Goal: Task Accomplishment & Management: Manage account settings

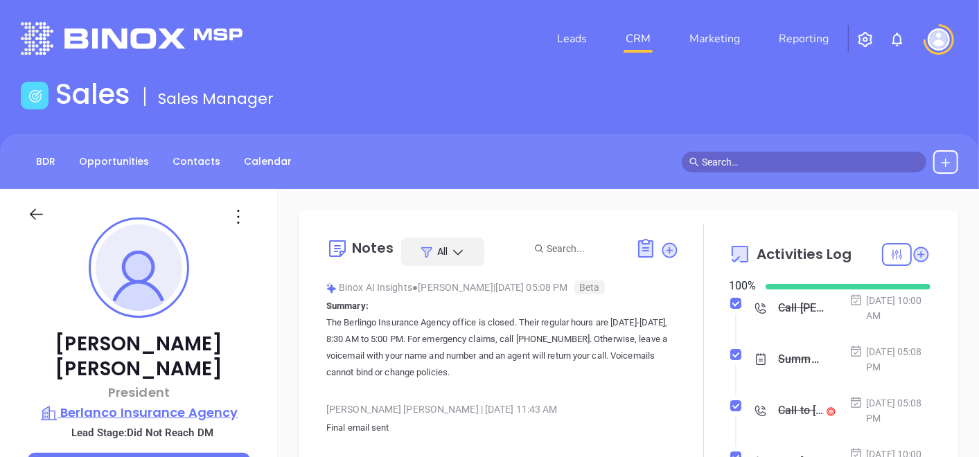
click at [150, 403] on p "Berlanco Insurance Agency" at bounding box center [139, 412] width 222 height 19
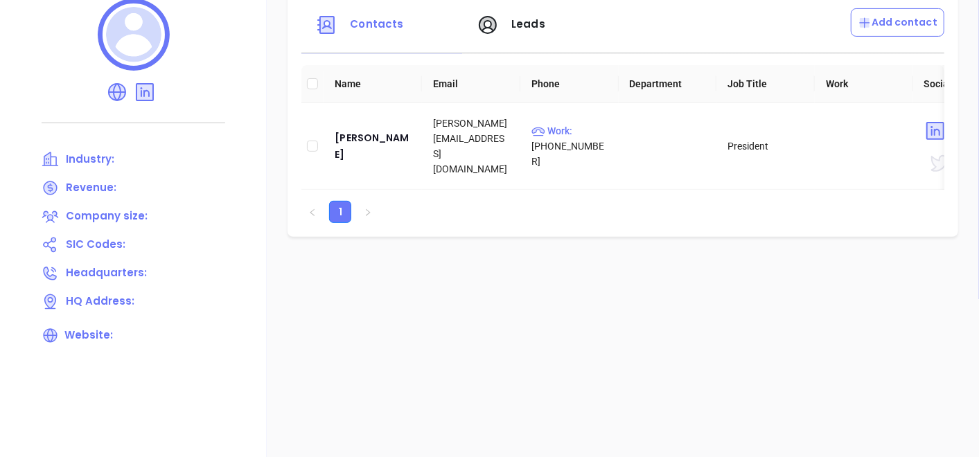
scroll to position [231, 0]
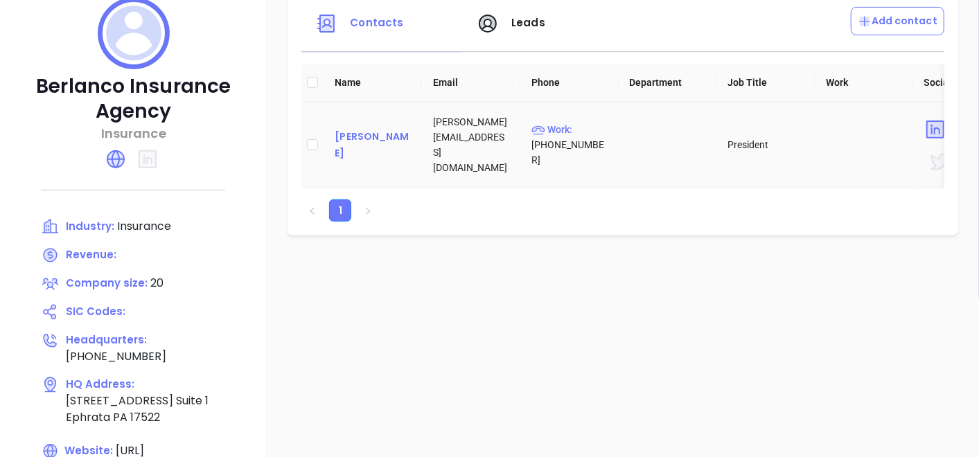
click at [364, 150] on div "Jay Lemelin" at bounding box center [373, 144] width 76 height 33
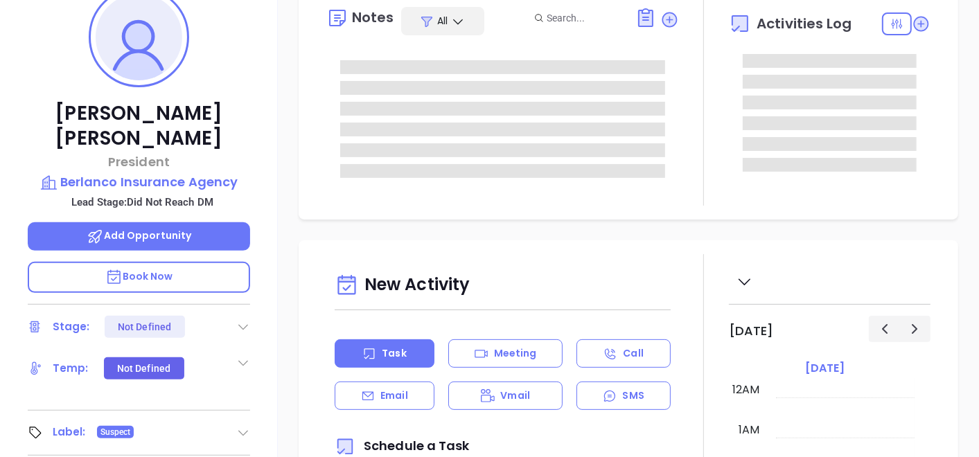
type input "10/03/2025"
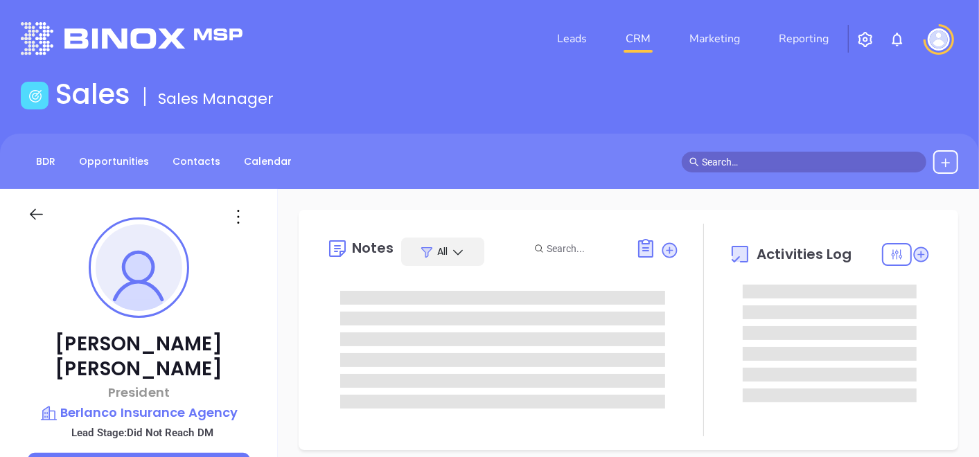
type input "[PERSON_NAME]"
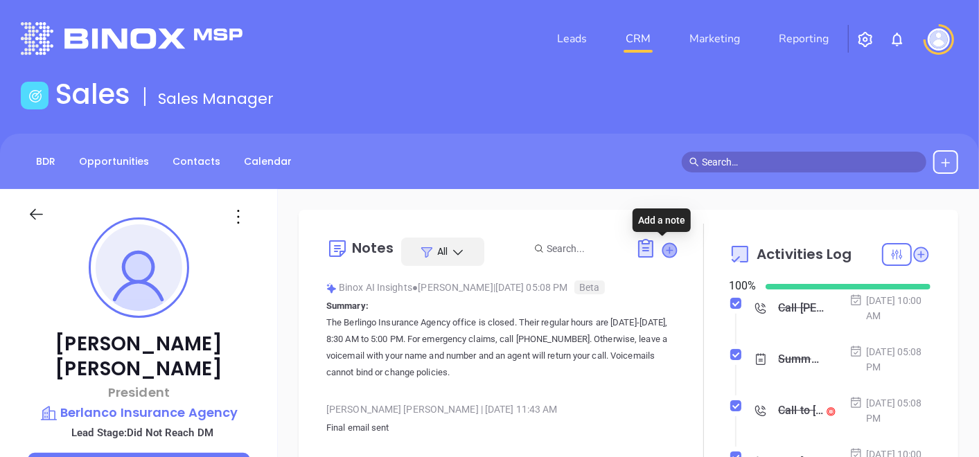
click at [664, 254] on icon at bounding box center [669, 250] width 14 height 14
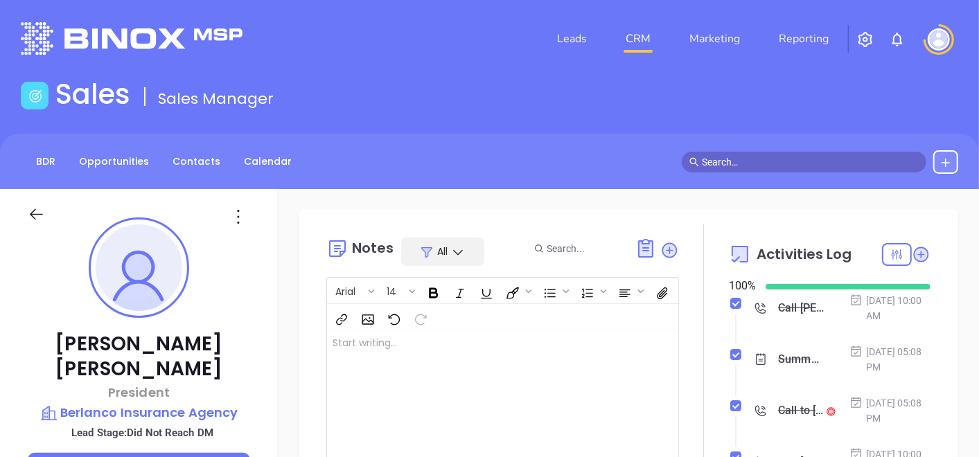
click at [493, 348] on div at bounding box center [490, 400] width 326 height 140
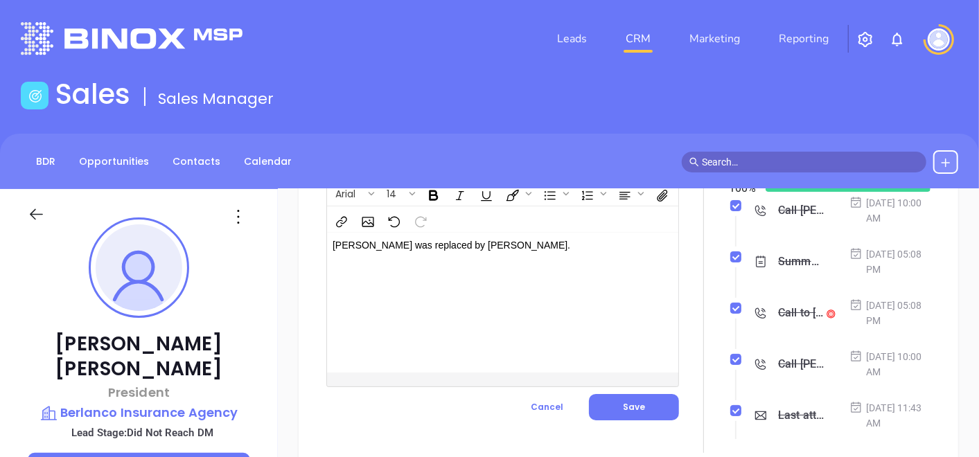
scroll to position [154, 0]
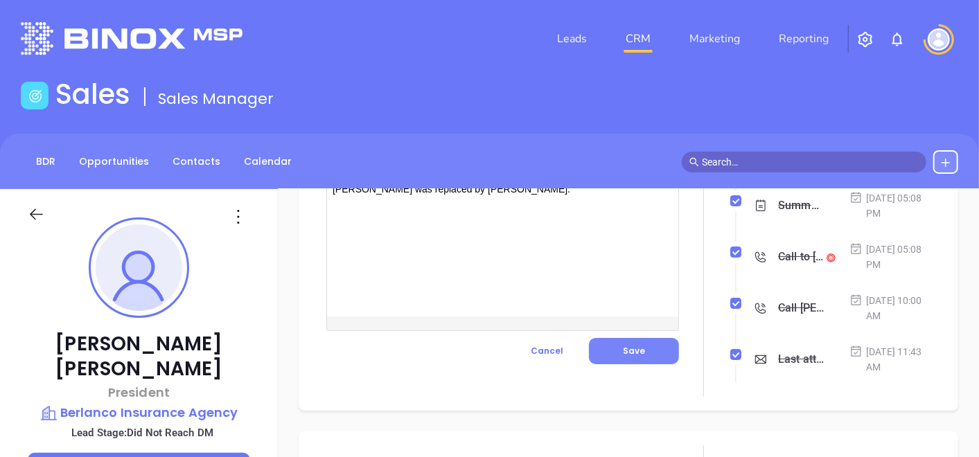
click at [599, 357] on button "Save" at bounding box center [634, 351] width 90 height 26
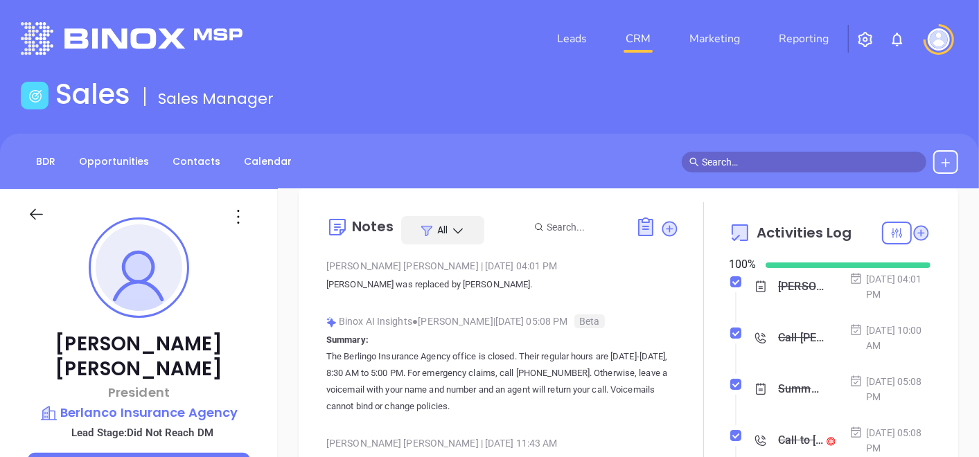
scroll to position [0, 0]
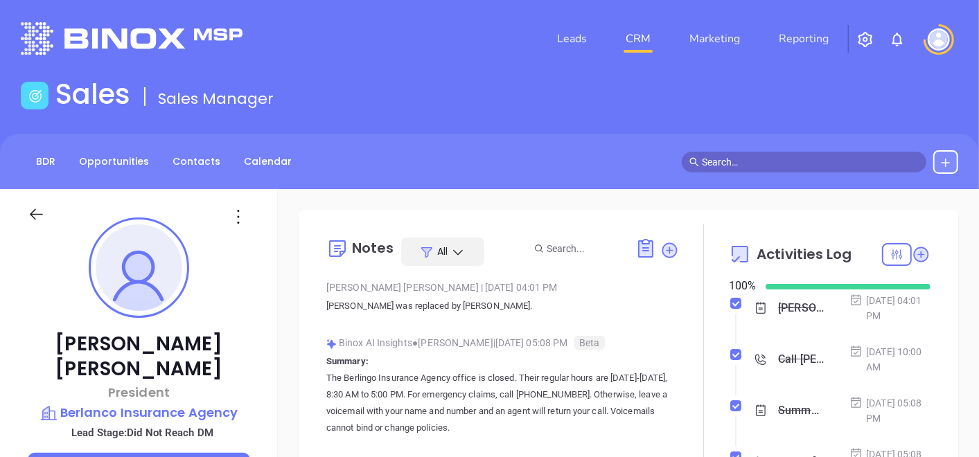
click at [239, 226] on icon at bounding box center [238, 217] width 22 height 22
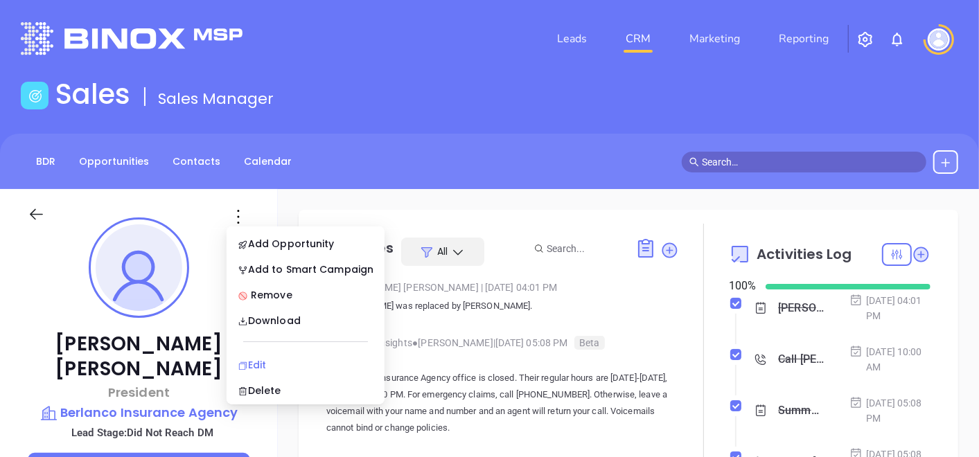
click at [268, 359] on div "Edit" at bounding box center [306, 364] width 136 height 15
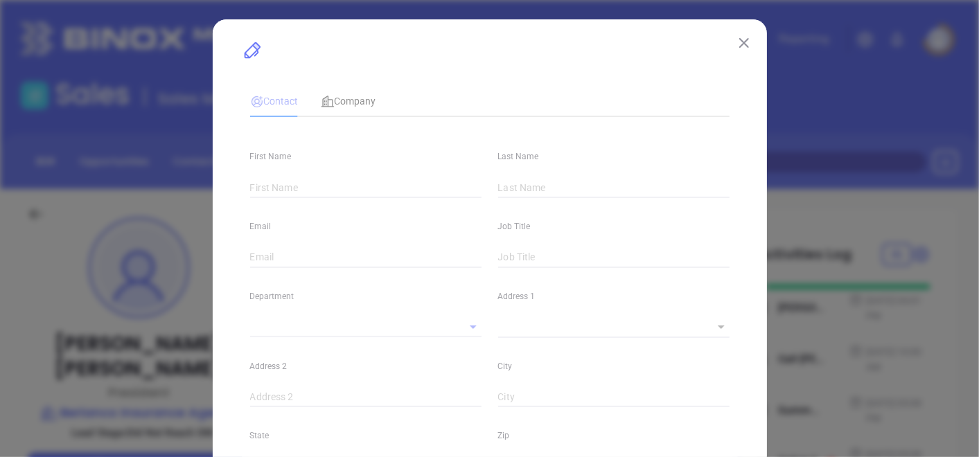
type input "Jay"
type input "Lemelin"
type input "jay@berlanco.com"
type input "President"
type input "1"
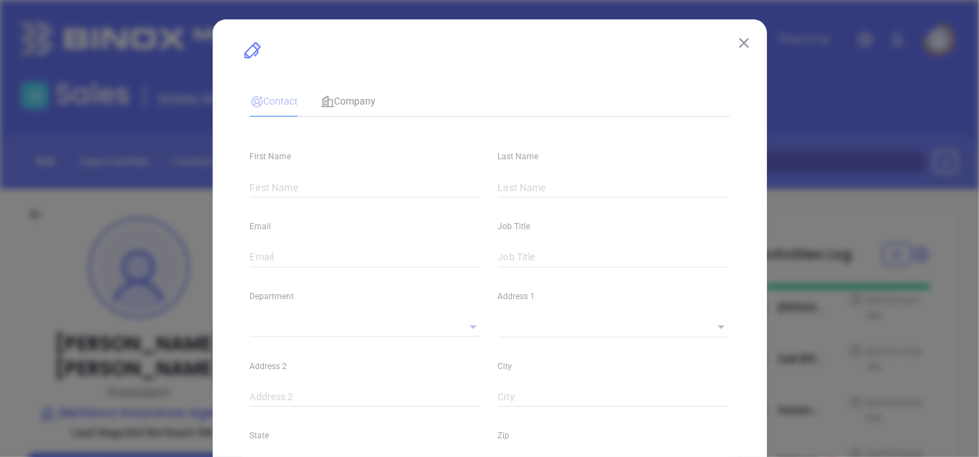
type input "www.linkedin.com/in/jay-lemelin-71264024"
type input "Marketing"
type input "Other"
type input "Vicky Mendoza"
type input "Did Not Reach DM"
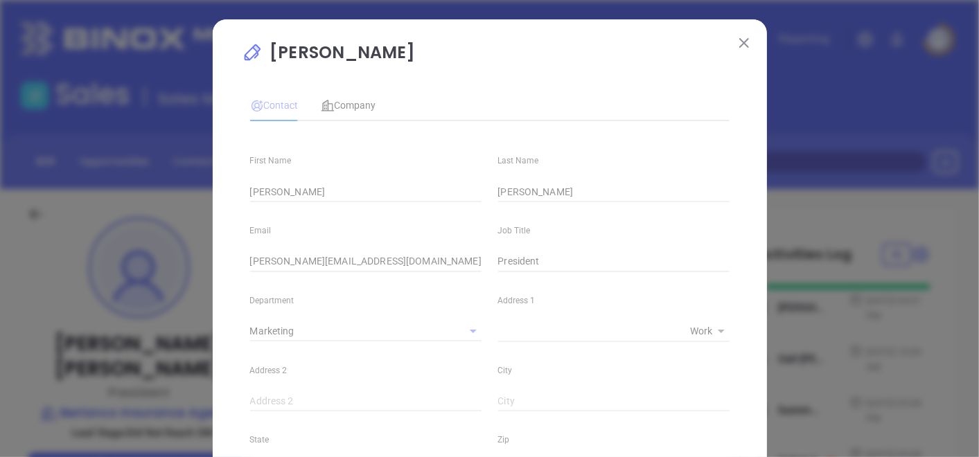
type input "(717) 859-1922"
type input "1"
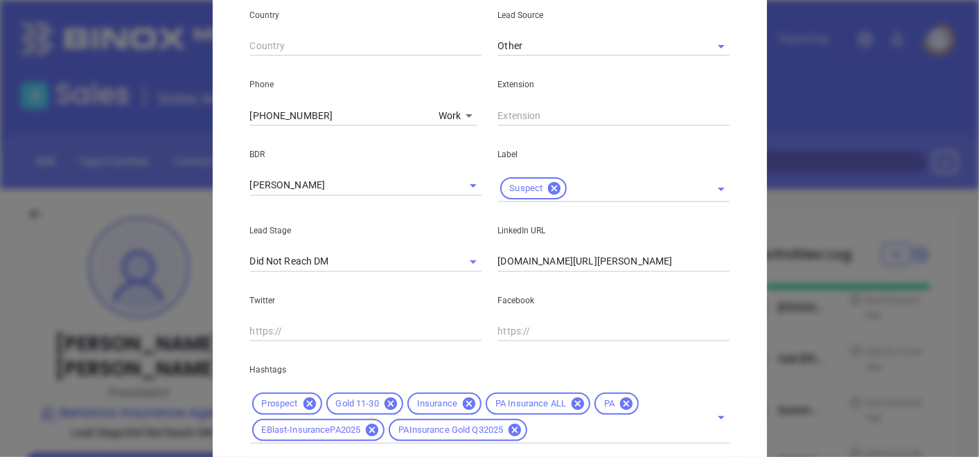
scroll to position [538, 0]
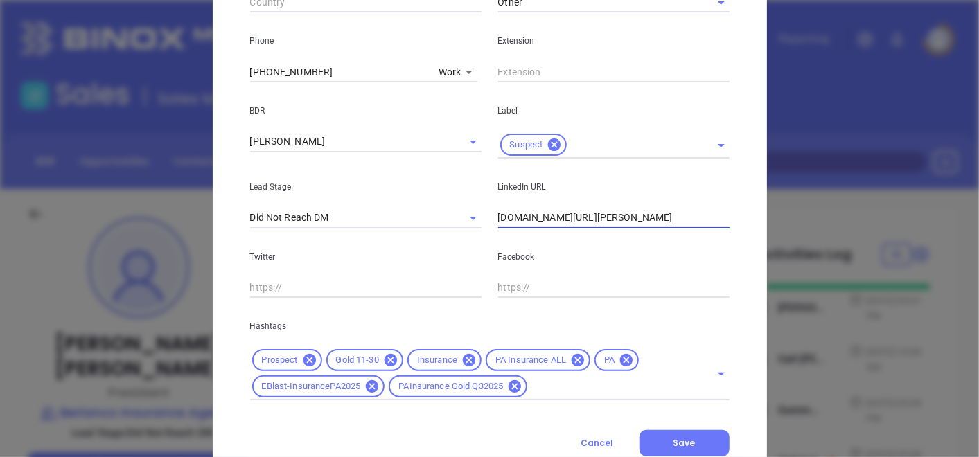
drag, startPoint x: 692, startPoint y: 222, endPoint x: 435, endPoint y: 241, distance: 257.7
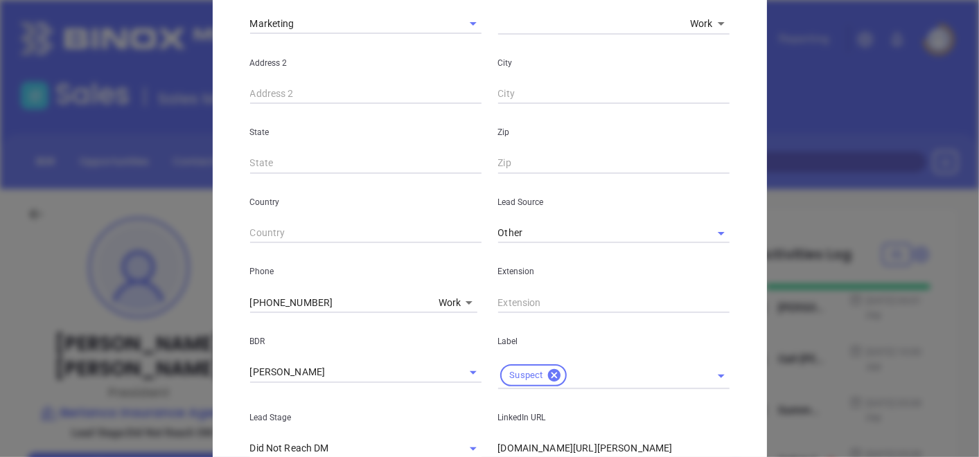
scroll to position [77, 0]
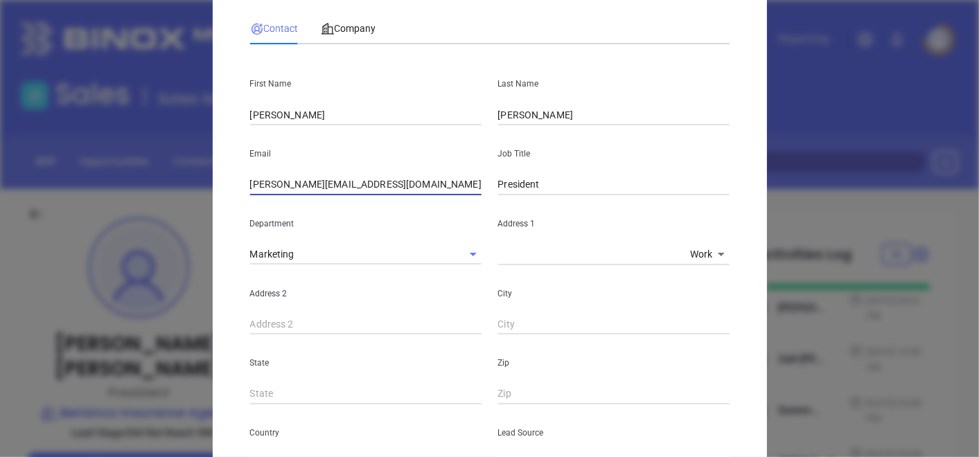
drag, startPoint x: 350, startPoint y: 184, endPoint x: 261, endPoint y: 178, distance: 88.9
click at [261, 178] on input "jay@berlanco.com" at bounding box center [365, 185] width 231 height 21
click at [353, 39] on div "Company" at bounding box center [348, 28] width 55 height 32
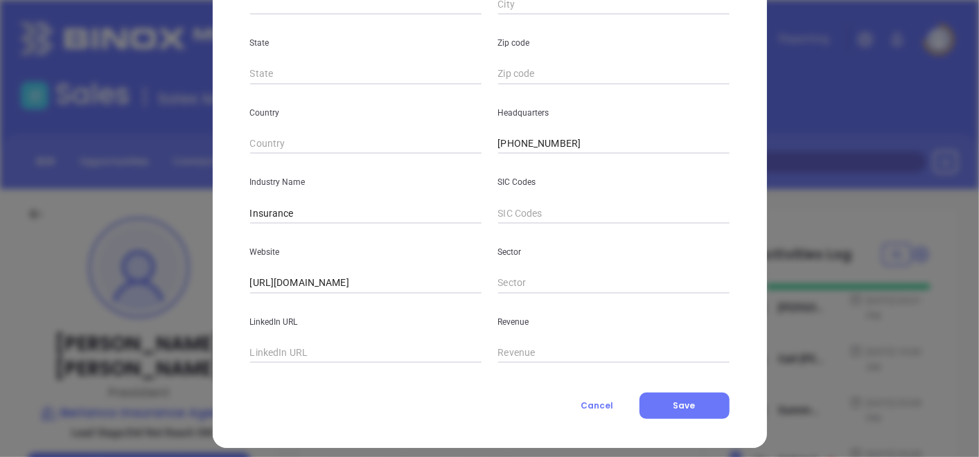
scroll to position [337, 0]
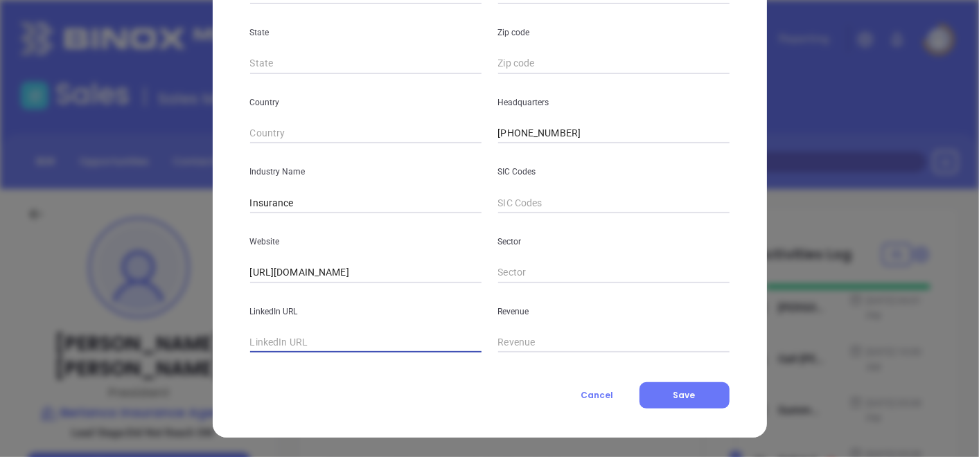
click at [301, 350] on input "text" at bounding box center [365, 342] width 231 height 21
paste input "https://www.linkedin.com/company/berlanco-insurance-agency-inc/"
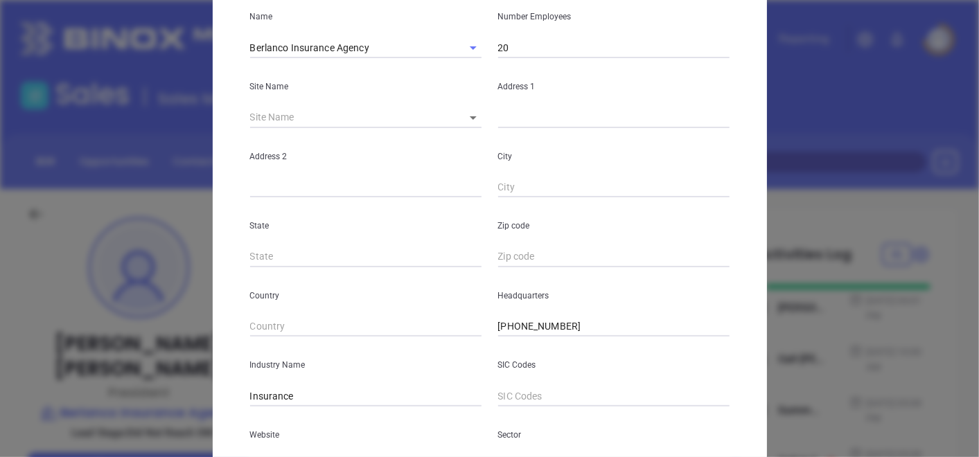
scroll to position [29, 0]
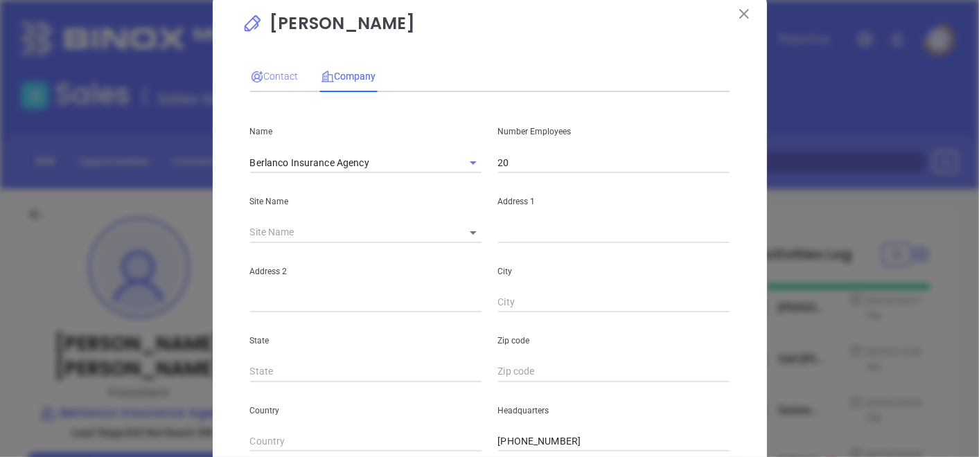
type input "https://www.linkedin.com/company/berlanco-insurance-agency-inc/"
click at [261, 73] on span "Contact" at bounding box center [274, 76] width 48 height 11
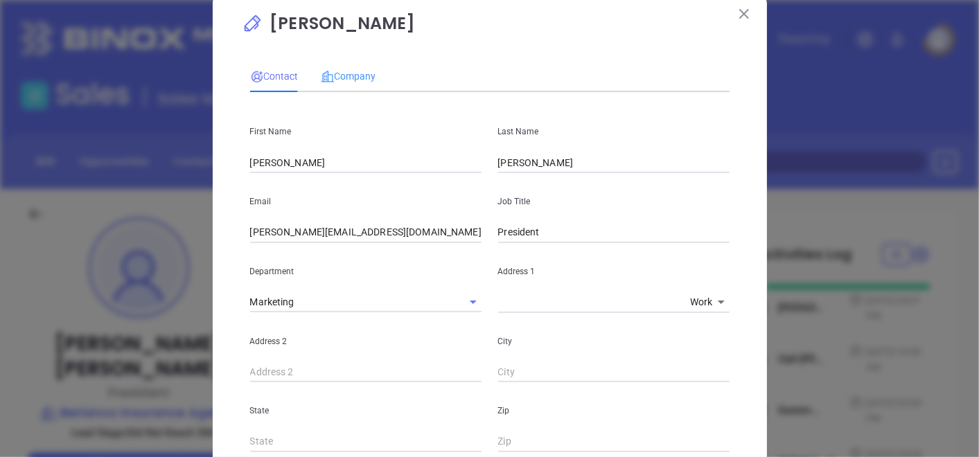
click at [342, 67] on div "Company" at bounding box center [348, 76] width 55 height 32
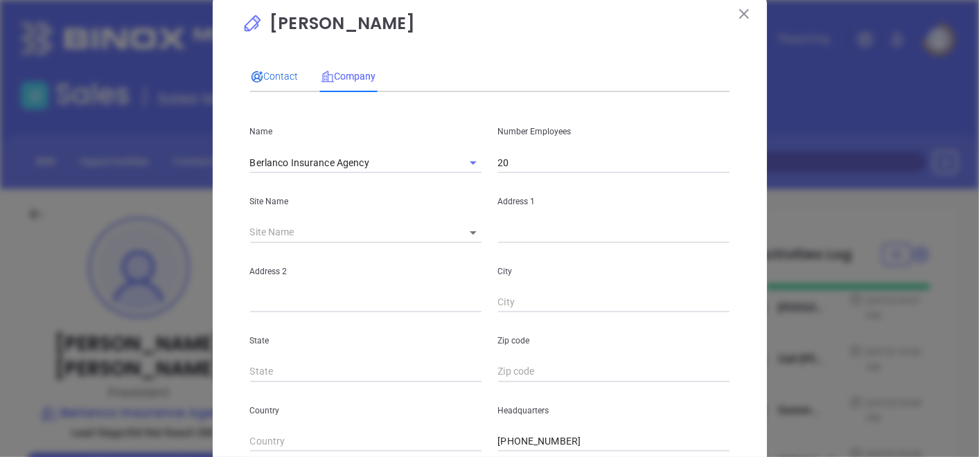
click at [278, 77] on span "Contact" at bounding box center [274, 76] width 48 height 11
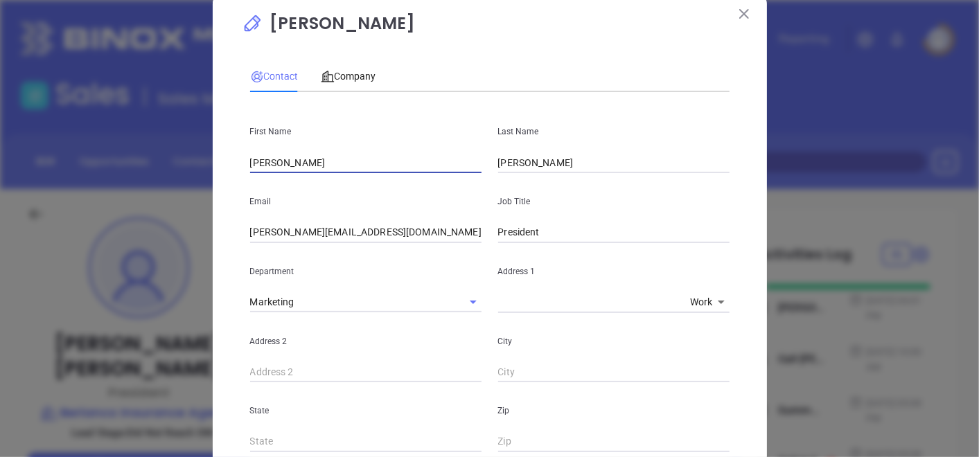
drag, startPoint x: 346, startPoint y: 169, endPoint x: 231, endPoint y: 156, distance: 115.7
paste input "Todd Shanks"
drag, startPoint x: 268, startPoint y: 165, endPoint x: 330, endPoint y: 180, distance: 64.2
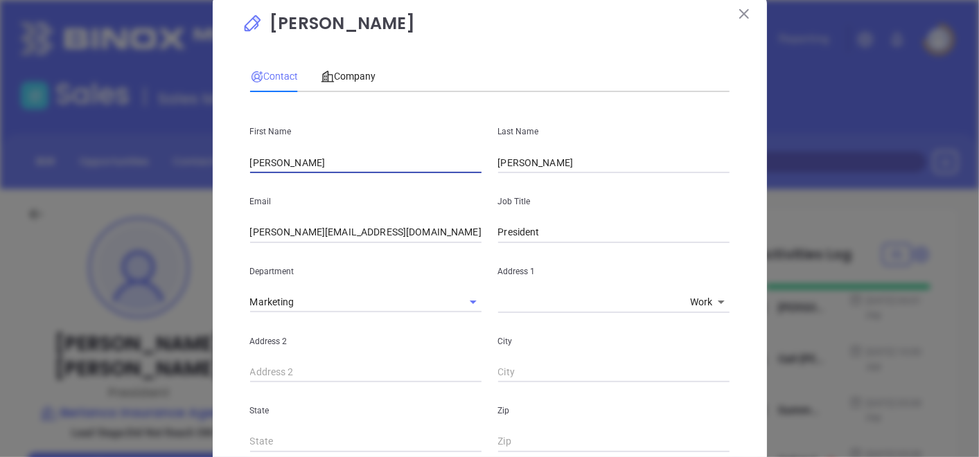
type input "Todd"
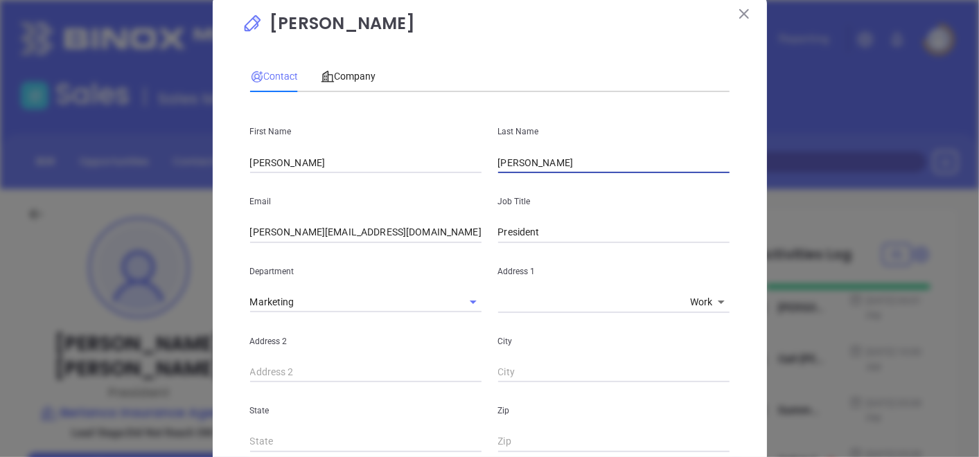
drag, startPoint x: 508, startPoint y: 170, endPoint x: 403, endPoint y: 160, distance: 105.0
click at [405, 159] on div "First Name Todd Last Name Lemelin" at bounding box center [490, 138] width 496 height 70
paste input "Shanks"
type input "Shanks"
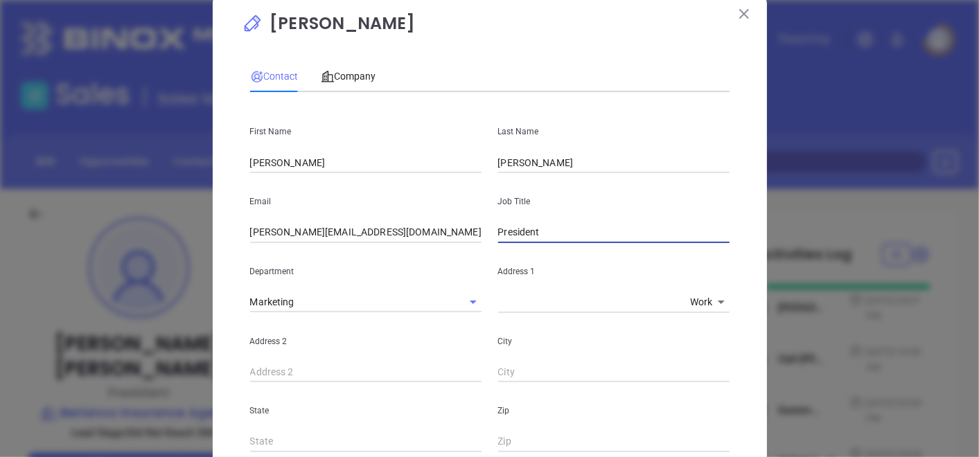
drag, startPoint x: 553, startPoint y: 231, endPoint x: 416, endPoint y: 210, distance: 139.5
click at [416, 210] on div "Email jay@berlanco.com Job Title President" at bounding box center [490, 208] width 496 height 70
type input "Agent"
drag, startPoint x: 373, startPoint y: 229, endPoint x: 240, endPoint y: 217, distance: 132.8
click at [242, 217] on div "Email jay@berlanco.com" at bounding box center [366, 208] width 248 height 70
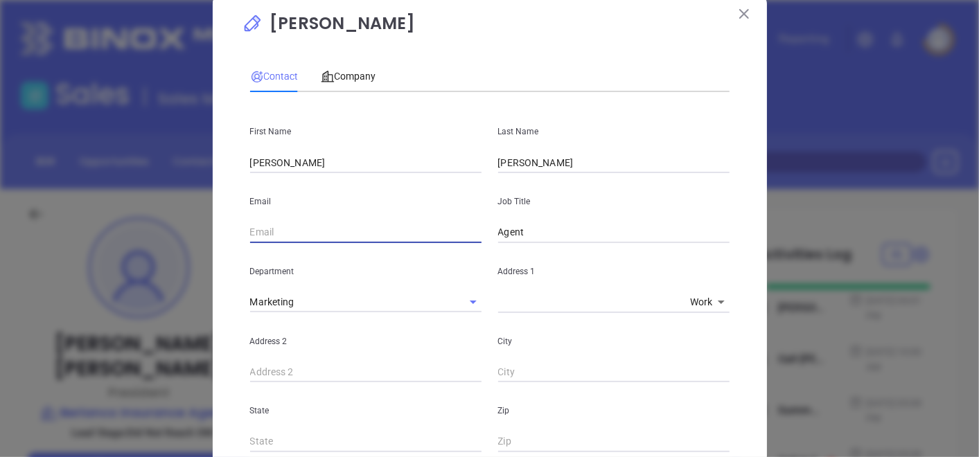
paste input "info@berlanco.com"
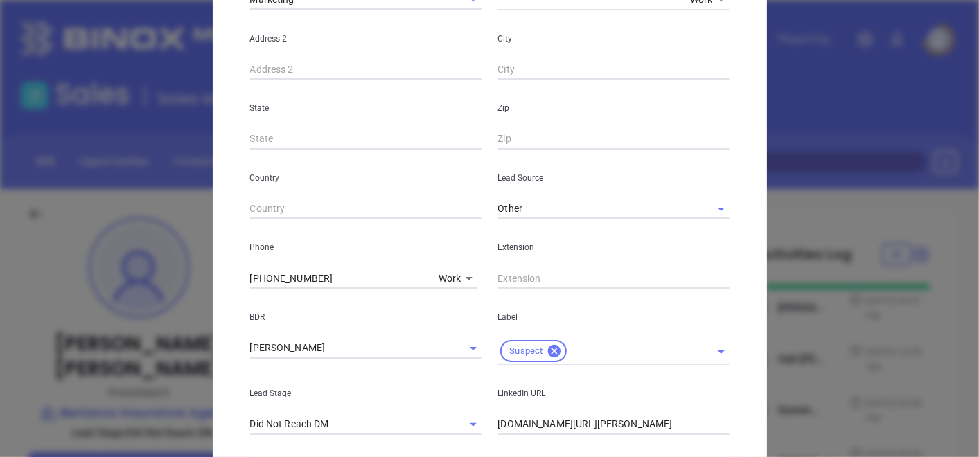
scroll to position [414, 0]
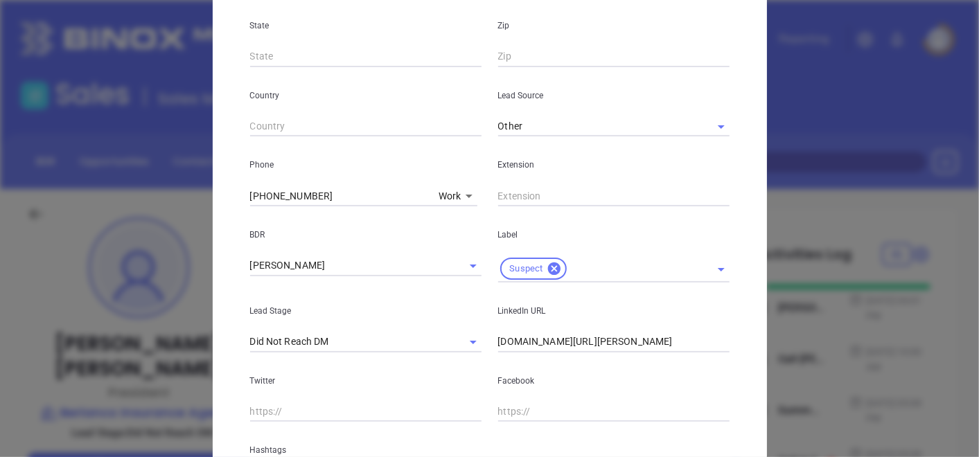
type input "info@berlanco.com"
drag, startPoint x: 681, startPoint y: 341, endPoint x: 375, endPoint y: 332, distance: 305.6
click at [375, 332] on div "Lead Stage Did Not Reach DM LinkedIn URL www.linkedin.com/in/jay-lemelin-712640…" at bounding box center [490, 318] width 496 height 70
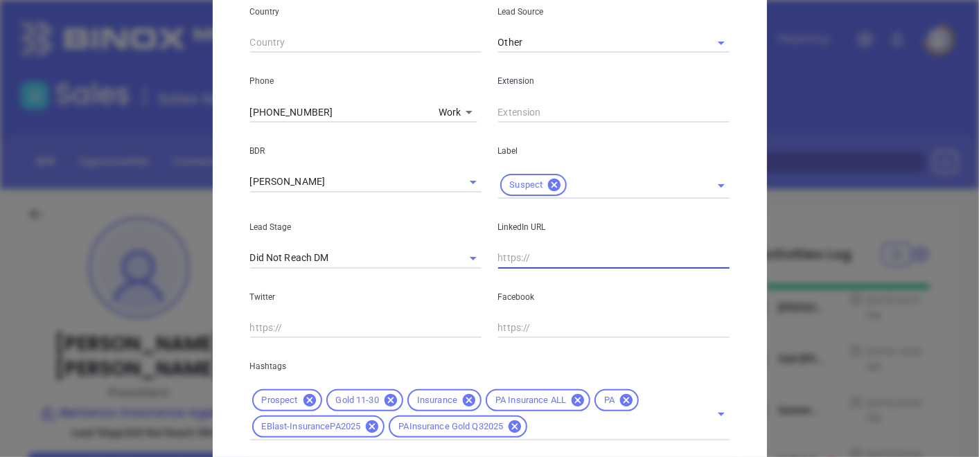
scroll to position [585, 0]
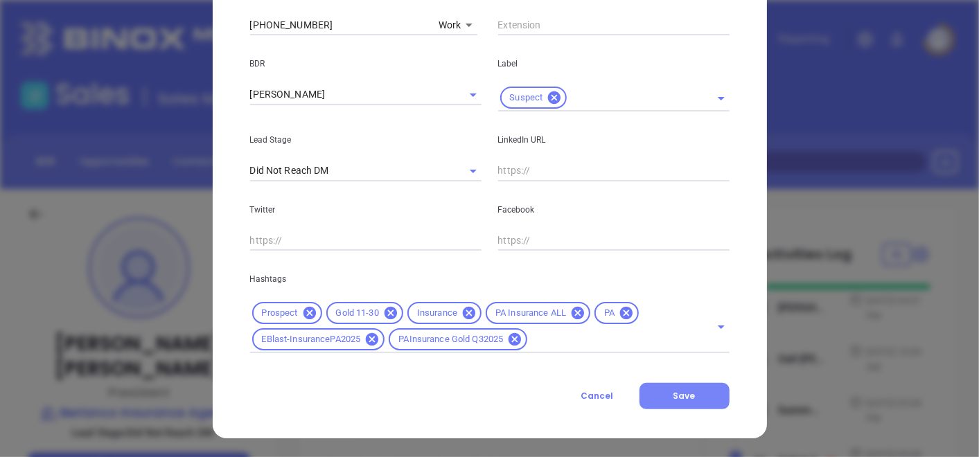
click at [680, 399] on span "Save" at bounding box center [684, 396] width 22 height 12
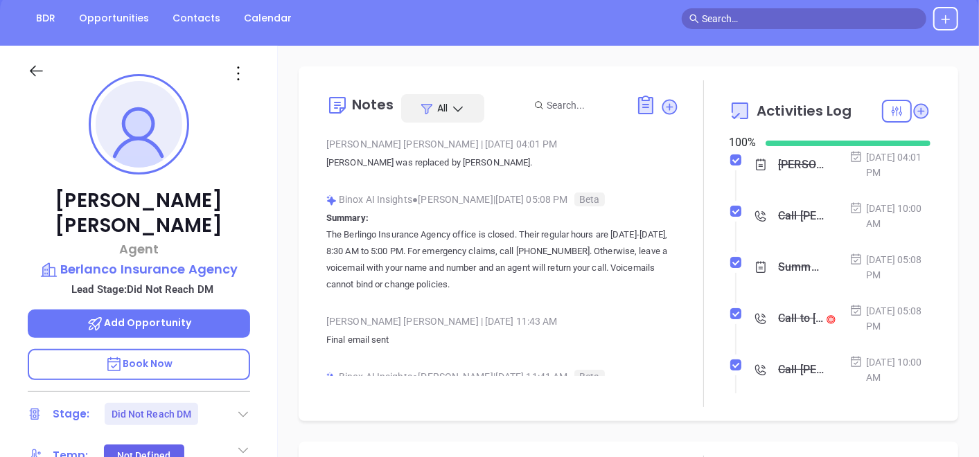
scroll to position [85, 0]
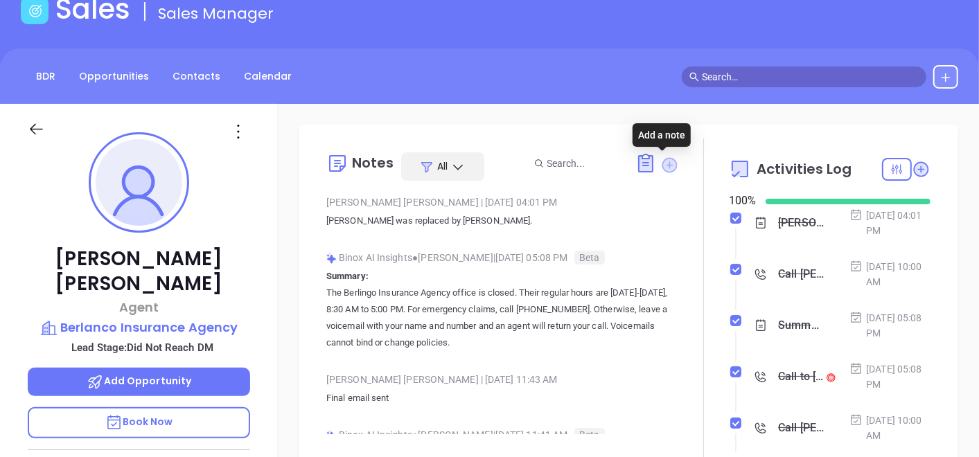
click at [661, 162] on icon at bounding box center [668, 164] width 15 height 15
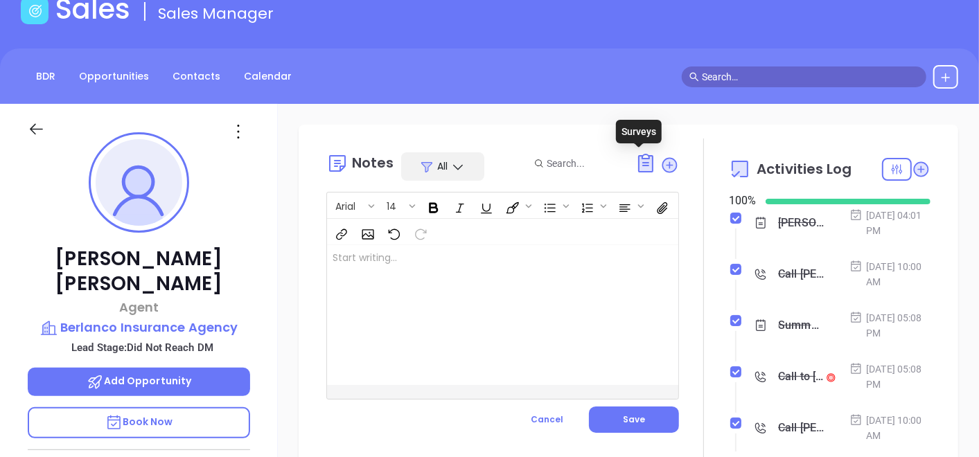
click at [419, 267] on div at bounding box center [490, 315] width 326 height 140
click at [463, 267] on div "LinkedIn profile not found" at bounding box center [490, 315] width 326 height 140
click at [385, 278] on p "LinkedIn profile not found Confirm DM on call." at bounding box center [489, 265] width 315 height 29
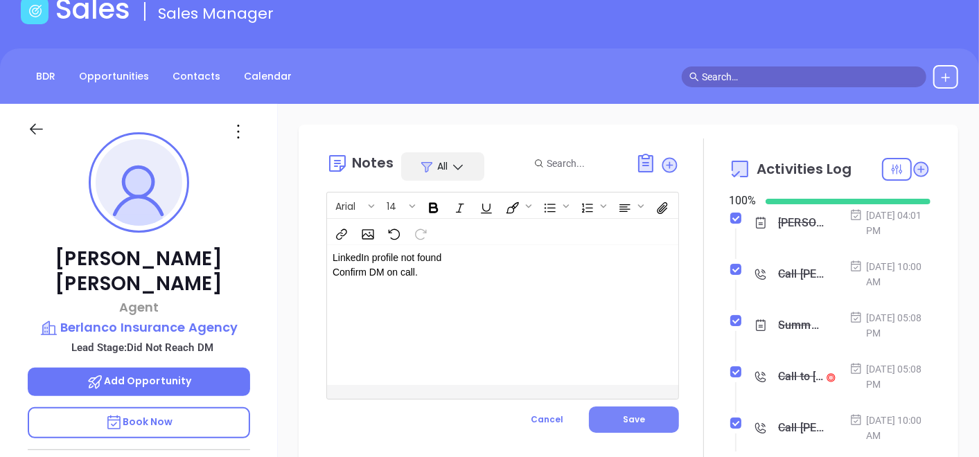
click at [634, 420] on span "Save" at bounding box center [634, 420] width 22 height 12
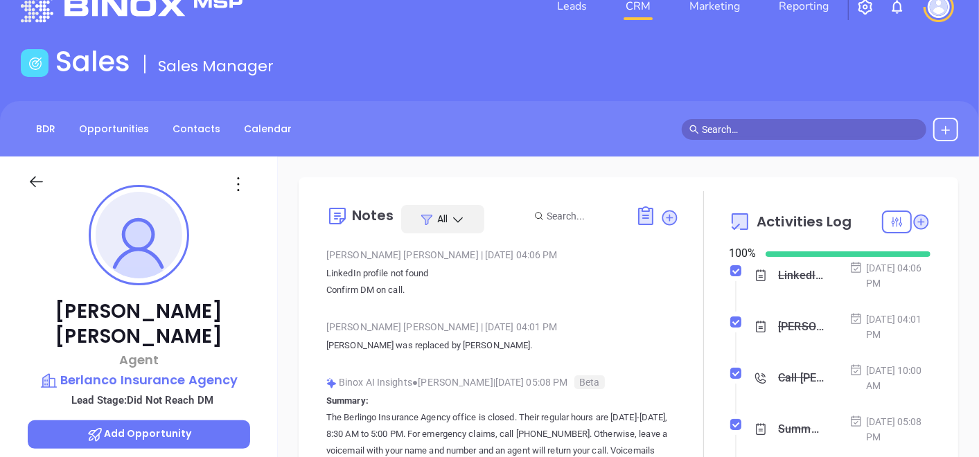
scroll to position [0, 0]
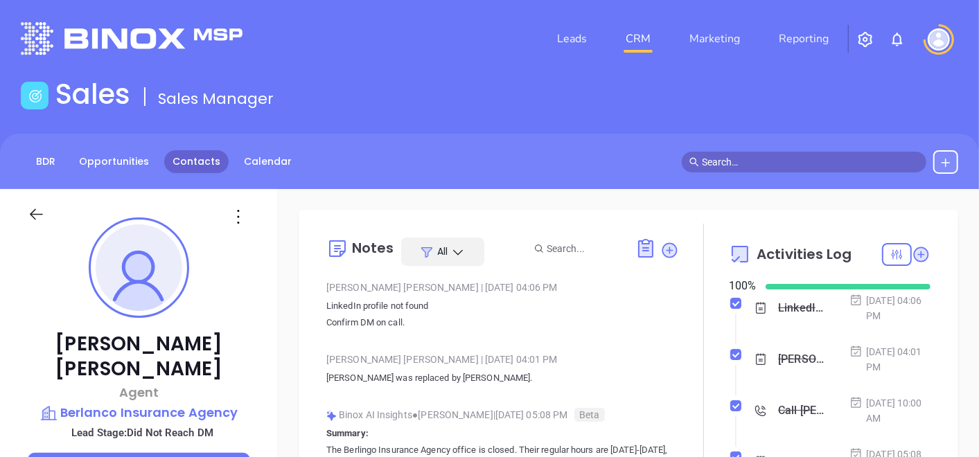
click at [220, 161] on link "Contacts" at bounding box center [196, 161] width 64 height 23
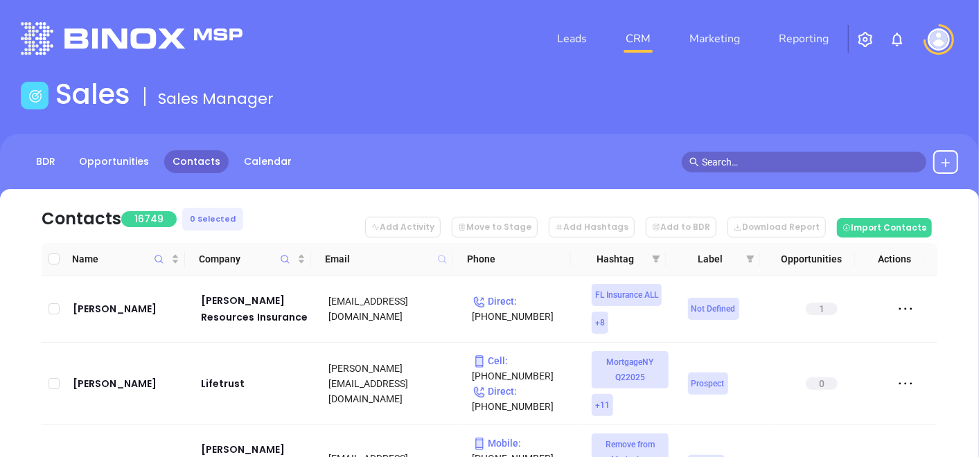
click at [438, 257] on icon at bounding box center [442, 259] width 10 height 10
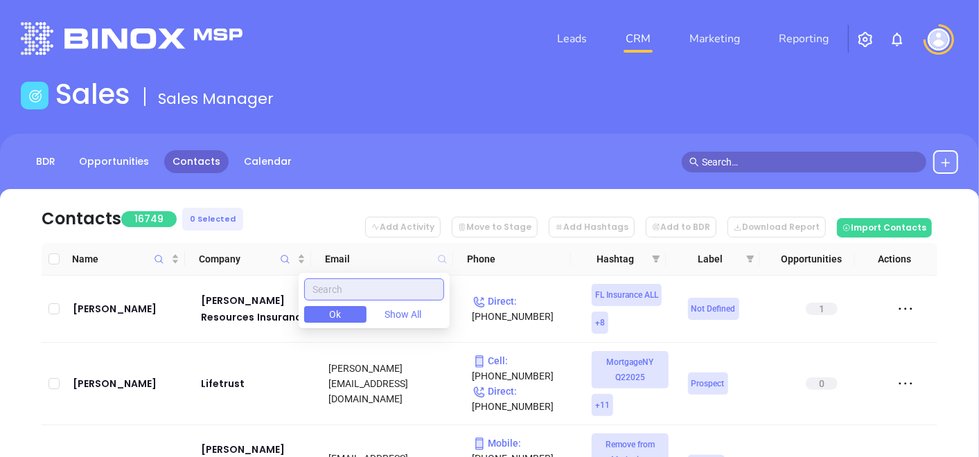
paste input "doupleinsurance.com"
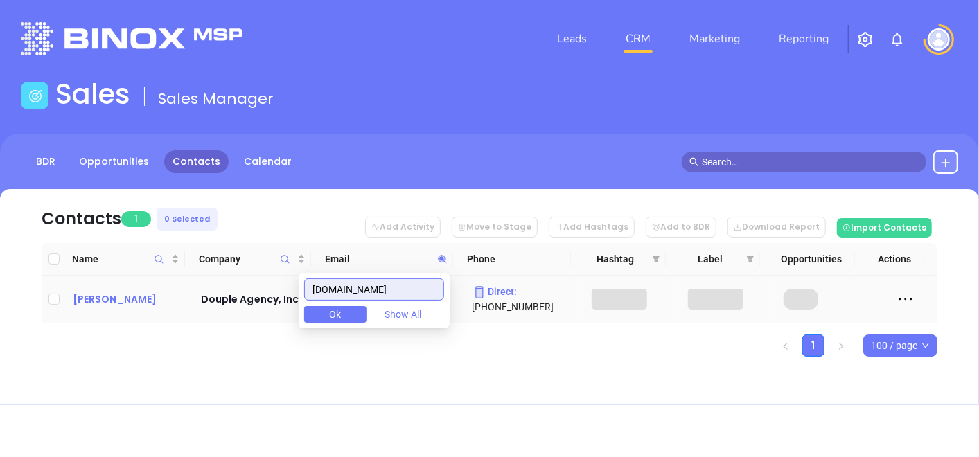
type input "doupleinsurance.com"
click at [140, 305] on div "Joshua Gluck" at bounding box center [127, 299] width 109 height 17
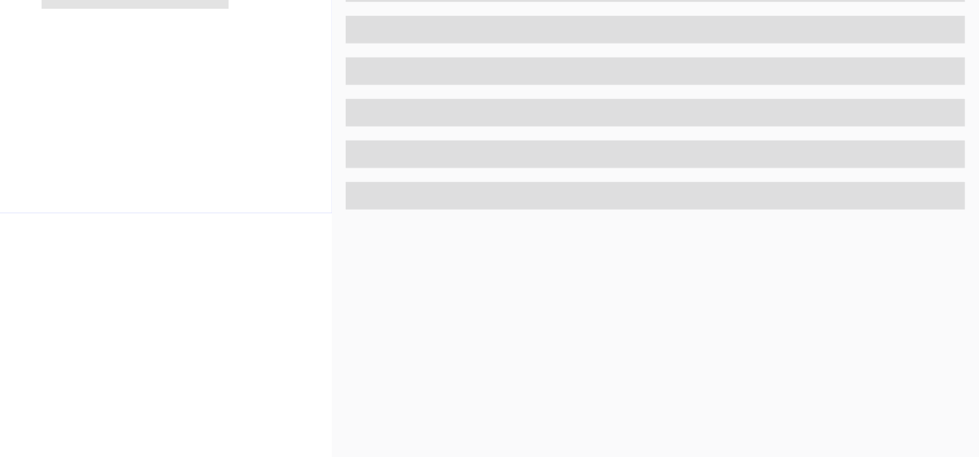
scroll to position [701, 0]
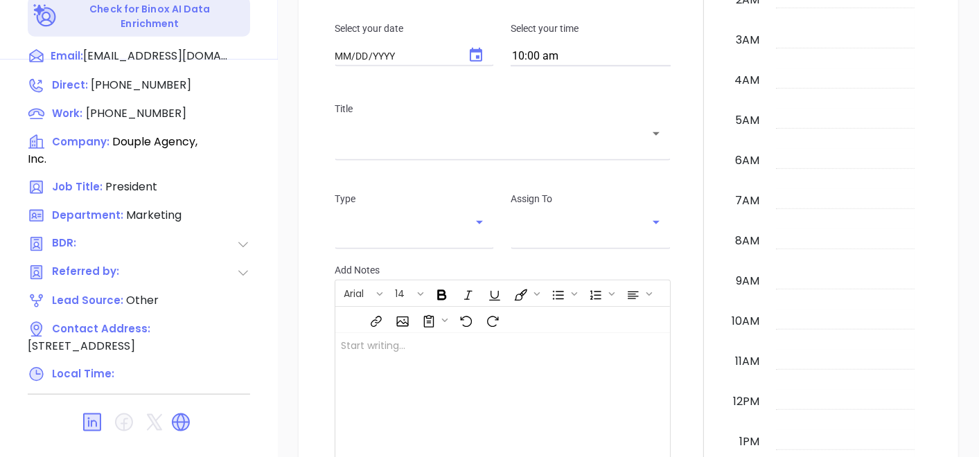
type input "10/03/2025"
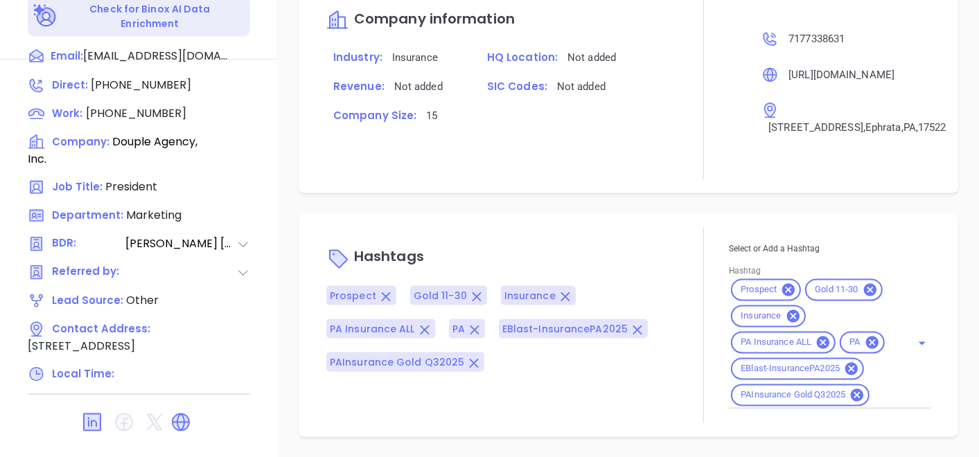
scroll to position [854, 0]
type input "Gissela Vargas"
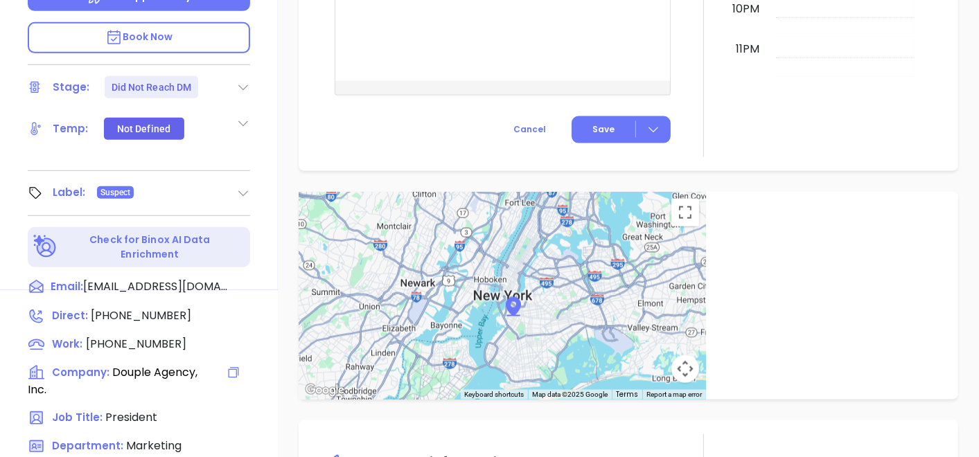
scroll to position [701, 0]
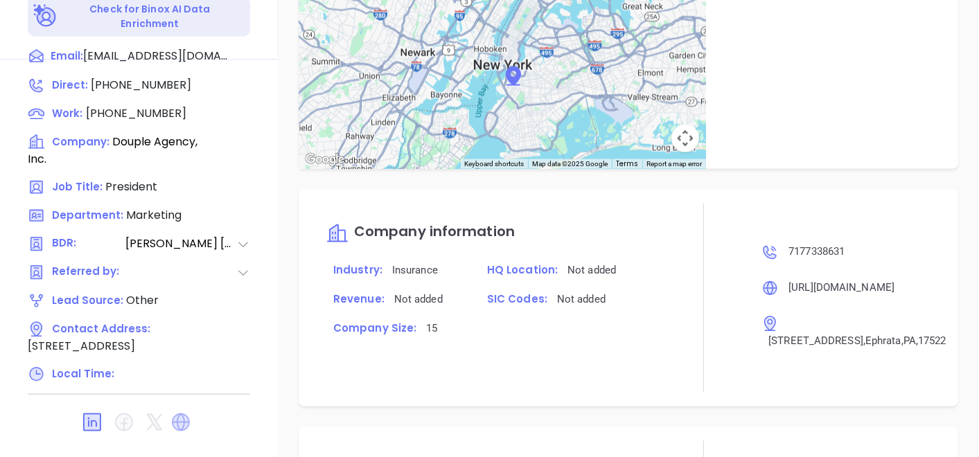
click at [188, 414] on icon at bounding box center [181, 423] width 18 height 18
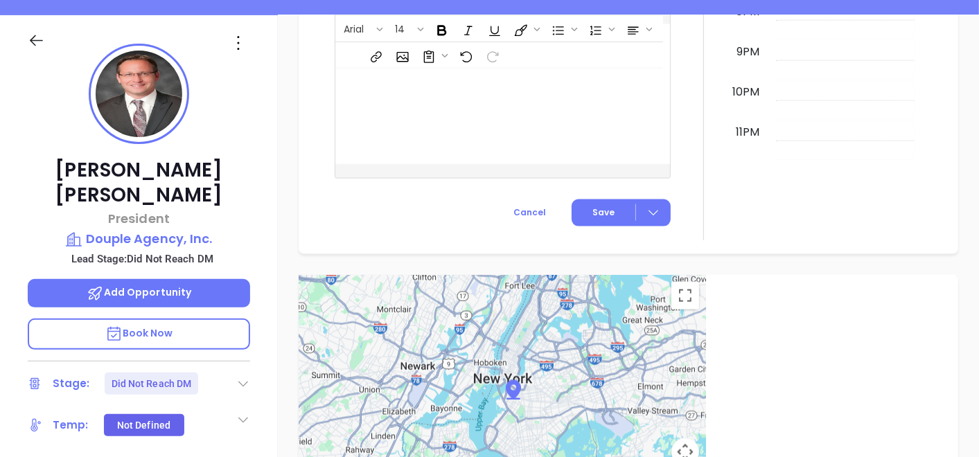
scroll to position [8, 0]
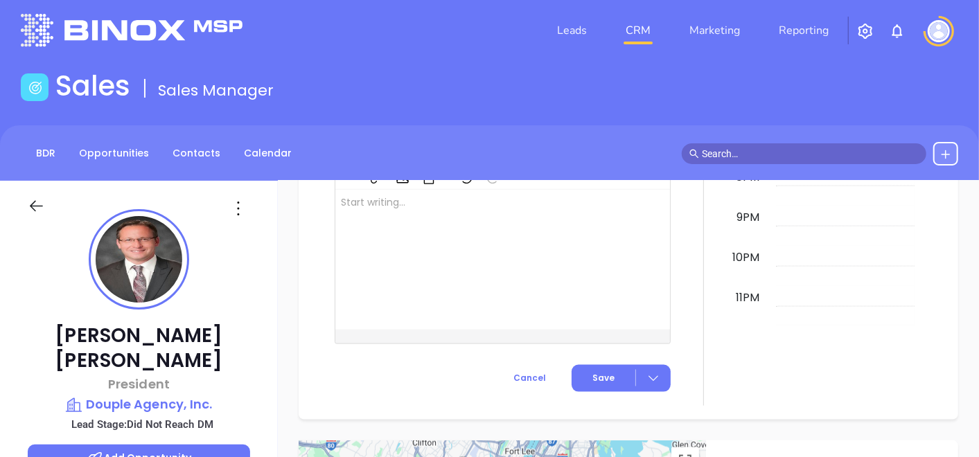
click at [153, 416] on p "Lead Stage: Did Not Reach DM" at bounding box center [142, 425] width 215 height 18
click at [153, 395] on p "Douple Agency, Inc." at bounding box center [139, 404] width 222 height 19
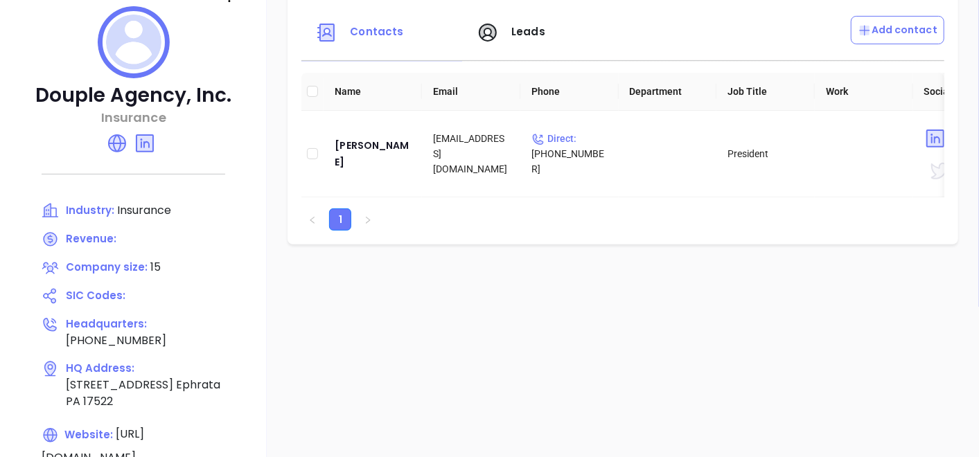
scroll to position [85, 0]
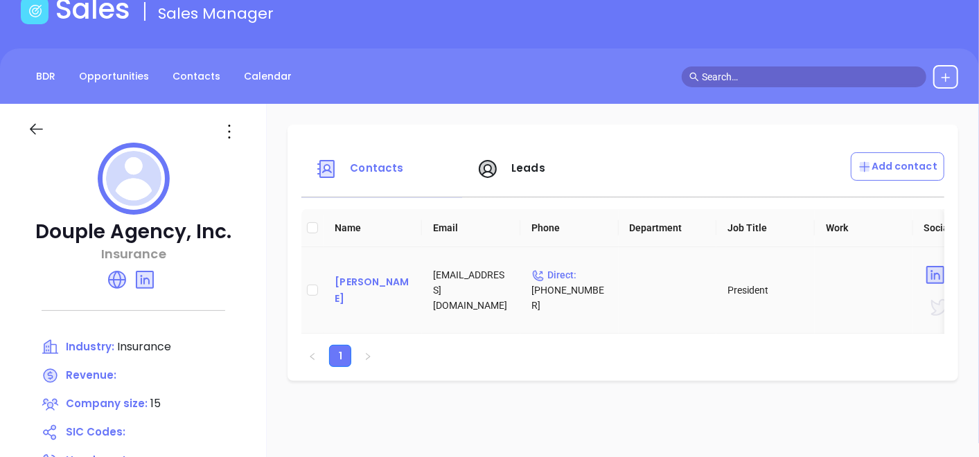
click at [362, 290] on div "Joshua Gluck" at bounding box center [373, 290] width 76 height 33
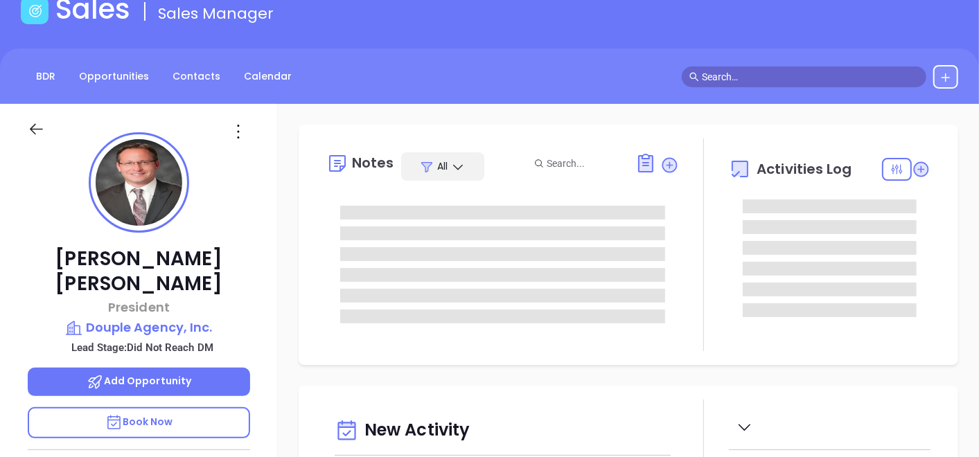
type input "10/03/2025"
type input "Gissela Vargas"
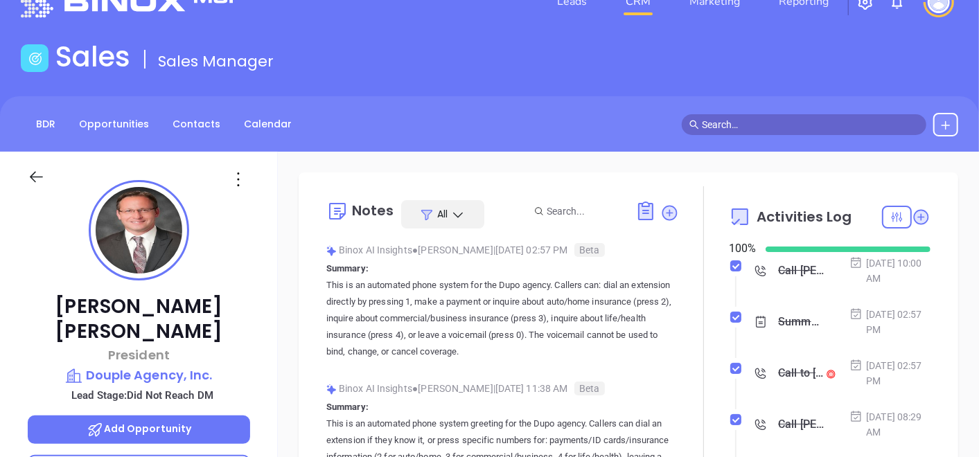
scroll to position [0, 0]
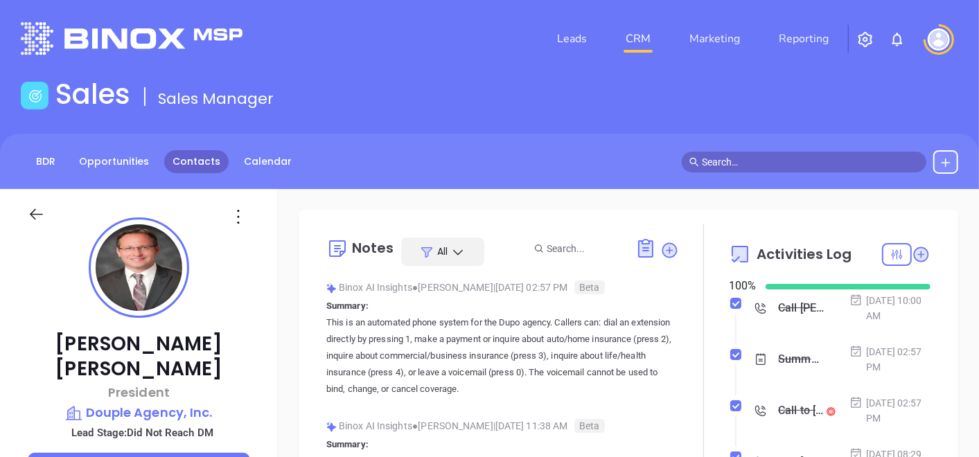
click at [207, 156] on link "Contacts" at bounding box center [196, 161] width 64 height 23
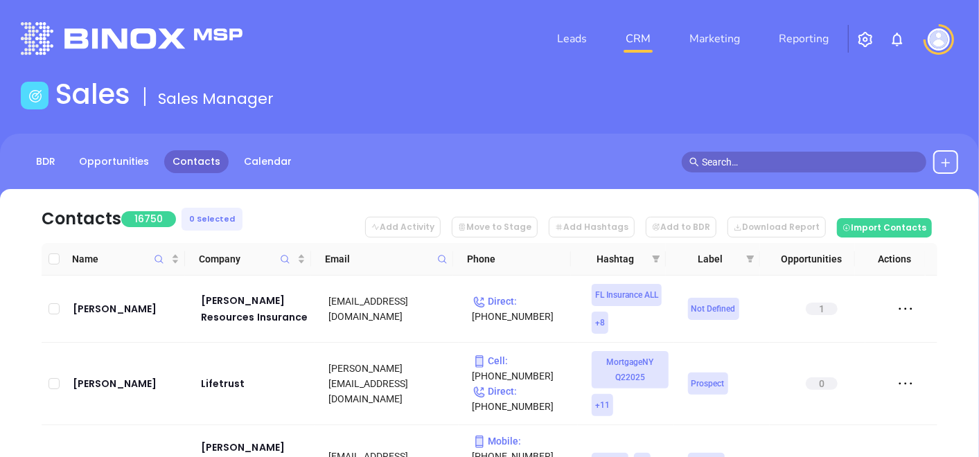
click at [443, 263] on icon at bounding box center [442, 259] width 10 height 10
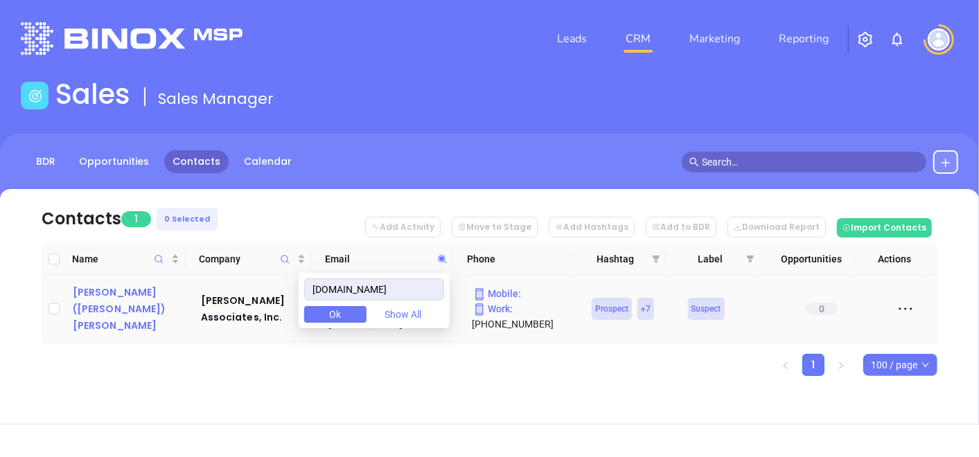
type input "gehretassoc.com"
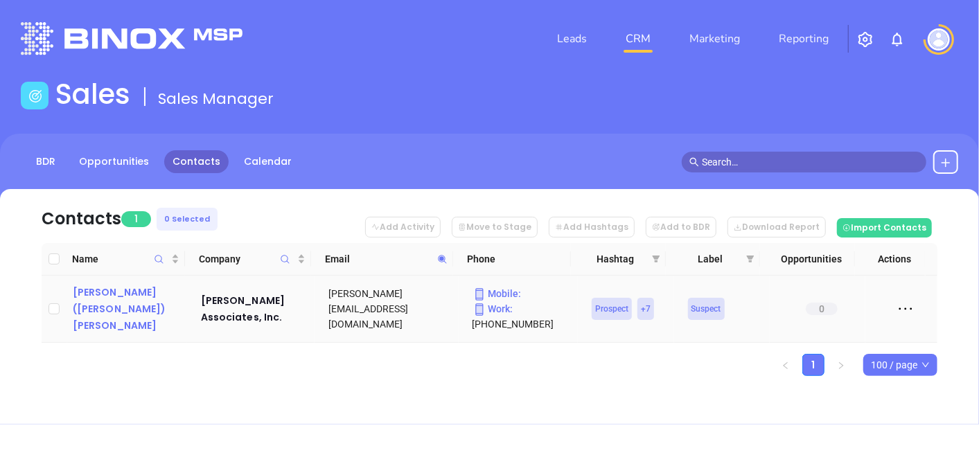
click at [91, 307] on div "Janna (Fravel) Alspaugh" at bounding box center [127, 309] width 109 height 50
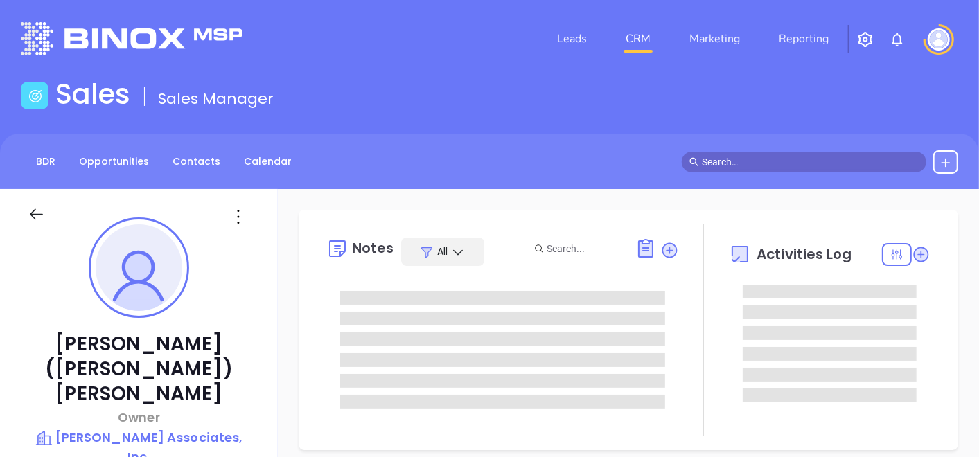
type input "10/03/2025"
type input "Gissela Vargas"
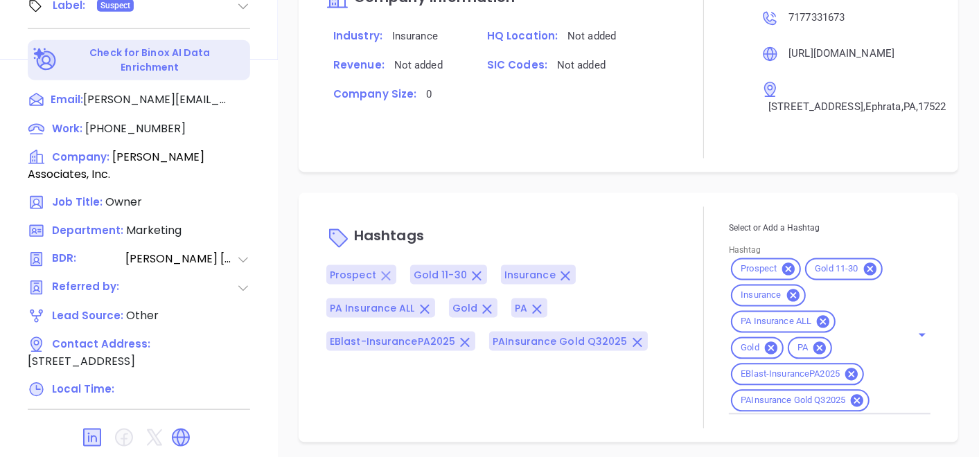
scroll to position [995, 0]
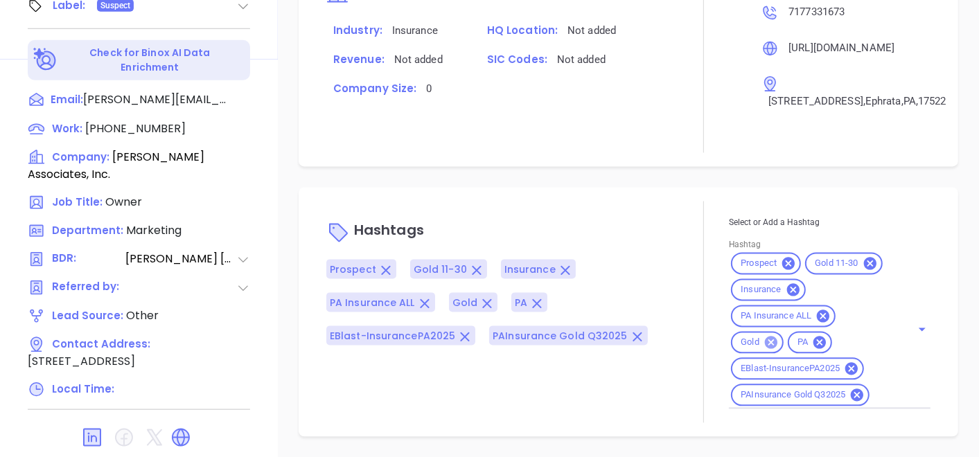
click at [763, 343] on icon at bounding box center [770, 342] width 15 height 15
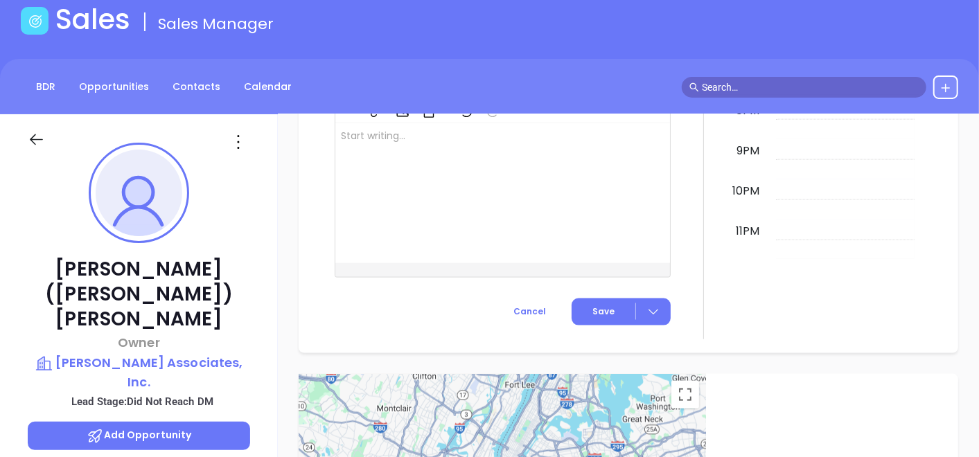
scroll to position [0, 0]
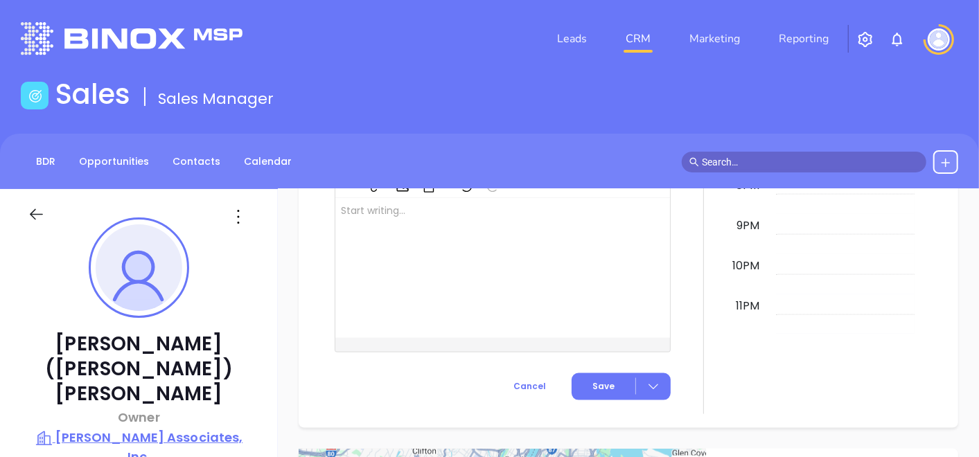
click at [168, 428] on p "Gehret Associates, Inc." at bounding box center [139, 447] width 222 height 38
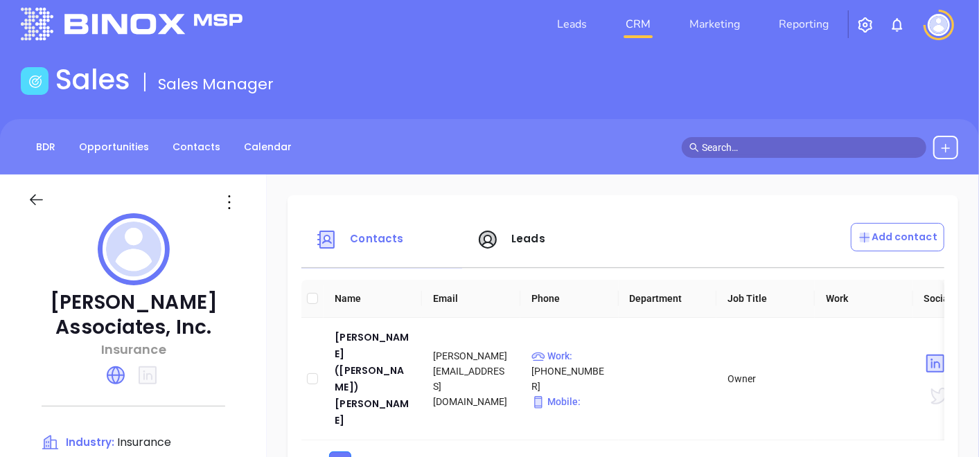
scroll to position [231, 0]
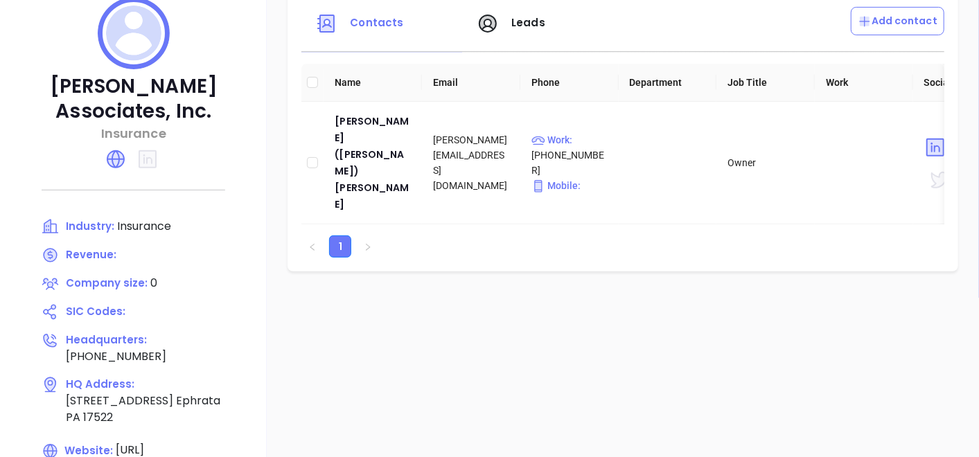
click at [130, 160] on link at bounding box center [119, 158] width 28 height 16
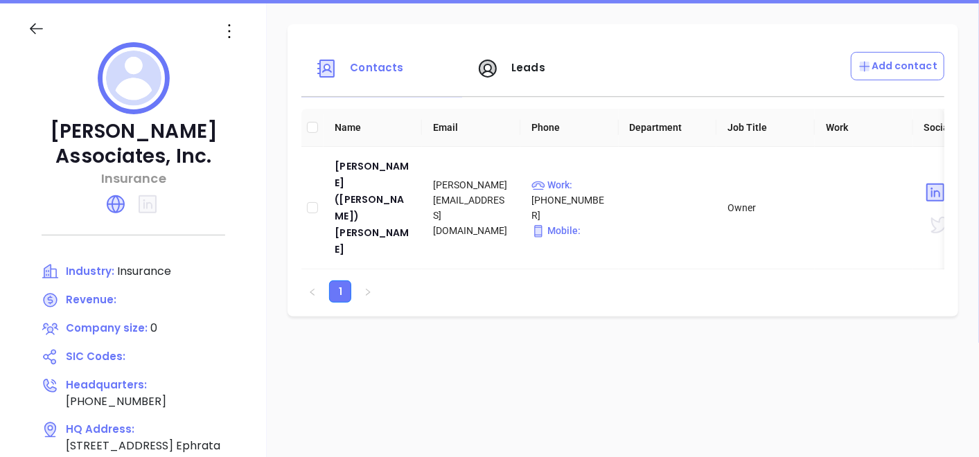
scroll to position [154, 0]
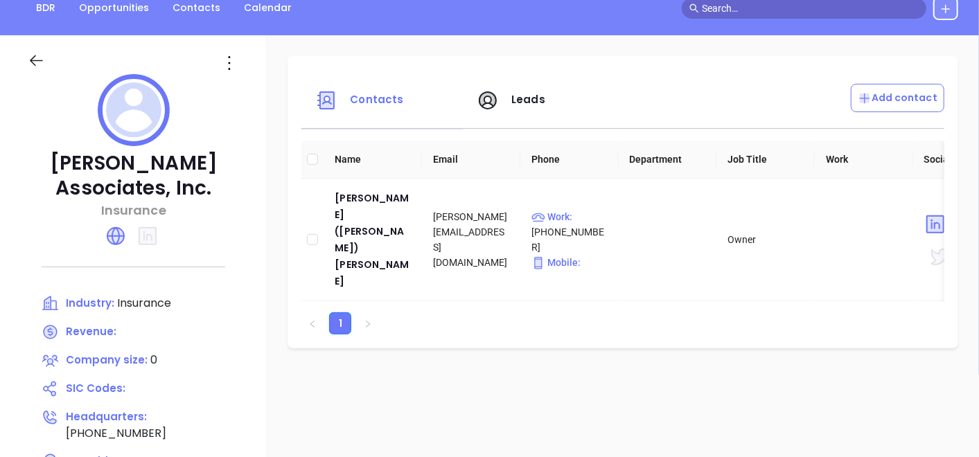
click at [231, 57] on icon at bounding box center [229, 63] width 22 height 22
click at [253, 87] on div "Edit" at bounding box center [291, 89] width 125 height 15
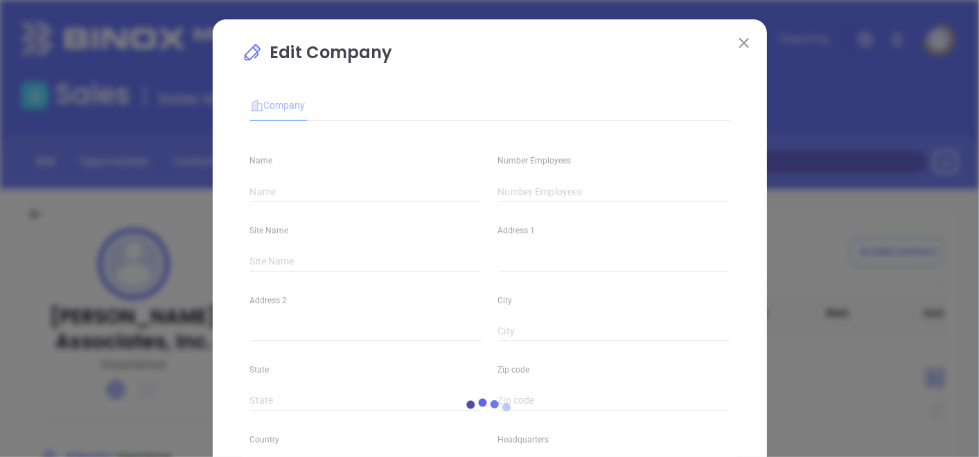
type input "Gehret Associates, Inc."
type input "0"
type input "(717) 733-1673"
type input "Insurance"
type input "https://www.gehretassoc.com/"
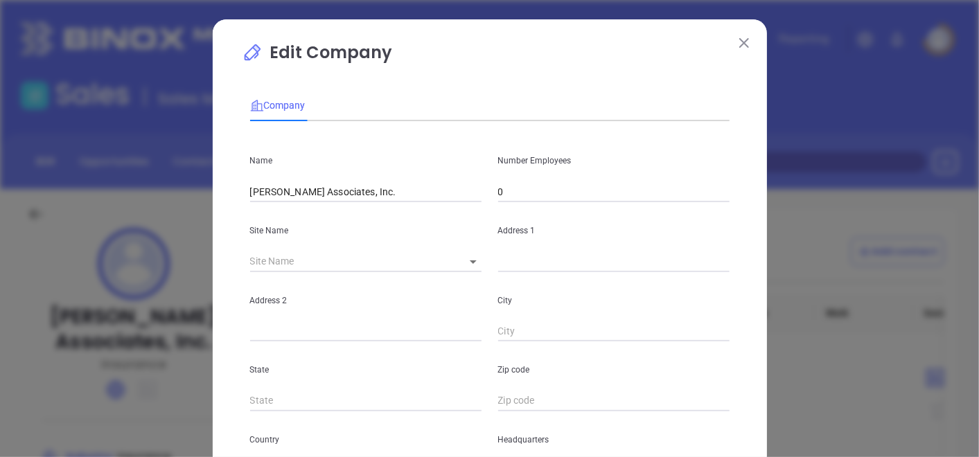
click at [538, 195] on input "0" at bounding box center [613, 191] width 231 height 21
type input "8"
click at [400, 227] on p "Site Name" at bounding box center [365, 230] width 231 height 15
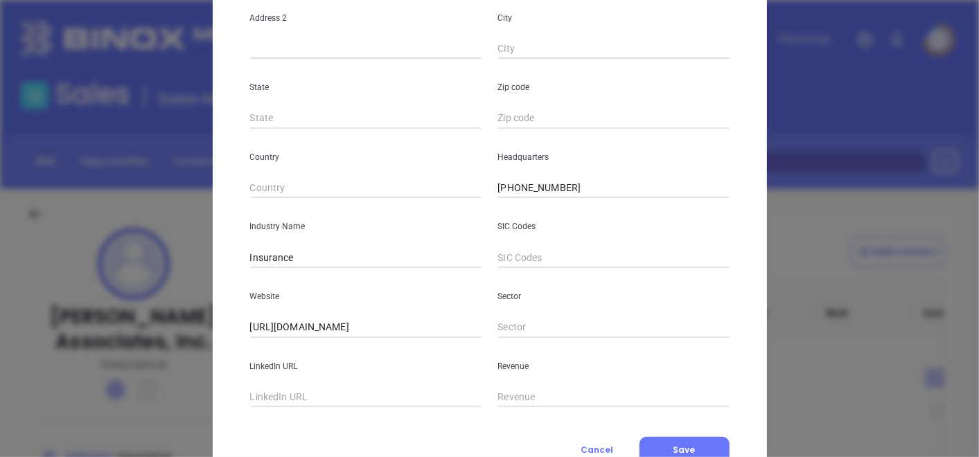
scroll to position [337, 0]
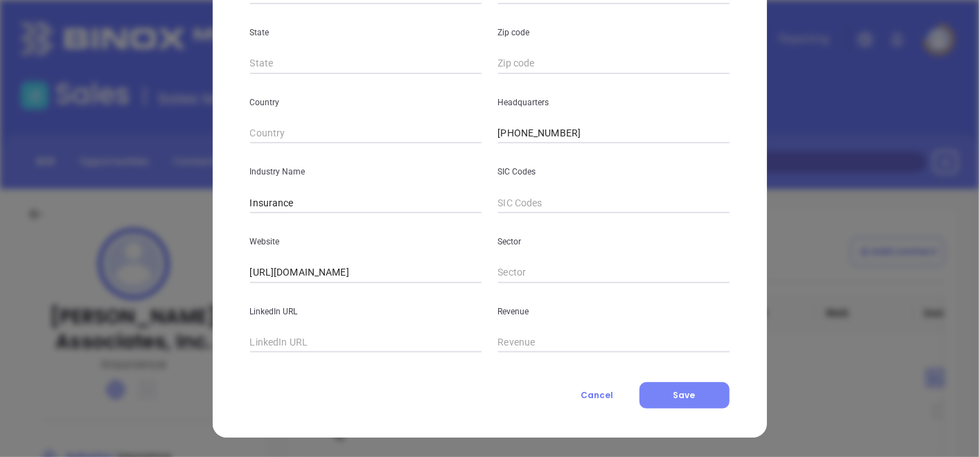
click at [708, 391] on button "Save" at bounding box center [684, 395] width 90 height 26
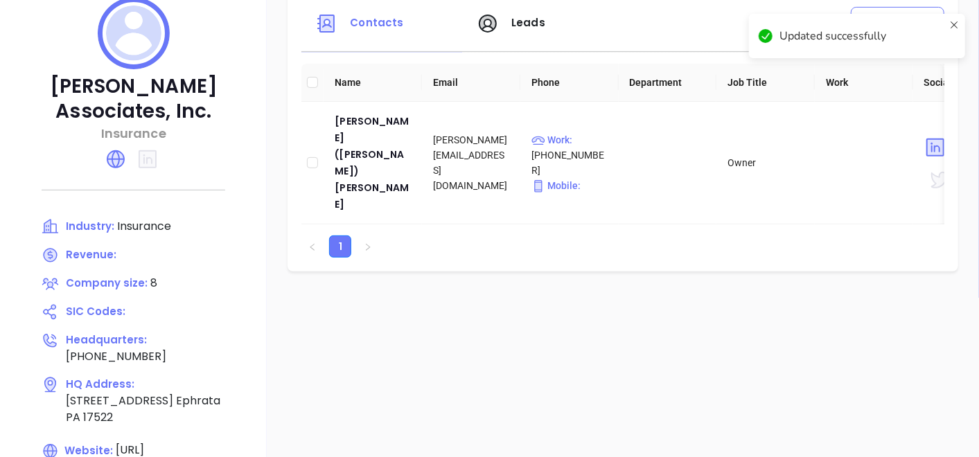
scroll to position [308, 0]
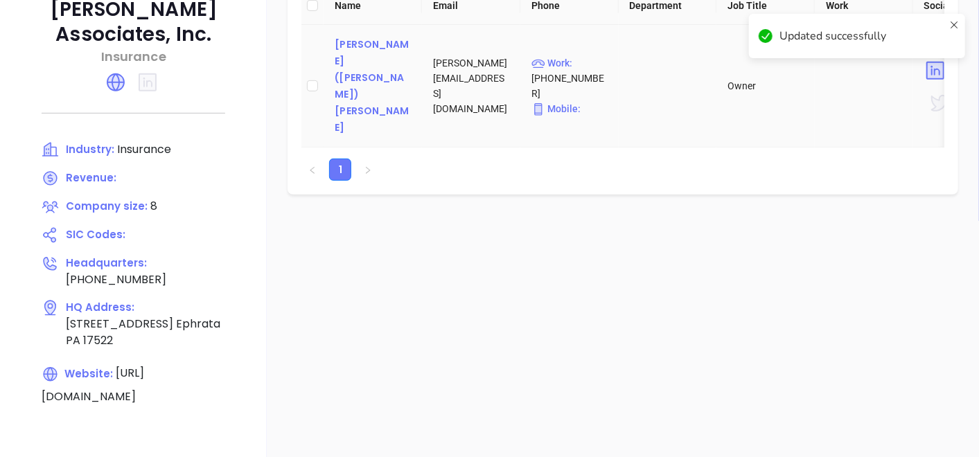
click at [350, 69] on div "Janna (Fravel) Alspaugh" at bounding box center [373, 86] width 76 height 100
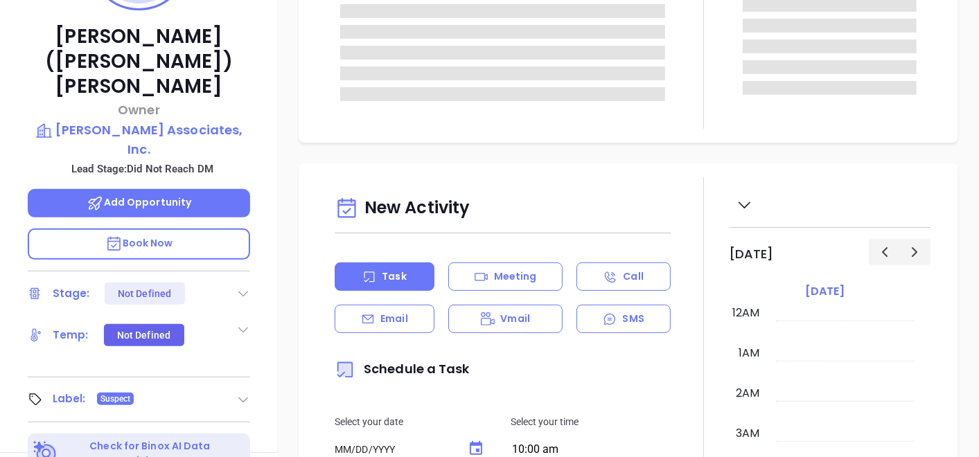
type input "10/03/2025"
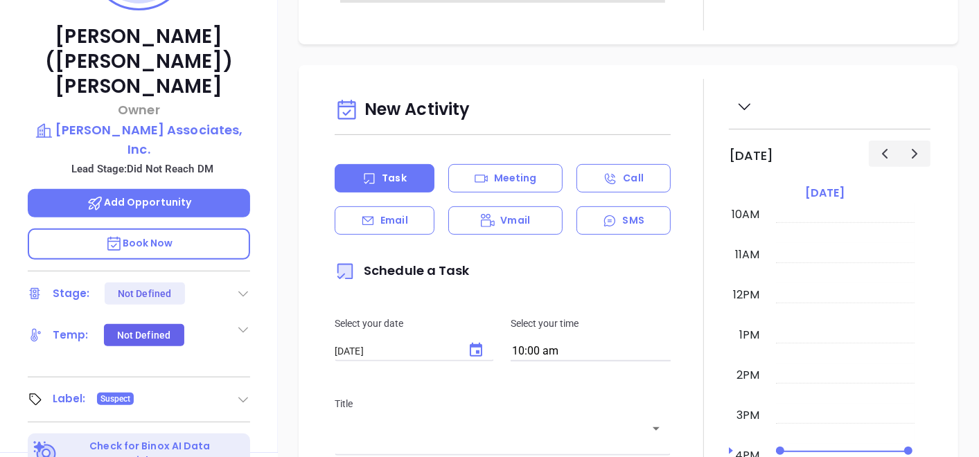
scroll to position [154, 0]
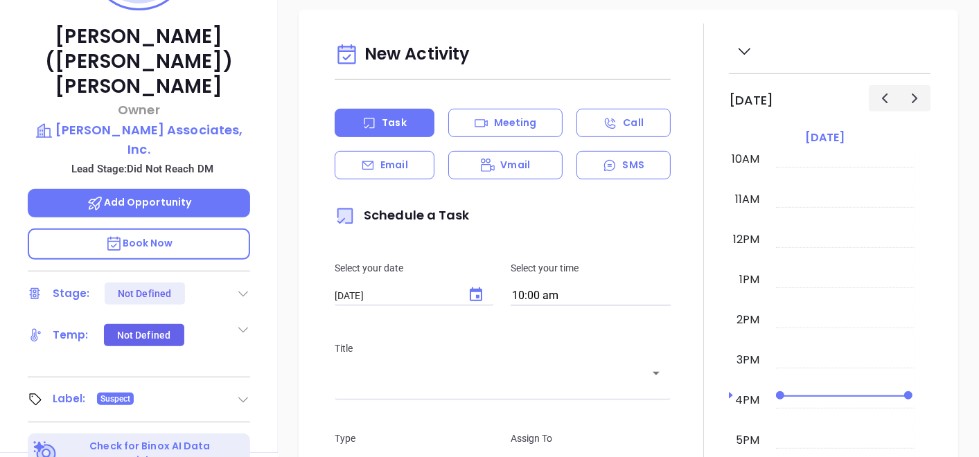
type input "Gissela Vargas"
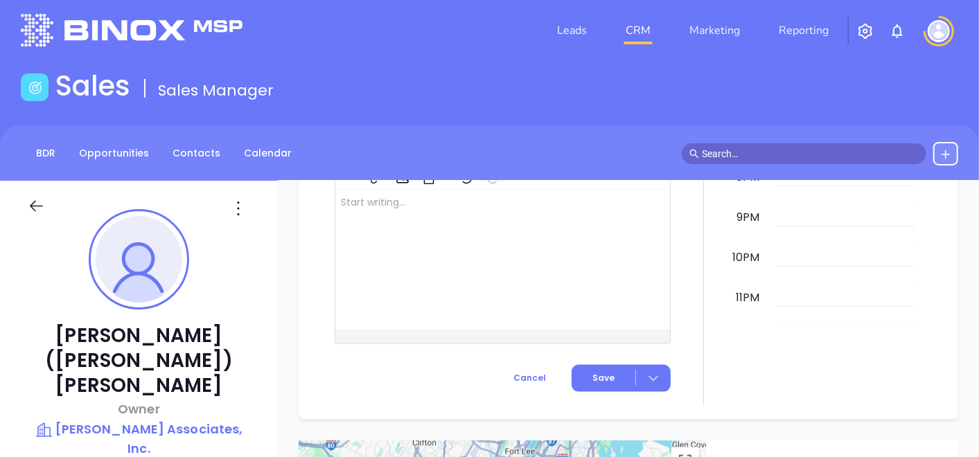
scroll to position [0, 0]
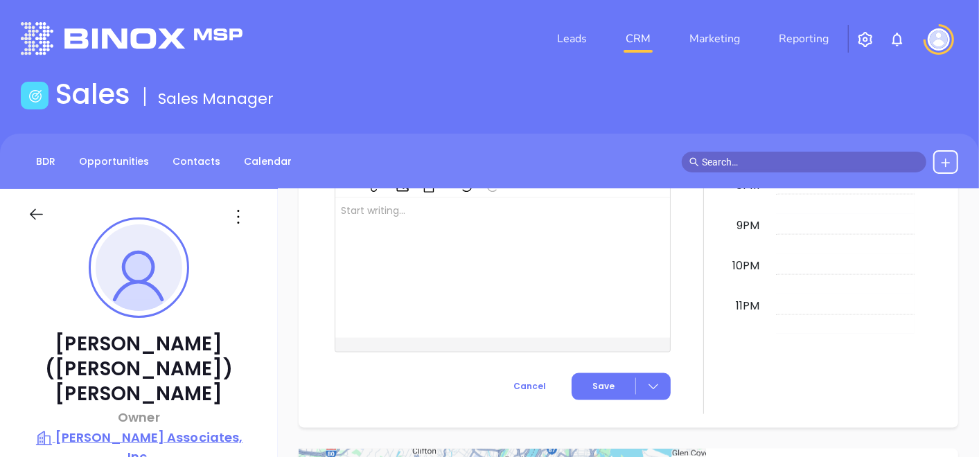
click at [193, 428] on p "Gehret Associates, Inc." at bounding box center [139, 447] width 222 height 38
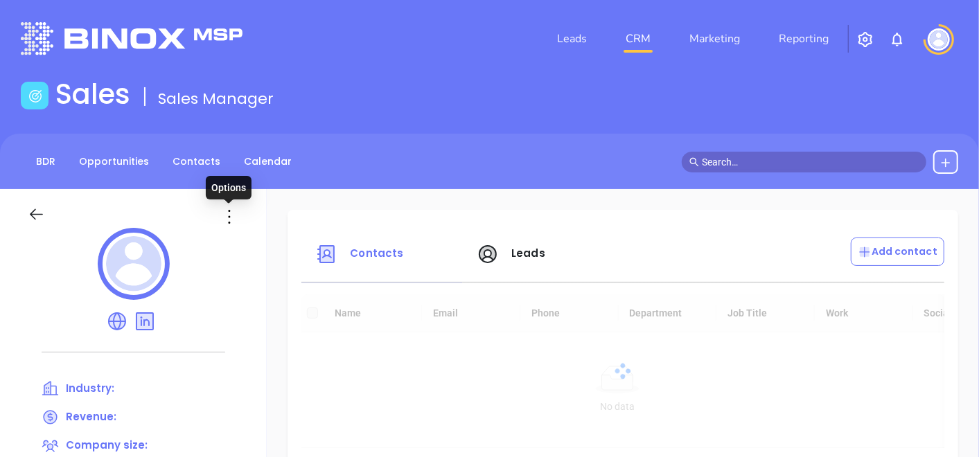
click at [222, 213] on icon at bounding box center [229, 217] width 22 height 22
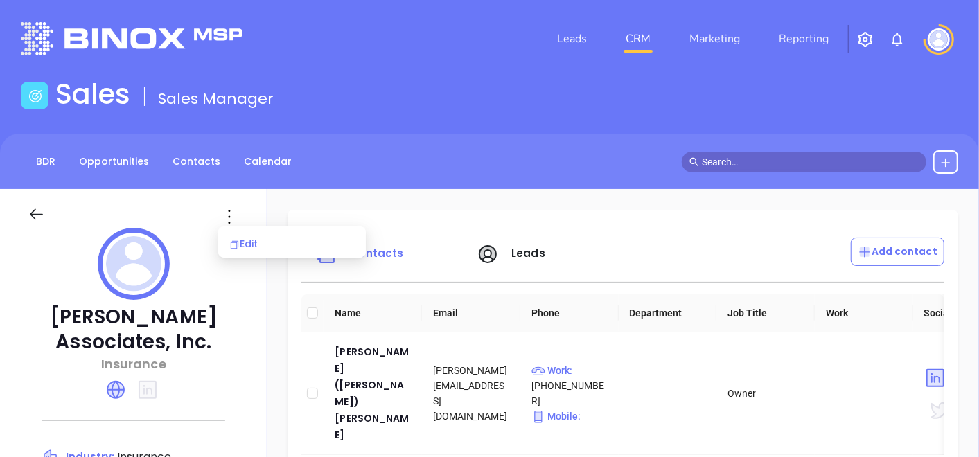
click at [237, 240] on icon at bounding box center [234, 245] width 10 height 10
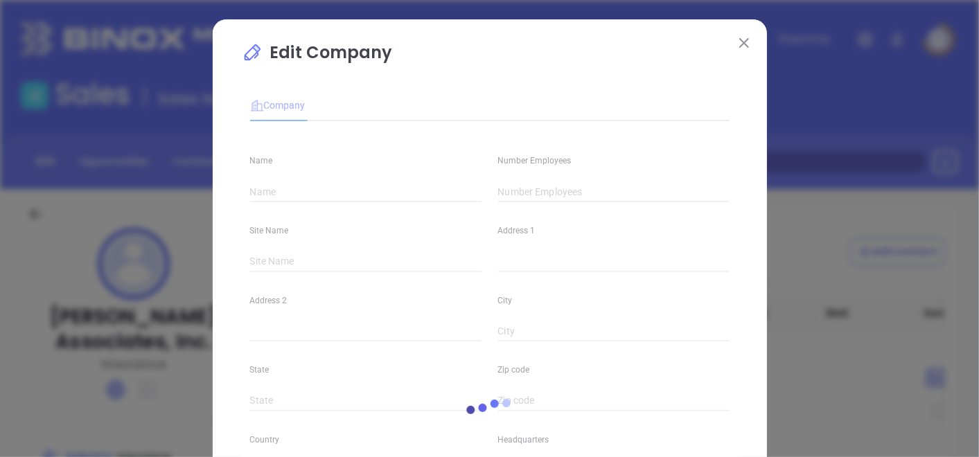
type input "Gehret Associates, Inc."
type input "8"
type input "(717) 733-1673"
type input "Insurance"
type input "https://www.gehretassoc.com/"
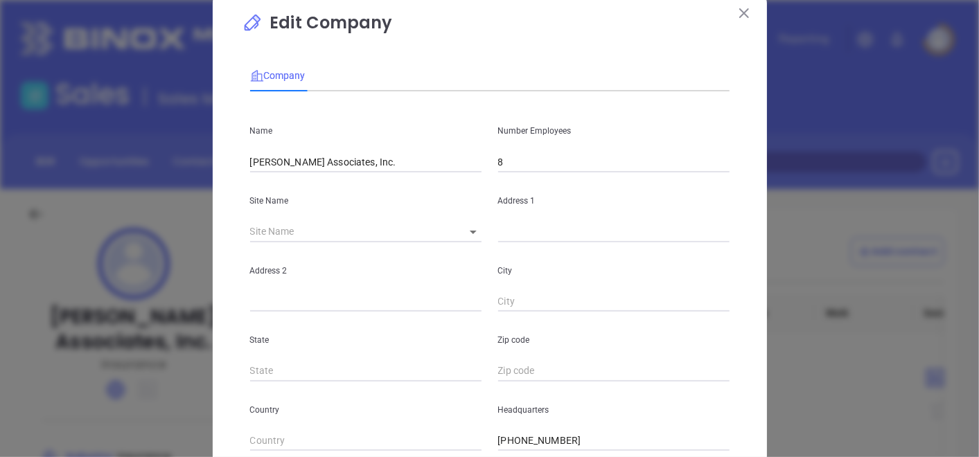
scroll to position [29, 0]
click at [739, 9] on img at bounding box center [744, 14] width 10 height 10
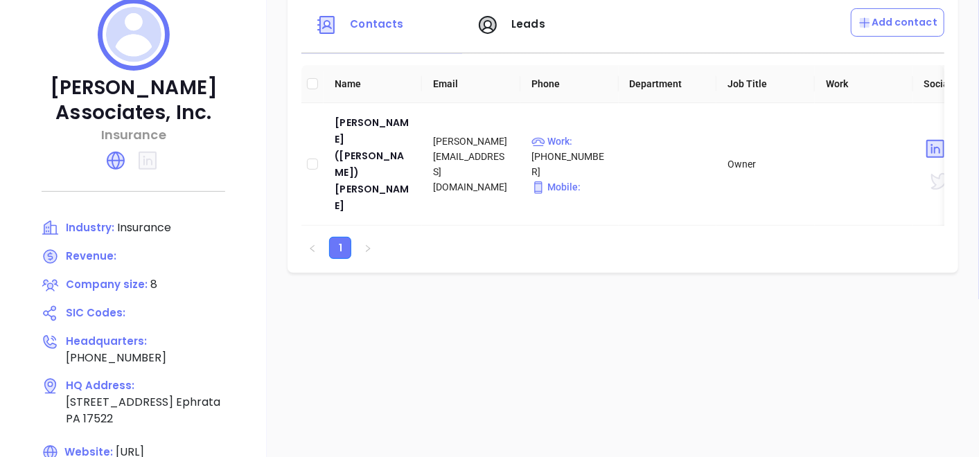
scroll to position [162, 0]
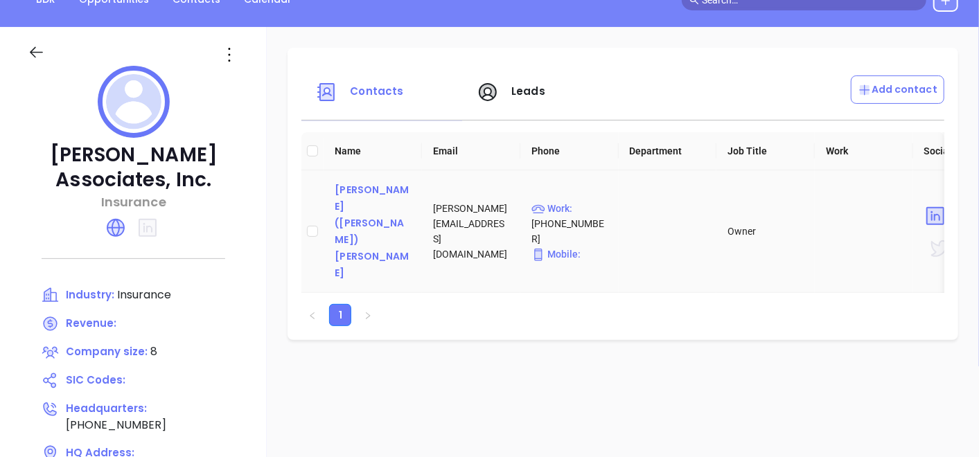
click at [372, 209] on div "Janna (Fravel) Alspaugh" at bounding box center [373, 231] width 76 height 100
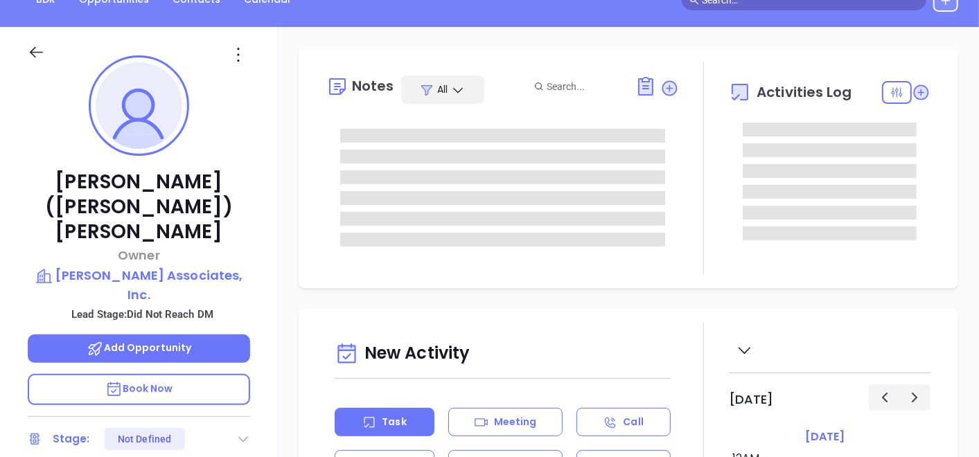
type input "10/03/2025"
click at [238, 49] on icon at bounding box center [238, 55] width 22 height 22
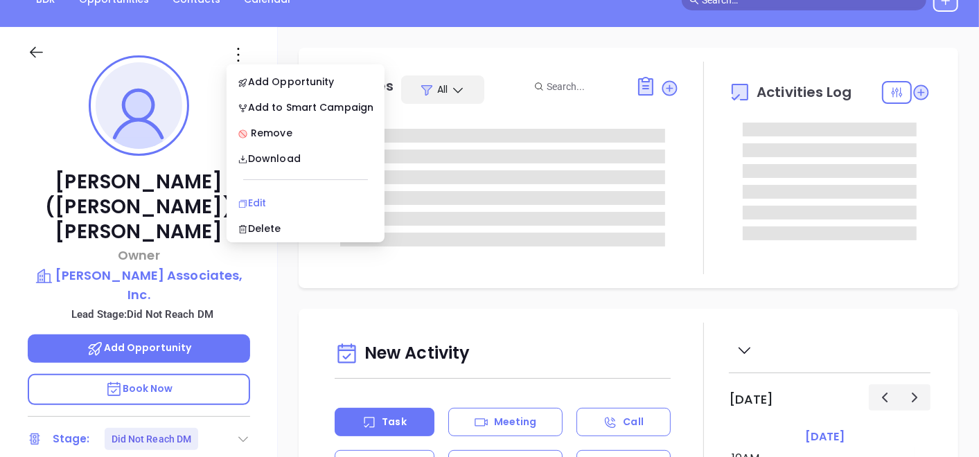
click at [284, 193] on li "Edit" at bounding box center [305, 202] width 152 height 29
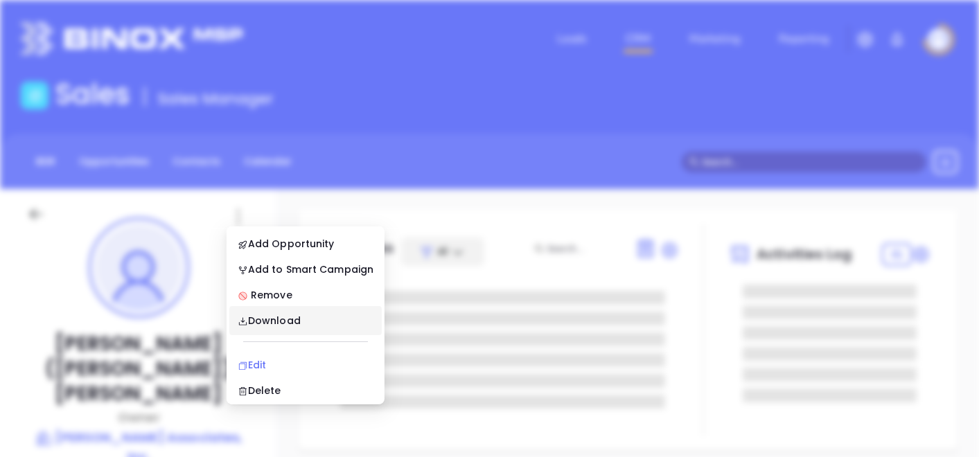
scroll to position [0, 0]
type input "Gissela Vargas"
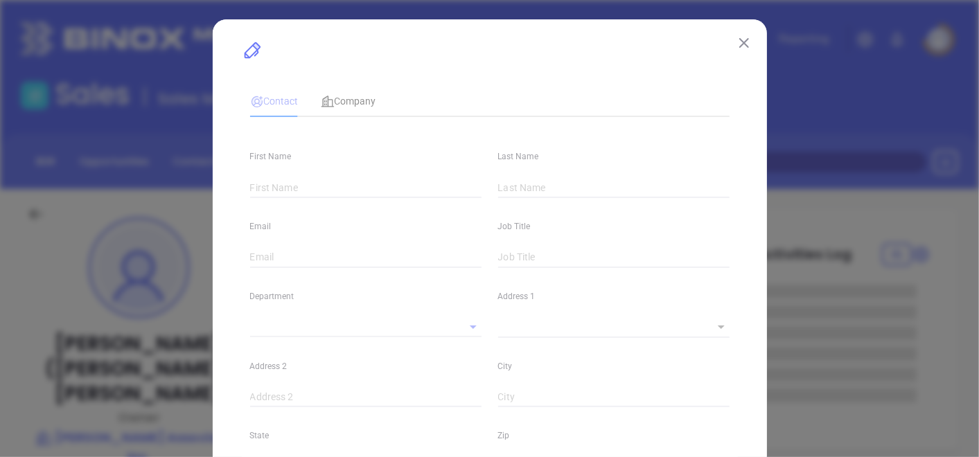
type input "Janna (Fravel)"
type input "Alspaugh"
type input "gehret@gehretassoc.com"
type input "Owner"
type input "1"
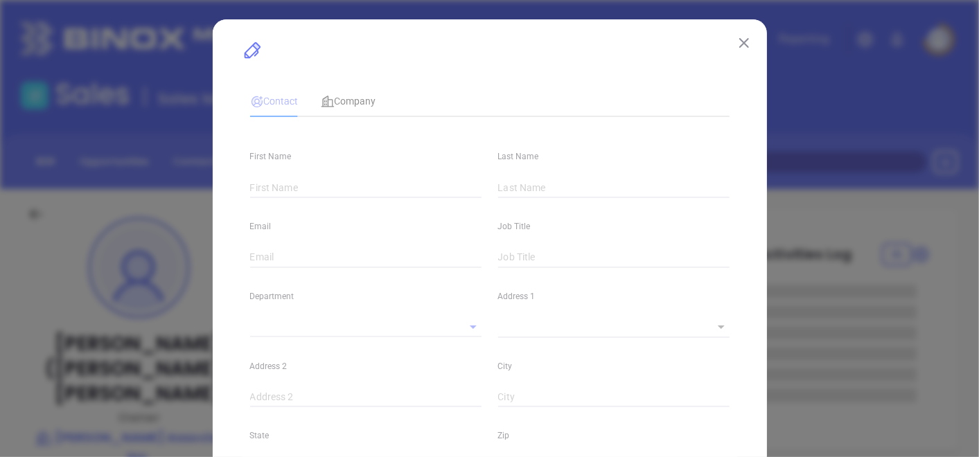
type input "www.linkedin.com/in/jannafravel"
type input "Marketing"
type input "Other"
type input "Vicky Mendoza"
type input "Did Not Reach DM"
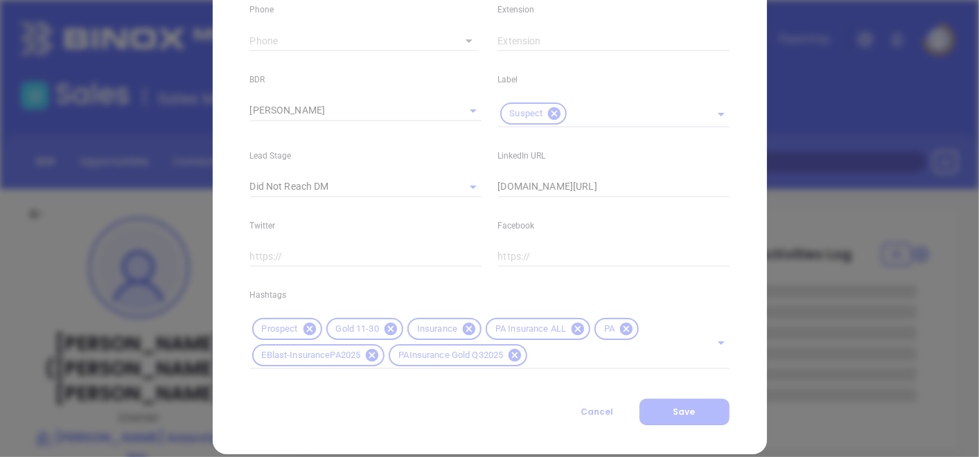
scroll to position [585, 0]
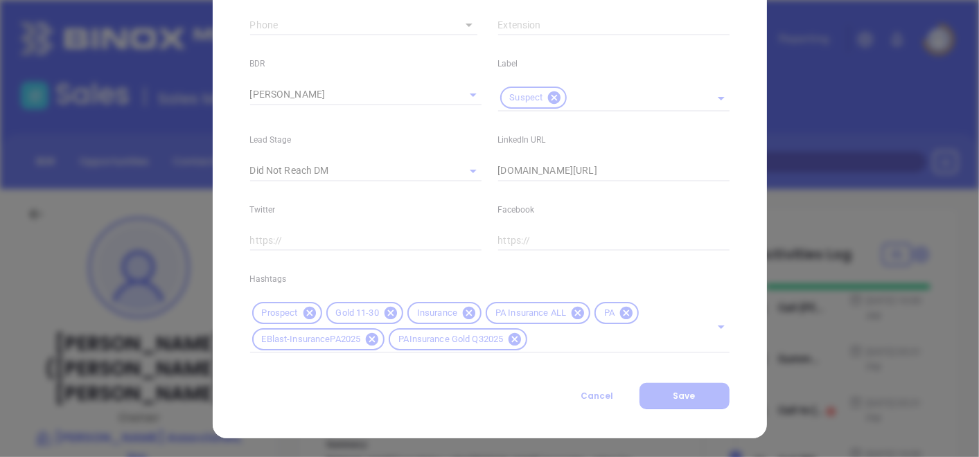
type input "(717) 733-1673"
type input "1"
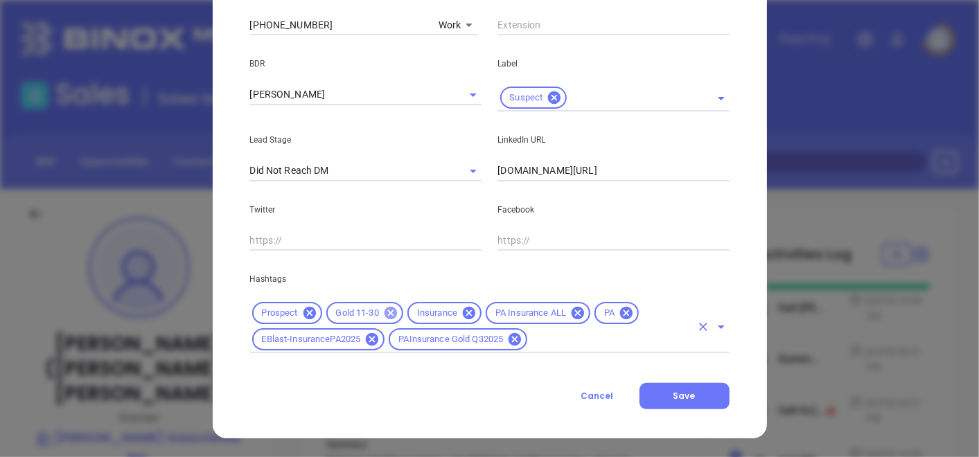
click at [383, 305] on icon at bounding box center [390, 312] width 15 height 15
click at [547, 347] on input "text" at bounding box center [609, 339] width 161 height 17
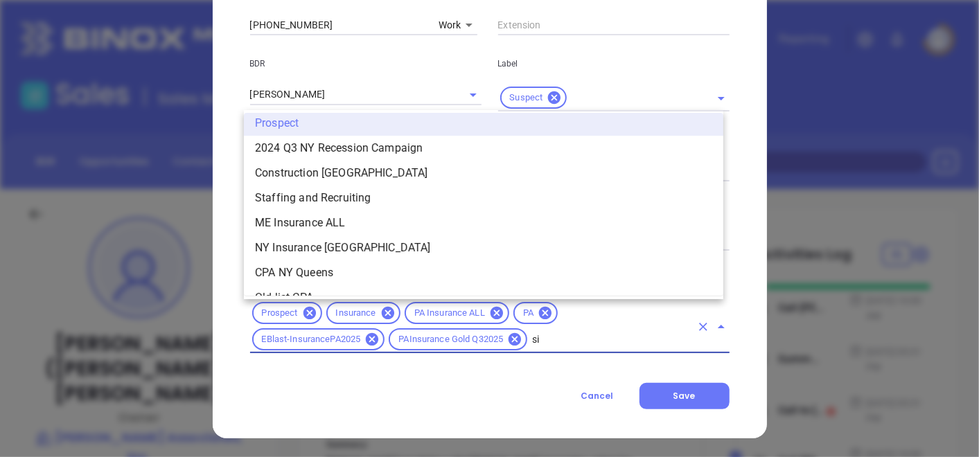
scroll to position [0, 0]
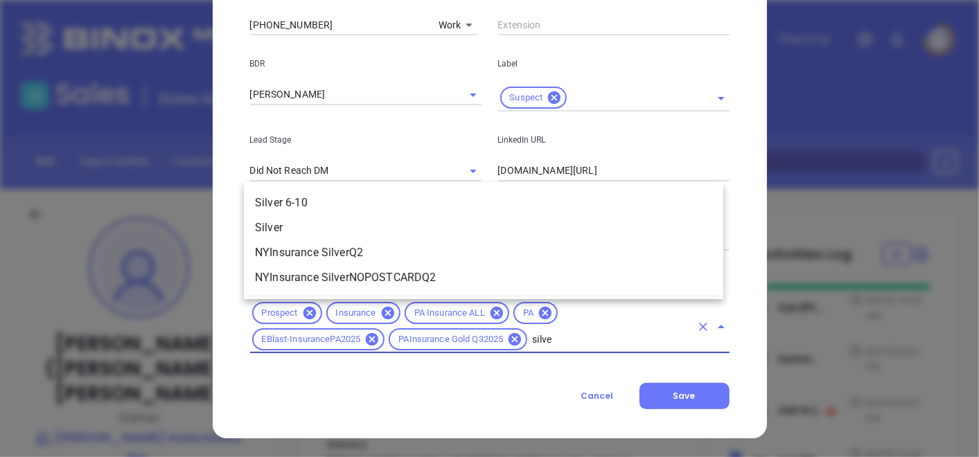
type input "silver"
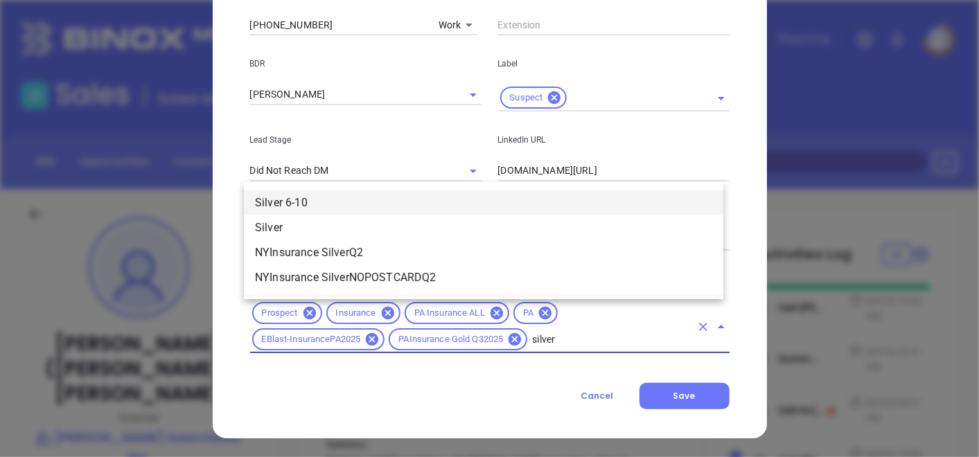
click at [438, 191] on li "Silver 6-10" at bounding box center [483, 202] width 479 height 25
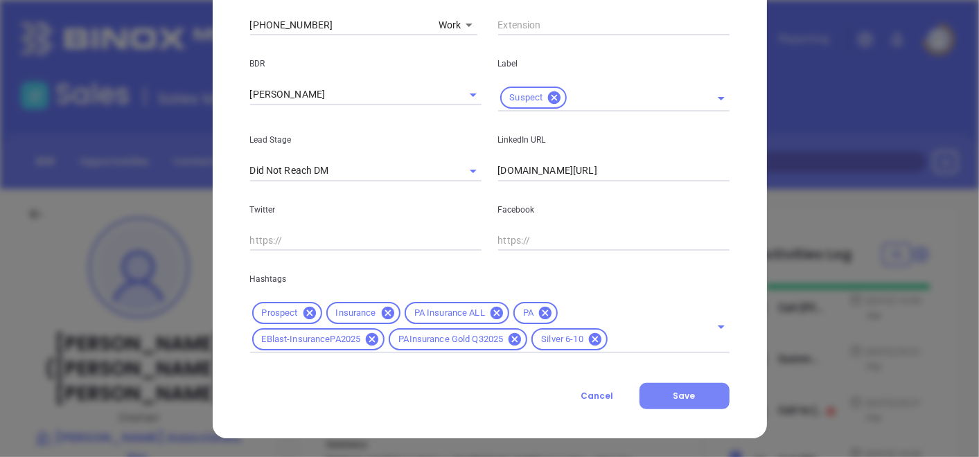
click at [707, 383] on button "Save" at bounding box center [684, 396] width 90 height 26
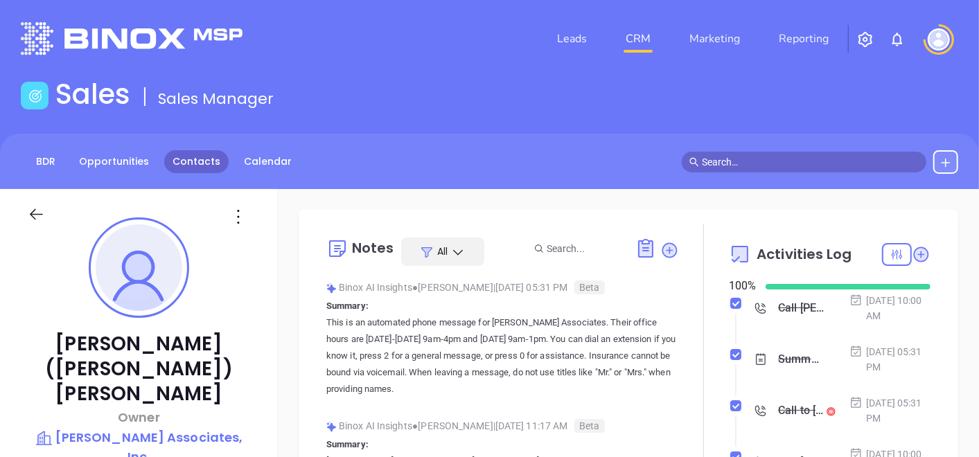
click at [190, 159] on link "Contacts" at bounding box center [196, 161] width 64 height 23
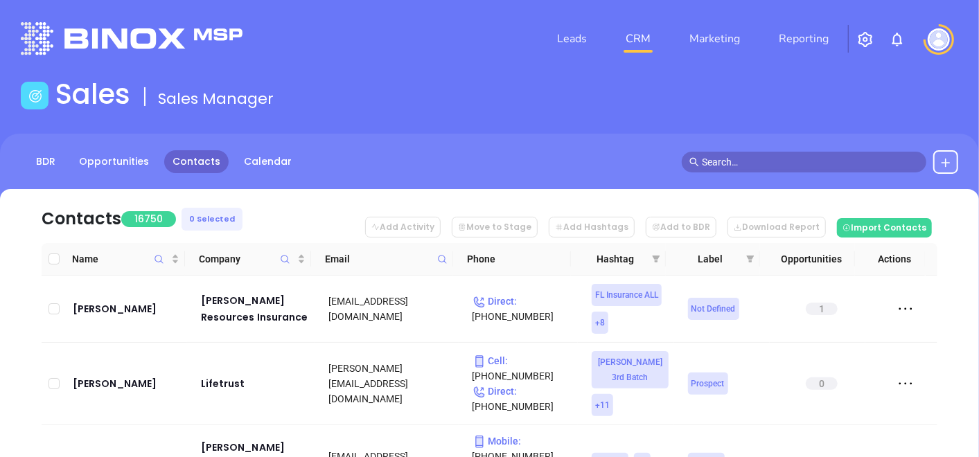
click at [447, 262] on icon at bounding box center [442, 259] width 10 height 10
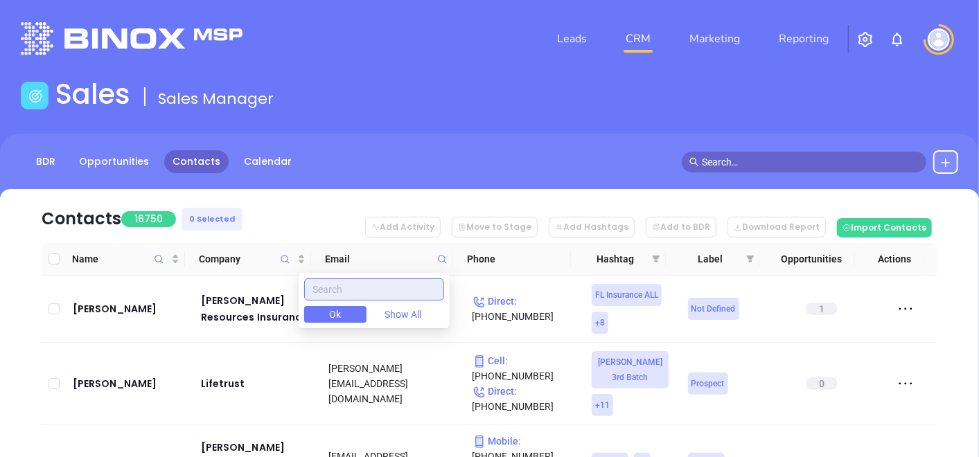
paste input "lehmanins.com"
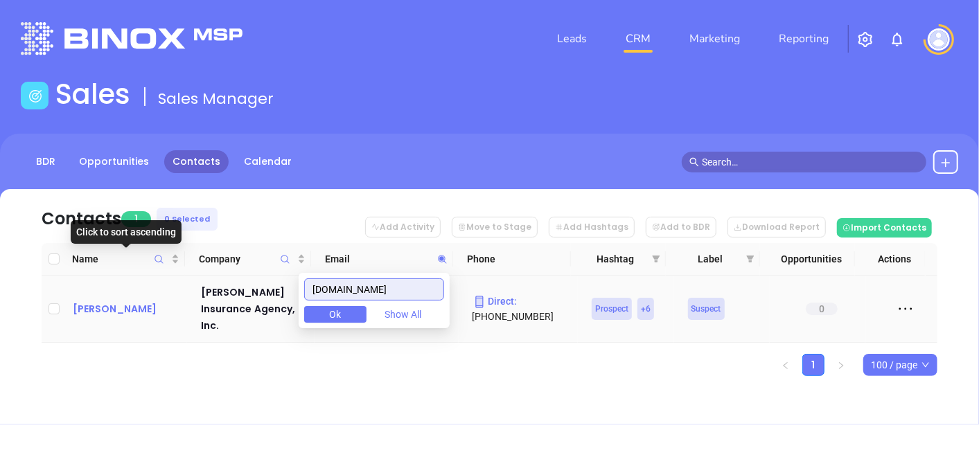
type input "lehmanins.com"
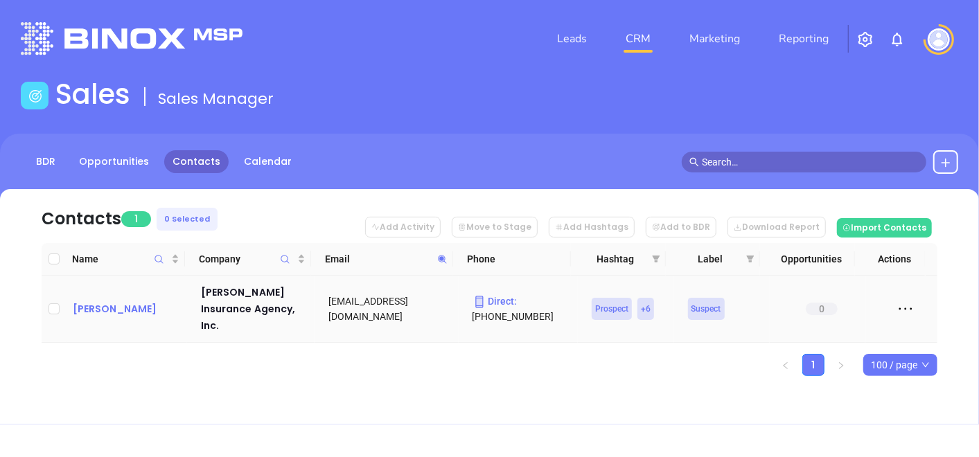
click at [100, 301] on div "Keith Lehman" at bounding box center [127, 309] width 109 height 17
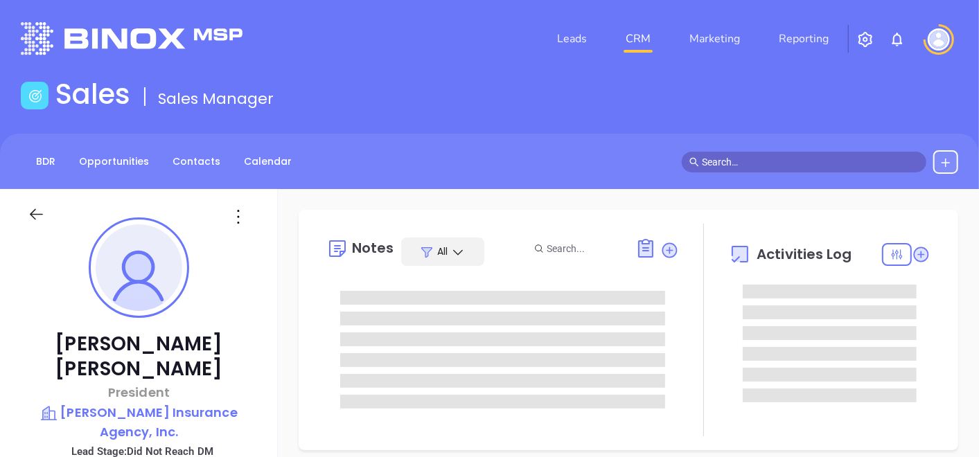
type input "10/03/2025"
type input "Gissela Vargas"
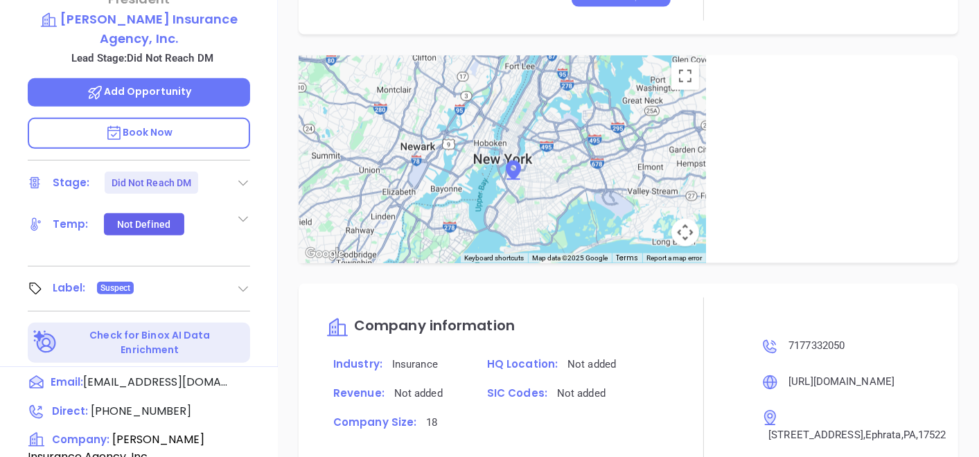
scroll to position [85, 0]
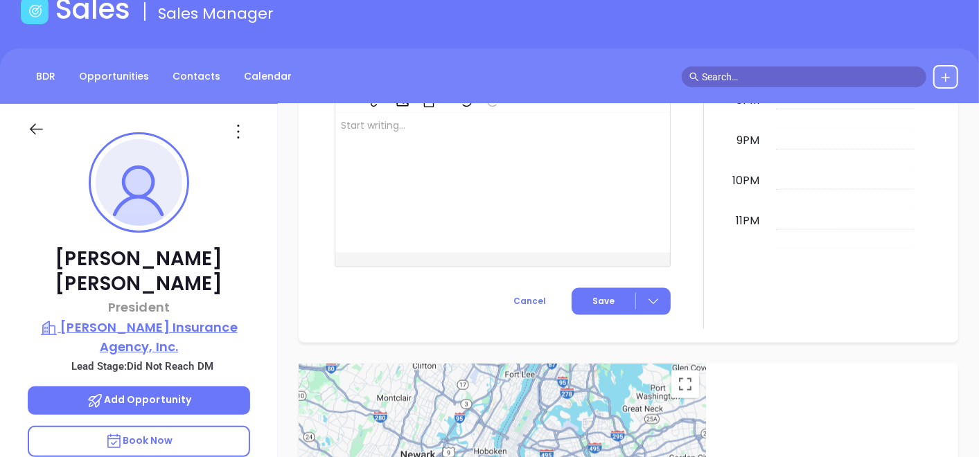
click at [161, 318] on p "Lehman Insurance Agency, Inc." at bounding box center [139, 337] width 222 height 38
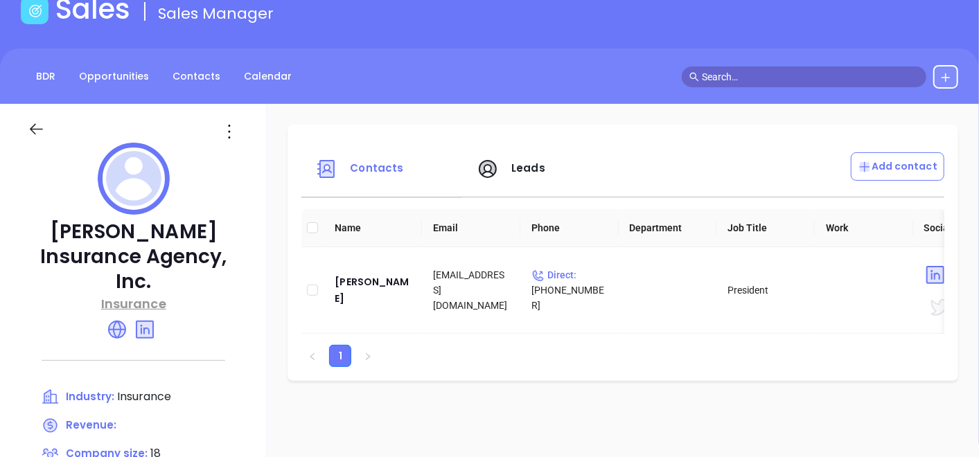
scroll to position [162, 0]
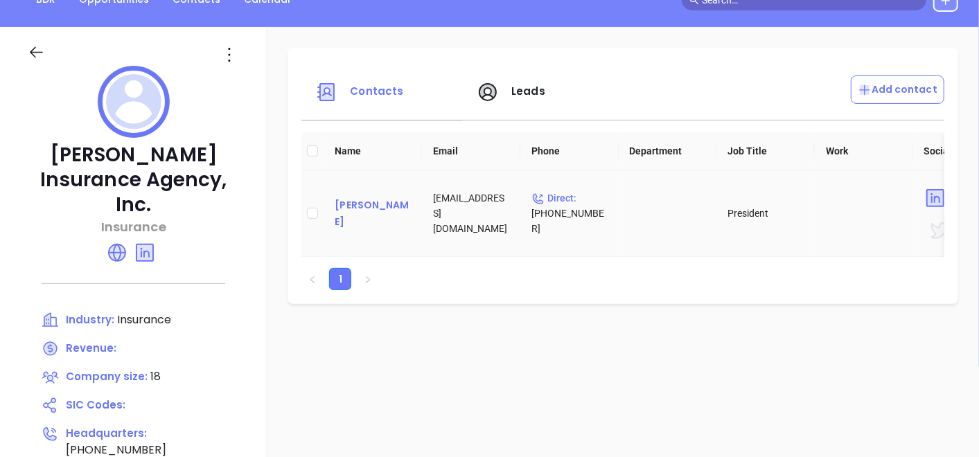
click at [411, 208] on div "Keith Lehman" at bounding box center [373, 213] width 76 height 33
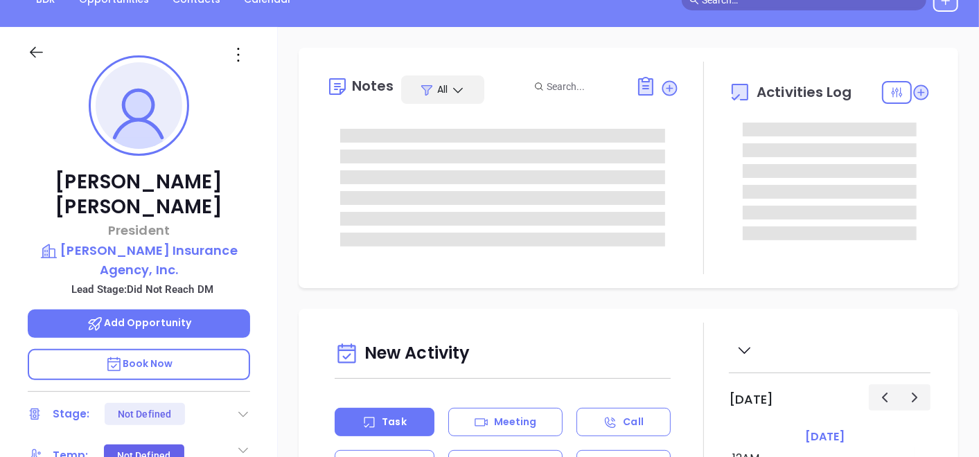
type input "10/03/2025"
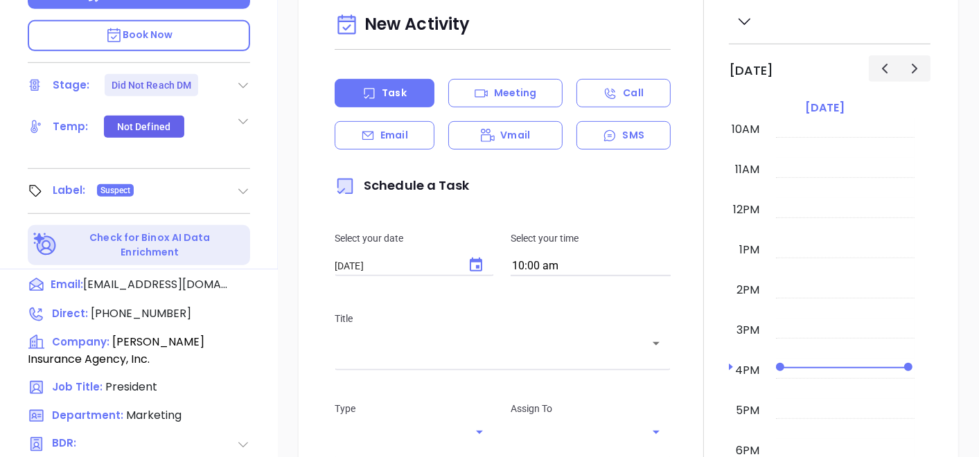
scroll to position [701, 0]
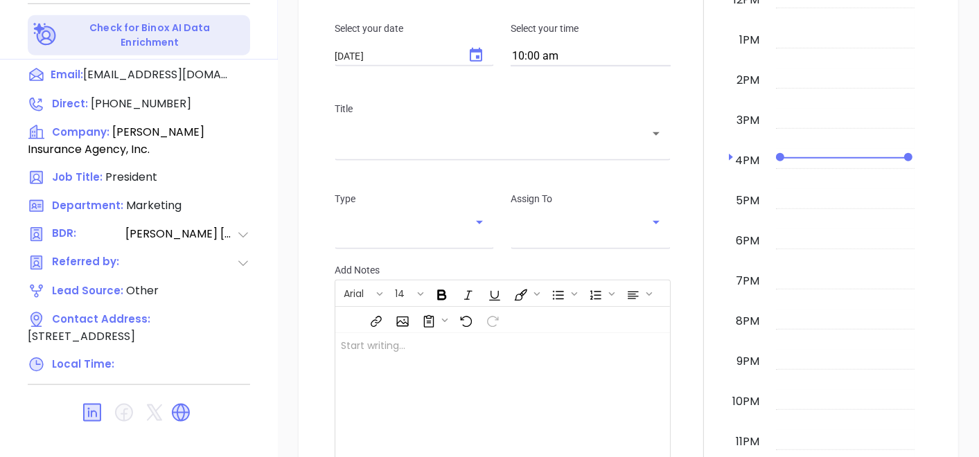
type input "Gissela Vargas"
click at [192, 405] on link at bounding box center [184, 413] width 28 height 16
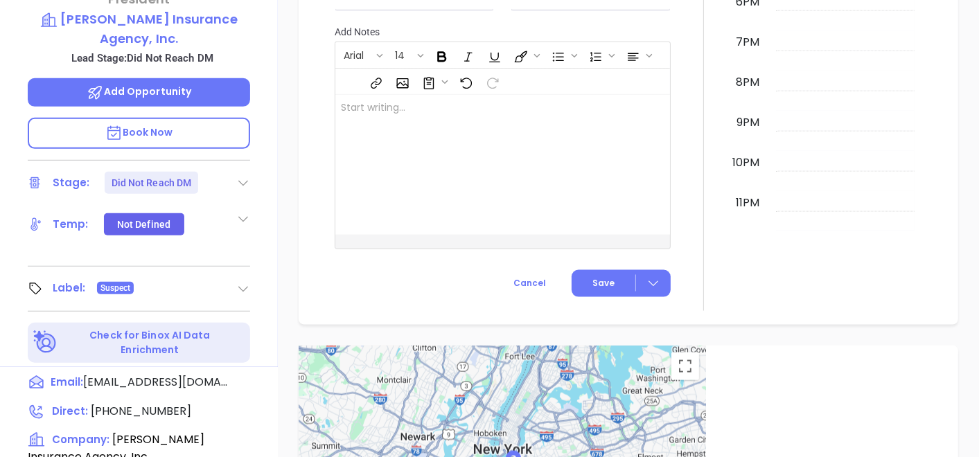
scroll to position [8, 0]
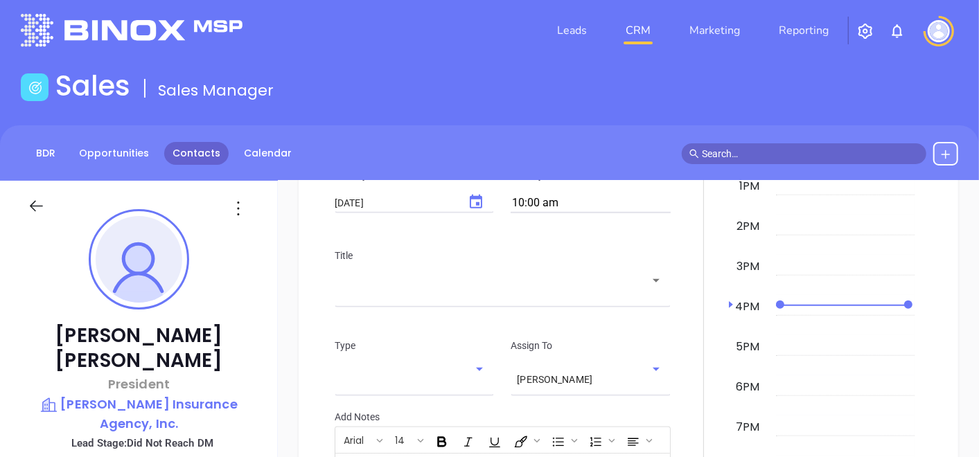
click at [197, 152] on link "Contacts" at bounding box center [196, 153] width 64 height 23
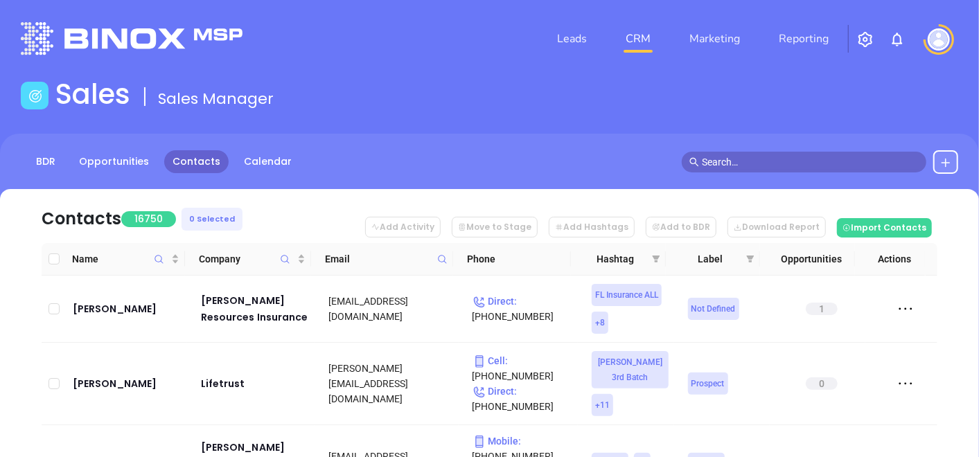
click at [447, 256] on span at bounding box center [442, 259] width 16 height 21
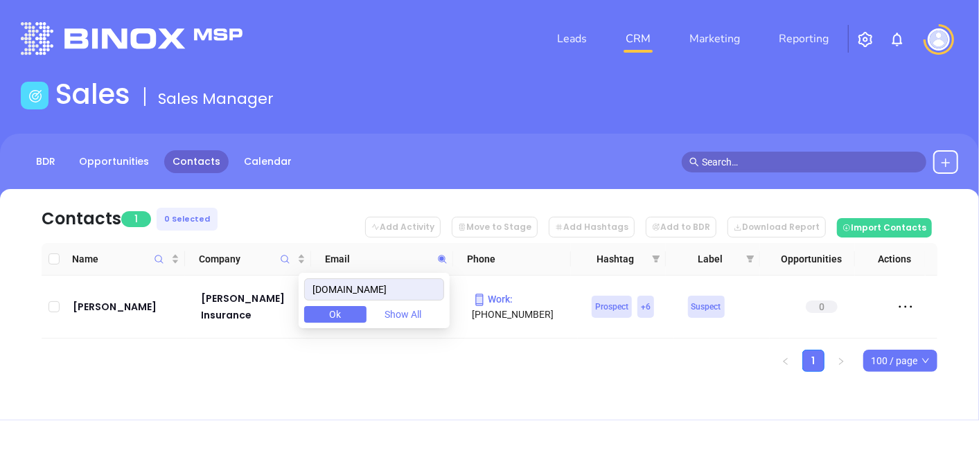
type input "Insuringyourfuture.com"
click at [237, 350] on ul "1 100 / page" at bounding box center [490, 361] width 896 height 22
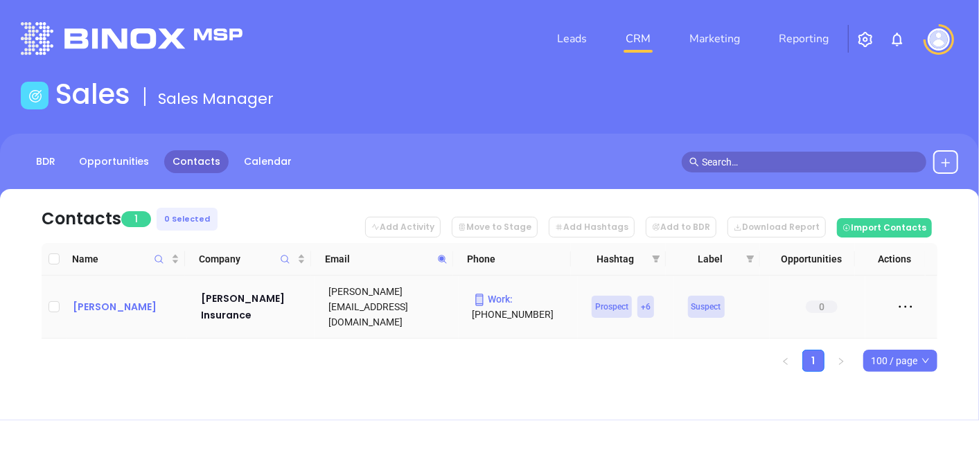
click at [105, 299] on div "Jason Morrissey" at bounding box center [127, 307] width 109 height 17
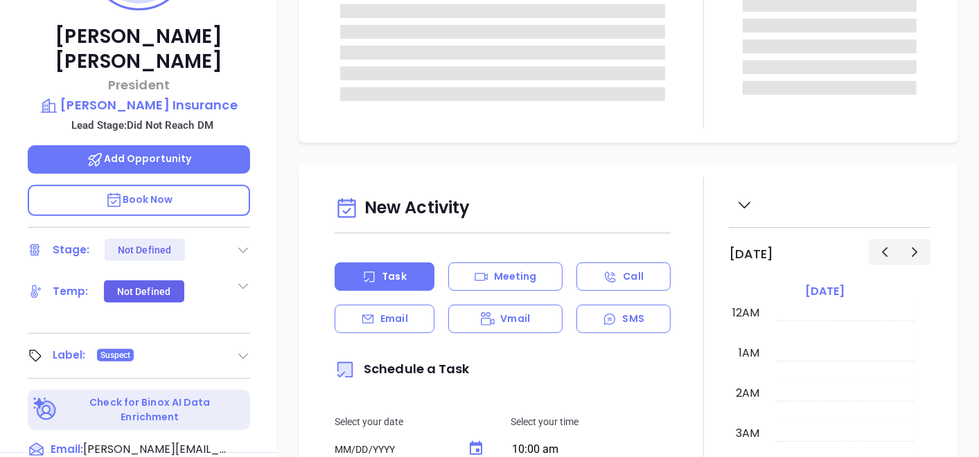
type input "10/03/2025"
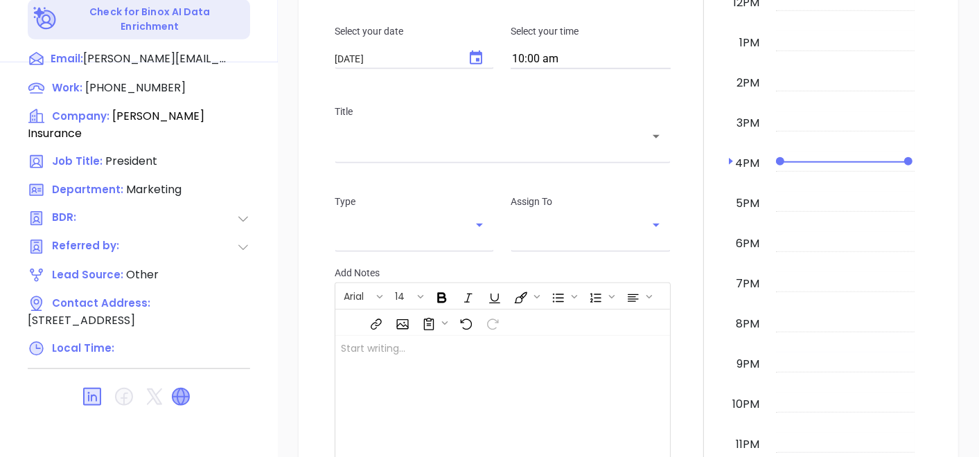
scroll to position [701, 0]
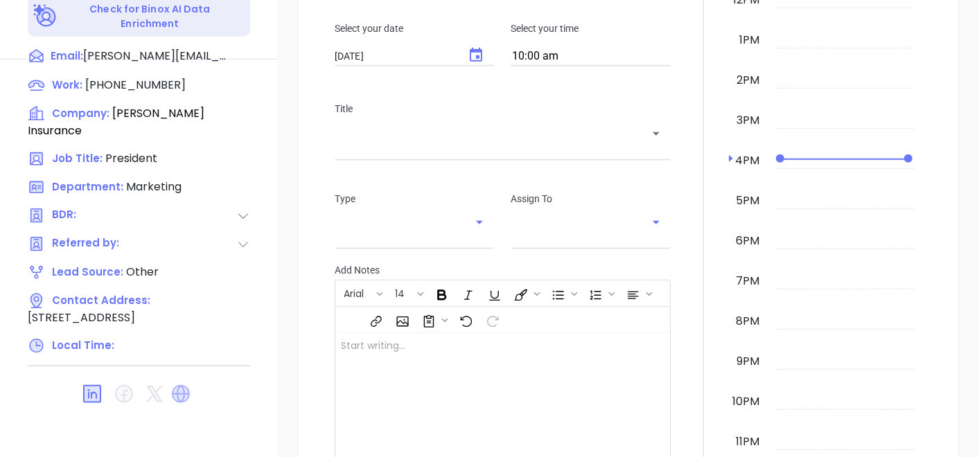
click at [177, 383] on icon at bounding box center [181, 394] width 22 height 22
type input "Gissela Vargas"
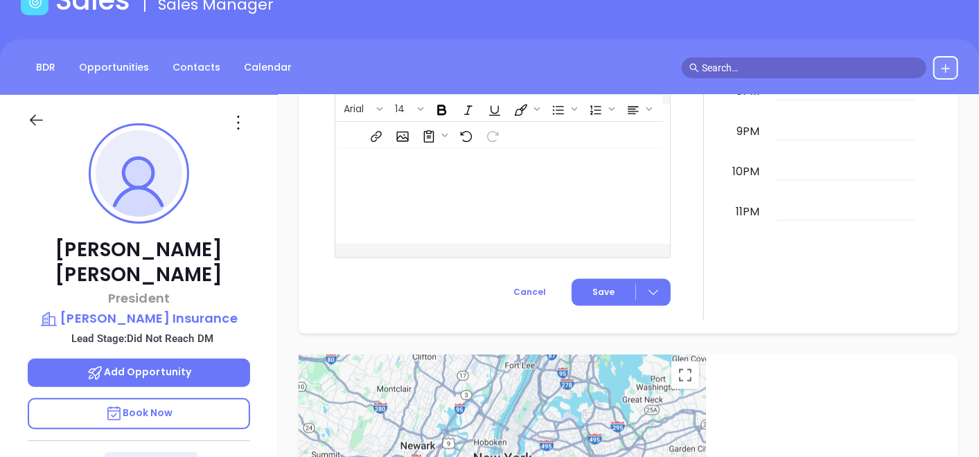
scroll to position [8, 0]
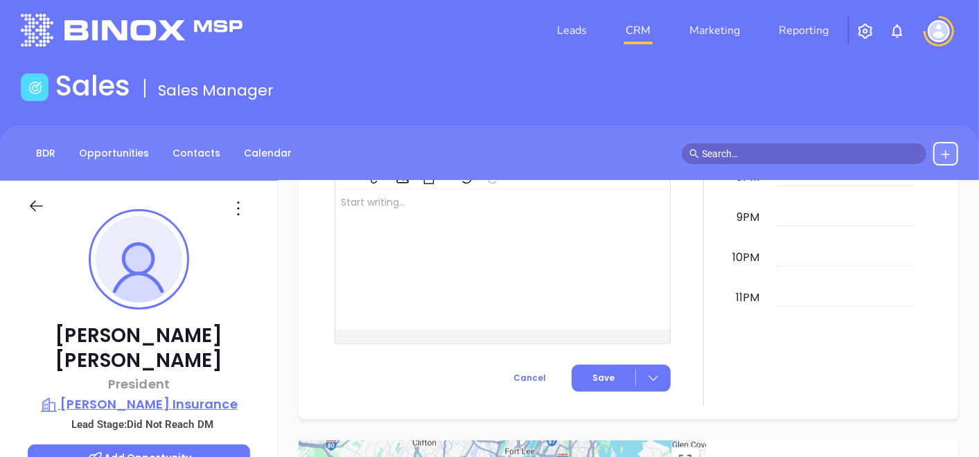
click at [166, 395] on p "Morrissey Insurance" at bounding box center [139, 404] width 222 height 19
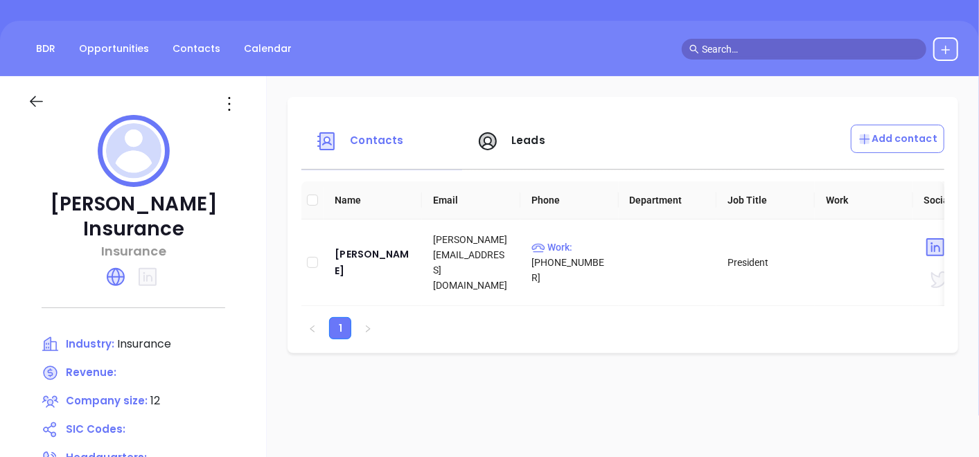
scroll to position [162, 0]
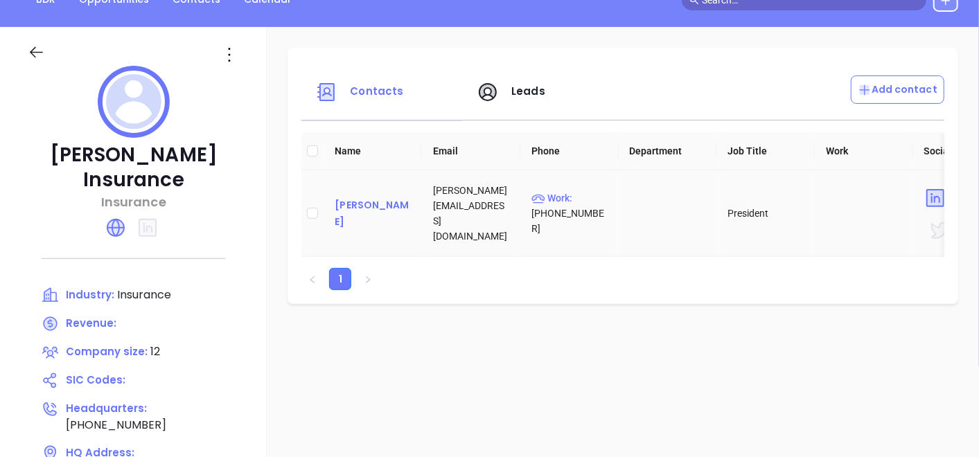
click at [350, 203] on div "Jason Morrissey" at bounding box center [373, 213] width 76 height 33
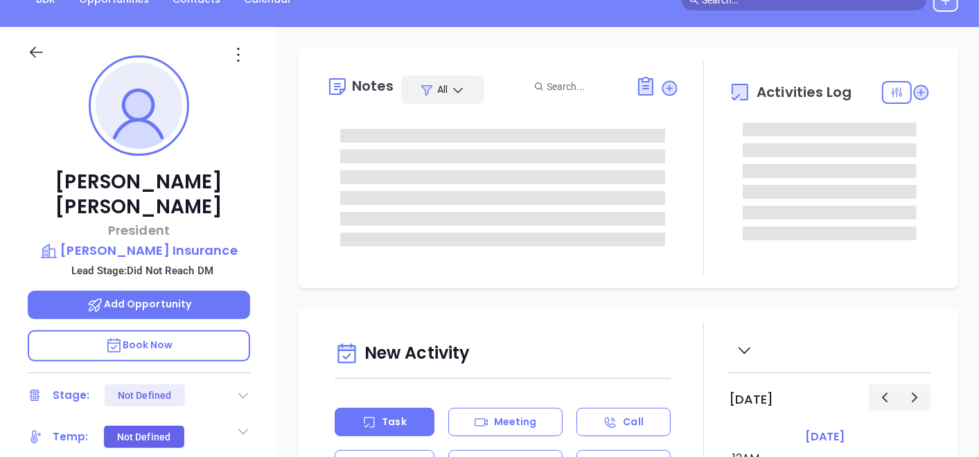
type input "10/03/2025"
click at [243, 47] on icon at bounding box center [238, 55] width 22 height 22
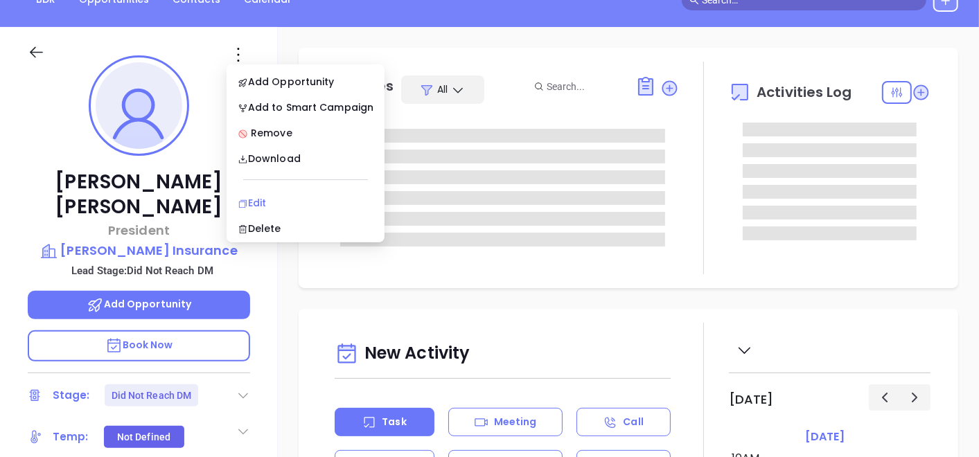
click at [260, 199] on div "Edit" at bounding box center [306, 202] width 136 height 15
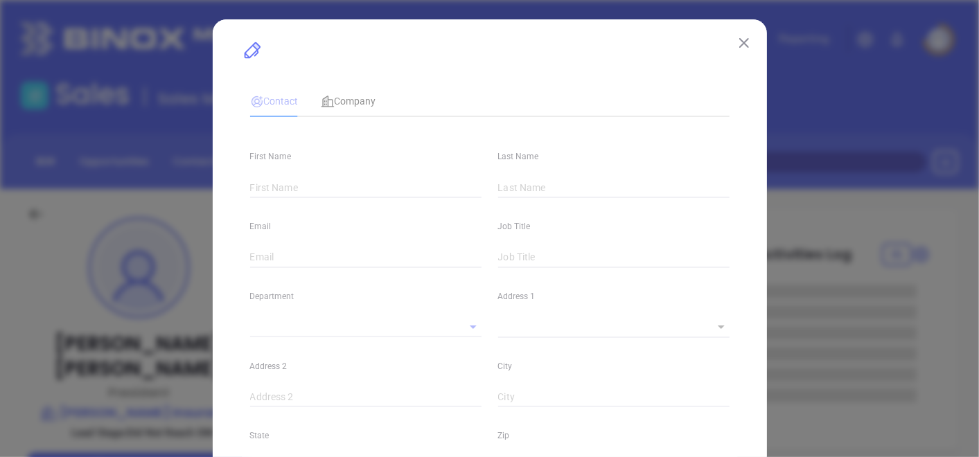
type input "Jason"
type input "Morrissey"
type input "Jason@InsuringYourFuture.com"
type input "President"
type input "1"
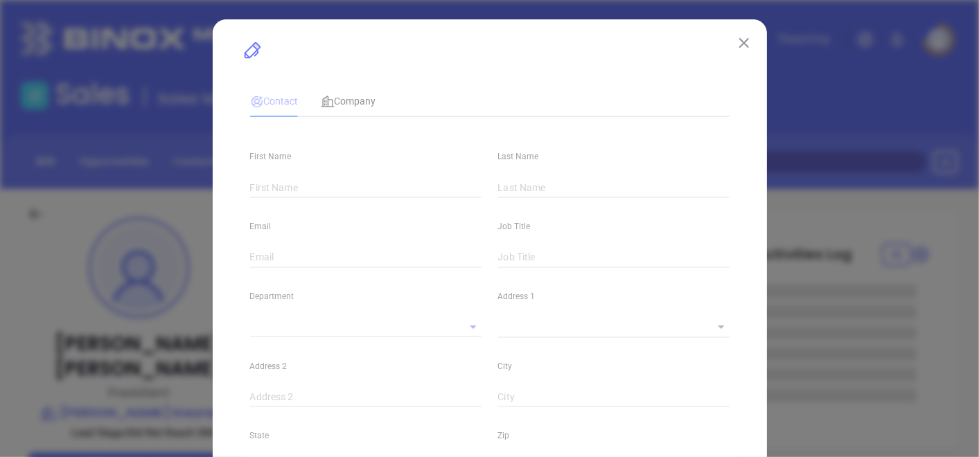
type input "www.linkedin.com/in/craig-morrissey-80b05a139"
type input "Marketing"
type input "Other"
type input "Vicky Mendoza"
type input "Did Not Reach DM"
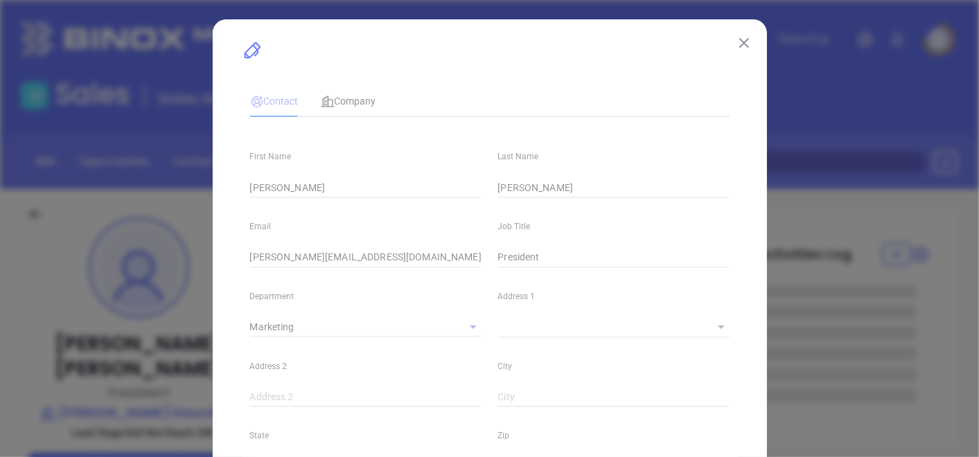
type input "Gissela Vargas"
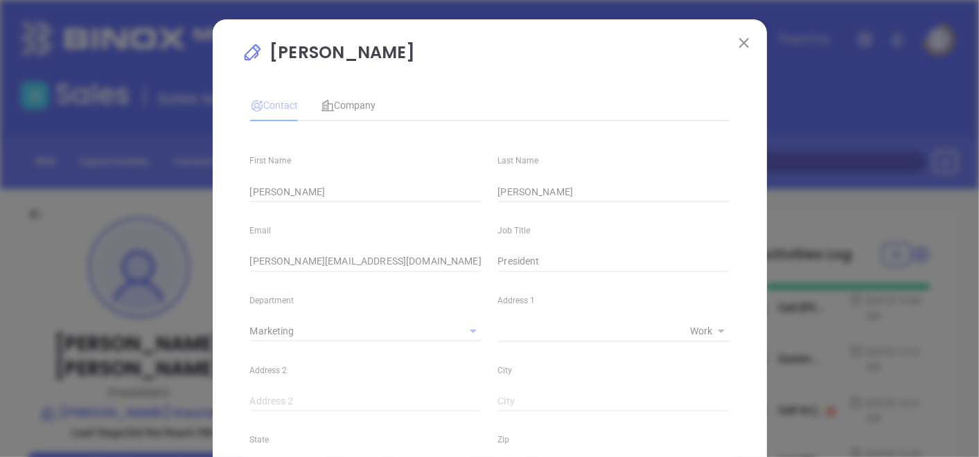
type input "(800) 422-8335"
type input "1"
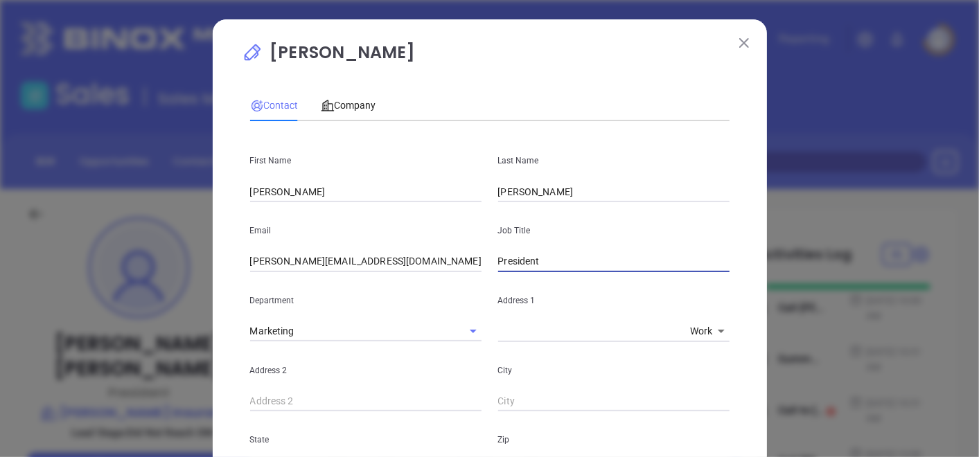
drag, startPoint x: 554, startPoint y: 263, endPoint x: 310, endPoint y: 222, distance: 247.3
click at [304, 219] on div "Email Jason@InsuringYourFuture.com Job Title President" at bounding box center [490, 237] width 496 height 70
drag, startPoint x: 569, startPoint y: 266, endPoint x: 727, endPoint y: 300, distance: 162.2
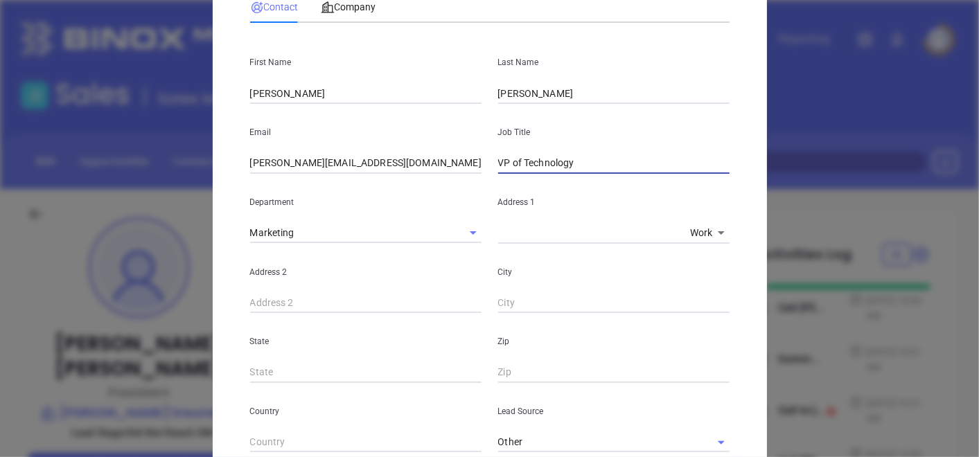
scroll to position [154, 0]
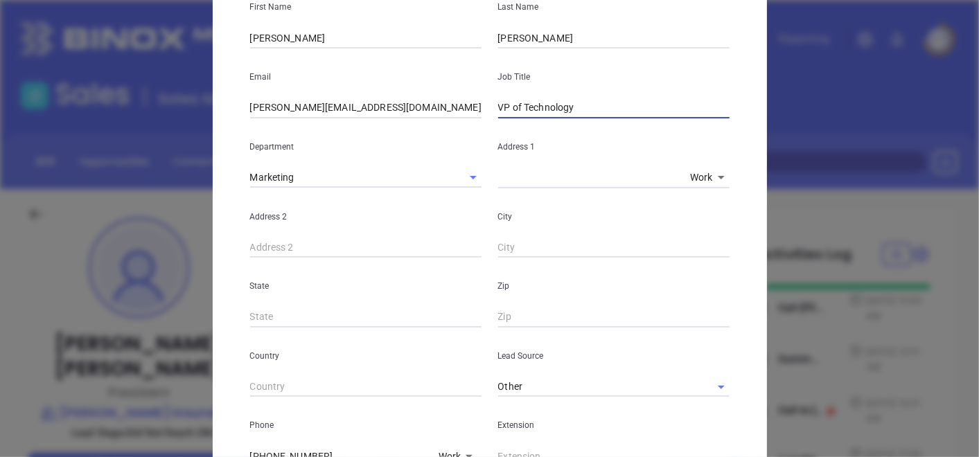
type input "VP of Technology"
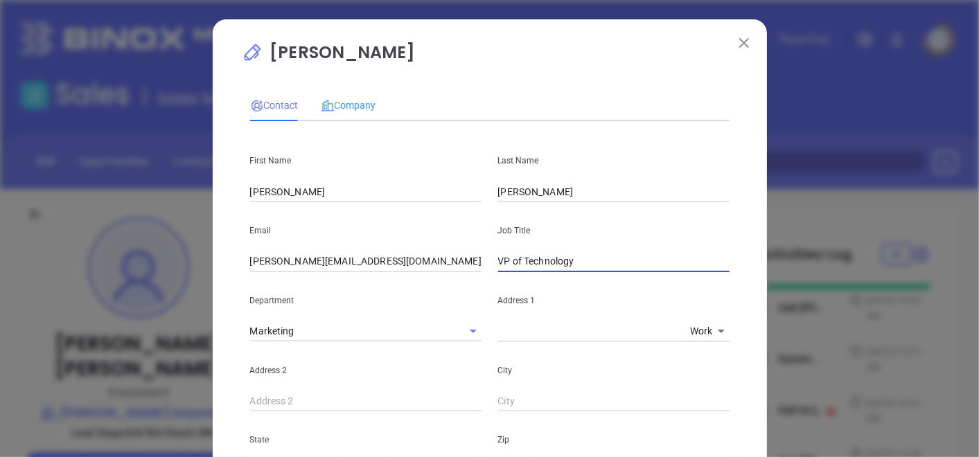
click at [344, 91] on div "Company" at bounding box center [348, 105] width 55 height 32
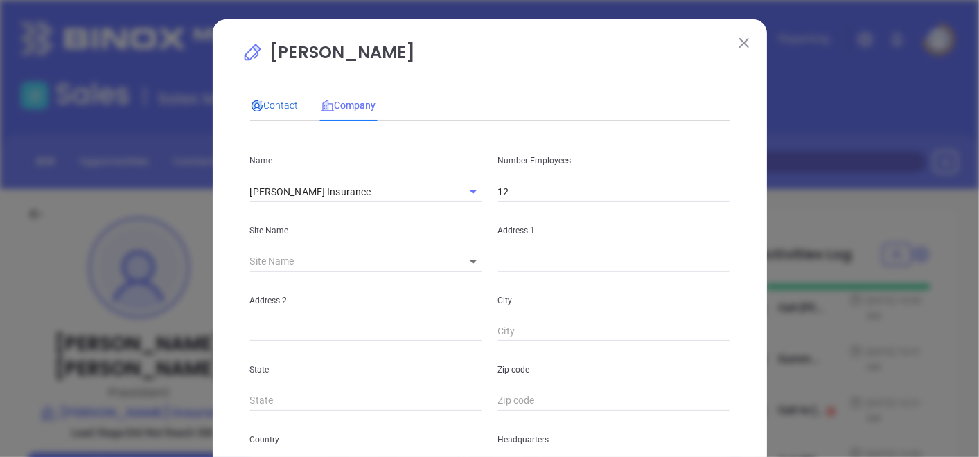
click at [272, 110] on span "Contact" at bounding box center [274, 105] width 48 height 11
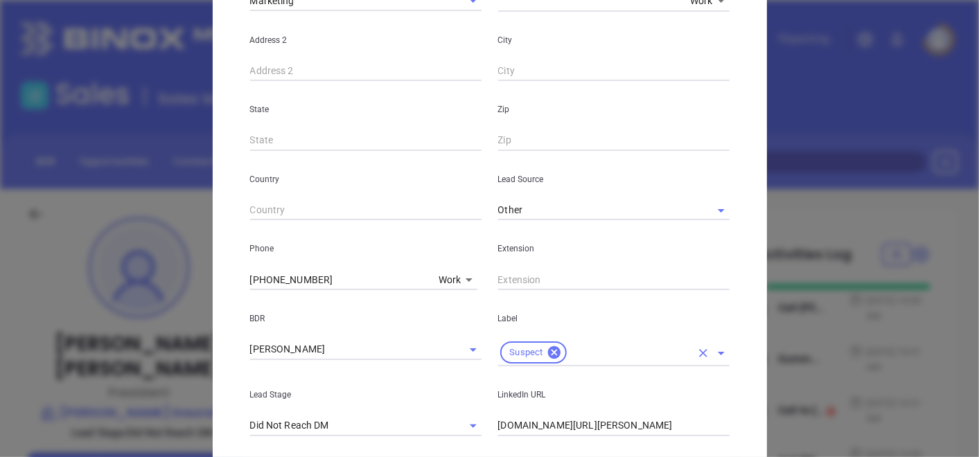
scroll to position [384, 0]
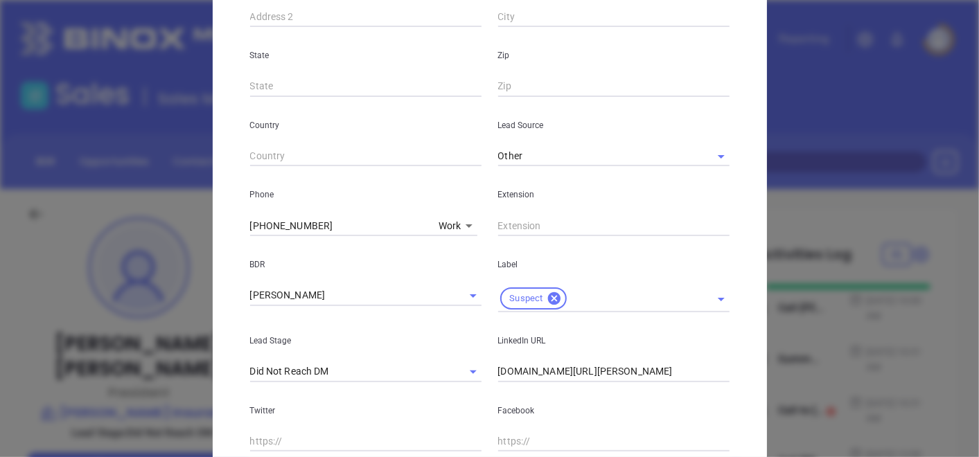
click at [501, 225] on input "text" at bounding box center [613, 225] width 231 height 21
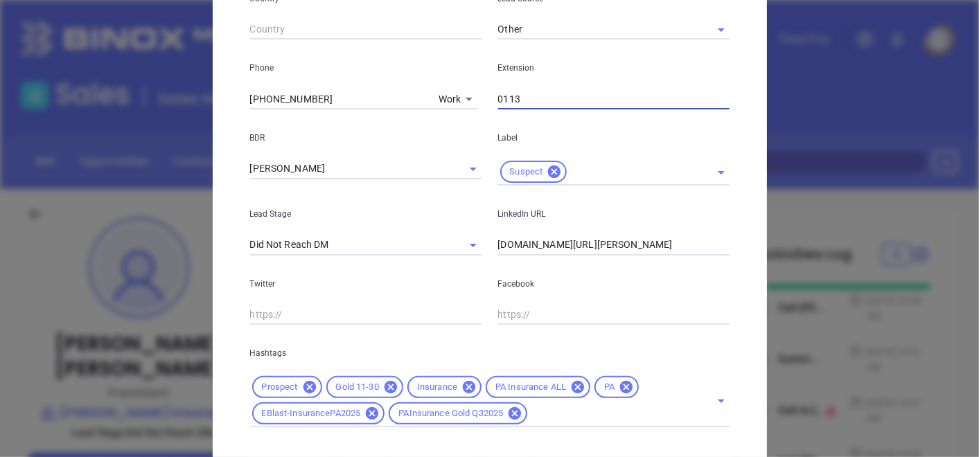
scroll to position [585, 0]
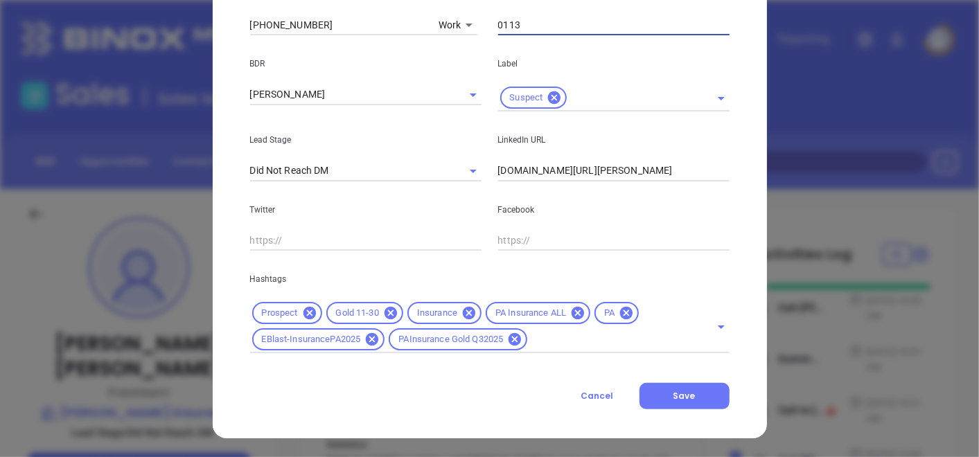
type input "0113"
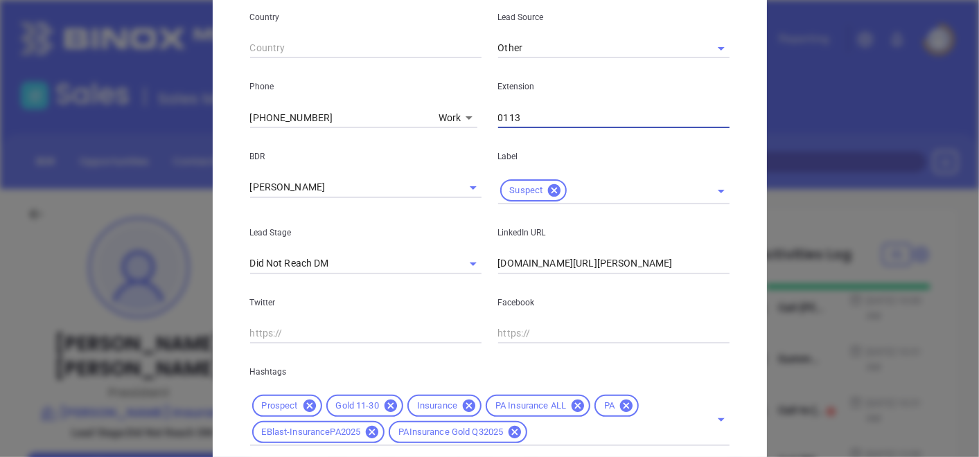
scroll to position [508, 0]
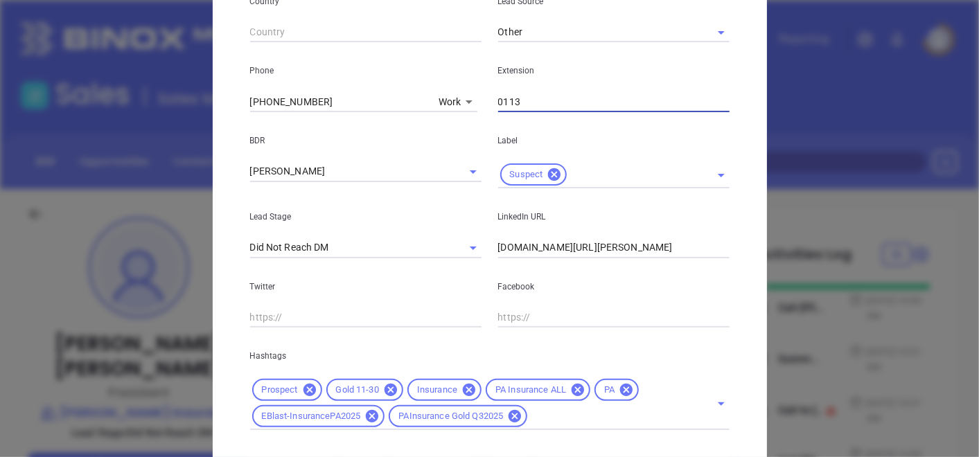
click at [724, 243] on div "LinkedIn URL www.linkedin.com/in/craig-morrissey-80b05a139" at bounding box center [614, 223] width 248 height 70
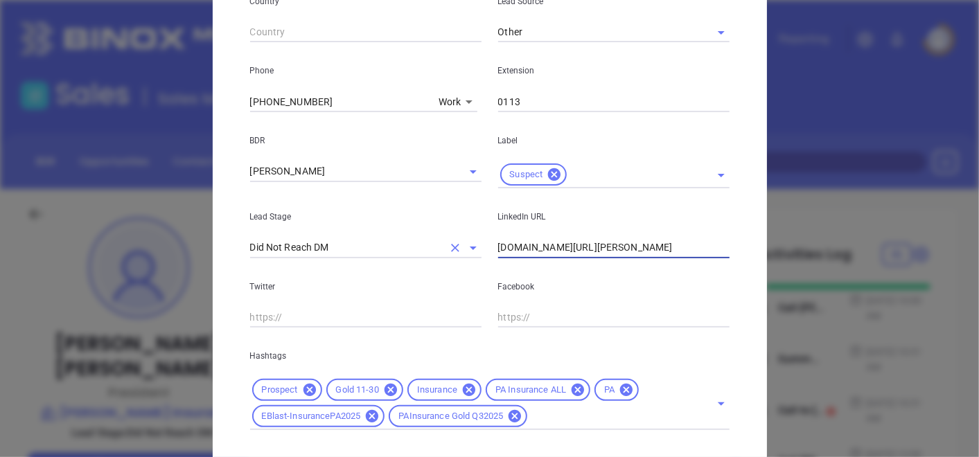
drag, startPoint x: 718, startPoint y: 249, endPoint x: 420, endPoint y: 247, distance: 297.8
click at [425, 251] on div "Lead Stage Did Not Reach DM LinkedIn URL www.linkedin.com/in/craig-morrissey-80…" at bounding box center [490, 223] width 496 height 70
paste input "linkedin.com/in/jason-morrissey-67958a60"
type input "www.linkedin.com/in/jason-morrissey-67958a60"
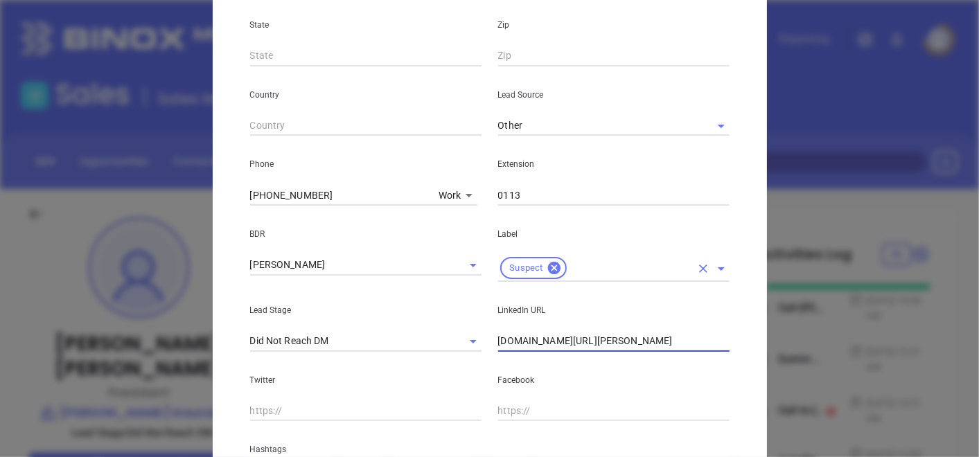
scroll to position [585, 0]
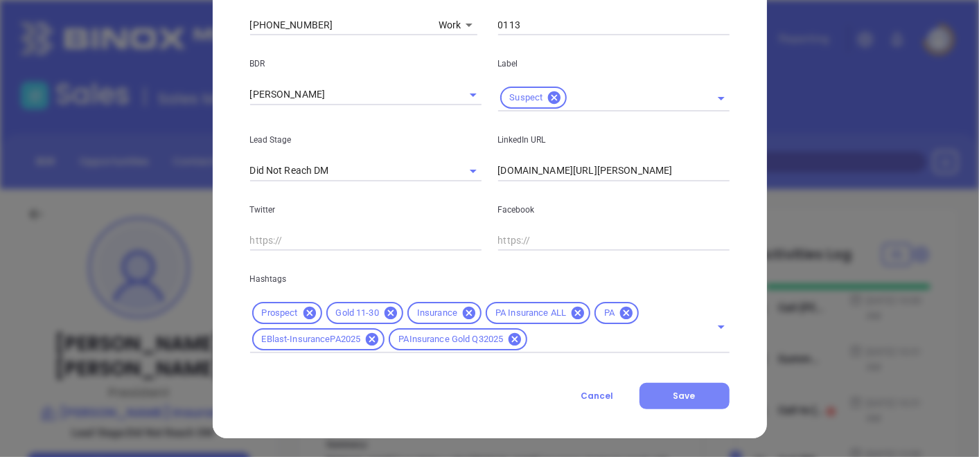
click at [652, 395] on button "Save" at bounding box center [684, 396] width 90 height 26
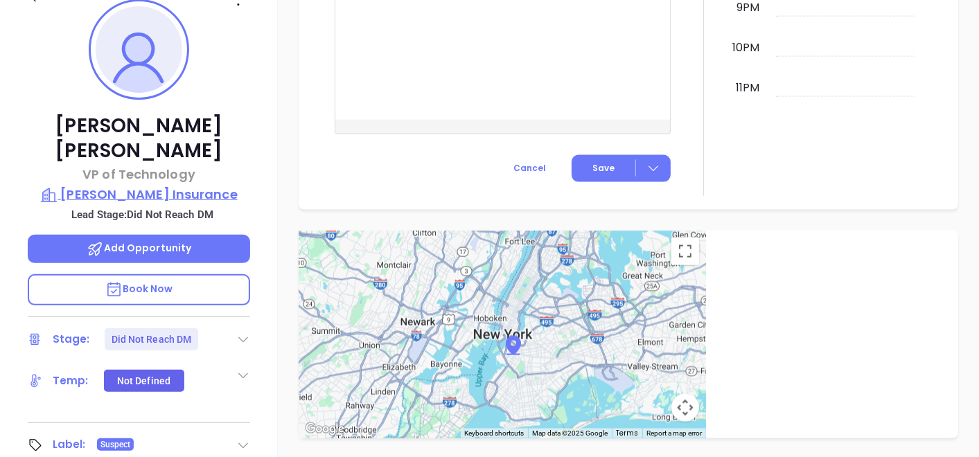
scroll to position [162, 0]
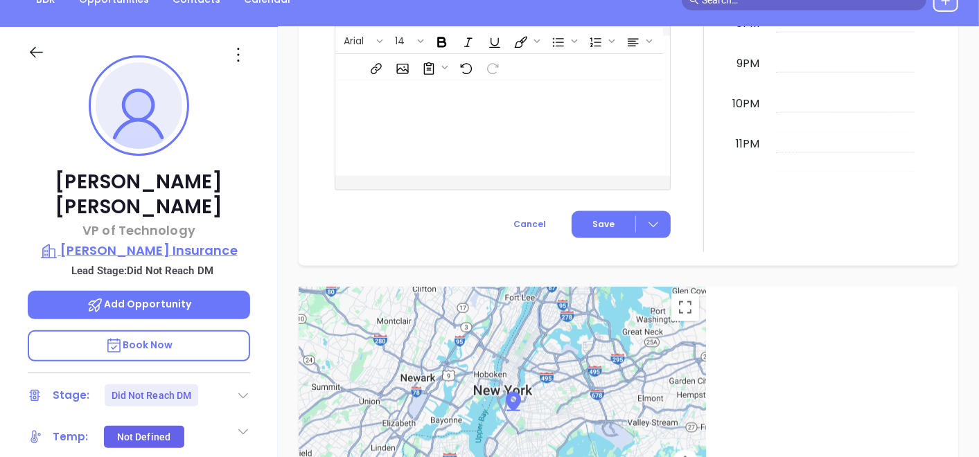
click at [166, 241] on p "Morrissey Insurance" at bounding box center [139, 250] width 222 height 19
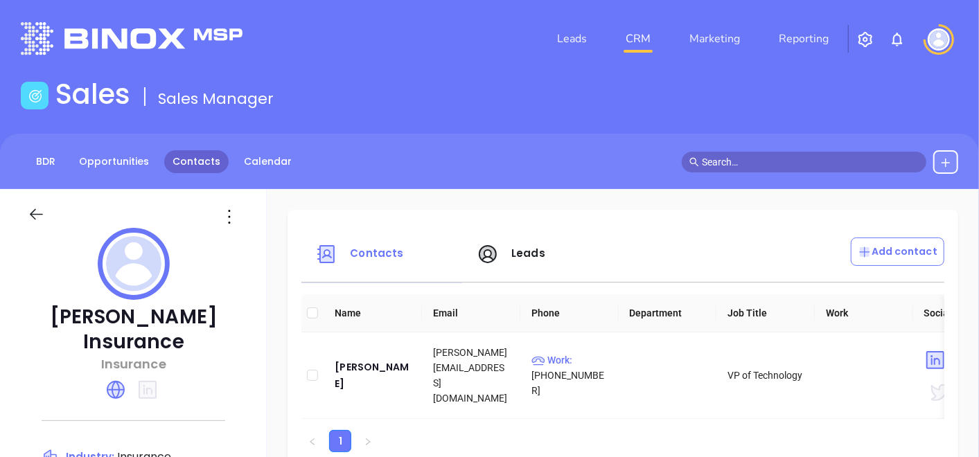
click at [178, 152] on link "Contacts" at bounding box center [196, 161] width 64 height 23
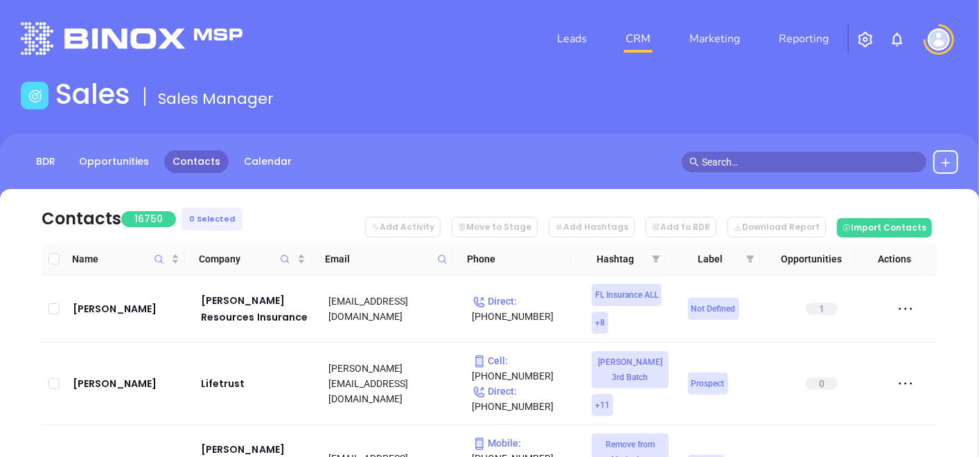
click at [441, 254] on icon at bounding box center [442, 259] width 10 height 10
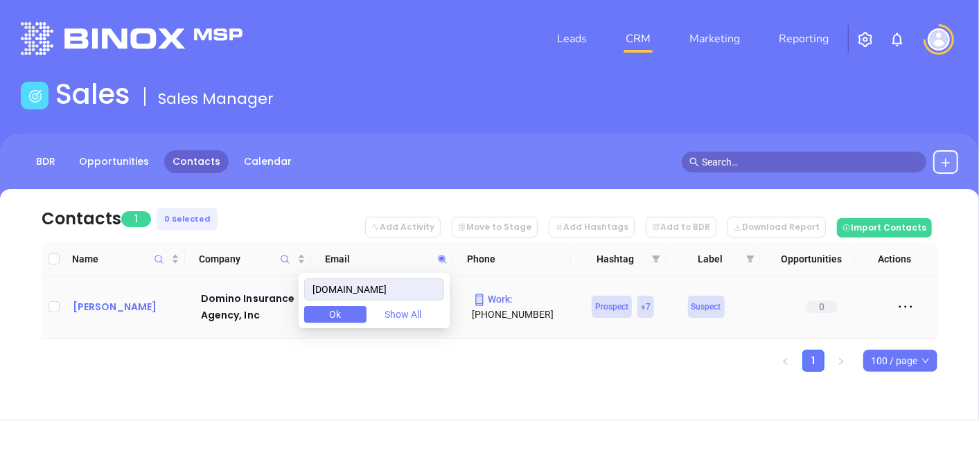
type input "domino-insurance.com"
click at [110, 301] on div "Alexander Domino" at bounding box center [127, 307] width 109 height 17
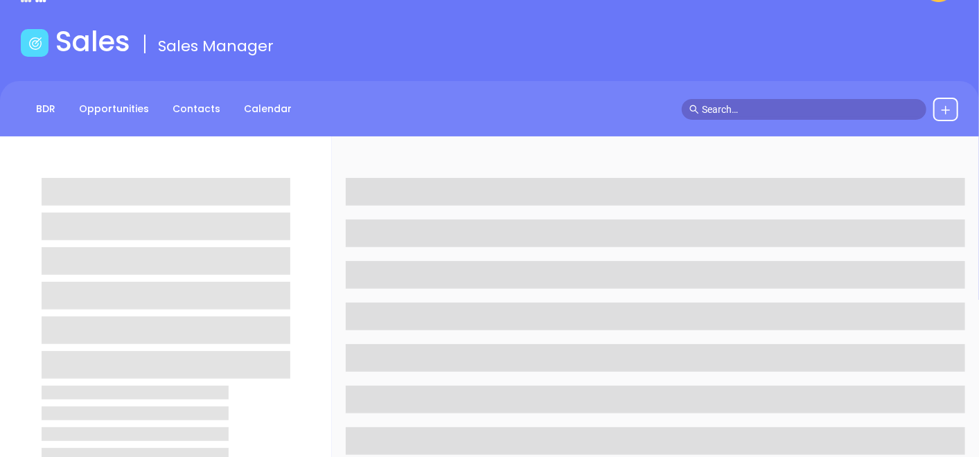
scroll to position [77, 0]
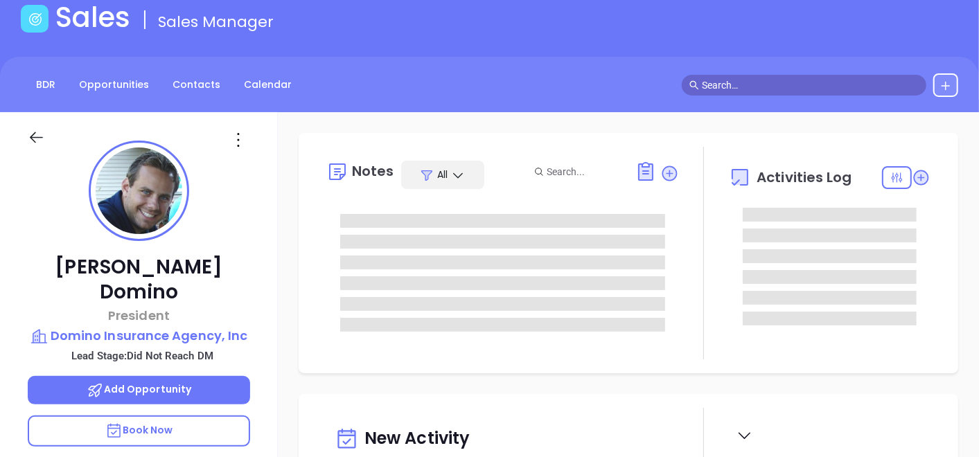
type input "10/03/2025"
type input "Gissela Vargas"
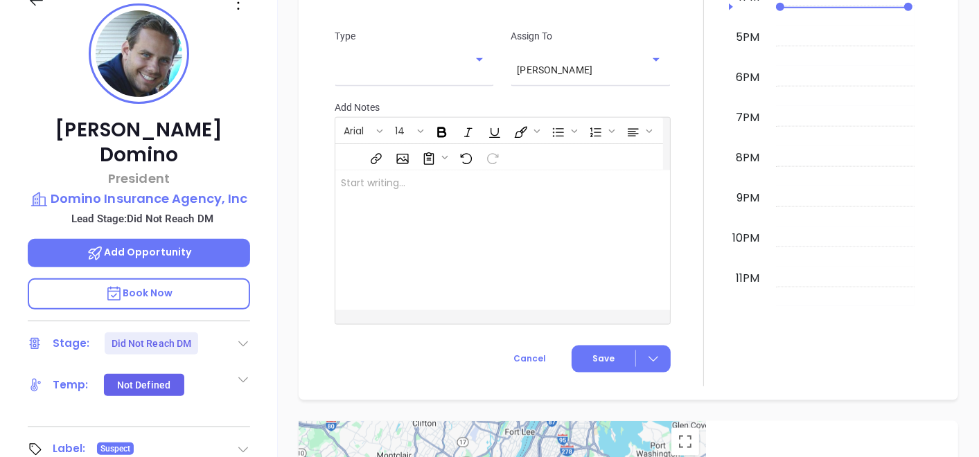
scroll to position [162, 0]
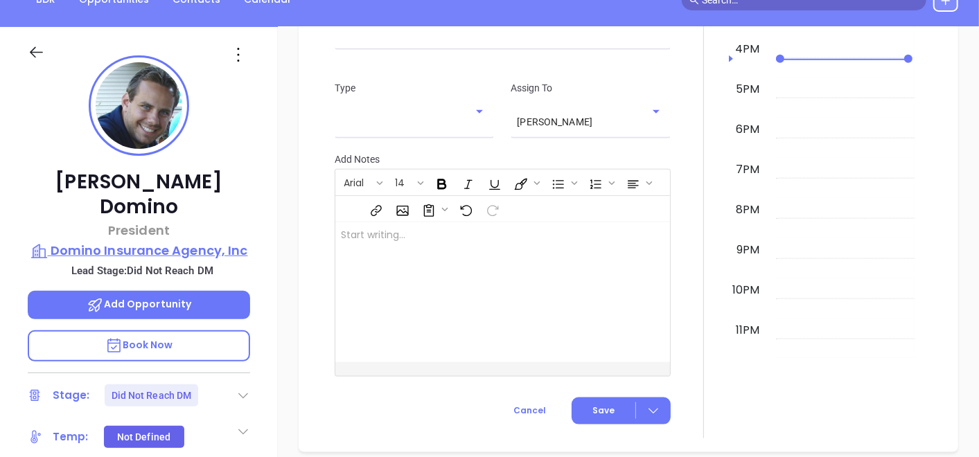
click at [182, 241] on p "Domino Insurance Agency, Inc" at bounding box center [139, 250] width 222 height 19
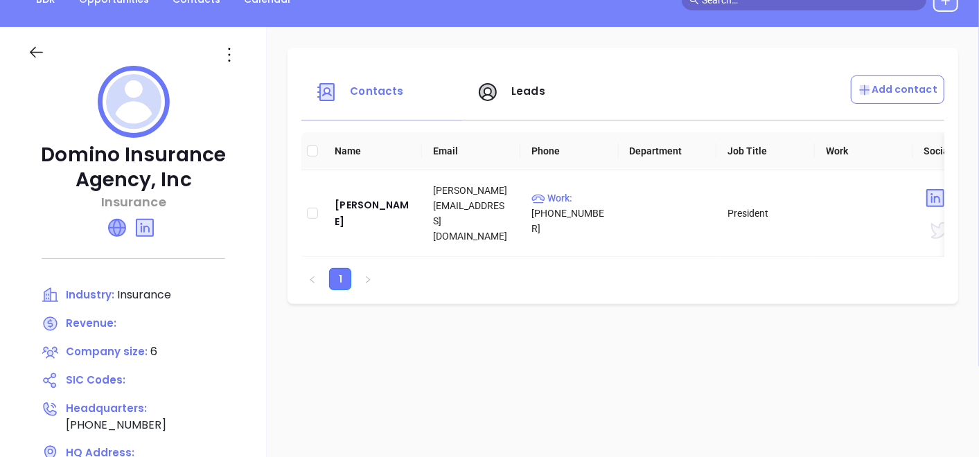
click at [123, 231] on icon at bounding box center [117, 228] width 17 height 17
click at [361, 208] on div "Alexander Domino" at bounding box center [373, 213] width 76 height 33
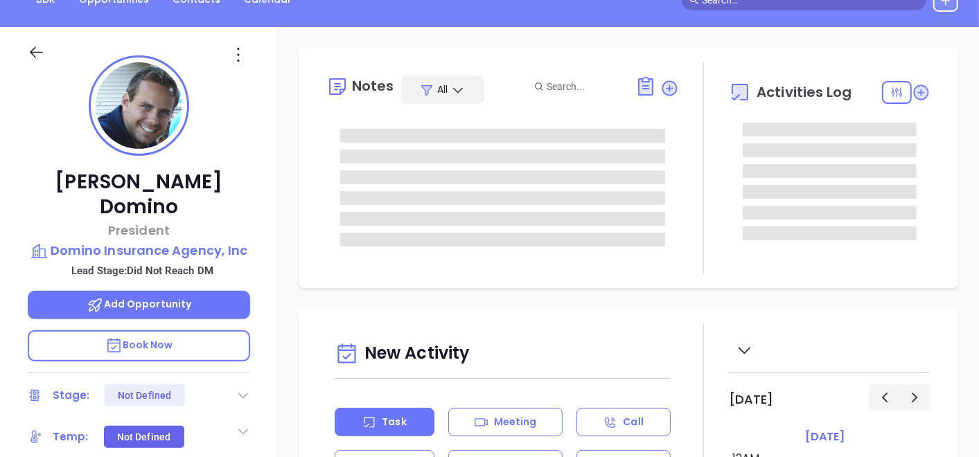
type input "10/03/2025"
type input "Gissela Vargas"
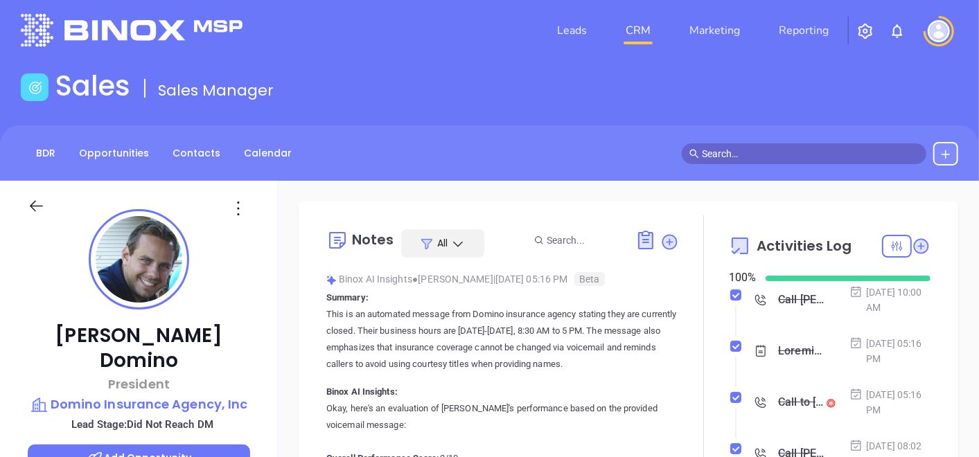
scroll to position [0, 0]
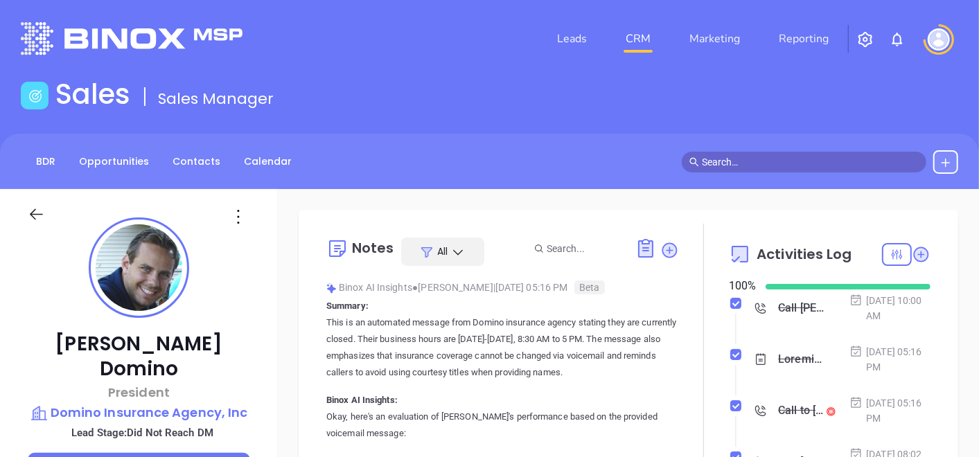
click at [180, 149] on div "BDR Opportunities Contacts Calendar" at bounding box center [489, 161] width 979 height 55
click at [192, 163] on link "Contacts" at bounding box center [196, 161] width 64 height 23
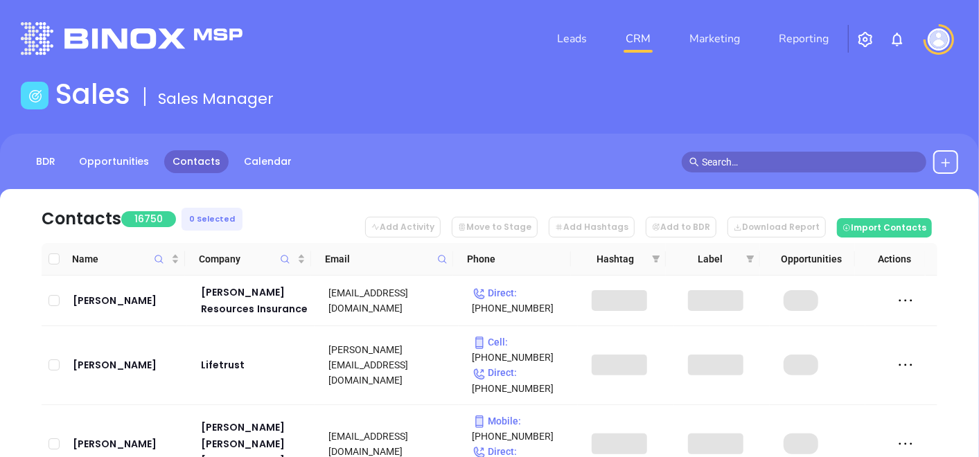
click at [442, 257] on icon at bounding box center [442, 259] width 10 height 10
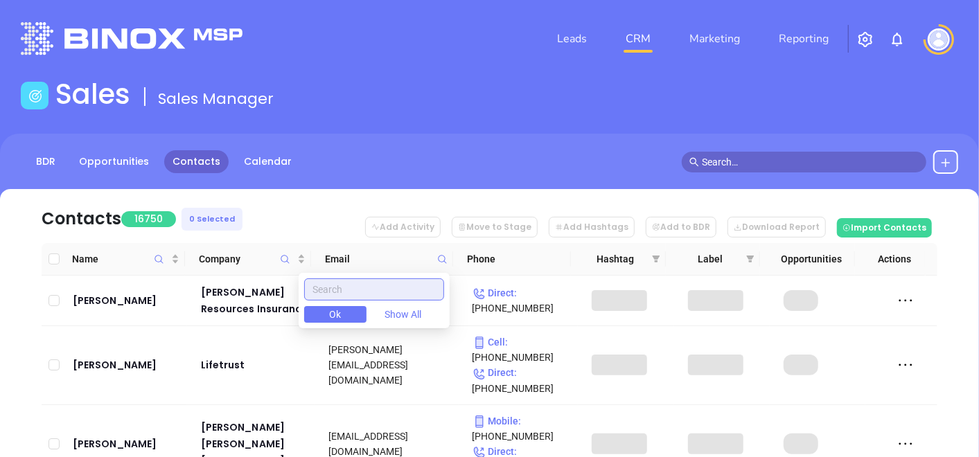
paste input "samuelpblack.com"
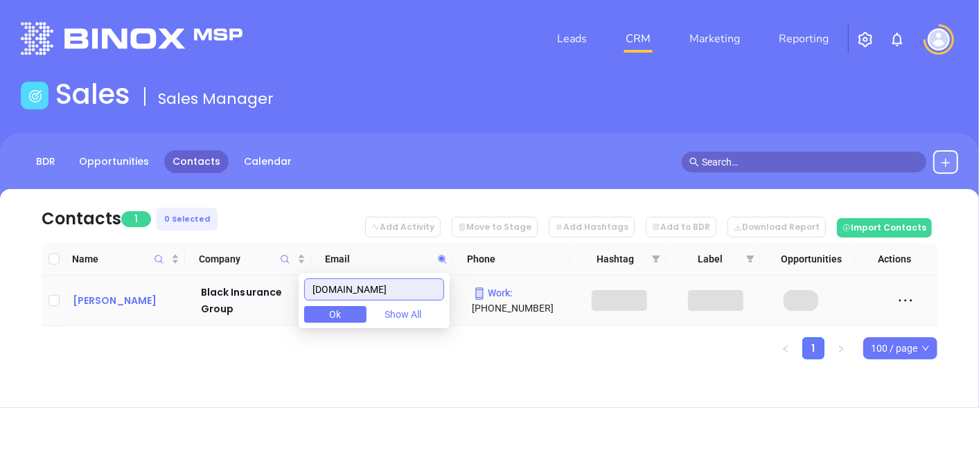
type input "samuelpblack.com"
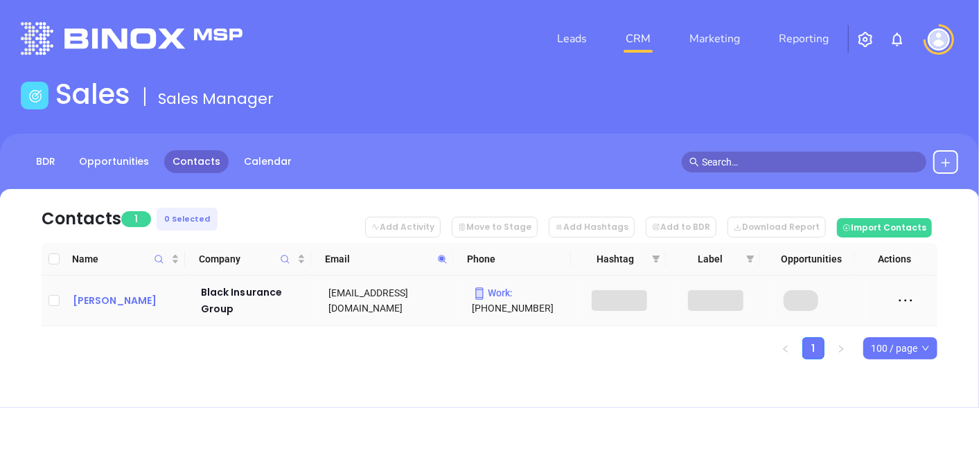
click at [116, 296] on div "Kevin Hughes" at bounding box center [127, 300] width 109 height 17
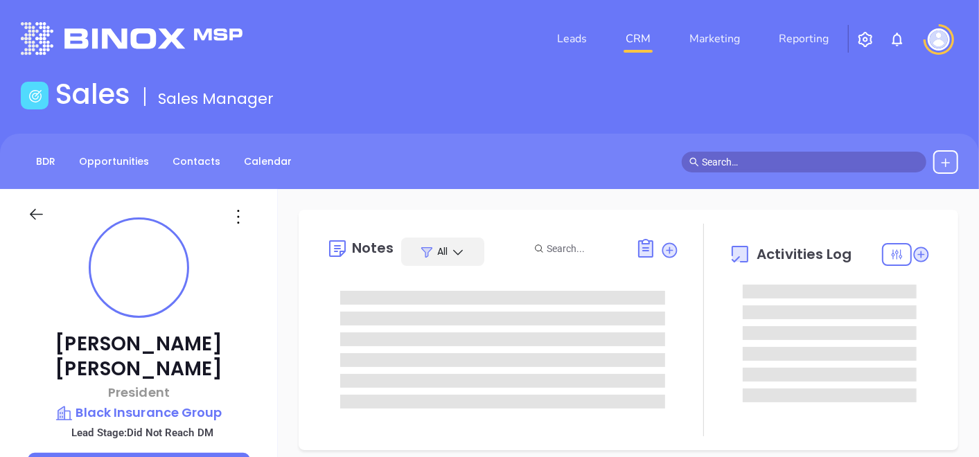
scroll to position [402, 0]
type input "Gissela Vargas"
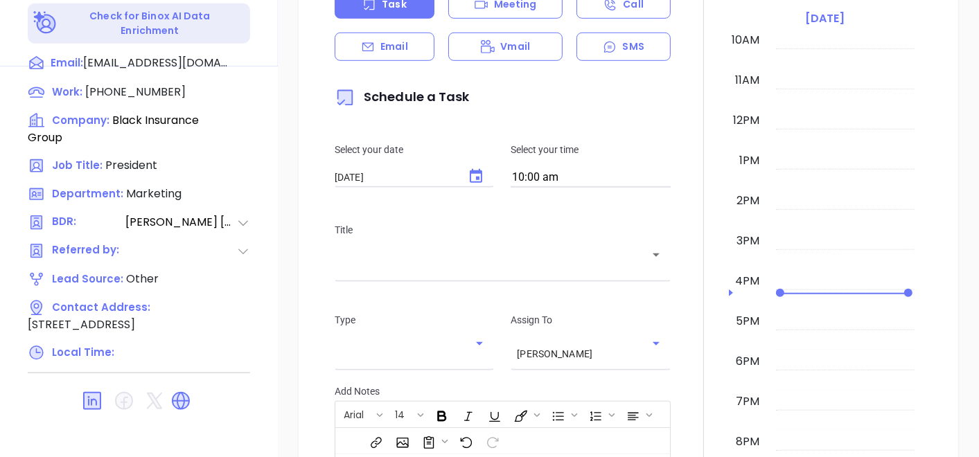
scroll to position [701, 0]
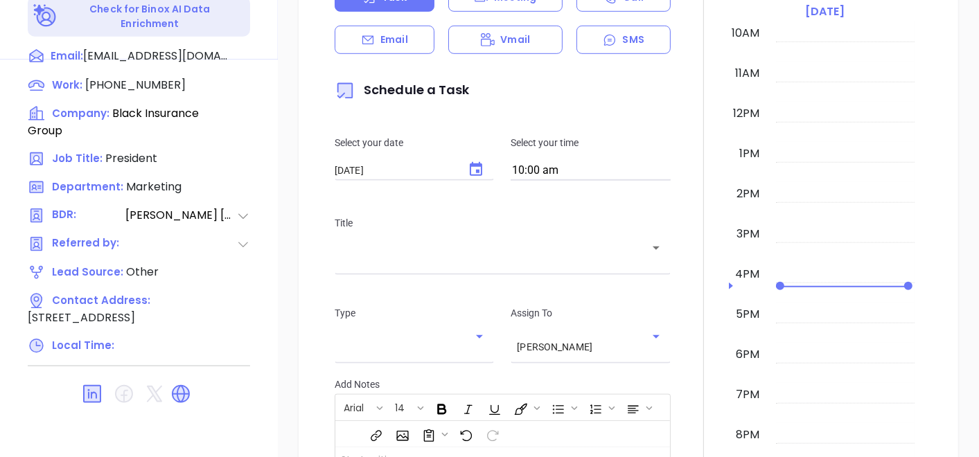
click at [191, 383] on icon at bounding box center [181, 394] width 22 height 22
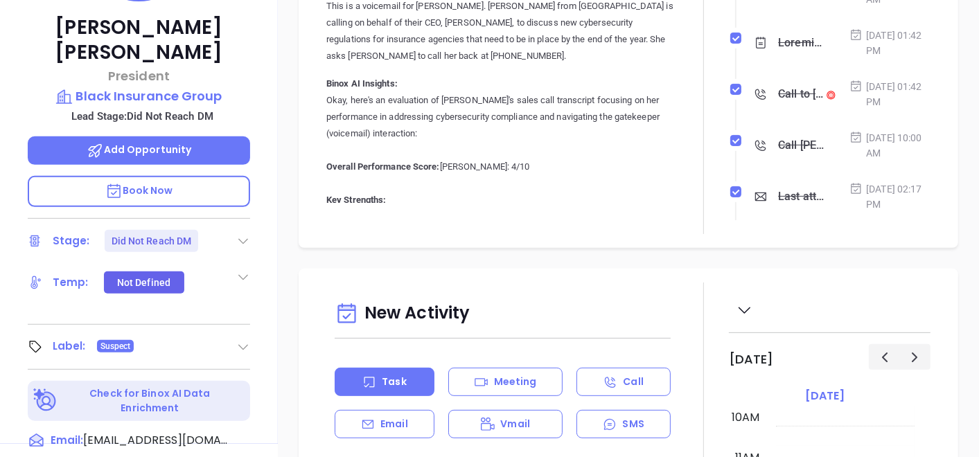
scroll to position [162, 0]
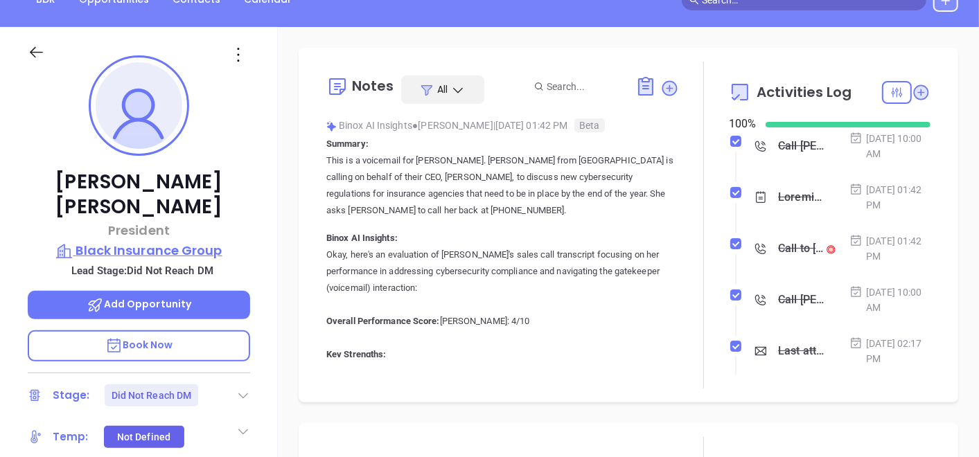
click at [190, 241] on p "Black Insurance Group" at bounding box center [139, 250] width 222 height 19
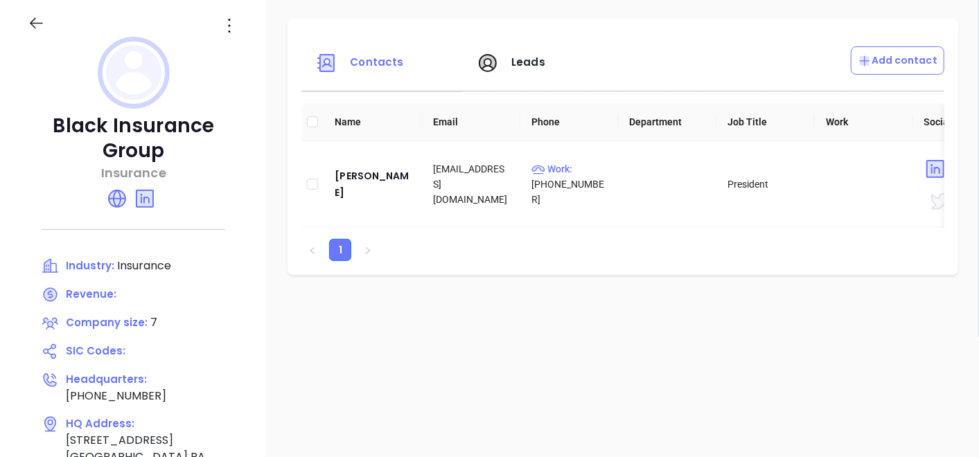
scroll to position [162, 0]
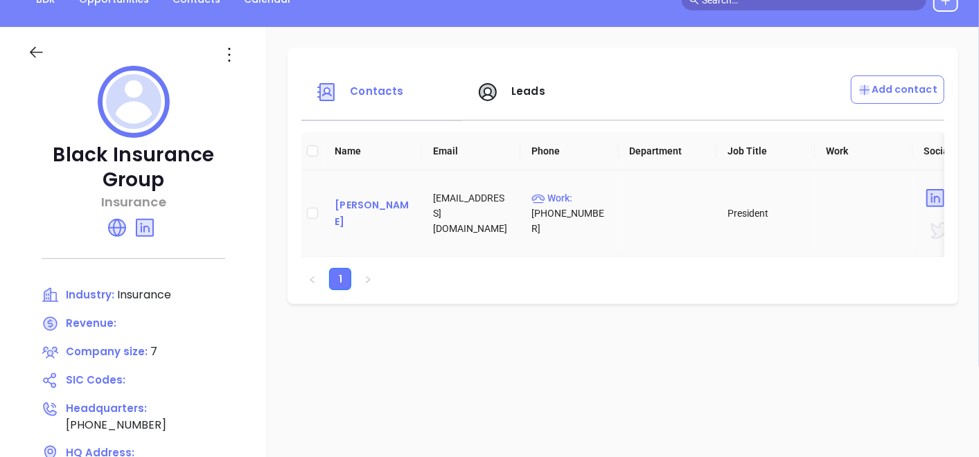
click at [360, 214] on div "Kevin Hughes" at bounding box center [373, 213] width 76 height 33
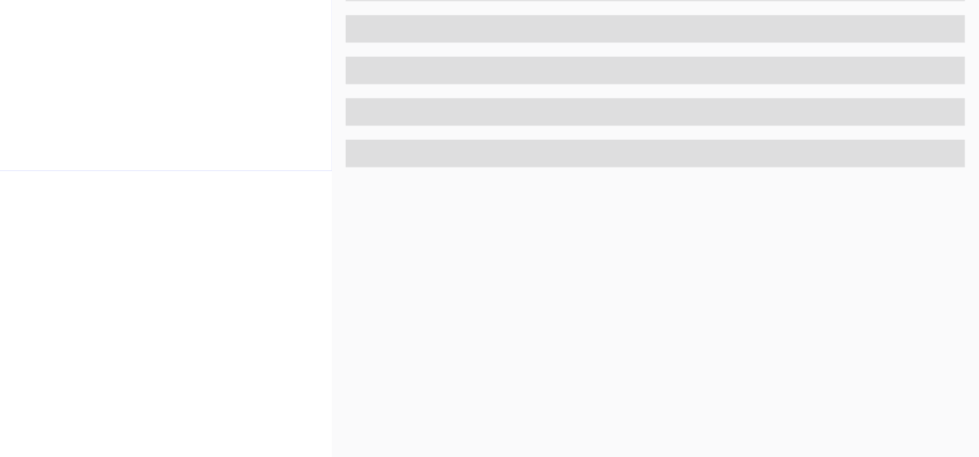
scroll to position [701, 0]
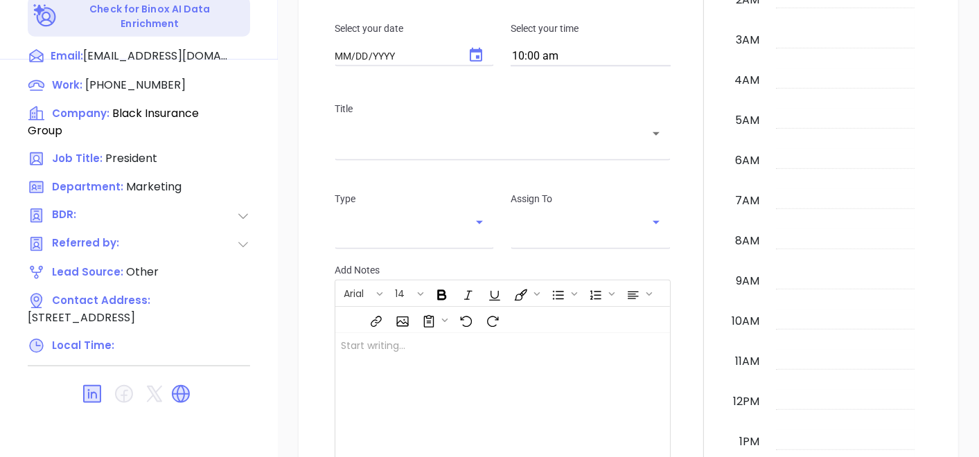
type input "10/03/2025"
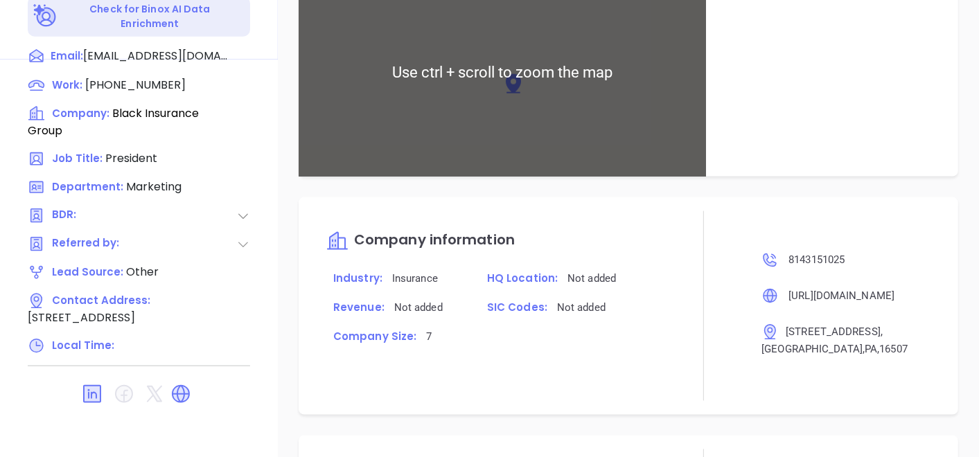
type input "Gissela Vargas"
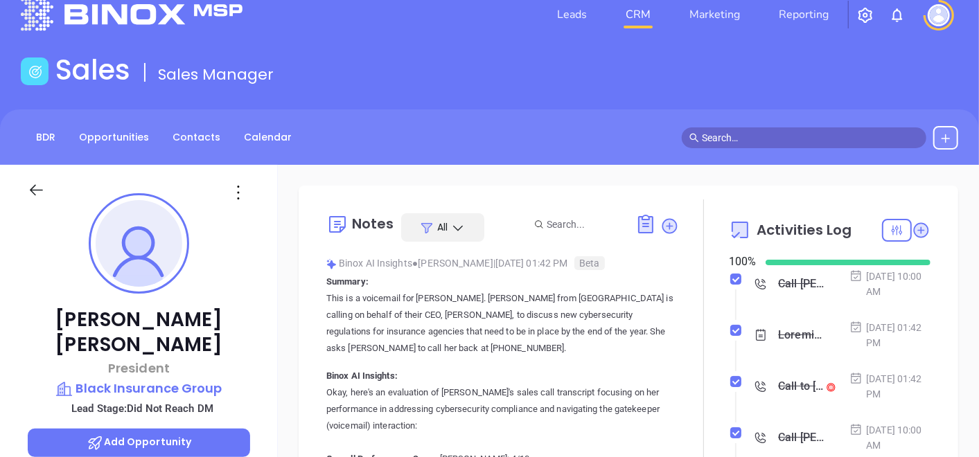
scroll to position [0, 0]
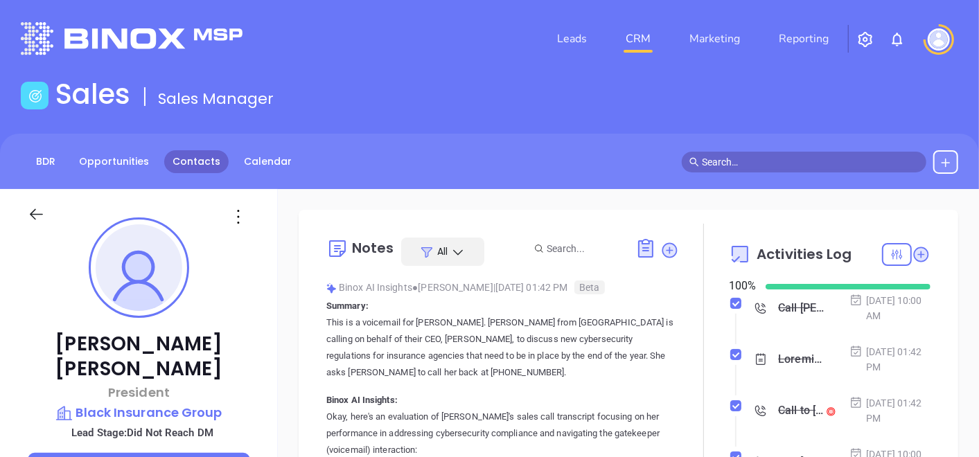
click at [210, 170] on link "Contacts" at bounding box center [196, 161] width 64 height 23
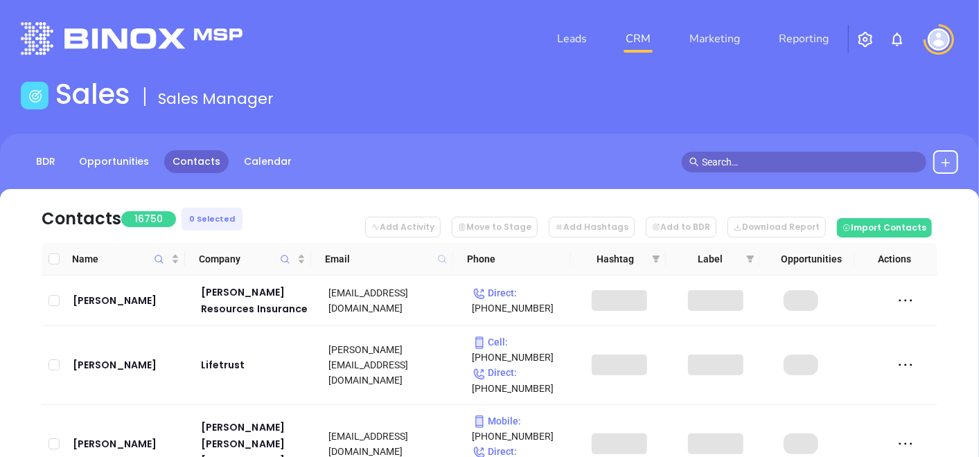
click at [443, 262] on icon at bounding box center [442, 259] width 8 height 8
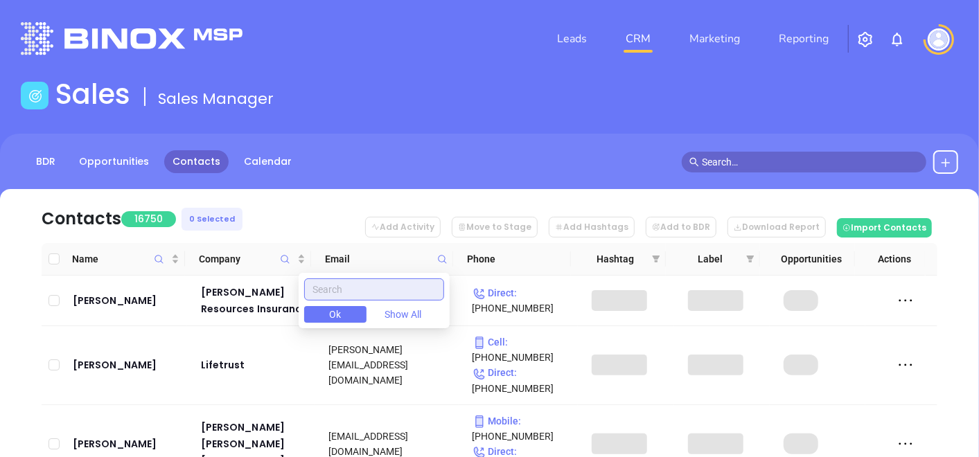
paste input "markbrunsagency.com"
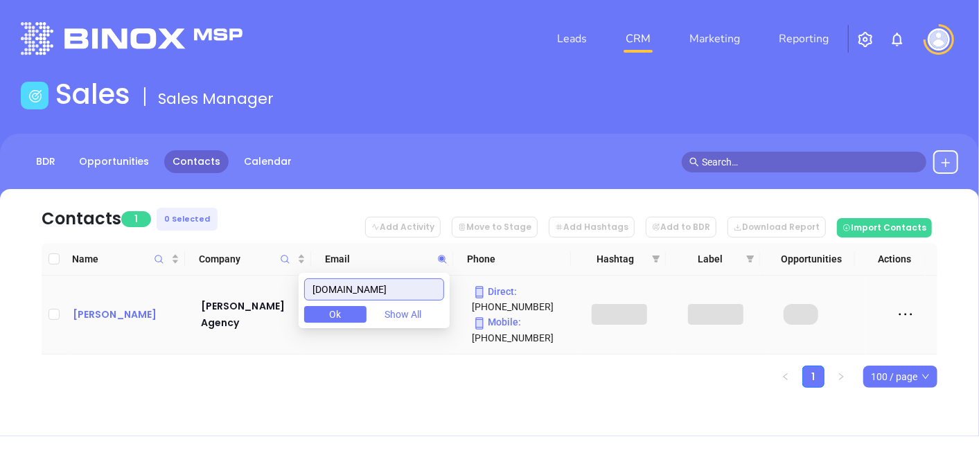
type input "markbrunsagency.com"
click at [100, 314] on div "Mark Bruns" at bounding box center [127, 314] width 109 height 17
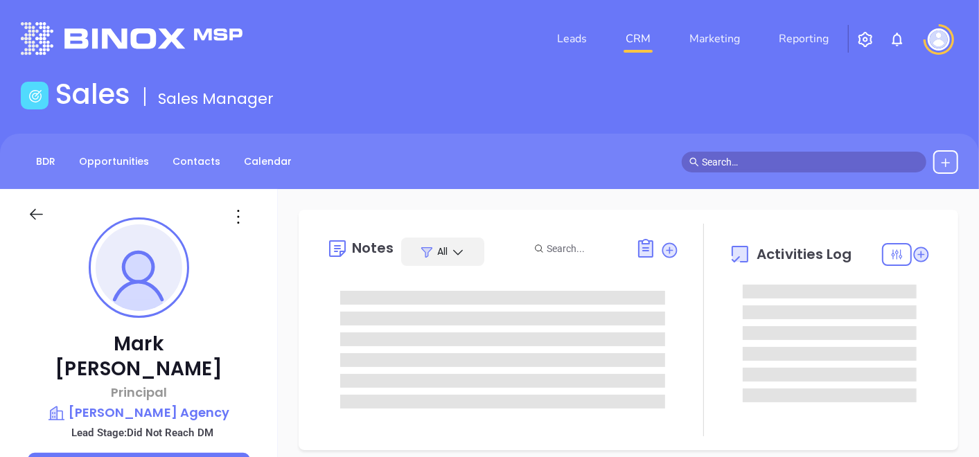
type input "10/03/2025"
type input "Gissela Vargas"
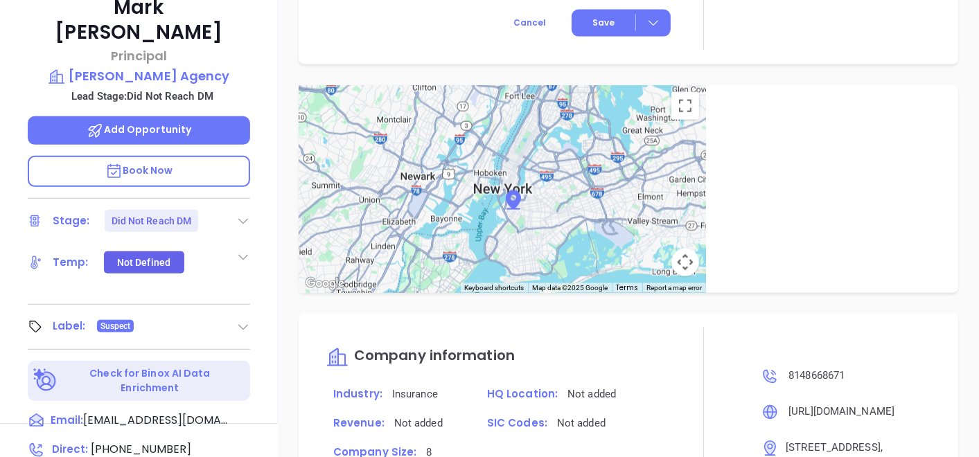
scroll to position [239, 0]
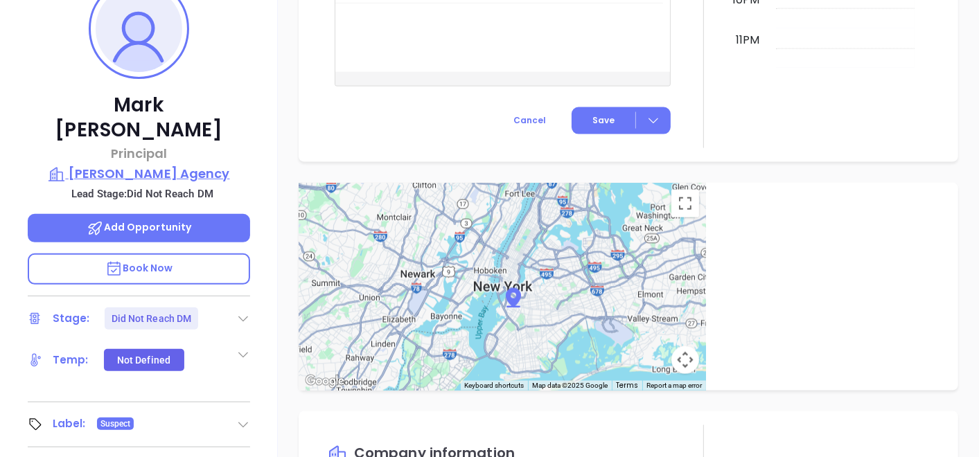
click at [149, 164] on p "Mark Bruns Agency" at bounding box center [139, 173] width 222 height 19
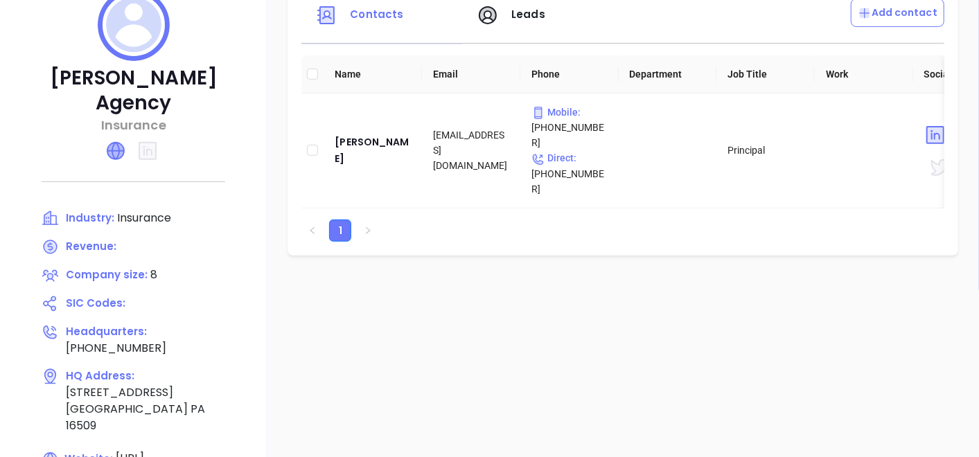
click at [124, 143] on icon at bounding box center [115, 151] width 17 height 17
click at [371, 134] on div "Mark Bruns" at bounding box center [373, 150] width 76 height 33
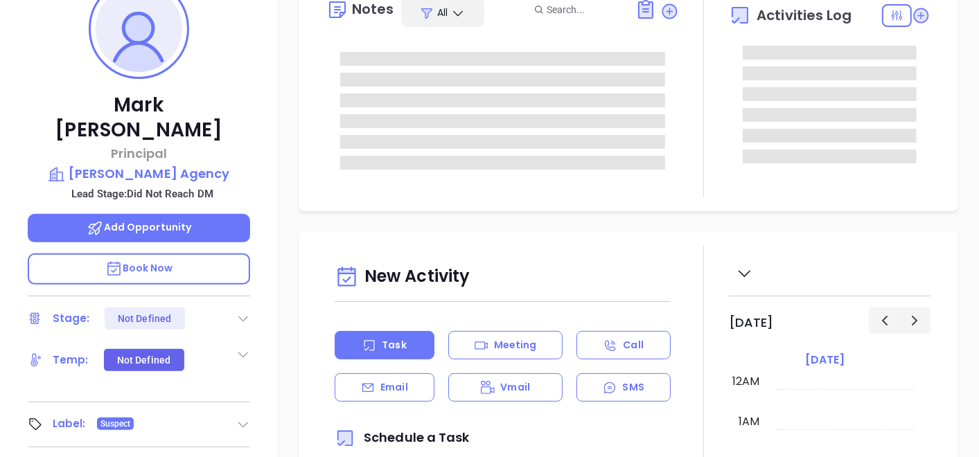
type input "10/03/2025"
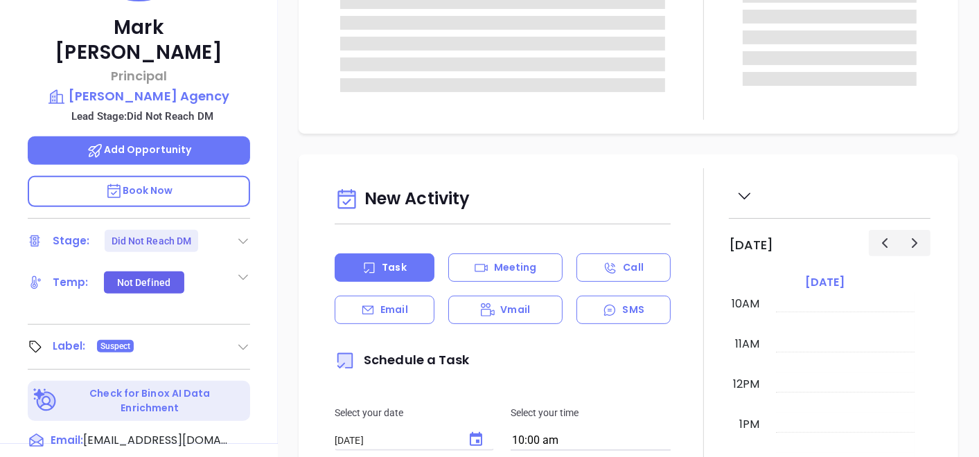
type input "Gissela Vargas"
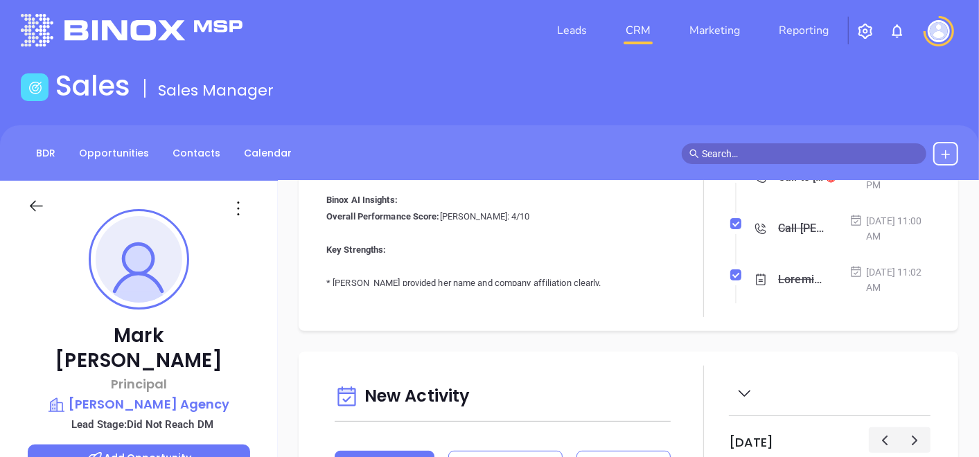
scroll to position [0, 0]
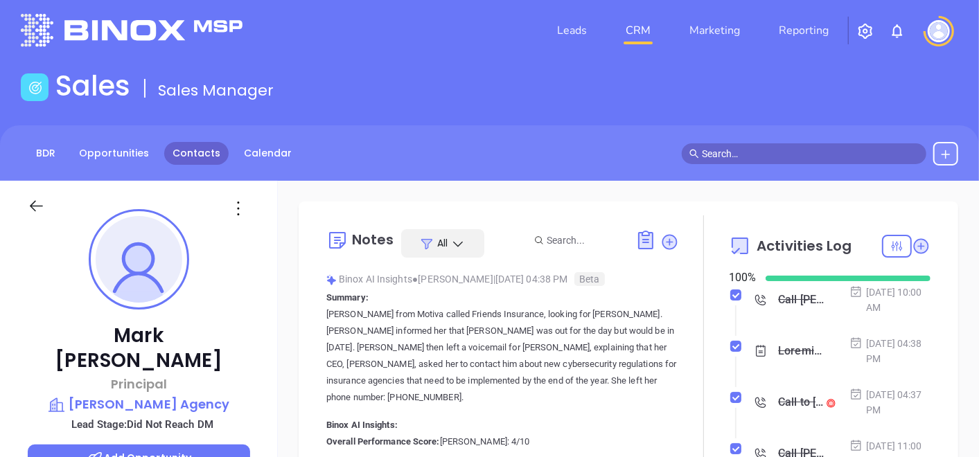
click at [174, 152] on link "Contacts" at bounding box center [196, 153] width 64 height 23
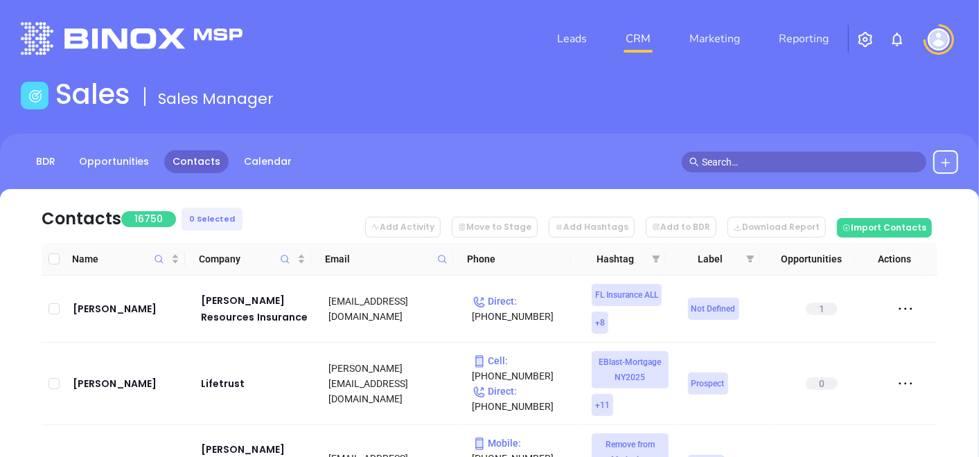
click at [443, 260] on icon at bounding box center [442, 259] width 10 height 10
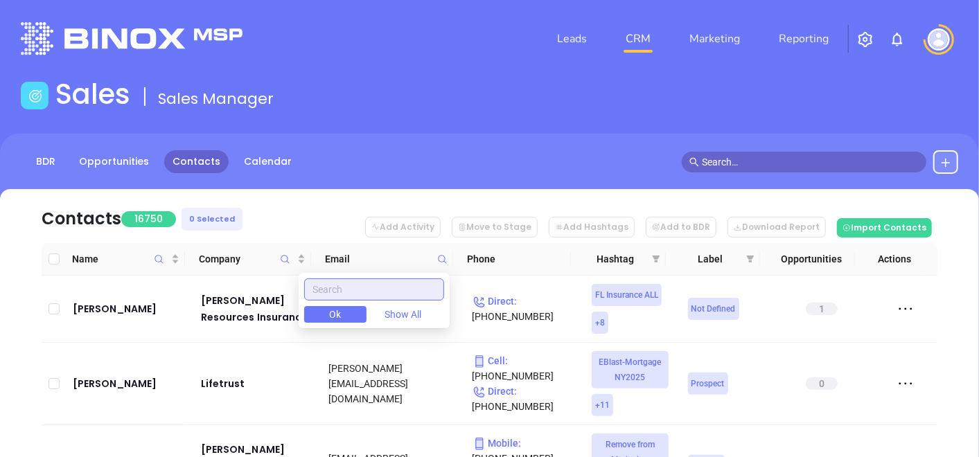
paste input "sitterinsurance.com"
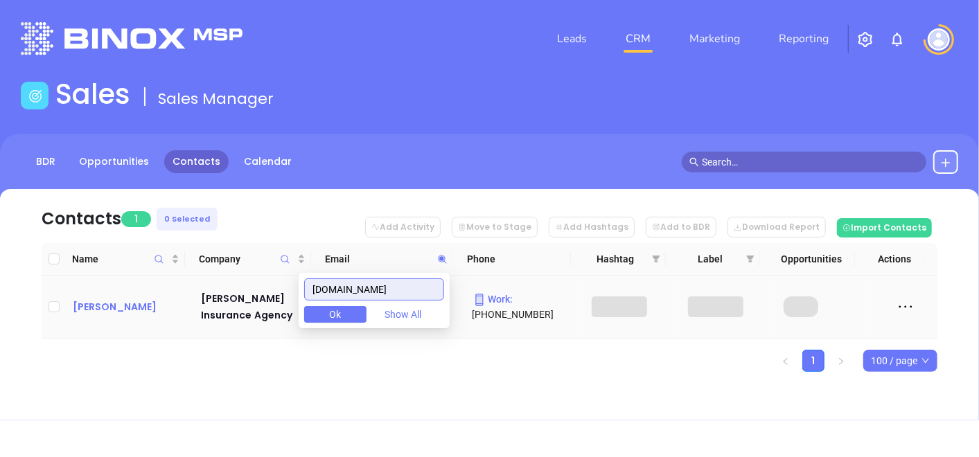
type input "sitterinsurance.com"
click at [108, 299] on div "Anthony Cusati" at bounding box center [127, 307] width 109 height 17
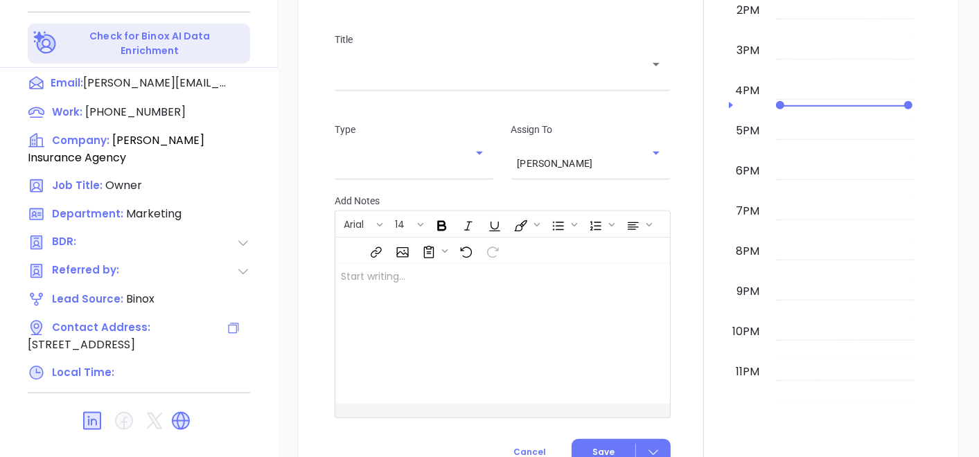
scroll to position [701, 0]
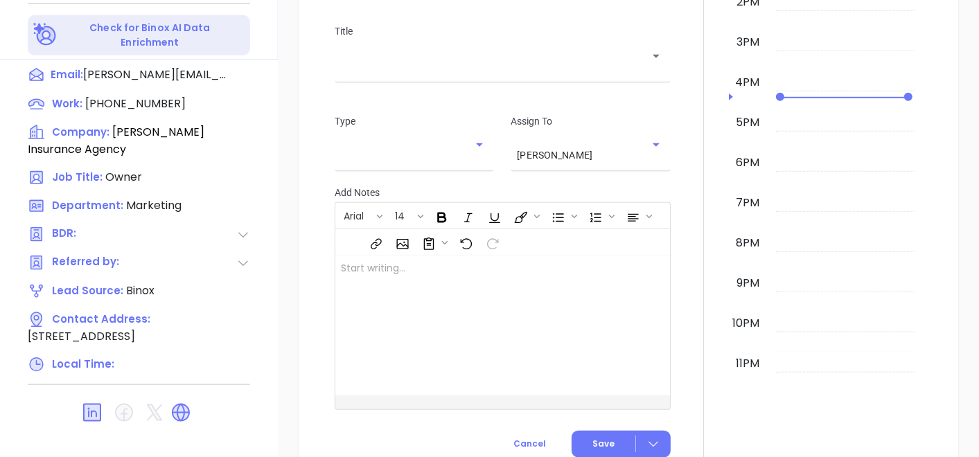
click at [190, 402] on icon at bounding box center [181, 413] width 22 height 22
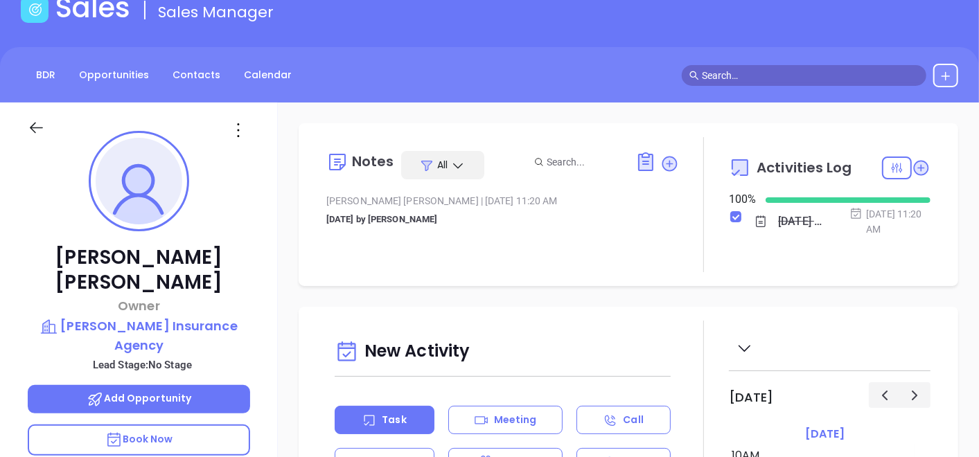
scroll to position [85, 0]
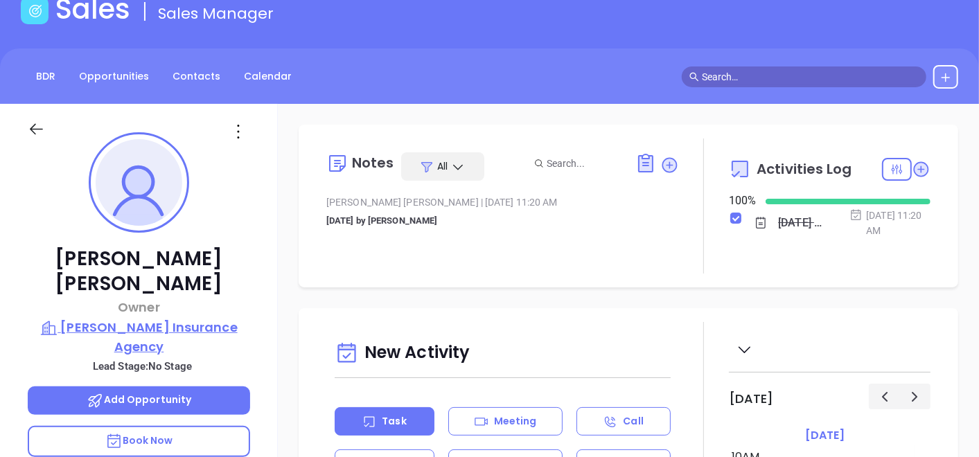
click at [164, 318] on p "Gary Sitter Insurance Agency" at bounding box center [139, 337] width 222 height 38
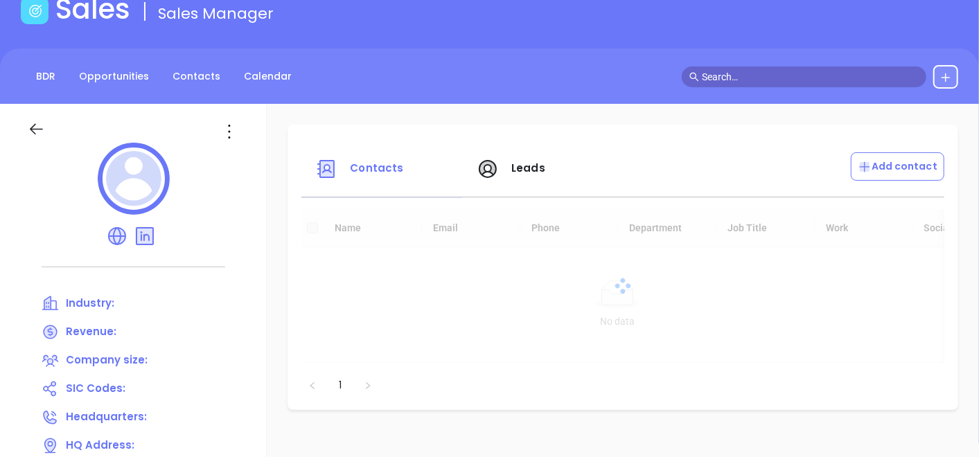
click at [231, 135] on icon at bounding box center [229, 132] width 22 height 22
click at [238, 151] on div "Edit" at bounding box center [291, 158] width 125 height 15
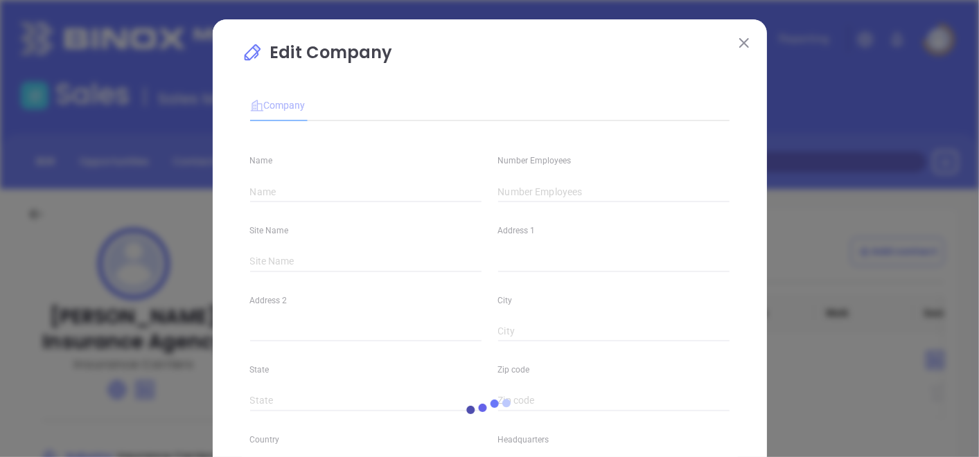
type input "Gary Sitter Insurance Agency"
type input "6"
type input "(814) 835-3889"
type input "Insurance Carriers"
type input "63"
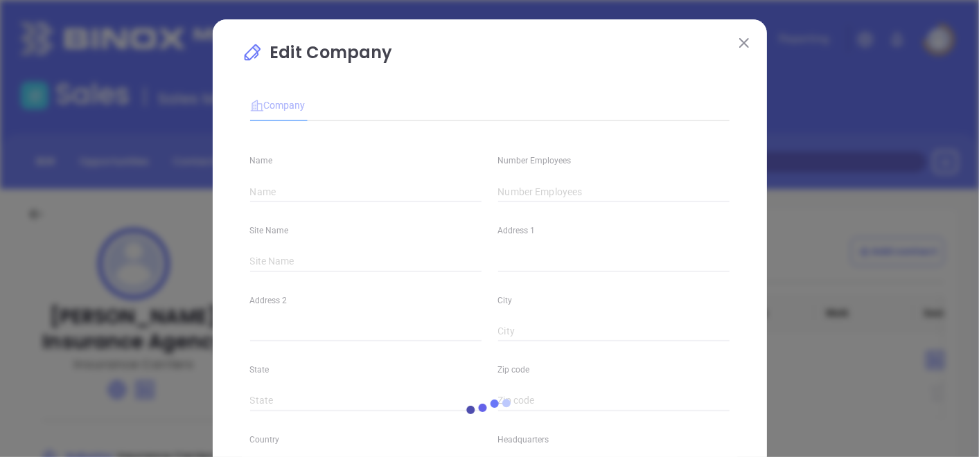
type input "https://sitterinsurance.com/"
type input "Finance and Insurance"
type input "www.linkedin.com/company/gary-sitter-insurance-agency/"
type input "5.3"
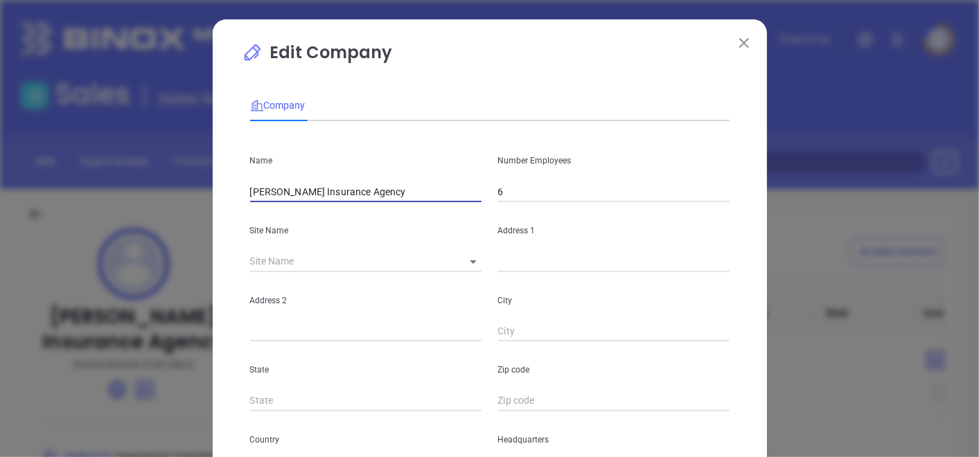
click at [269, 195] on input "Gary Sitter Insurance Agency" at bounding box center [365, 191] width 231 height 21
drag, startPoint x: 266, startPoint y: 195, endPoint x: 213, endPoint y: 208, distance: 54.1
click at [213, 208] on div "Edit Company Company Name Gary Sitter Insurance Agency Number Employees 6 Site …" at bounding box center [490, 397] width 554 height 756
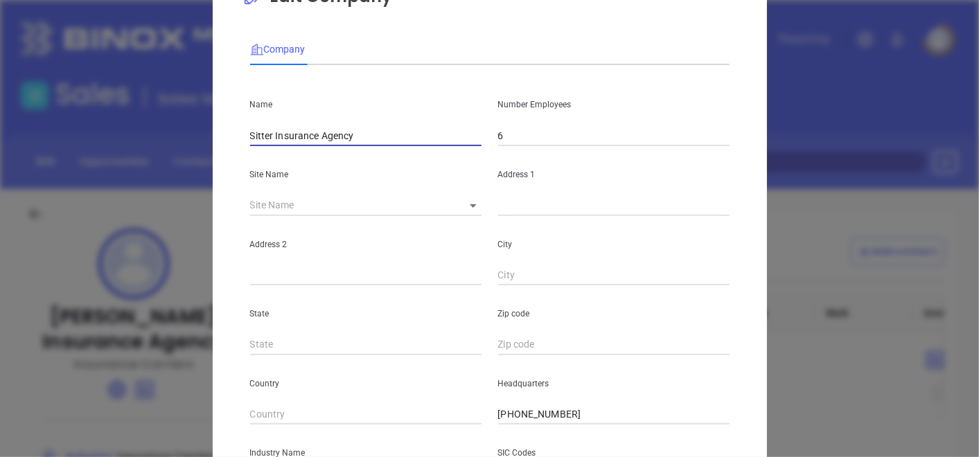
scroll to position [77, 0]
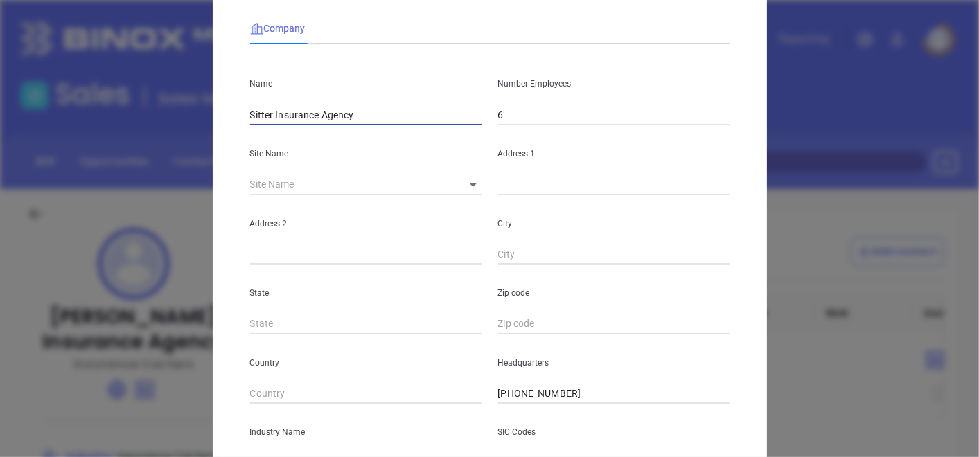
type input "Sitter Insurance Agency"
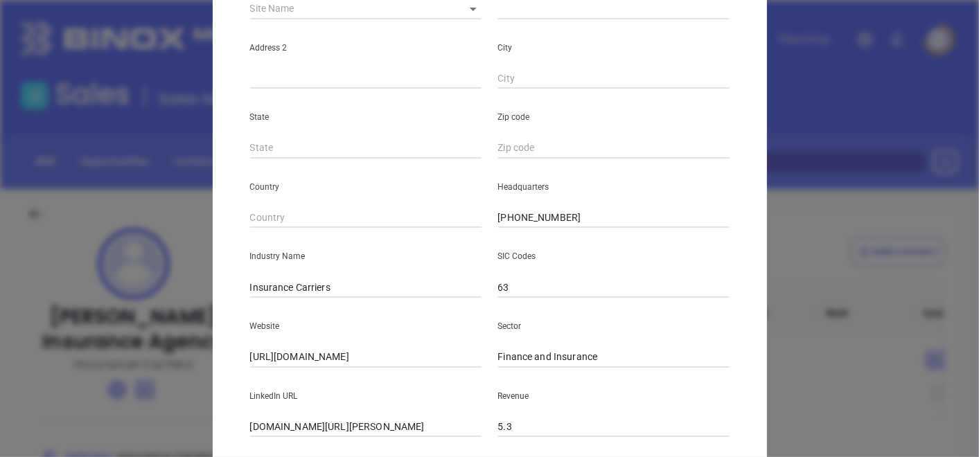
scroll to position [337, 0]
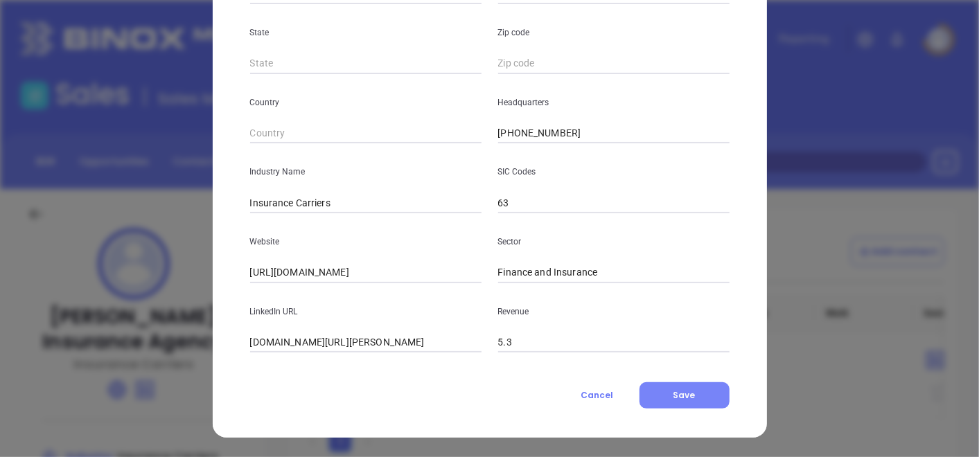
click at [663, 405] on button "Save" at bounding box center [684, 395] width 90 height 26
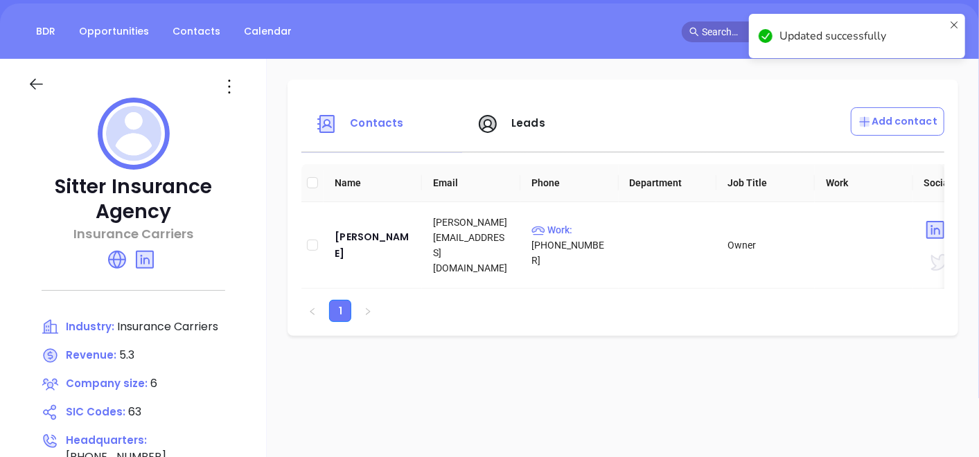
scroll to position [154, 0]
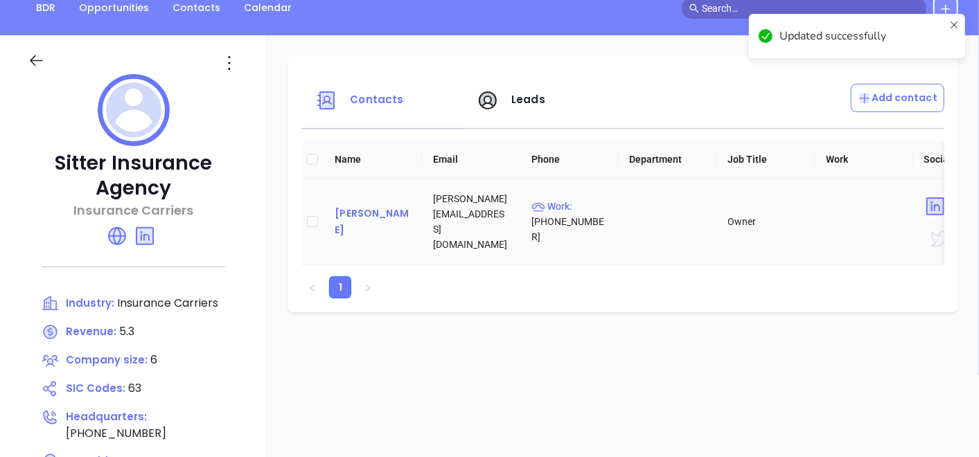
click at [362, 223] on div "Anthony Cusati" at bounding box center [373, 221] width 76 height 33
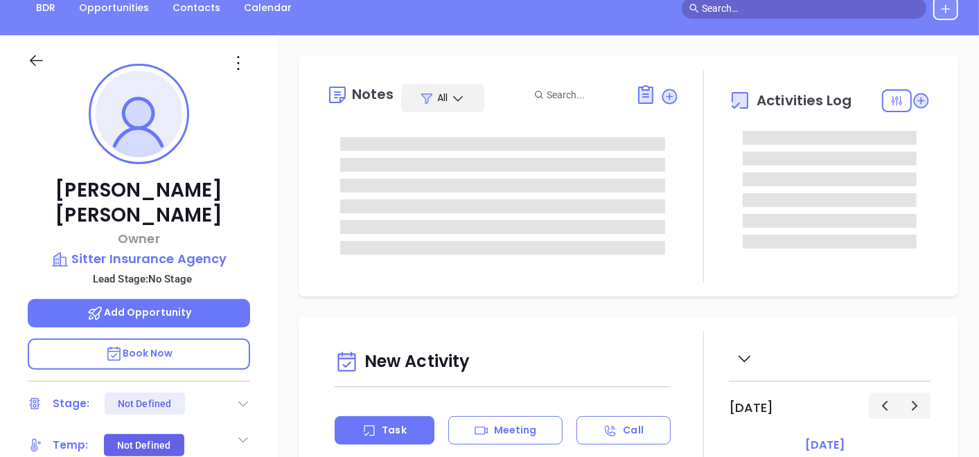
type input "10/03/2025"
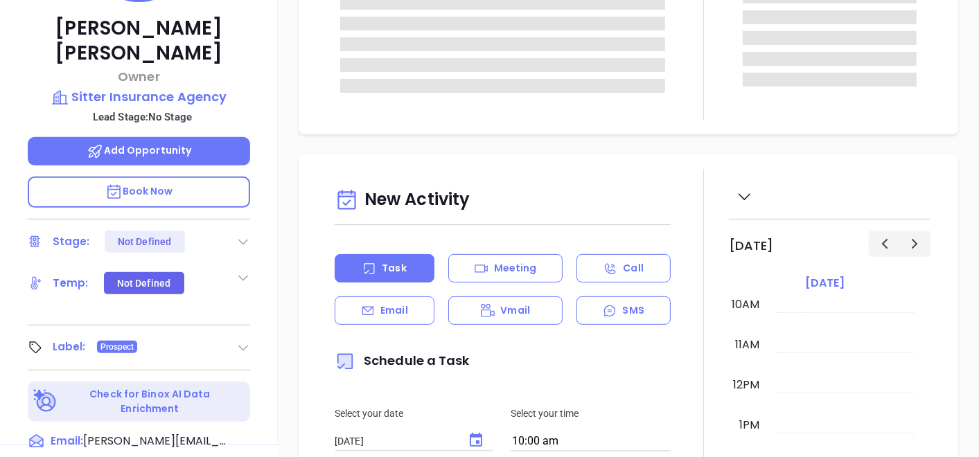
scroll to position [384, 0]
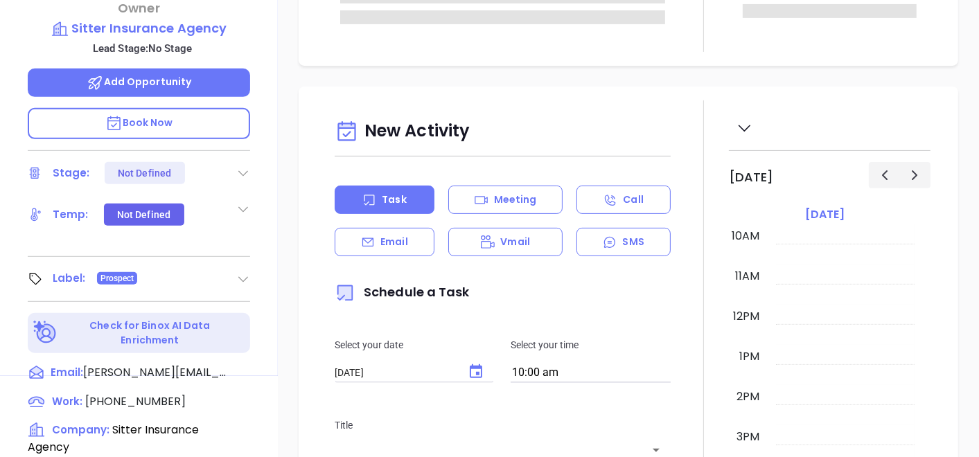
type input "Gissela Vargas"
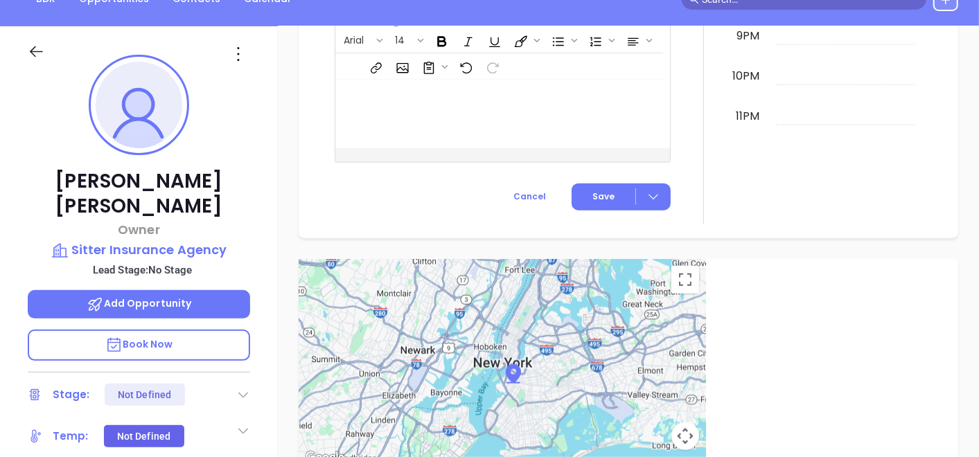
scroll to position [162, 0]
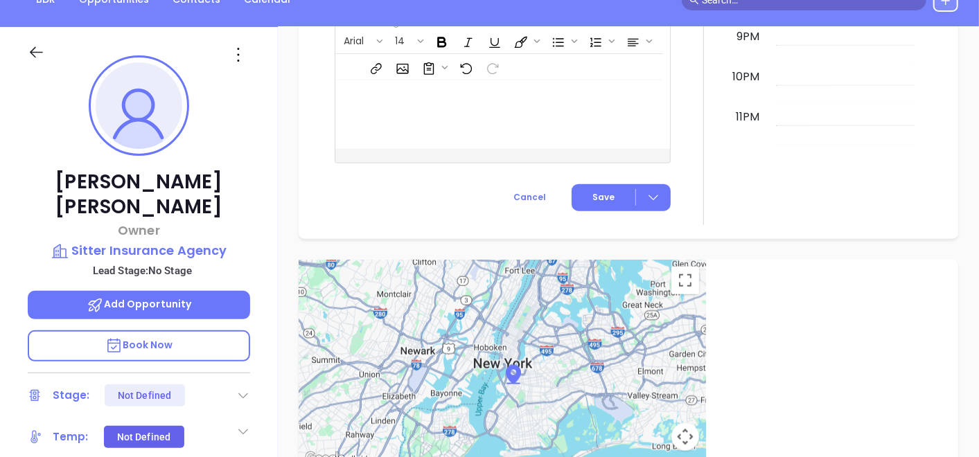
click at [238, 71] on div at bounding box center [138, 51] width 239 height 49
click at [237, 58] on icon at bounding box center [238, 55] width 22 height 22
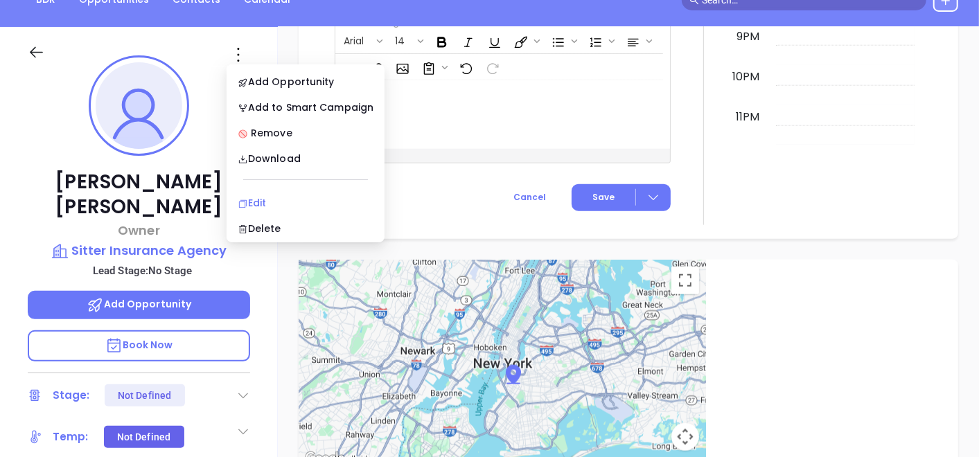
click at [257, 203] on div "Edit" at bounding box center [306, 202] width 136 height 15
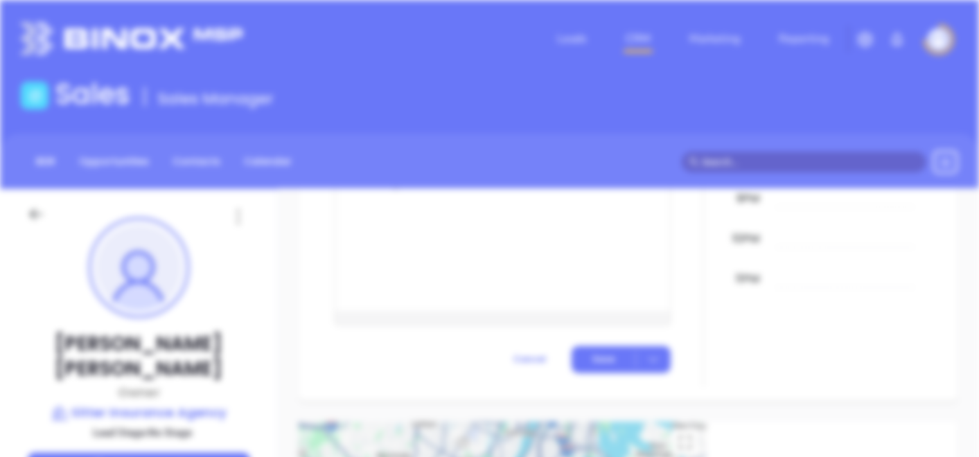
scroll to position [0, 0]
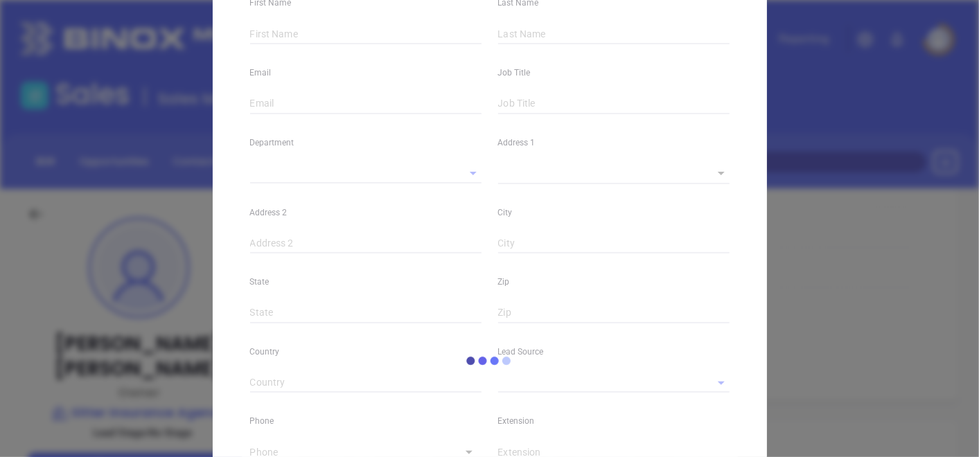
type input "Anthony"
type input "Cusati"
type input "anthony@sitterinsurance.com"
type input "Owner"
type input "1"
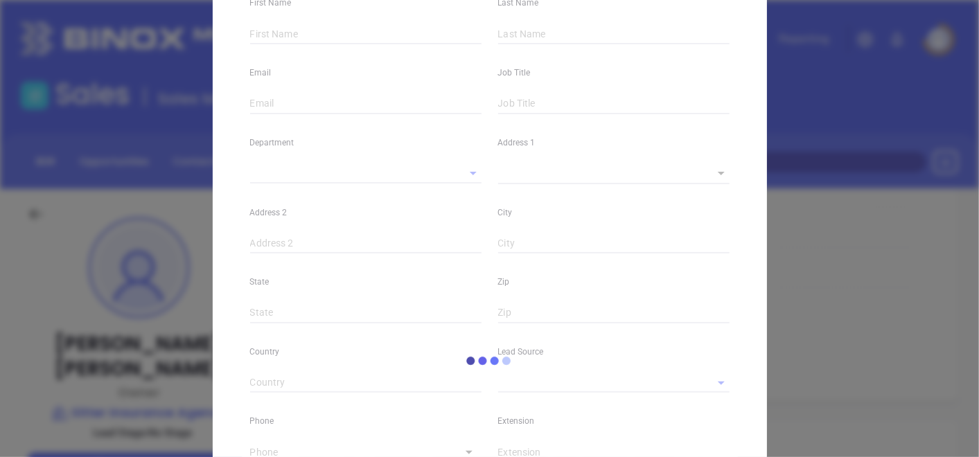
type input "www.linkedin.com/in/anthony-cusati-135462b/"
type input "Marketing"
type input "Binox"
type input "undefined undefined"
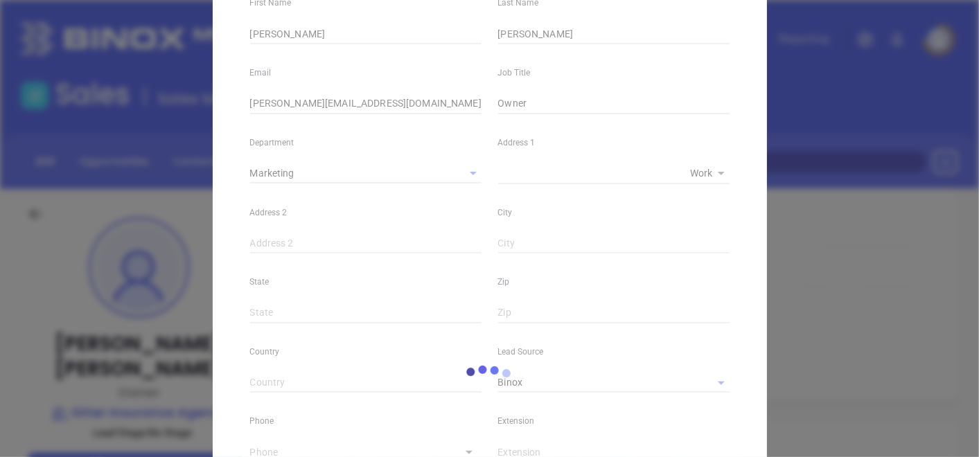
type input "(814) 835-3889"
type input "1"
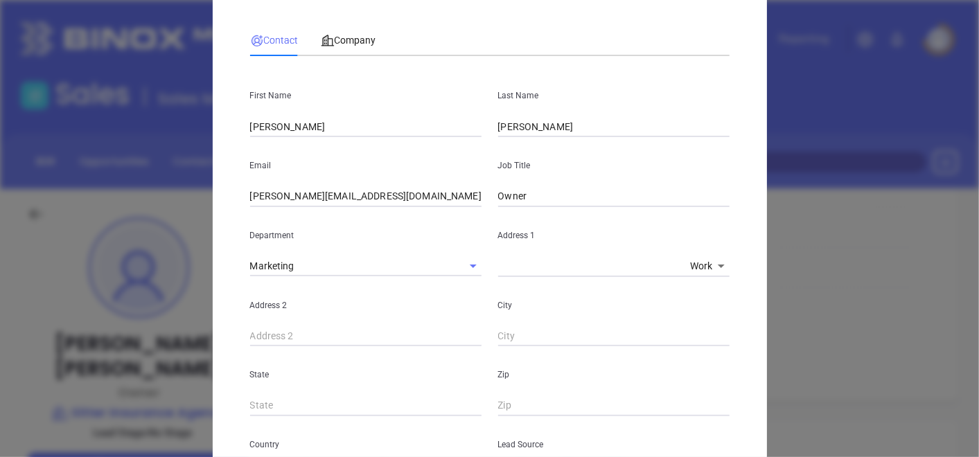
scroll to position [0, 0]
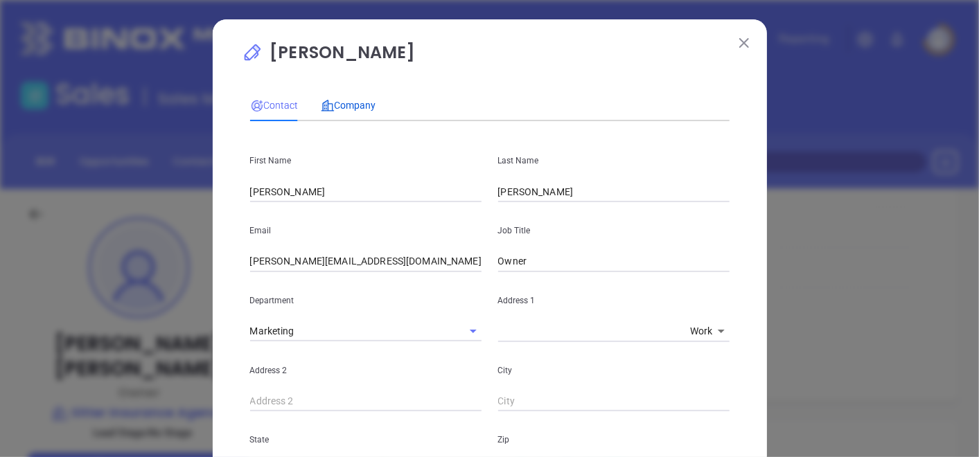
click at [350, 109] on span "Company" at bounding box center [348, 105] width 55 height 11
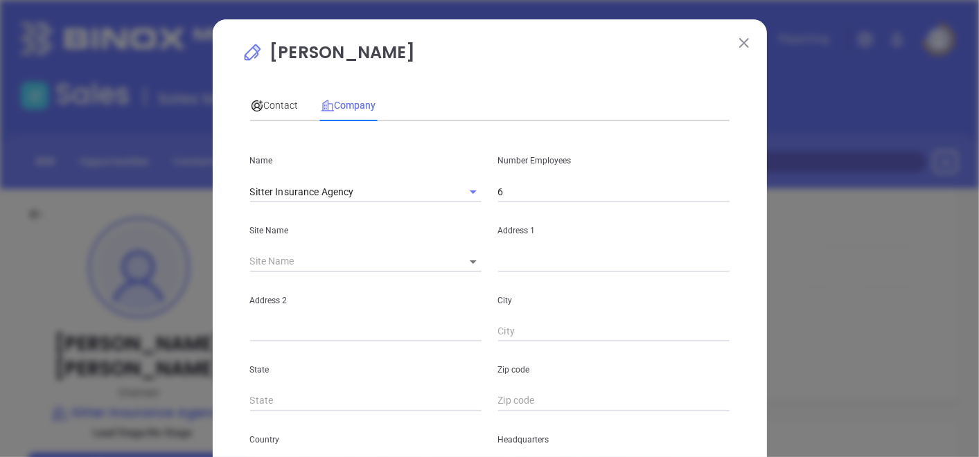
click at [474, 256] on body "Leads CRM Marketing Reporting Financial Leads Leads Sales Sales Manager BDR Opp…" at bounding box center [489, 228] width 979 height 457
click at [463, 270] on li "Erie" at bounding box center [511, 262] width 129 height 25
type input "Erie"
type input "114452"
type input "4267 W Ridge Rd"
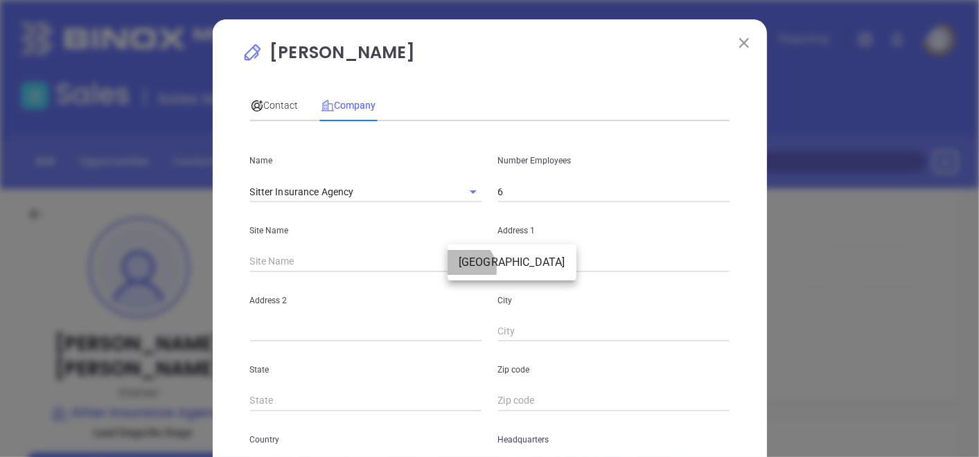
type input "Erie"
type input "PA"
type input "16506-1746"
type input "US"
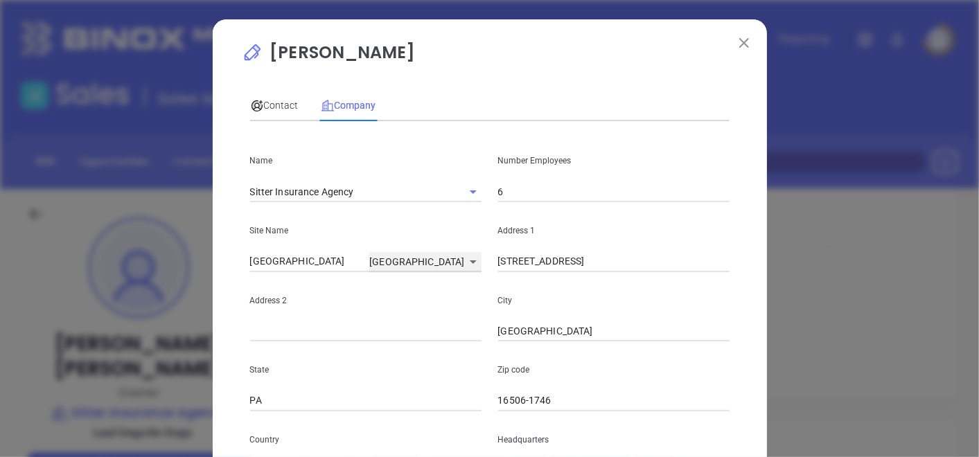
scroll to position [77, 0]
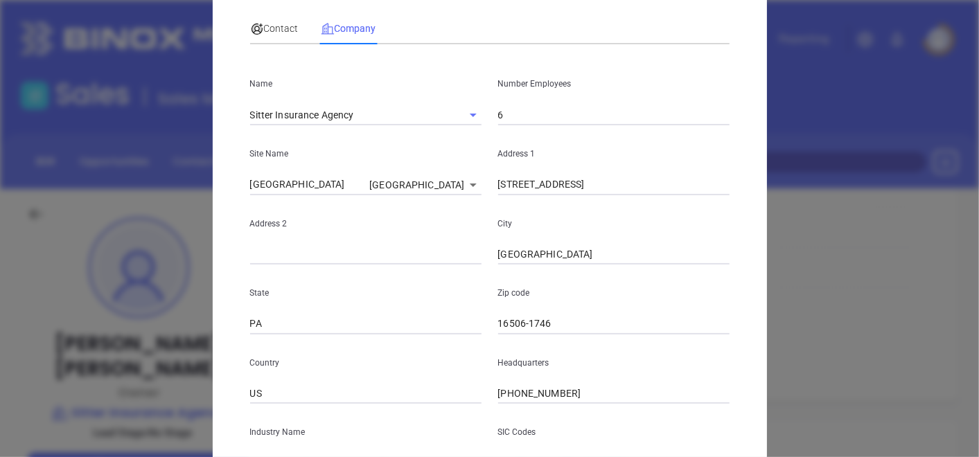
click at [546, 319] on input "16506-1746" at bounding box center [613, 324] width 231 height 21
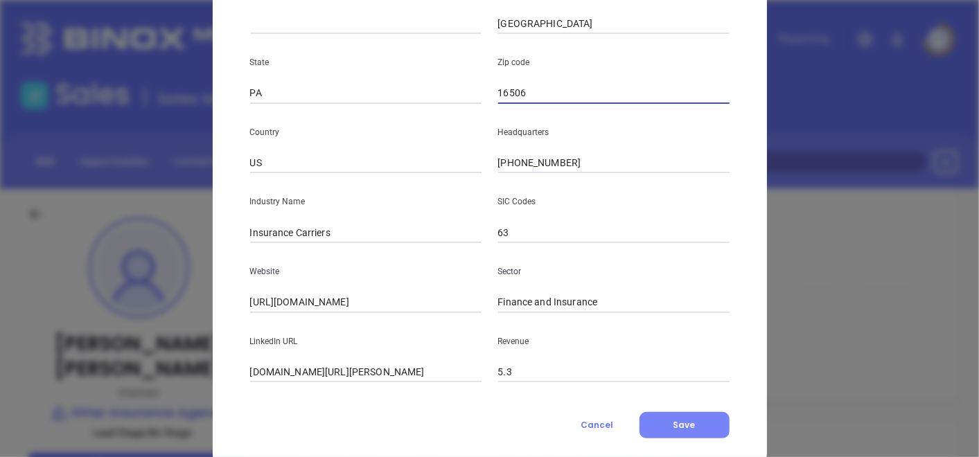
type input "16506"
click at [664, 427] on button "Save" at bounding box center [684, 425] width 90 height 26
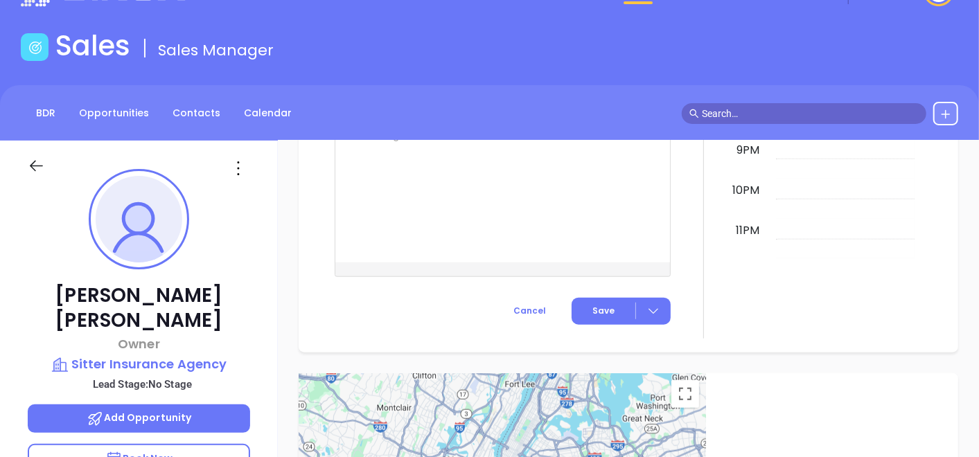
scroll to position [0, 0]
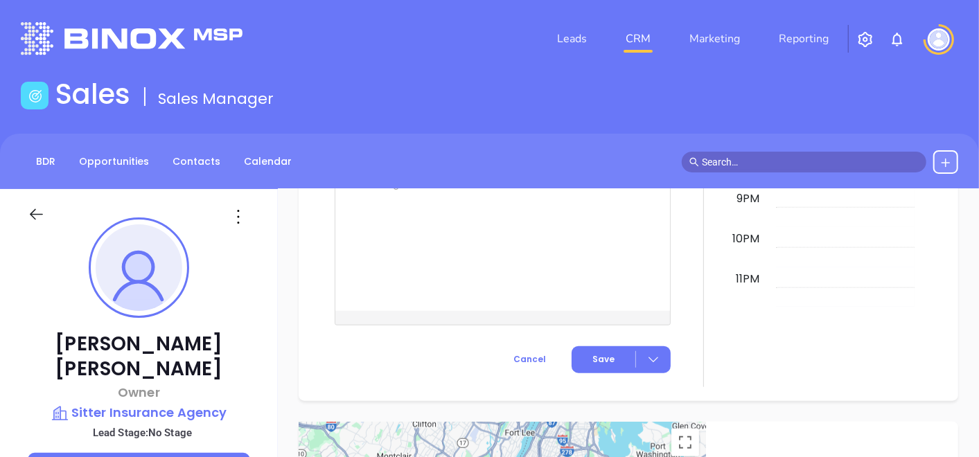
click at [246, 213] on icon at bounding box center [238, 217] width 22 height 22
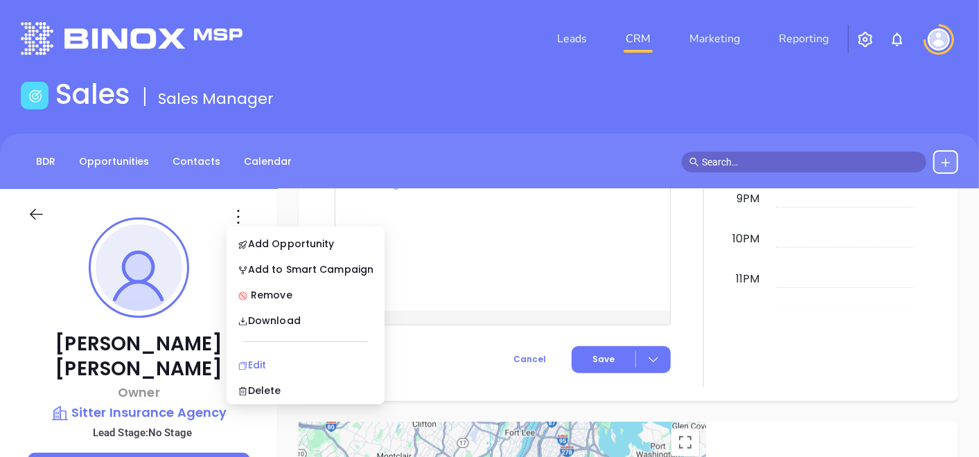
click at [260, 364] on div "Edit" at bounding box center [306, 364] width 136 height 15
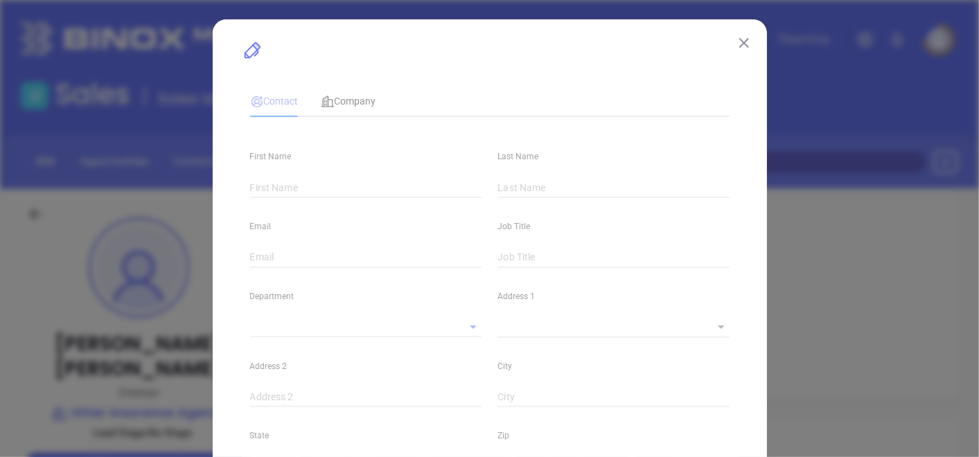
type input "Anthony"
type input "Cusati"
type input "anthony@sitterinsurance.com"
type input "Owner"
type textarea "4267 W Ridge Rd"
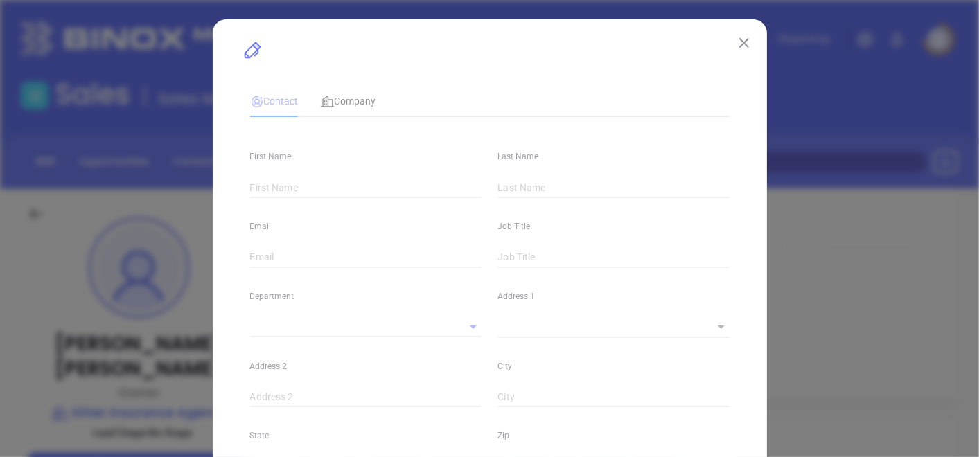
type input "1"
type input "Erie"
type input "PA"
type input "16506"
type input "US"
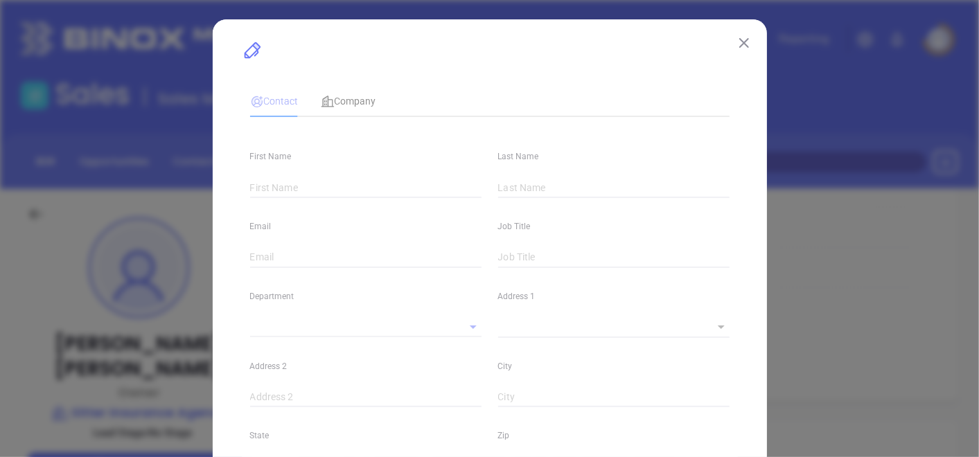
type input "www.linkedin.com/in/anthony-cusati-135462b/"
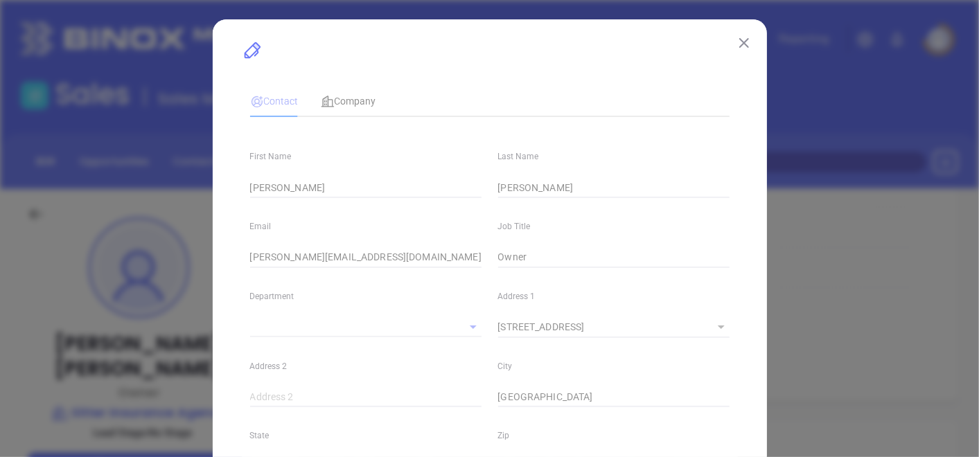
type input "Marketing"
type input "Binox"
type input "undefined undefined"
type input "(814) 835-3889"
type input "1"
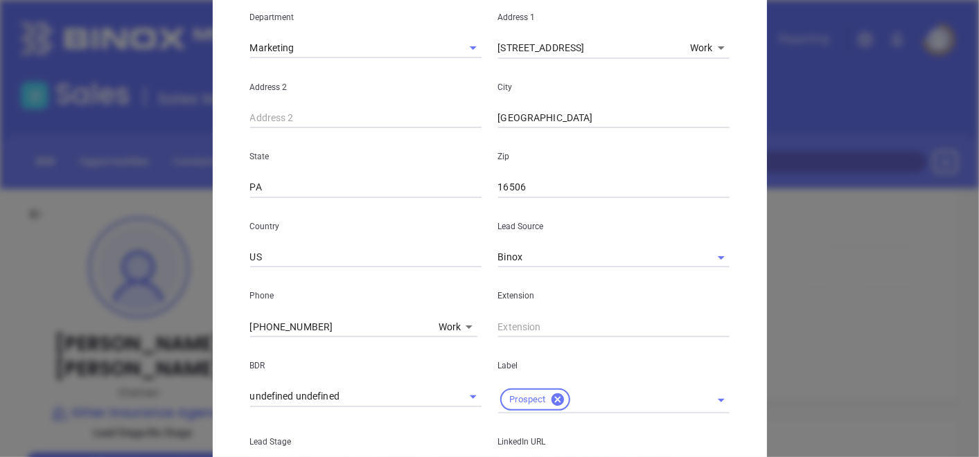
scroll to position [308, 0]
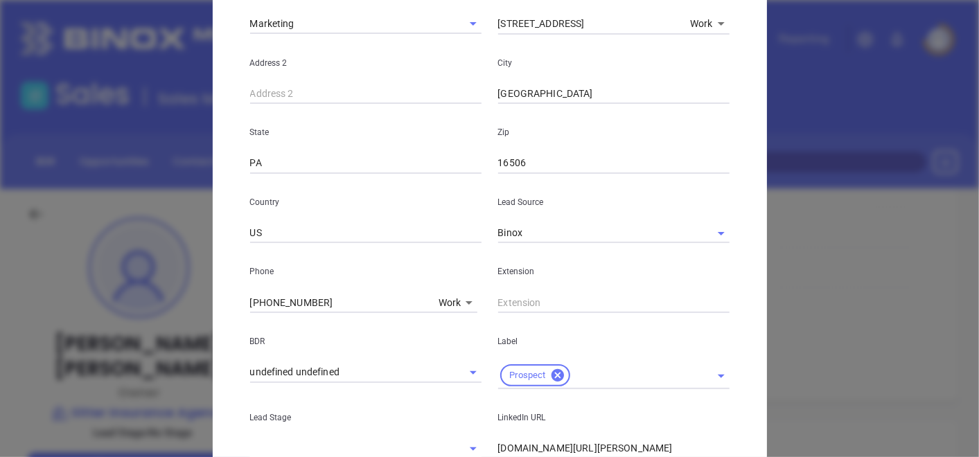
click at [439, 299] on body "Leads CRM Marketing Reporting Financial Leads Leads Sales Sales Manager BDR Opp…" at bounding box center [489, 228] width 979 height 457
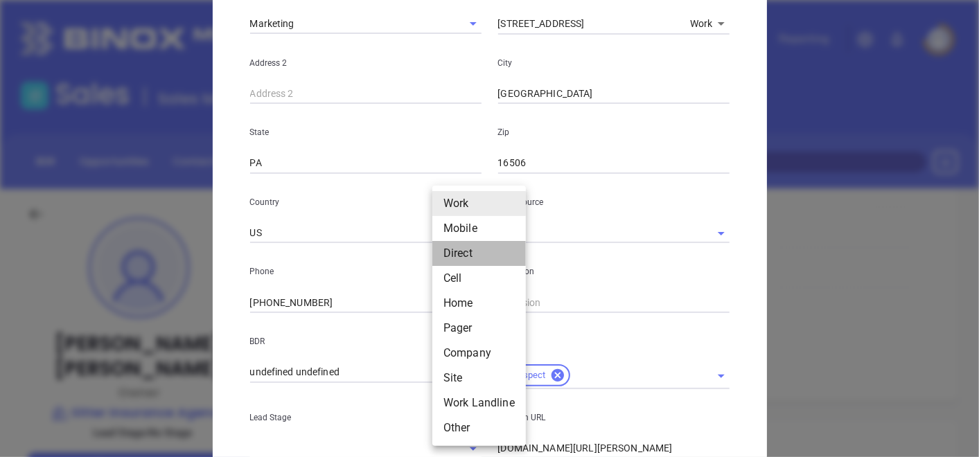
click at [468, 255] on li "Direct" at bounding box center [479, 253] width 94 height 25
type input "3"
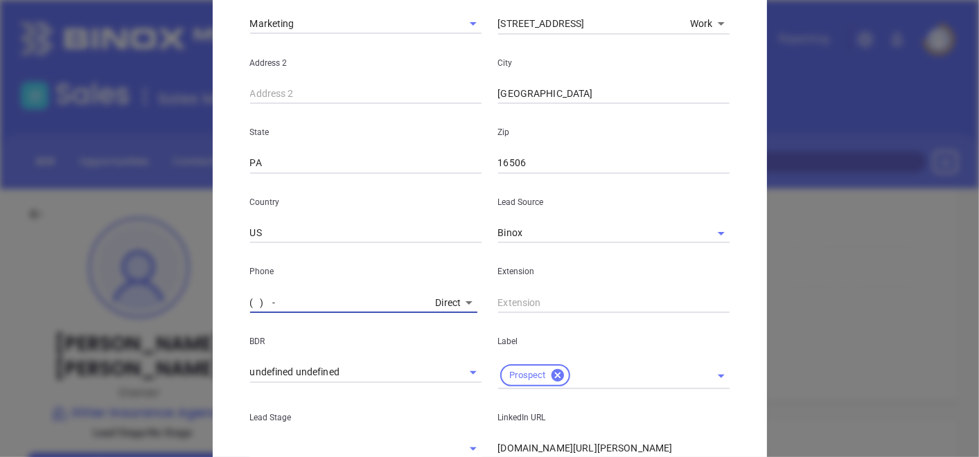
click at [287, 303] on input "( ) -" at bounding box center [340, 302] width 180 height 21
paste input "814) 897-6923"
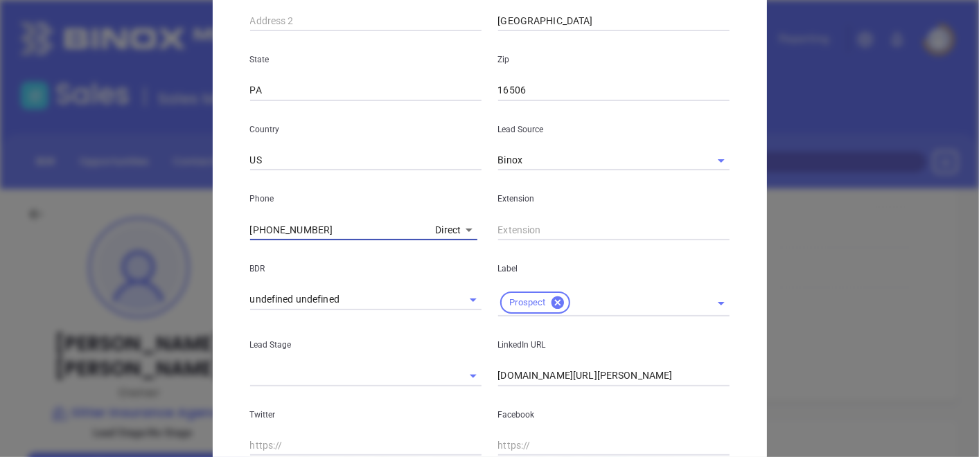
scroll to position [538, 0]
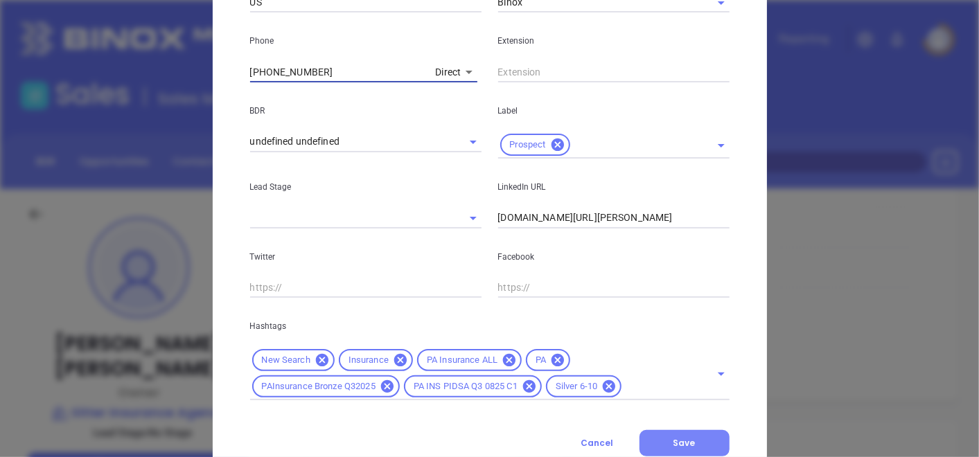
type input "(814) 897-6923"
click at [673, 434] on button "Save" at bounding box center [684, 443] width 90 height 26
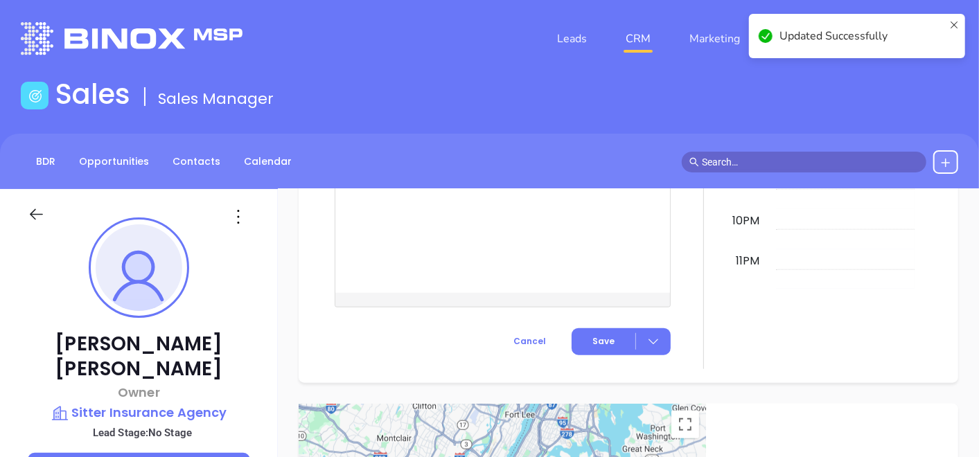
scroll to position [785, 0]
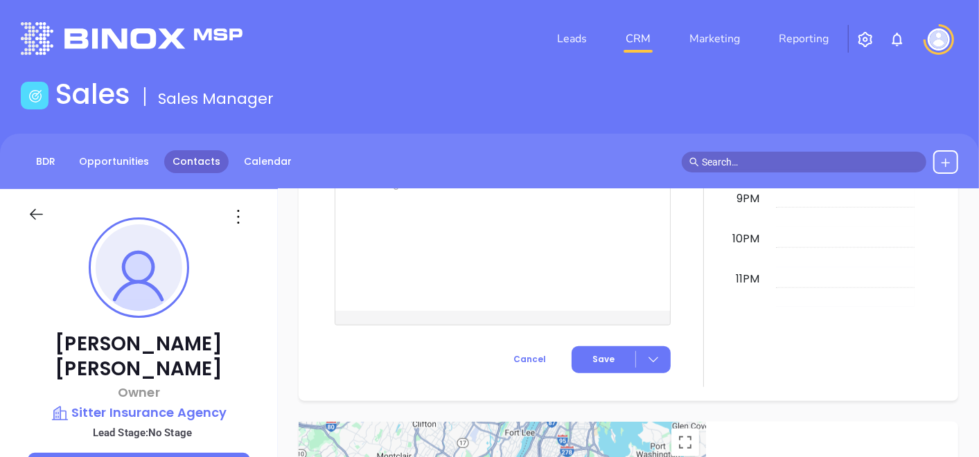
click at [170, 151] on link "Contacts" at bounding box center [196, 161] width 64 height 23
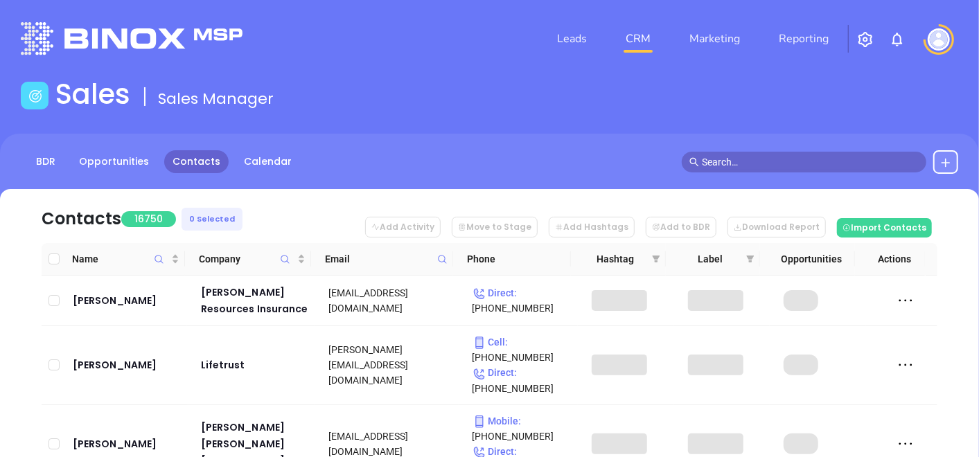
click at [446, 261] on icon at bounding box center [442, 259] width 10 height 10
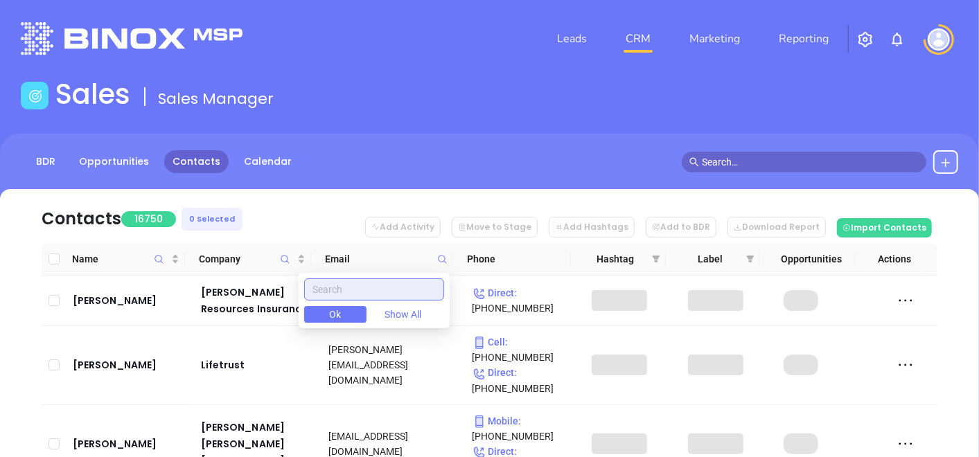
paste input "historicsquare.com"
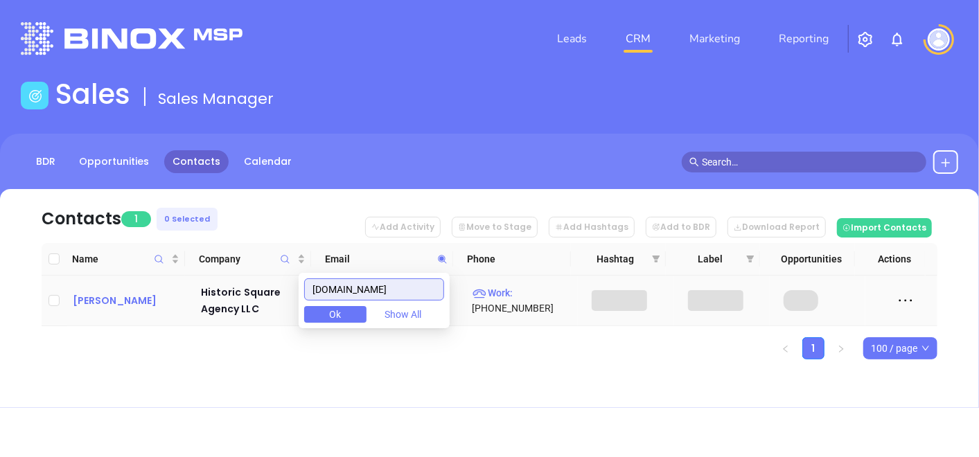
type input "historicsquare.com"
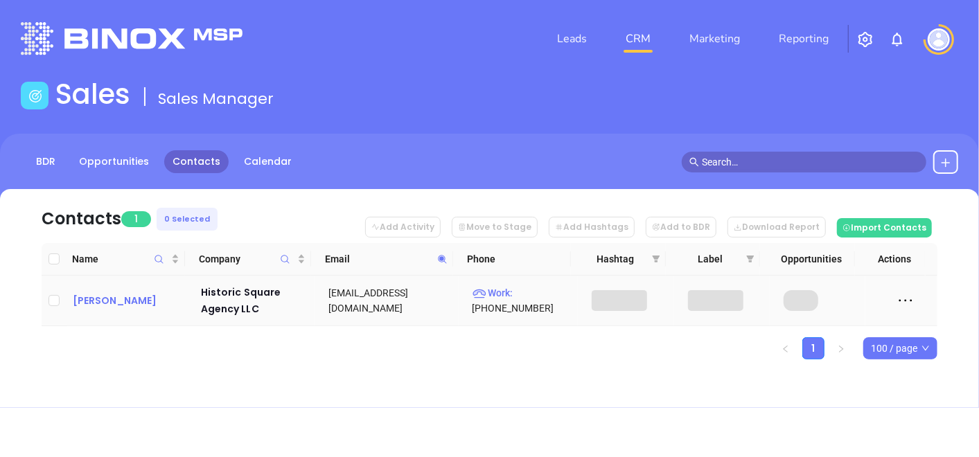
click at [130, 308] on div "Stephen Gutting" at bounding box center [127, 300] width 109 height 17
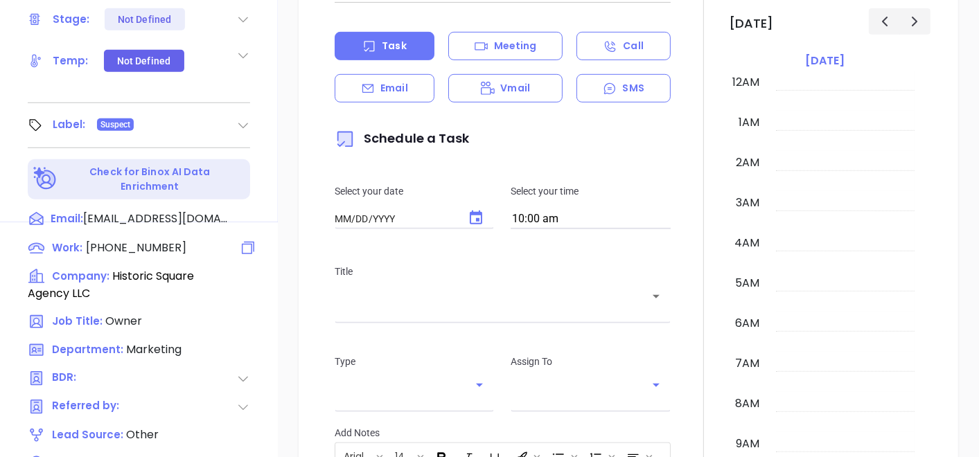
type input "10/03/2025"
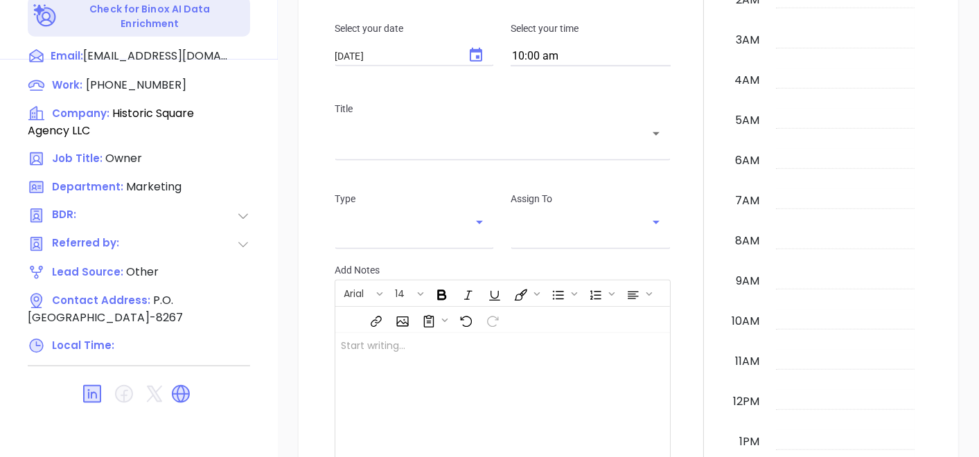
scroll to position [402, 0]
type input "Gissela Vargas"
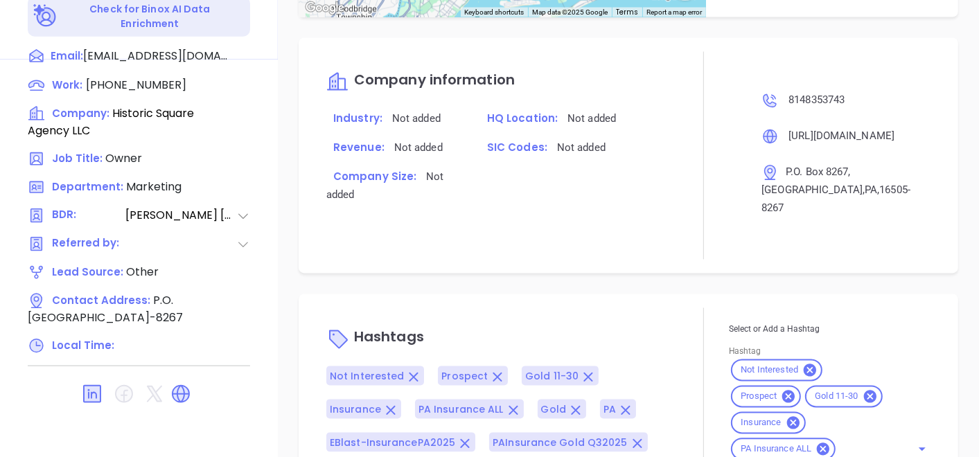
scroll to position [1003, 0]
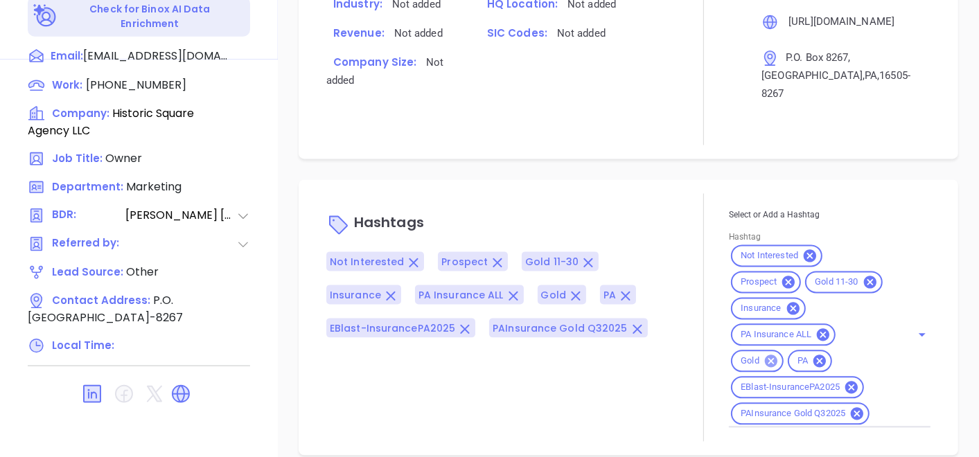
click at [770, 354] on icon at bounding box center [770, 361] width 15 height 15
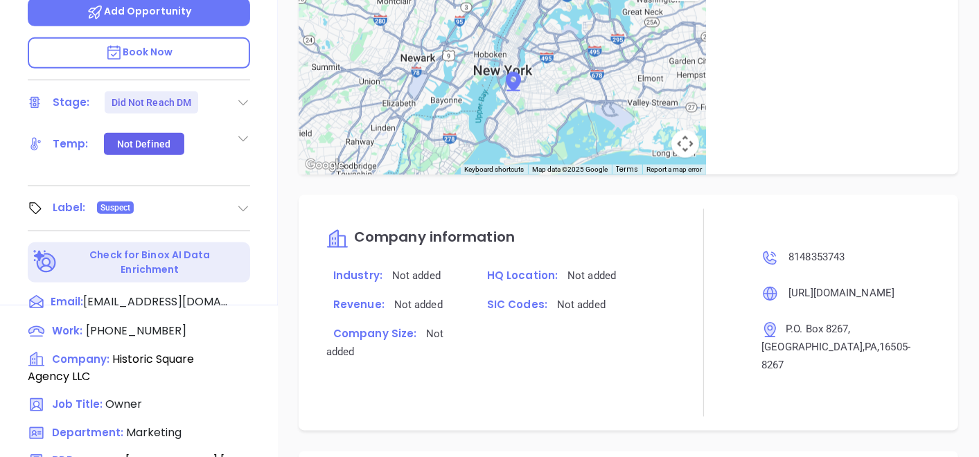
scroll to position [162, 0]
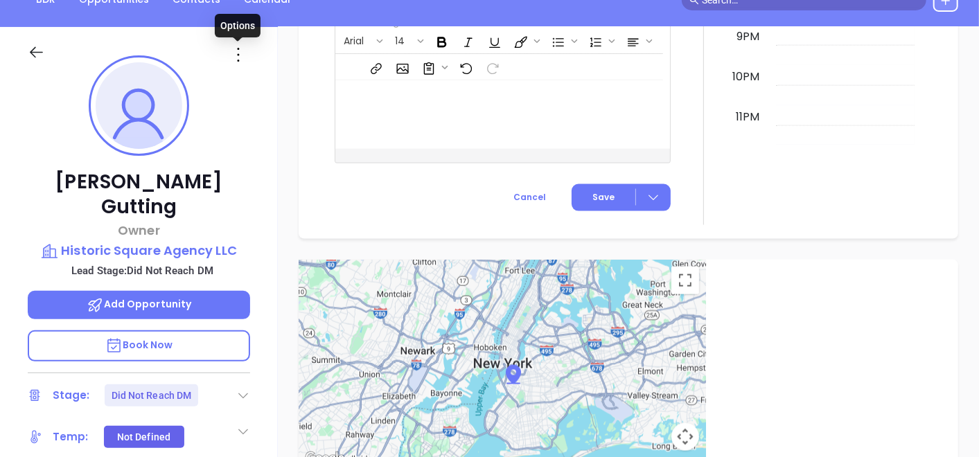
click at [227, 48] on icon at bounding box center [238, 55] width 22 height 22
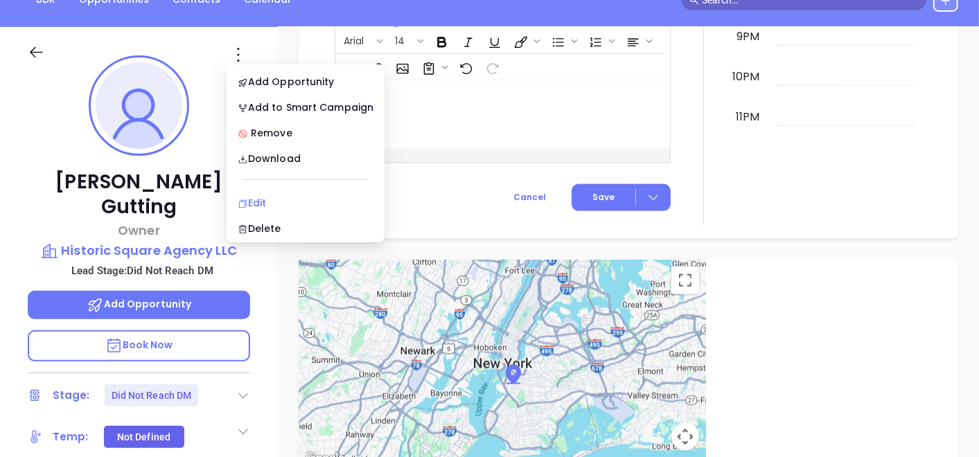
click at [247, 199] on icon at bounding box center [243, 204] width 10 height 10
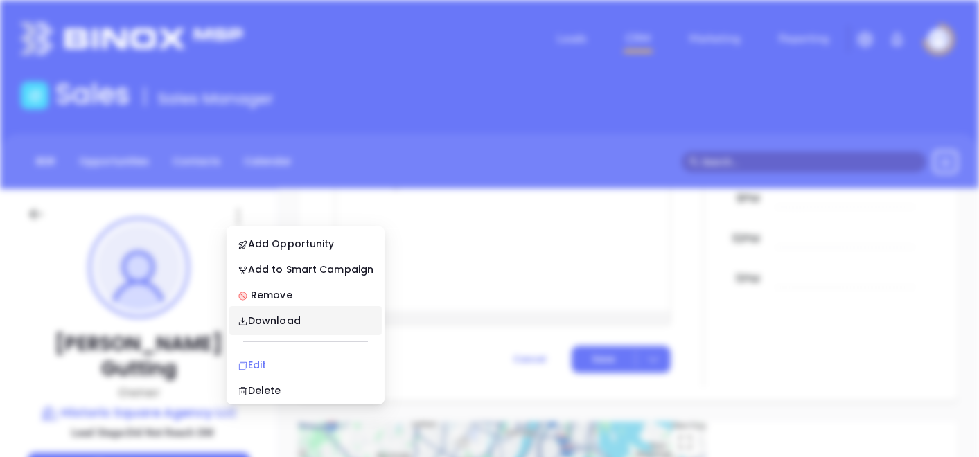
scroll to position [0, 0]
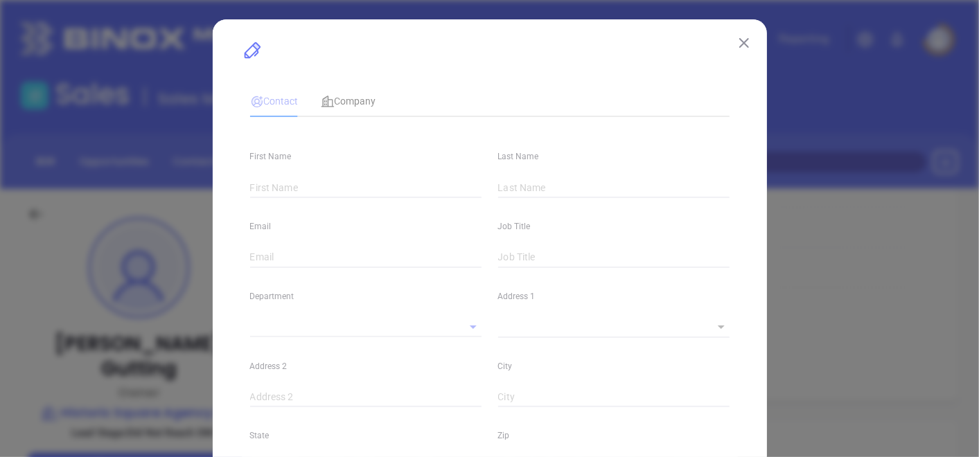
type input "Stephen"
type input "Gutting"
type input "sgutting@historicsquare.com"
type input "Owner"
type input "1"
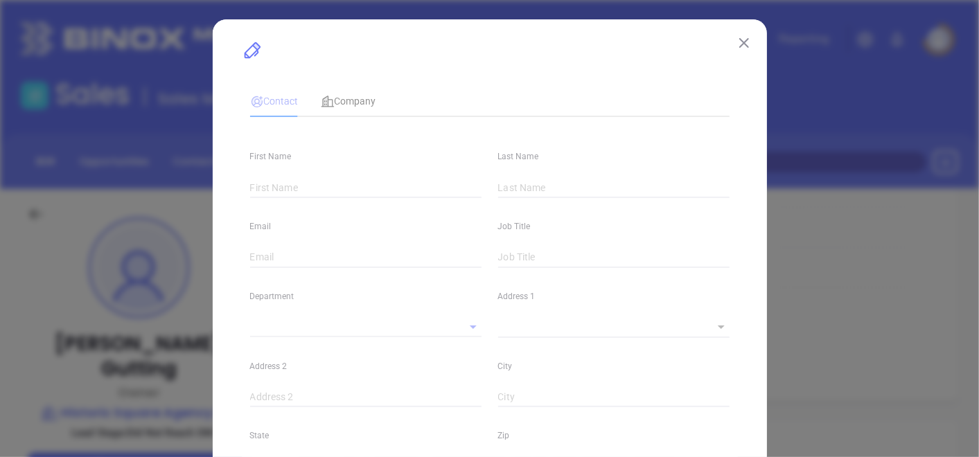
type input "www.linkedin.com/in/stephen-gutting-95635539"
type input "Marketing"
type input "Other"
type input "Vicky Mendoza"
type input "Did Not Reach DM"
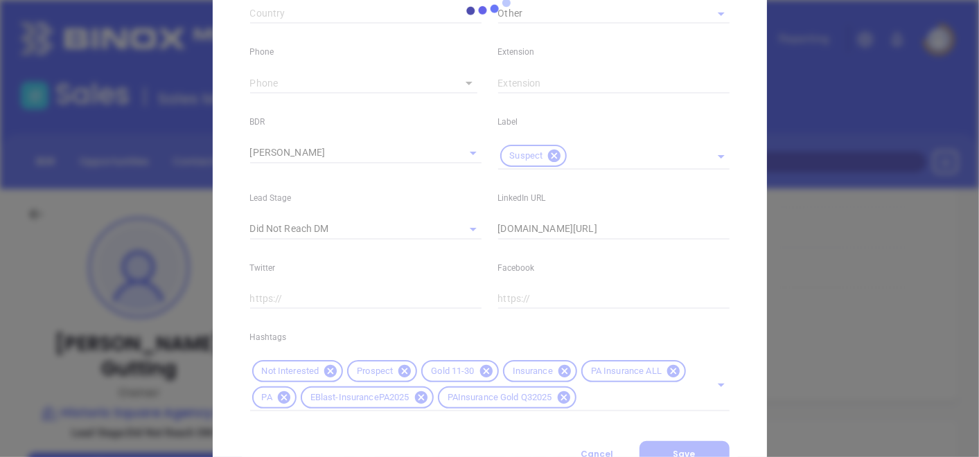
scroll to position [585, 0]
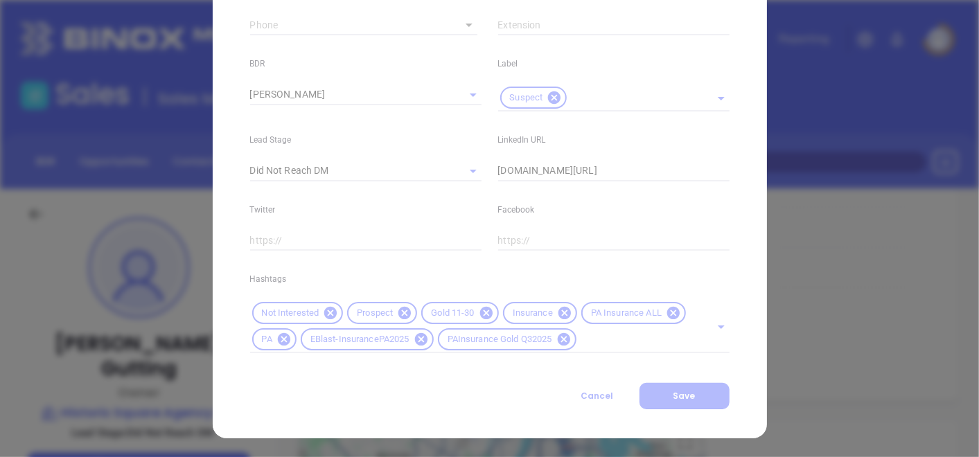
type input "(814) 835-3743"
type input "1"
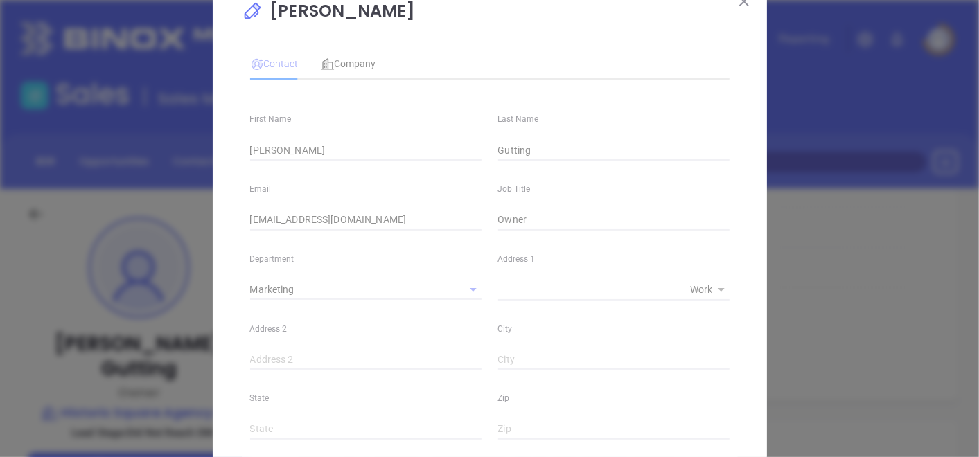
scroll to position [0, 0]
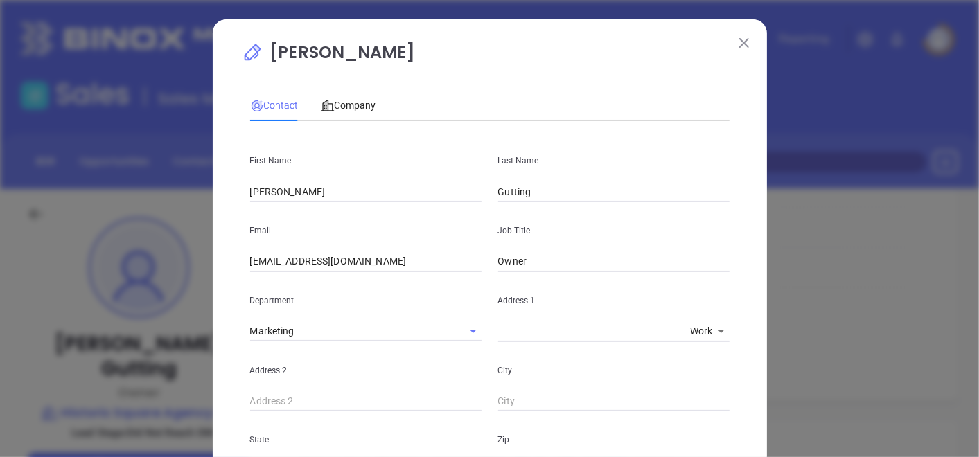
click at [735, 45] on button at bounding box center [744, 42] width 18 height 18
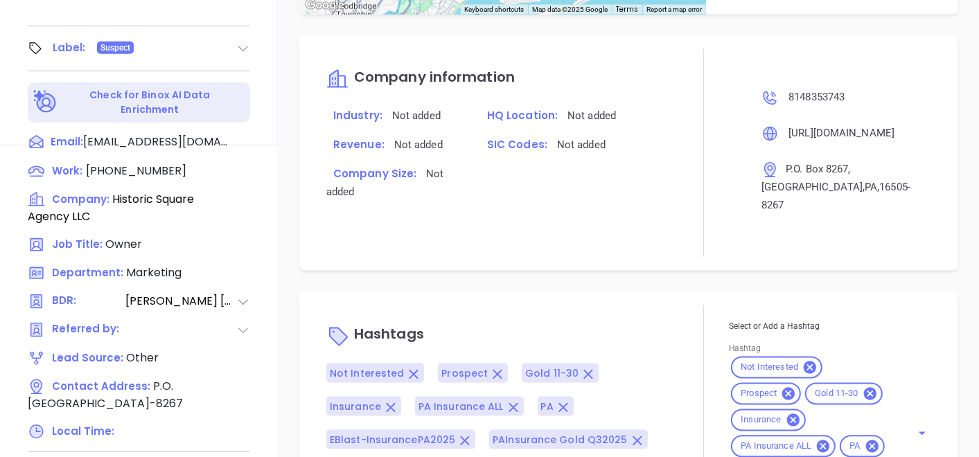
scroll to position [701, 0]
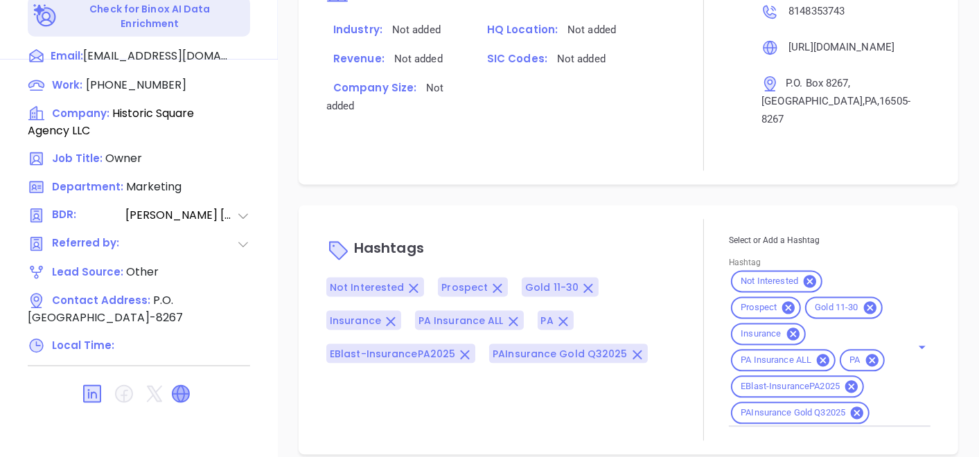
click at [176, 386] on icon at bounding box center [180, 394] width 17 height 17
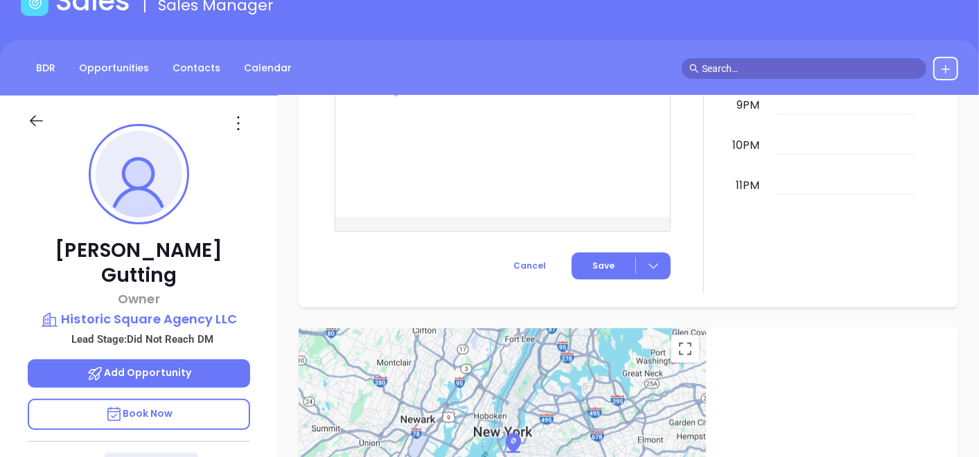
scroll to position [8, 0]
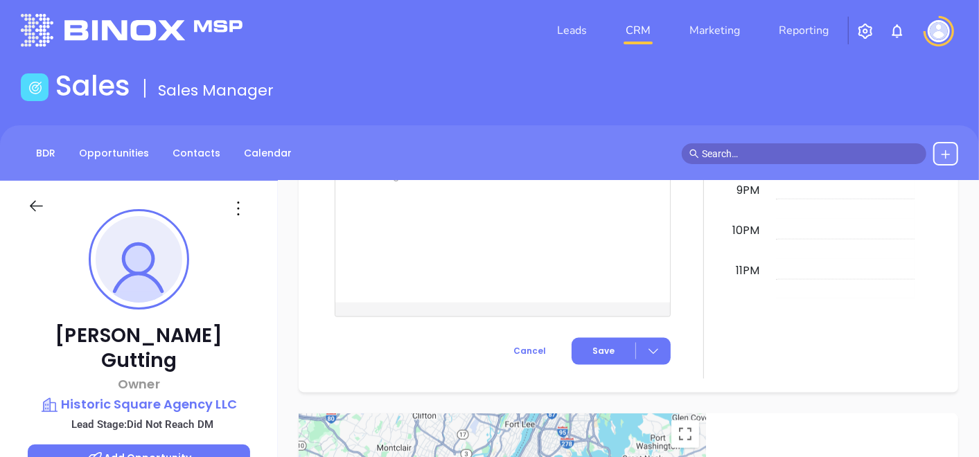
click at [240, 199] on icon at bounding box center [238, 208] width 22 height 22
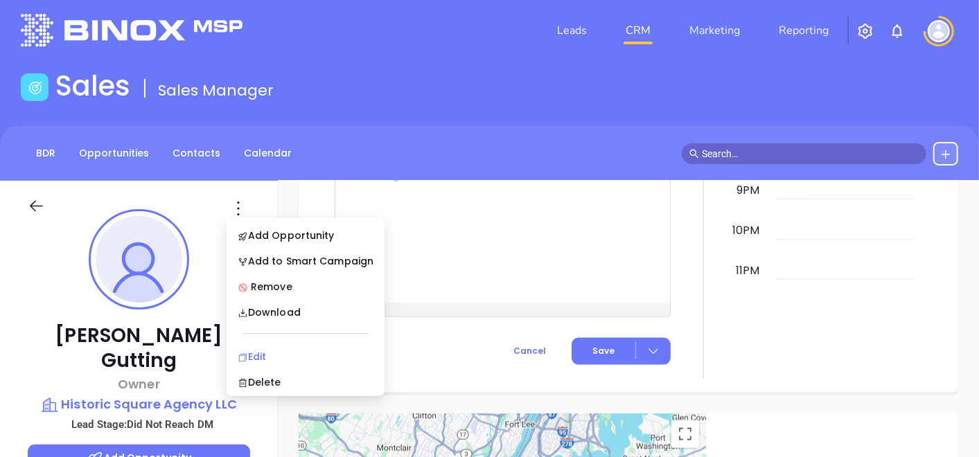
click at [274, 357] on div "Edit" at bounding box center [306, 356] width 136 height 15
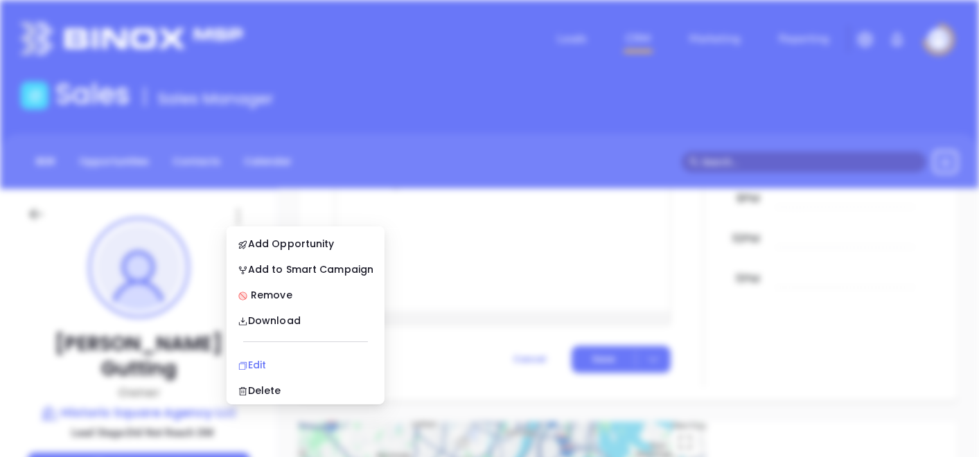
scroll to position [0, 0]
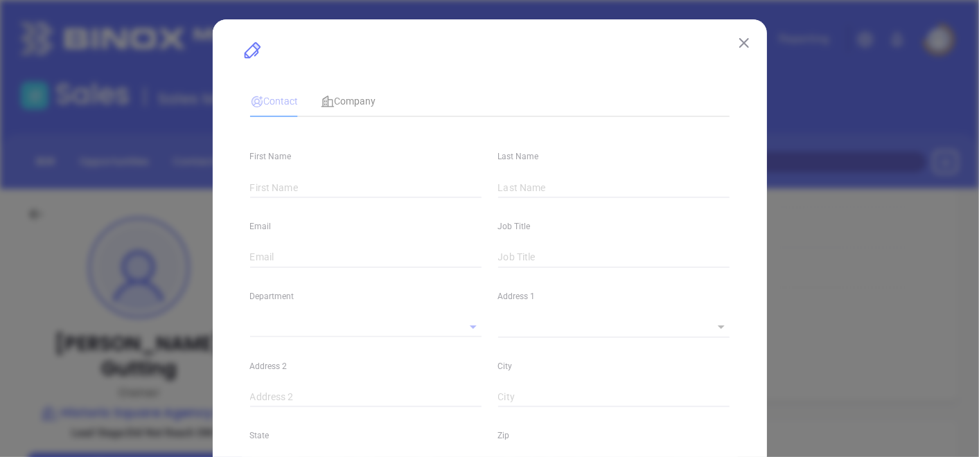
type input "Stephen"
type input "Gutting"
type input "sgutting@historicsquare.com"
type input "Owner"
type input "1"
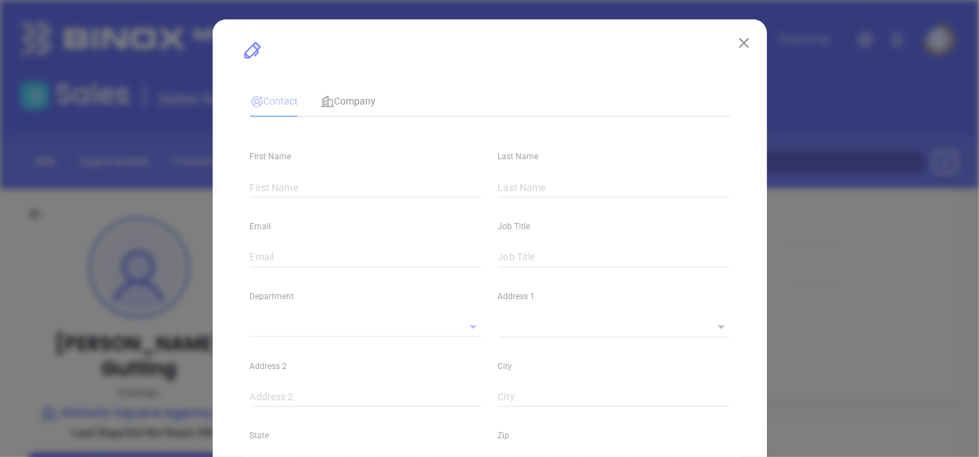
type input "www.linkedin.com/in/stephen-gutting-95635539"
type input "Marketing"
type input "Other"
type input "Vicky Mendoza"
type input "Did Not Reach DM"
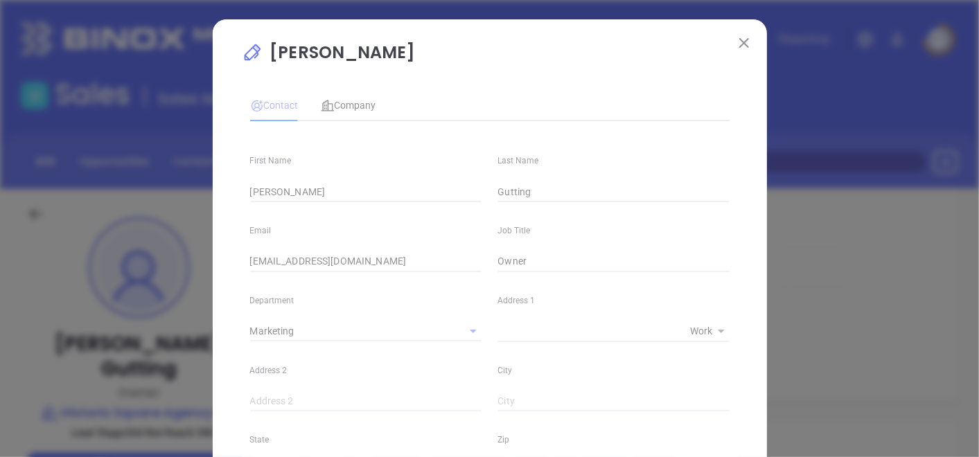
type input "(814) 835-3743"
type input "1"
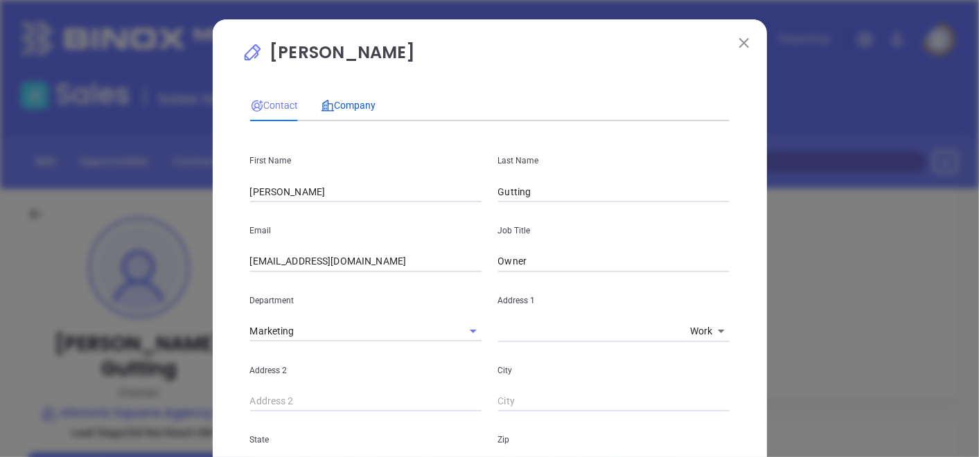
click at [332, 106] on span "Company" at bounding box center [348, 105] width 55 height 11
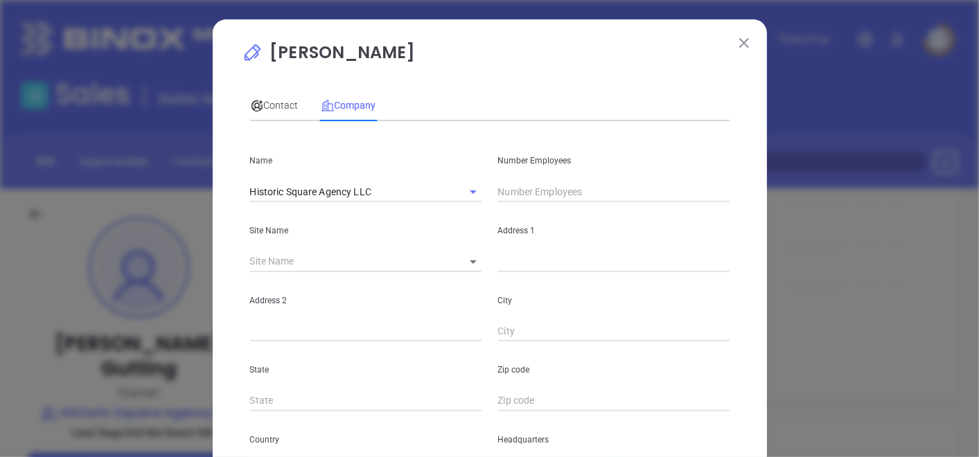
drag, startPoint x: 465, startPoint y: 246, endPoint x: 469, endPoint y: 258, distance: 13.1
click at [465, 247] on div "Site Name ​" at bounding box center [366, 237] width 248 height 70
click at [469, 258] on body "Leads CRM Marketing Reporting Financial Leads Leads Sales Sales Manager BDR Opp…" at bounding box center [489, 228] width 979 height 457
click at [471, 260] on li "Erie" at bounding box center [511, 262] width 129 height 25
type input "Erie"
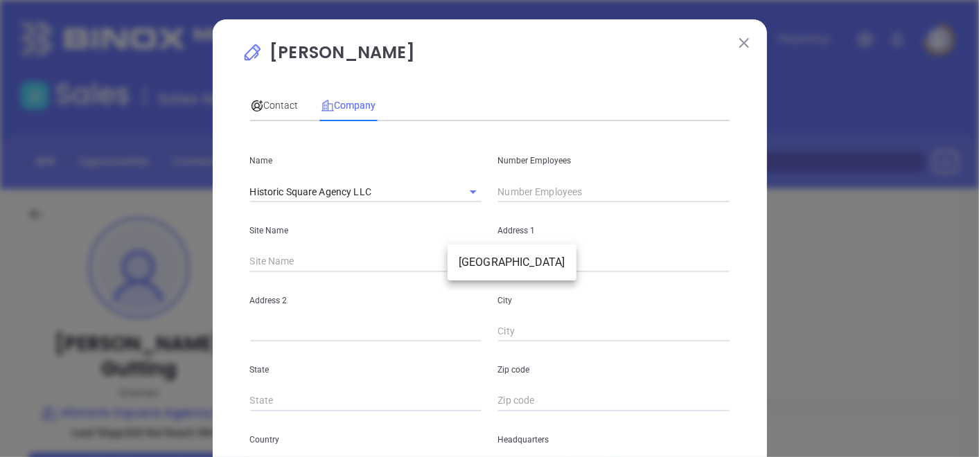
type input "81495"
type input "P.O. Box 8267"
type input "Erie"
type input "PA"
type input "16505-8267"
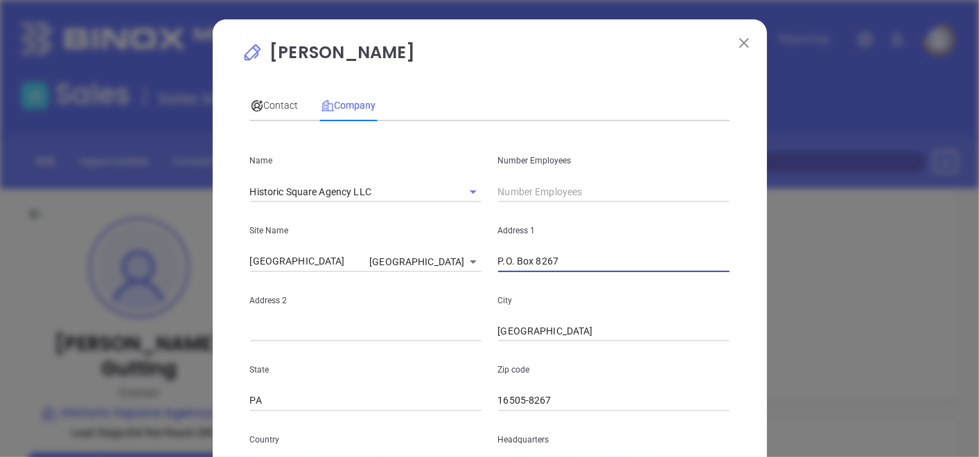
drag, startPoint x: 556, startPoint y: 257, endPoint x: 490, endPoint y: 256, distance: 65.1
click at [490, 256] on div "Address 1 P.O. Box 8267" at bounding box center [614, 237] width 248 height 70
paste input "3731 West 26th Street P.O. Box 8267 Erie, PA 16505-8267"
click at [570, 263] on input "3731 West 26th Street P.O. Box 8267 Erie, PA 16505-8267" at bounding box center [613, 261] width 231 height 21
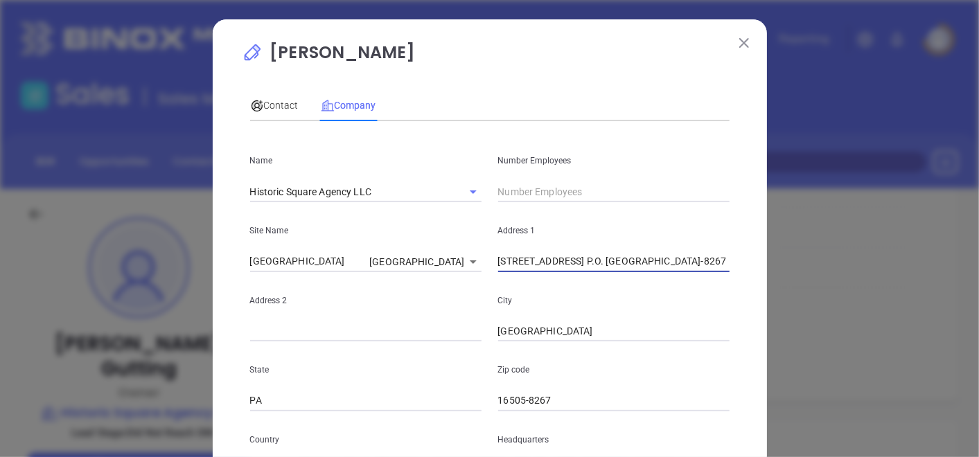
drag, startPoint x: 572, startPoint y: 262, endPoint x: 630, endPoint y: 267, distance: 57.7
click at [630, 267] on input "3731 West 26th Street P.O. Box 8267 Erie, PA 16505-8267" at bounding box center [613, 261] width 231 height 21
type input "3731 West 26th Street P.O. Box 8267 Erie, PA 16505-8267"
click at [387, 322] on input "text" at bounding box center [365, 331] width 231 height 21
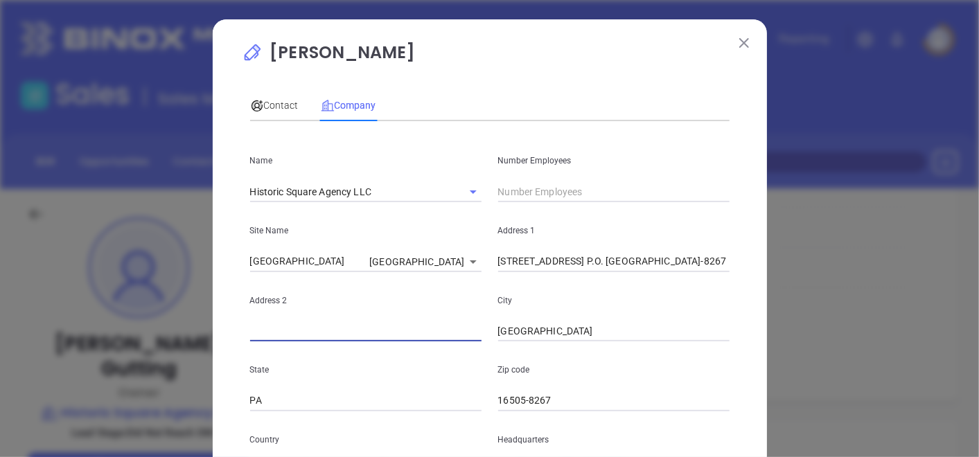
paste input "P.O. Box 8267"
type input "P.O. Box 8267"
drag, startPoint x: 589, startPoint y: 263, endPoint x: 774, endPoint y: 312, distance: 190.9
click at [774, 312] on div "Stephen Gutting Contact Company First Name Stephen Last Name Gutting Email sgut…" at bounding box center [489, 228] width 979 height 457
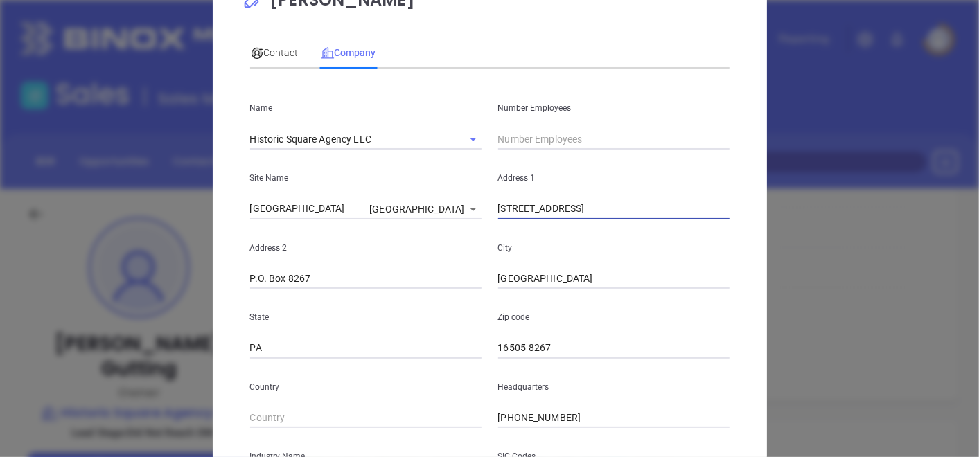
scroll to position [77, 0]
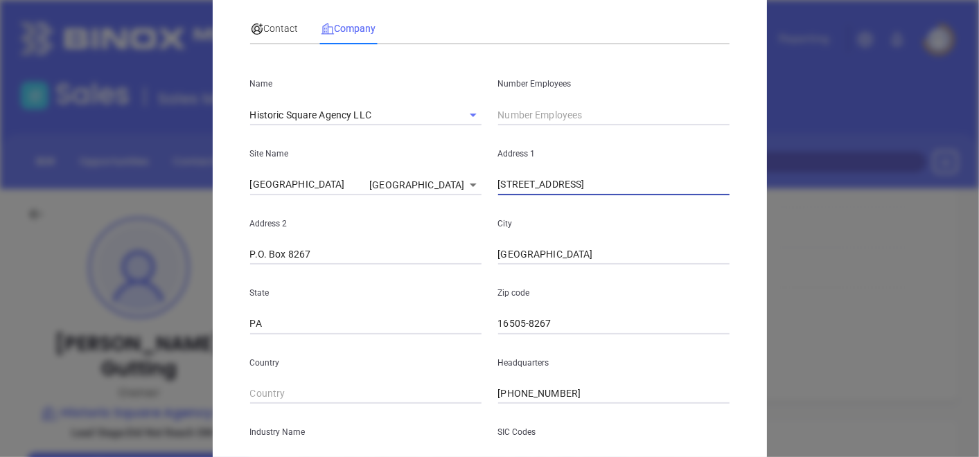
type input "3731 West 26th Street"
click at [494, 103] on div "Number Employees" at bounding box center [614, 90] width 248 height 70
click at [504, 111] on input "text" at bounding box center [613, 115] width 231 height 21
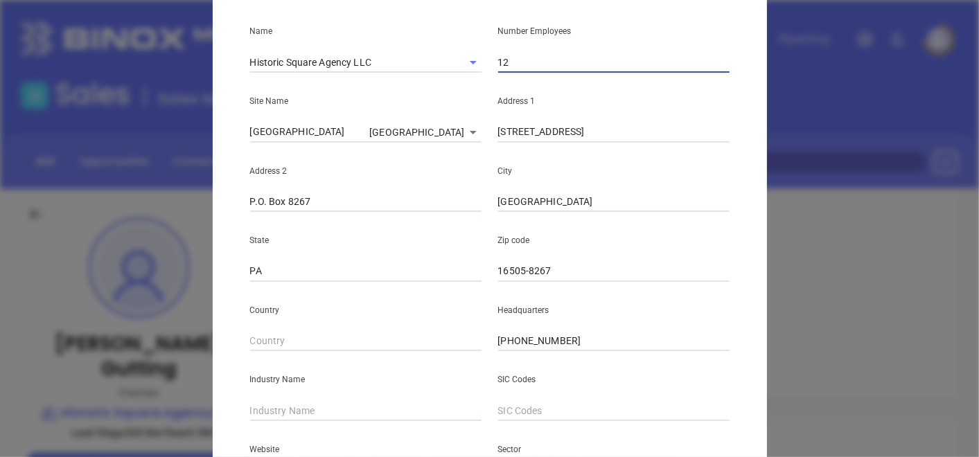
scroll to position [154, 0]
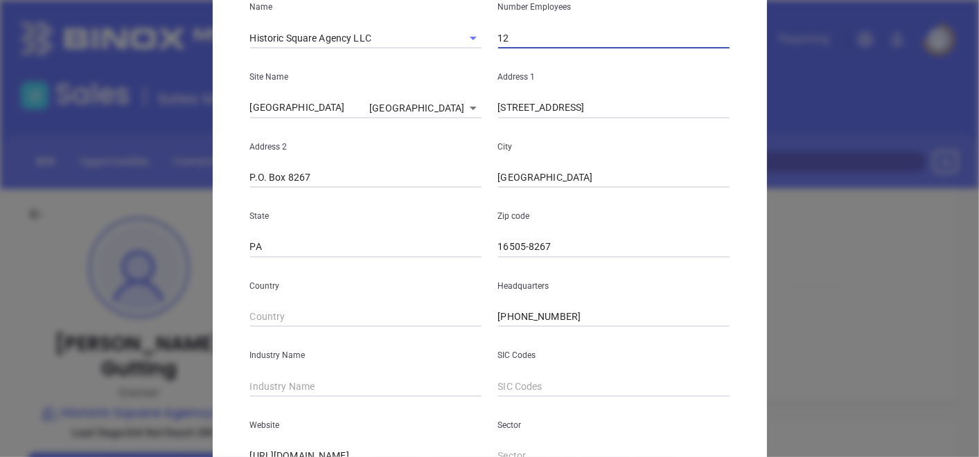
type input "12"
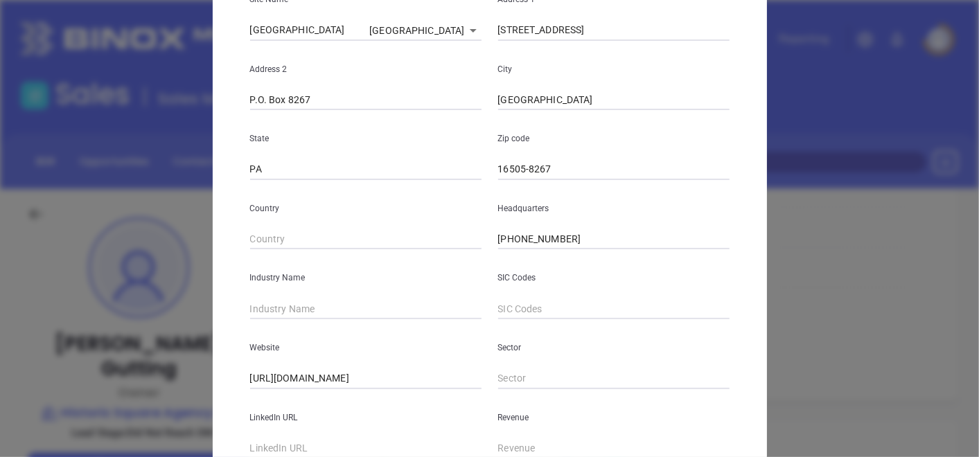
scroll to position [308, 0]
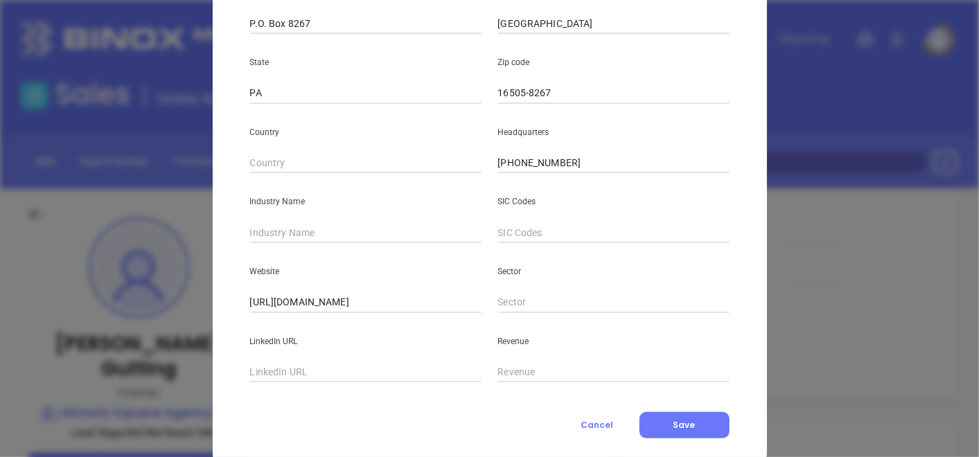
click at [396, 233] on input "text" at bounding box center [365, 232] width 231 height 21
type input "Insurance"
click at [646, 414] on button "Save" at bounding box center [684, 425] width 90 height 26
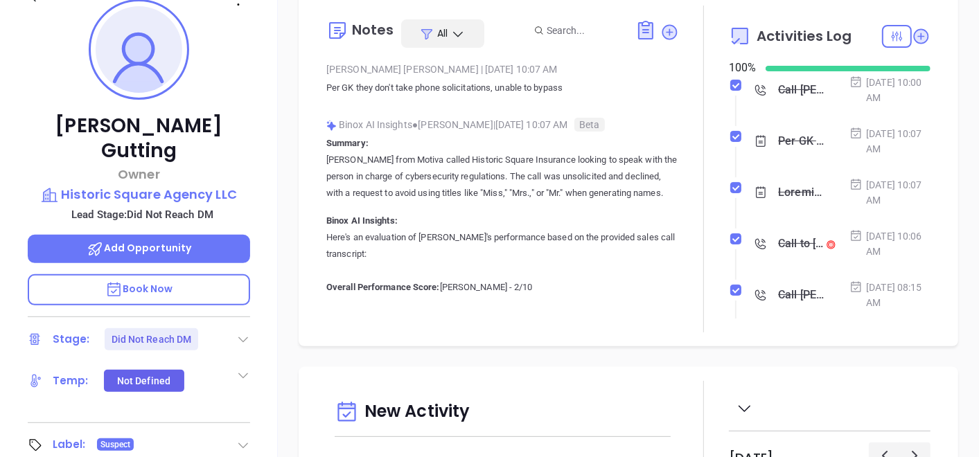
scroll to position [77, 0]
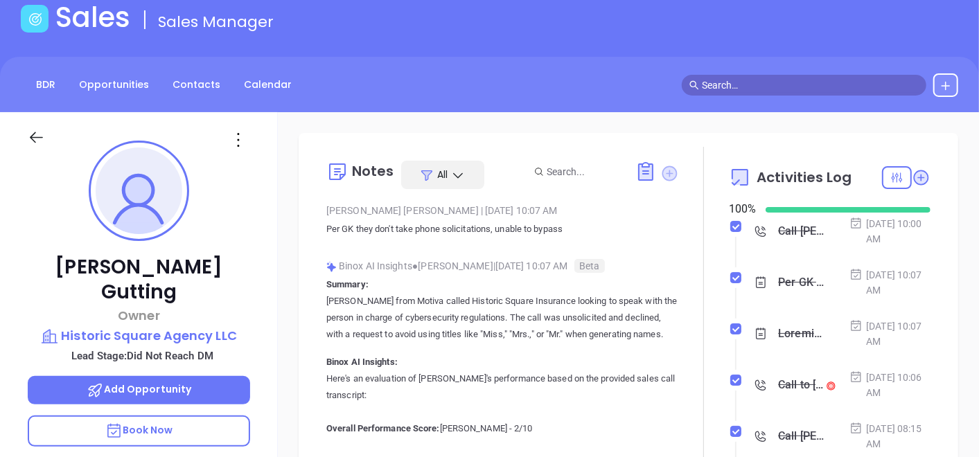
click at [661, 170] on icon at bounding box center [668, 173] width 15 height 15
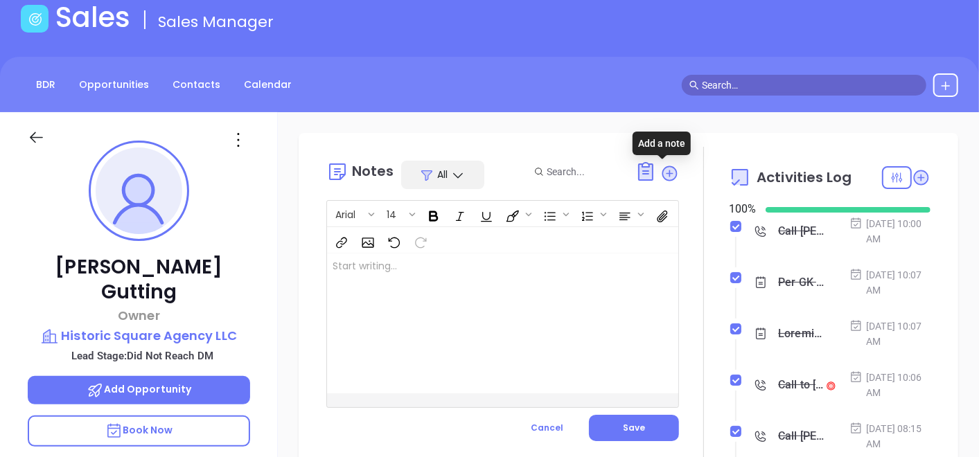
click at [528, 295] on div at bounding box center [490, 324] width 326 height 140
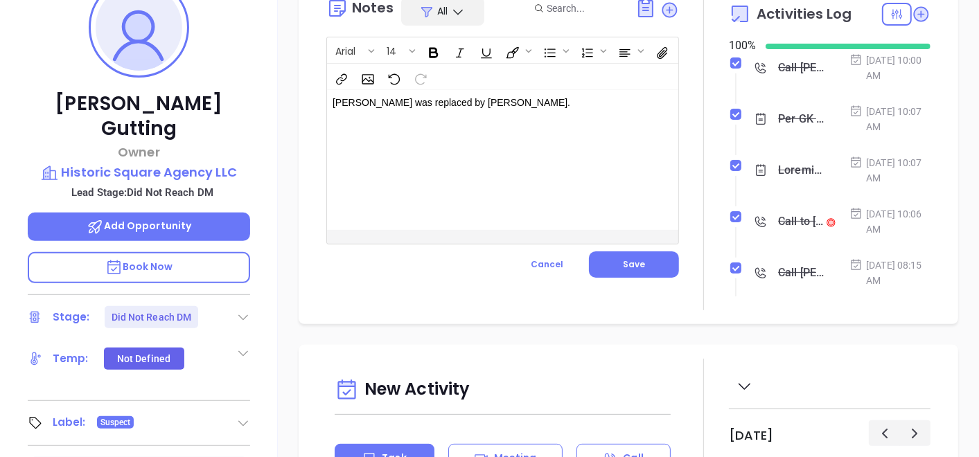
scroll to position [308, 0]
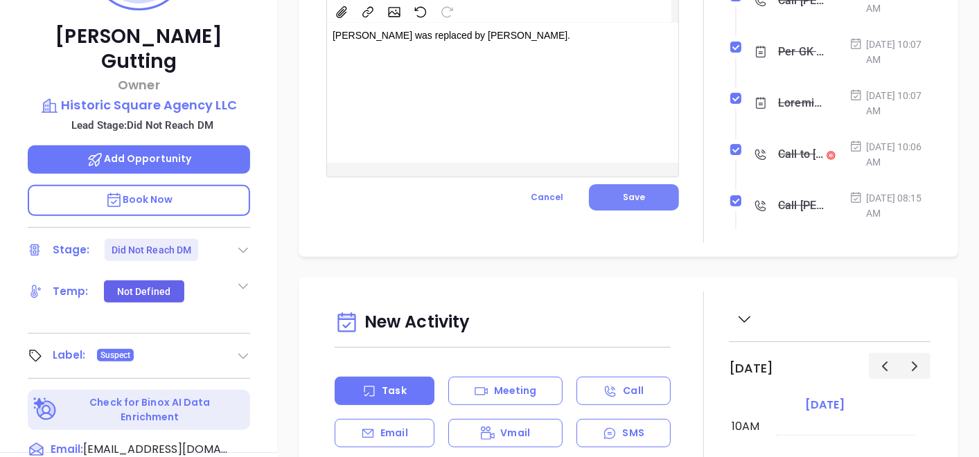
click at [623, 200] on span "Save" at bounding box center [634, 197] width 22 height 12
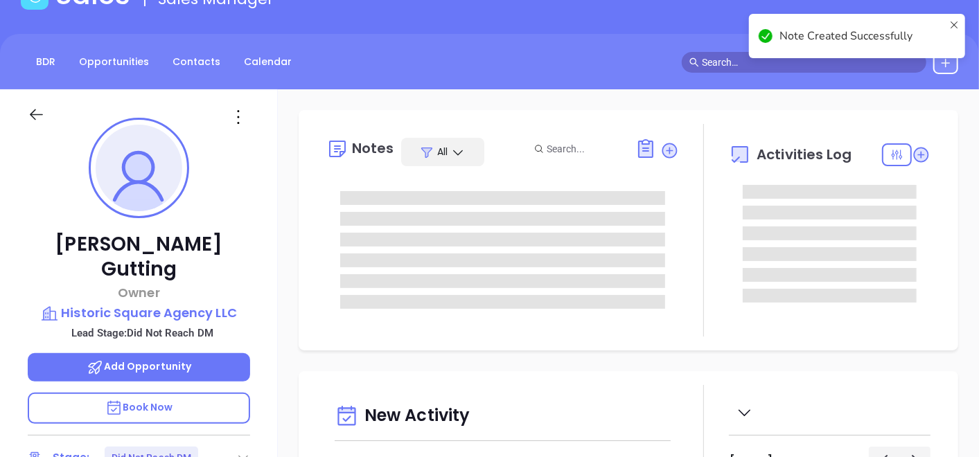
scroll to position [77, 0]
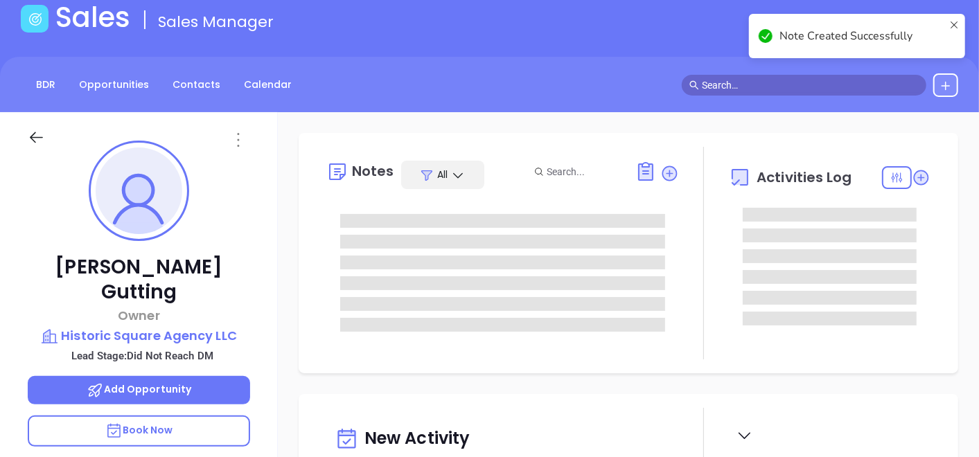
click at [237, 139] on icon at bounding box center [238, 140] width 2 height 14
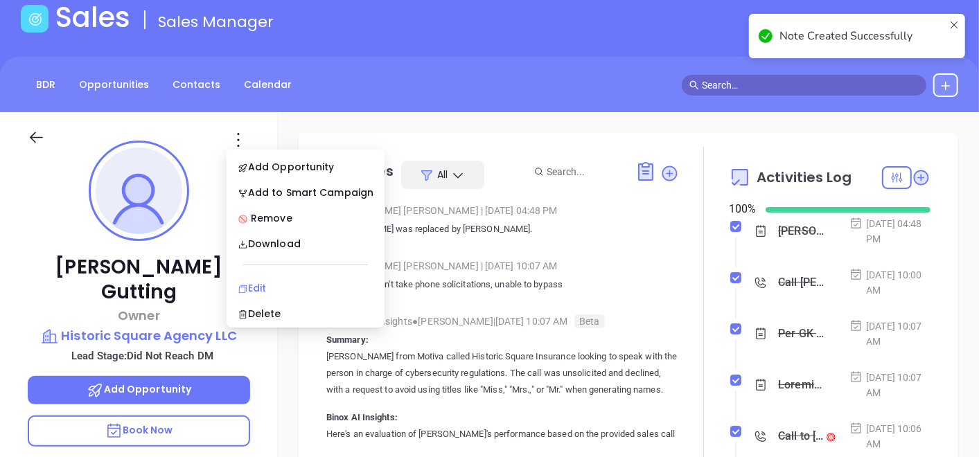
click at [261, 277] on li "Edit" at bounding box center [305, 288] width 152 height 29
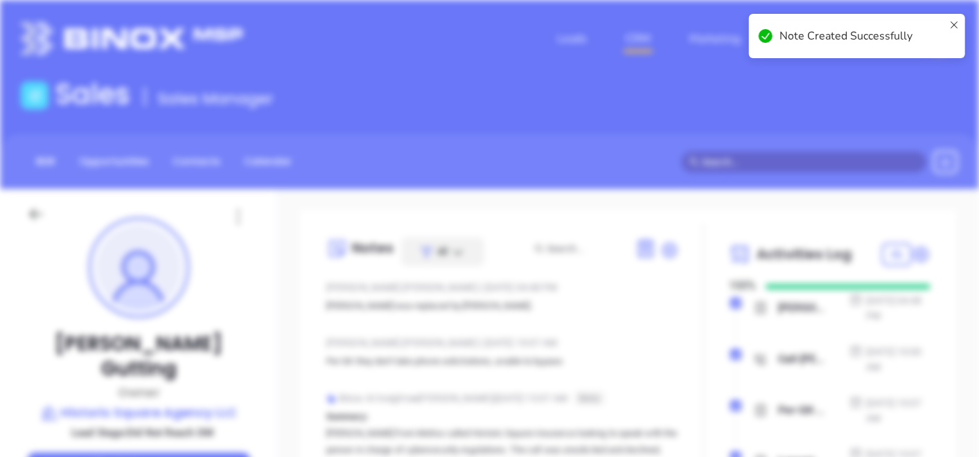
scroll to position [0, 0]
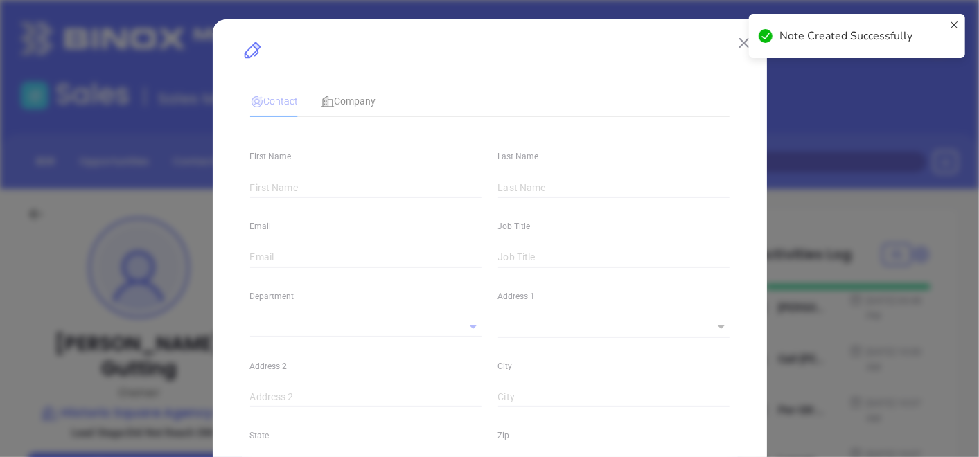
type input "Stephen"
type input "Gutting"
type input "sgutting@historicsquare.com"
type input "Owner"
type textarea "3731 West 26th Street"
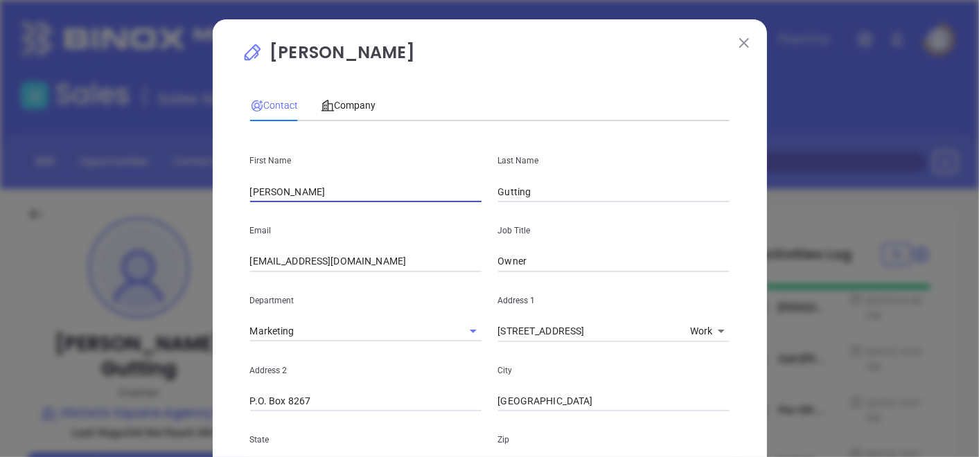
drag, startPoint x: 314, startPoint y: 197, endPoint x: 172, endPoint y: 194, distance: 142.7
click at [176, 195] on div "Stephen Gutting Contact Company First Name Stephen Last Name Gutting Email sgut…" at bounding box center [489, 228] width 979 height 457
paste input "Theodore Grassi III"
drag, startPoint x: 289, startPoint y: 194, endPoint x: 357, endPoint y: 206, distance: 69.0
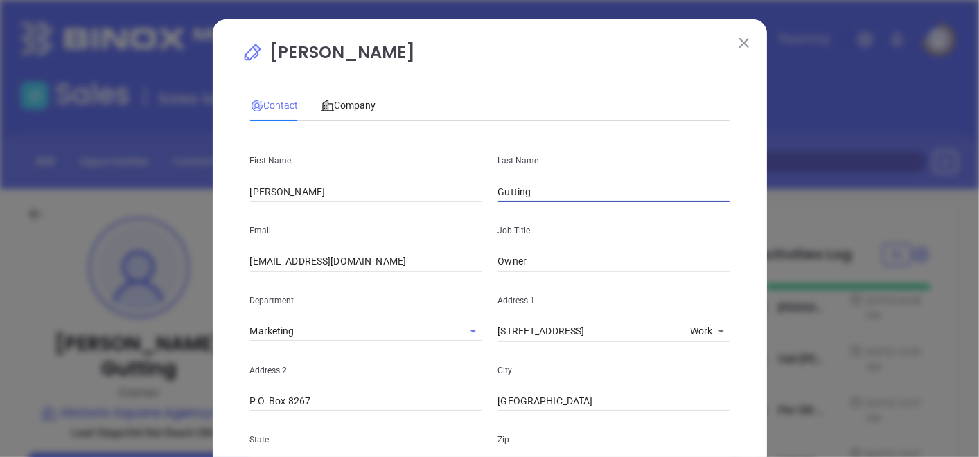
drag, startPoint x: 545, startPoint y: 193, endPoint x: 451, endPoint y: 181, distance: 94.9
click at [459, 186] on div "First Name Theodore Last Name Gutting" at bounding box center [490, 167] width 496 height 70
paste input "Grassi III"
drag, startPoint x: 540, startPoint y: 258, endPoint x: 425, endPoint y: 263, distance: 115.8
click at [425, 263] on div "Email sgutting@historicsquare.com Job Title Owner" at bounding box center [490, 237] width 496 height 70
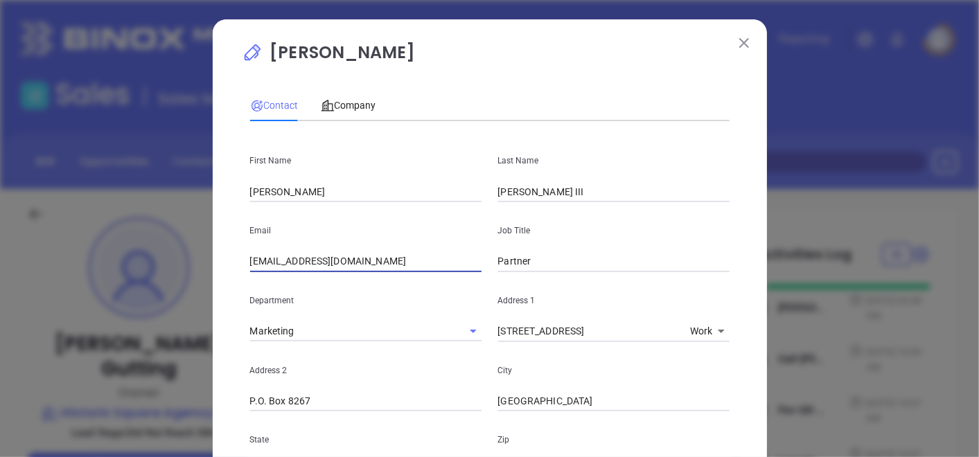
drag, startPoint x: 417, startPoint y: 267, endPoint x: 181, endPoint y: 283, distance: 236.1
click at [181, 283] on div "Stephen Gutting Contact Company First Name Theodore Last Name Grassi III Email …" at bounding box center [489, 228] width 979 height 457
paste input "tgrassi@historicsquare.com"
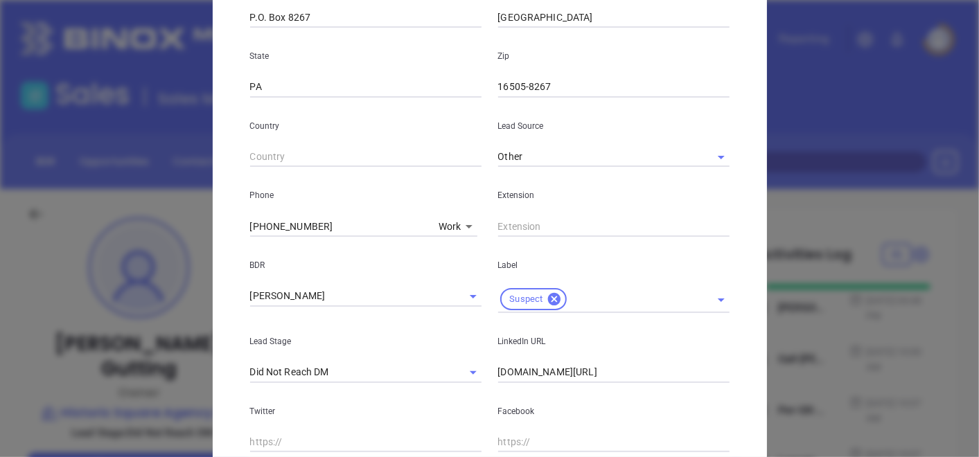
scroll to position [384, 0]
drag, startPoint x: 690, startPoint y: 375, endPoint x: 701, endPoint y: 375, distance: 11.1
click at [696, 375] on input "www.linkedin.com/in/stephen-gutting-95635539" at bounding box center [613, 372] width 231 height 21
drag, startPoint x: 716, startPoint y: 373, endPoint x: 411, endPoint y: 374, distance: 304.1
click at [412, 374] on div "Lead Stage Did Not Reach DM LinkedIn URL www.linkedin.com/in/stephen-gutting-95…" at bounding box center [490, 347] width 496 height 70
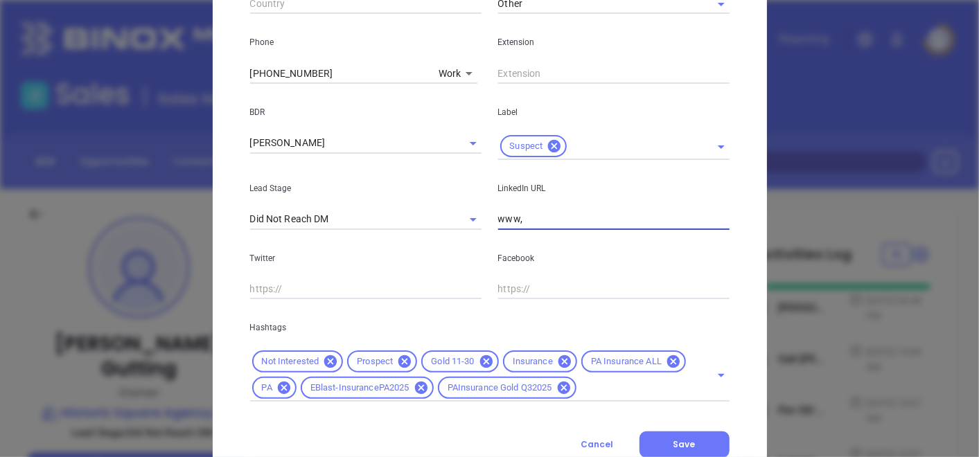
scroll to position [538, 0]
paste input "linkedin.com/in/ted-grassi-iii-6a0102b"
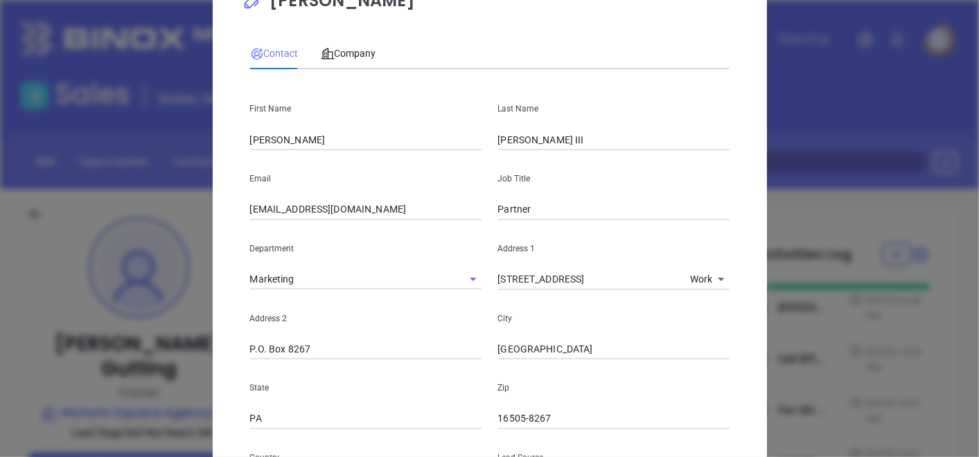
scroll to position [0, 0]
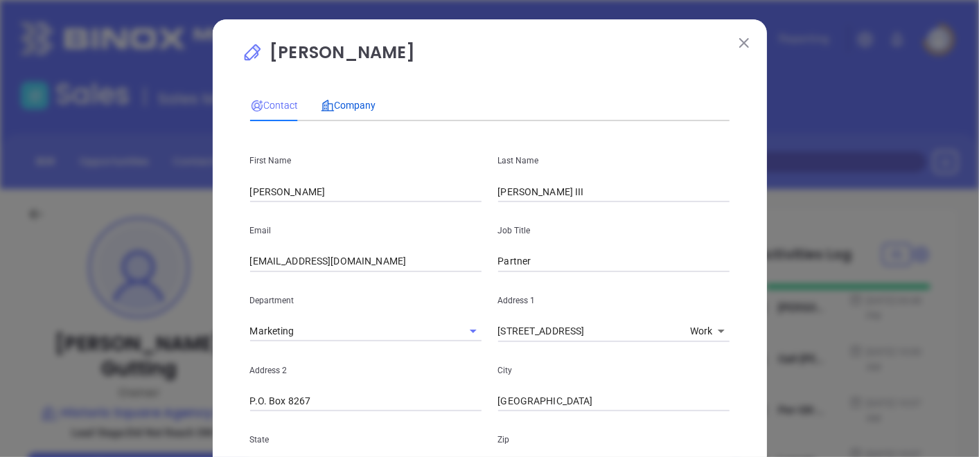
click at [327, 101] on icon at bounding box center [328, 106] width 14 height 14
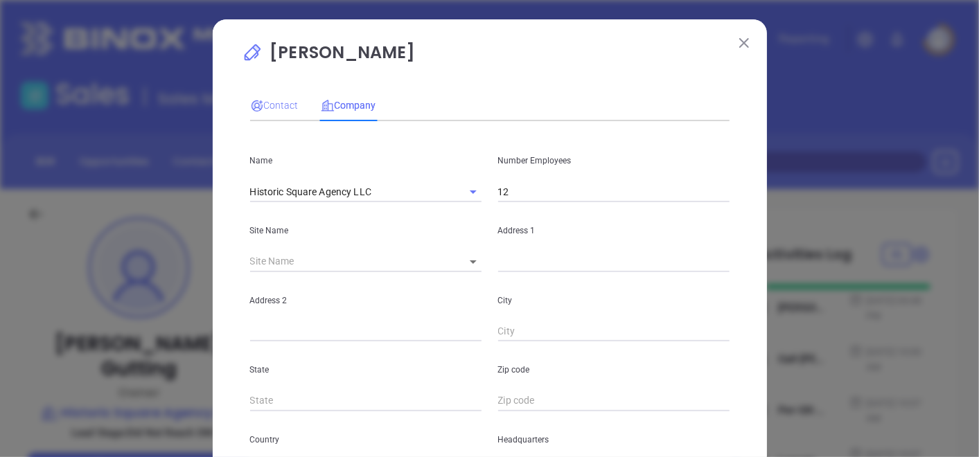
click at [305, 98] on div "Contact Company" at bounding box center [313, 105] width 126 height 32
click at [291, 100] on span "Contact" at bounding box center [274, 105] width 48 height 11
click at [287, 101] on span "Contact" at bounding box center [274, 105] width 48 height 11
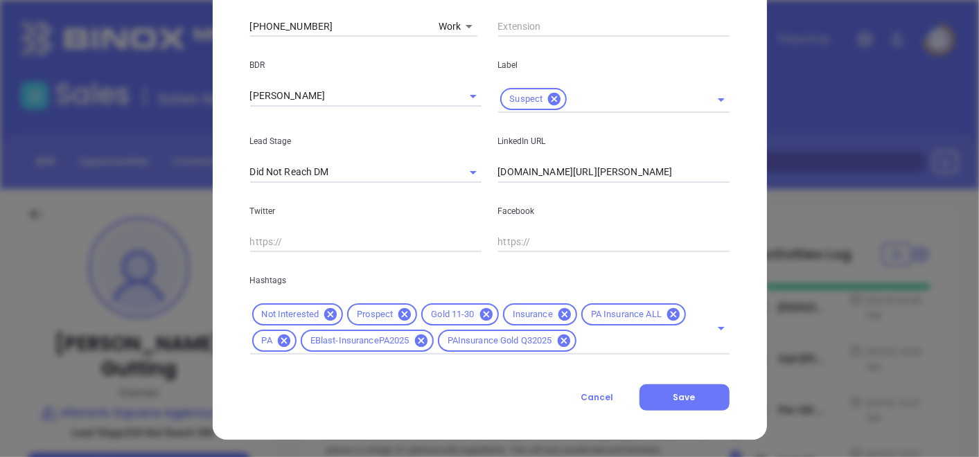
scroll to position [585, 0]
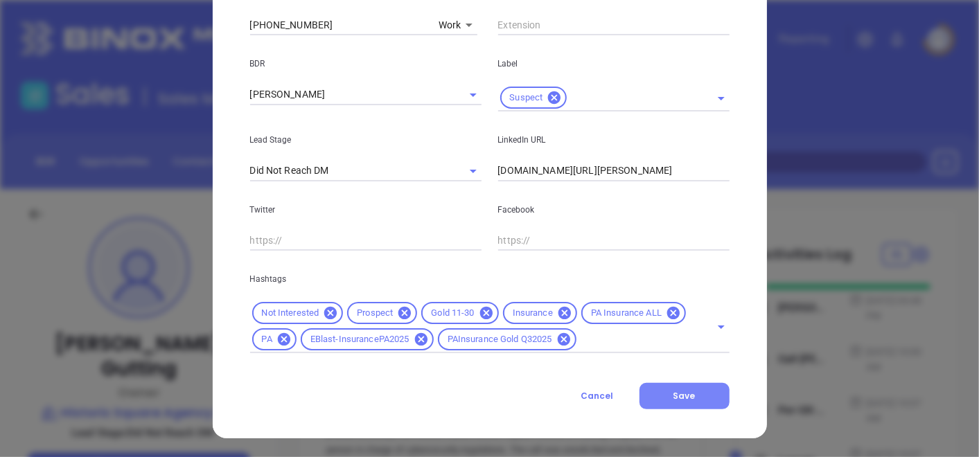
click at [673, 401] on button "Save" at bounding box center [684, 396] width 90 height 26
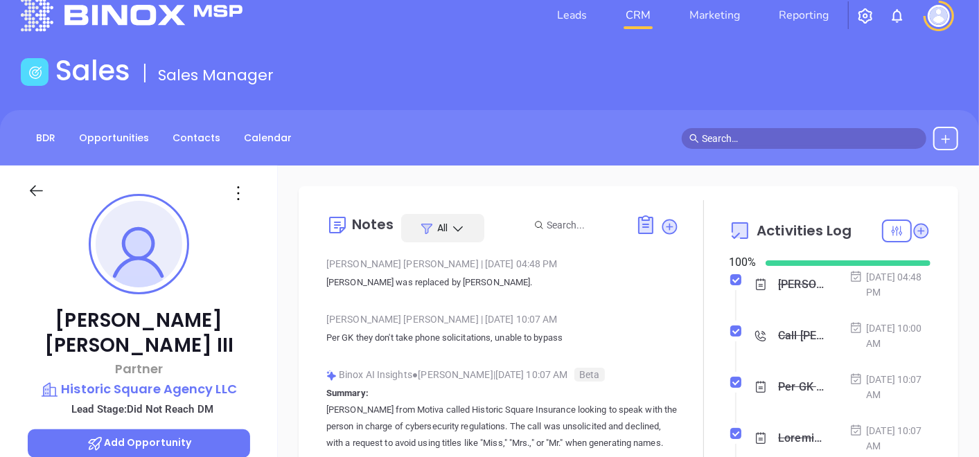
scroll to position [0, 0]
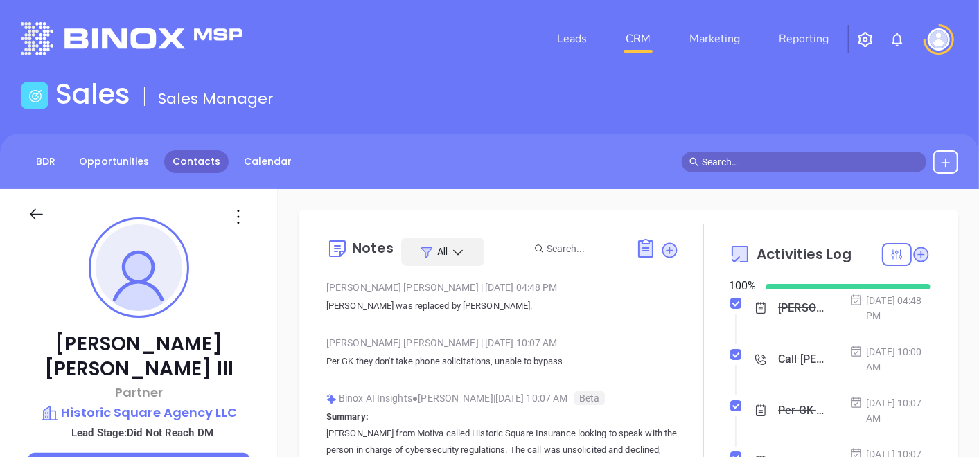
click at [207, 157] on link "Contacts" at bounding box center [196, 161] width 64 height 23
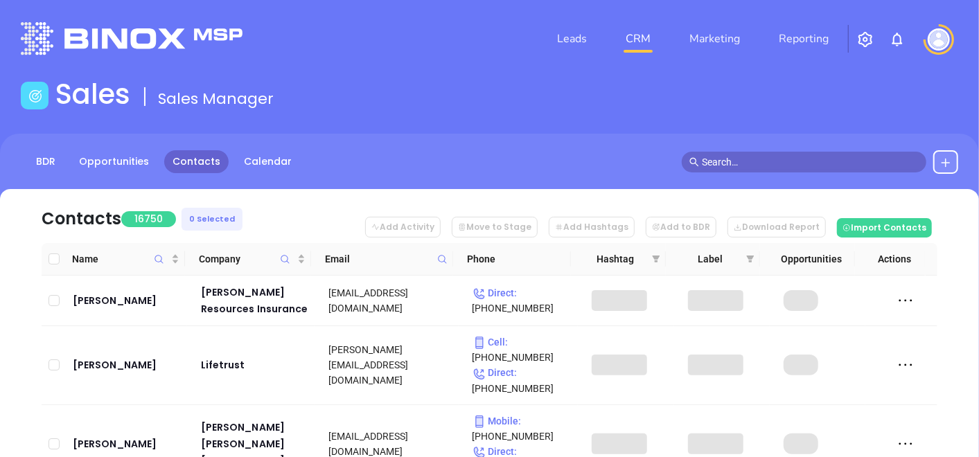
click at [438, 263] on icon at bounding box center [442, 259] width 10 height 10
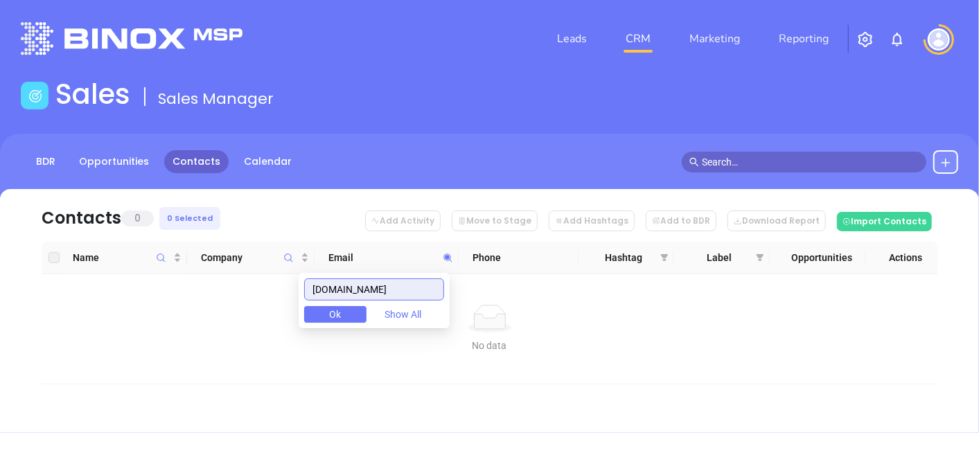
scroll to position [0, 24]
drag, startPoint x: 314, startPoint y: 285, endPoint x: 499, endPoint y: 317, distance: 187.7
click at [499, 317] on body "Leads CRM Marketing Reporting Financial Leads Leads Sales Sales Manager BDR Opp…" at bounding box center [489, 228] width 979 height 457
click at [291, 255] on icon "Company" at bounding box center [288, 258] width 10 height 10
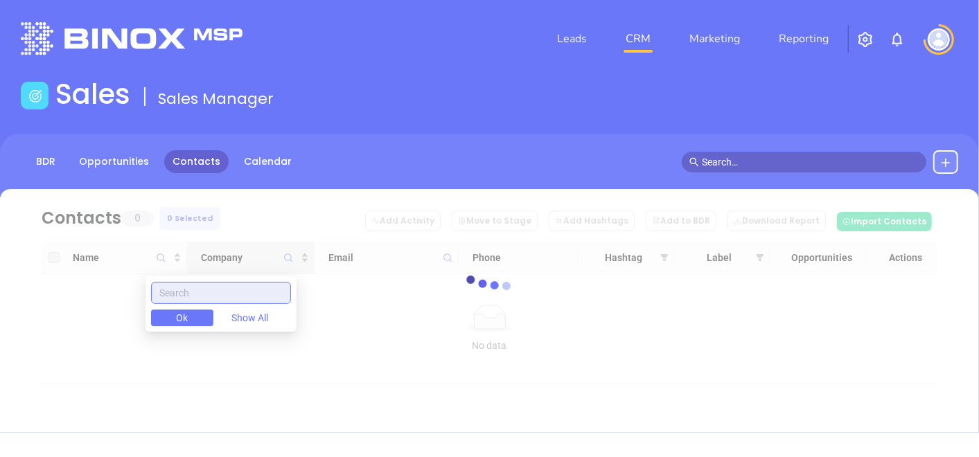
paste input "Northshore Insurance Agency"
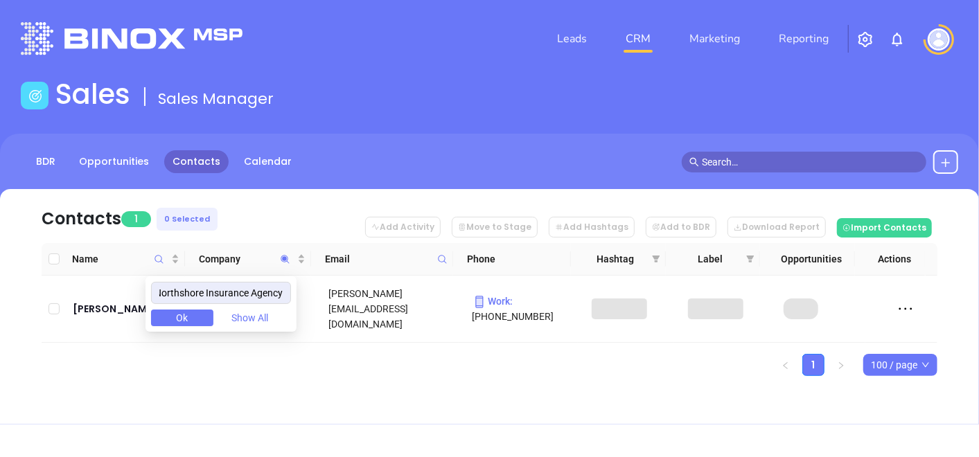
click at [282, 369] on ul "1 100 / page" at bounding box center [490, 365] width 896 height 22
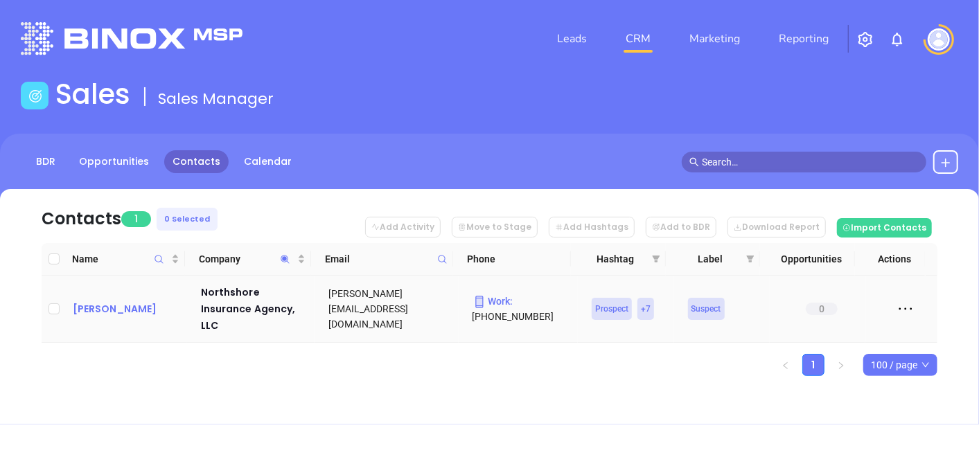
click at [89, 310] on div "Jake Jaskiewicz" at bounding box center [127, 309] width 109 height 17
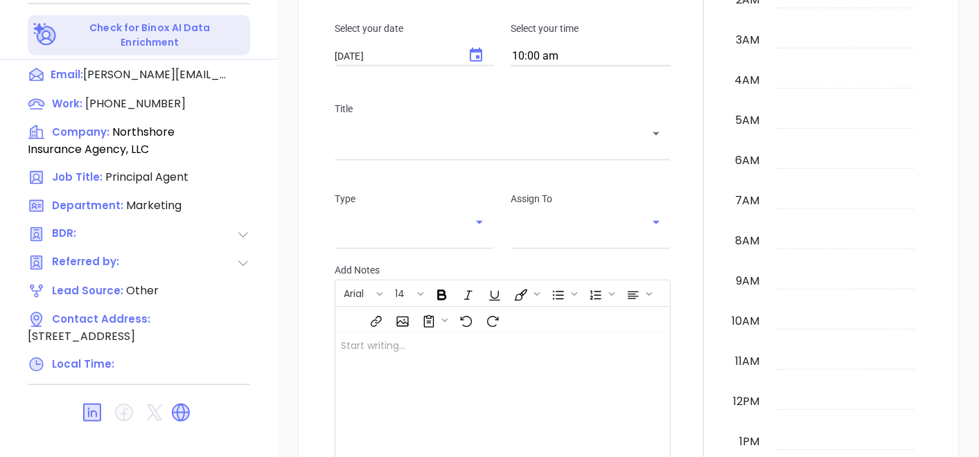
scroll to position [402, 0]
click at [186, 404] on icon at bounding box center [181, 413] width 18 height 18
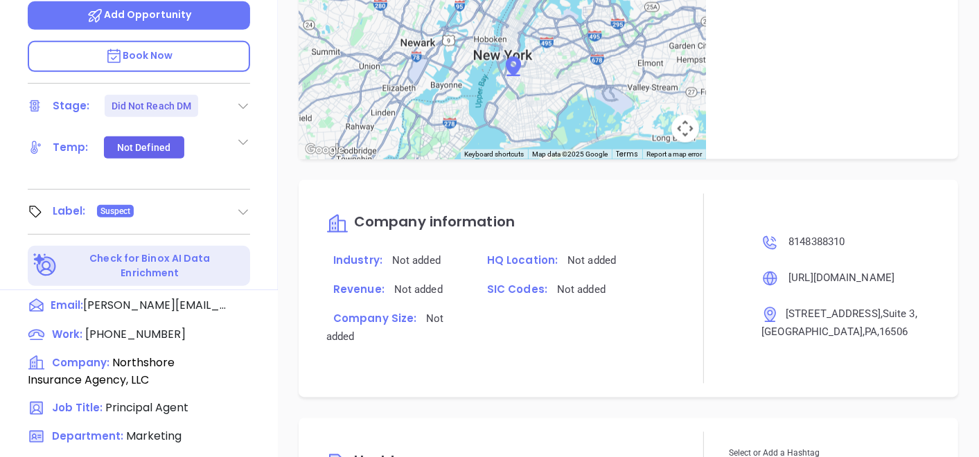
scroll to position [239, 0]
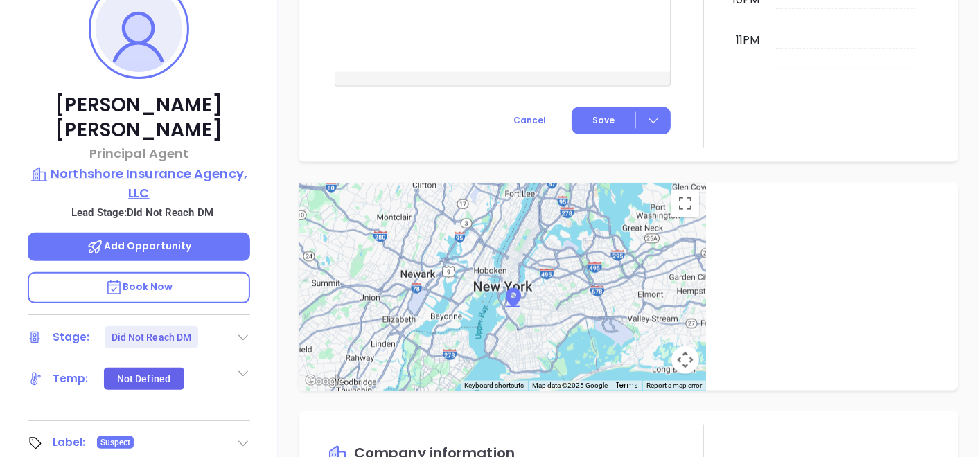
click at [186, 164] on p "Northshore Insurance Agency, LLC" at bounding box center [139, 183] width 222 height 38
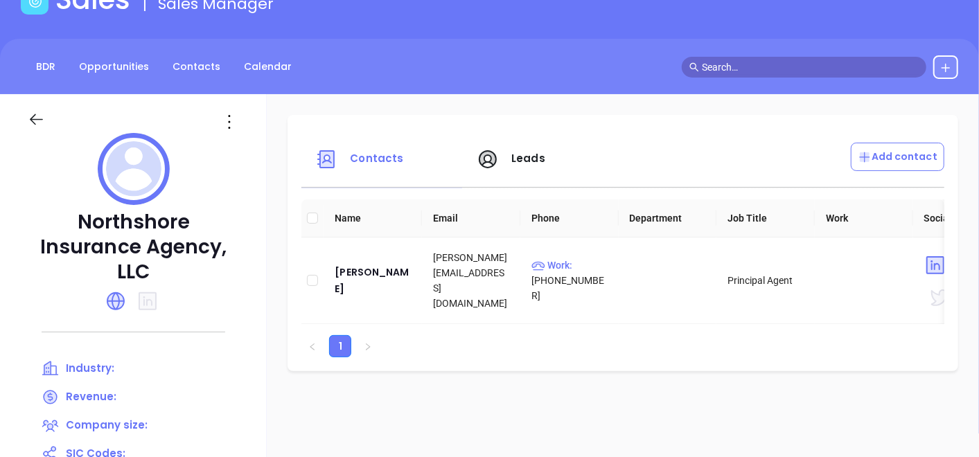
scroll to position [85, 0]
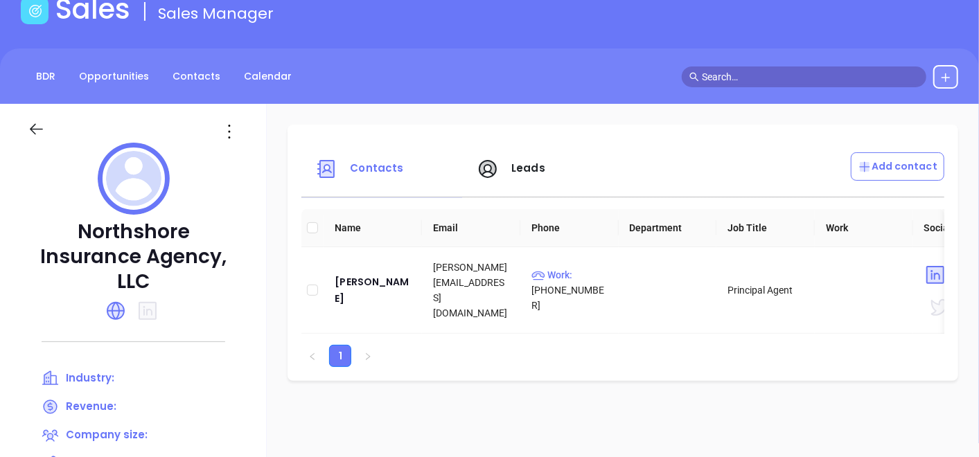
click at [240, 132] on icon at bounding box center [229, 132] width 22 height 22
click at [328, 161] on div "Edit" at bounding box center [355, 158] width 125 height 15
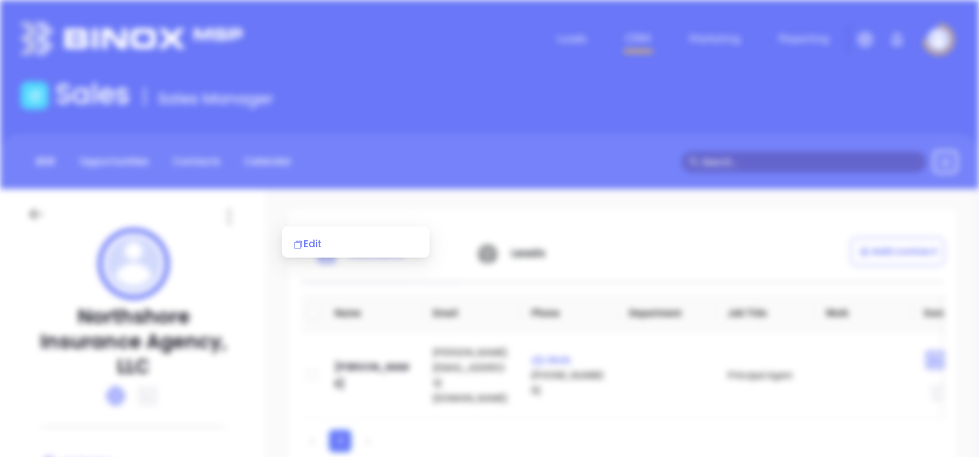
scroll to position [0, 0]
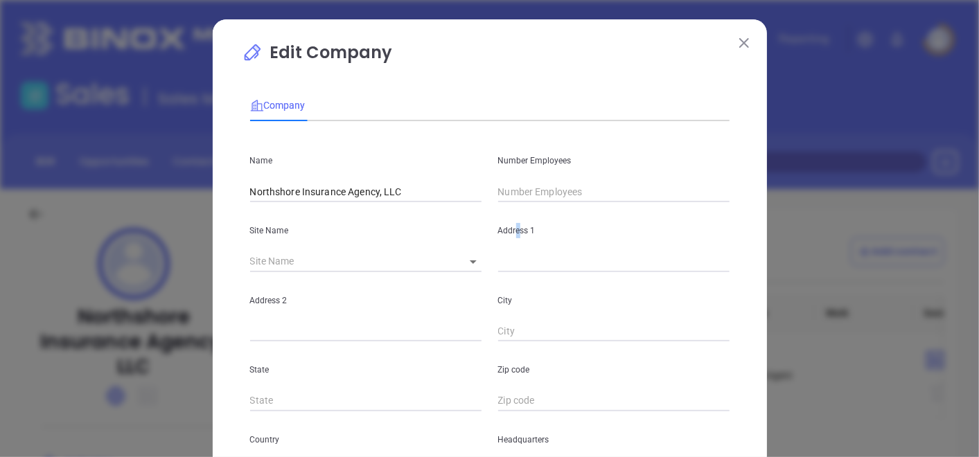
click at [508, 215] on div "Address 1" at bounding box center [614, 237] width 248 height 70
drag, startPoint x: 508, startPoint y: 215, endPoint x: 517, endPoint y: 201, distance: 16.8
click at [517, 201] on input "text" at bounding box center [613, 191] width 231 height 21
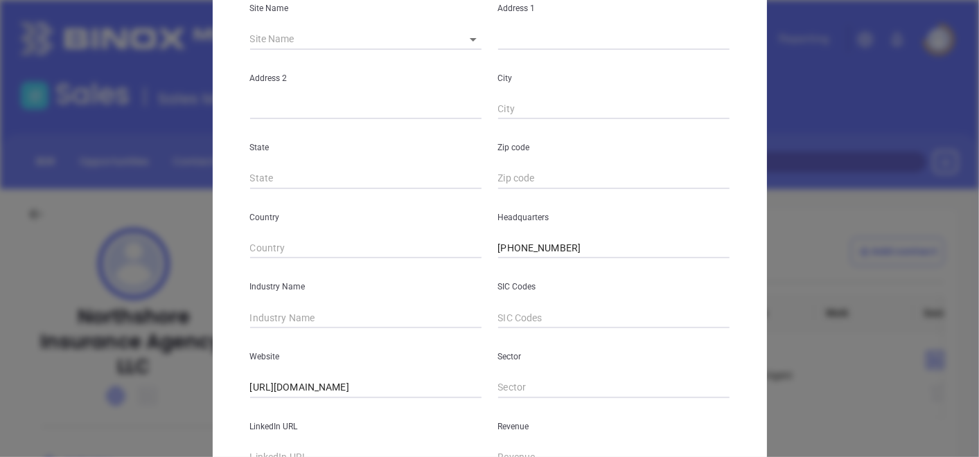
scroll to position [231, 0]
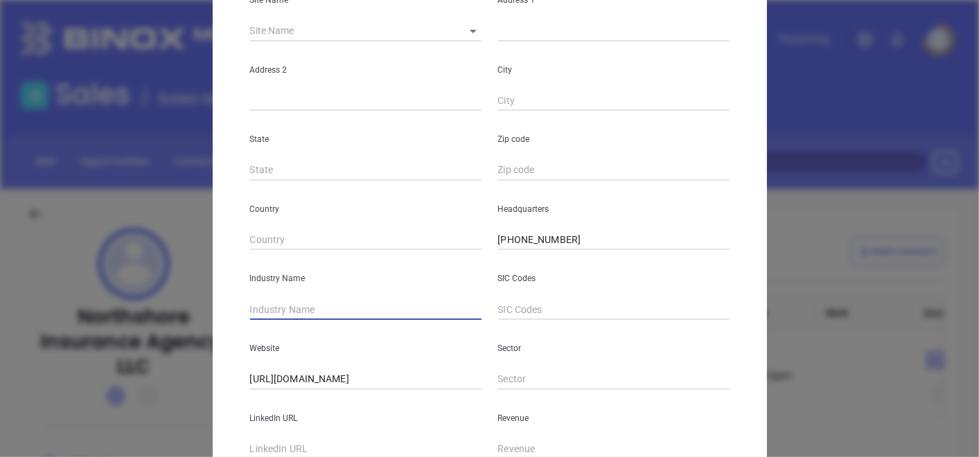
click at [313, 314] on input "text" at bounding box center [365, 309] width 231 height 21
click at [245, 114] on div "State" at bounding box center [366, 146] width 248 height 70
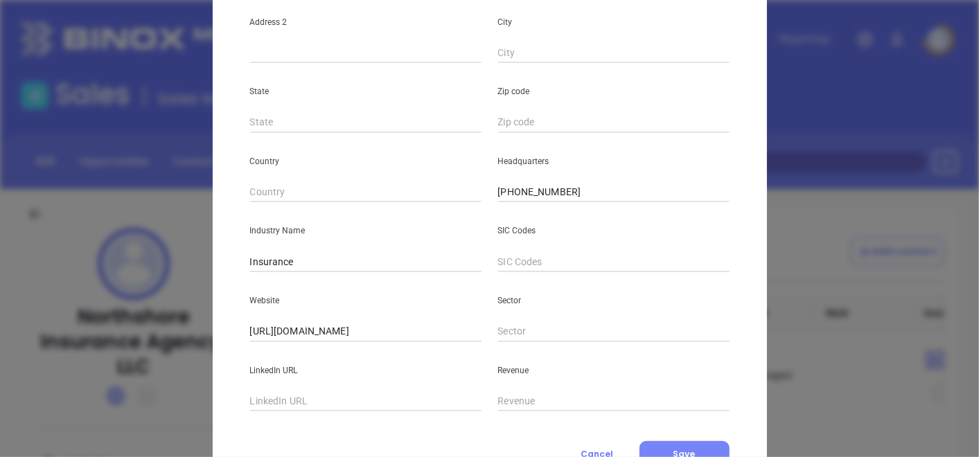
scroll to position [337, 0]
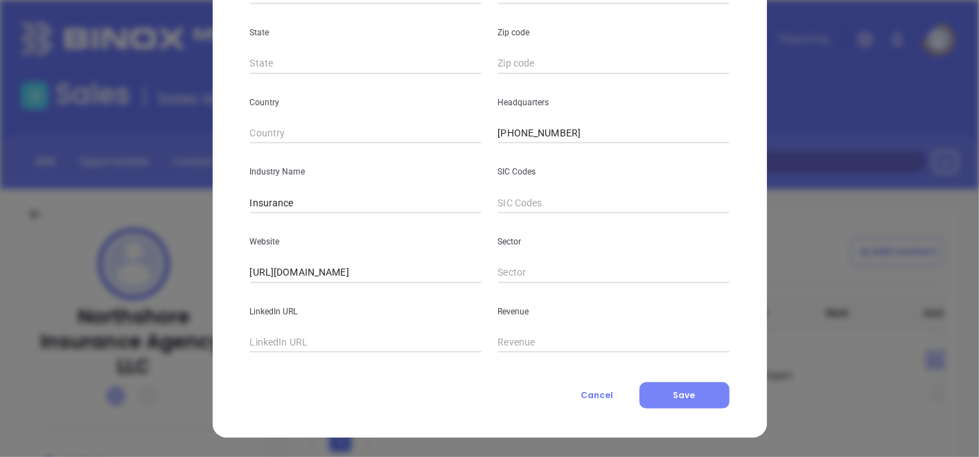
click at [673, 399] on span "Save" at bounding box center [684, 395] width 22 height 12
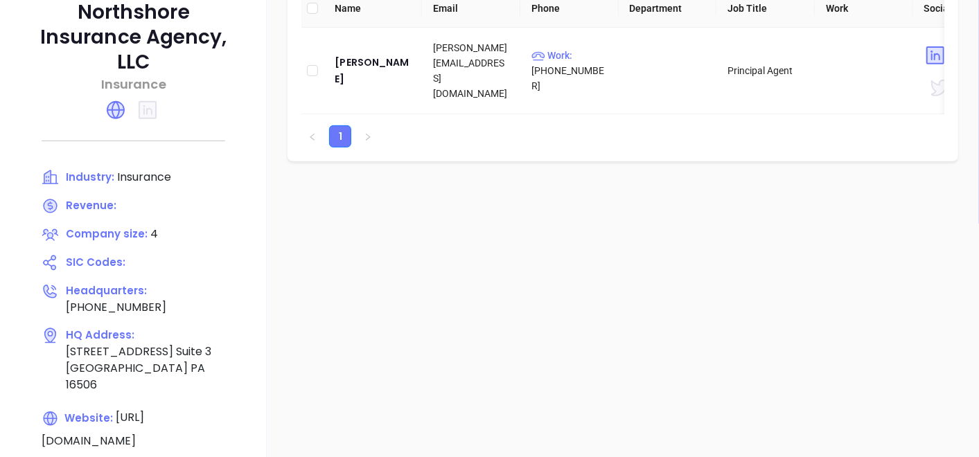
scroll to position [308, 0]
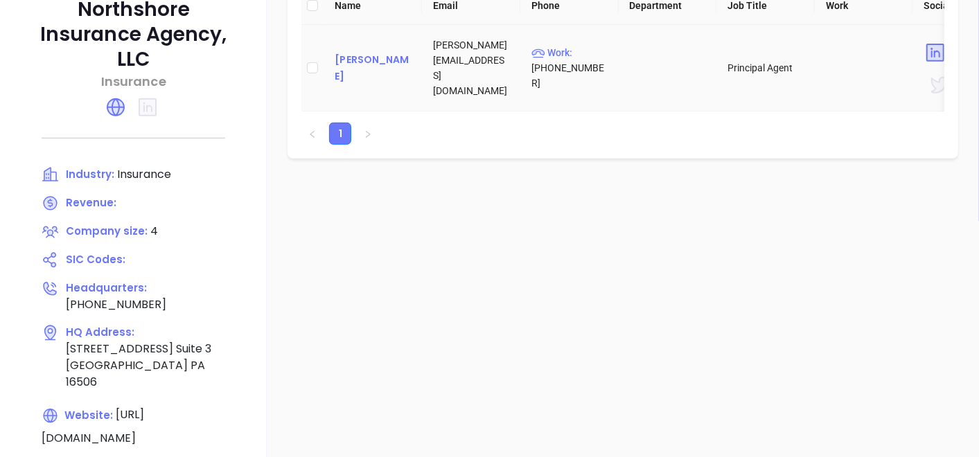
click at [411, 68] on div "Jake Jaskiewicz" at bounding box center [373, 67] width 76 height 33
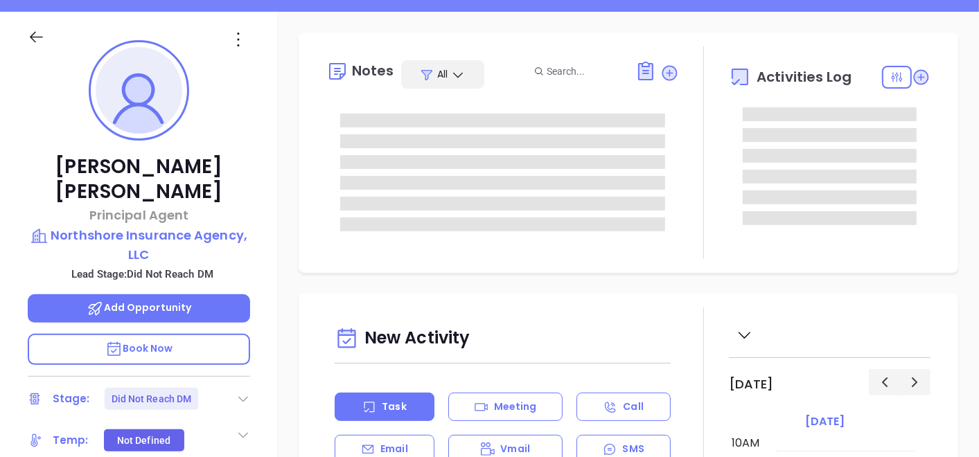
scroll to position [154, 0]
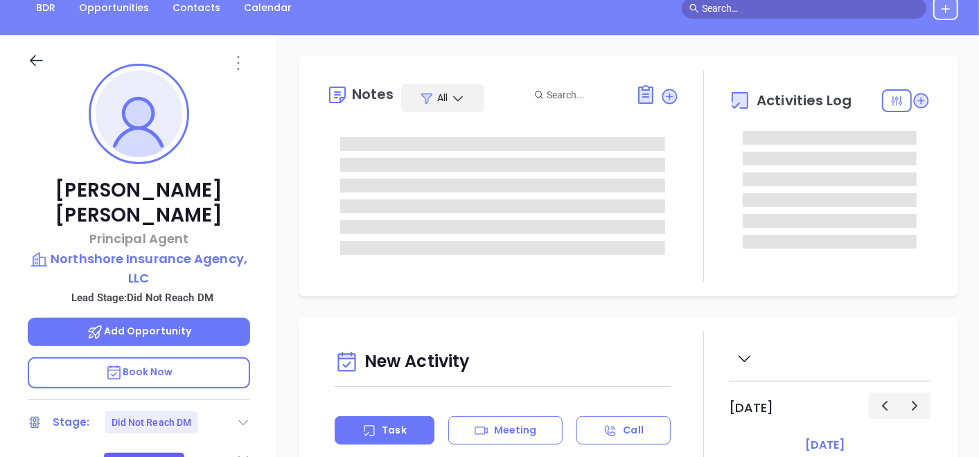
click at [238, 62] on icon at bounding box center [238, 63] width 2 height 14
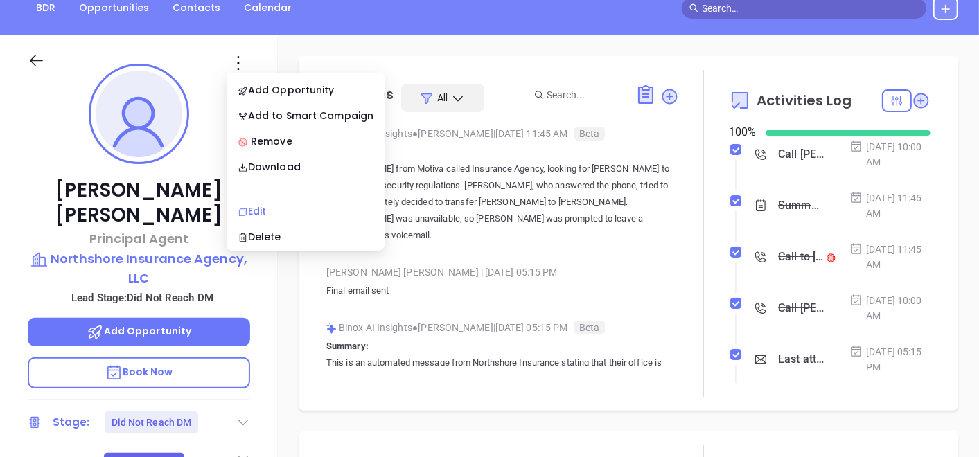
click at [294, 206] on div "Edit" at bounding box center [306, 211] width 136 height 15
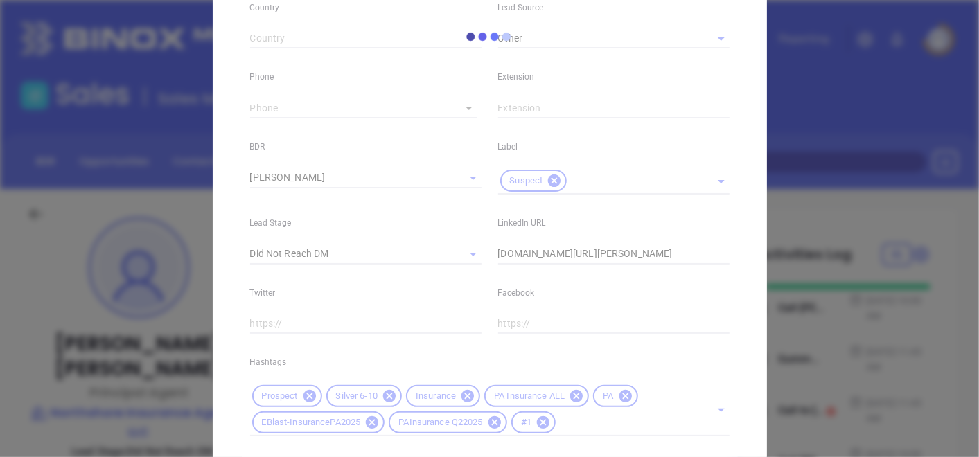
scroll to position [538, 0]
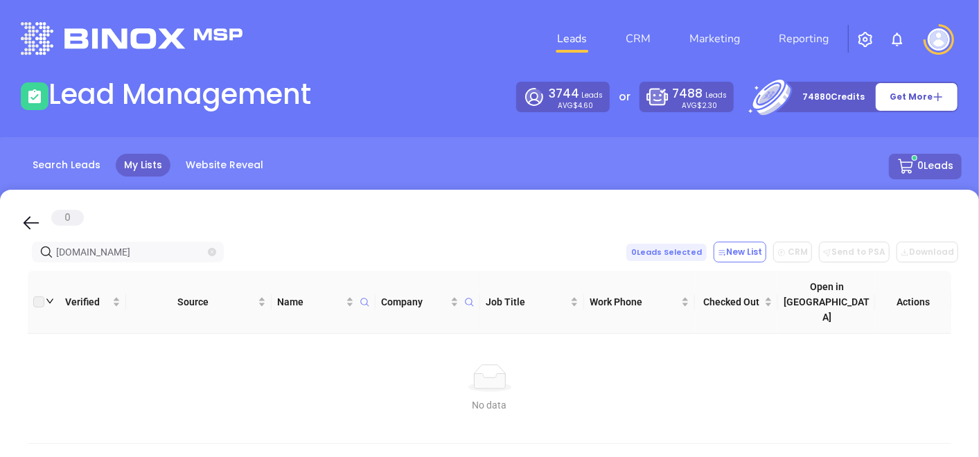
click at [211, 251] on icon "close-circle" at bounding box center [212, 252] width 8 height 8
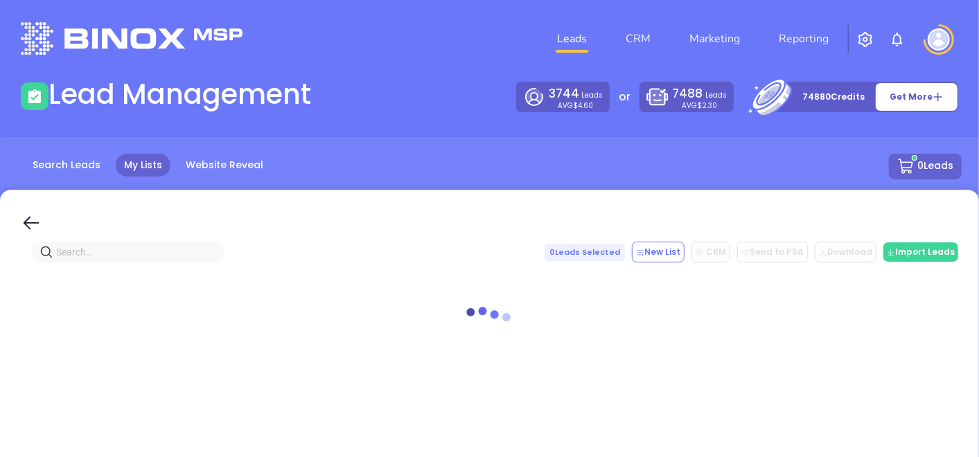
paste input "doupleinsurance.com"
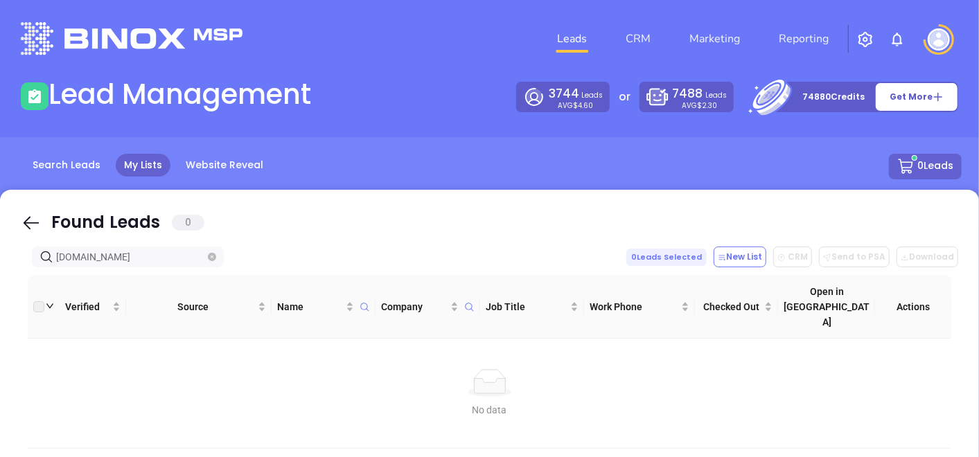
type input "doupleinsurance.com"
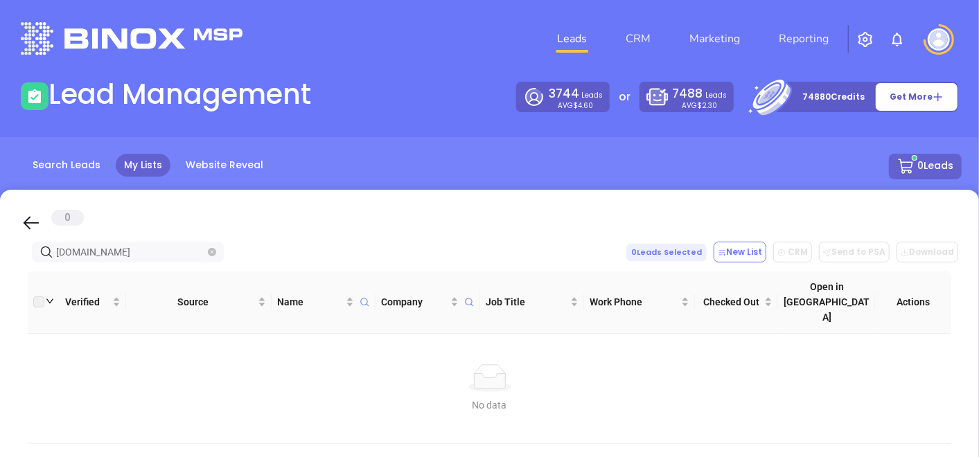
click at [208, 249] on icon "close-circle" at bounding box center [212, 252] width 8 height 8
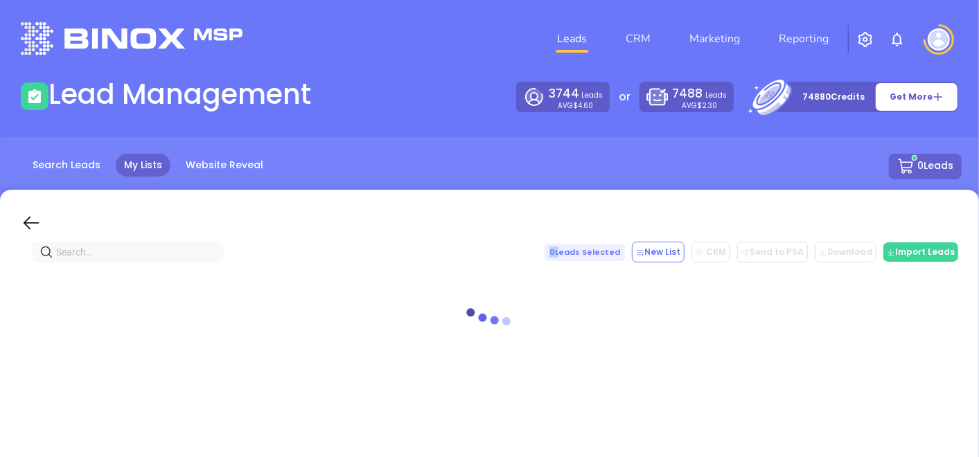
click at [208, 249] on span at bounding box center [212, 252] width 8 height 15
paste input "gehretassoc.com"
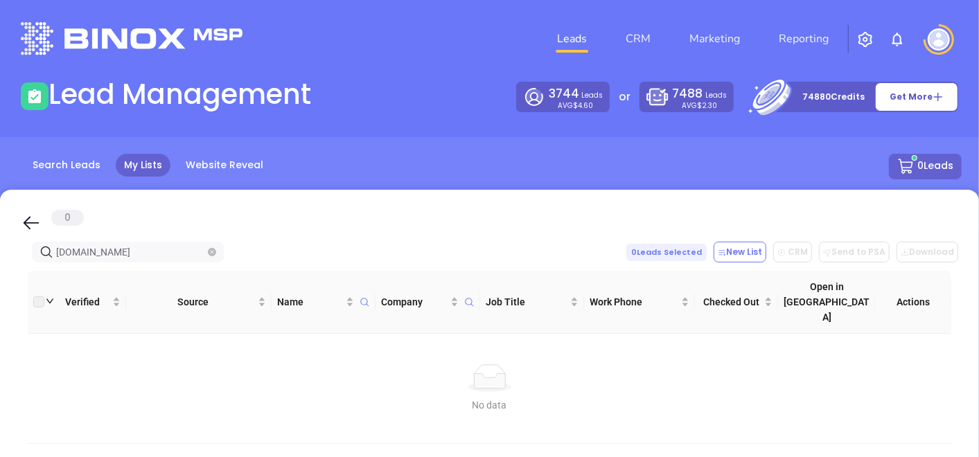
type input "gehretassoc.com"
click at [217, 259] on span "gehretassoc.com" at bounding box center [128, 252] width 192 height 21
click at [211, 253] on icon "close-circle" at bounding box center [212, 252] width 8 height 8
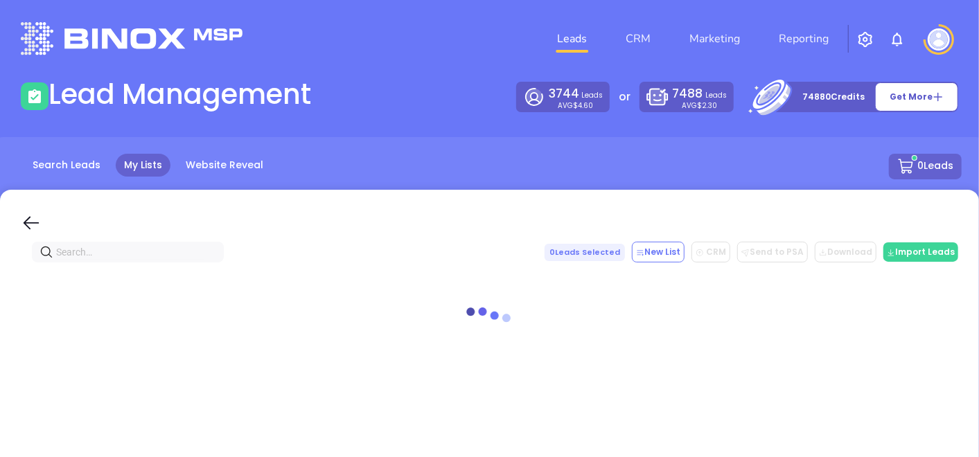
paste input "lehmanins.com"
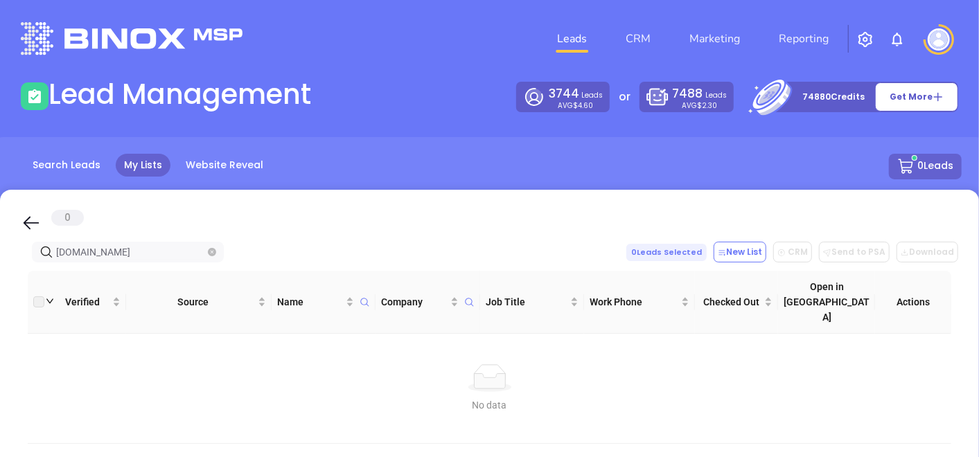
type input "lehmanins.com"
click at [213, 254] on icon "close-circle" at bounding box center [212, 252] width 8 height 8
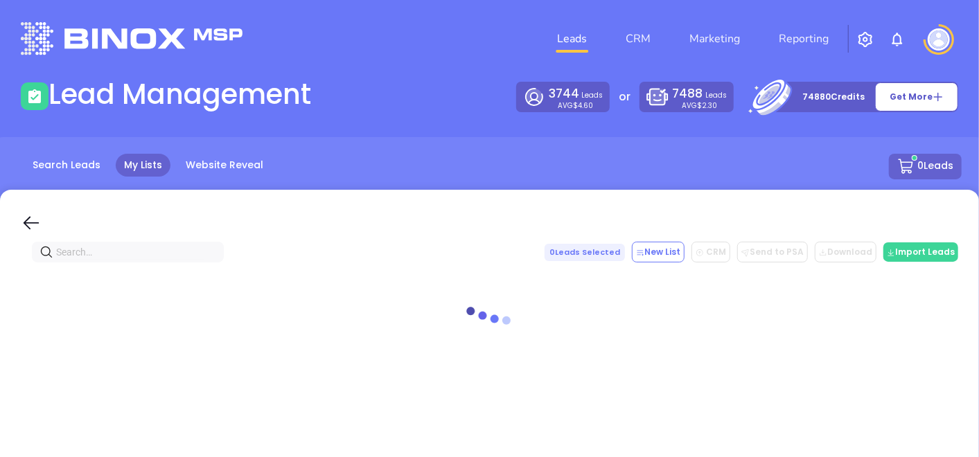
paste input "Insuringyourfuture.com"
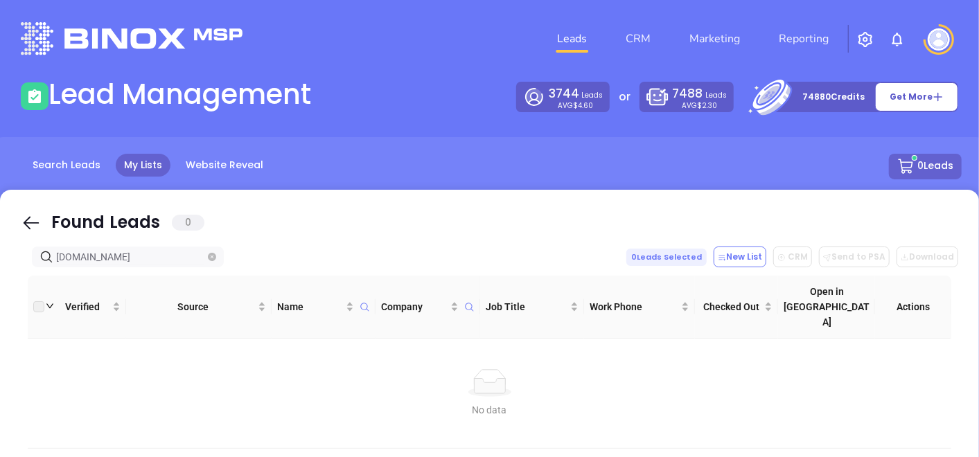
type input "Insuringyourfuture.com"
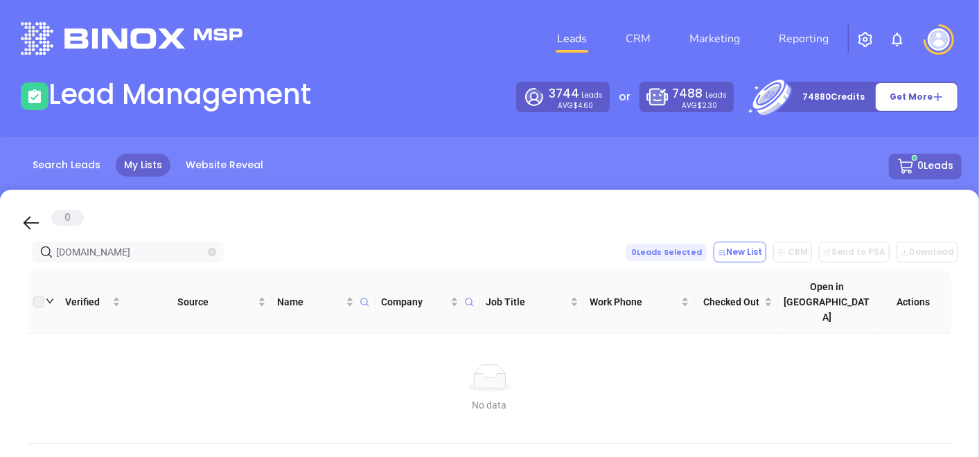
click at [213, 251] on icon "close-circle" at bounding box center [212, 252] width 8 height 8
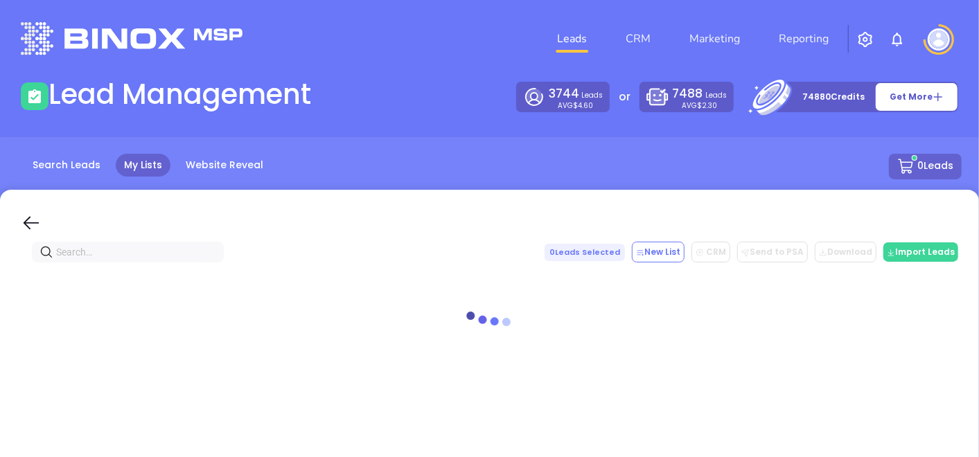
paste input "domino-insurance.com"
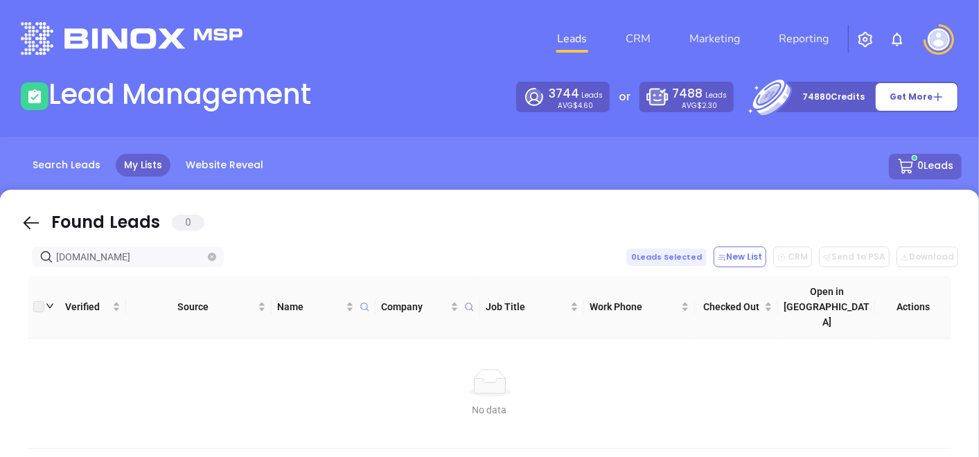
type input "domino-insurance.com"
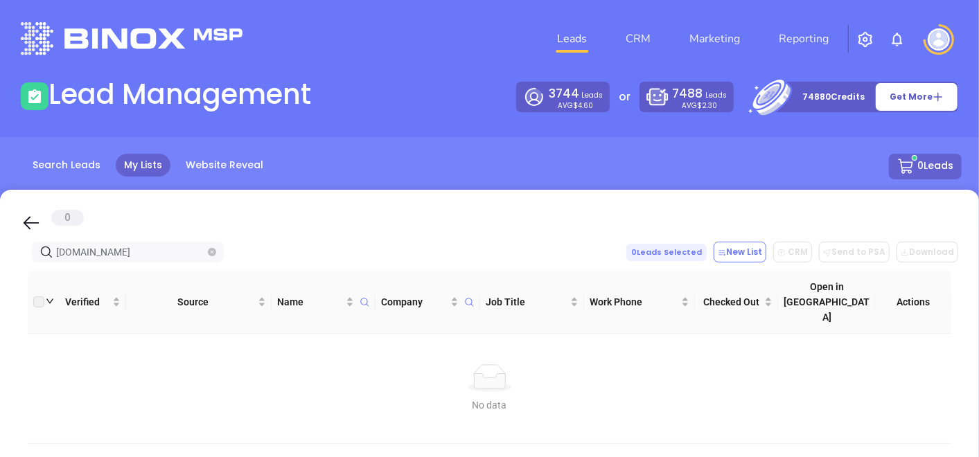
click at [215, 255] on icon "close-circle" at bounding box center [212, 252] width 8 height 8
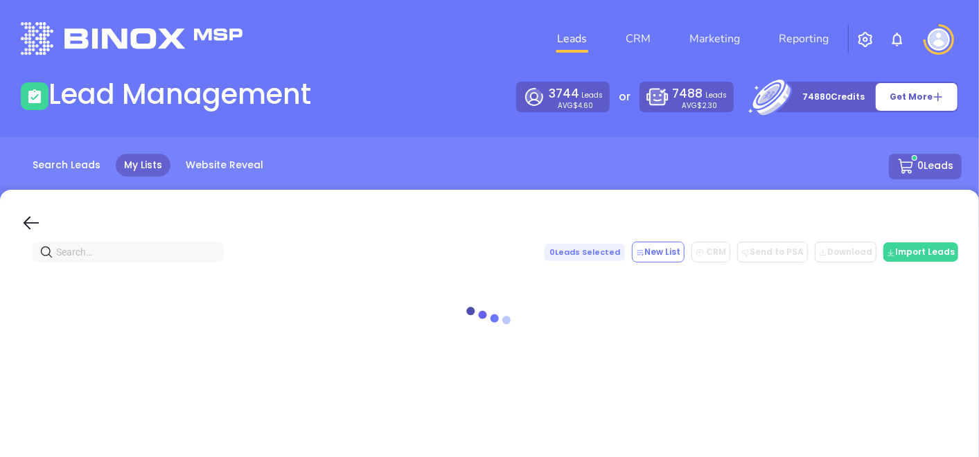
paste input "samuelpblack.com"
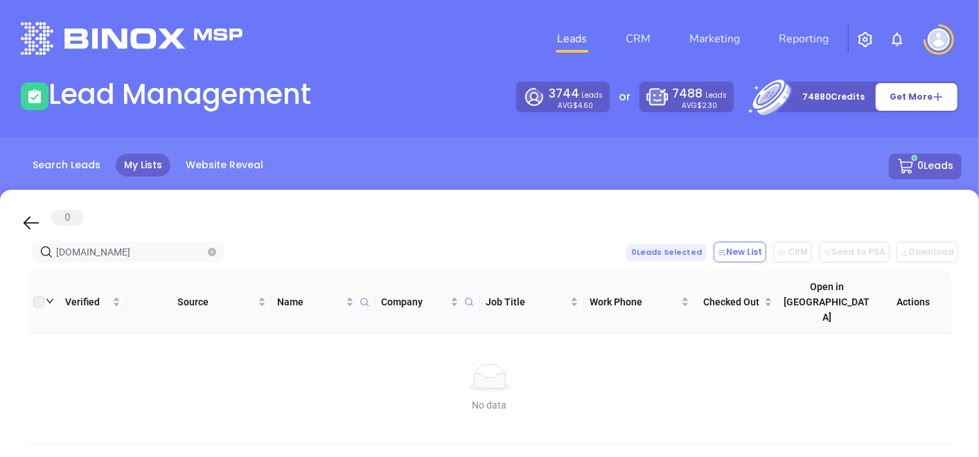
type input "samuelpblack.com"
click at [215, 251] on icon "close-circle" at bounding box center [212, 252] width 8 height 8
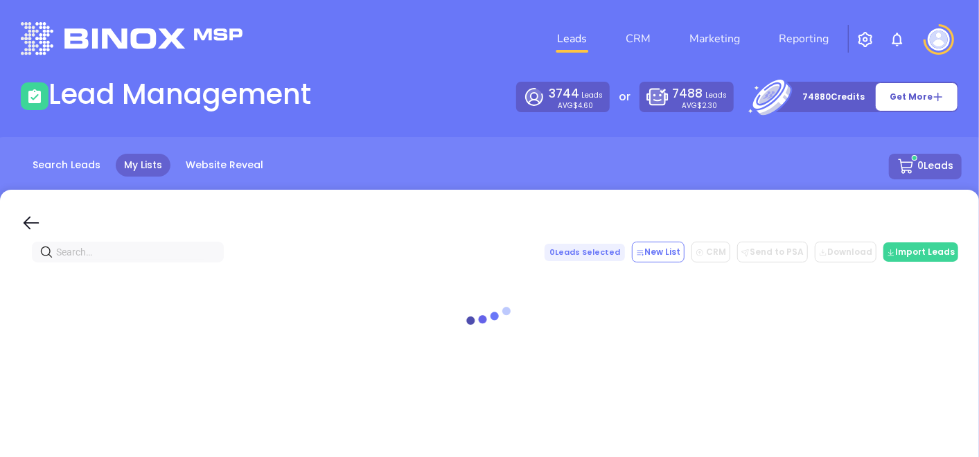
paste input "markbrunsagency.com"
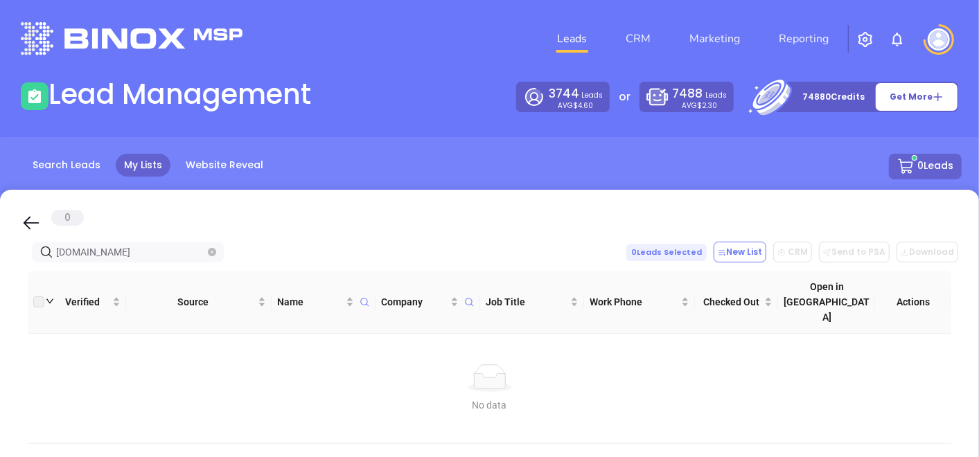
type input "markbrunsagency.com"
click at [212, 257] on span at bounding box center [212, 252] width 8 height 15
click at [211, 248] on icon "close-circle" at bounding box center [212, 252] width 8 height 8
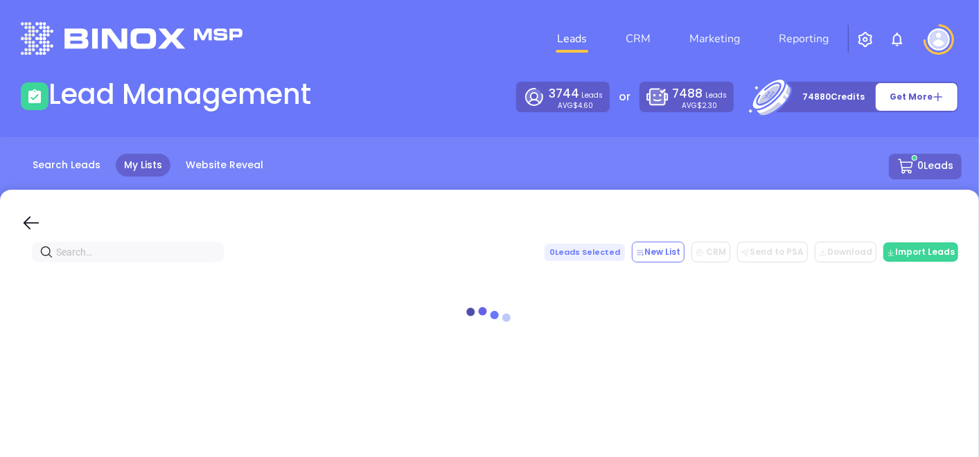
paste input "historicsquare.com"
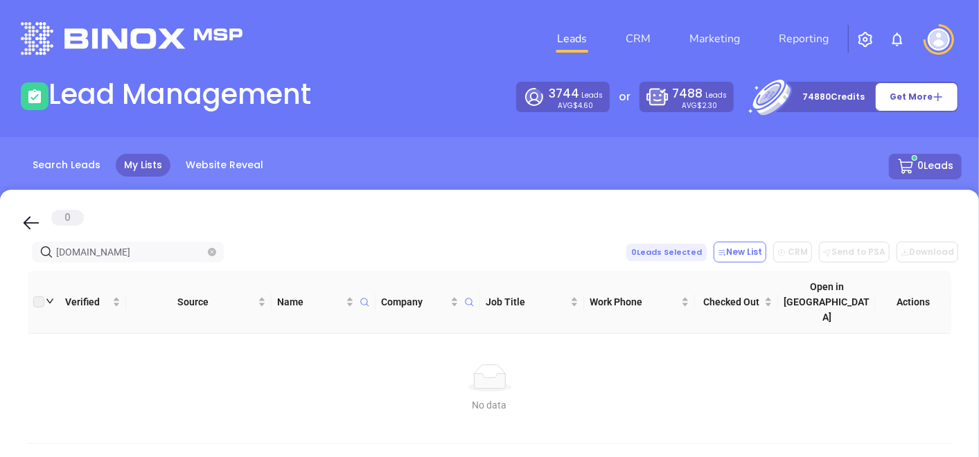
type input "historicsquare.com"
click at [214, 254] on icon "close-circle" at bounding box center [212, 252] width 8 height 8
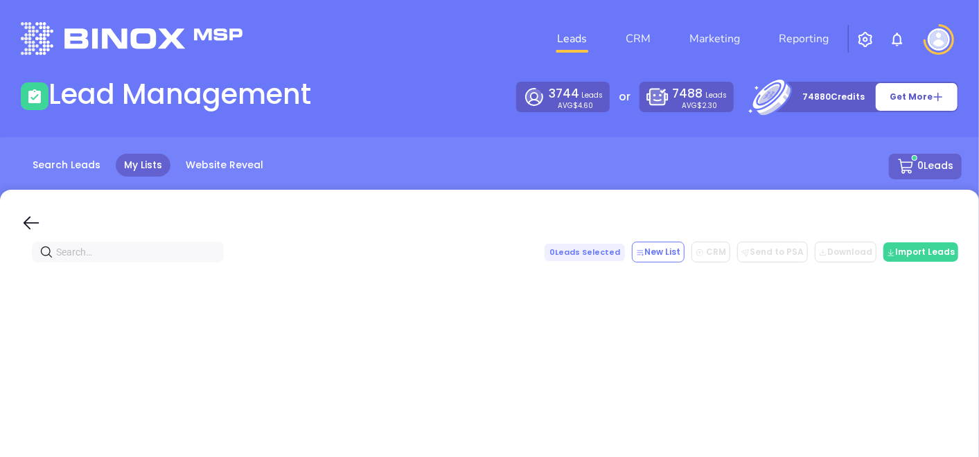
paste input "northshoreinsuranceagency.com"
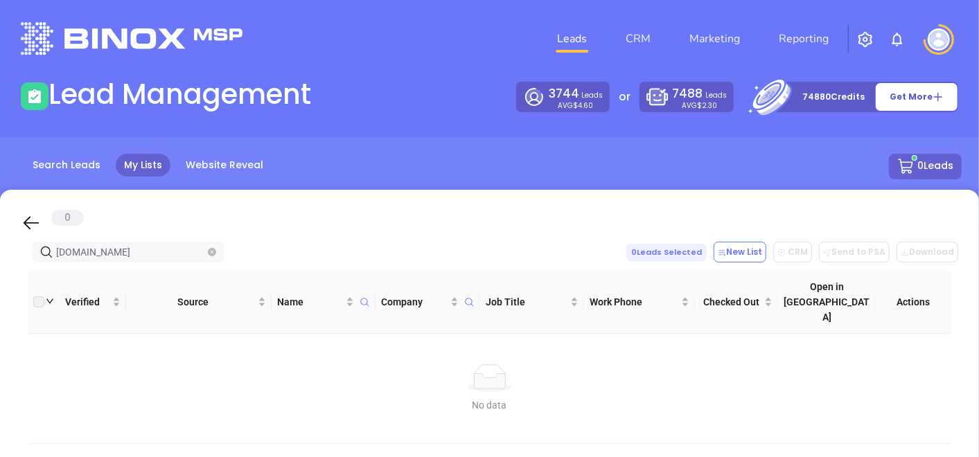
type input "northshoreinsuranceagency.com"
click at [213, 254] on icon "close-circle" at bounding box center [212, 252] width 8 height 8
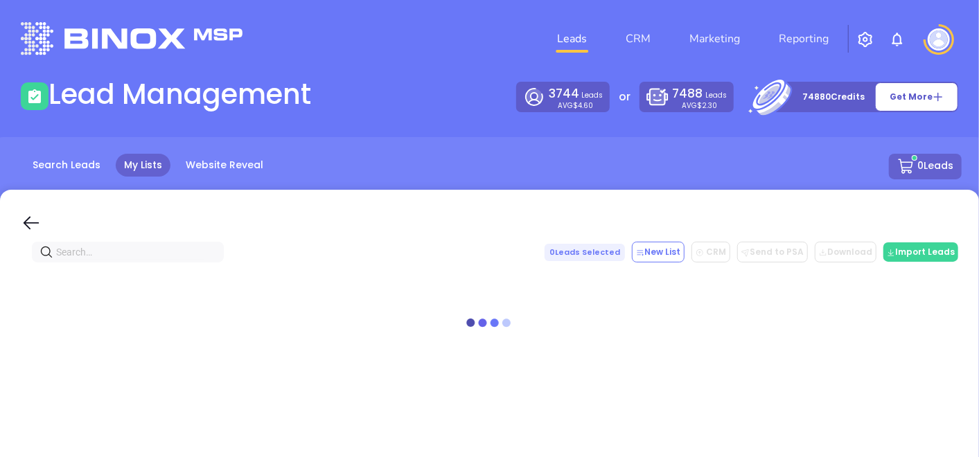
paste input "Northshore Insurance Agency"
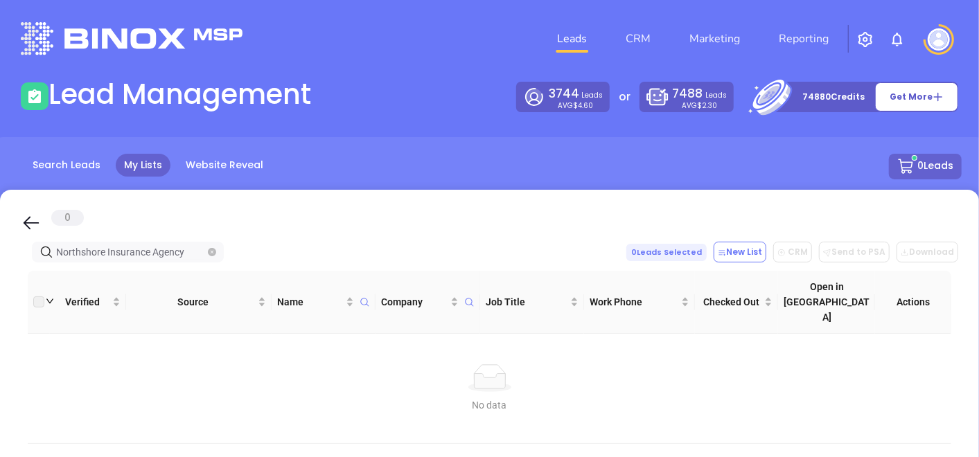
type input "Northshore Insurance Agency"
click at [211, 252] on icon "close-circle" at bounding box center [212, 252] width 8 height 8
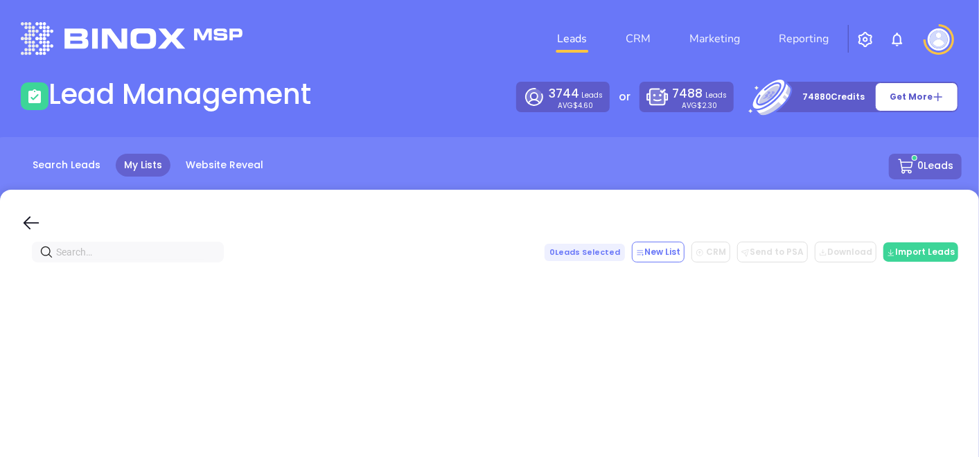
paste input "burnsandburns.com"
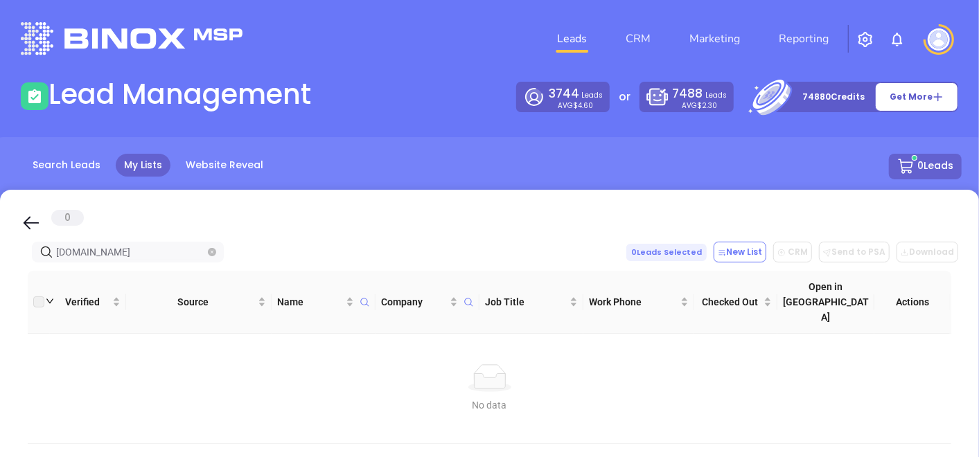
type input "burnsandburns.com"
click at [215, 250] on icon "close-circle" at bounding box center [212, 252] width 8 height 8
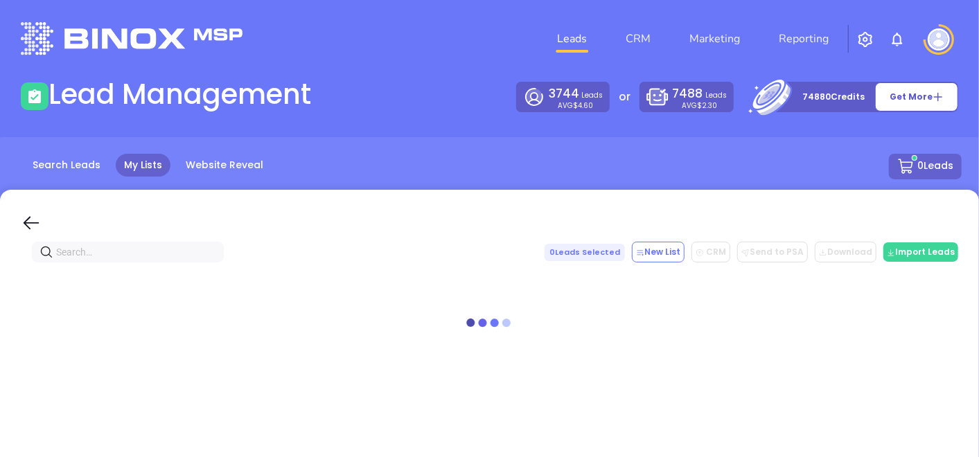
paste input "cronkinsure.com"
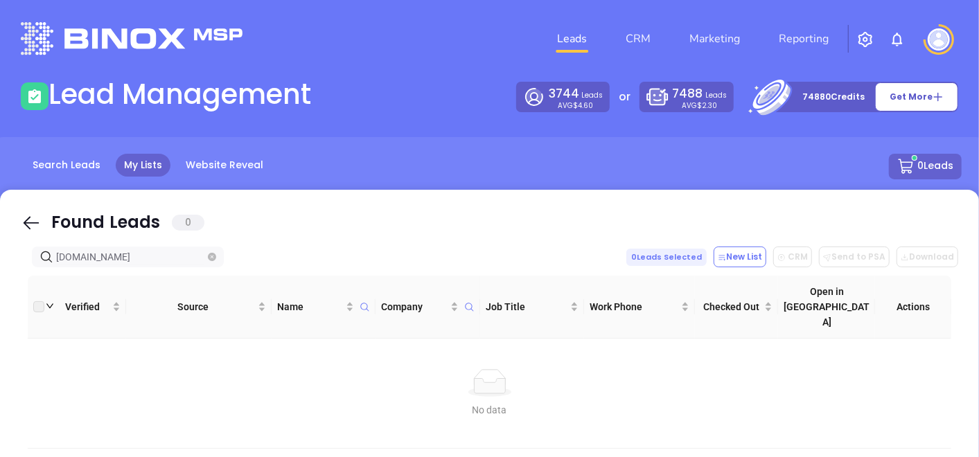
type input "cronkinsure.com"
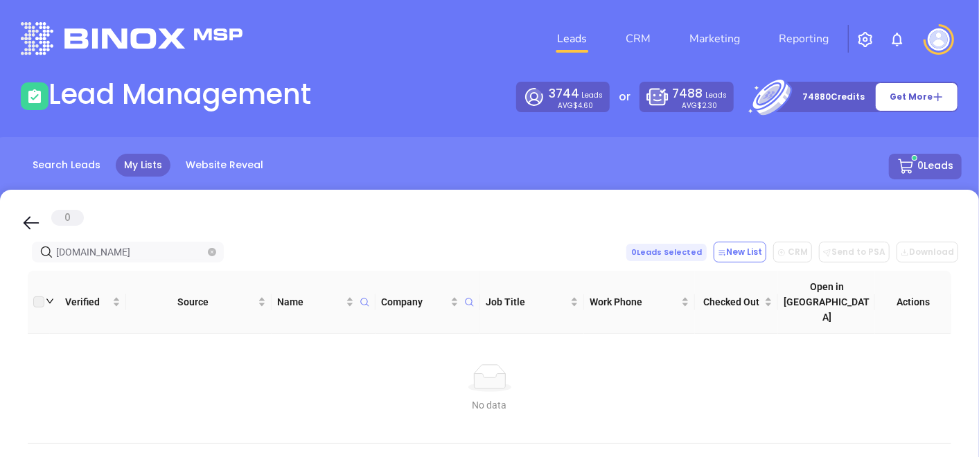
click at [213, 249] on icon "close-circle" at bounding box center [212, 252] width 8 height 8
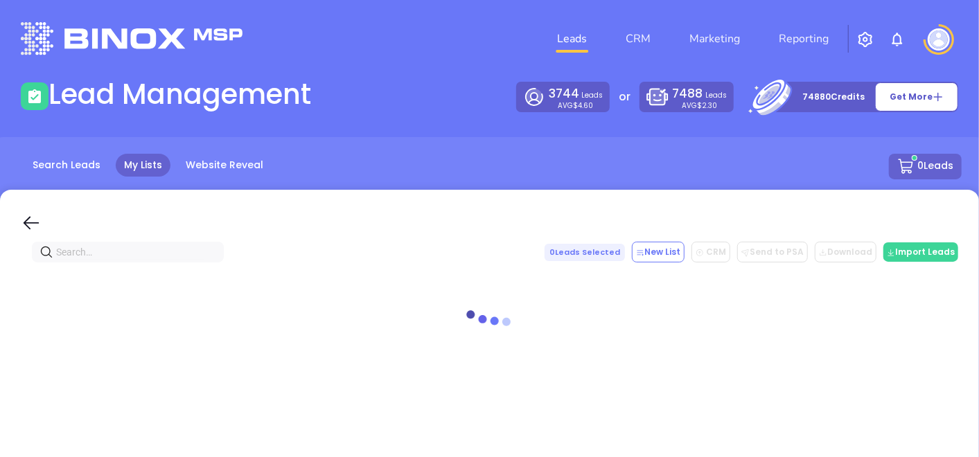
paste input "lsinsure.com"
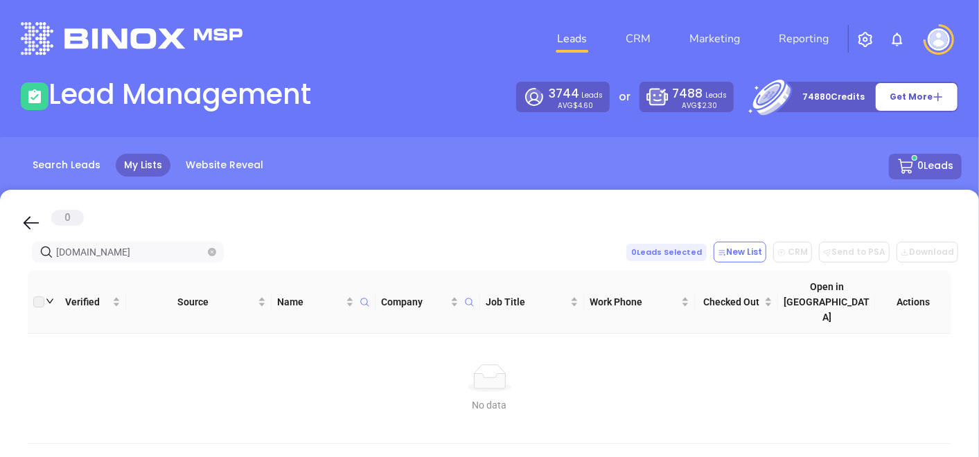
type input "lsinsure.com"
click at [211, 254] on icon "close-circle" at bounding box center [212, 252] width 8 height 8
paste input "crottyinsurance.com"
type input "crottyinsurance.com"
drag, startPoint x: 168, startPoint y: 257, endPoint x: 48, endPoint y: 257, distance: 119.1
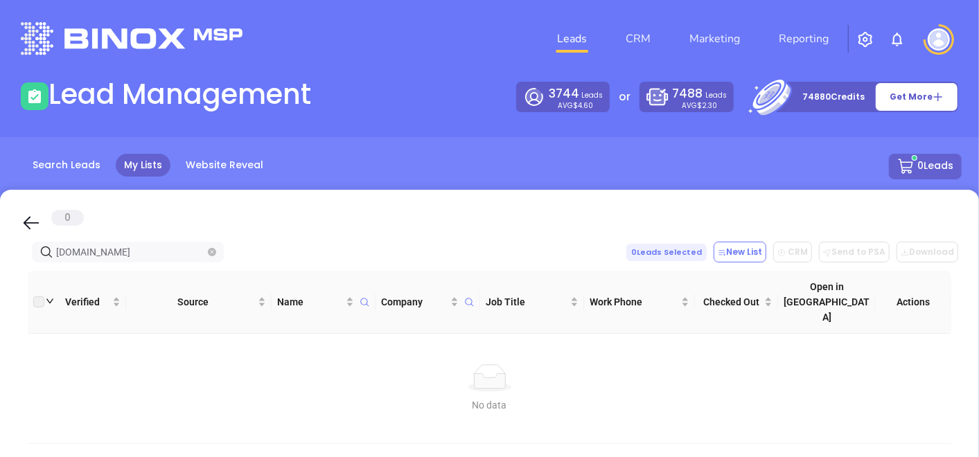
click at [49, 257] on span "crottyinsurance.com" at bounding box center [128, 252] width 192 height 21
click at [213, 253] on icon "close-circle" at bounding box center [212, 252] width 8 height 8
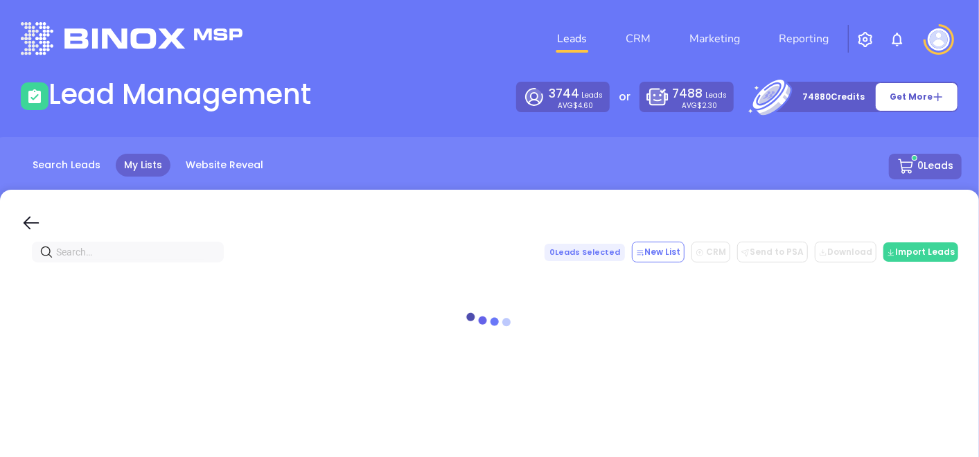
paste input "hmm-ins.com"
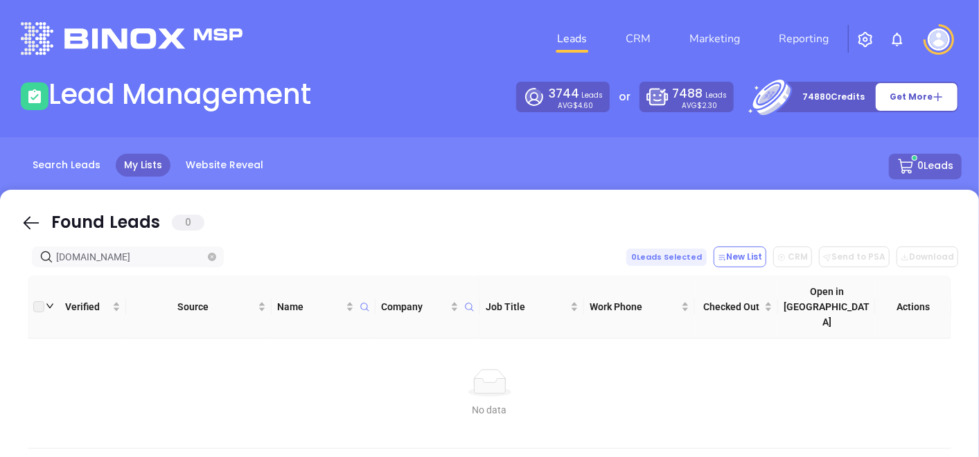
type input "hmm-ins.com"
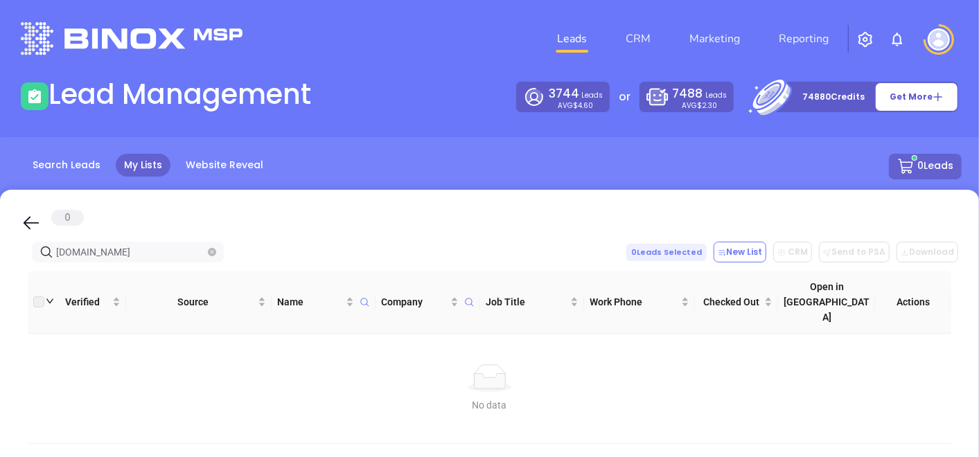
click at [217, 253] on span "hmm-ins.com" at bounding box center [128, 252] width 192 height 21
click at [213, 253] on icon "close-circle" at bounding box center [212, 252] width 8 height 8
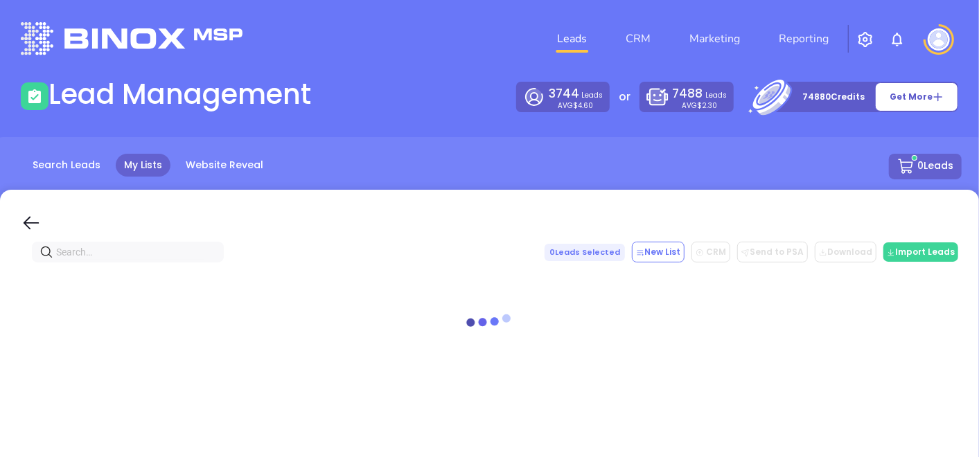
paste input "dk4ins.com"
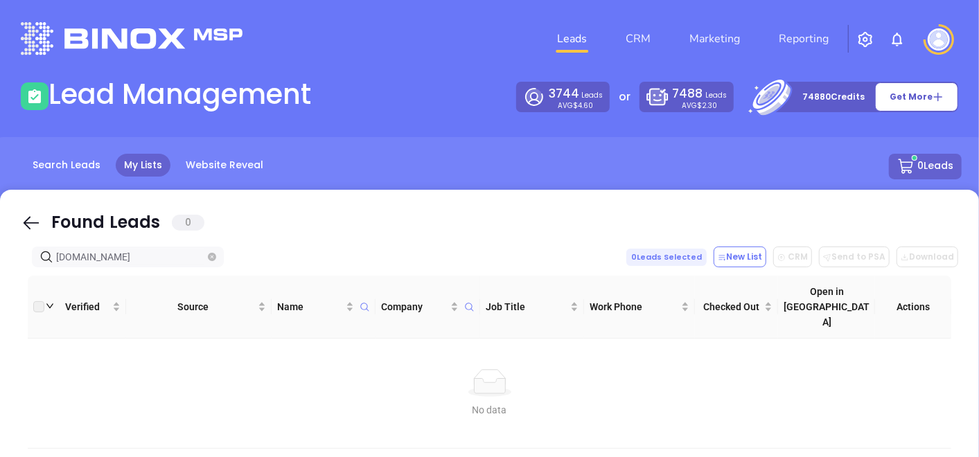
drag, startPoint x: 139, startPoint y: 263, endPoint x: 24, endPoint y: 278, distance: 115.2
type input "dk4ins.com"
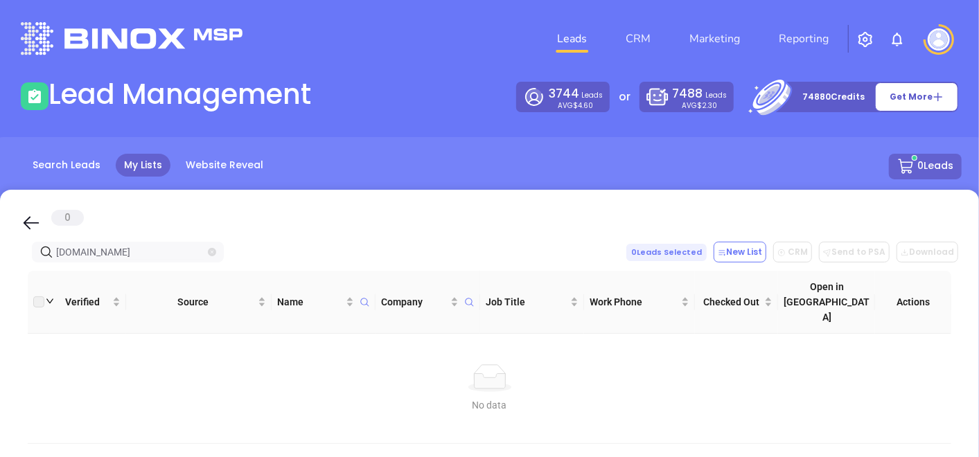
click at [213, 251] on icon "close-circle" at bounding box center [212, 252] width 8 height 8
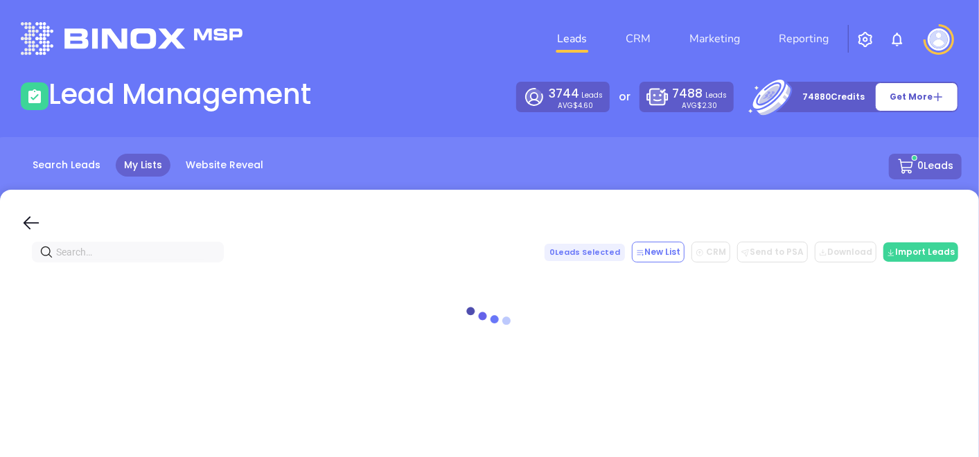
paste input "bortinsurance.com"
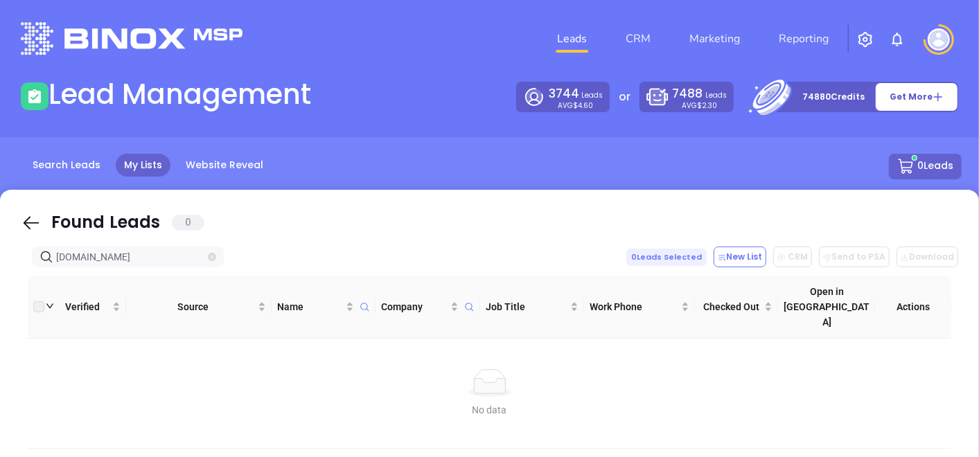
type input "bortinsurance.com"
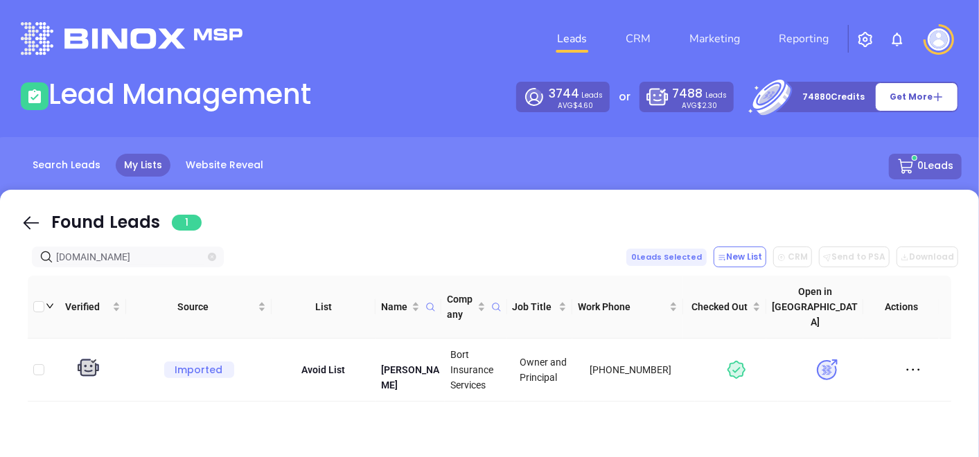
click at [212, 260] on icon "close-circle" at bounding box center [212, 257] width 8 height 8
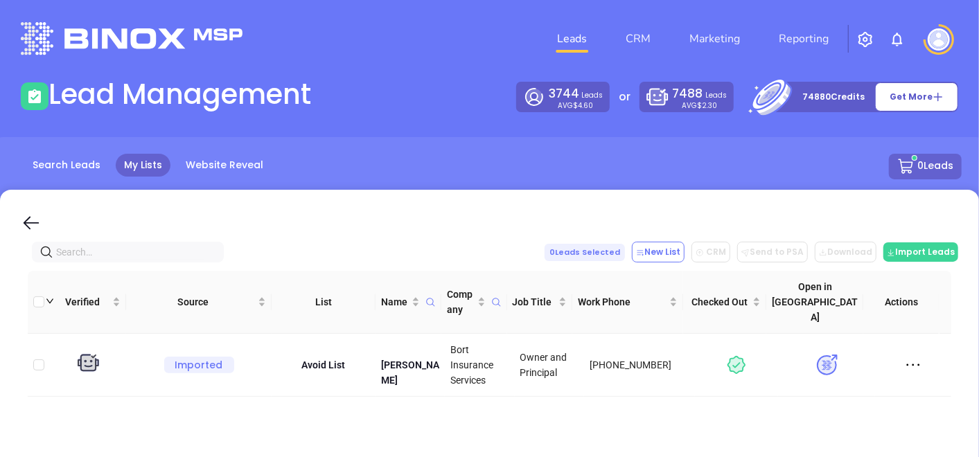
click at [215, 256] on span at bounding box center [212, 252] width 8 height 15
paste input "hilling-pfefferinsurance.com"
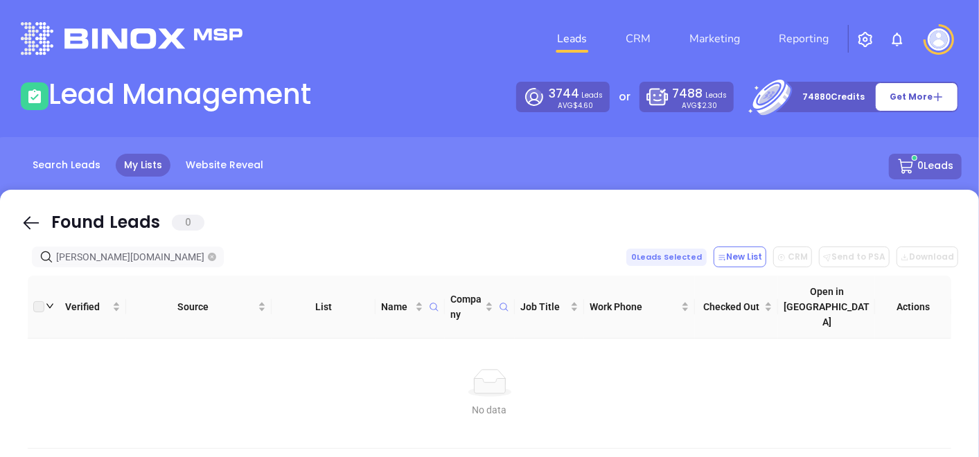
type input "hilling-pfefferinsurance.com"
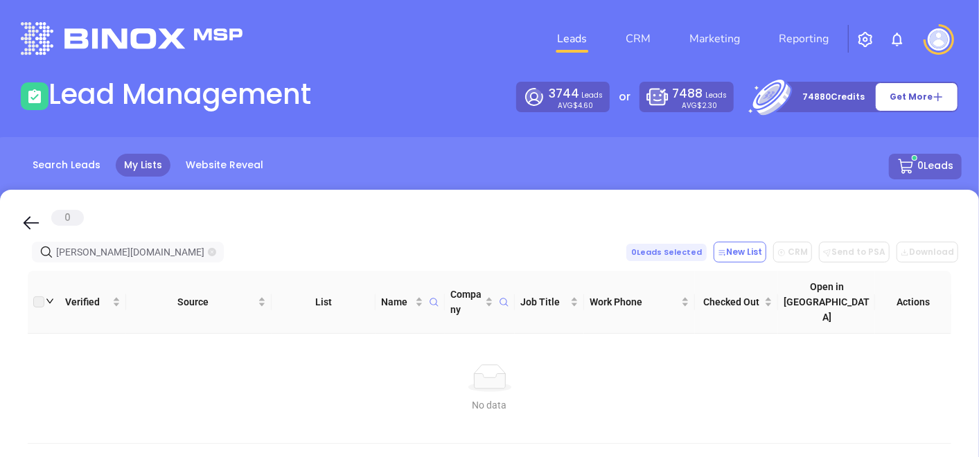
click at [208, 252] on icon "close-circle" at bounding box center [212, 252] width 8 height 8
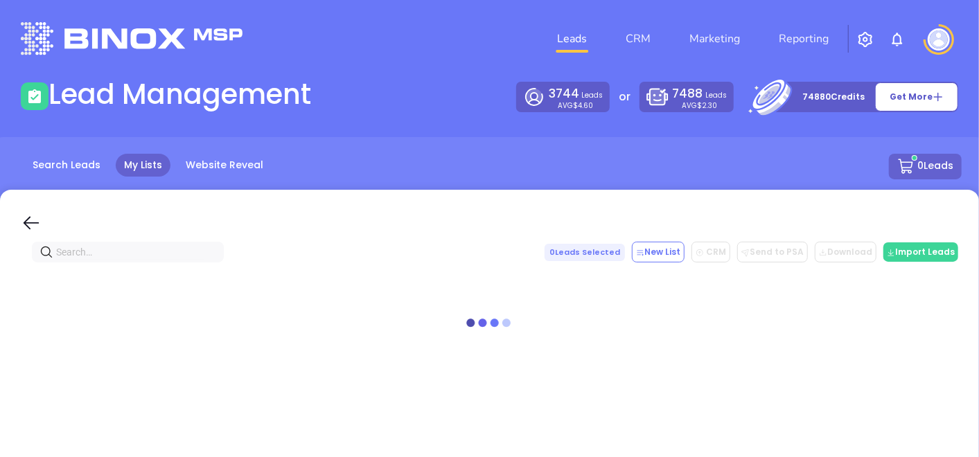
paste input "Hilling-Pfeffer Agency"
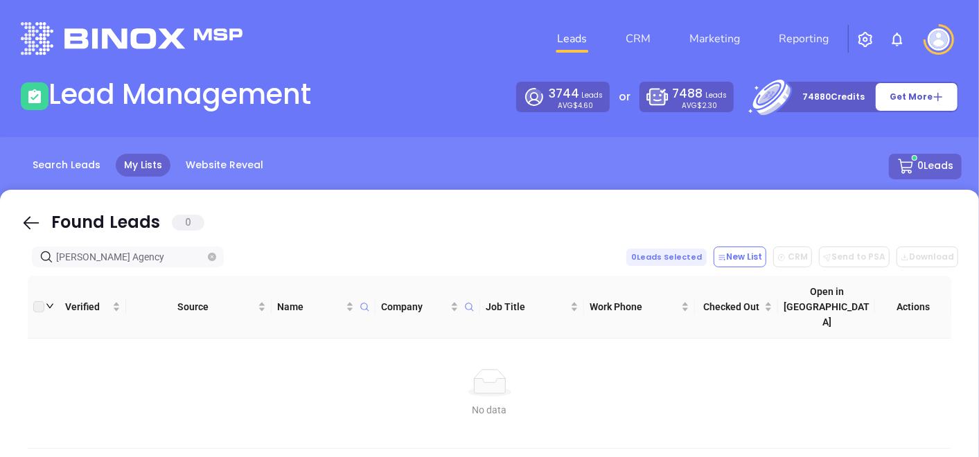
type input "Hilling-Pfeffer Agency"
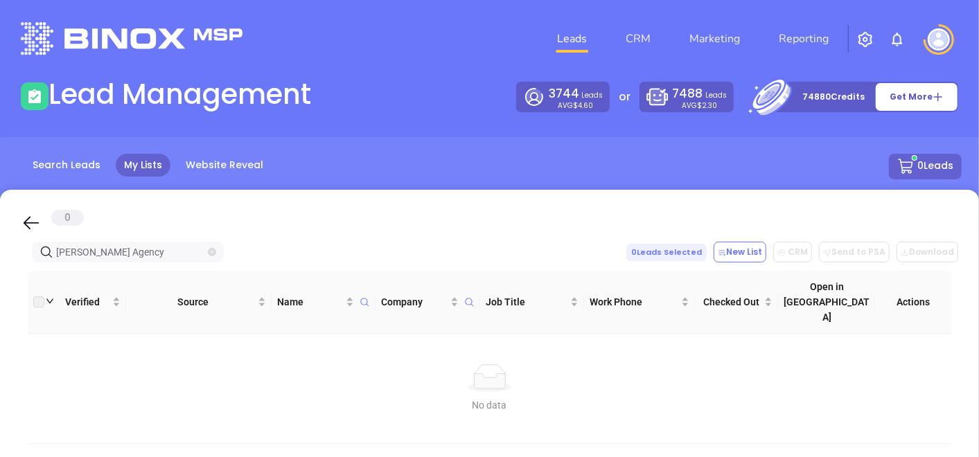
click at [211, 251] on icon "close-circle" at bounding box center [212, 252] width 8 height 8
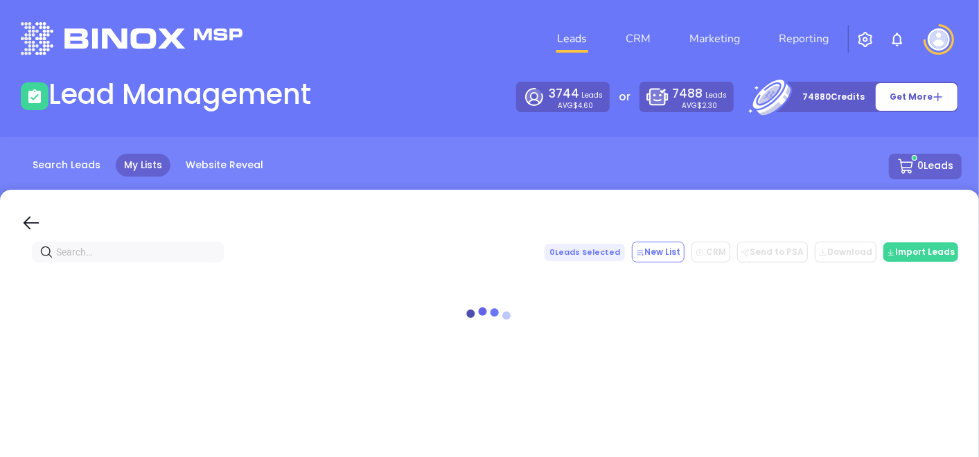
paste input "snyderins.net"
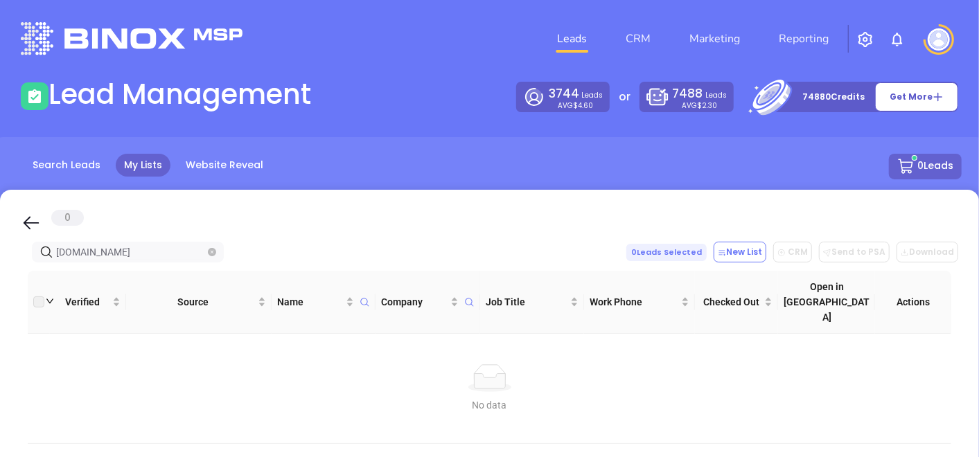
type input "snyderins.net"
click at [213, 254] on icon "close-circle" at bounding box center [212, 252] width 8 height 8
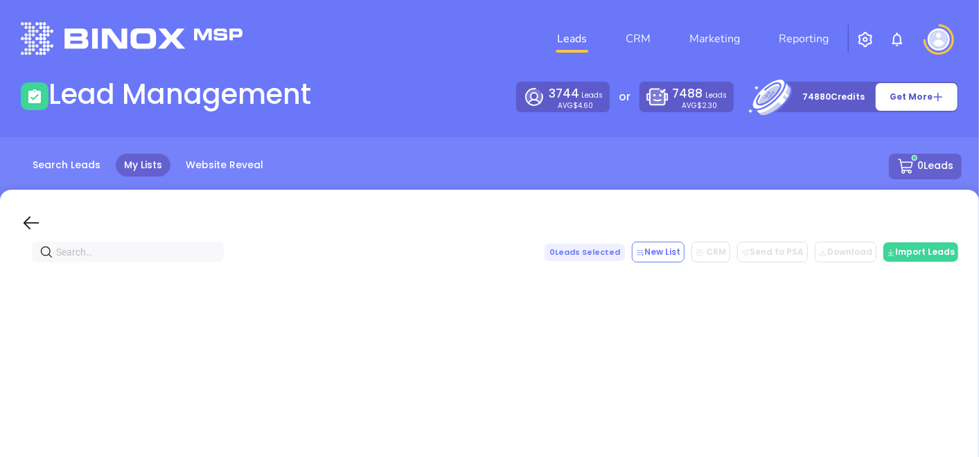
paste input "whitfordinsurance.com"
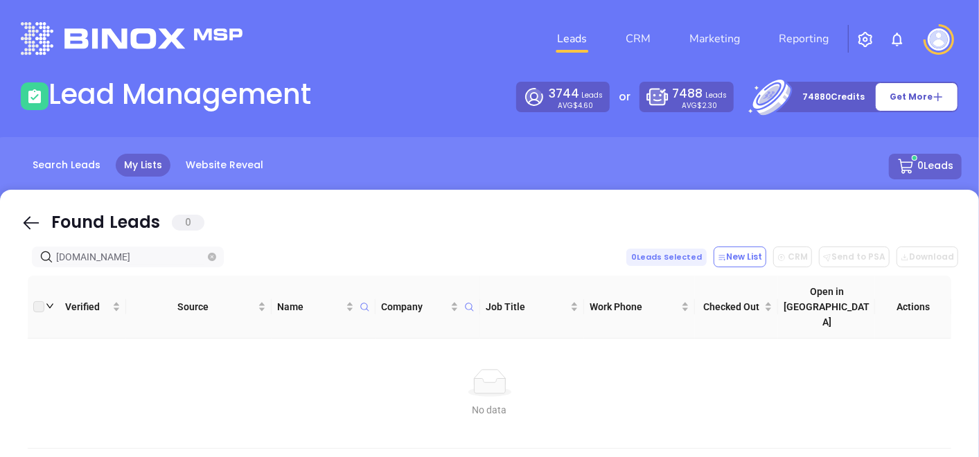
type input "whitfordinsurance.com"
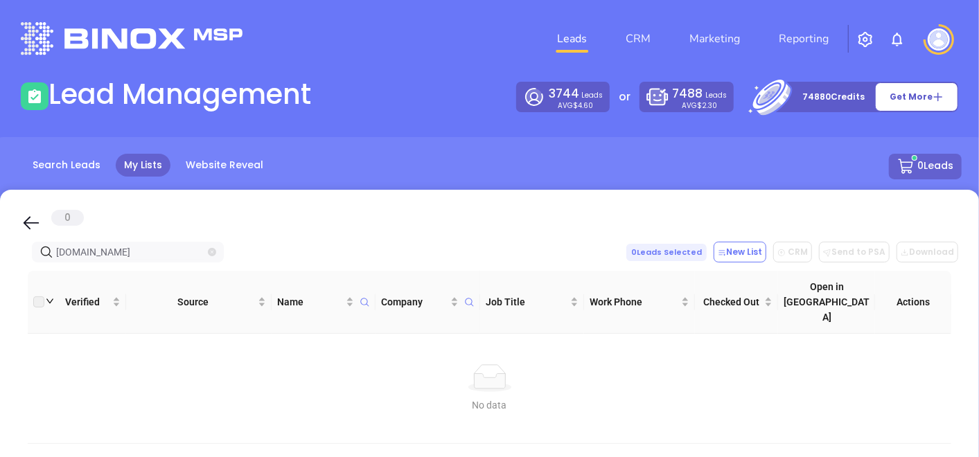
click at [215, 251] on icon "close-circle" at bounding box center [212, 252] width 8 height 8
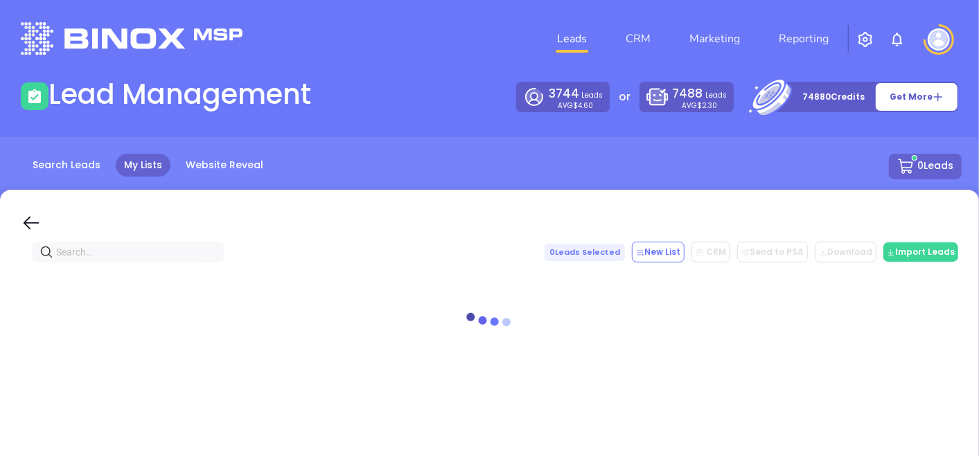
paste input "[DOMAIN_NAME]"
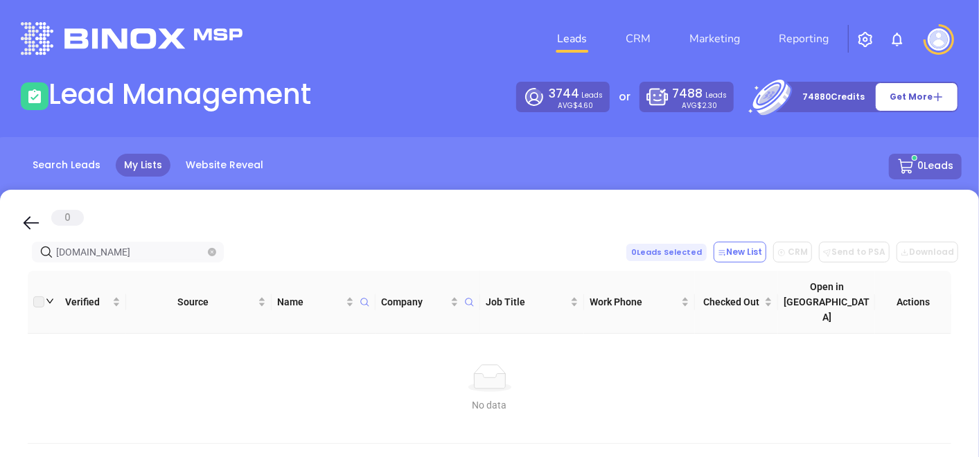
click at [208, 247] on span at bounding box center [212, 252] width 8 height 15
paste input "[DOMAIN_NAME]"
type input "triadinsurancemanagement.comsononinsurance.com"
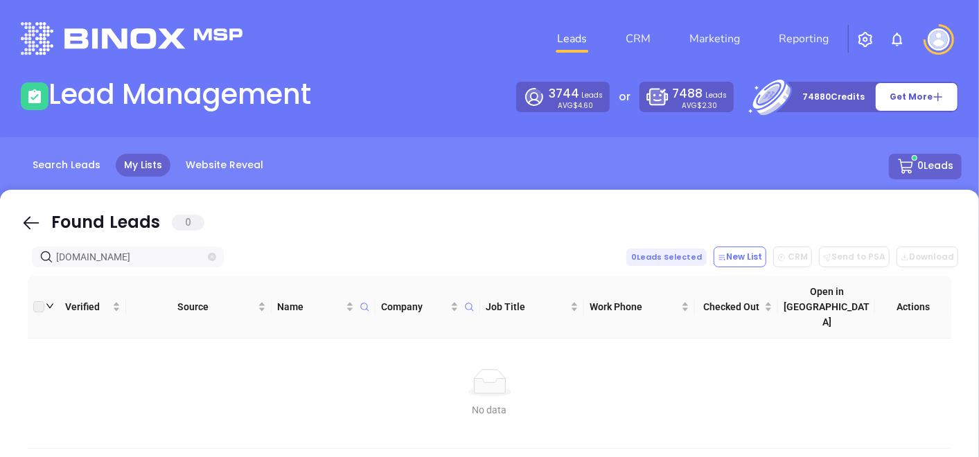
click at [213, 254] on icon "close-circle" at bounding box center [212, 257] width 8 height 8
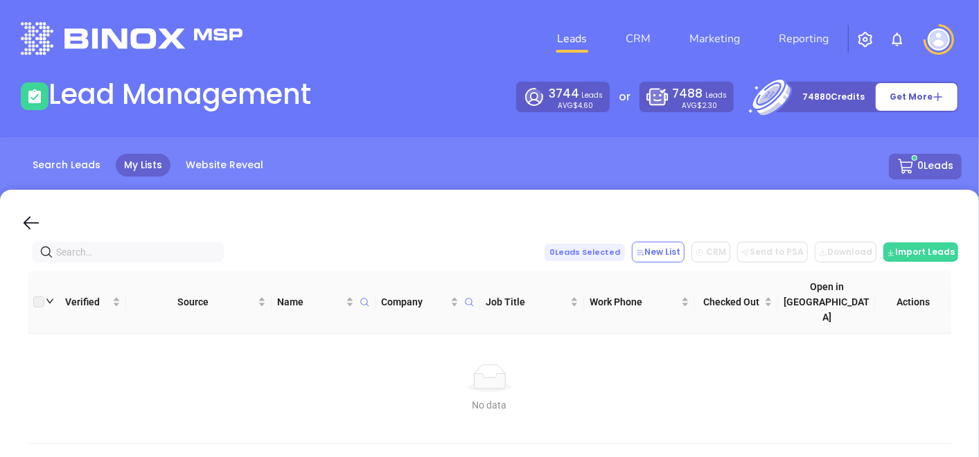
scroll to position [0, 0]
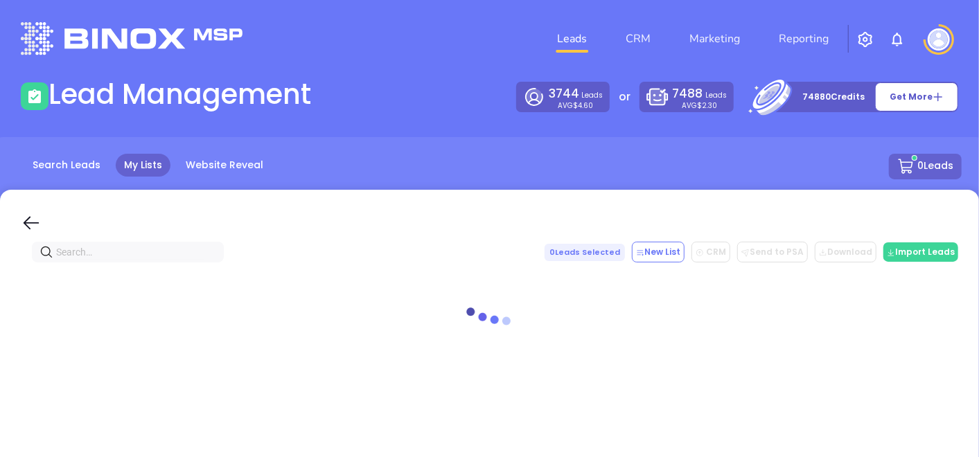
paste input "[DOMAIN_NAME]"
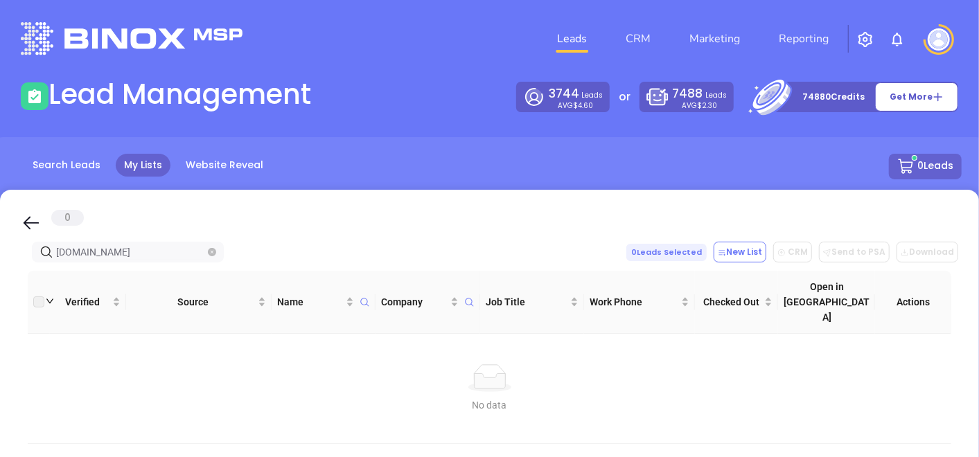
type input "[DOMAIN_NAME]"
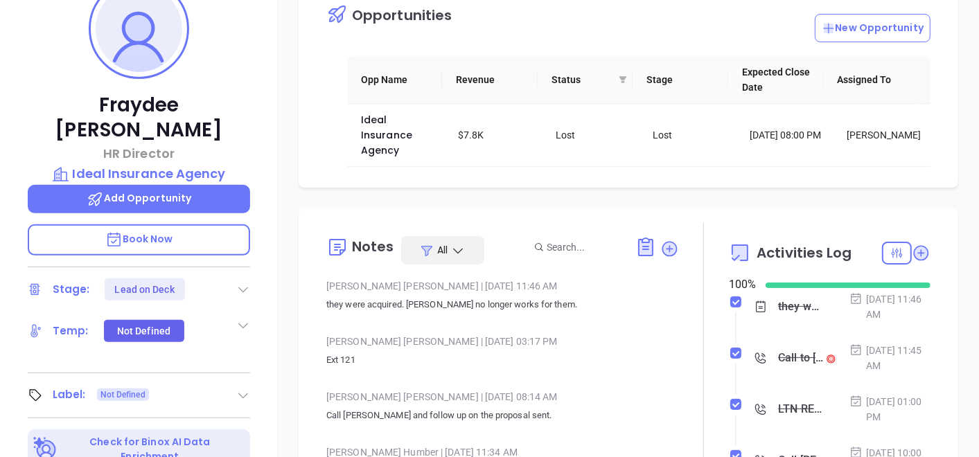
scroll to position [281, 0]
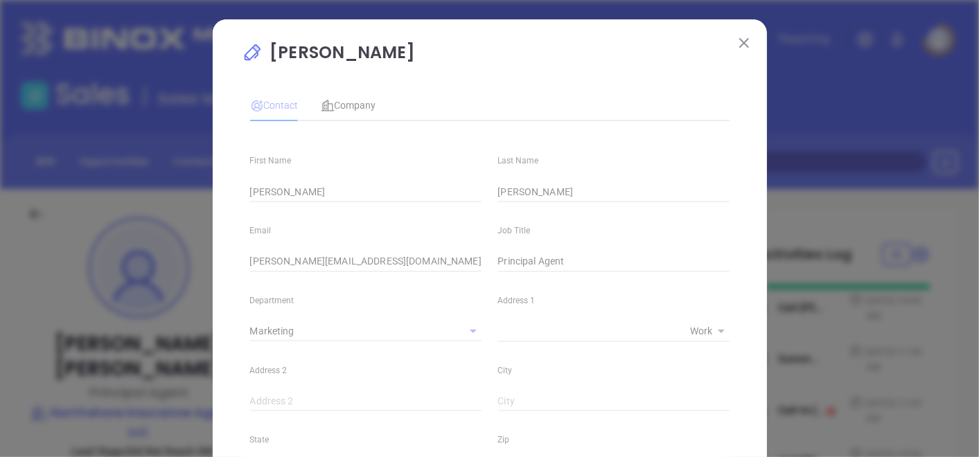
scroll to position [538, 0]
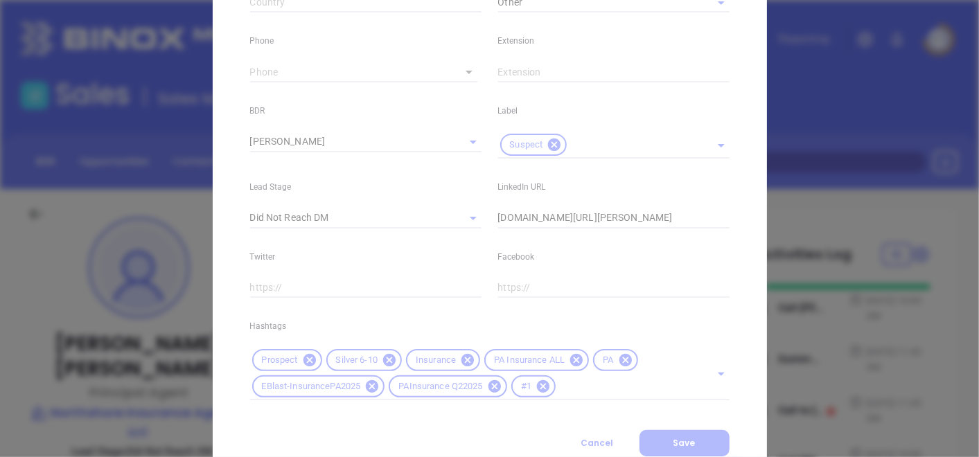
type input "[PHONE_NUMBER]"
type input "1"
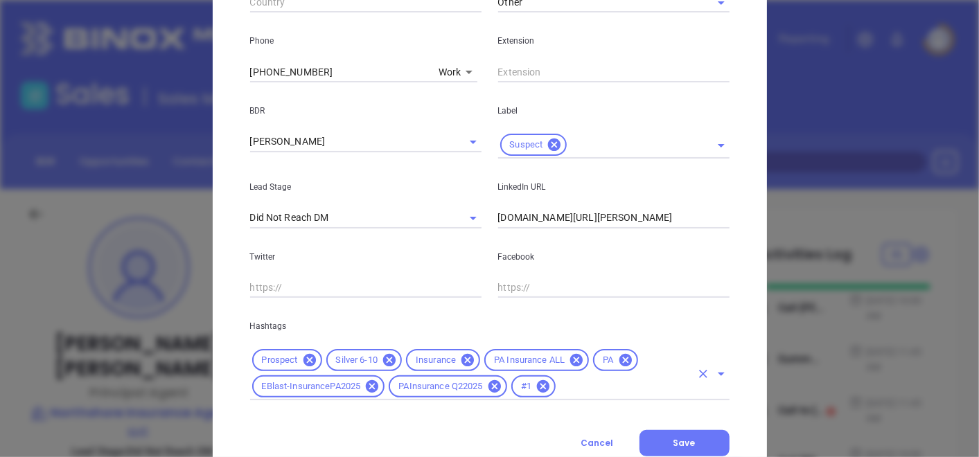
click at [389, 358] on icon at bounding box center [389, 360] width 15 height 15
click at [558, 380] on input "text" at bounding box center [624, 386] width 132 height 17
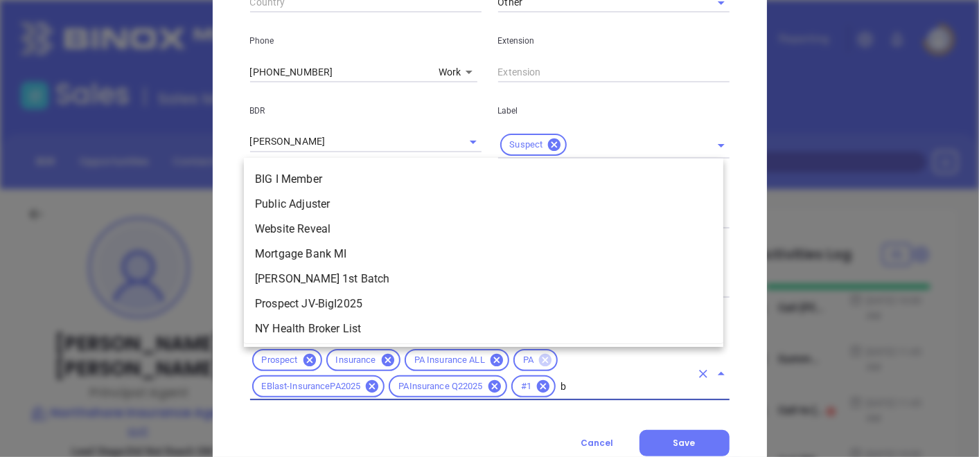
scroll to position [0, 0]
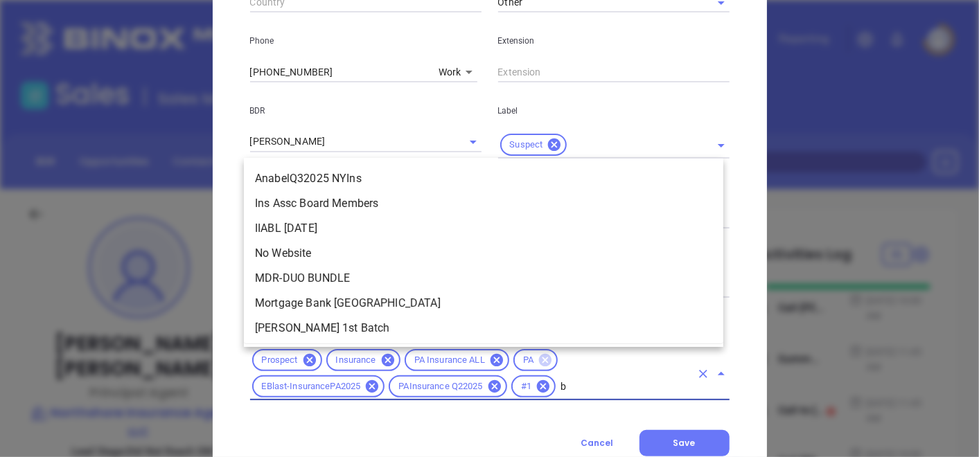
type input "br"
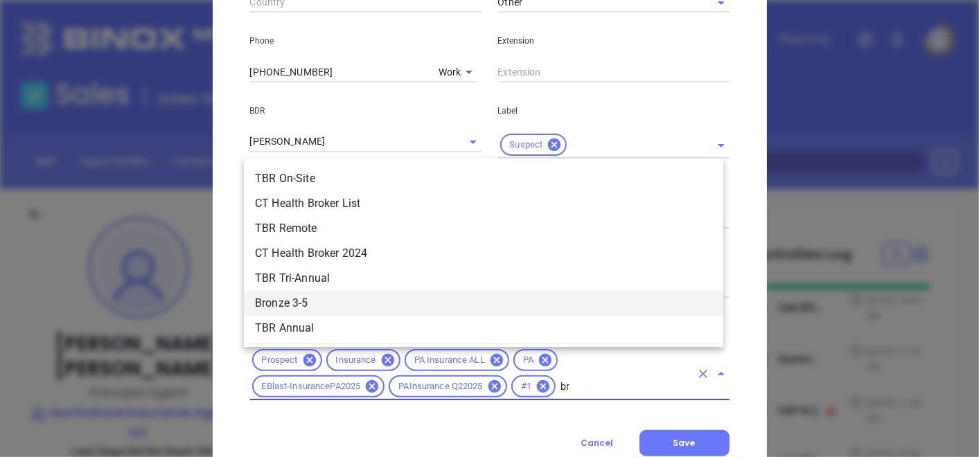
click at [310, 298] on li "Bronze 3-5" at bounding box center [483, 303] width 479 height 25
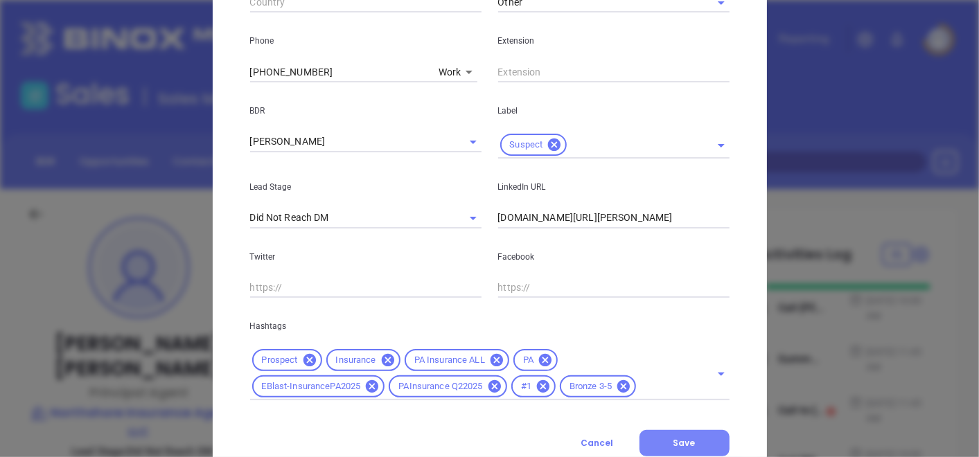
click at [655, 430] on button "Save" at bounding box center [684, 443] width 90 height 26
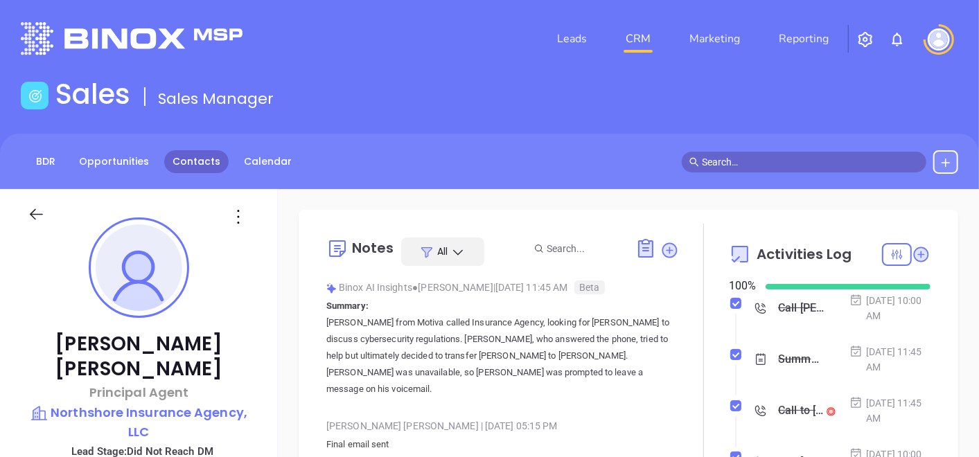
click at [188, 161] on link "Contacts" at bounding box center [196, 161] width 64 height 23
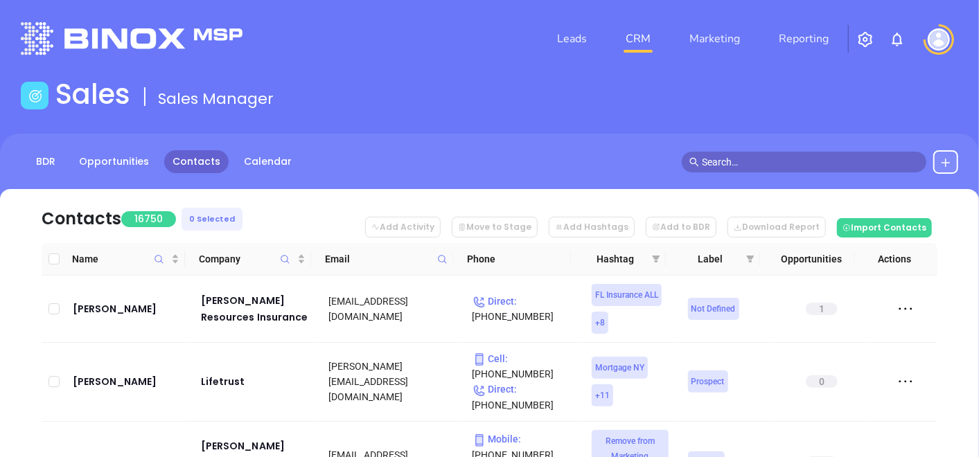
click at [440, 258] on icon at bounding box center [442, 259] width 10 height 10
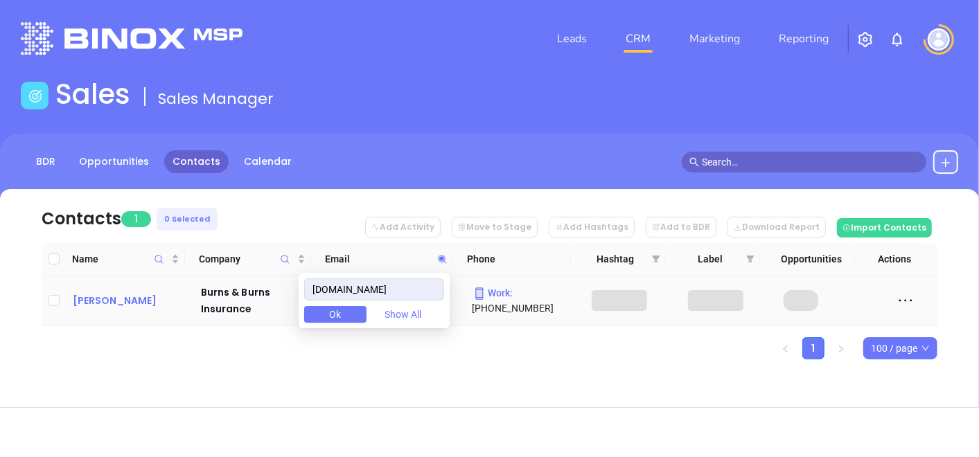
type input "burnsandburns.com"
click at [111, 304] on div "Scott E. Burns" at bounding box center [127, 300] width 109 height 17
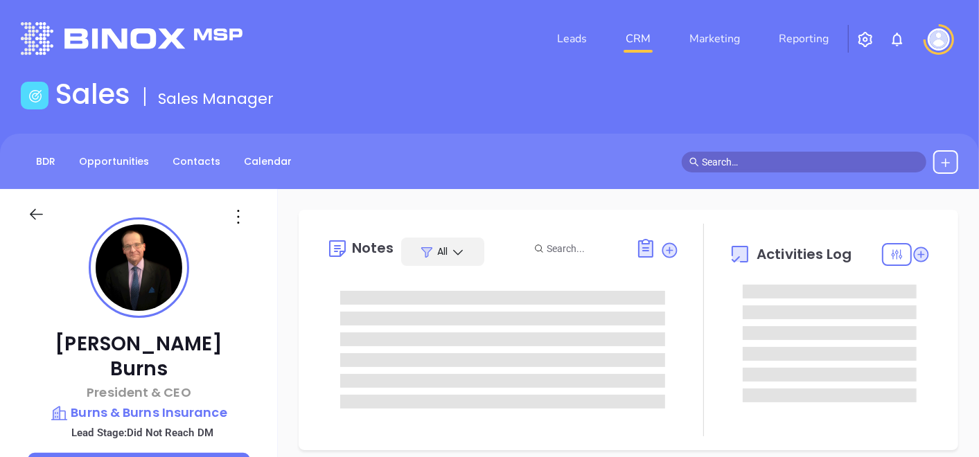
type input "10/03/2025"
type input "Gissela Vargas"
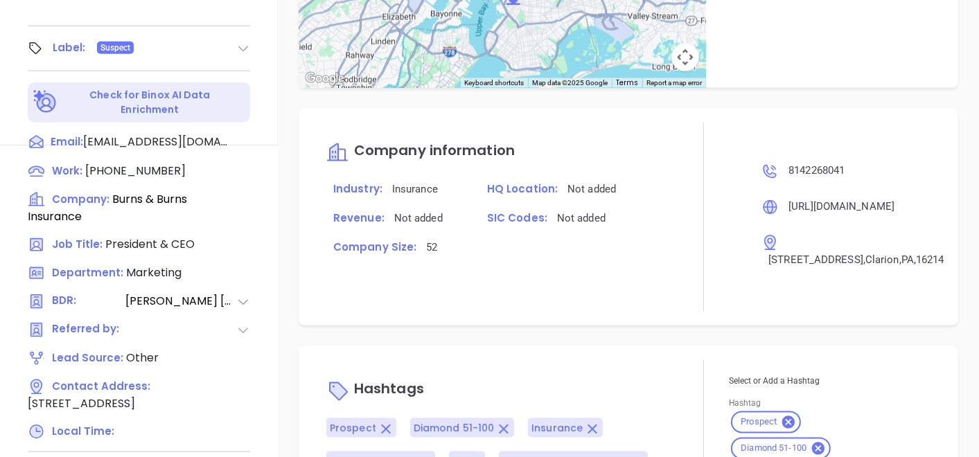
scroll to position [951, 0]
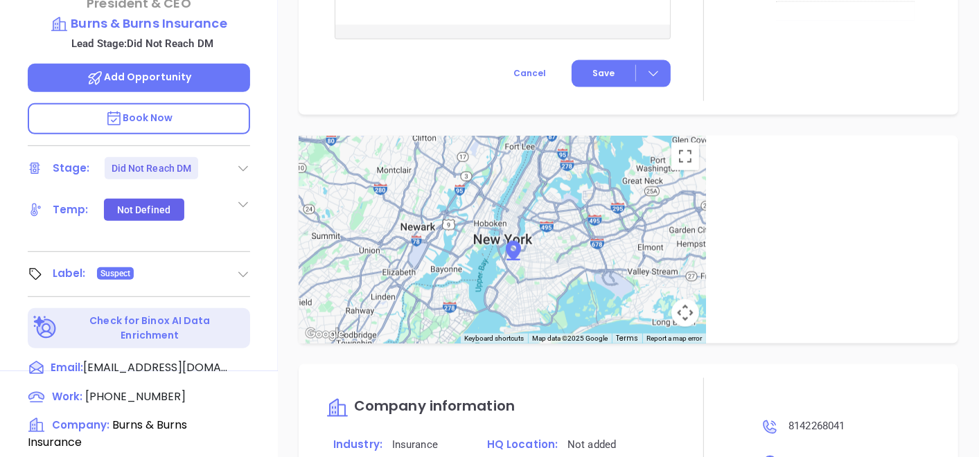
scroll to position [317, 0]
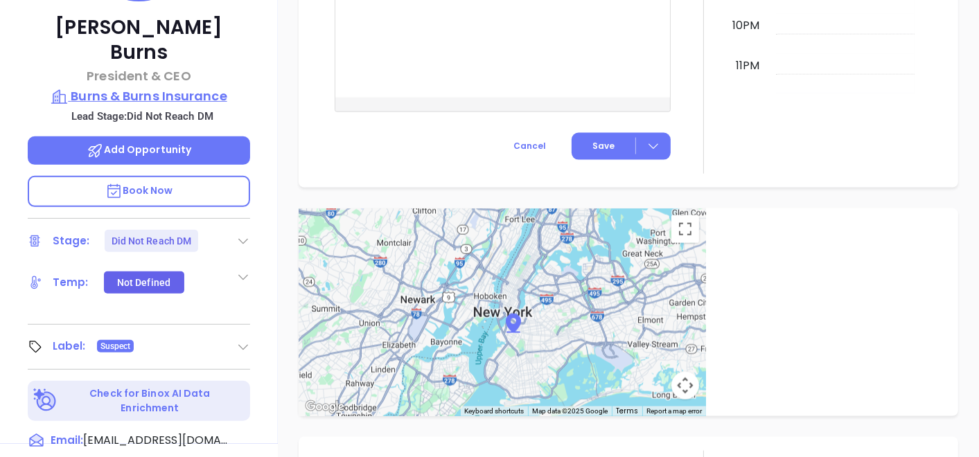
click at [155, 87] on p "Burns & Burns Insurance" at bounding box center [139, 96] width 222 height 19
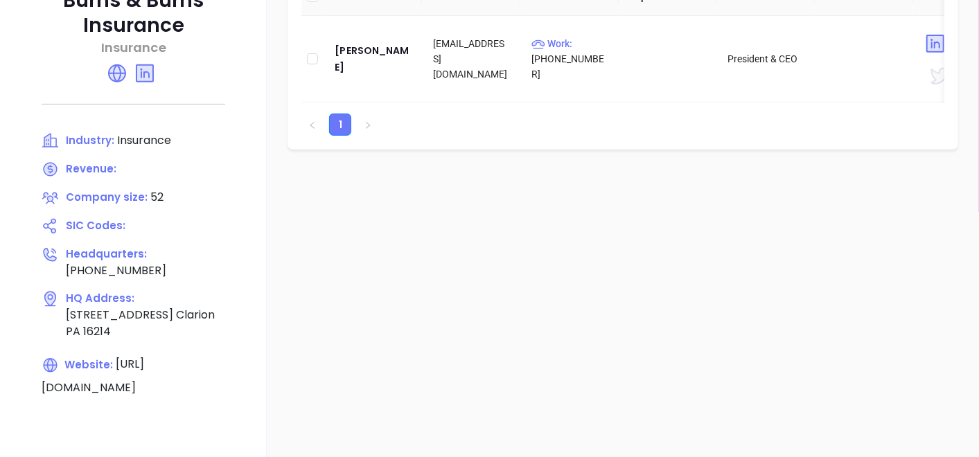
scroll to position [162, 0]
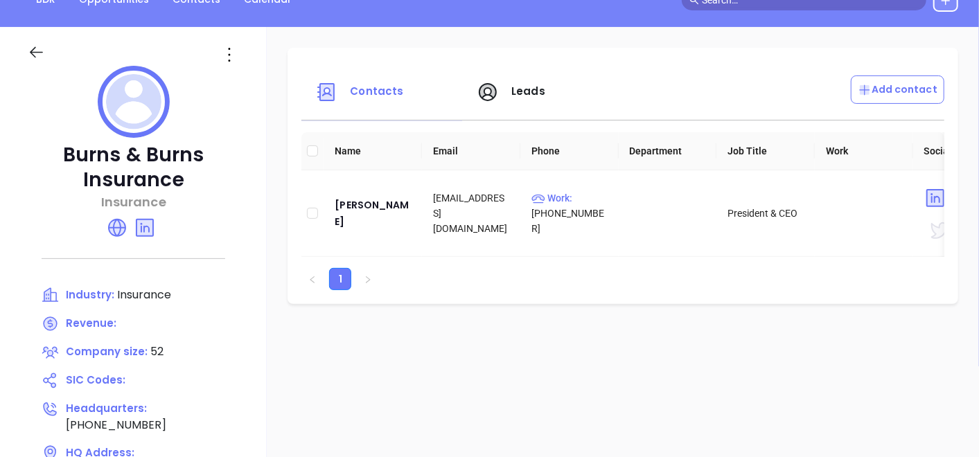
click at [228, 55] on icon at bounding box center [229, 55] width 22 height 22
click at [250, 85] on div "Edit" at bounding box center [291, 81] width 125 height 15
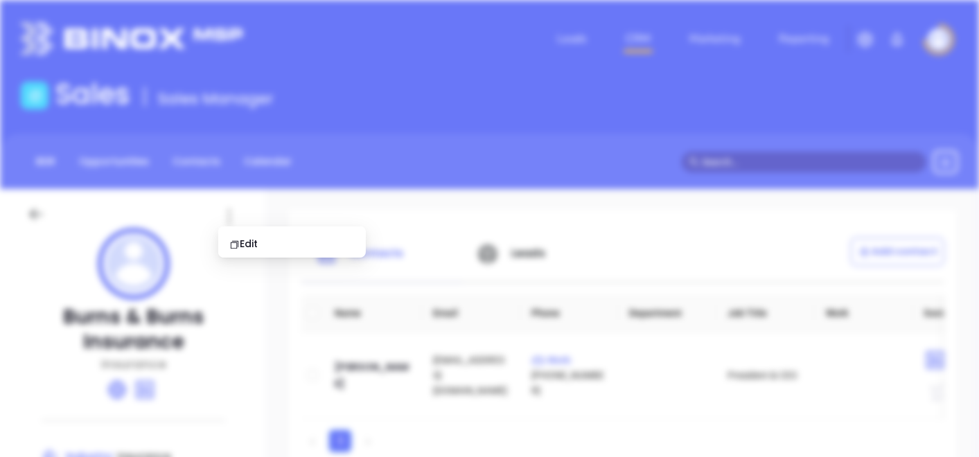
scroll to position [0, 0]
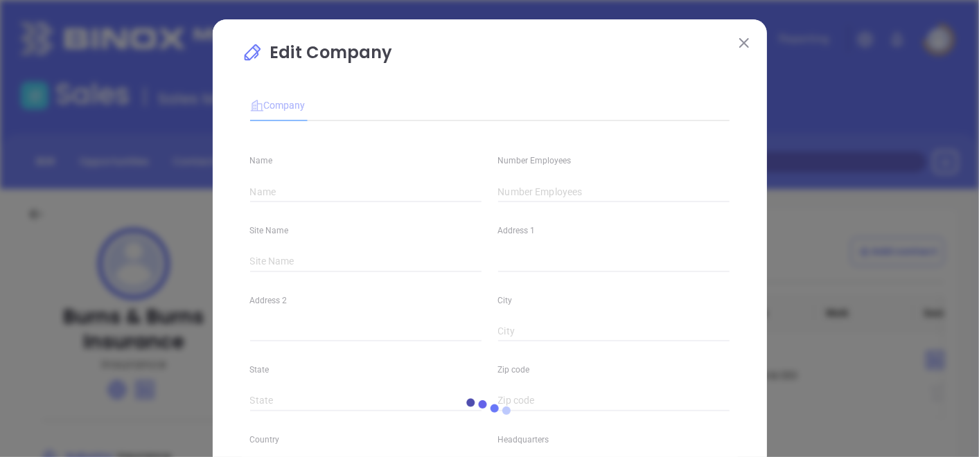
type input "Burns & Burns Insurance"
type input "52"
type input "(814) 226-8041"
type input "Insurance"
type input "https://burnsandburns.com/"
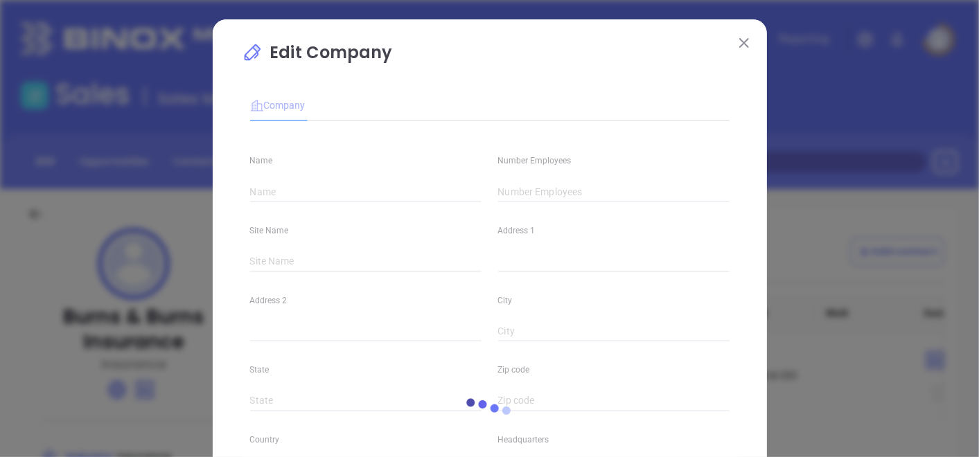
type input "www.linkedin.com/company/burns-and-burns-associates-inc./"
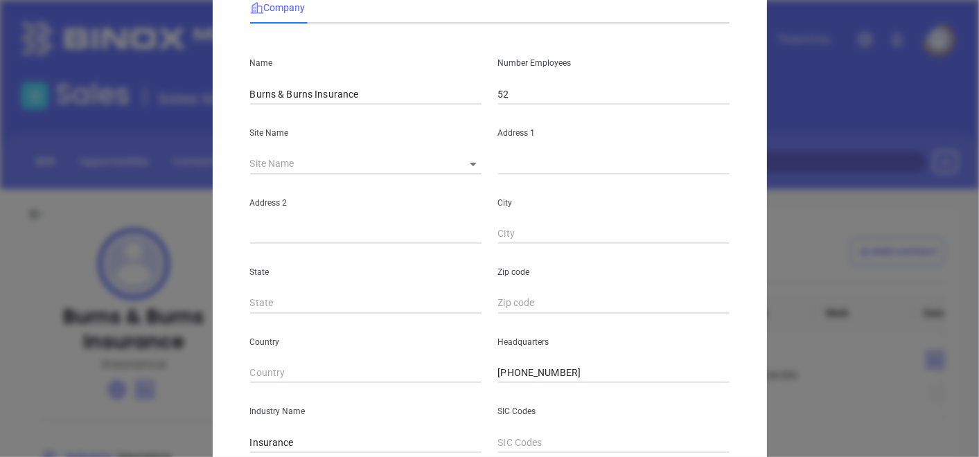
scroll to position [154, 0]
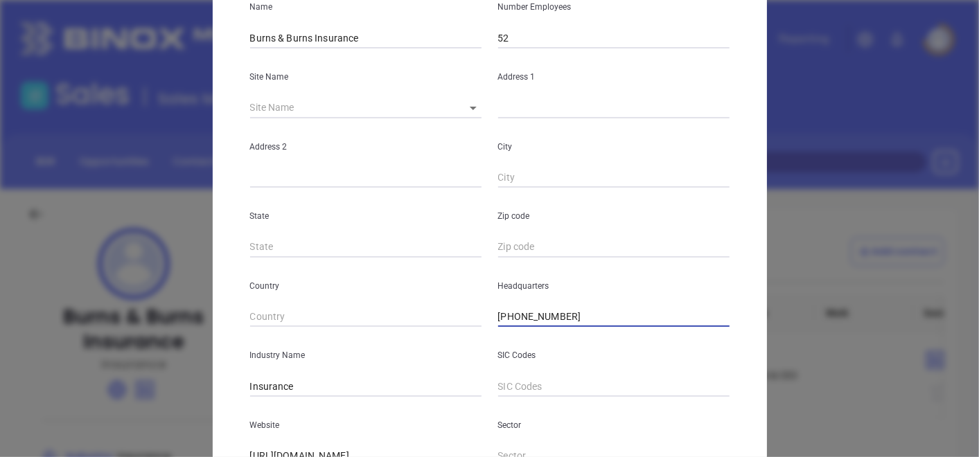
drag, startPoint x: 576, startPoint y: 320, endPoint x: 418, endPoint y: 317, distance: 157.3
click at [418, 317] on div "Country Headquarters (814) 226-8041" at bounding box center [490, 293] width 496 height 70
paste input "800) 672-7144"
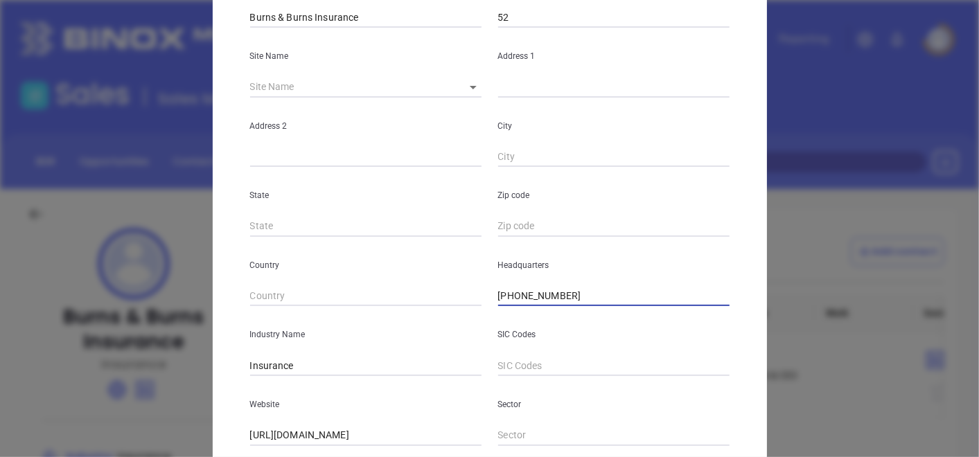
scroll to position [107, 0]
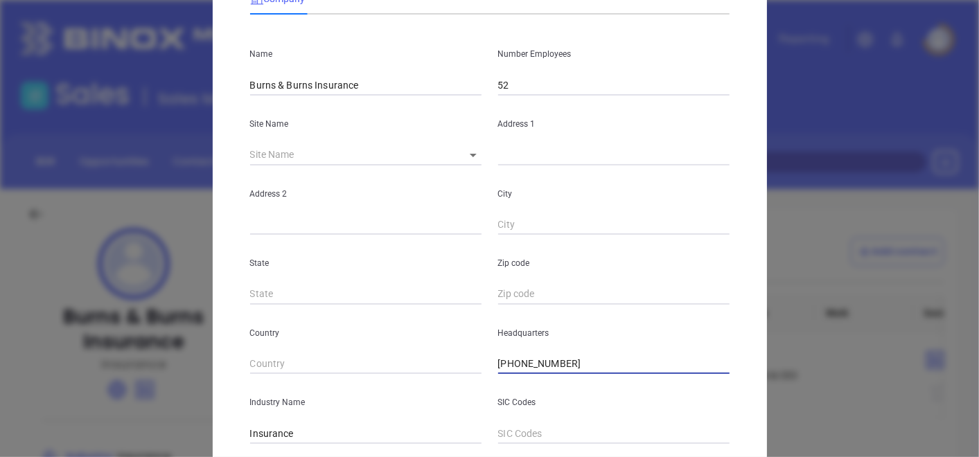
type input "(800) 672-7144"
click at [464, 150] on body "Leads CRM Marketing Reporting Financial Leads Leads Sales Sales Manager BDR Opp…" at bounding box center [489, 228] width 979 height 457
click at [465, 158] on li "Clarion" at bounding box center [475, 155] width 57 height 25
type input "Clarion"
type input "859 Main Street"
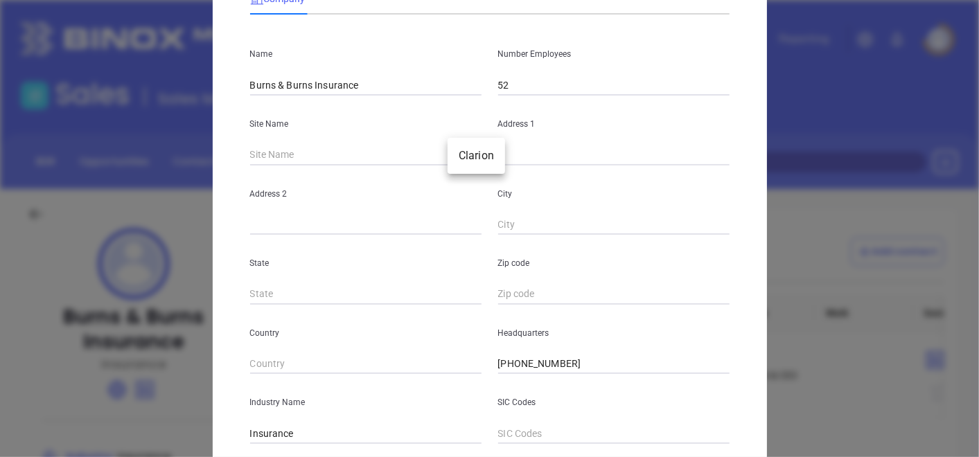
type input "Clarion"
type input "PA"
type input "16214"
type input "81479"
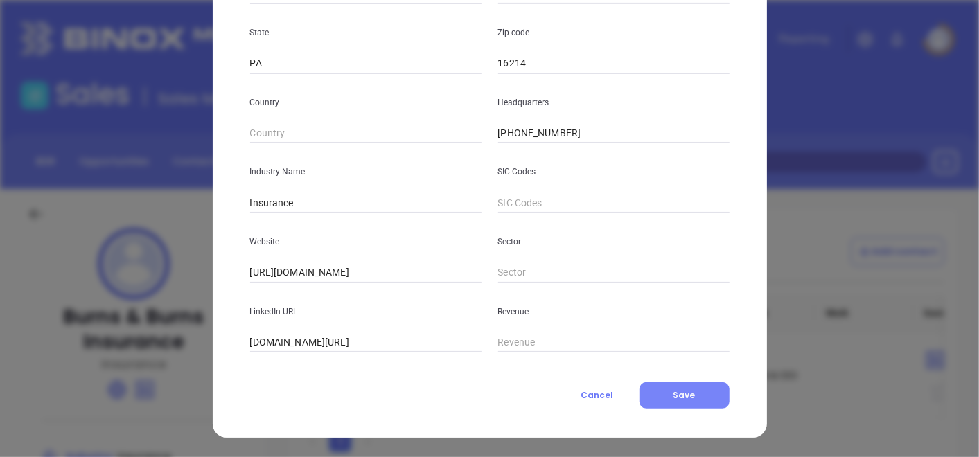
click at [655, 384] on button "Save" at bounding box center [684, 395] width 90 height 26
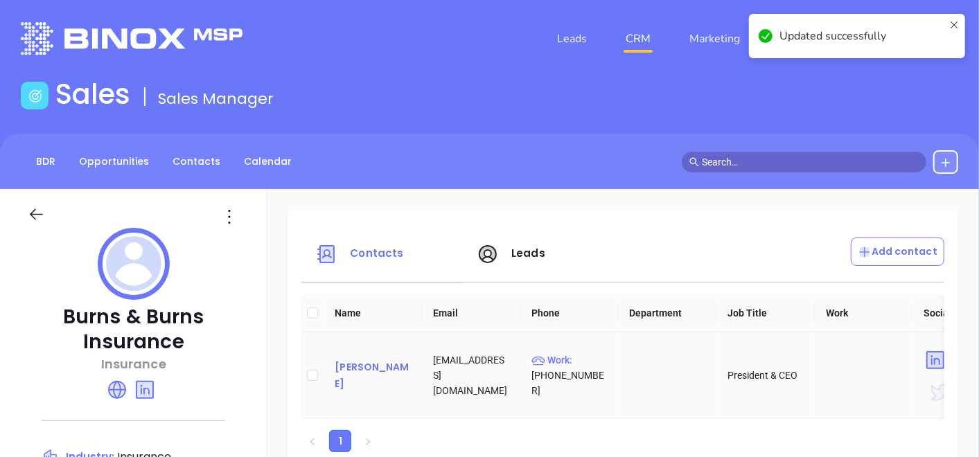
click at [366, 369] on div "Scott E. Burns" at bounding box center [373, 375] width 76 height 33
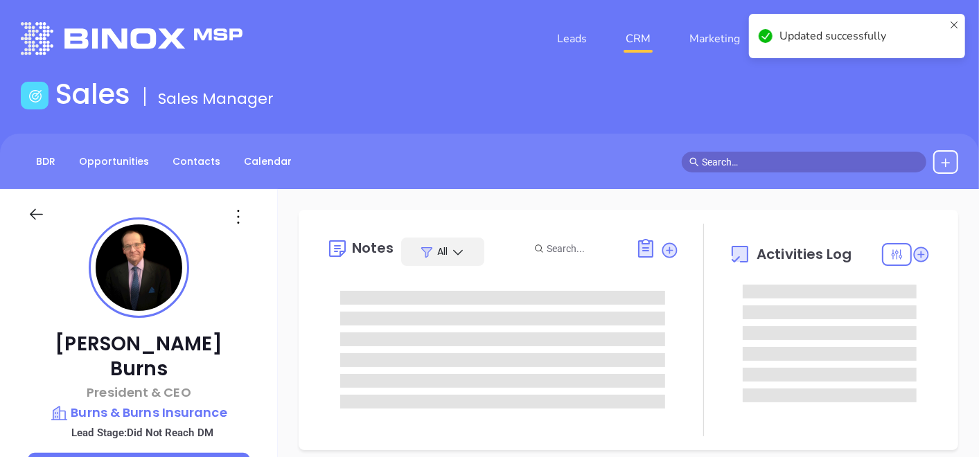
type input "Gissela Vargas"
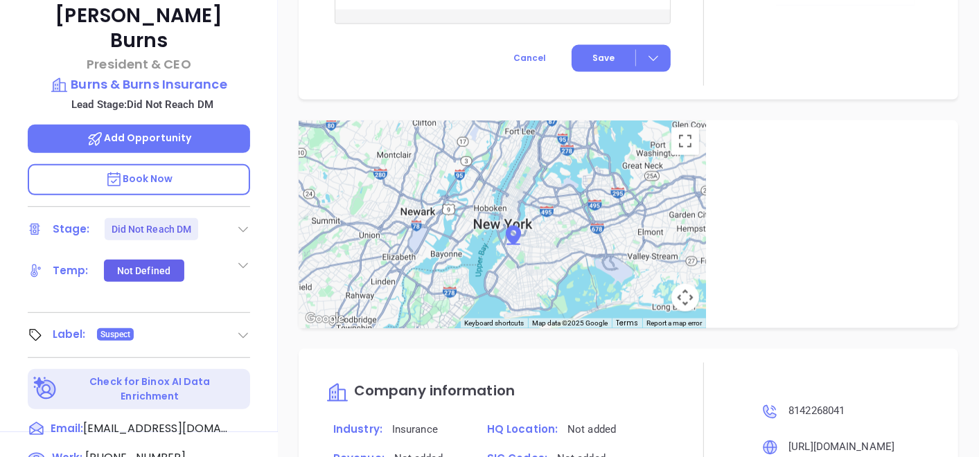
scroll to position [162, 0]
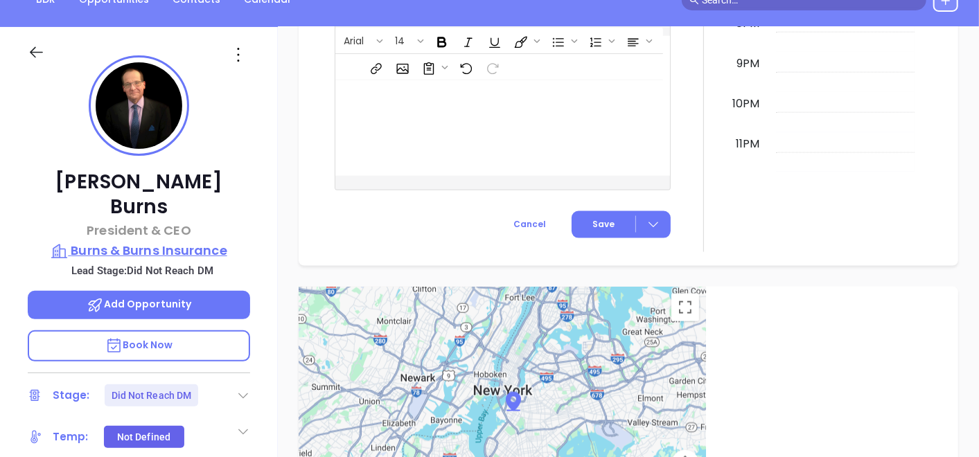
click at [150, 241] on p "Burns & Burns Insurance" at bounding box center [139, 250] width 222 height 19
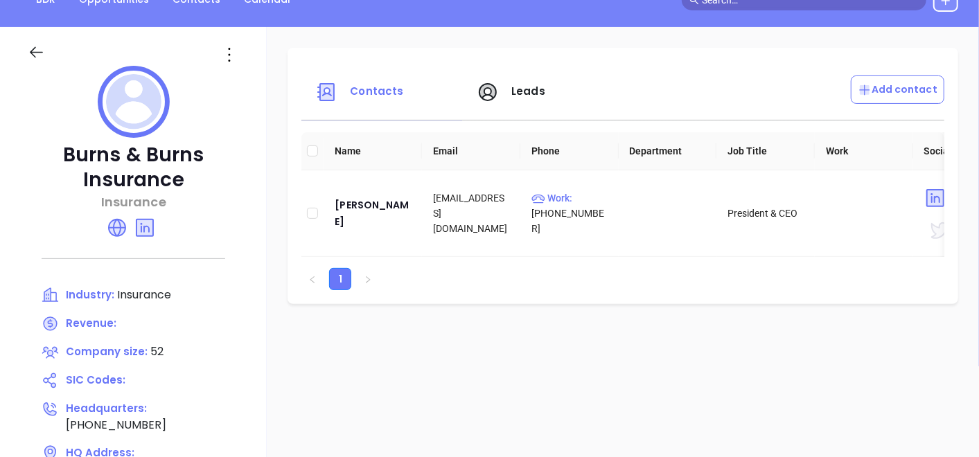
click at [39, 53] on icon at bounding box center [36, 52] width 17 height 17
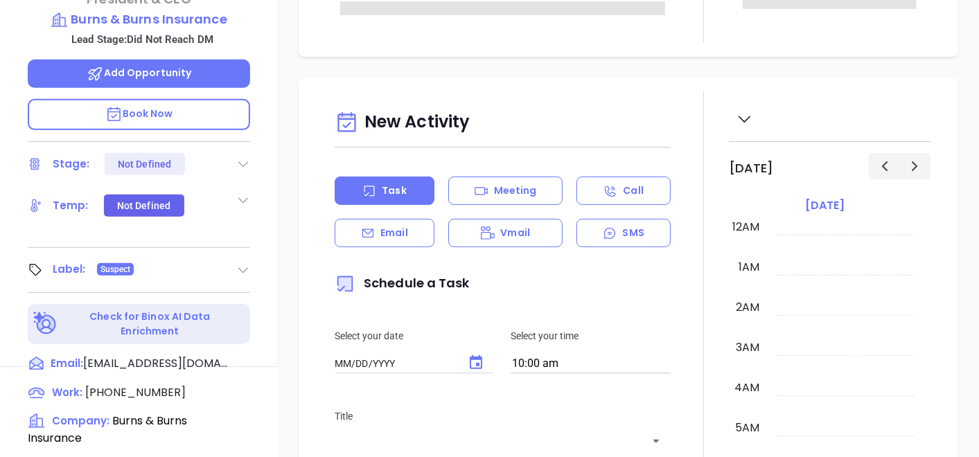
scroll to position [624, 0]
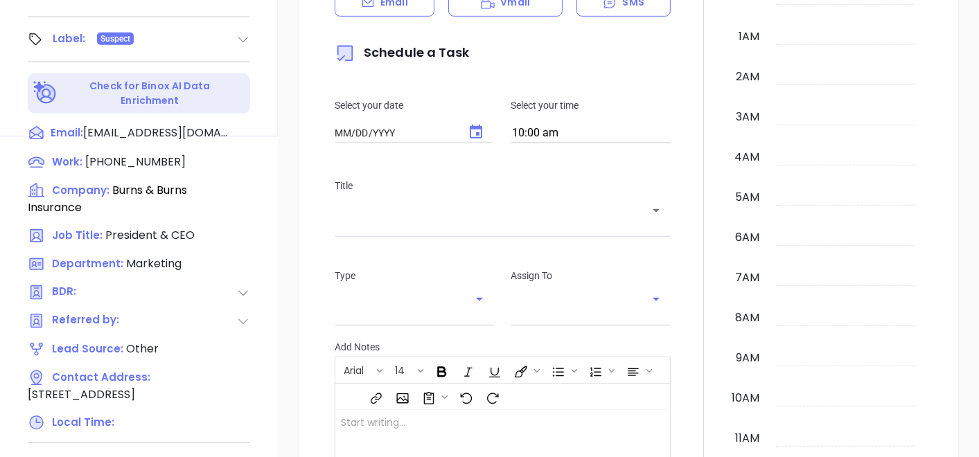
type input "10/03/2025"
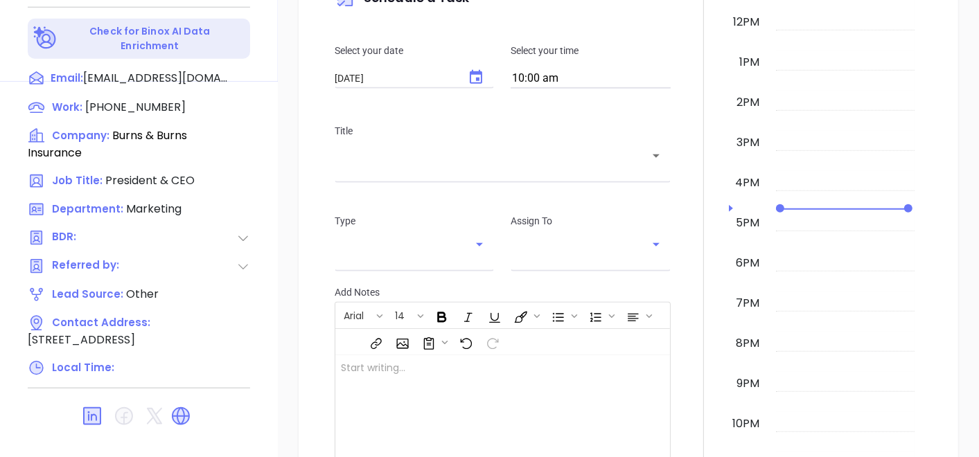
scroll to position [701, 0]
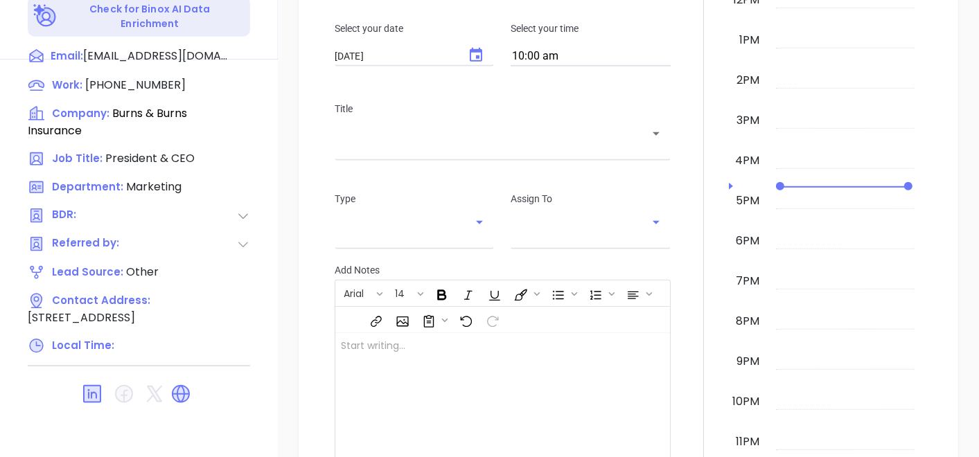
type input "Gissela Vargas"
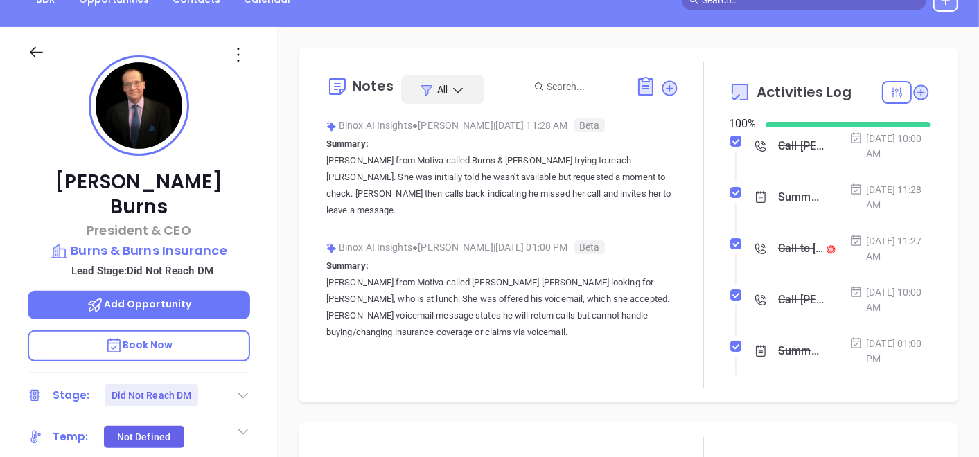
scroll to position [0, 0]
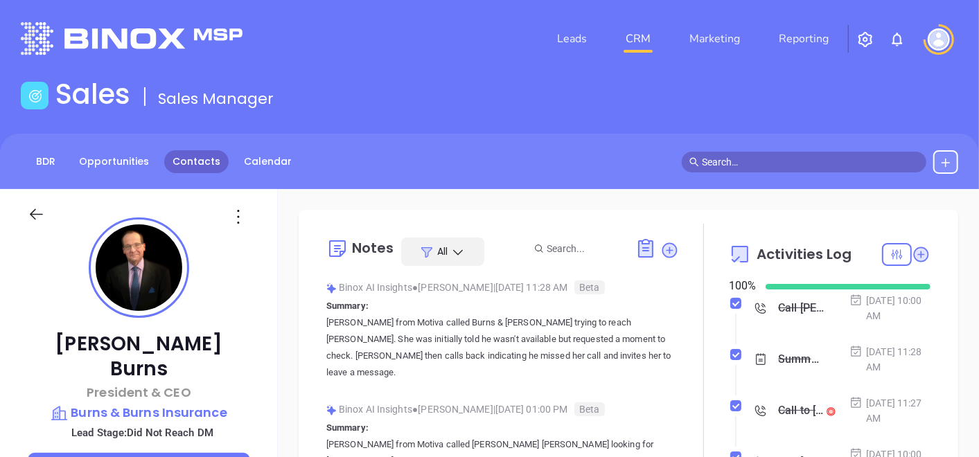
click at [212, 166] on link "Contacts" at bounding box center [196, 161] width 64 height 23
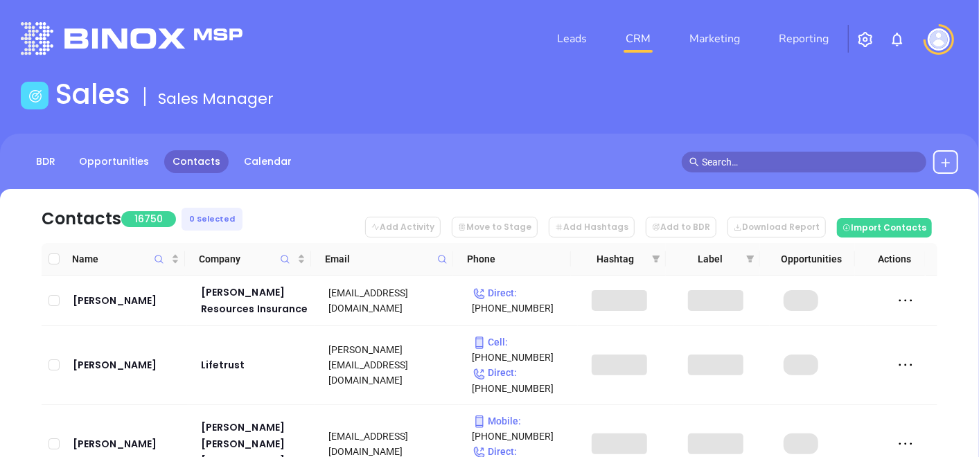
click at [445, 257] on icon at bounding box center [442, 259] width 10 height 10
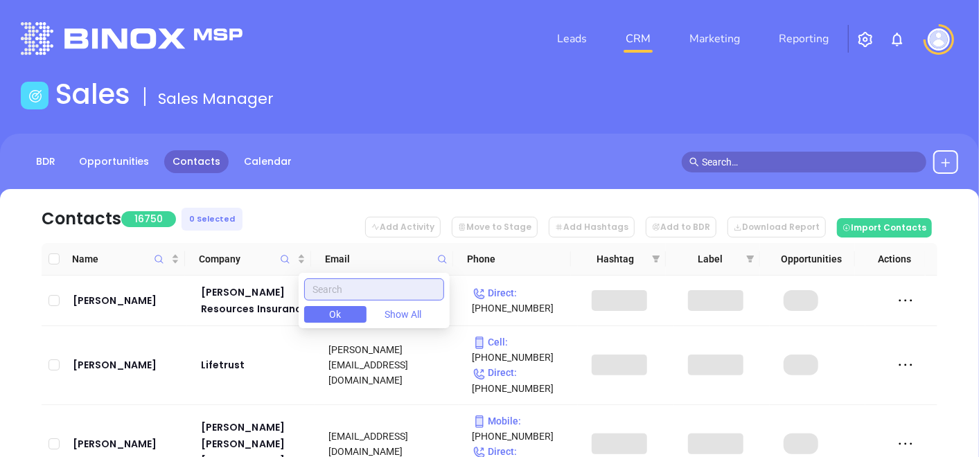
paste input "cronkinsure.com"
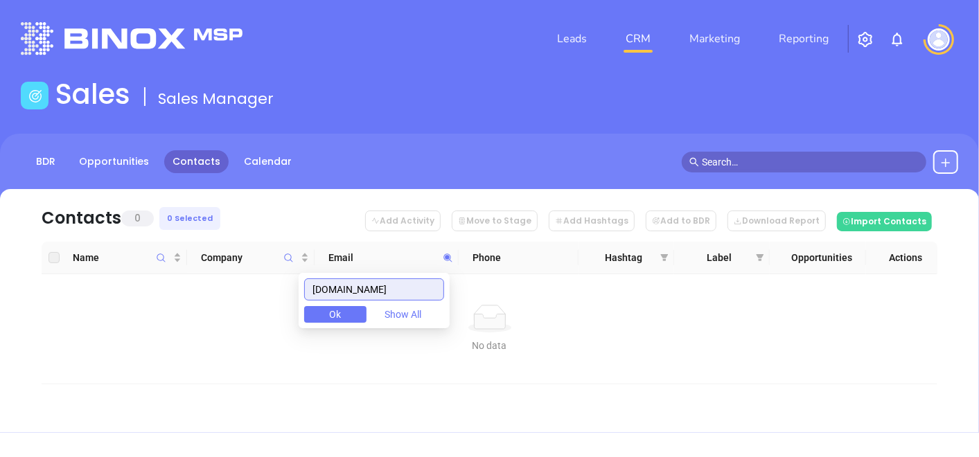
type input "cronkinsure.com"
drag, startPoint x: 396, startPoint y: 290, endPoint x: 293, endPoint y: 293, distance: 103.3
click at [293, 293] on body "Leads CRM Marketing Reporting Financial Leads Leads Sales Sales Manager BDR Opp…" at bounding box center [489, 228] width 979 height 457
click at [285, 256] on icon "Company" at bounding box center [289, 258] width 8 height 8
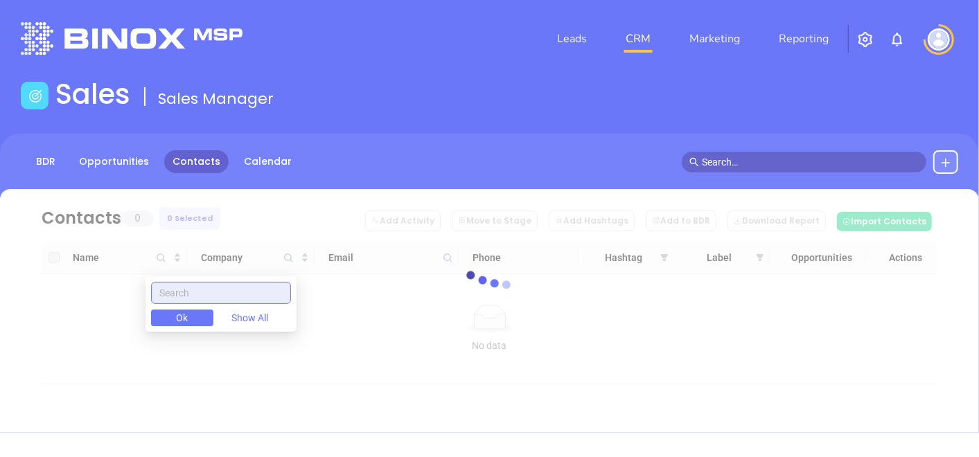
paste input "Cronk Insurance"
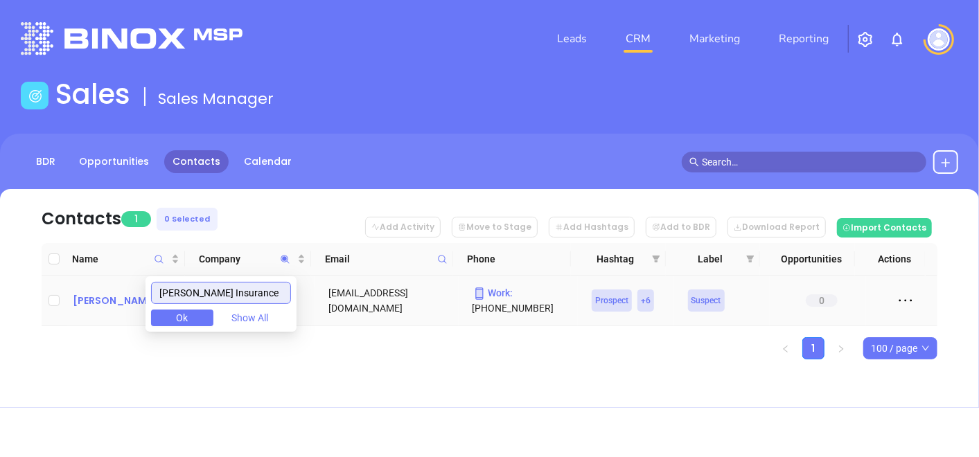
type input "Cronk Insurance"
click at [101, 299] on div "Erik Cronk" at bounding box center [127, 300] width 109 height 17
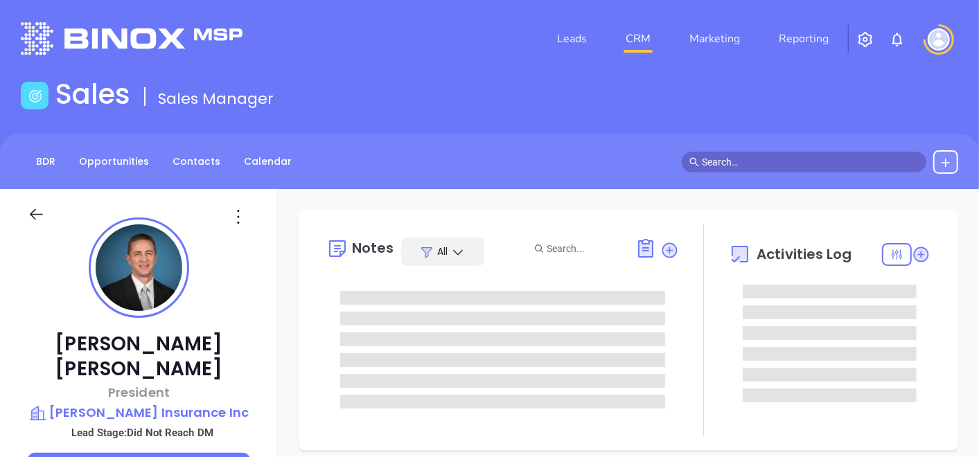
type input "10:00 am"
type input "10/03/2025"
type input "Gissela Vargas"
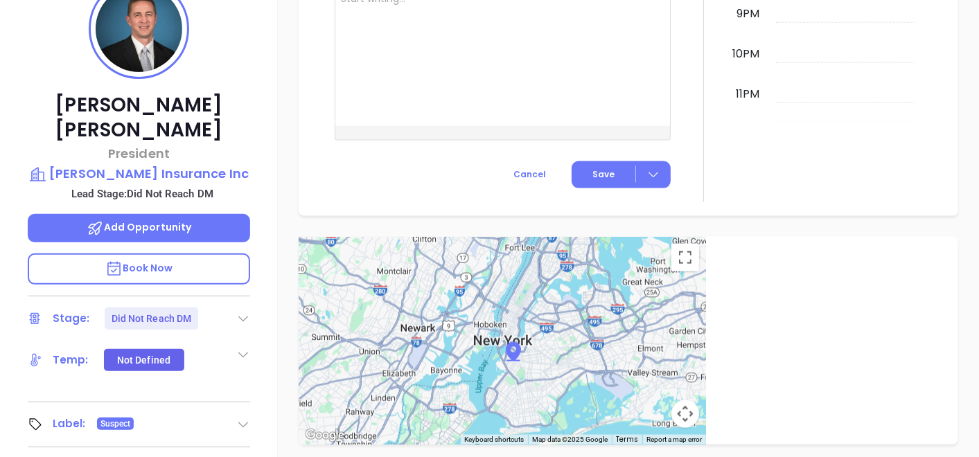
scroll to position [162, 0]
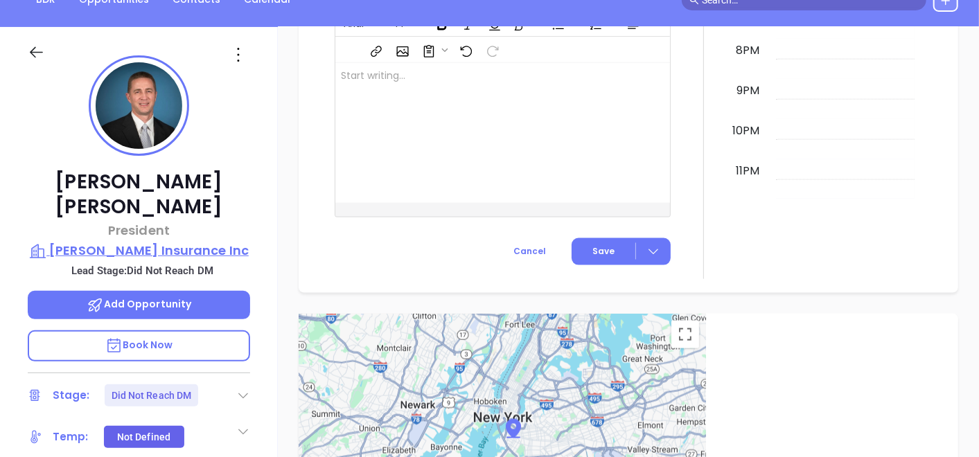
click at [186, 241] on p "Cronk Insurance Inc" at bounding box center [139, 250] width 222 height 19
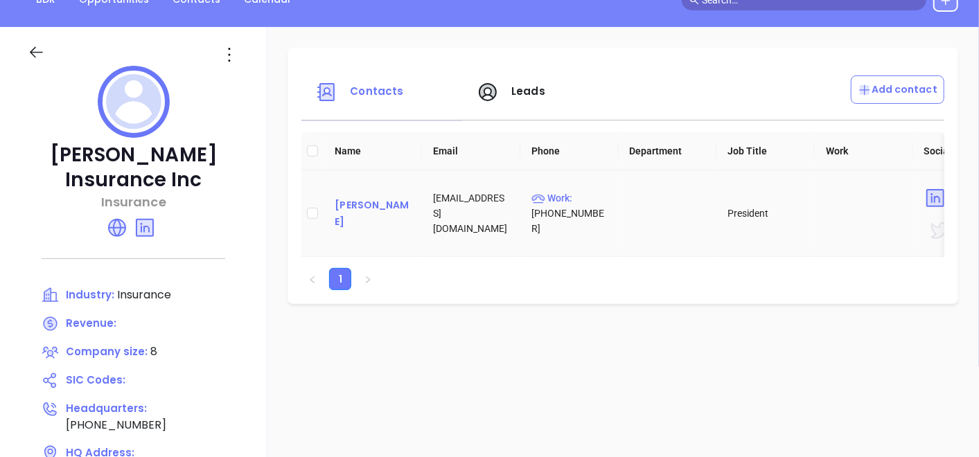
click at [366, 219] on div "Erik Cronk" at bounding box center [373, 213] width 76 height 33
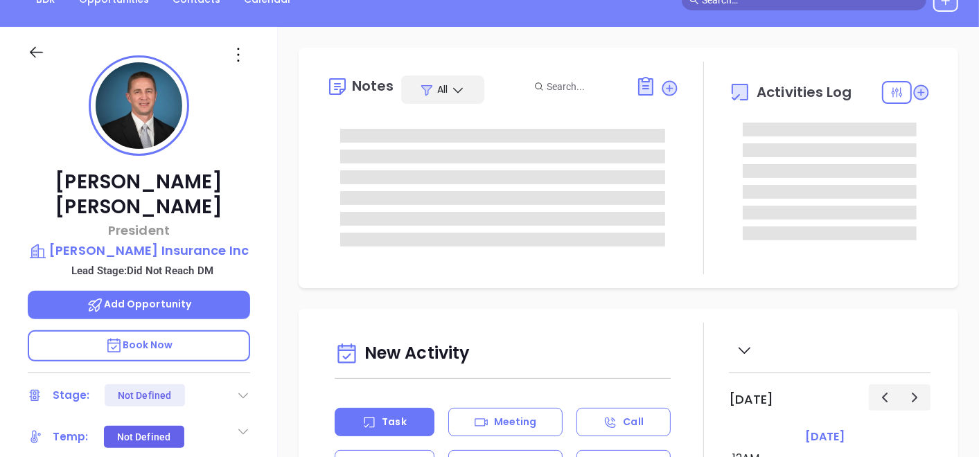
type input "10/03/2025"
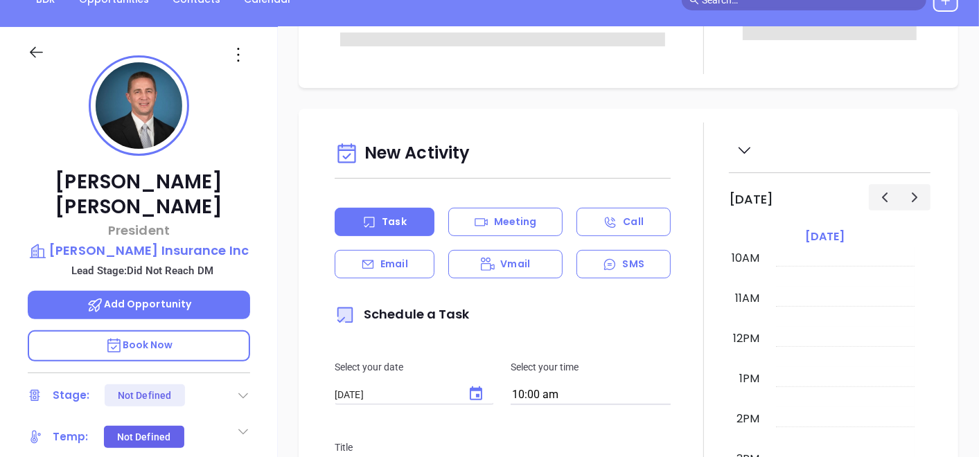
scroll to position [384, 0]
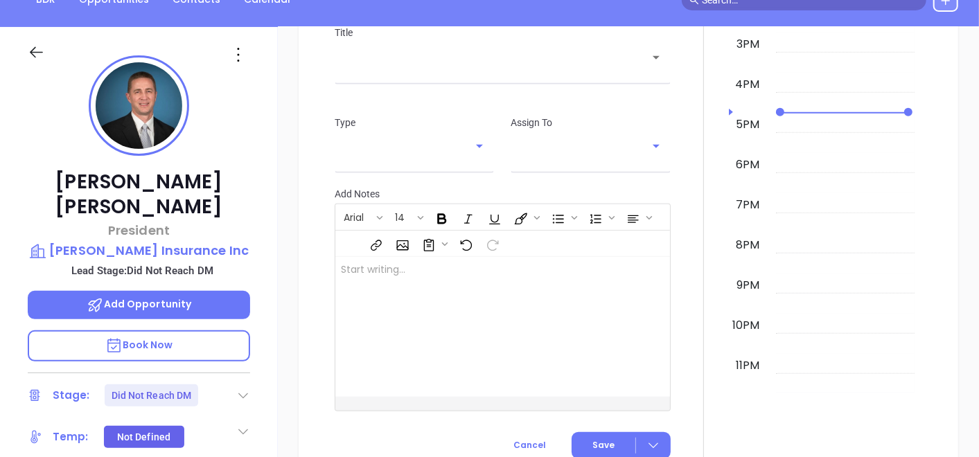
type input "Gissela Vargas"
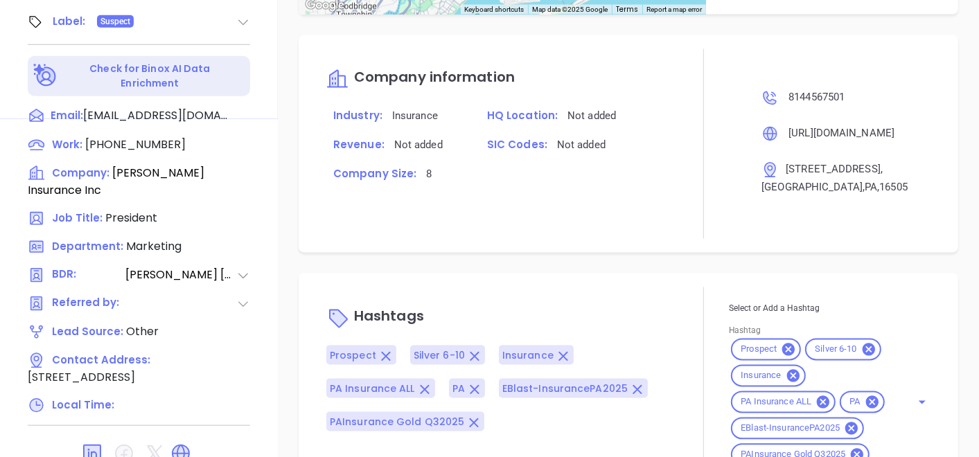
scroll to position [701, 0]
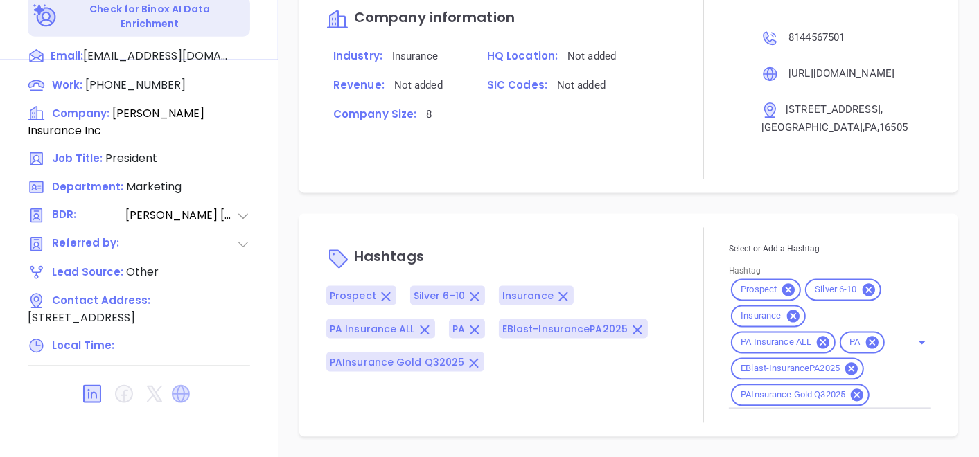
click at [186, 385] on icon at bounding box center [181, 394] width 18 height 18
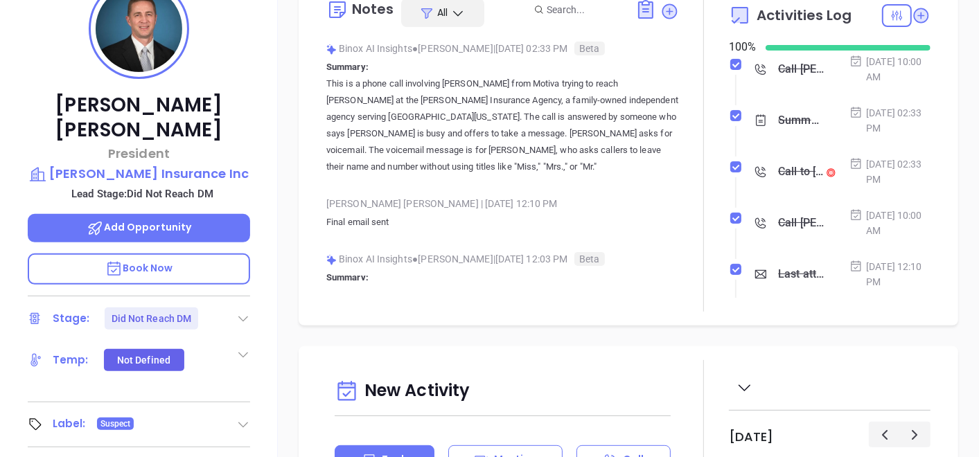
scroll to position [0, 0]
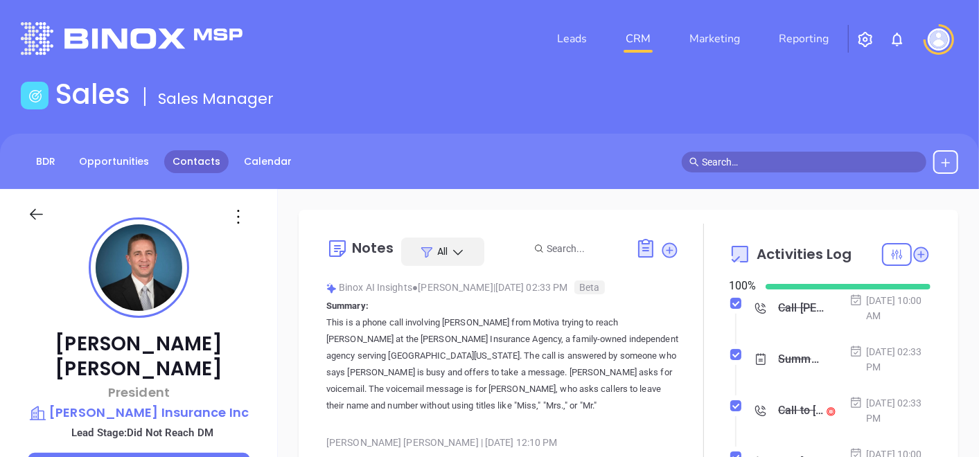
click at [195, 162] on link "Contacts" at bounding box center [196, 161] width 64 height 23
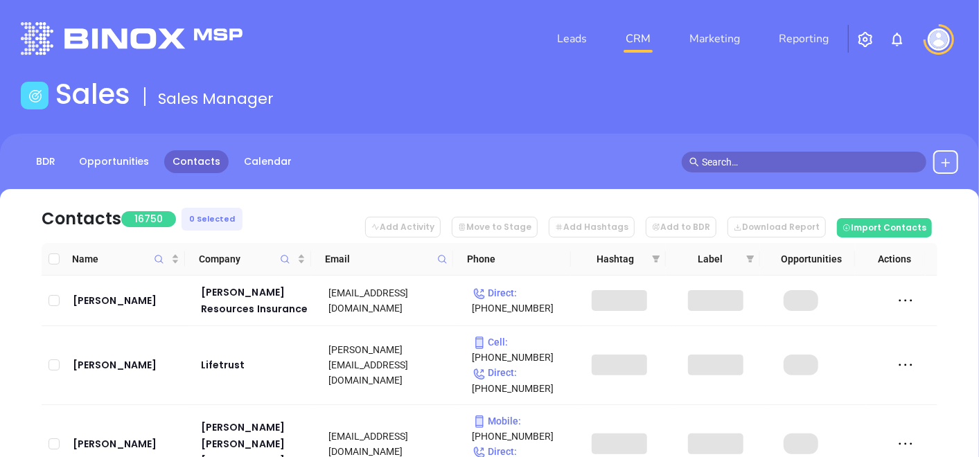
click at [443, 256] on icon at bounding box center [442, 259] width 10 height 10
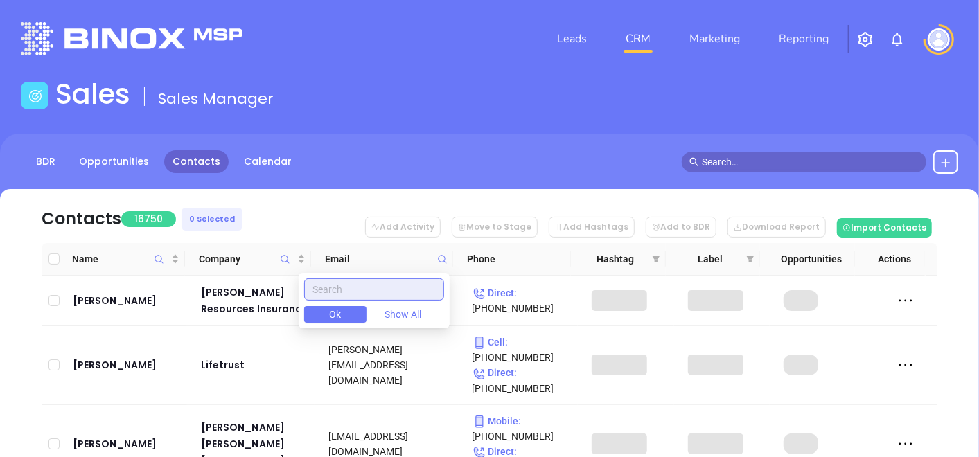
paste input "lsinsure.com"
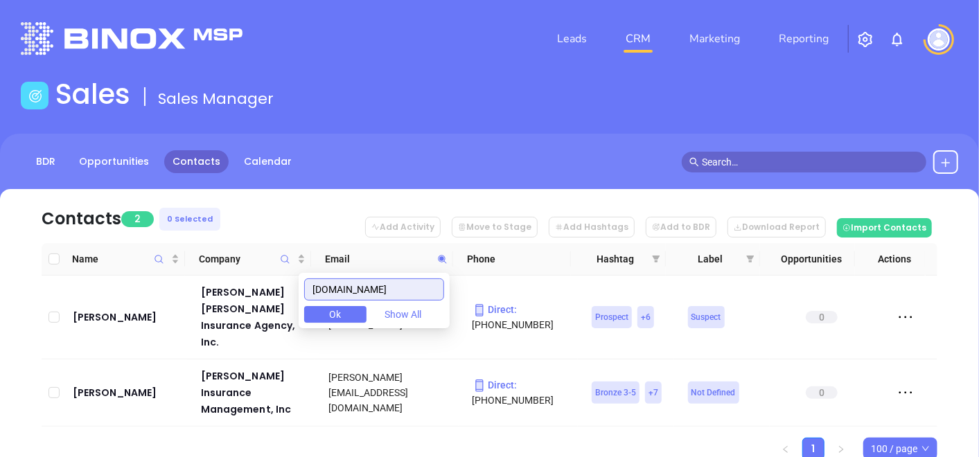
type input "lsinsure.com"
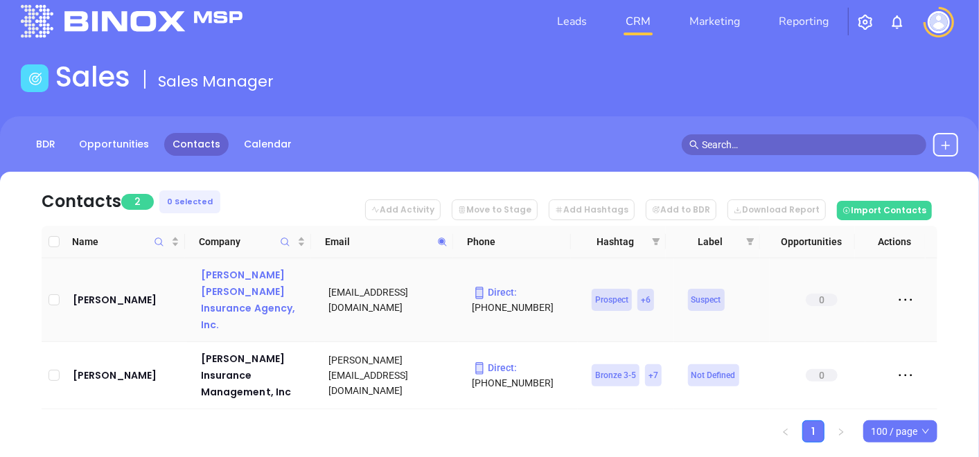
click at [231, 285] on div "Loesel Schaaf Insurance Agency, Inc." at bounding box center [255, 300] width 108 height 66
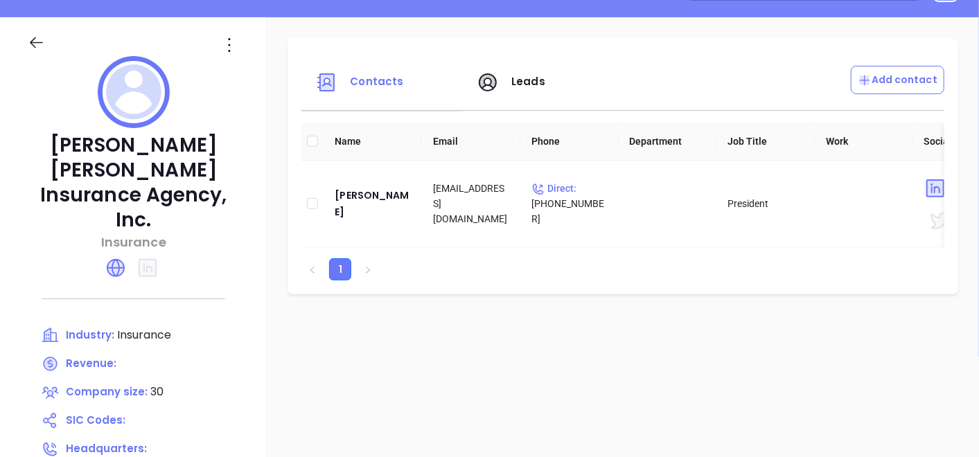
scroll to position [249, 0]
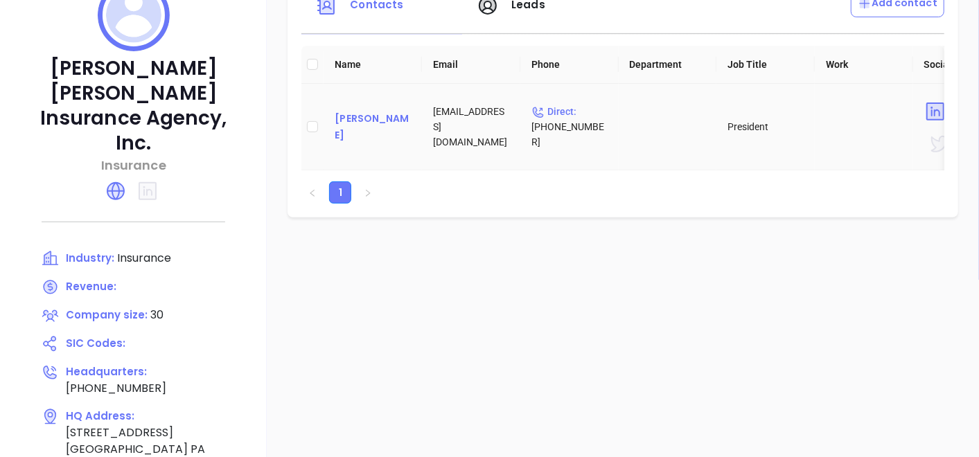
click at [362, 125] on div "Eric Consiglio" at bounding box center [373, 126] width 76 height 33
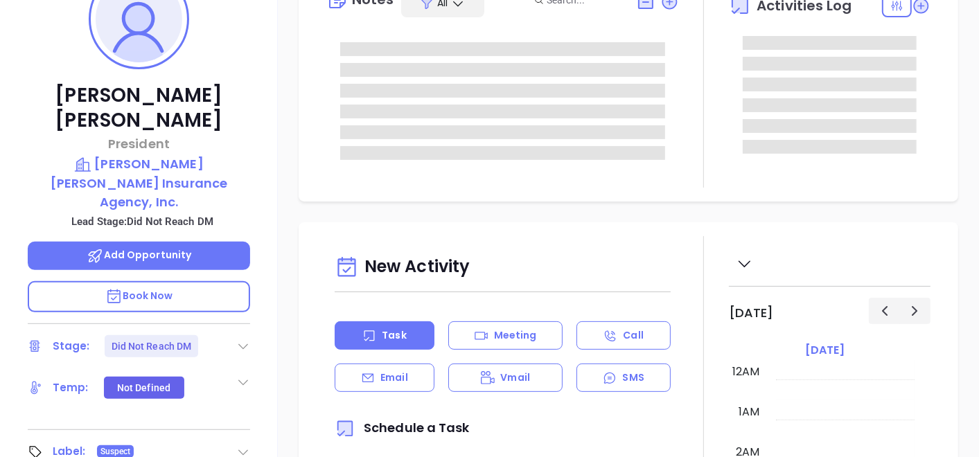
type input "Gissela Vargas"
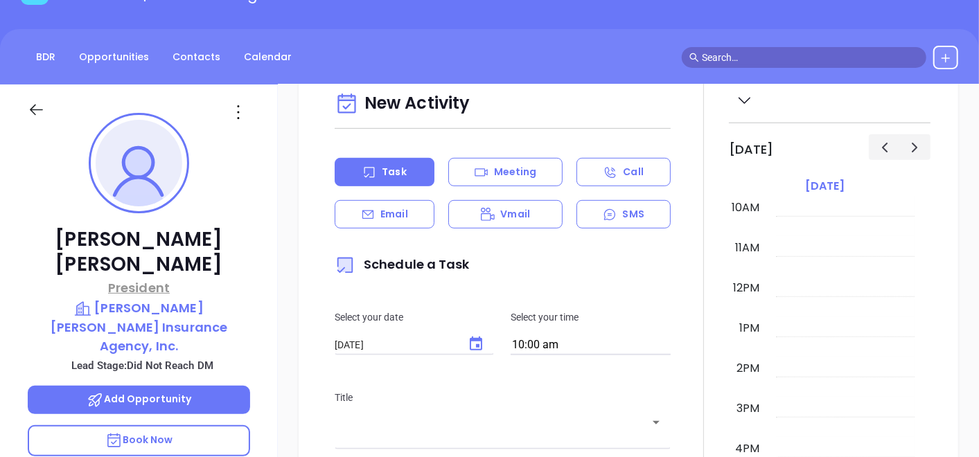
scroll to position [8, 0]
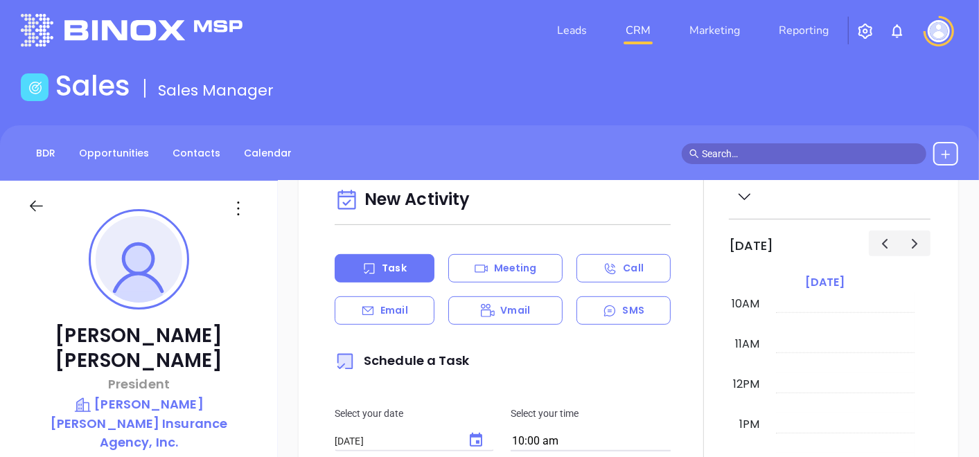
click at [242, 204] on icon at bounding box center [238, 208] width 22 height 22
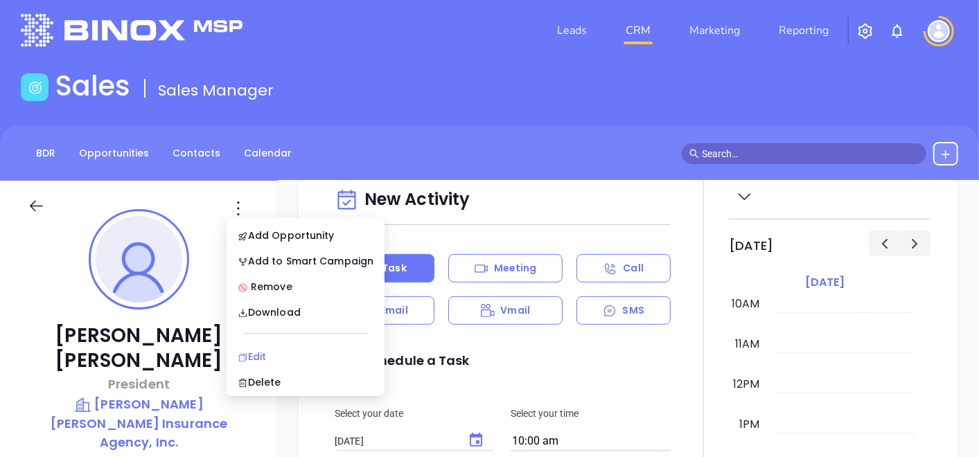
click at [258, 350] on div "Edit" at bounding box center [306, 356] width 136 height 15
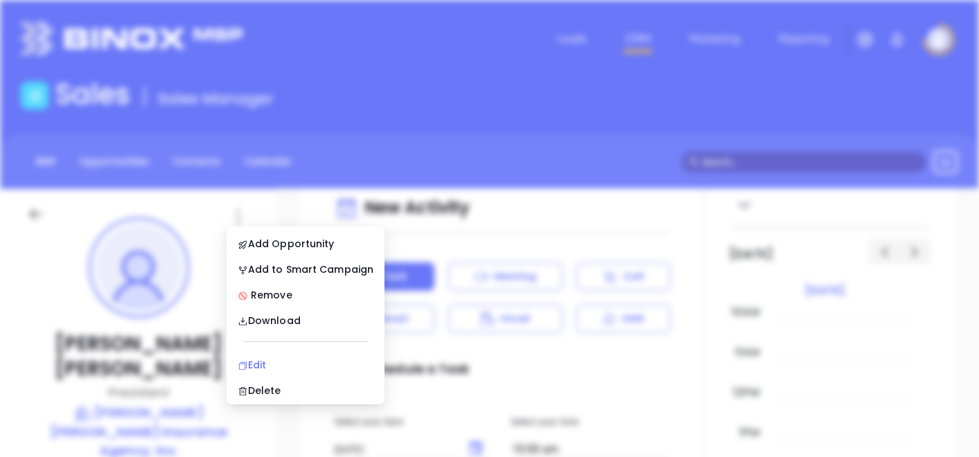
scroll to position [0, 0]
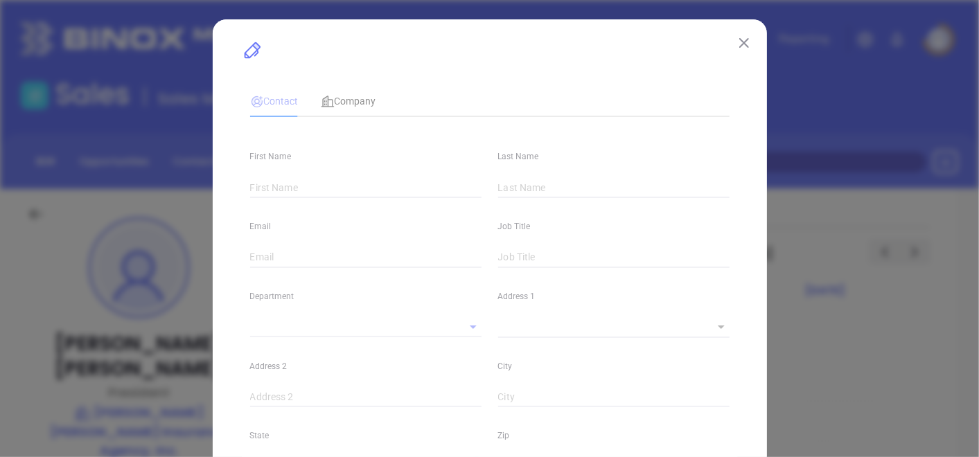
type input "Eric"
type input "Consiglio"
type input "econsiglio@LSinsure.com"
type input "President"
type input "1"
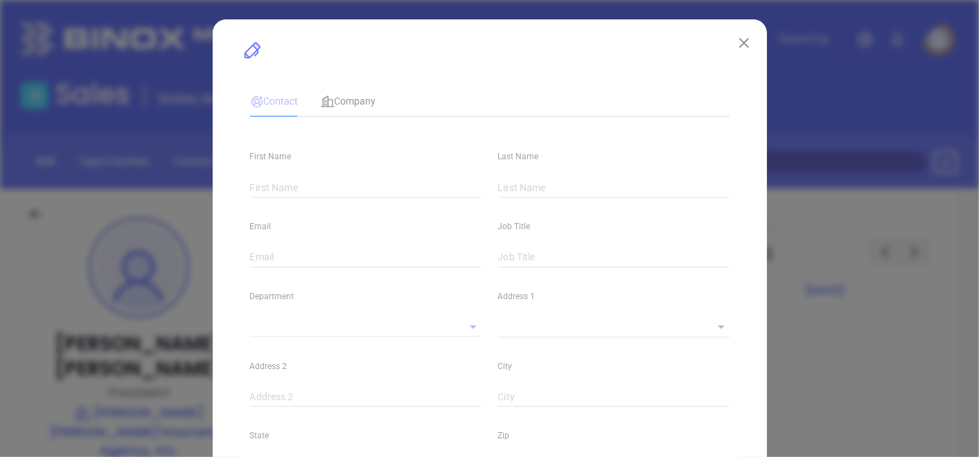
type input "www.linkedin.com/in/eric-consiglio-3b745490"
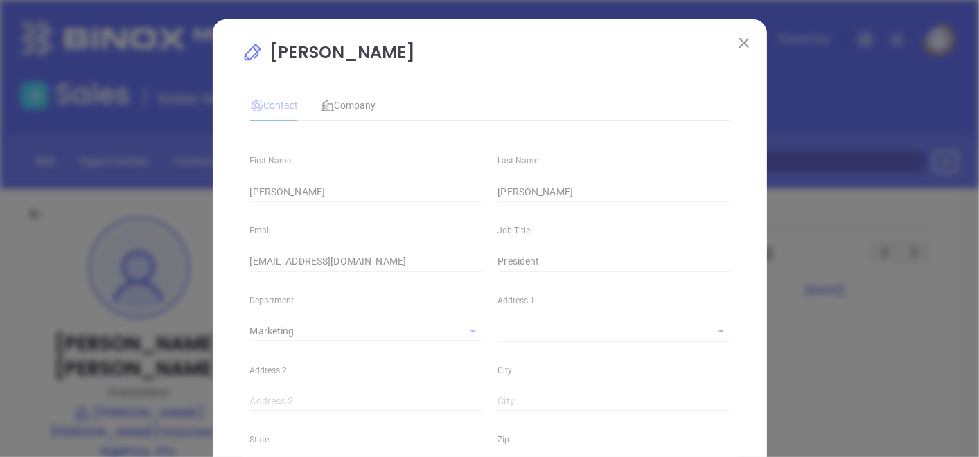
type input "Marketing"
type input "Other"
type input "Vicky Mendoza"
type input "Did Not Reach DM"
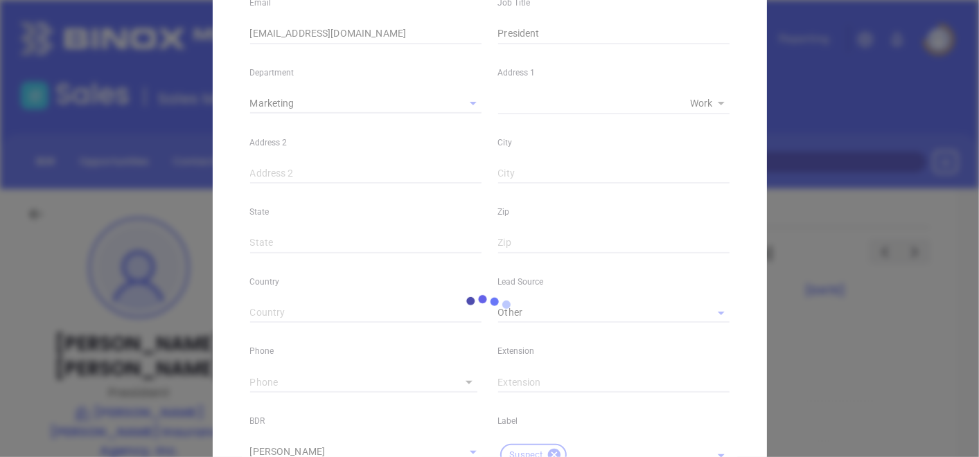
type input "1"
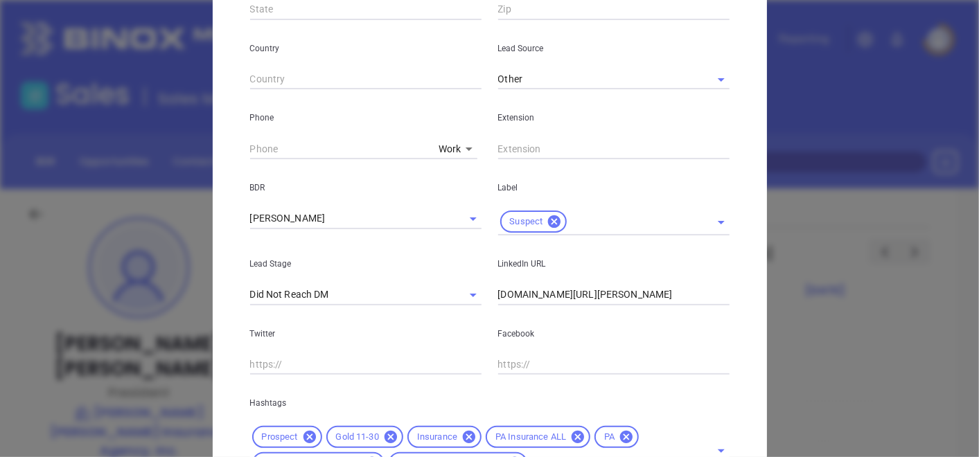
click at [429, 146] on div "Work 1" at bounding box center [364, 149] width 228 height 21
type input "( ) -"
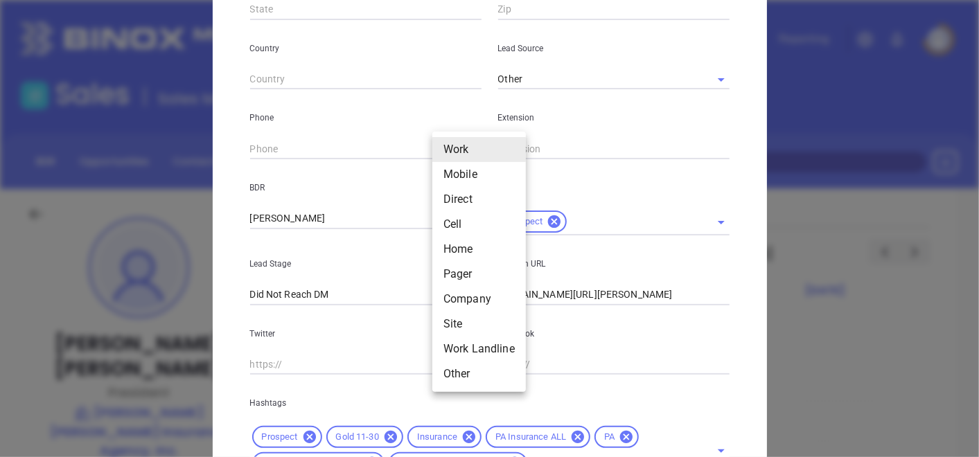
click at [434, 148] on body "Leads CRM Marketing Reporting Financial Leads Leads Sales Sales Manager BDR Opp…" at bounding box center [489, 228] width 979 height 457
click at [456, 179] on li "Mobile" at bounding box center [479, 174] width 94 height 25
type input "2"
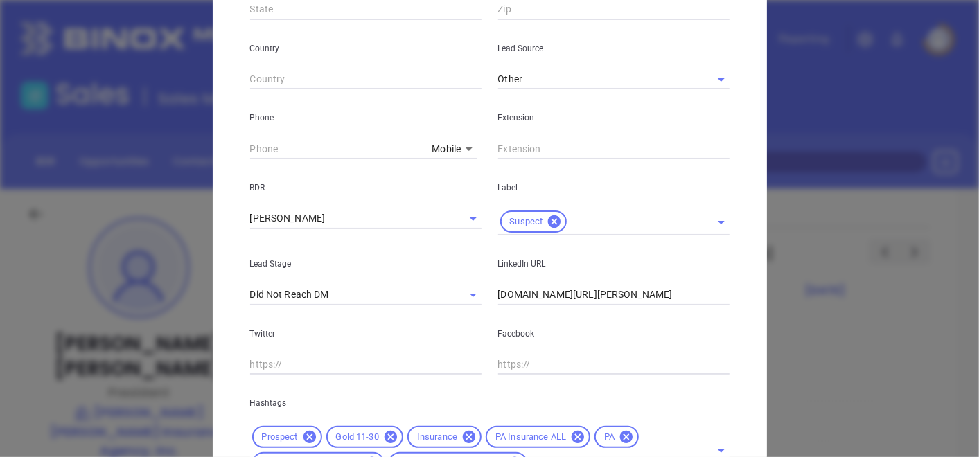
type input "( ) -"
click at [368, 154] on input "( ) -" at bounding box center [338, 149] width 177 height 21
paste input "877) 718-9935"
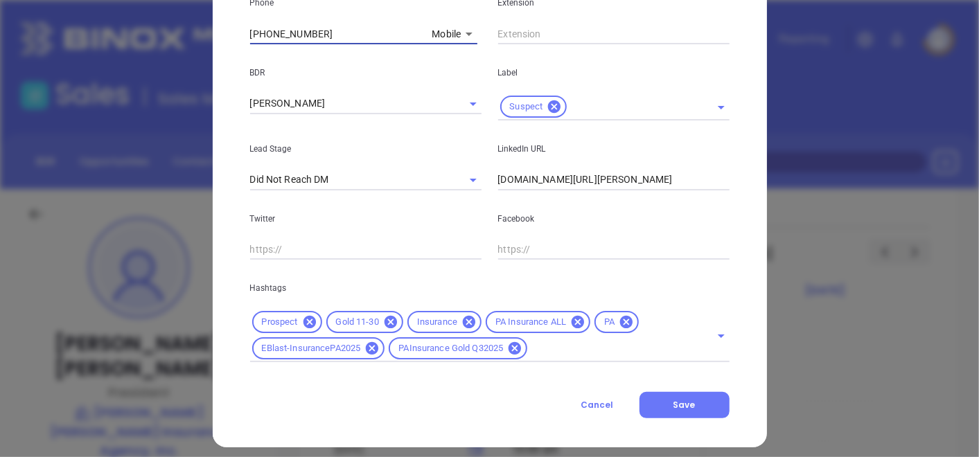
scroll to position [585, 0]
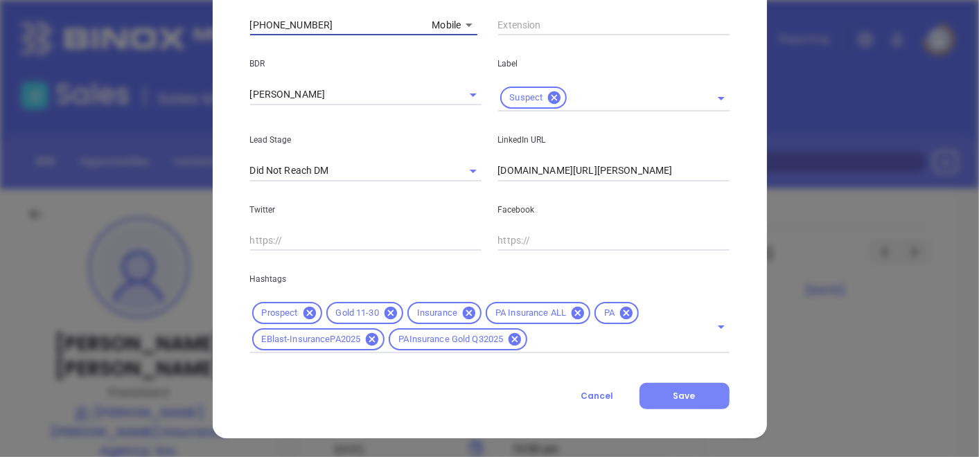
type input "(877) 718-9935"
click at [684, 386] on button "Save" at bounding box center [684, 396] width 90 height 26
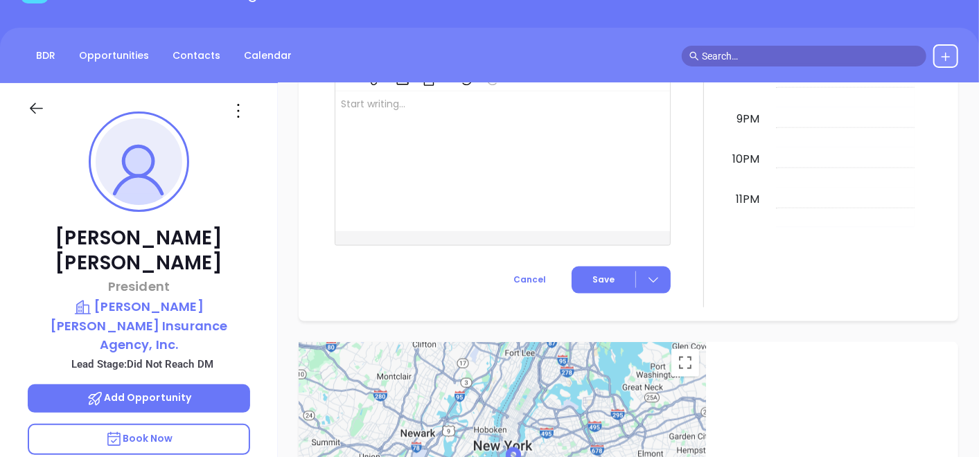
scroll to position [85, 0]
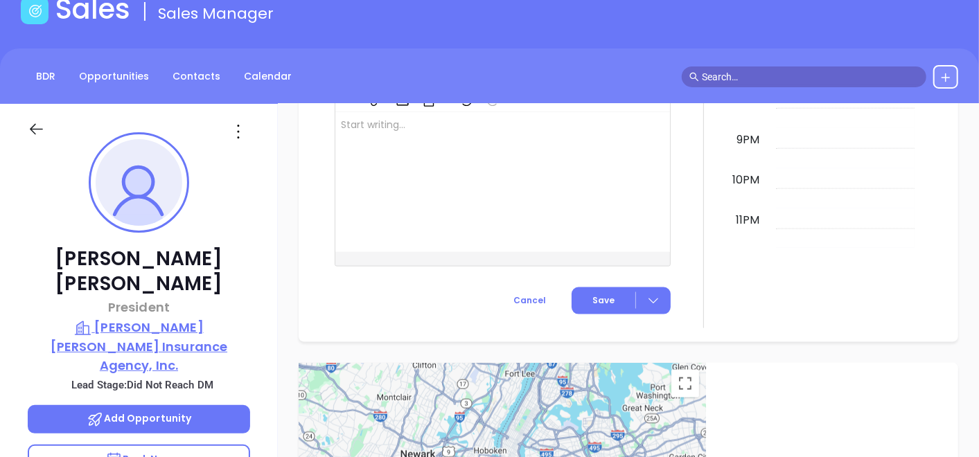
click at [193, 318] on p "Loesel Schaaf Insurance Agency, Inc." at bounding box center [139, 346] width 222 height 57
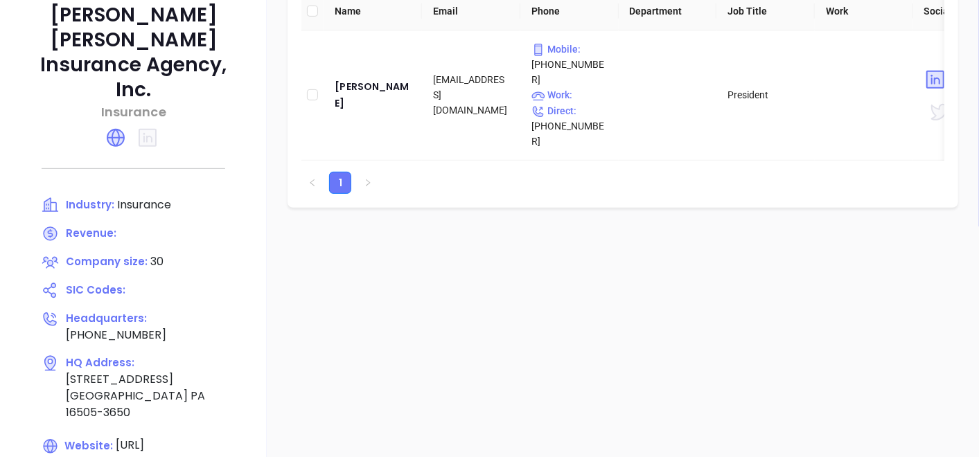
scroll to position [317, 0]
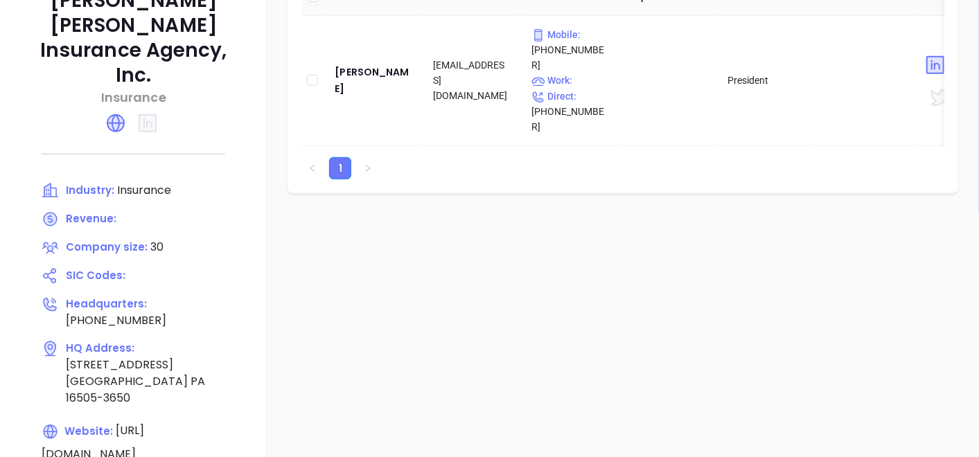
drag, startPoint x: 80, startPoint y: 399, endPoint x: 150, endPoint y: 399, distance: 70.0
click at [144, 423] on span "https://lsinsure.com/" at bounding box center [93, 442] width 103 height 39
copy span "lsinsure.com"
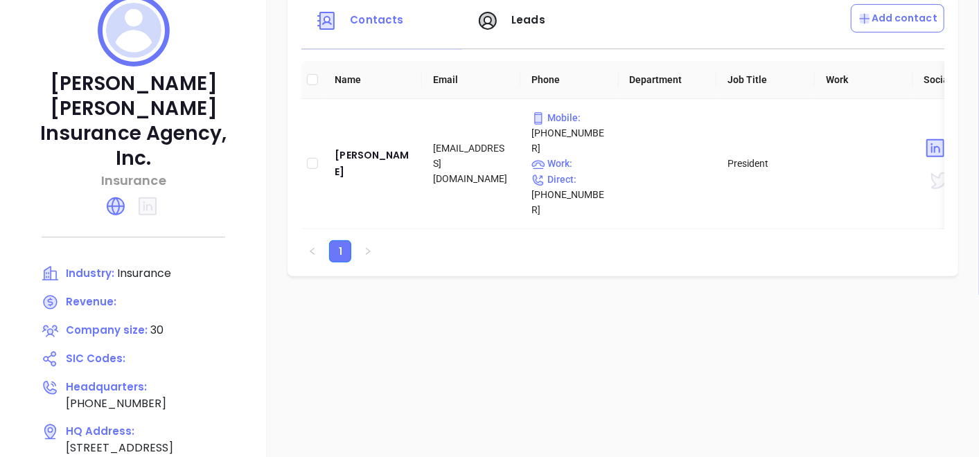
scroll to position [162, 0]
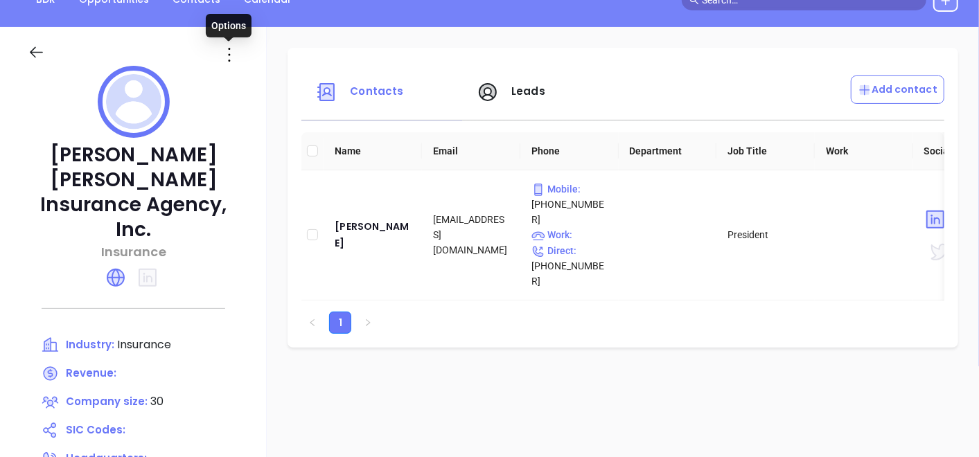
click at [231, 55] on icon at bounding box center [229, 55] width 22 height 22
click at [248, 85] on div "Edit" at bounding box center [291, 81] width 125 height 15
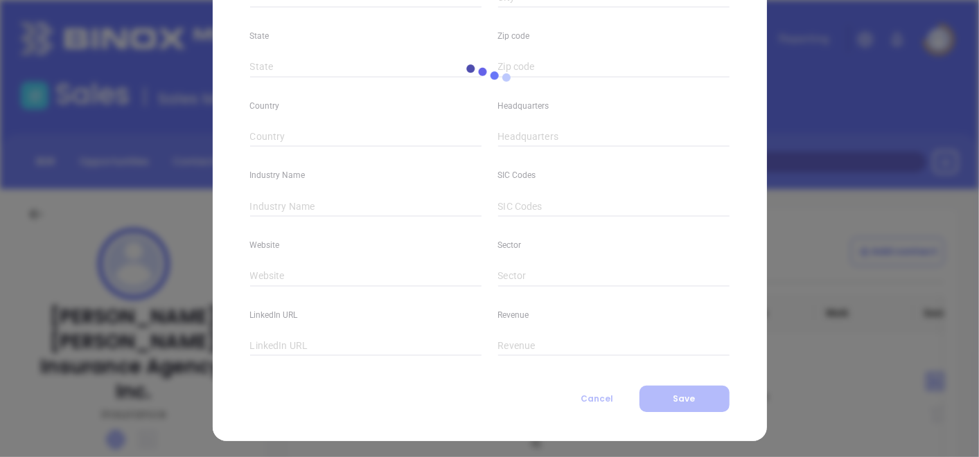
scroll to position [337, 0]
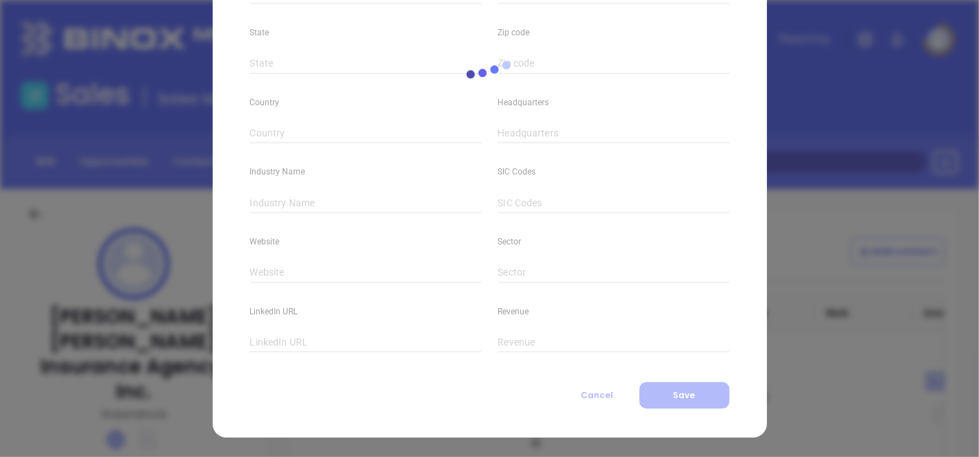
type input "Loesel Schaaf Insurance Agency, Inc."
type input "30"
type input "(814) 833-5433"
type input "Insurance"
type input "https://lsinsure.com/"
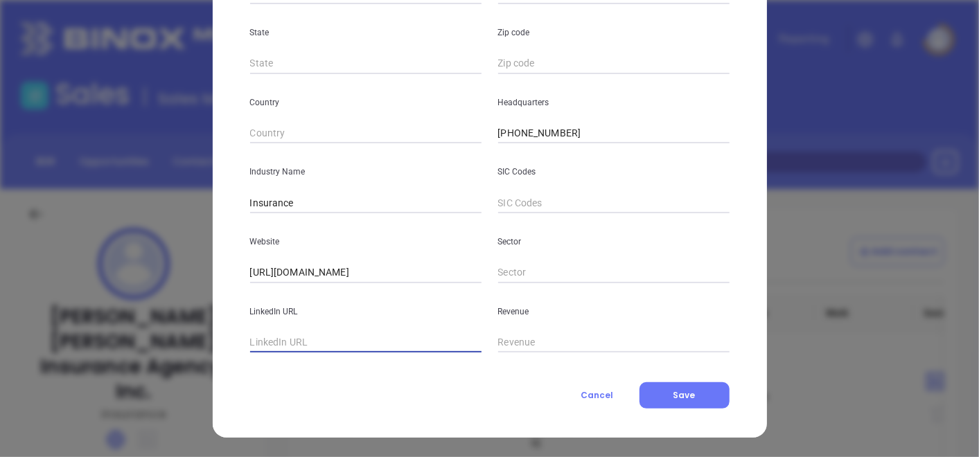
click at [256, 336] on input "text" at bounding box center [365, 342] width 231 height 21
paste input "https://linkedin.com/company/loesel-schaaf-insurance-agency-inc."
type input "https://linkedin.com/company/loesel-schaaf-insurance-agency-inc."
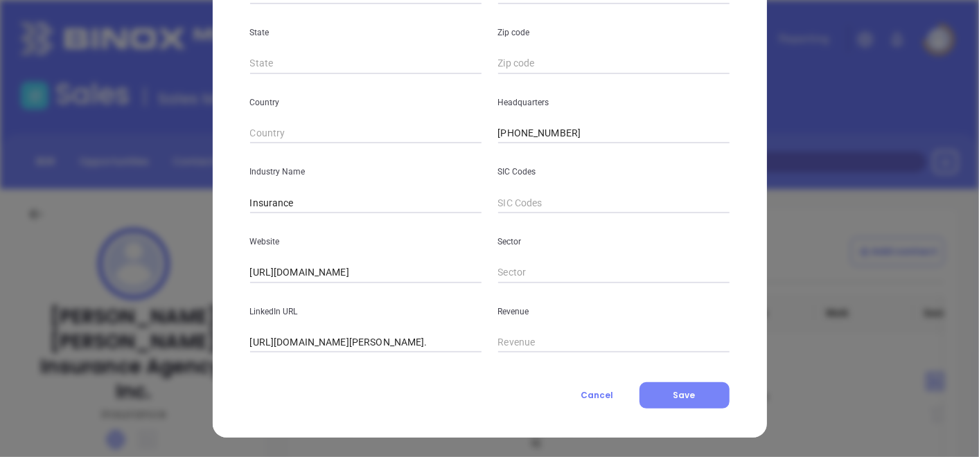
click at [650, 387] on button "Save" at bounding box center [684, 395] width 90 height 26
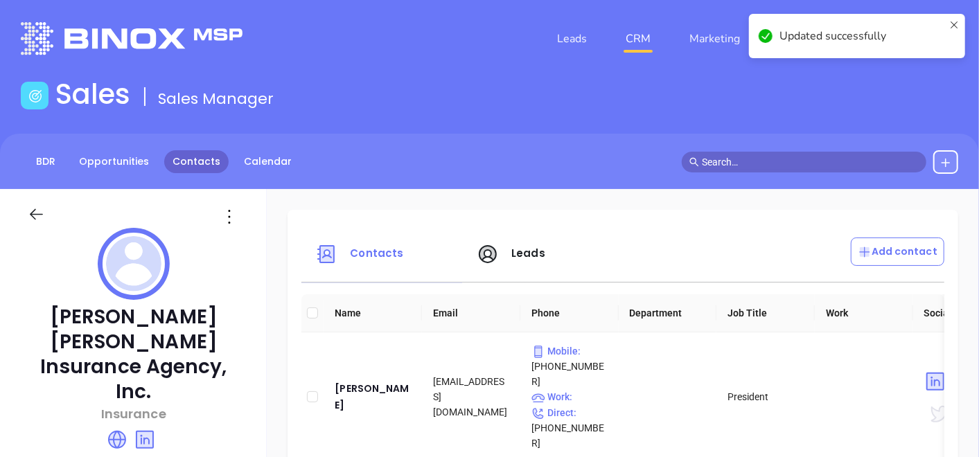
click at [199, 164] on link "Contacts" at bounding box center [196, 161] width 64 height 23
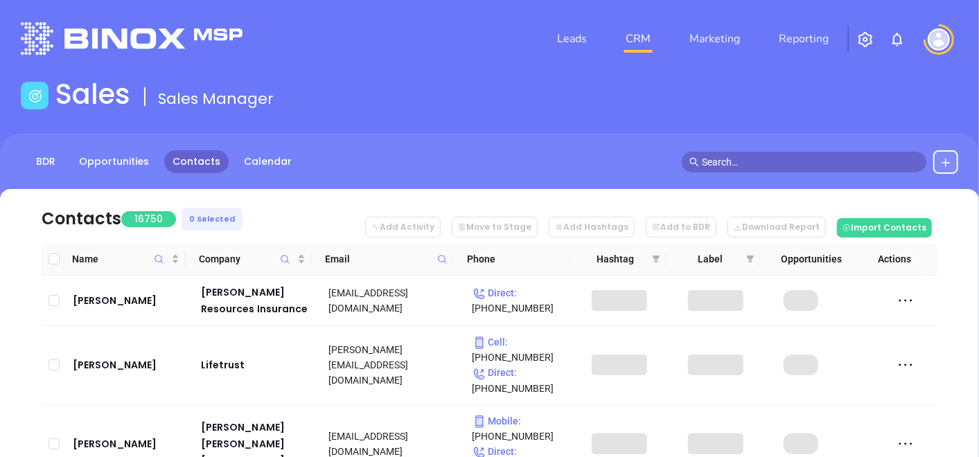
click at [443, 257] on icon at bounding box center [442, 259] width 10 height 10
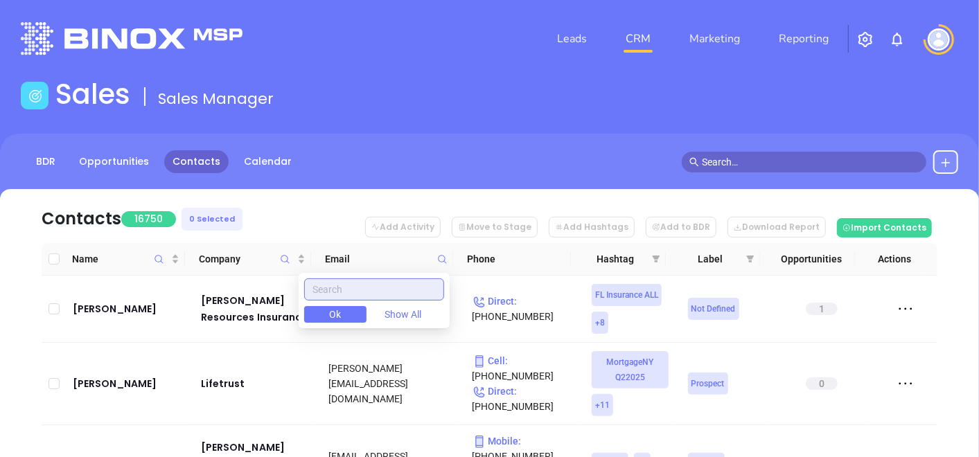
paste input "crottyinsurance.com"
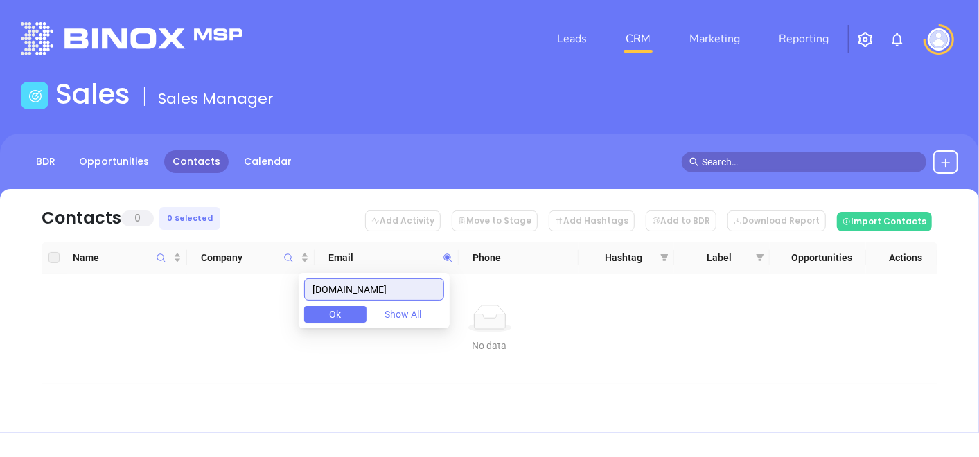
type input "crottyinsurance.com"
drag, startPoint x: 404, startPoint y: 284, endPoint x: 262, endPoint y: 280, distance: 142.1
click at [262, 280] on body "Leads CRM Marketing Reporting Financial Leads Leads Sales Sales Manager BDR Opp…" at bounding box center [489, 228] width 979 height 457
paste input "manlafins.com"
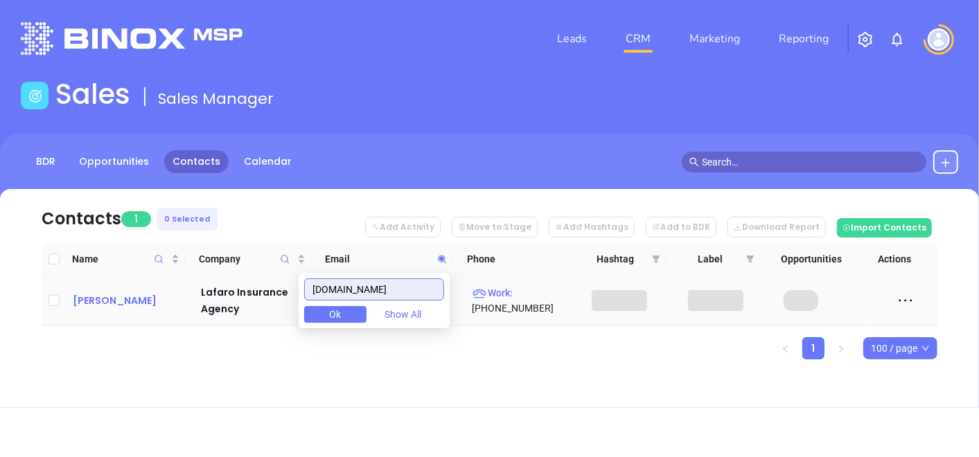
type input "manlafins.com"
click at [108, 296] on div "Robert Lafaro" at bounding box center [127, 300] width 109 height 17
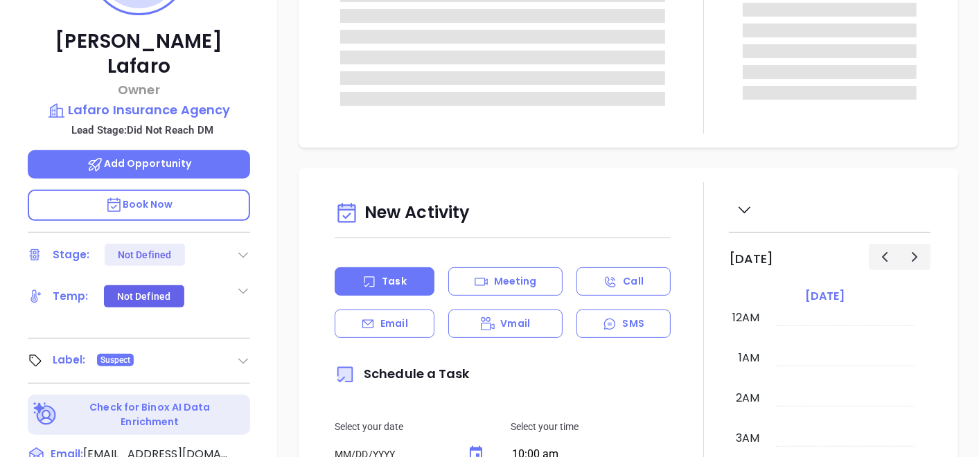
type input "10/03/2025"
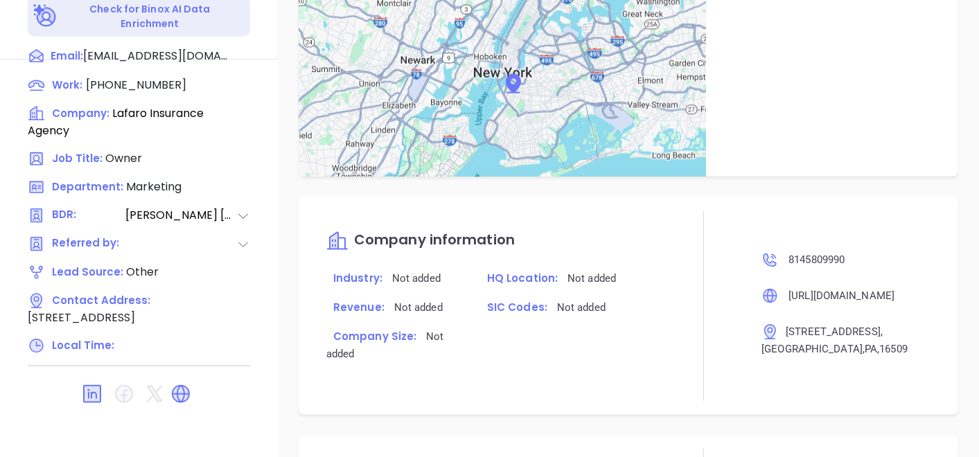
scroll to position [906, 0]
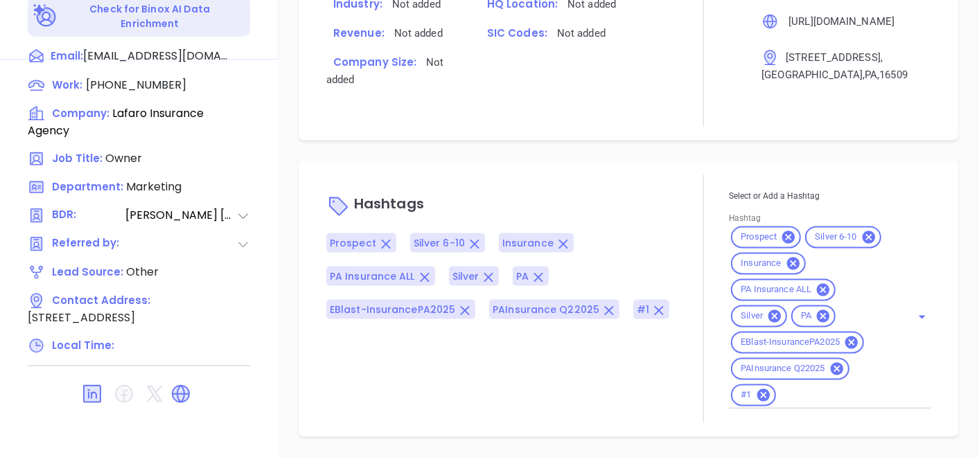
type input "Gissela Vargas"
click at [767, 317] on icon at bounding box center [774, 316] width 15 height 15
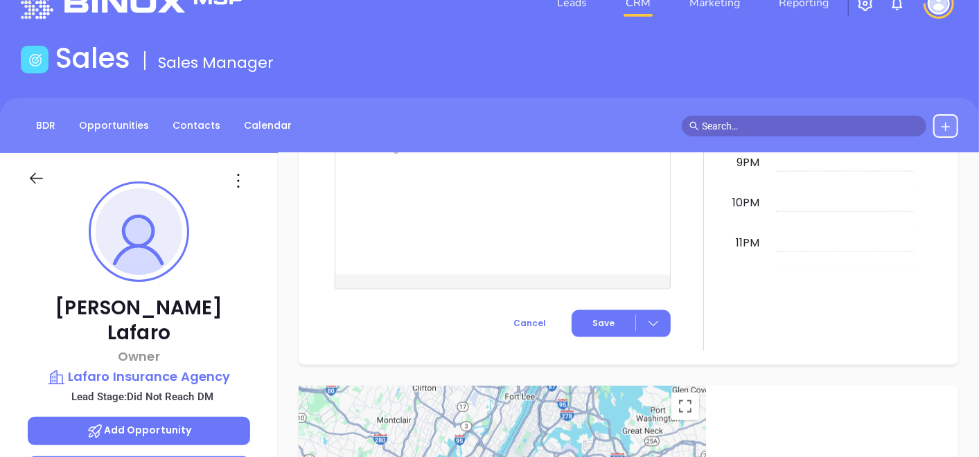
scroll to position [0, 0]
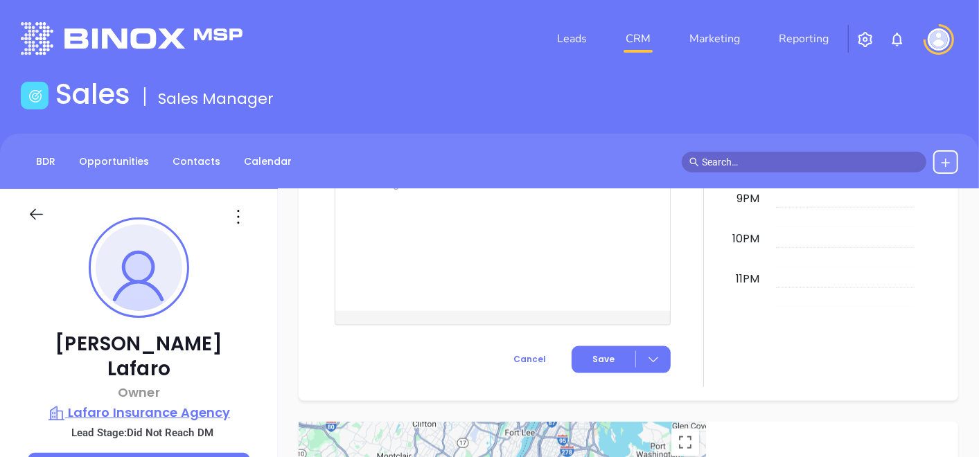
click at [110, 403] on p "Lafaro Insurance Agency" at bounding box center [139, 412] width 222 height 19
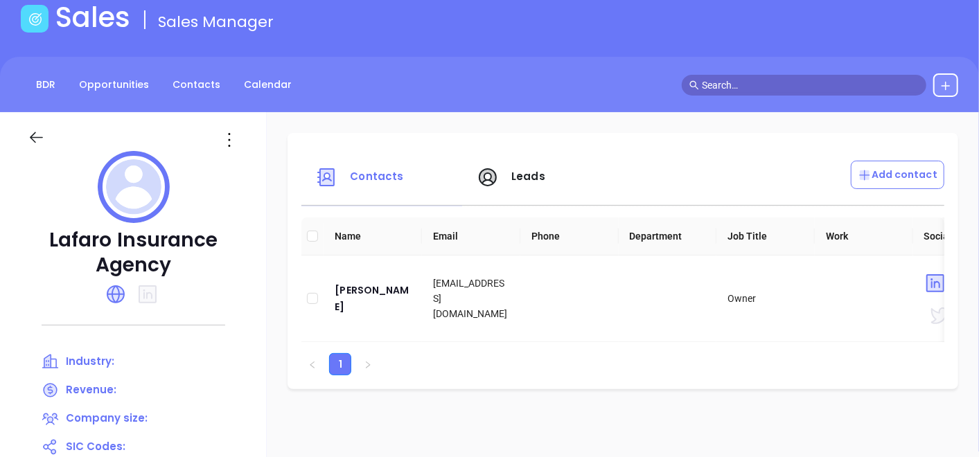
click at [42, 134] on icon at bounding box center [36, 137] width 17 height 17
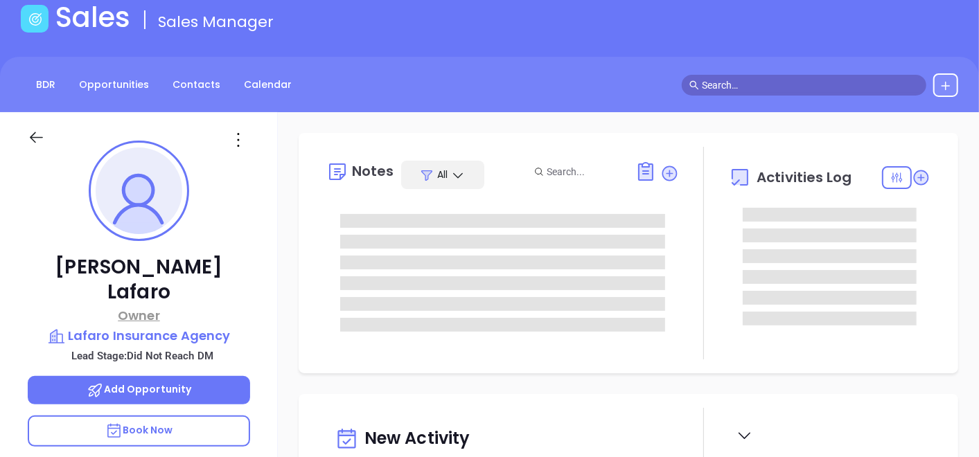
type input "10/03/2025"
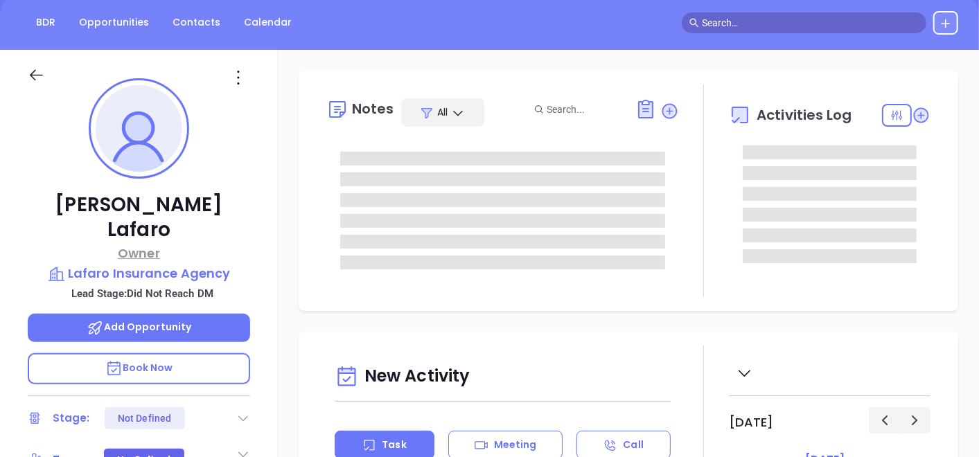
scroll to position [402, 0]
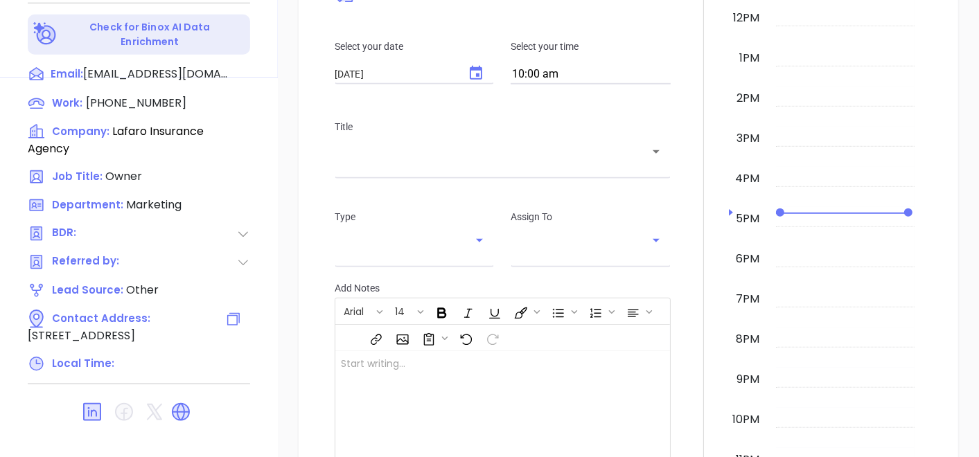
type input "Gissela Vargas"
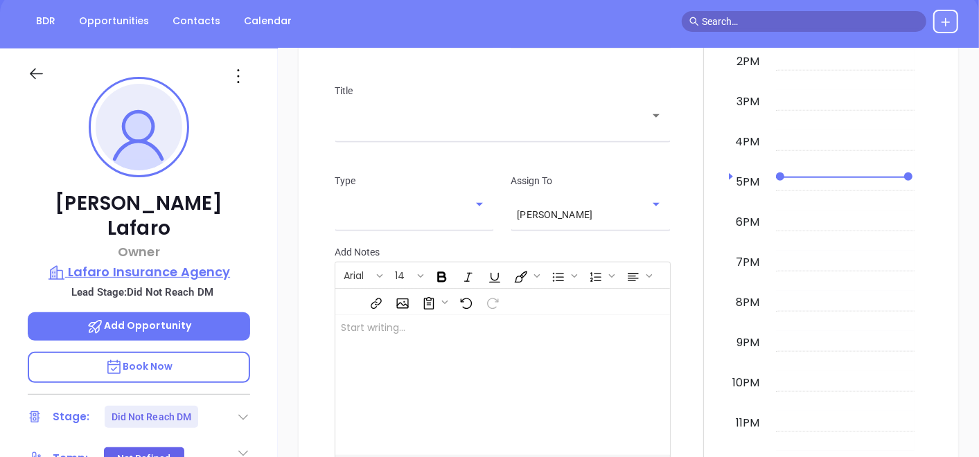
scroll to position [85, 0]
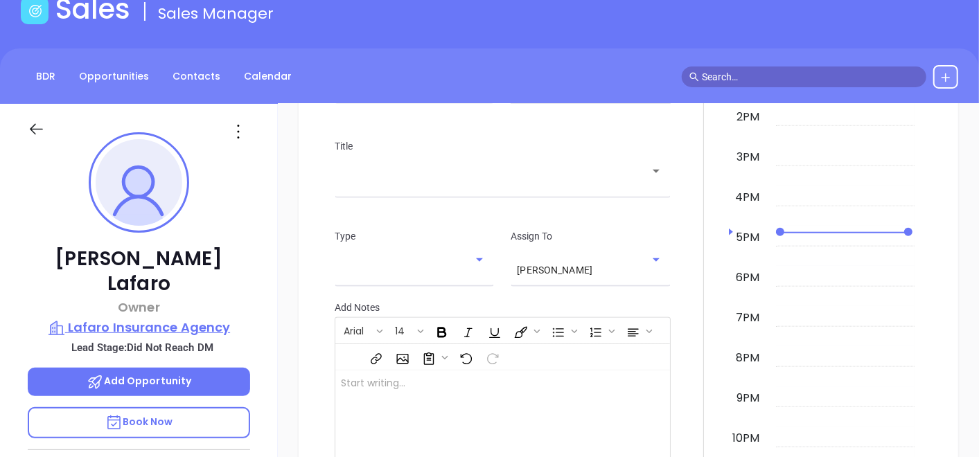
click at [204, 318] on p "Lafaro Insurance Agency" at bounding box center [139, 327] width 222 height 19
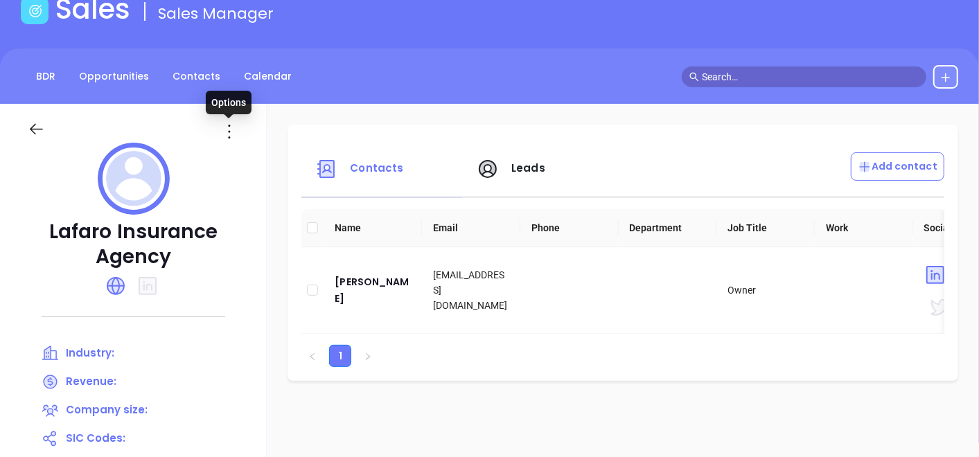
click at [234, 136] on icon at bounding box center [229, 132] width 22 height 22
click at [251, 152] on div "Edit" at bounding box center [291, 158] width 125 height 15
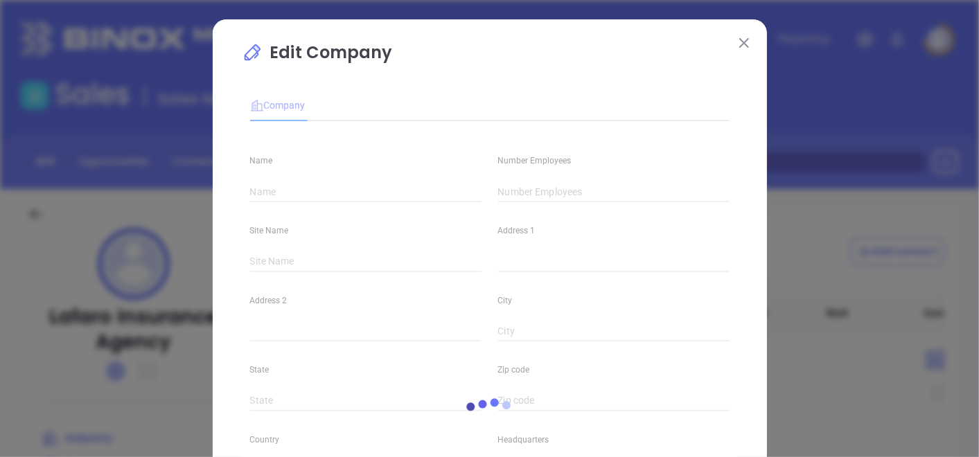
type input "Lafaro Insurance Agency"
type input "(814) 580-9990"
type input "https://www.manlafins.com/"
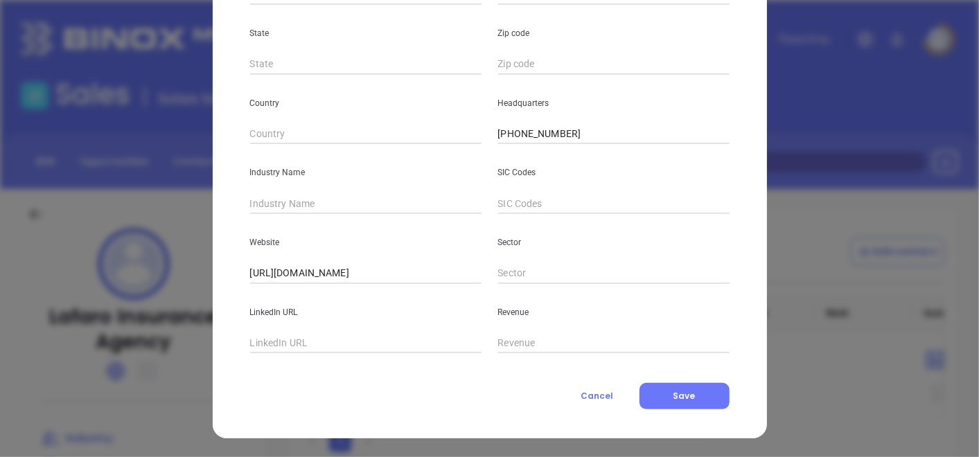
scroll to position [337, 0]
click at [296, 347] on input "text" at bounding box center [365, 342] width 231 height 21
paste input "https://www.linkedin.com/company/mantsch-lafaro-insurance-agency/"
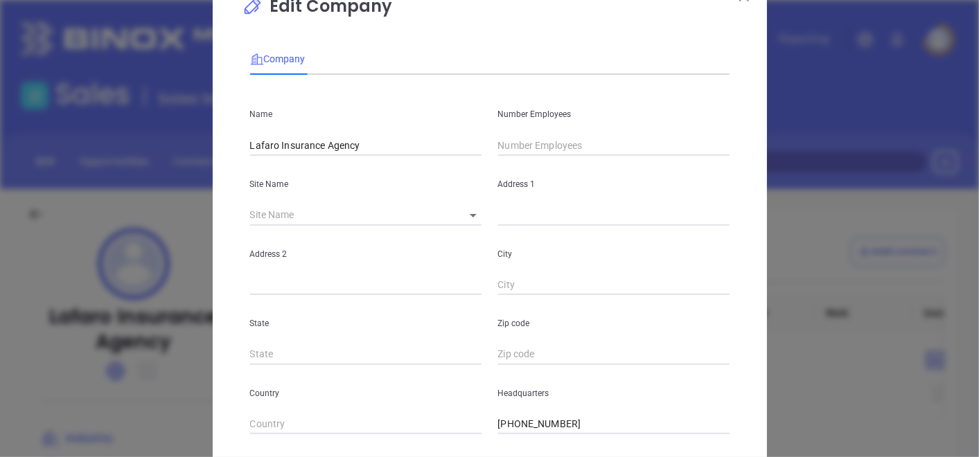
scroll to position [0, 0]
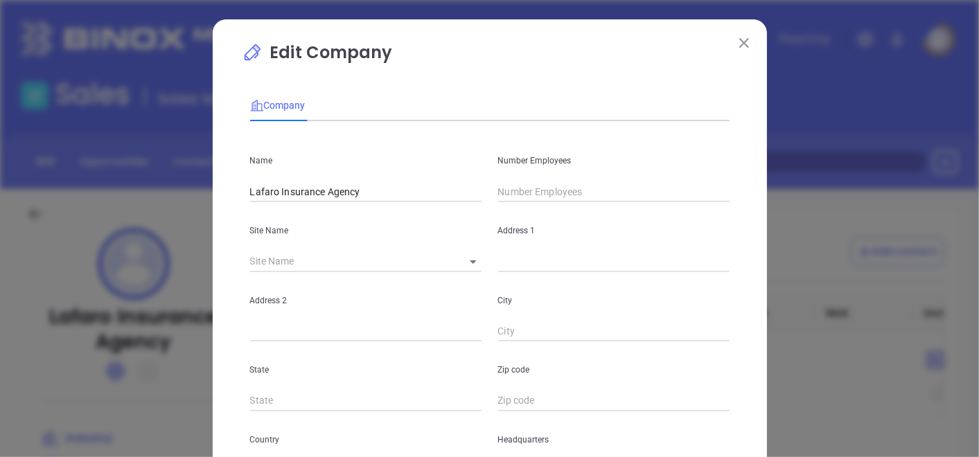
type input "https://www.linkedin.com/company/mantsch-lafaro-insurance-agency/"
click at [512, 197] on input "text" at bounding box center [613, 191] width 231 height 21
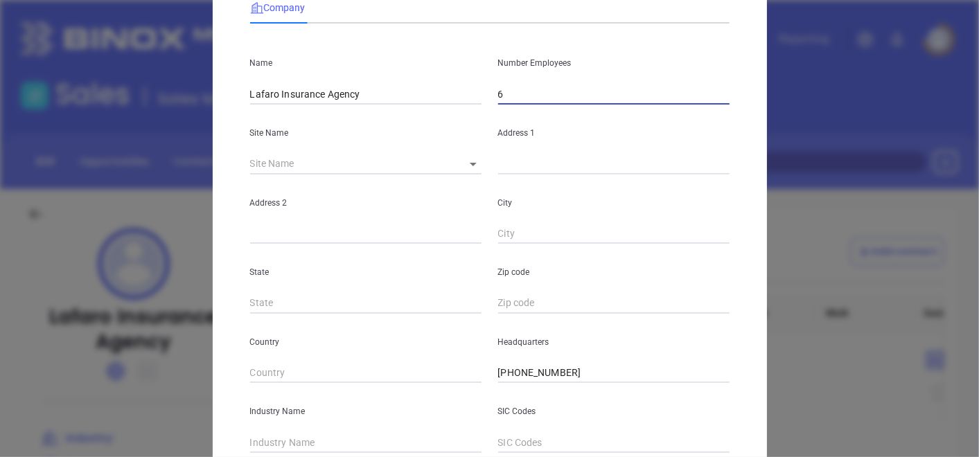
scroll to position [154, 0]
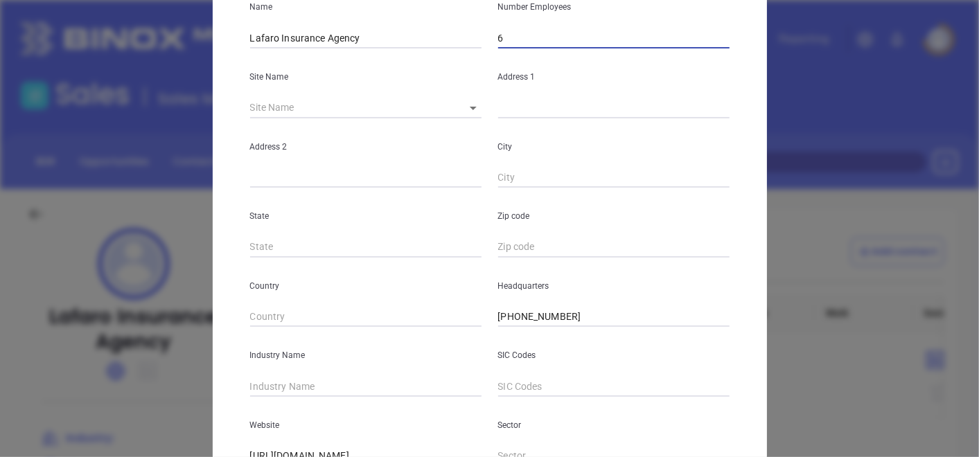
type input "6"
click at [296, 380] on input "text" at bounding box center [365, 386] width 231 height 21
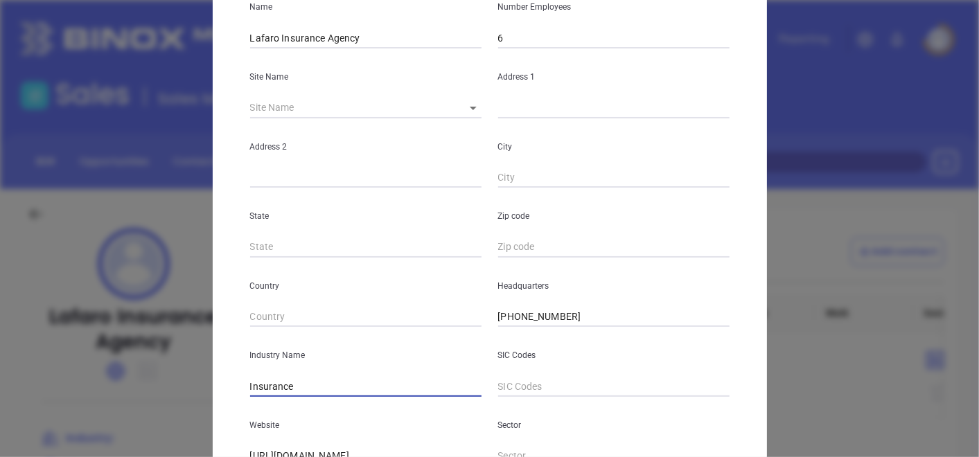
type input "Insurance"
click at [220, 111] on div "Edit Company Company Name Lafaro Insurance Agency Number Employees 6 Site Name …" at bounding box center [490, 244] width 554 height 756
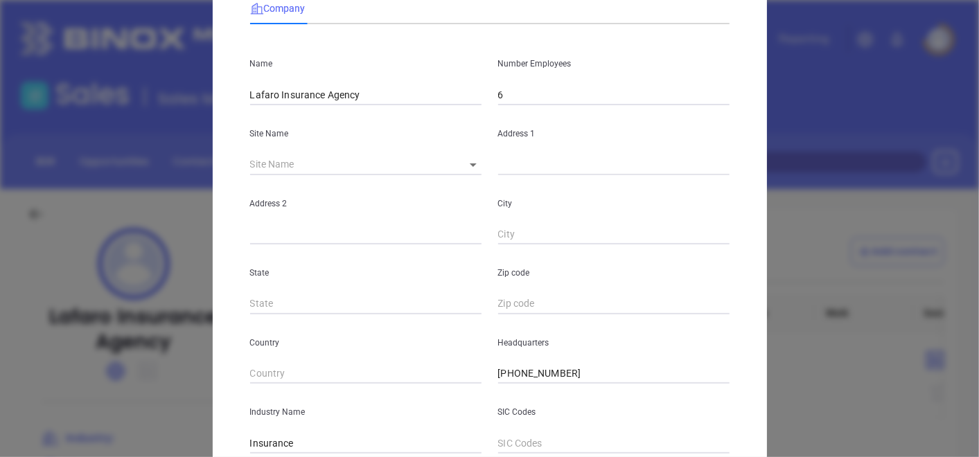
scroll to position [77, 0]
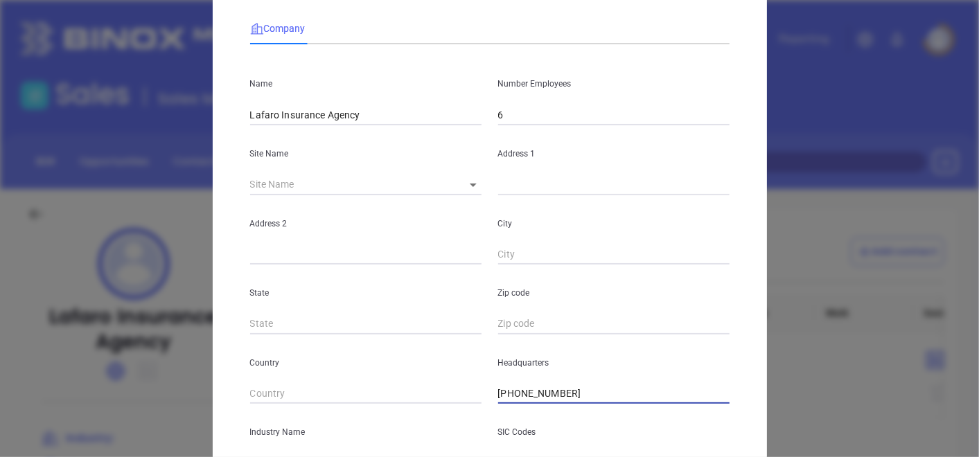
drag, startPoint x: 569, startPoint y: 389, endPoint x: 433, endPoint y: 384, distance: 136.5
click at [437, 384] on div "Country Headquarters (814) 580-9990" at bounding box center [490, 370] width 496 height 70
paste input "814) 866-5528"
type input "(814) 866-5528"
click at [461, 177] on body "Leads CRM Marketing Reporting Financial Leads Leads Sales Sales Manager BDR Opp…" at bounding box center [489, 228] width 979 height 457
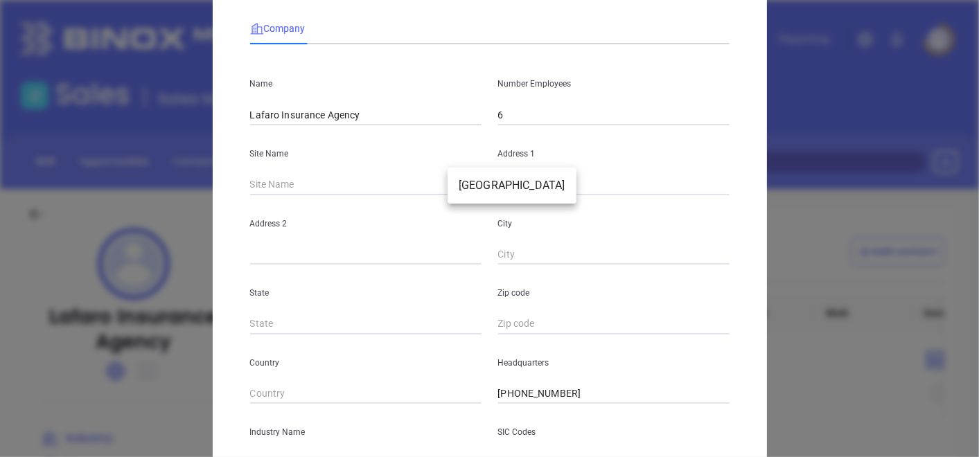
click at [475, 190] on li "Erie" at bounding box center [511, 185] width 129 height 25
type input "Erie"
type input "4627 Peach Street"
type input "Erie"
type input "PA"
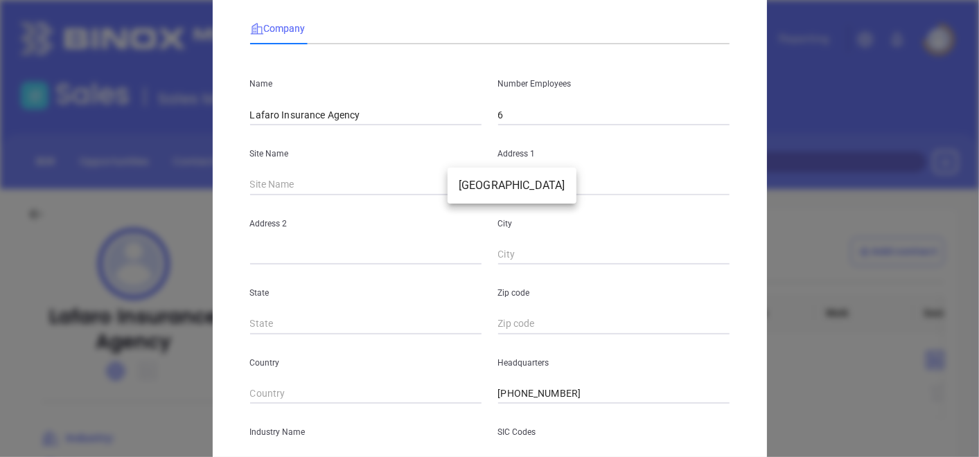
type input "16509"
type input "81204"
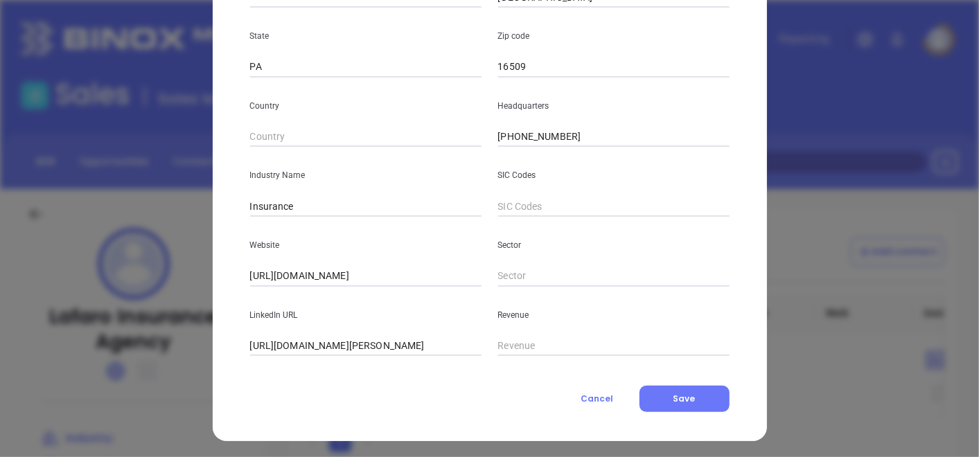
scroll to position [337, 0]
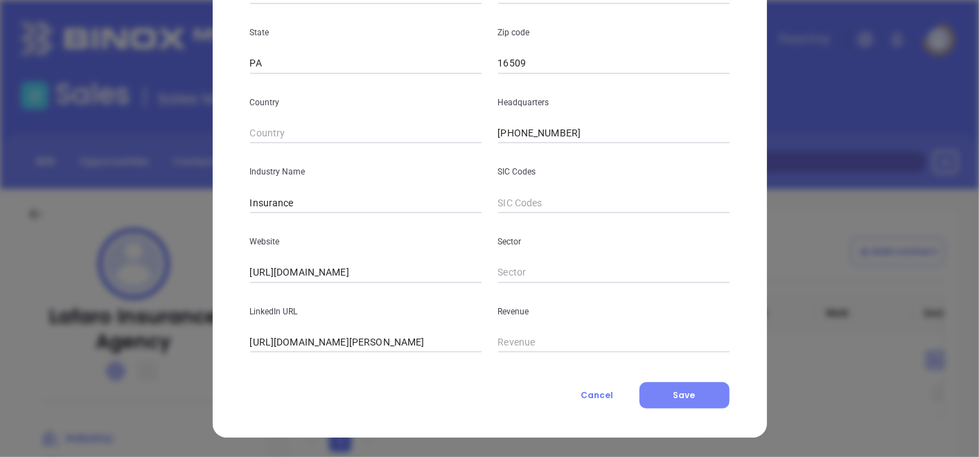
click at [673, 398] on span "Save" at bounding box center [684, 395] width 22 height 12
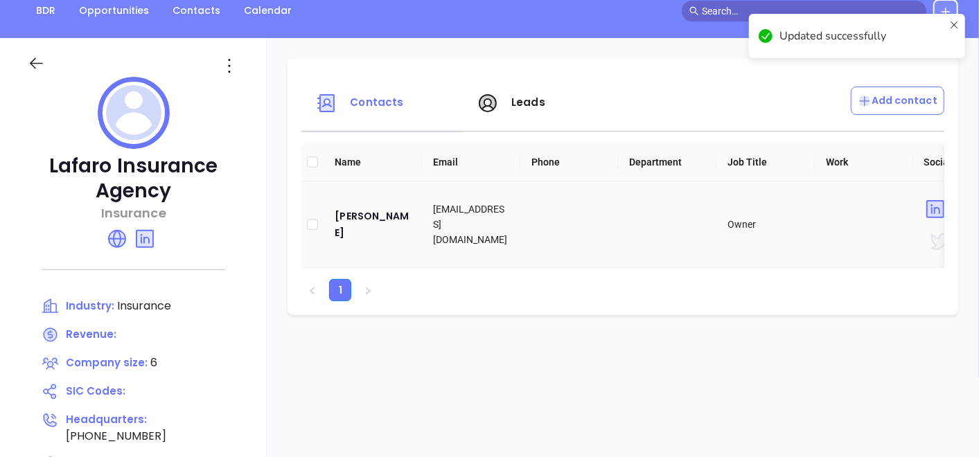
scroll to position [154, 0]
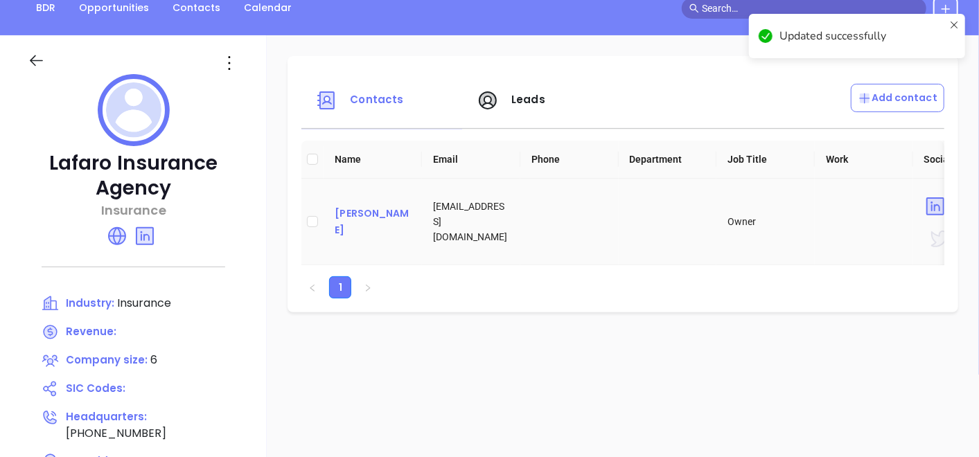
click at [340, 221] on div "Robert Lafaro" at bounding box center [373, 221] width 76 height 33
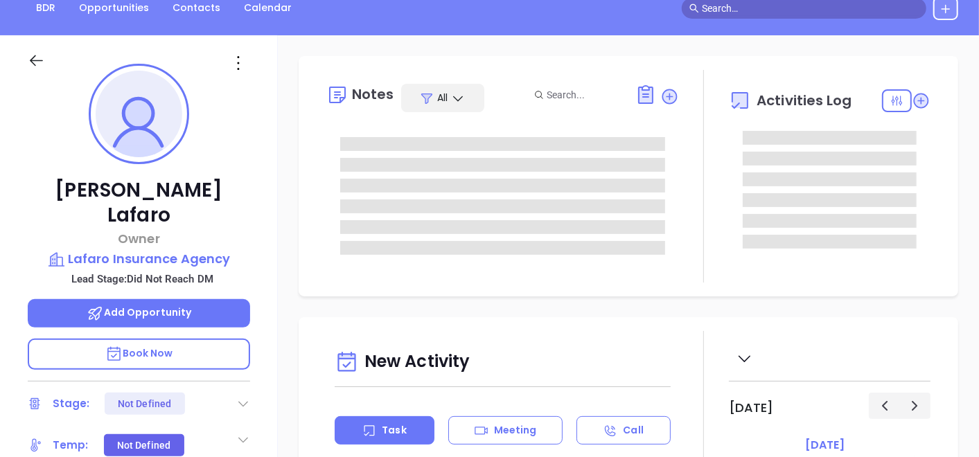
type input "10/03/2025"
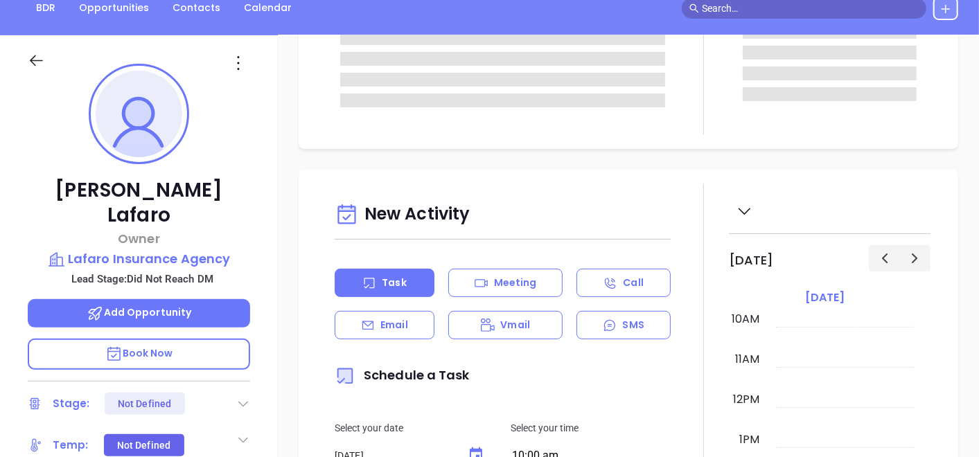
scroll to position [154, 0]
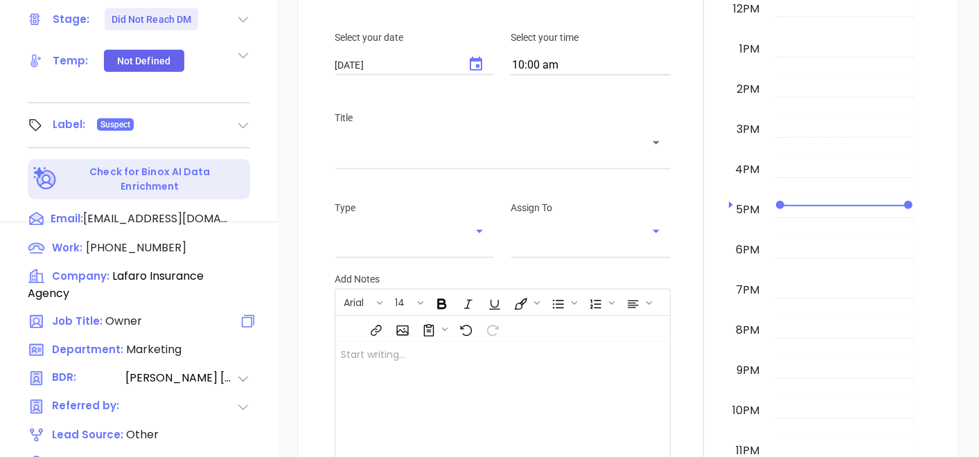
type input "Gissela Vargas"
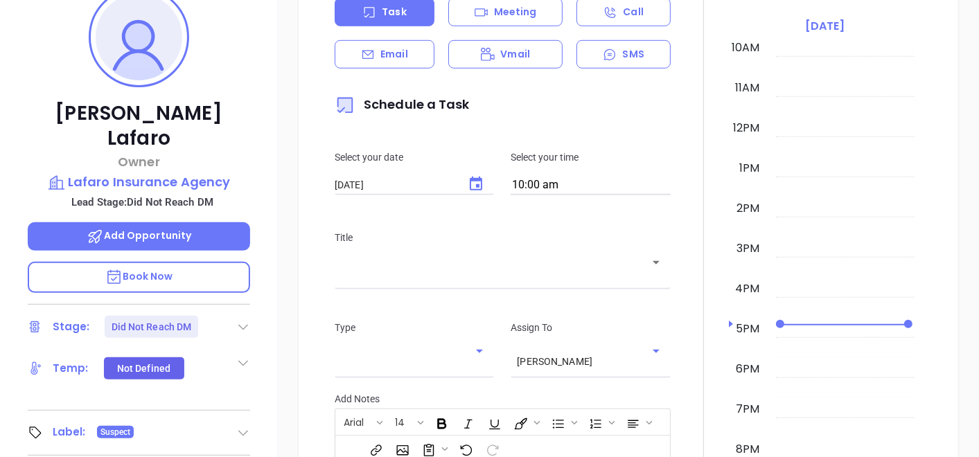
scroll to position [0, 0]
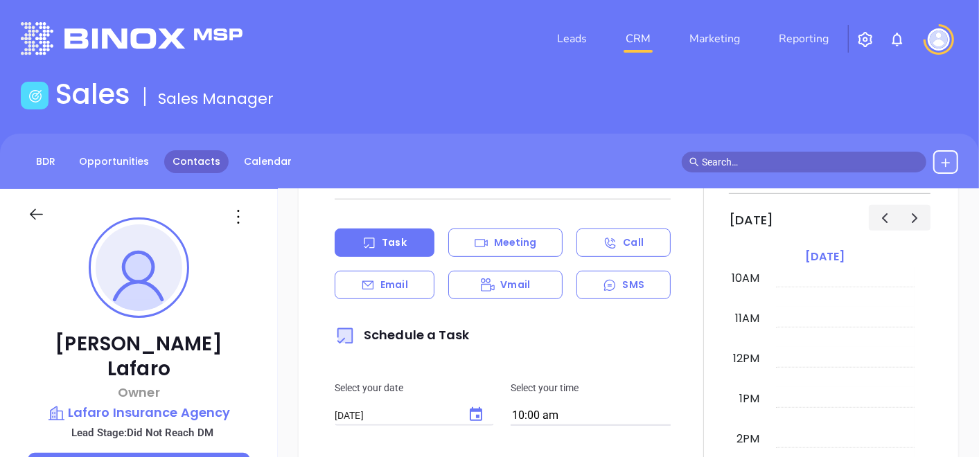
click at [204, 159] on link "Contacts" at bounding box center [196, 161] width 64 height 23
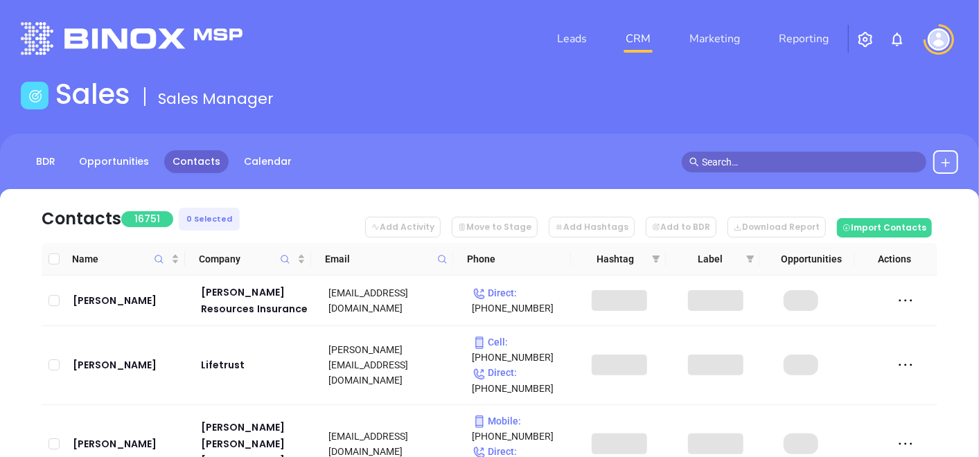
click at [438, 261] on icon at bounding box center [442, 259] width 10 height 10
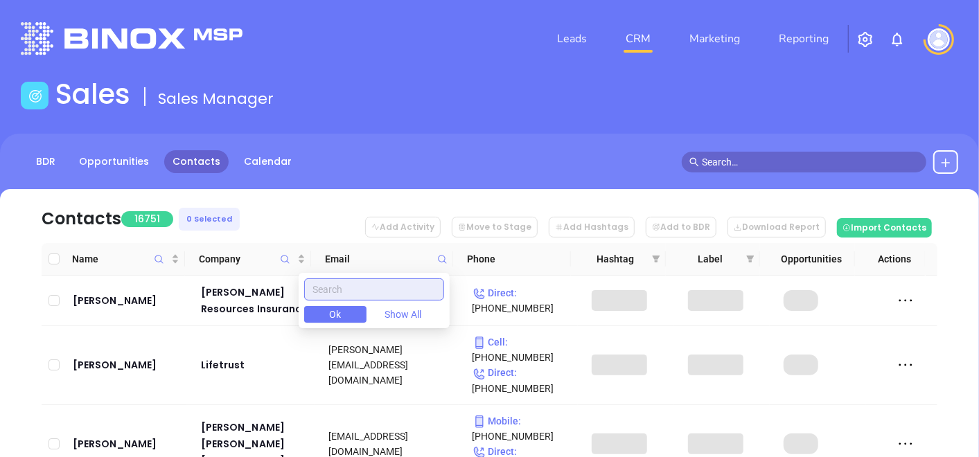
paste input "hmm-ins.com"
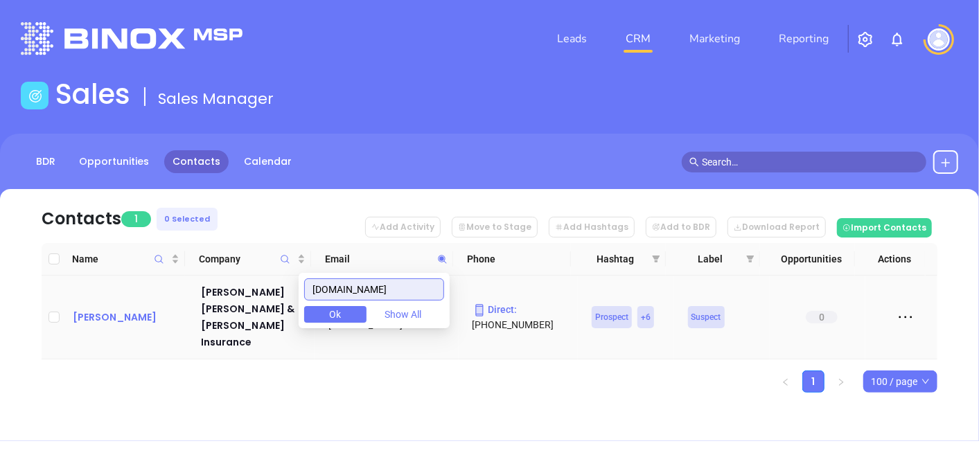
type input "hmm-ins.com"
click at [103, 309] on div "Benjamin Martz" at bounding box center [127, 317] width 109 height 17
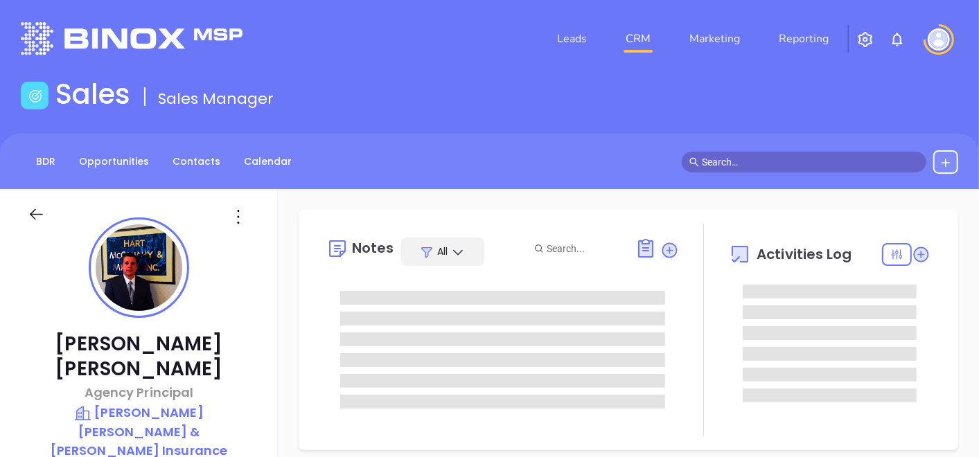
type input "10/03/2025"
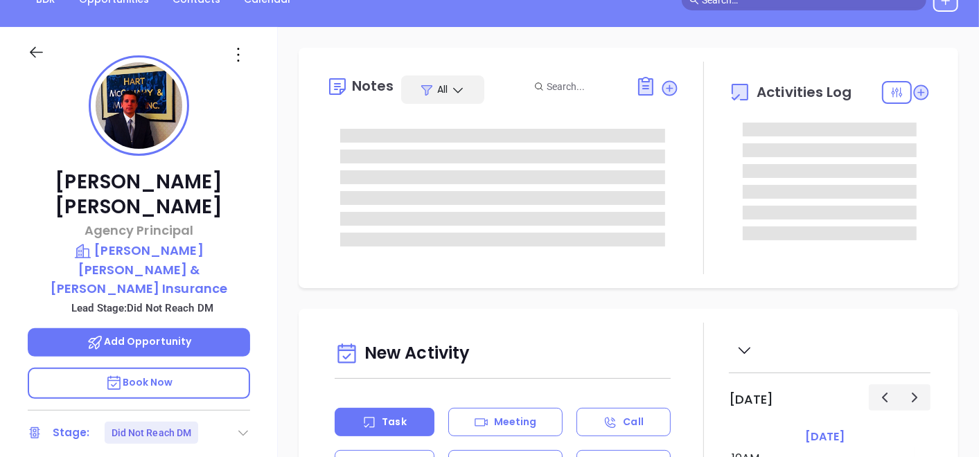
type input "Gissela Vargas"
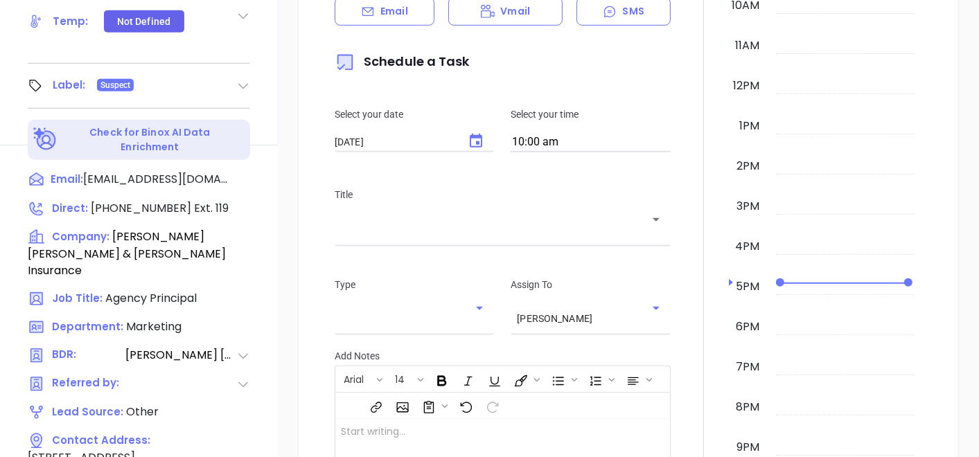
scroll to position [701, 0]
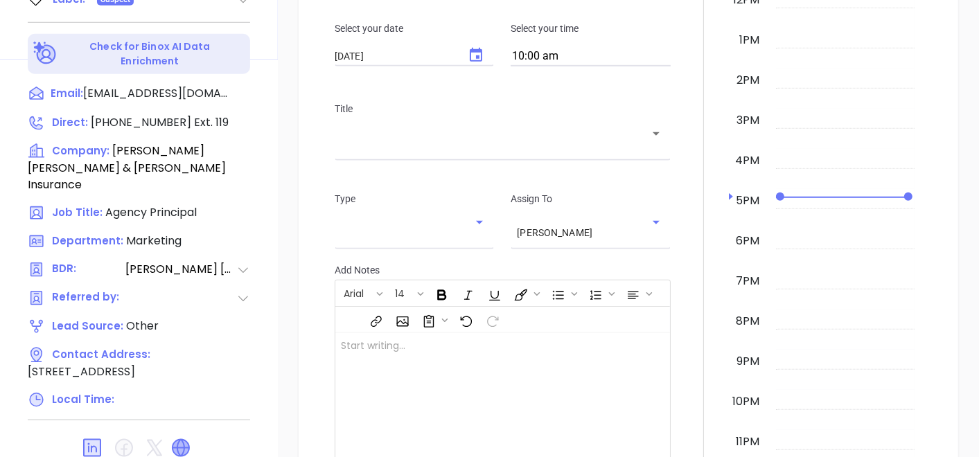
click at [181, 440] on icon at bounding box center [180, 448] width 17 height 17
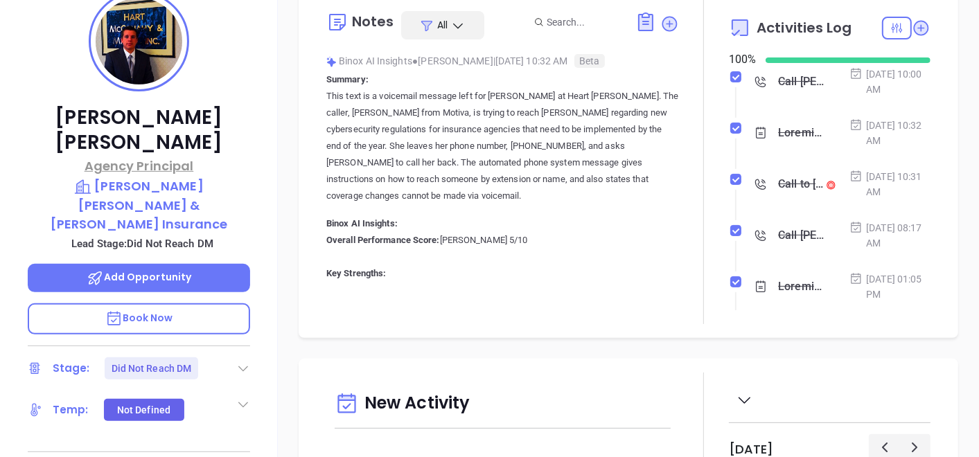
scroll to position [162, 0]
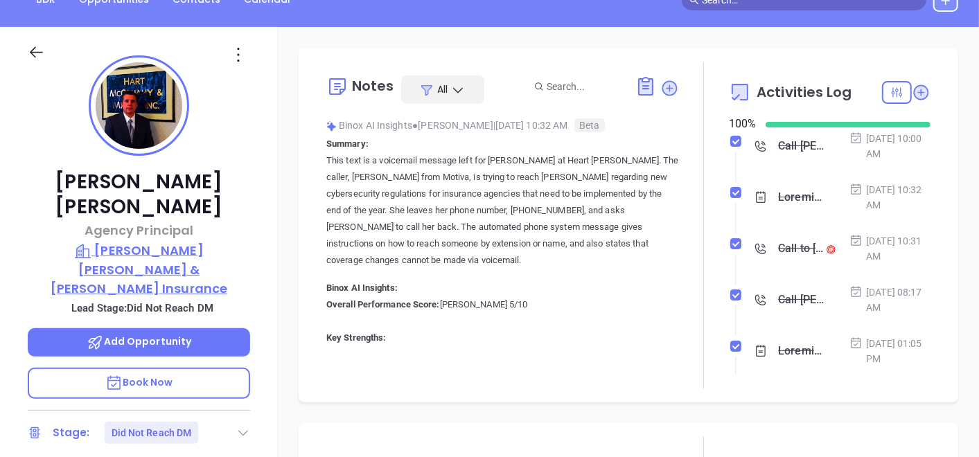
click at [180, 241] on p "Hart McConahy & Martz Insurance" at bounding box center [139, 269] width 222 height 57
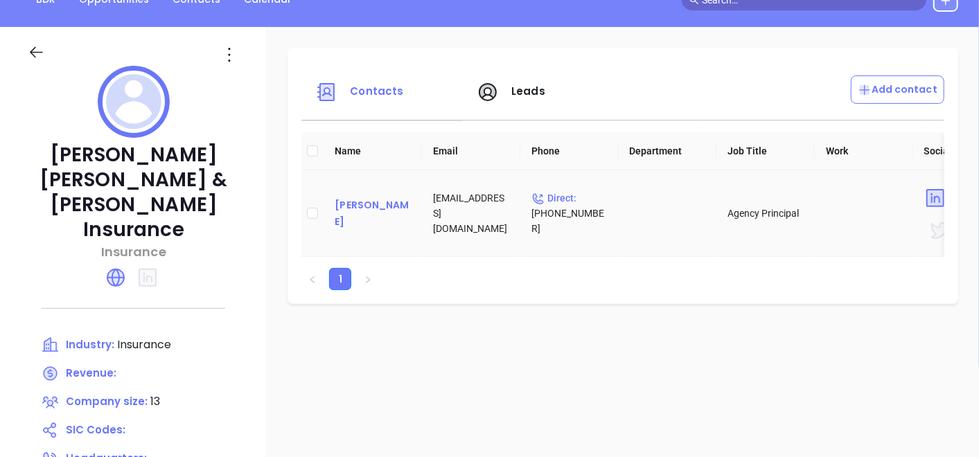
click at [339, 198] on div "Benjamin Martz" at bounding box center [373, 213] width 76 height 33
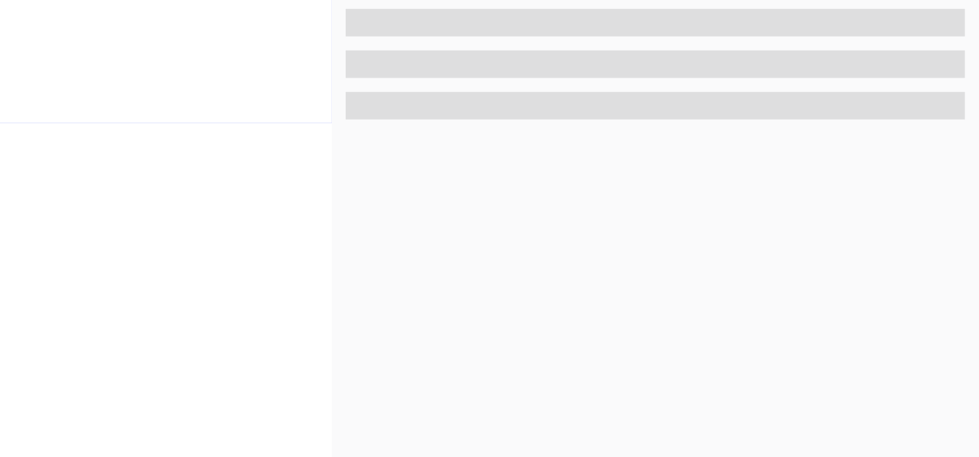
scroll to position [701, 0]
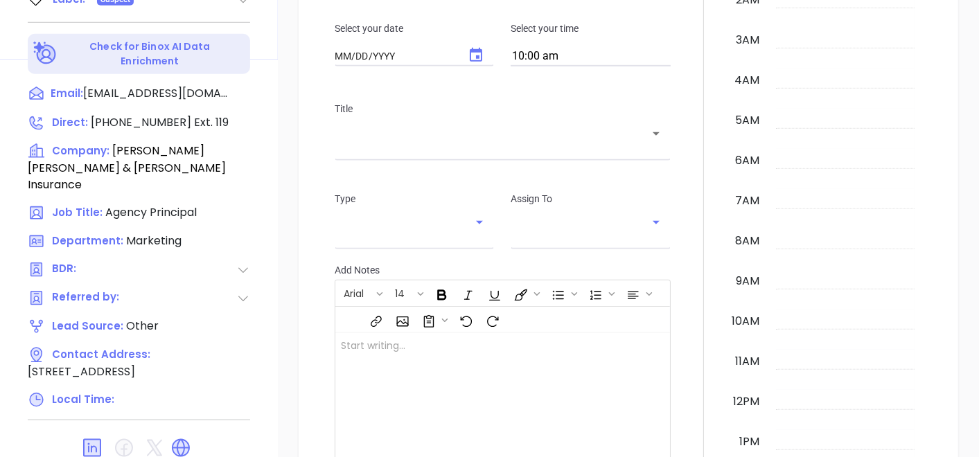
type input "10/03/2025"
type input "Gissela Vargas"
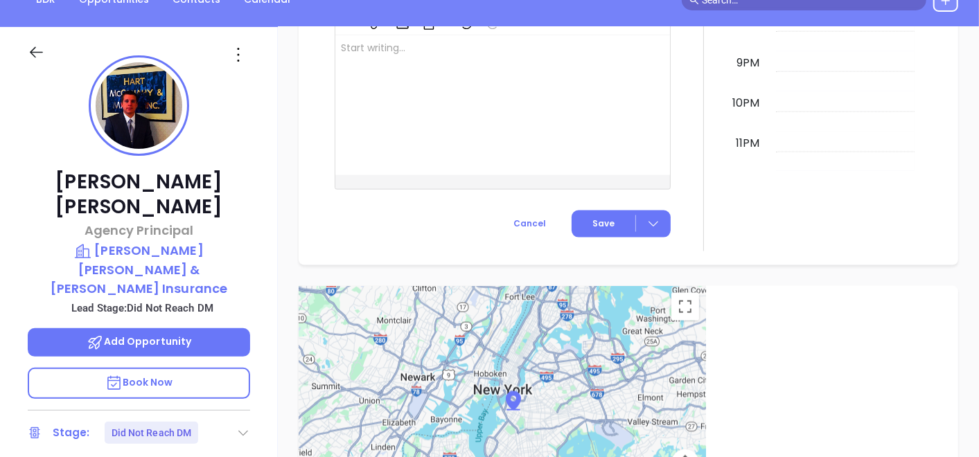
scroll to position [0, 0]
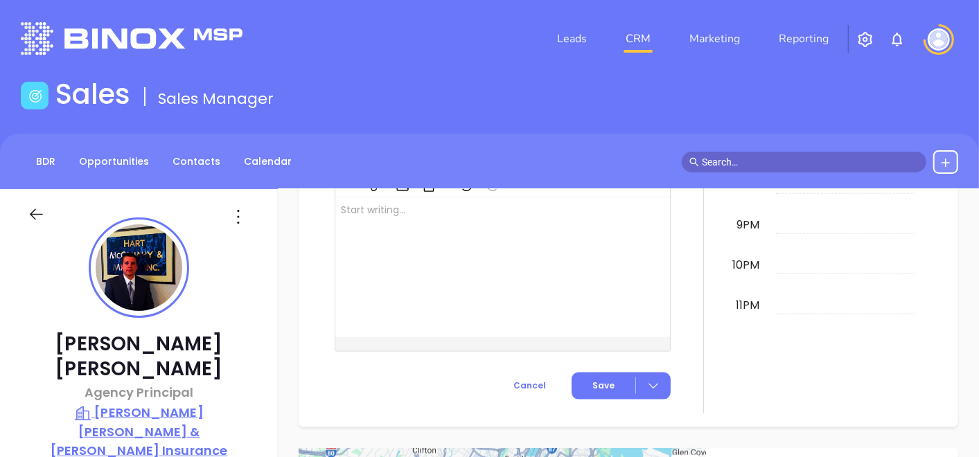
click at [168, 403] on p "Hart McConahy & Martz Insurance" at bounding box center [139, 431] width 222 height 57
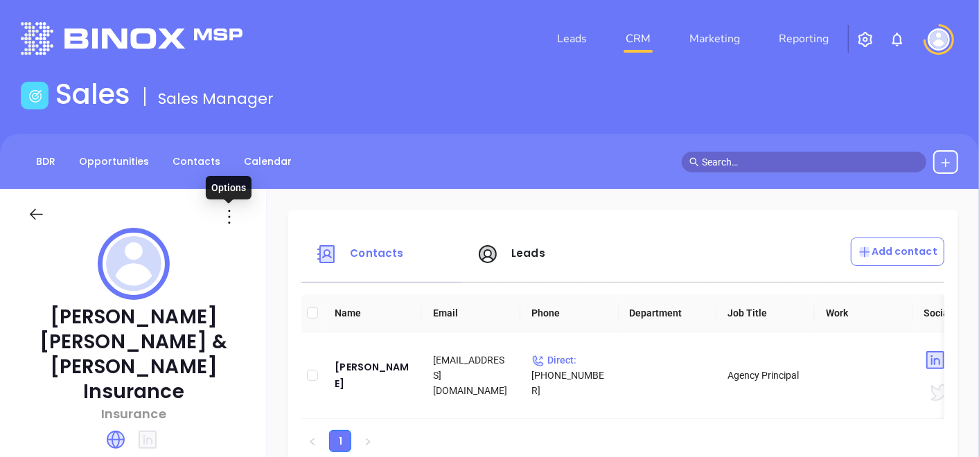
click at [229, 218] on icon at bounding box center [229, 217] width 22 height 22
click at [254, 249] on div "Edit" at bounding box center [291, 243] width 125 height 15
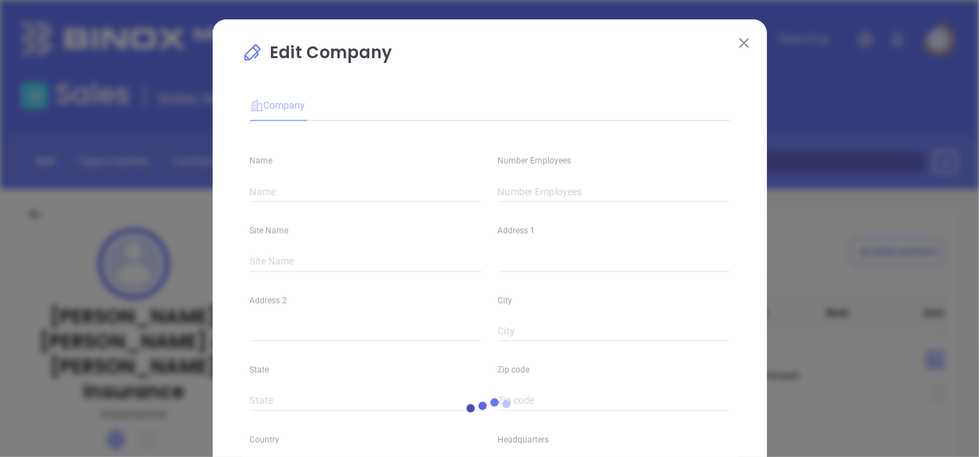
type input "Hart McConahy & Martz Insurance"
type input "13"
type input "(814) 455-0987"
type input "Insurance"
type input "https://www.hmm-ins.com/"
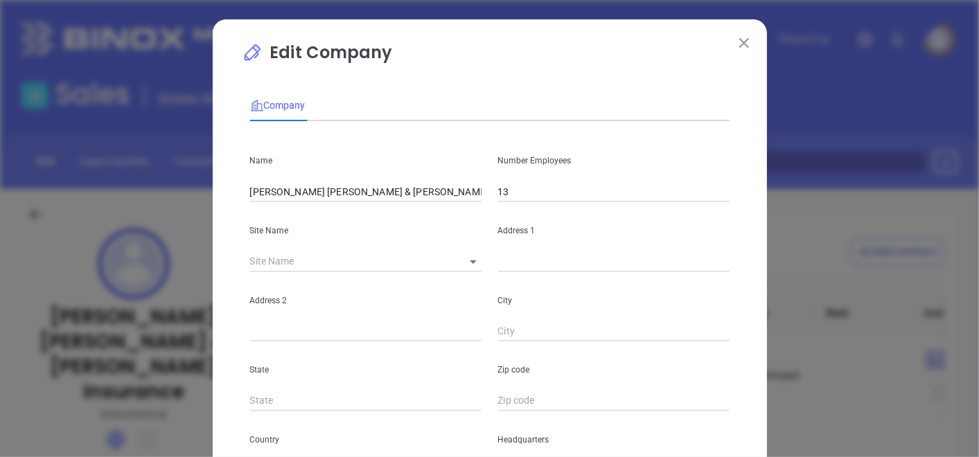
click at [459, 263] on body "Leads CRM Marketing Reporting Financial Leads Leads Sales Sales Manager BDR Opp…" at bounding box center [489, 228] width 979 height 457
click at [474, 263] on li "Erie" at bounding box center [511, 262] width 129 height 25
type input "Erie"
type input "2562 West 12th Street"
type input "Suite 250"
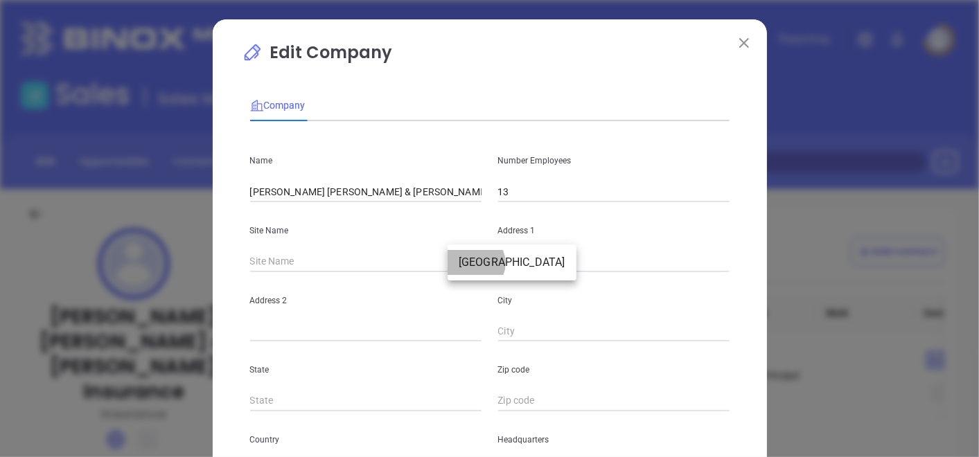
type input "Erie"
type input "PA"
type input "16505"
type input "81317"
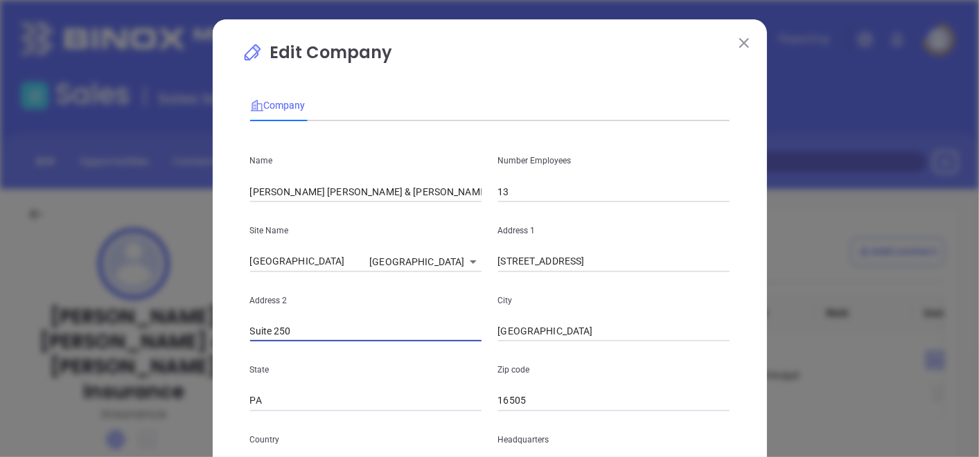
drag, startPoint x: 322, startPoint y: 340, endPoint x: 214, endPoint y: 356, distance: 109.2
click at [214, 356] on div "Edit Company Company Name Hart McConahy & Martz Insurance Number Employees 13 S…" at bounding box center [490, 397] width 554 height 756
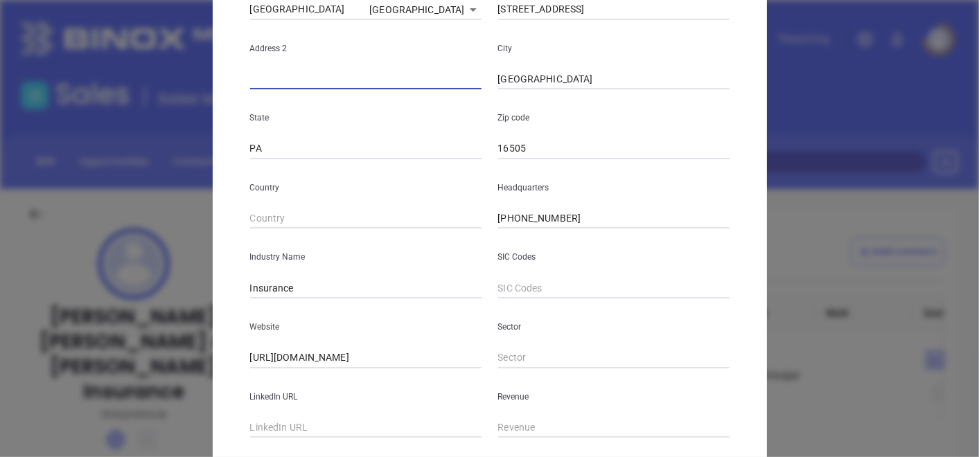
scroll to position [308, 0]
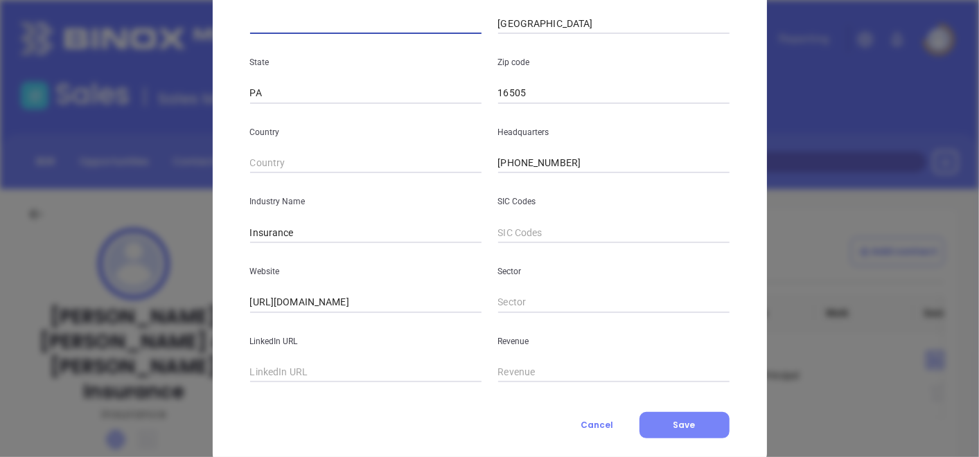
click at [673, 425] on span "Save" at bounding box center [684, 425] width 22 height 12
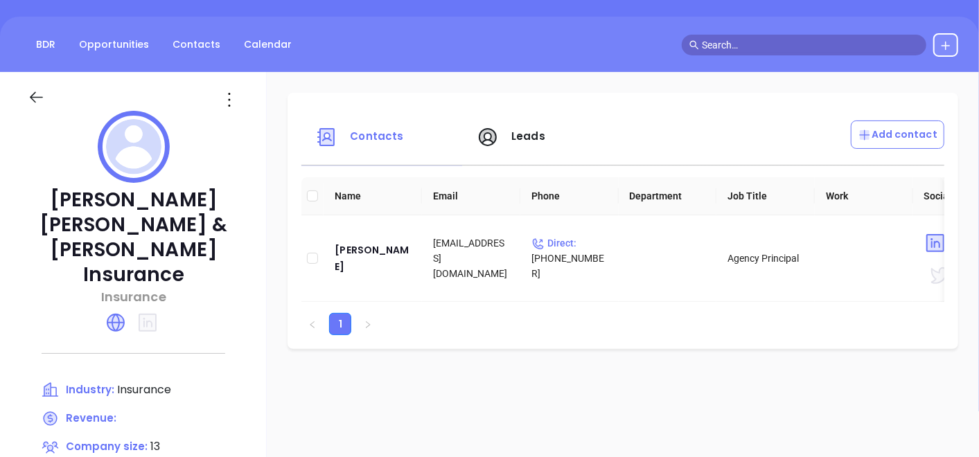
scroll to position [0, 0]
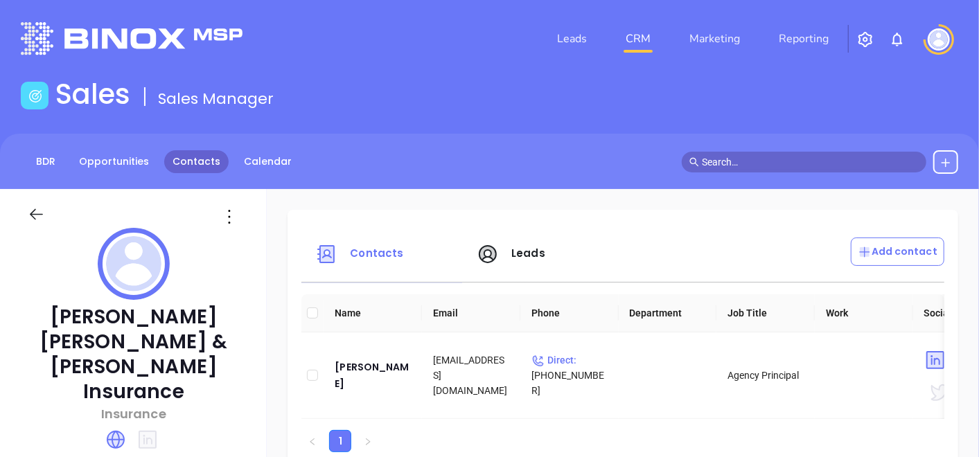
click at [212, 164] on link "Contacts" at bounding box center [196, 161] width 64 height 23
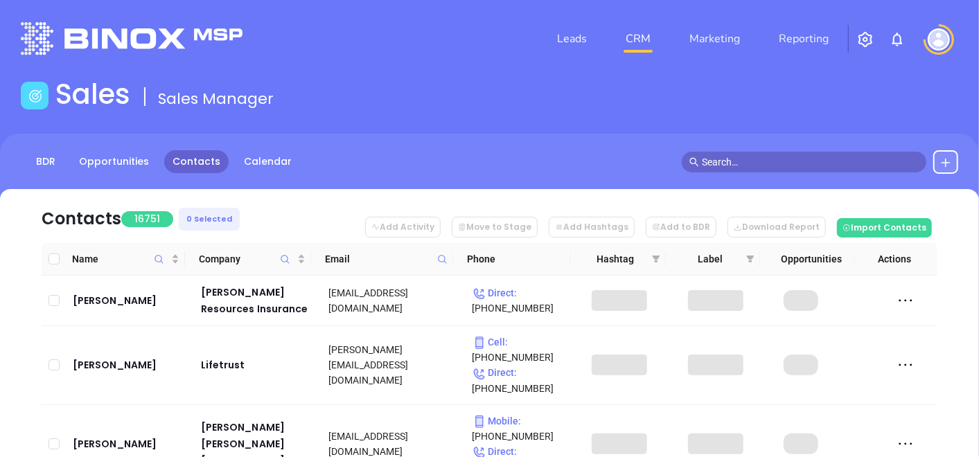
click at [437, 252] on span at bounding box center [442, 259] width 16 height 21
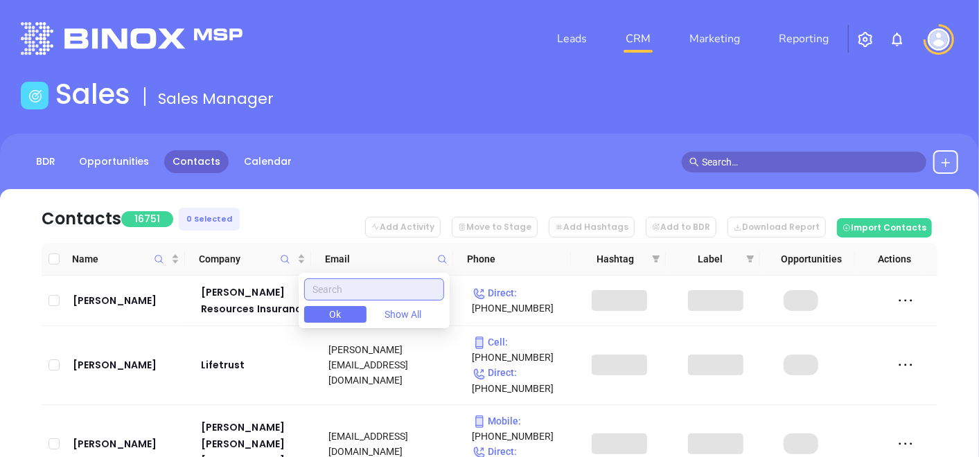
paste input "dk4ins.com"
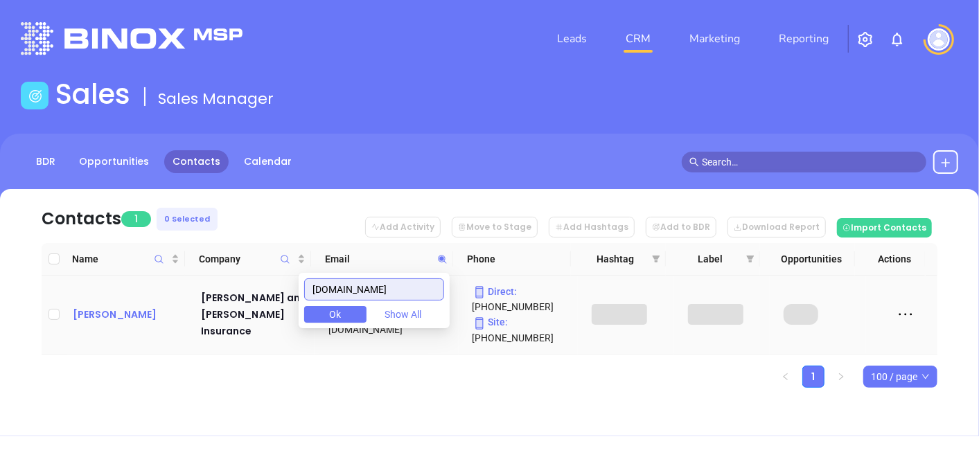
type input "dk4ins.com"
click at [108, 320] on div "Sean Coleman" at bounding box center [127, 314] width 109 height 17
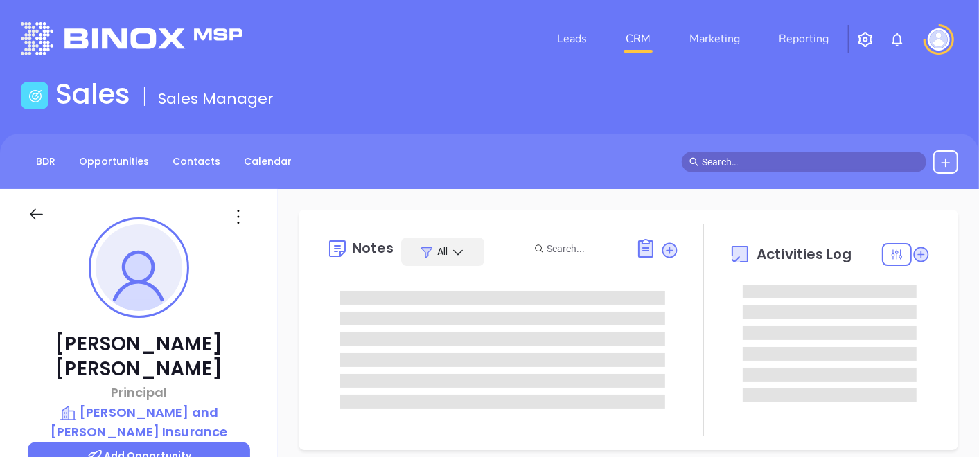
type input "10/03/2025"
type input "Gissela Vargas"
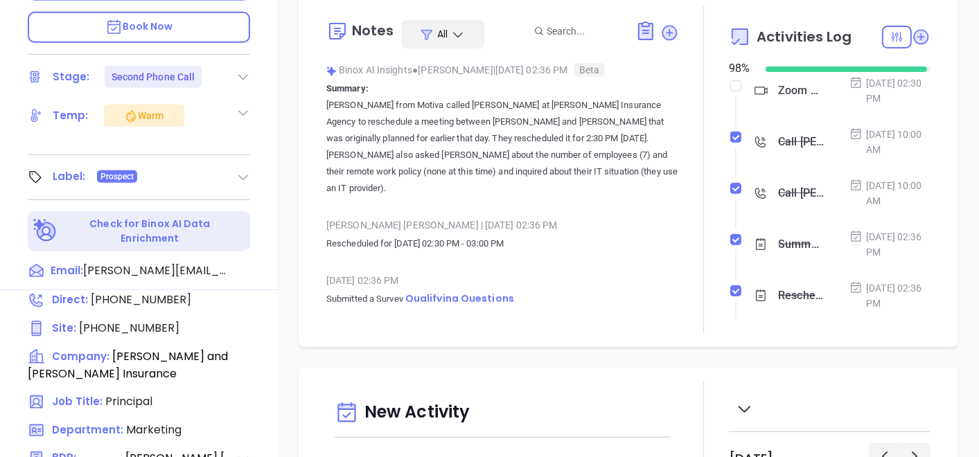
scroll to position [239, 0]
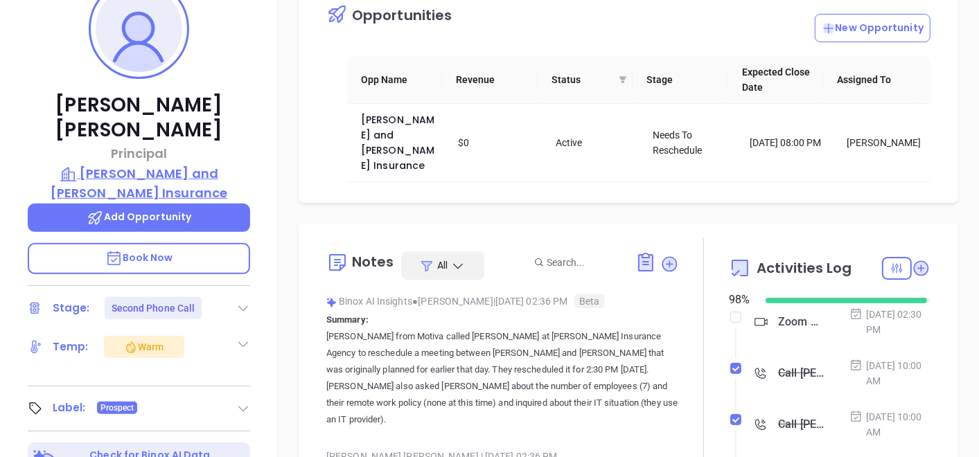
click at [185, 164] on p "Drushel and Kolakowski Insurance" at bounding box center [139, 183] width 222 height 38
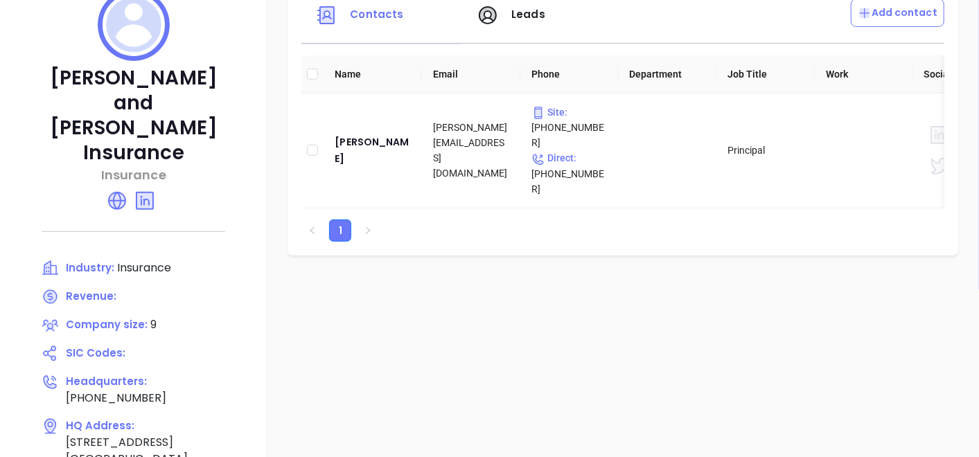
scroll to position [8, 0]
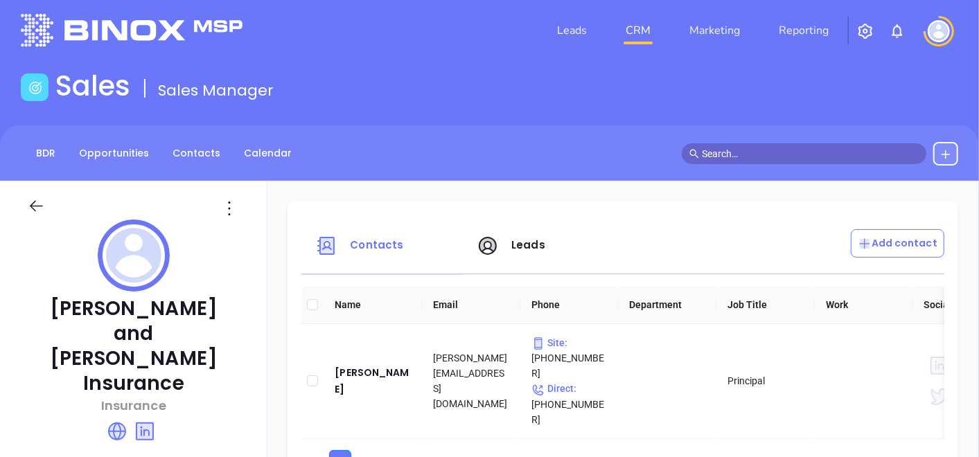
click at [234, 197] on icon at bounding box center [229, 208] width 22 height 22
click at [283, 239] on div "Edit" at bounding box center [305, 235] width 125 height 15
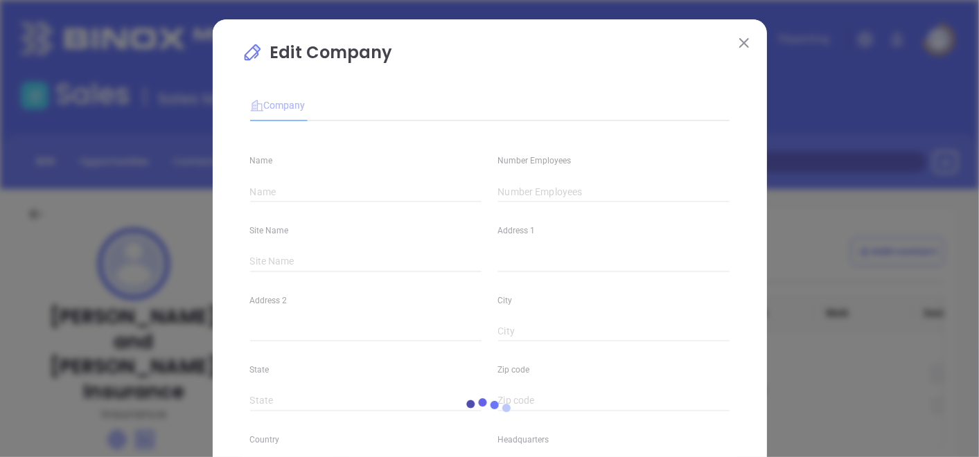
type input "Drushel and Kolakowski Insurance"
type input "9"
type input "Main"
type input "1730 W 26th St"
type input "Erie"
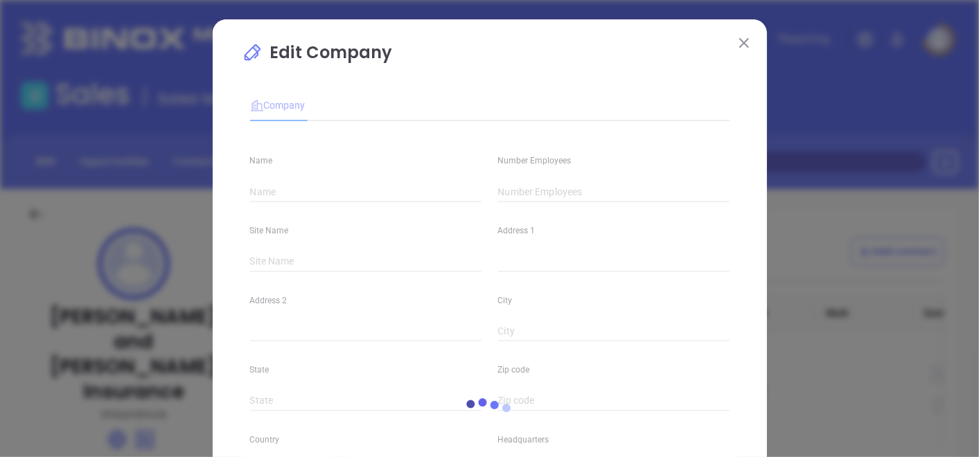
type input "Pennsylvania"
type input "16508"
type input "United States"
type input "(814) 455-8434"
type input "Insurance"
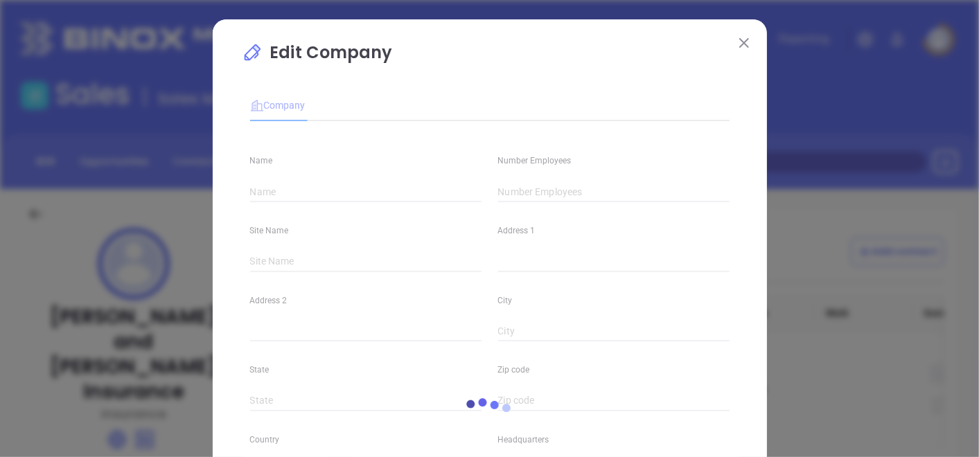
type input "https://www.dandk4insurance.com/"
type input "www.linkedin.com/company/drushel-and-kolakowski-insurance/"
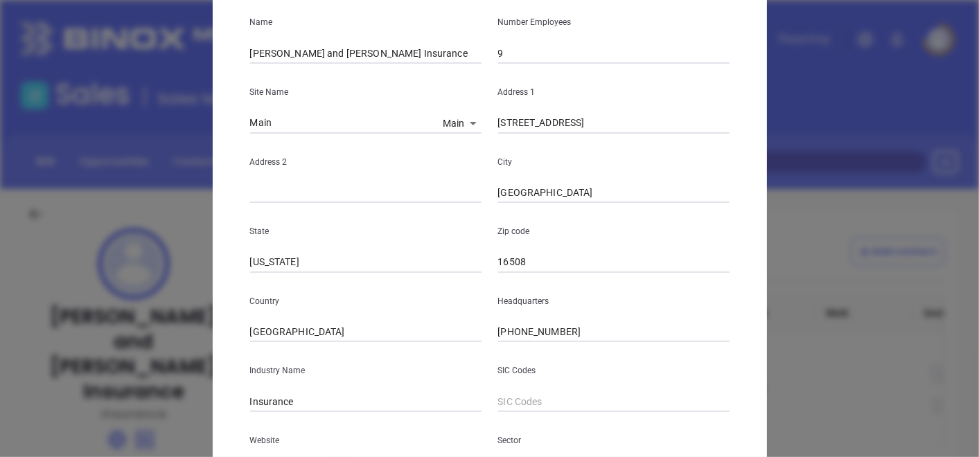
scroll to position [154, 0]
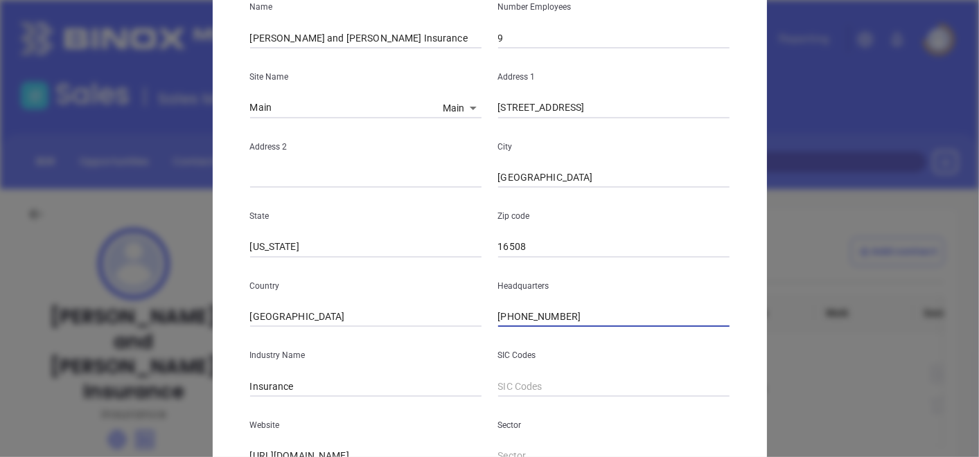
drag, startPoint x: 574, startPoint y: 310, endPoint x: 485, endPoint y: 353, distance: 98.5
click at [485, 353] on div "Name Drushel and Kolakowski Insurance Number Employees 9 Site Name Main Main 12…" at bounding box center [489, 258] width 479 height 558
paste input "814) 474-9661"
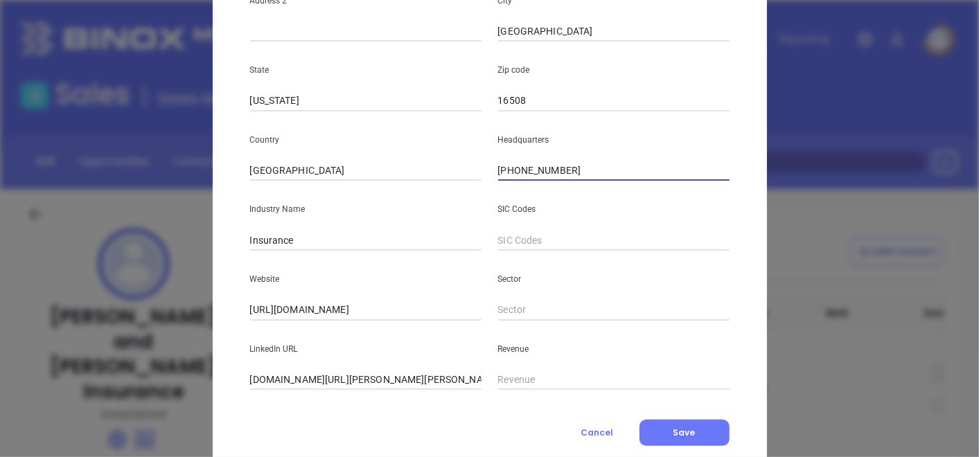
scroll to position [308, 0]
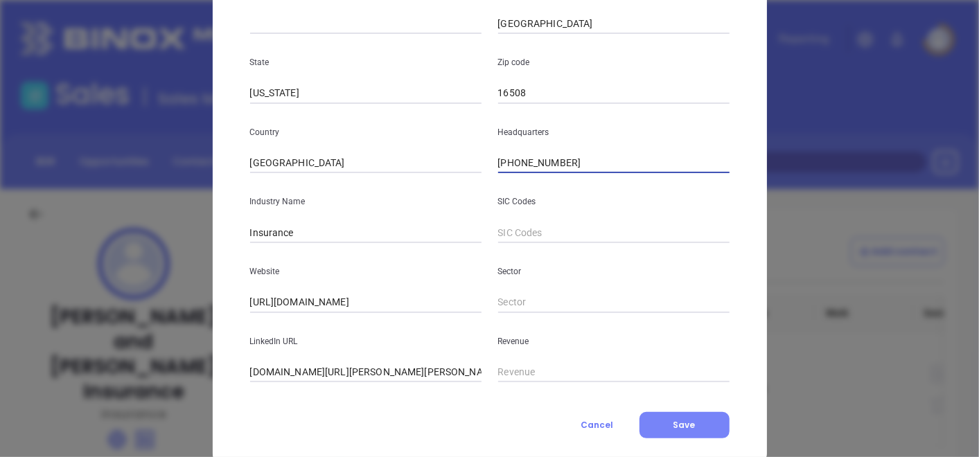
type input "(814) 474-9661"
click at [673, 421] on span "Save" at bounding box center [684, 425] width 22 height 12
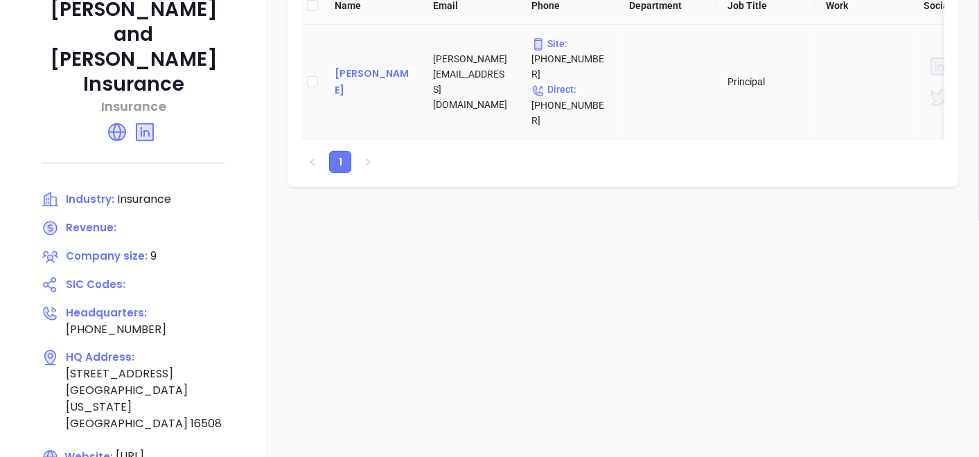
click at [407, 68] on div "Sean Coleman" at bounding box center [373, 81] width 76 height 33
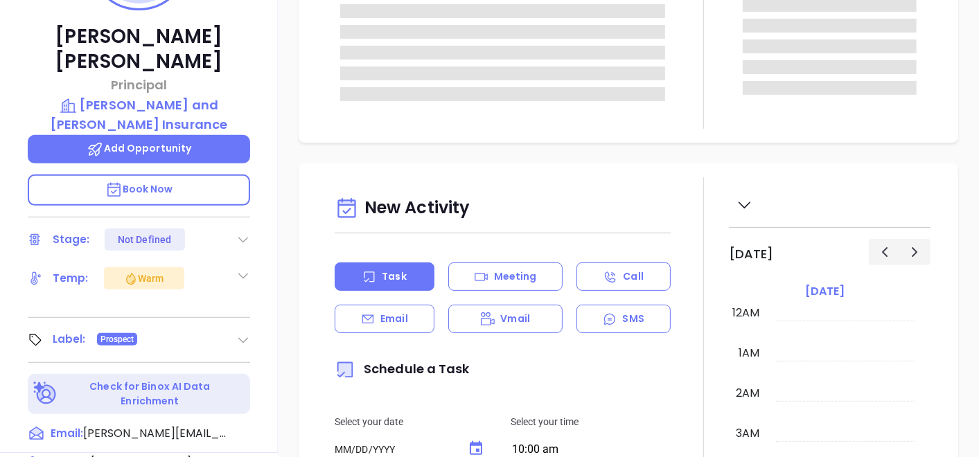
type input "10/03/2025"
type input "Gissela Vargas"
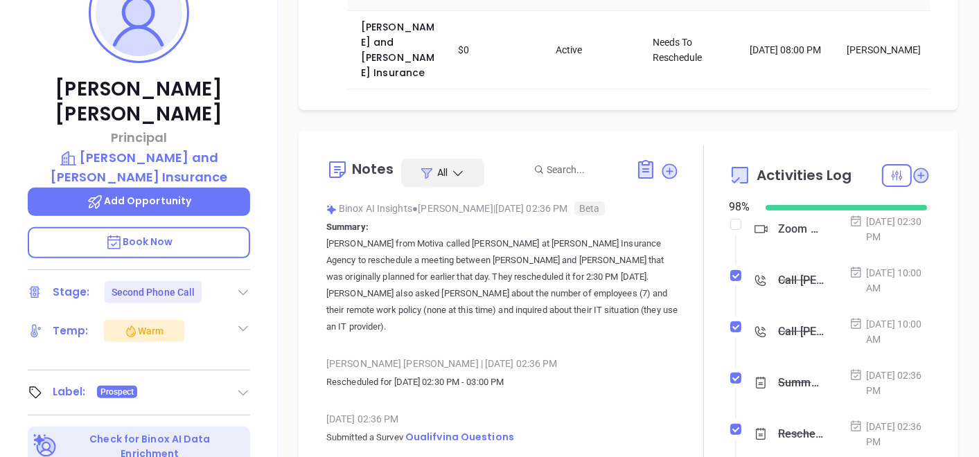
scroll to position [0, 0]
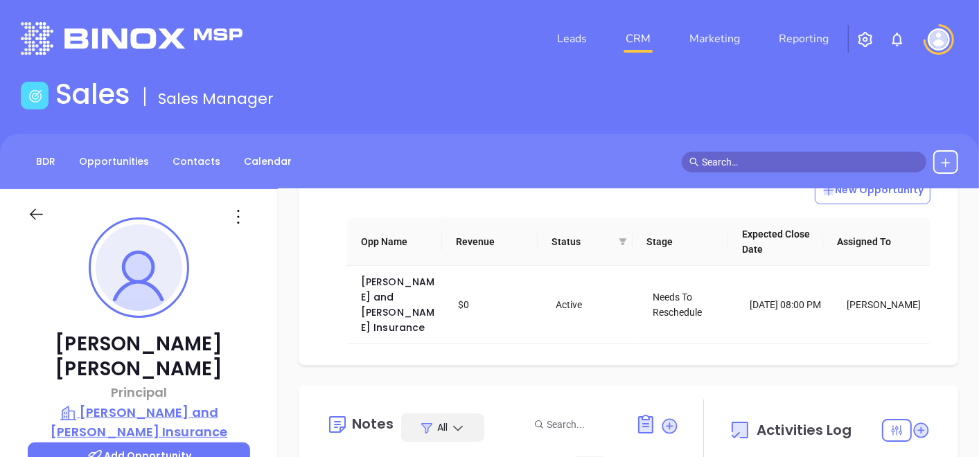
click at [131, 403] on p "Drushel and Kolakowski Insurance" at bounding box center [139, 422] width 222 height 38
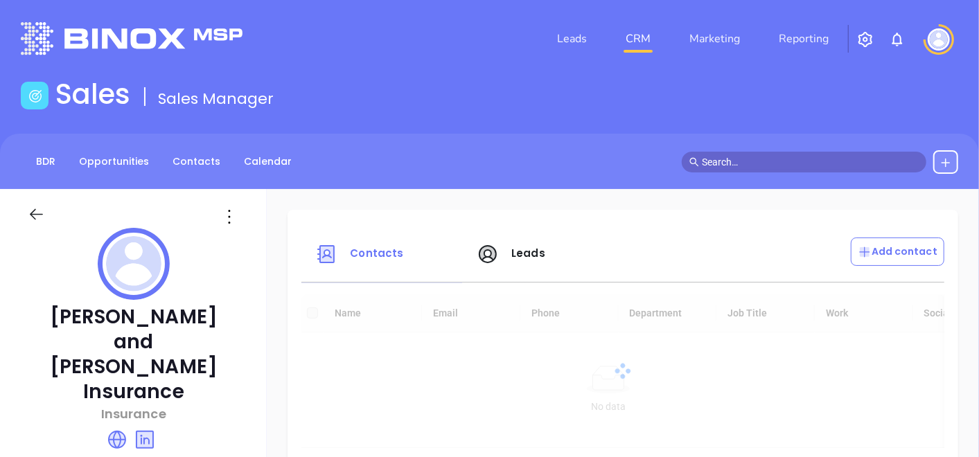
scroll to position [308, 0]
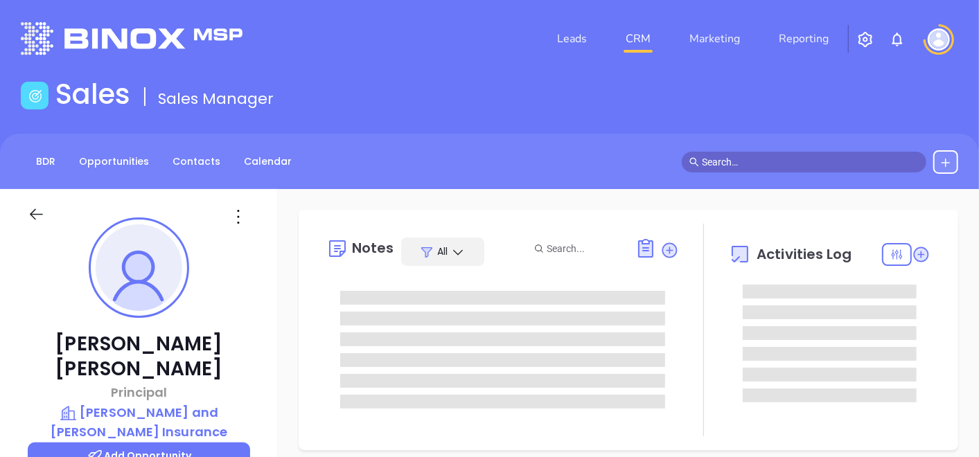
type input "10/03/2025"
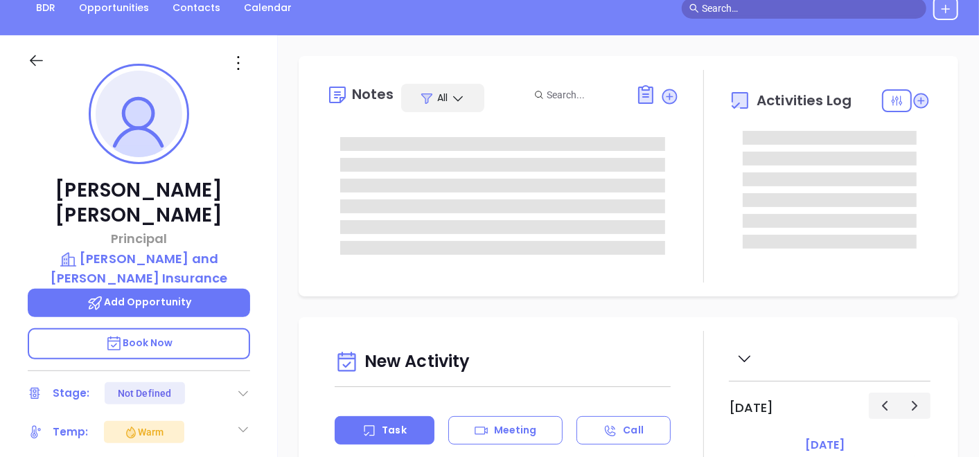
scroll to position [384, 0]
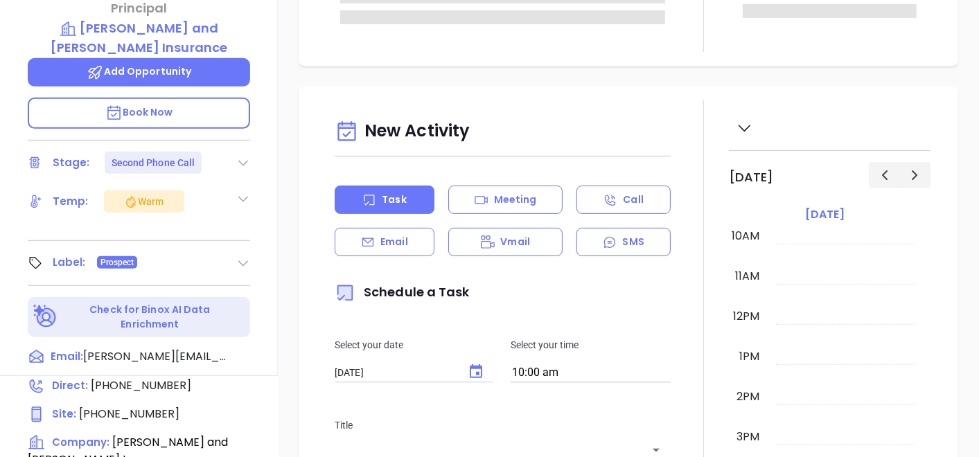
type input "Gissela Vargas"
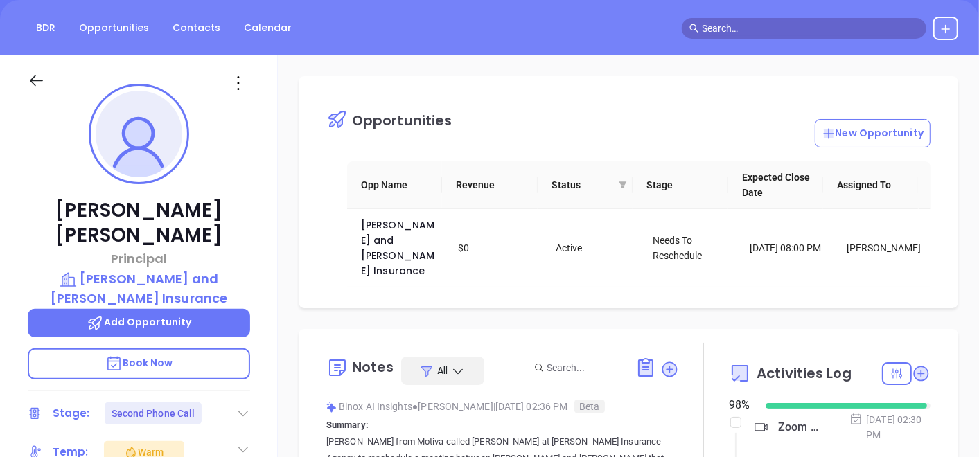
scroll to position [8, 0]
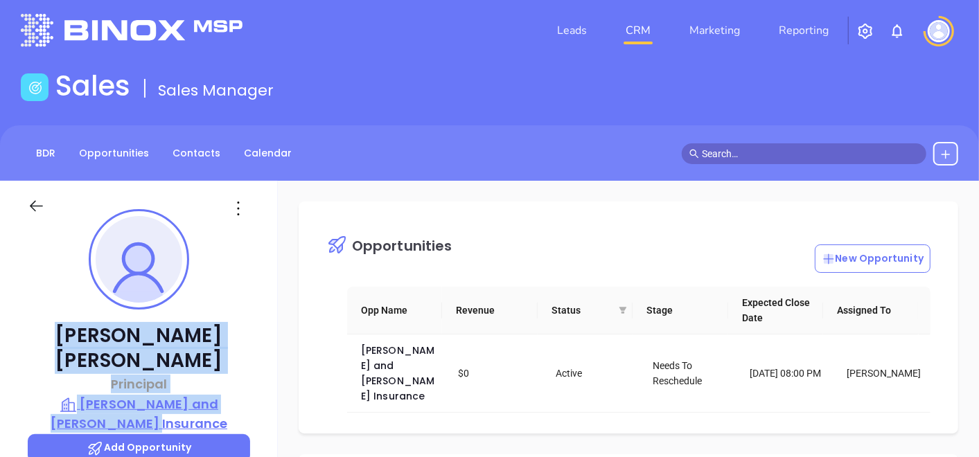
drag, startPoint x: 66, startPoint y: 339, endPoint x: 178, endPoint y: 393, distance: 124.8
copy div "Sean Coleman Principal Drushel and Kolakowski Insurance"
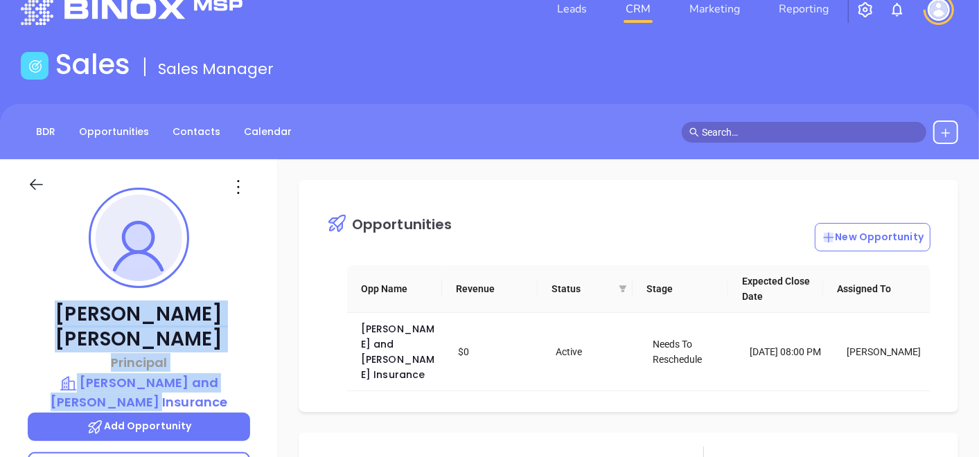
scroll to position [0, 0]
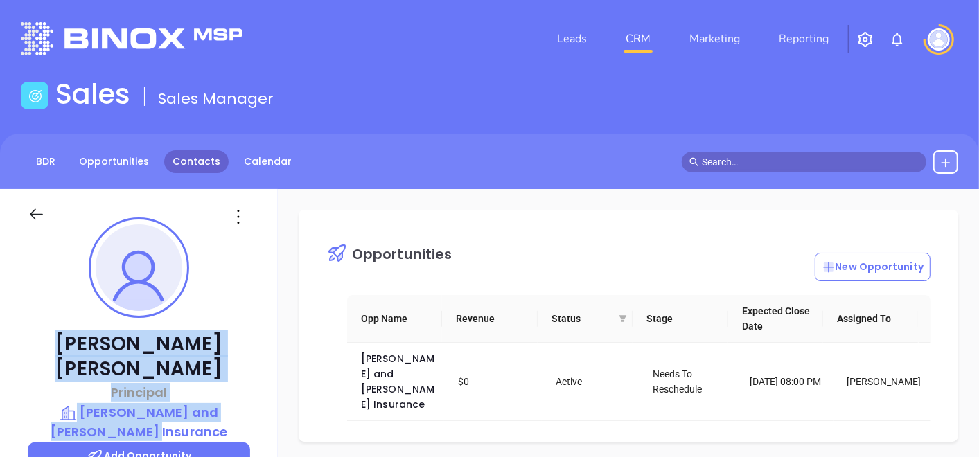
click at [191, 154] on link "Contacts" at bounding box center [196, 161] width 64 height 23
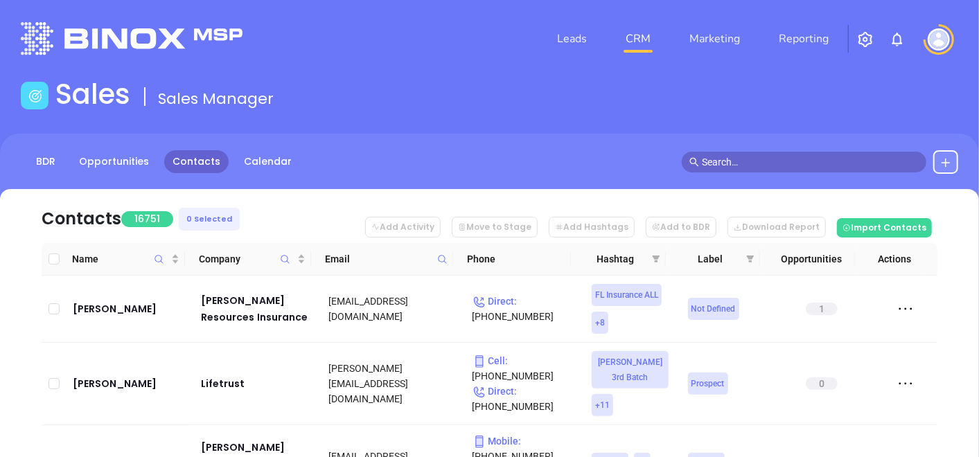
click at [440, 254] on icon at bounding box center [442, 259] width 10 height 10
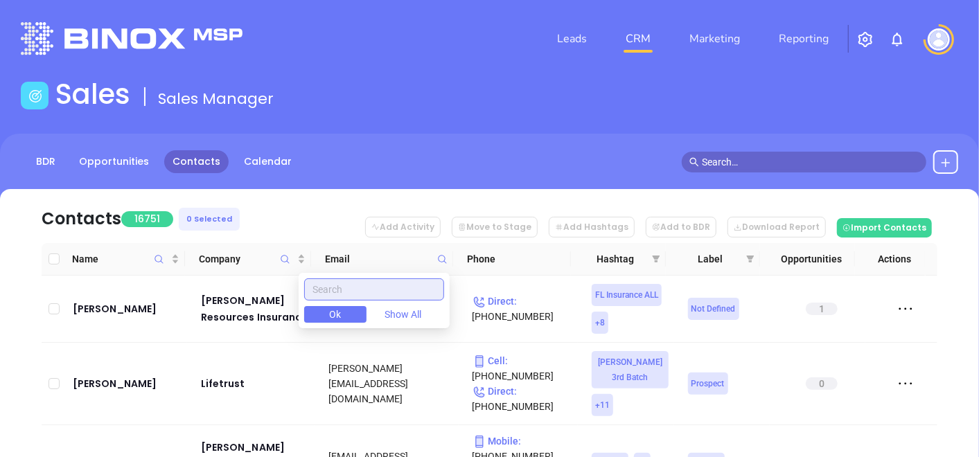
paste input "laskins.com"
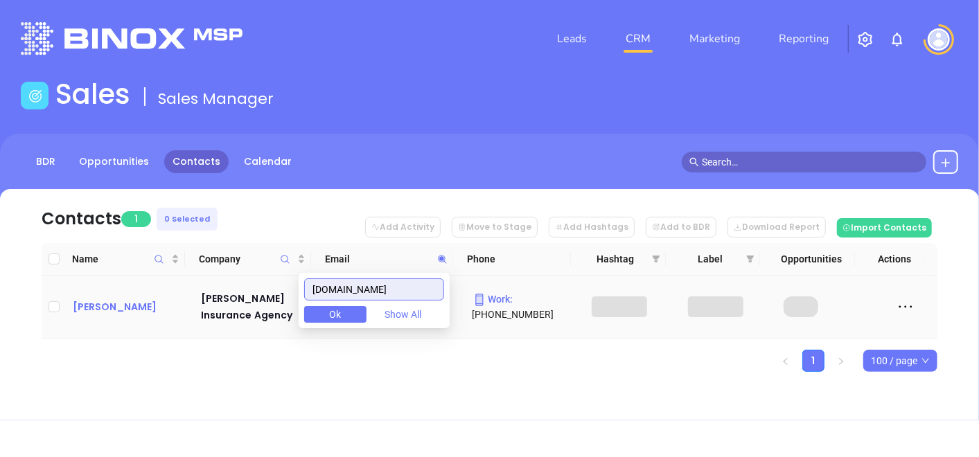
type input "laskins.com"
click at [100, 300] on div "Robin Margosian" at bounding box center [127, 307] width 109 height 17
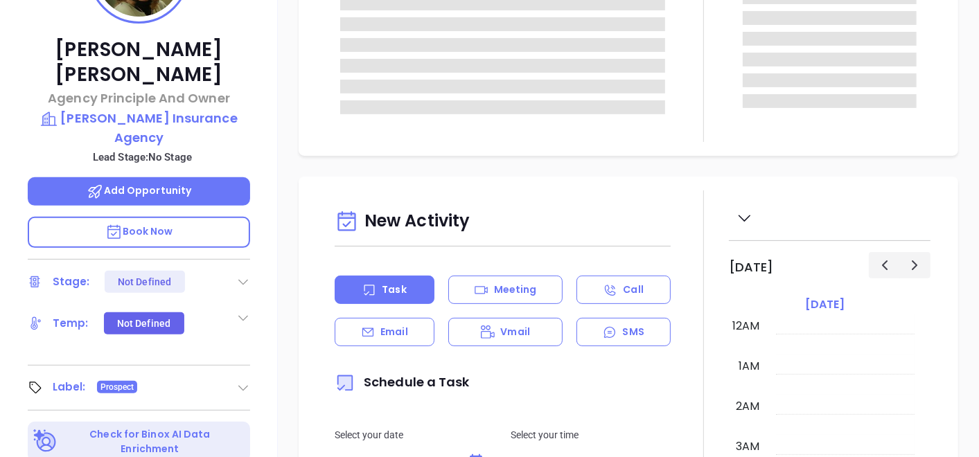
type input "10/03/2025"
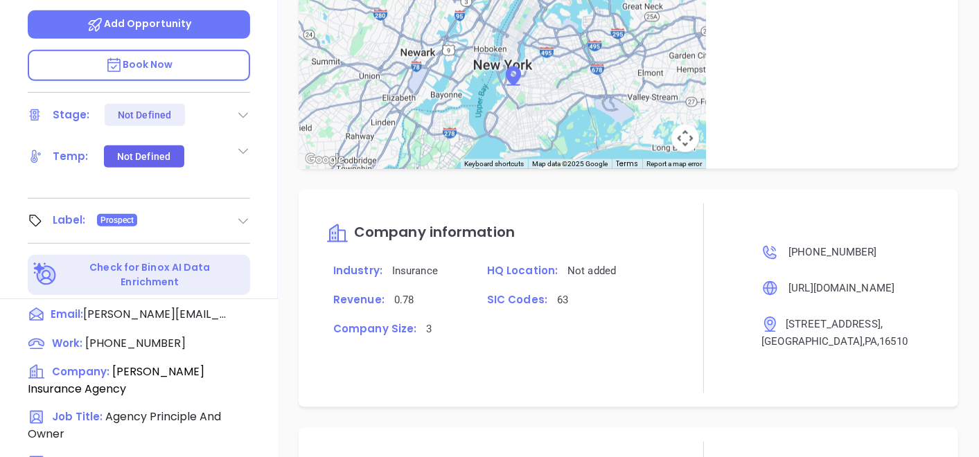
scroll to position [701, 0]
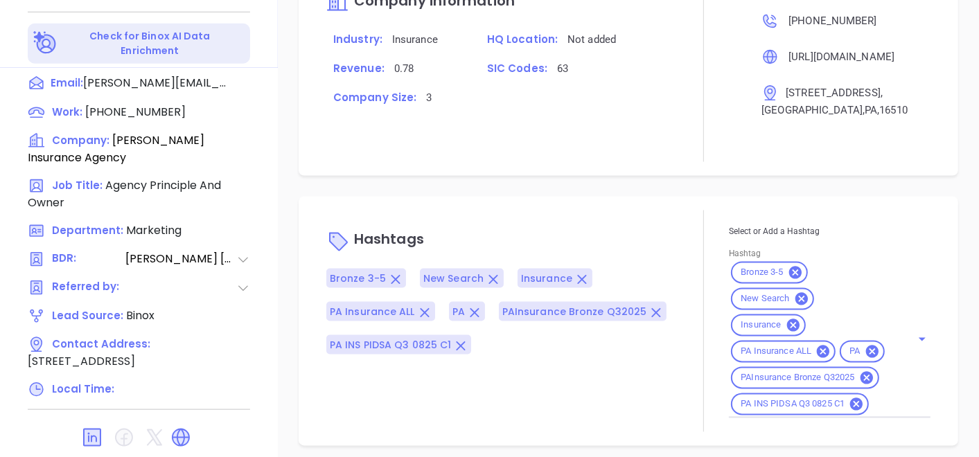
type input "Gissela Vargas"
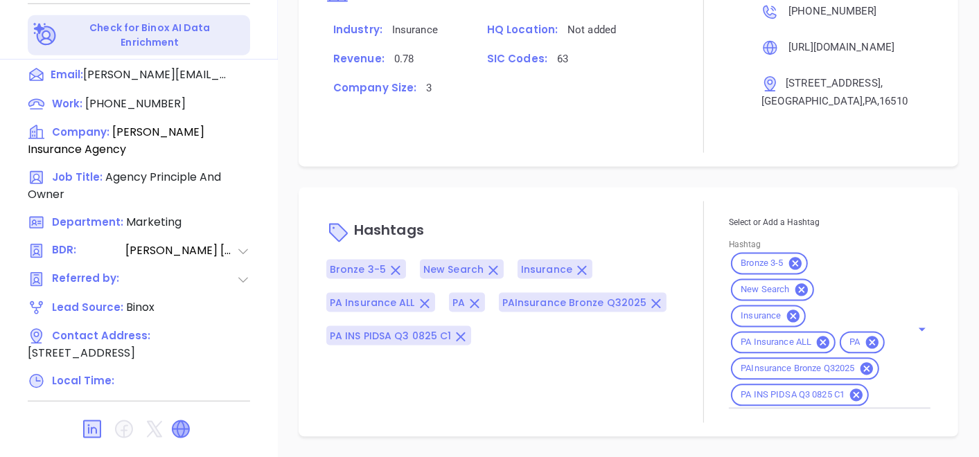
click at [182, 421] on icon at bounding box center [180, 429] width 17 height 17
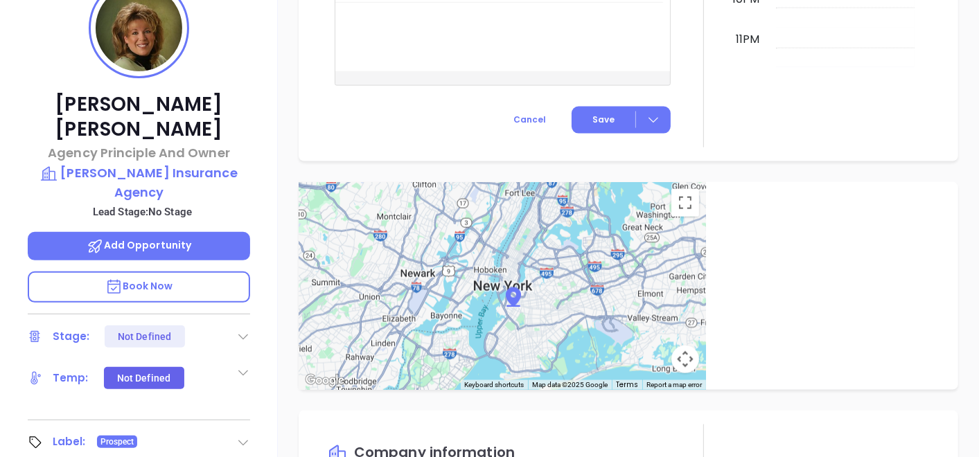
scroll to position [239, 0]
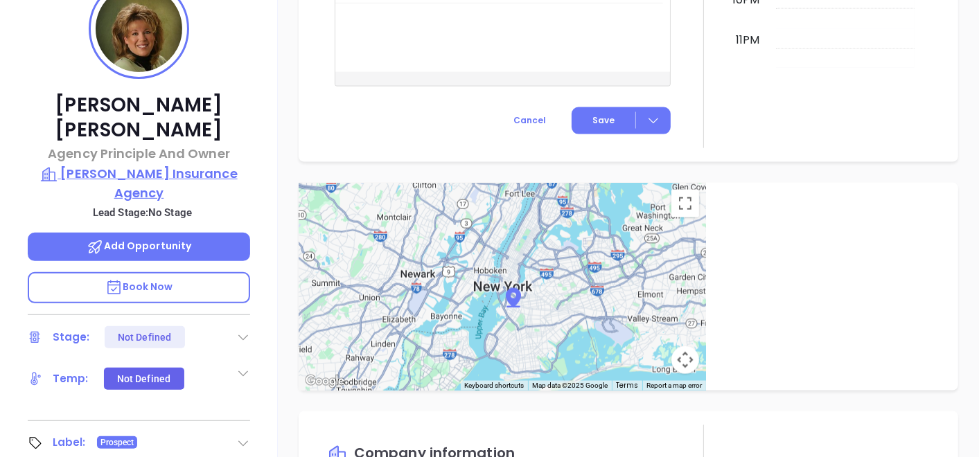
click at [219, 164] on p "Laskowski Insurance Agency" at bounding box center [139, 183] width 222 height 38
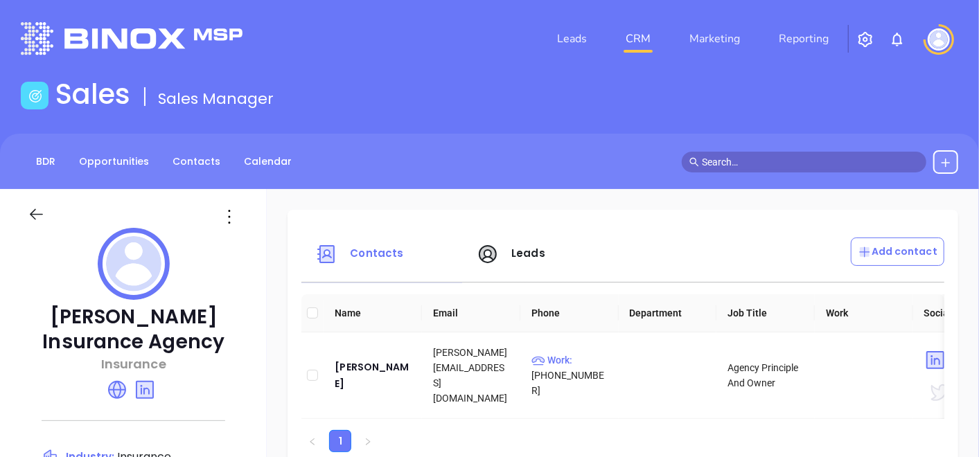
click at [183, 176] on div "BDR Opportunities Contacts Calendar" at bounding box center [489, 161] width 979 height 55
click at [190, 166] on link "Contacts" at bounding box center [196, 161] width 64 height 23
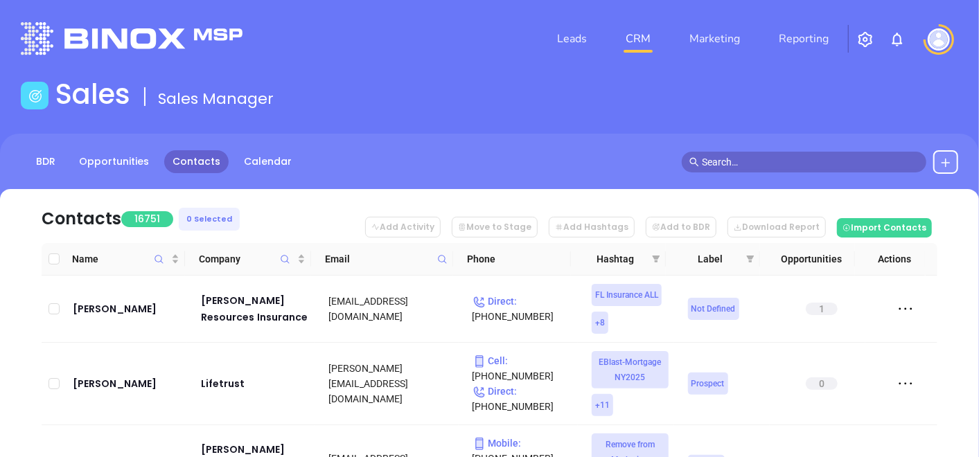
click at [446, 255] on icon at bounding box center [442, 259] width 10 height 10
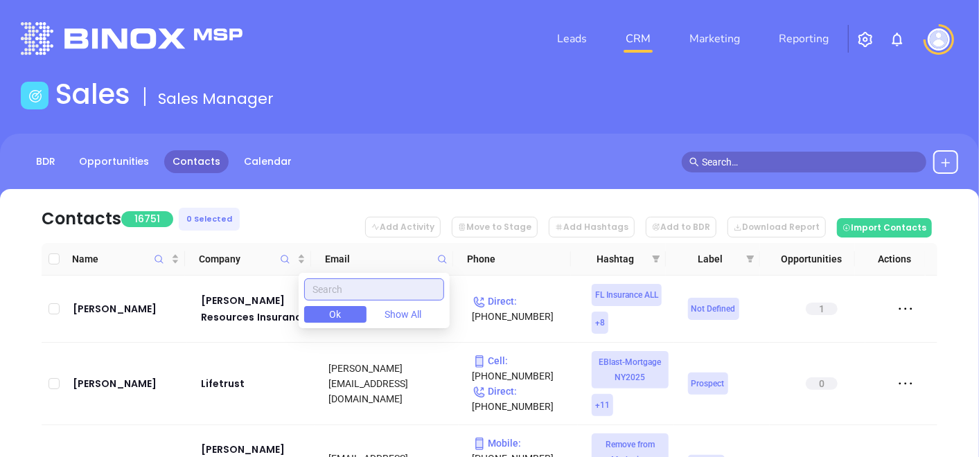
paste input "hilling-pfefferinsurance.com"
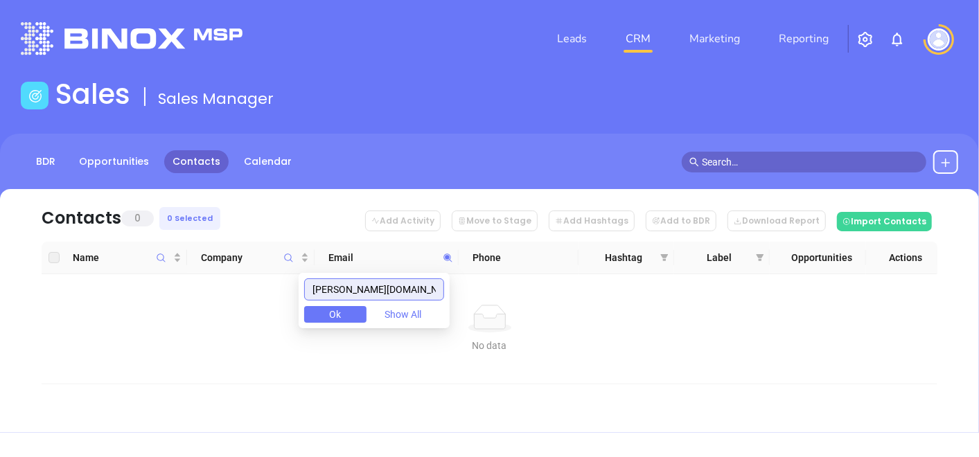
drag, startPoint x: 439, startPoint y: 285, endPoint x: 301, endPoint y: 309, distance: 139.8
click at [301, 309] on body "Leads CRM Marketing Reporting Financial Leads Leads Sales Sales Manager BDR Opp…" at bounding box center [489, 228] width 979 height 457
type input "hilling-pfefferinsurance.com"
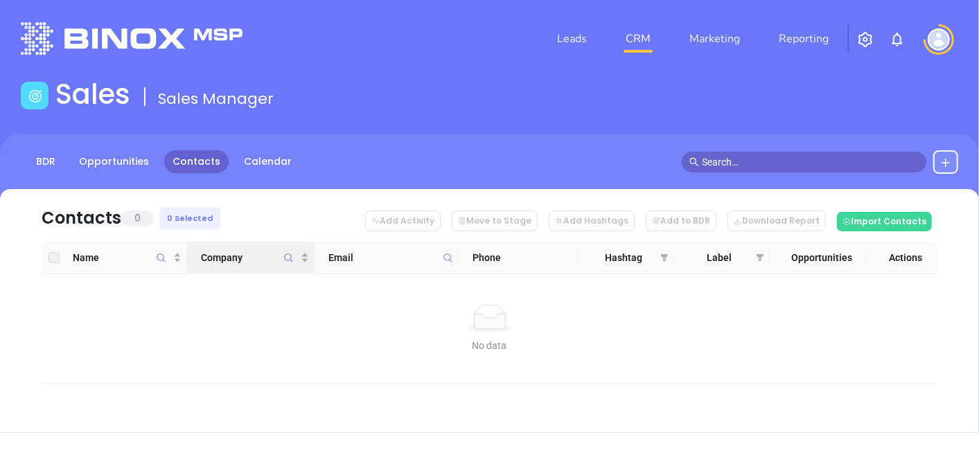
click at [291, 258] on icon "Company" at bounding box center [288, 258] width 10 height 10
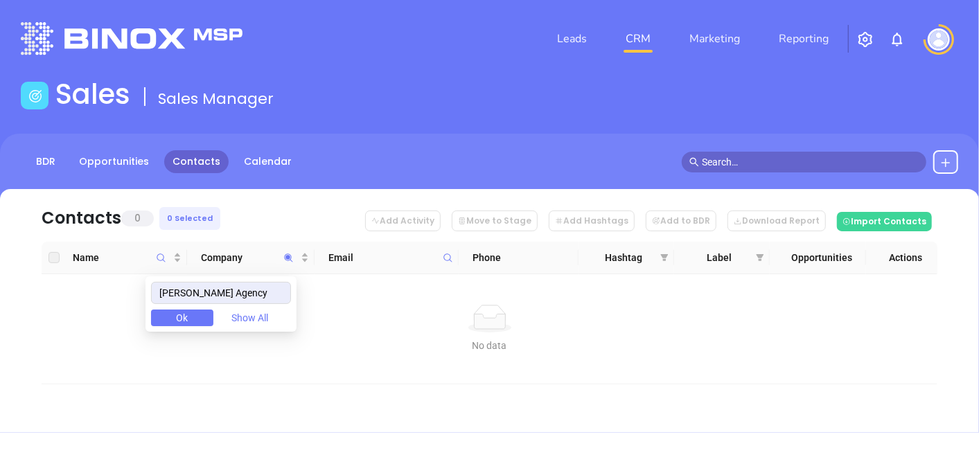
drag, startPoint x: 265, startPoint y: 294, endPoint x: 116, endPoint y: 291, distance: 148.9
click at [116, 291] on body "Leads CRM Marketing Reporting Financial Leads Leads Sales Sales Manager BDR Opp…" at bounding box center [489, 228] width 979 height 457
type input "Hilling-Pfeffer Agency"
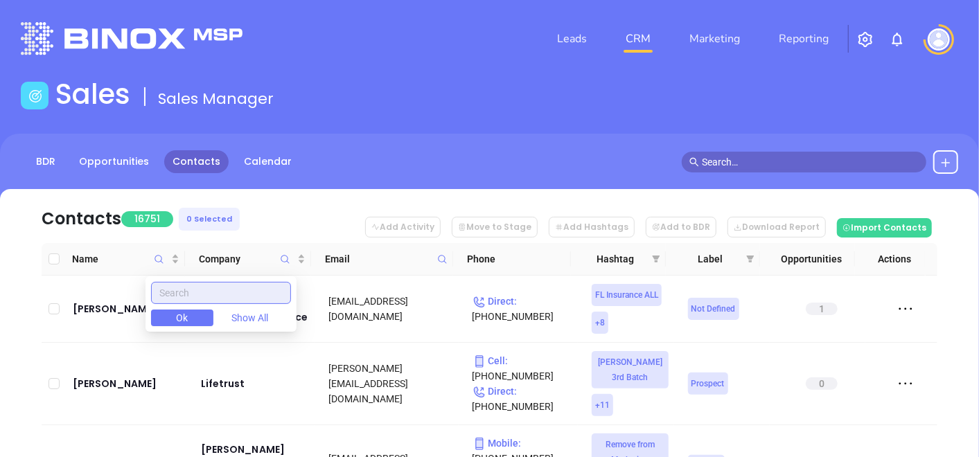
paste input "Alan Hilling"
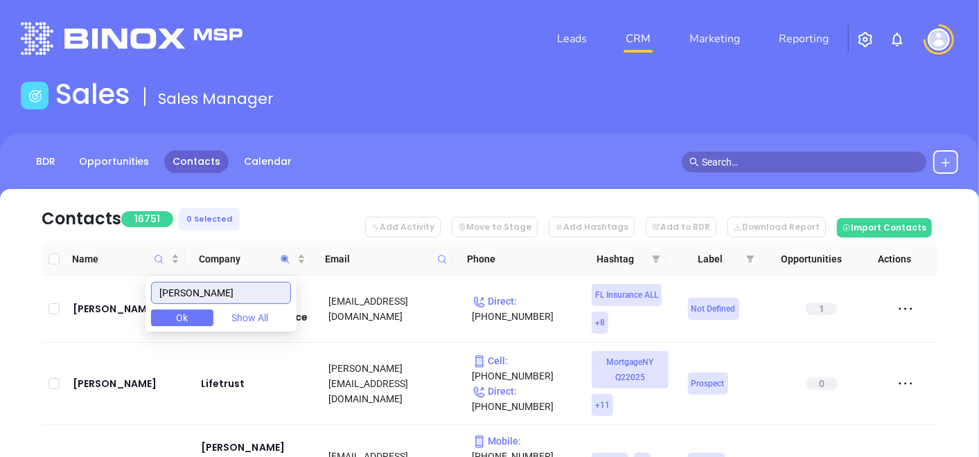
drag, startPoint x: 233, startPoint y: 289, endPoint x: 180, endPoint y: 303, distance: 55.1
click at [181, 302] on input "Alan Hilling" at bounding box center [221, 293] width 140 height 22
type input "A"
paste input "Hilling-Pfeffer Insurance"
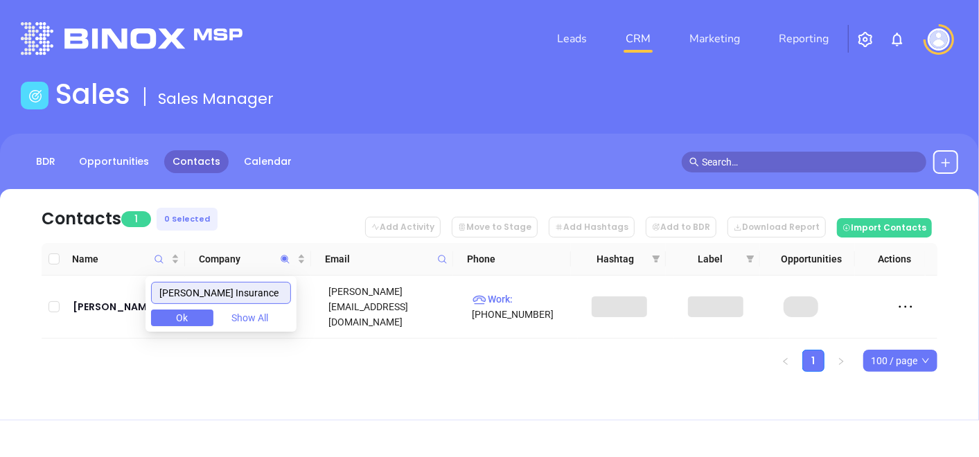
type input "Hilling-Pfeffer Insurance"
click at [134, 355] on ul "1 100 / page" at bounding box center [490, 361] width 896 height 22
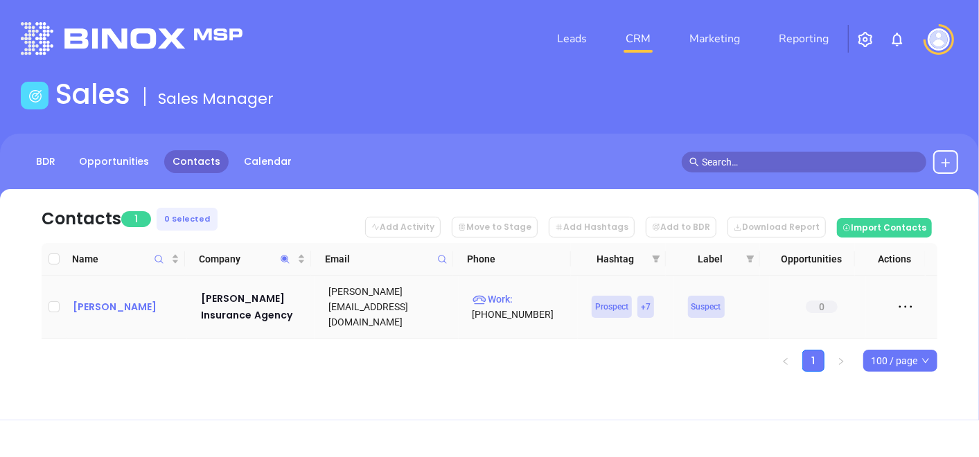
click at [107, 303] on div "Alan Hilling" at bounding box center [127, 307] width 109 height 17
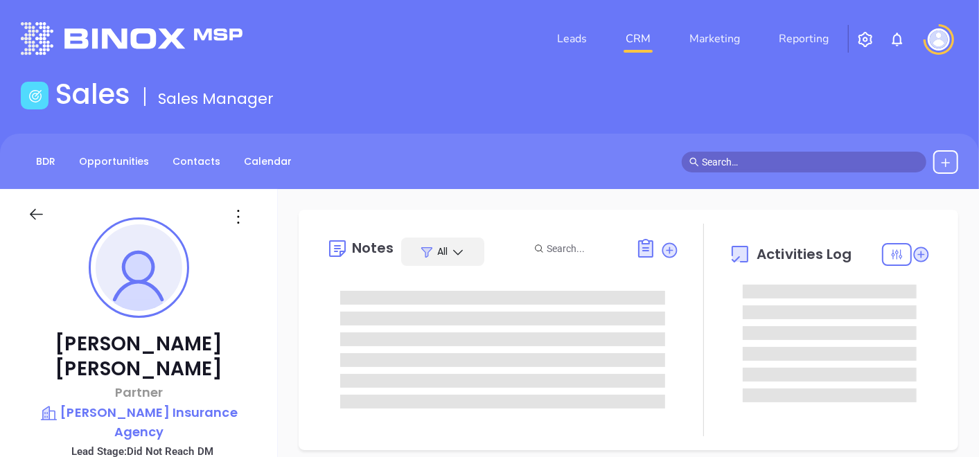
type input "10/03/2025"
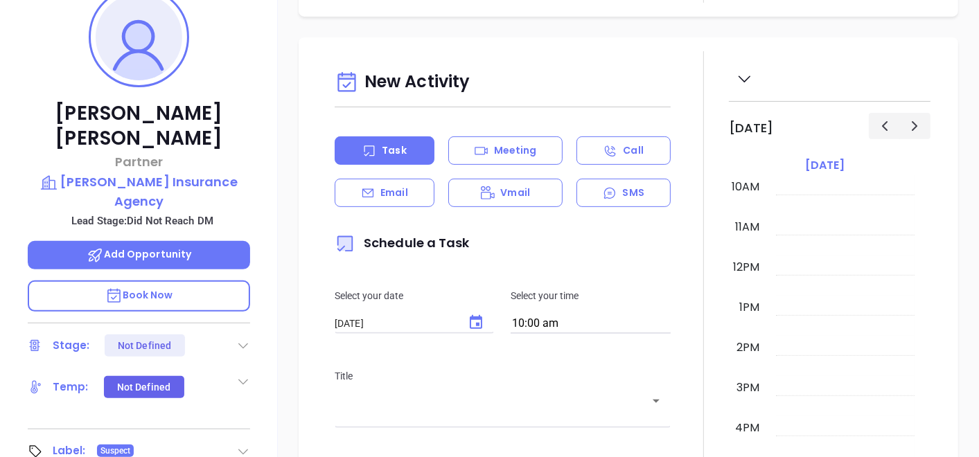
scroll to position [231, 0]
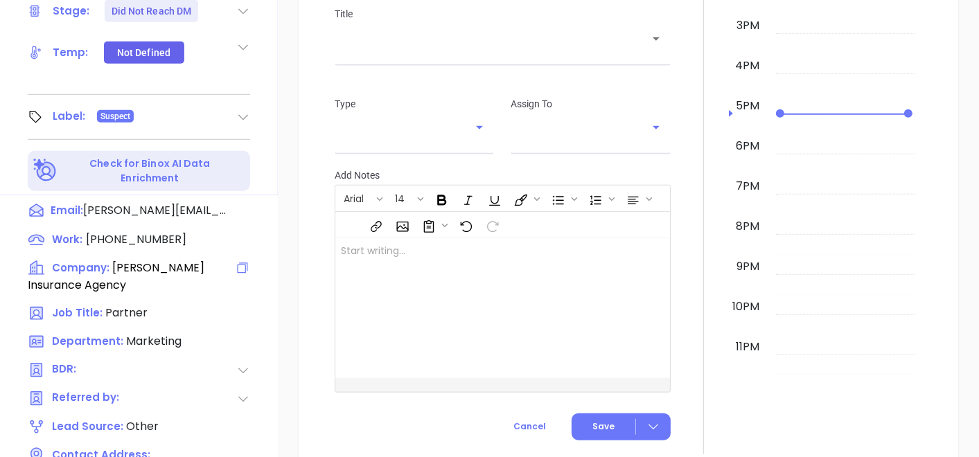
type input "Gissela Vargas"
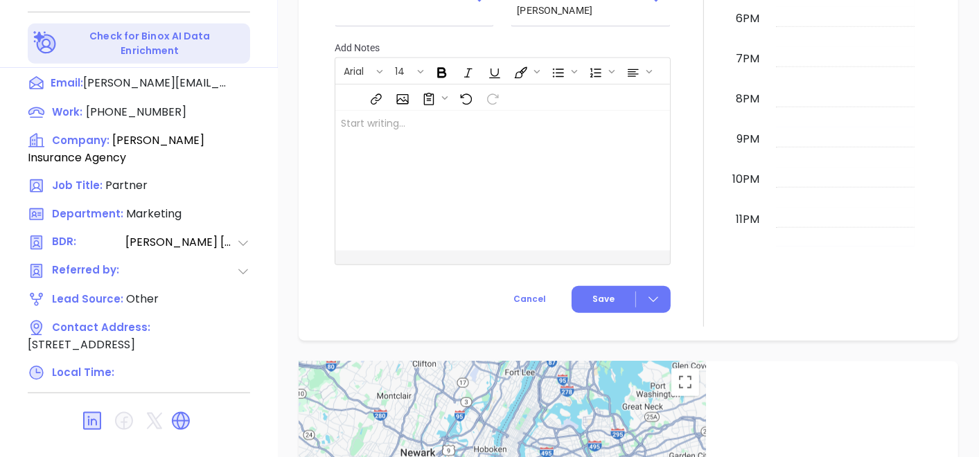
click at [171, 410] on icon at bounding box center [181, 421] width 22 height 22
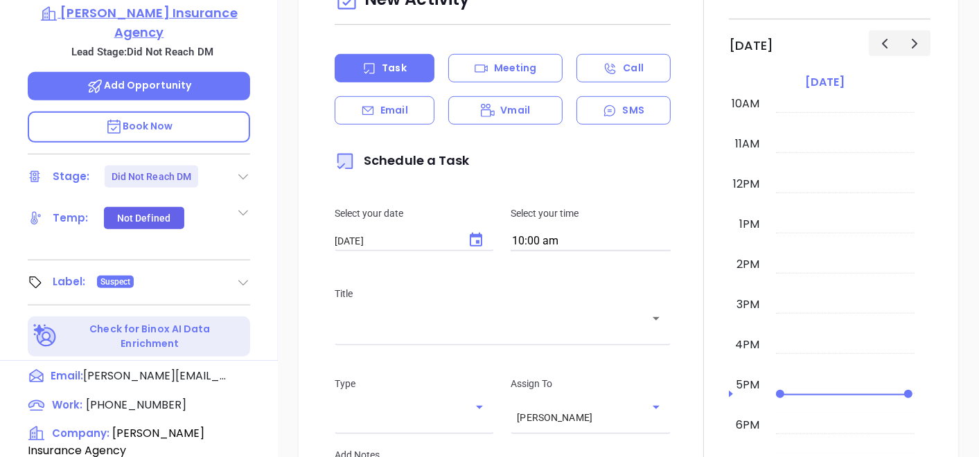
scroll to position [231, 0]
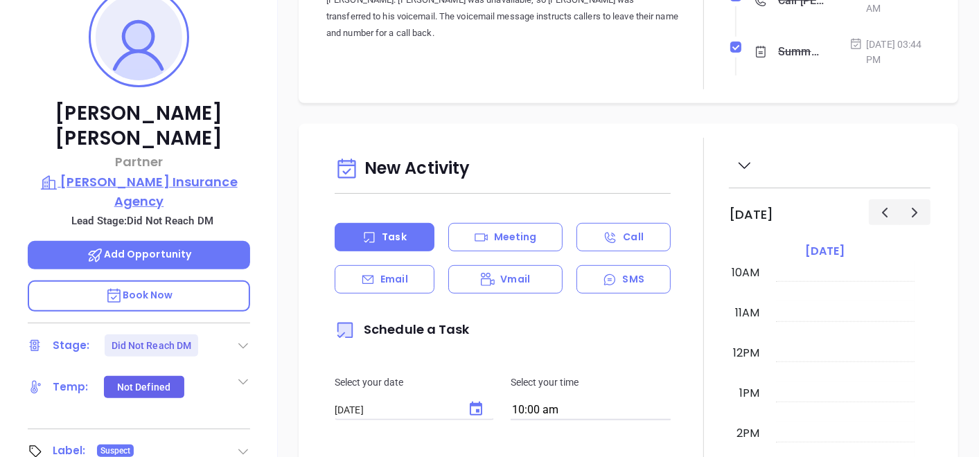
click at [152, 177] on p "Hilling-Pfeffer Insurance Agency" at bounding box center [139, 191] width 222 height 38
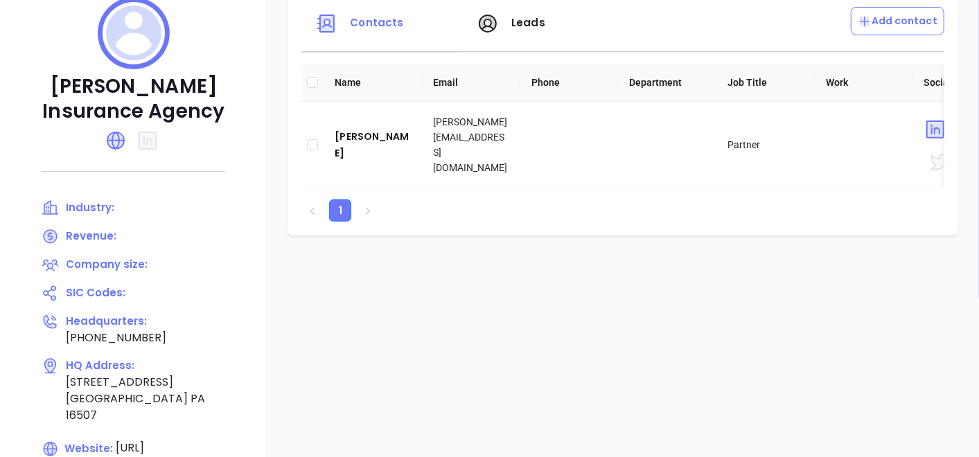
scroll to position [154, 0]
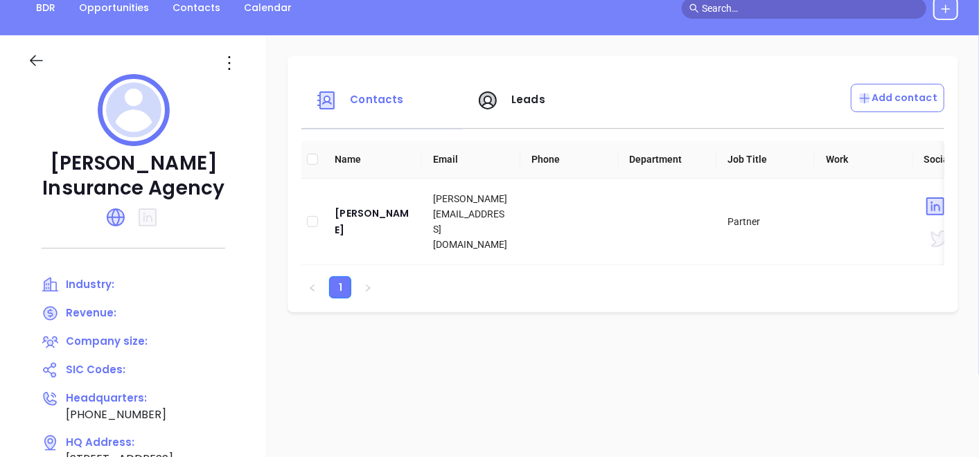
click at [224, 60] on icon at bounding box center [229, 63] width 22 height 22
click at [238, 88] on icon at bounding box center [234, 91] width 10 height 10
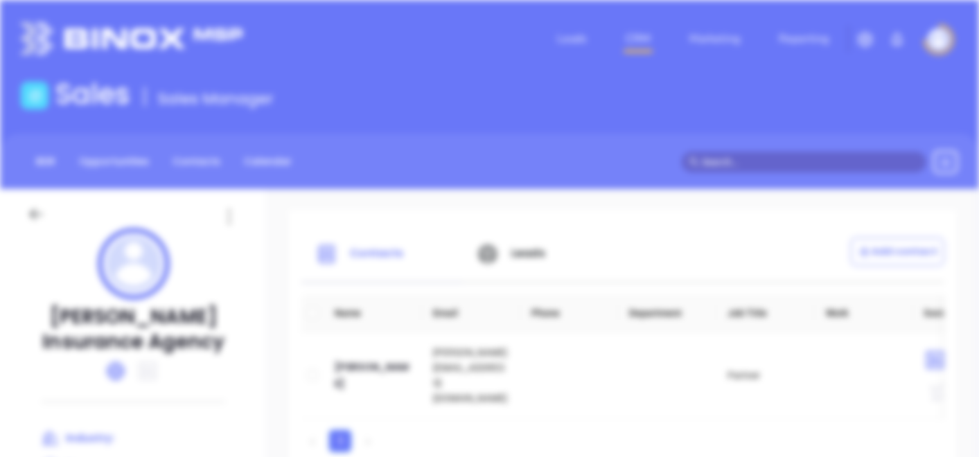
scroll to position [0, 0]
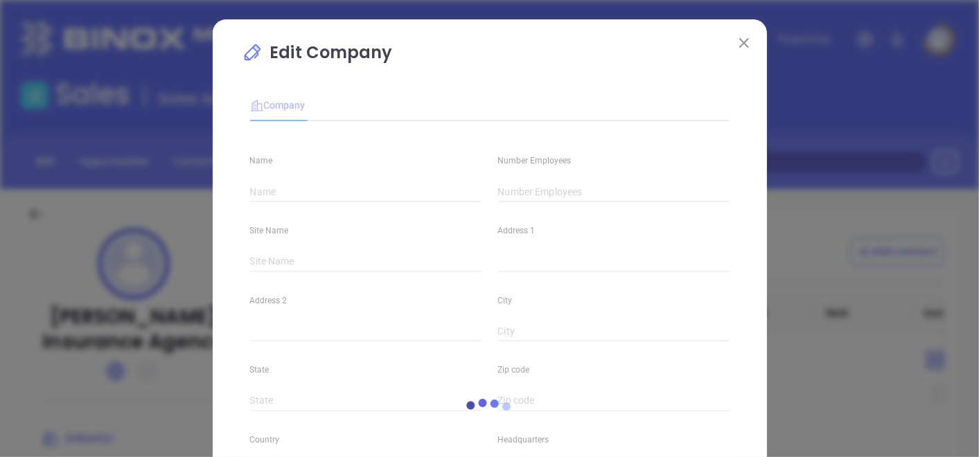
type input "Hilling-Pfeffer Insurance Agency"
type input "(814) 870-3109"
type input "https://www.hilling-pfefferinsurance.com/"
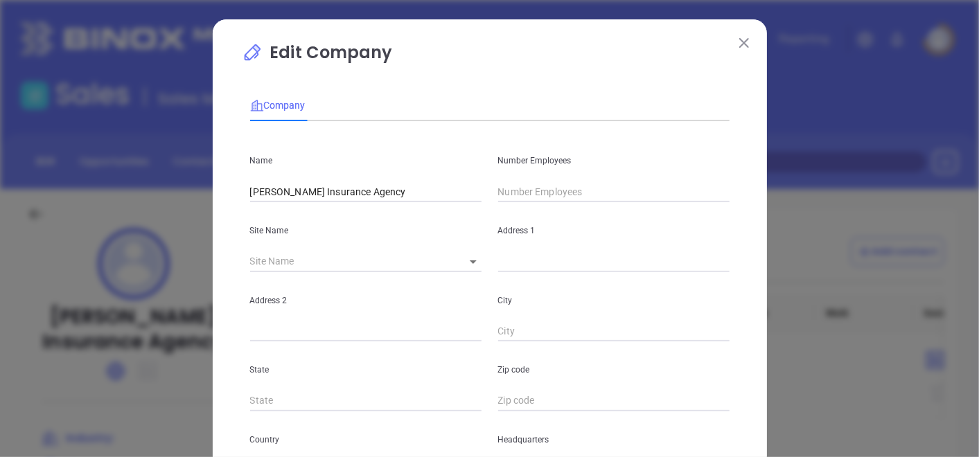
click at [518, 185] on input "text" at bounding box center [613, 191] width 231 height 21
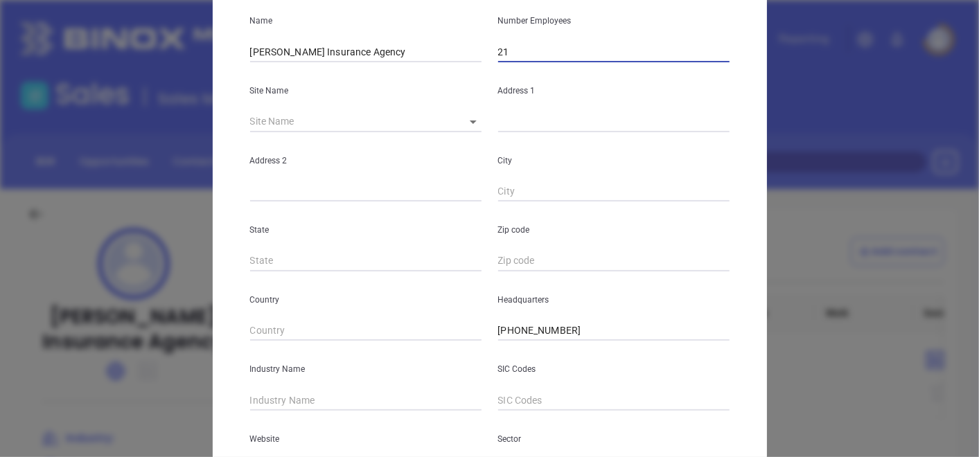
scroll to position [231, 0]
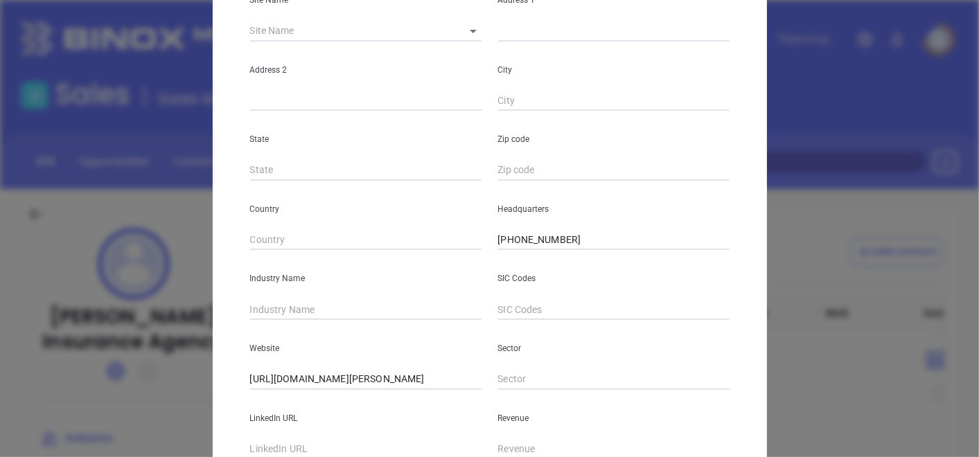
type input "21"
click at [296, 296] on div "Industry Name" at bounding box center [366, 285] width 248 height 70
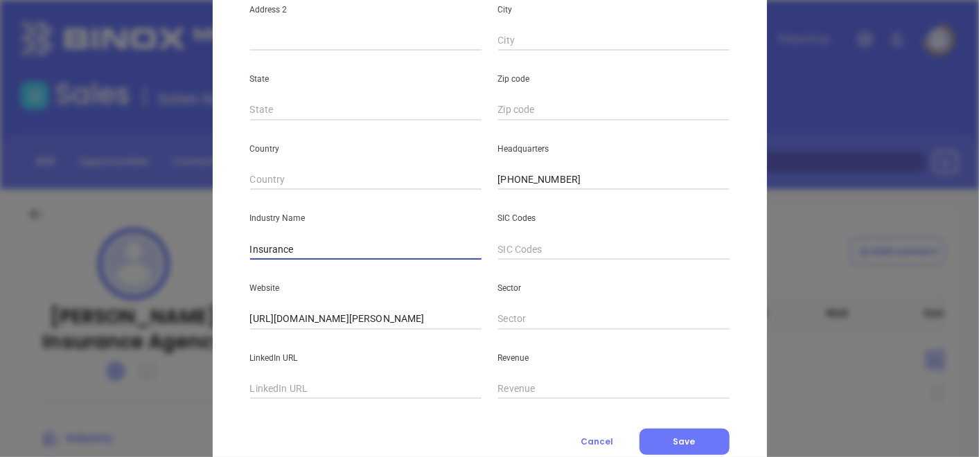
scroll to position [337, 0]
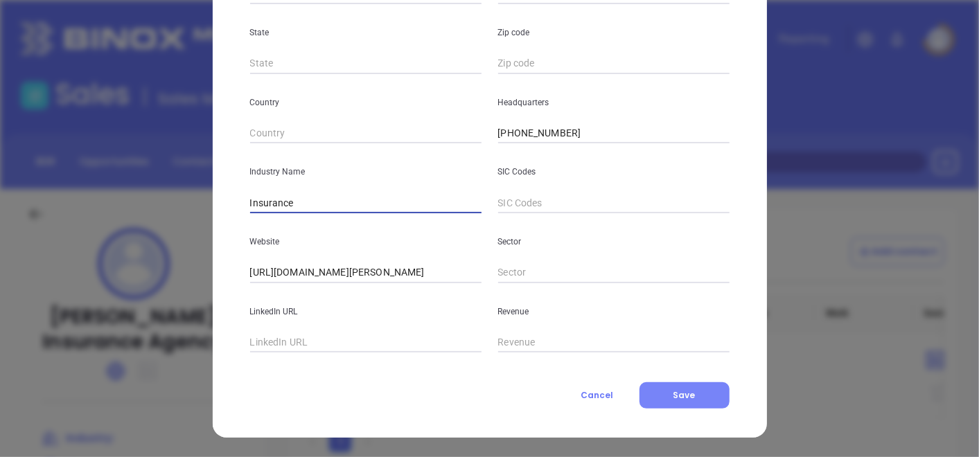
type input "Insurance"
click at [657, 384] on button "Save" at bounding box center [684, 395] width 90 height 26
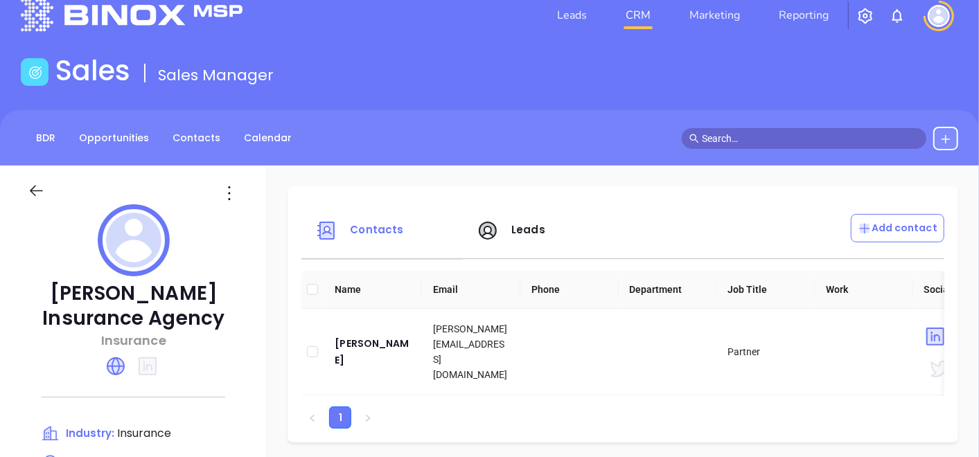
scroll to position [0, 0]
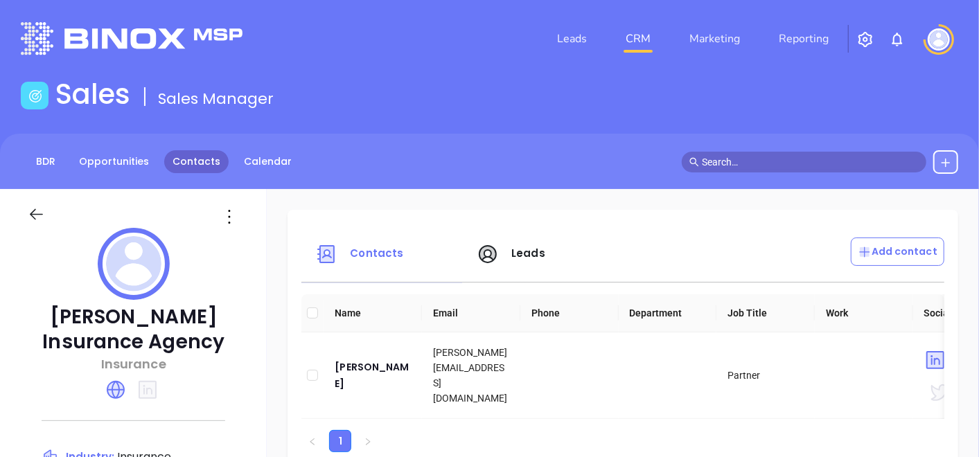
click at [193, 158] on link "Contacts" at bounding box center [196, 161] width 64 height 23
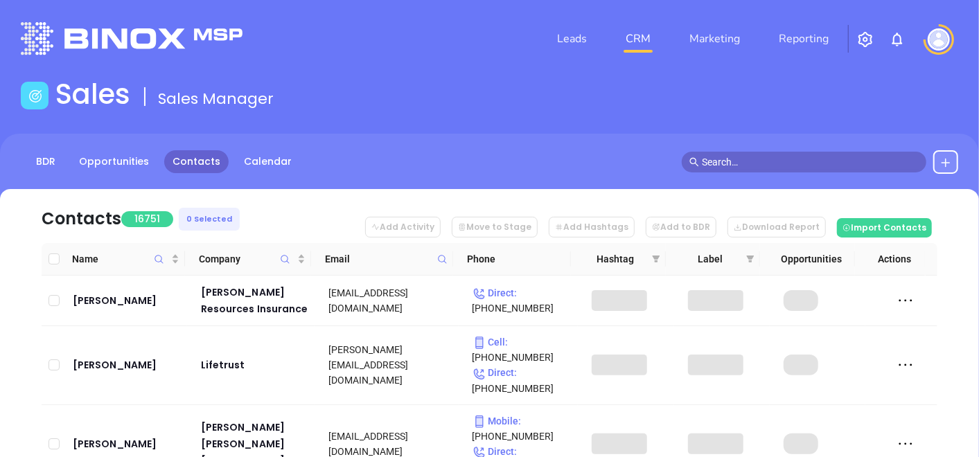
click at [446, 256] on icon at bounding box center [442, 259] width 10 height 10
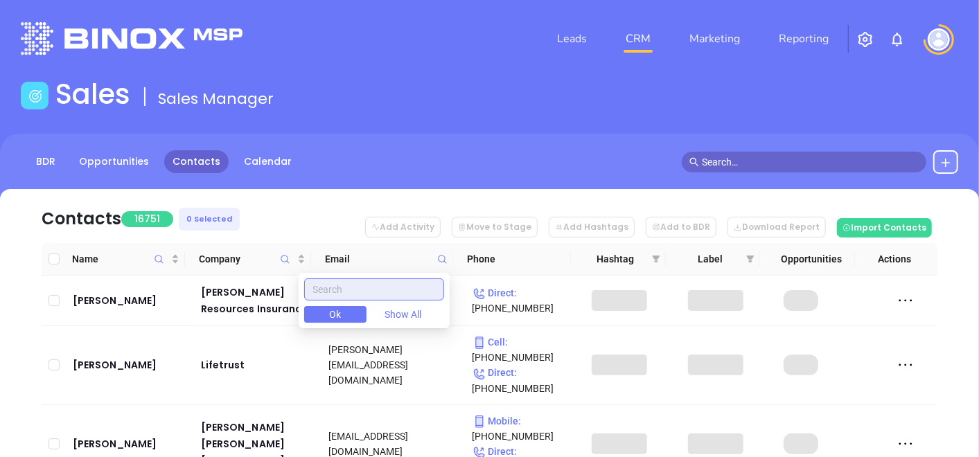
paste input "bucherwallaceinsurance.com"
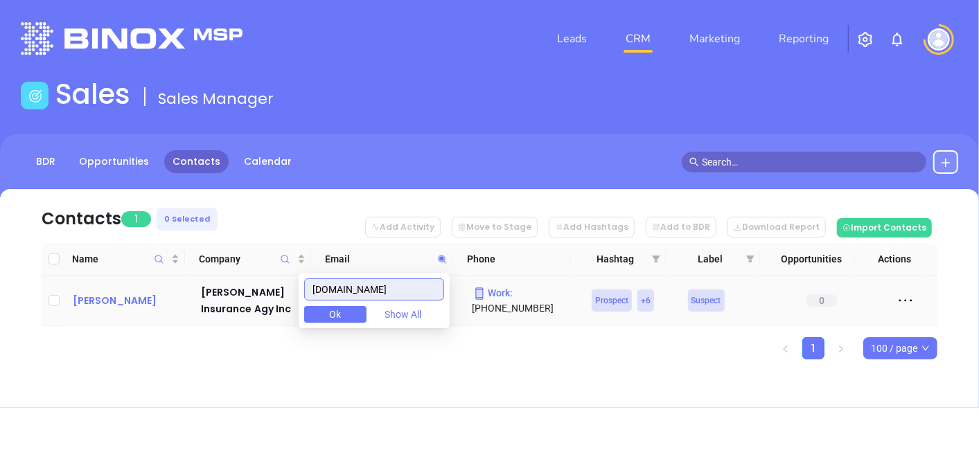
type input "bucherwallaceinsurance.com"
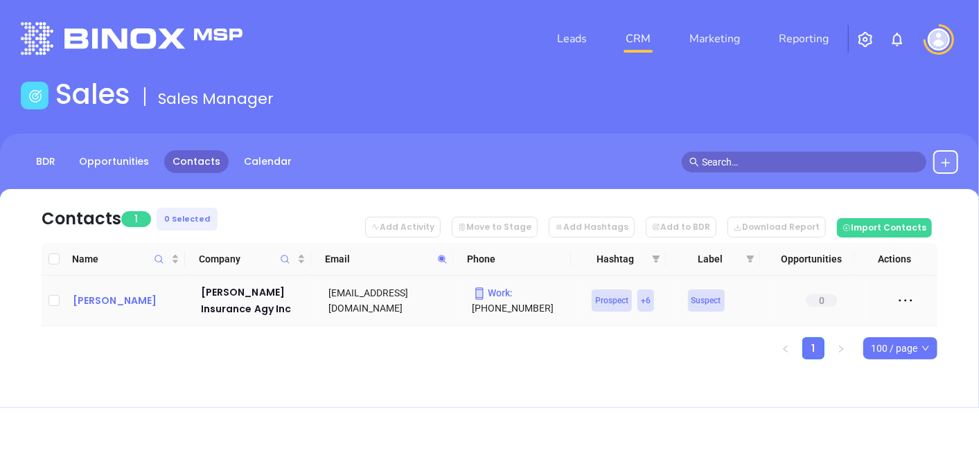
click at [132, 303] on div "David Wallace" at bounding box center [127, 300] width 109 height 17
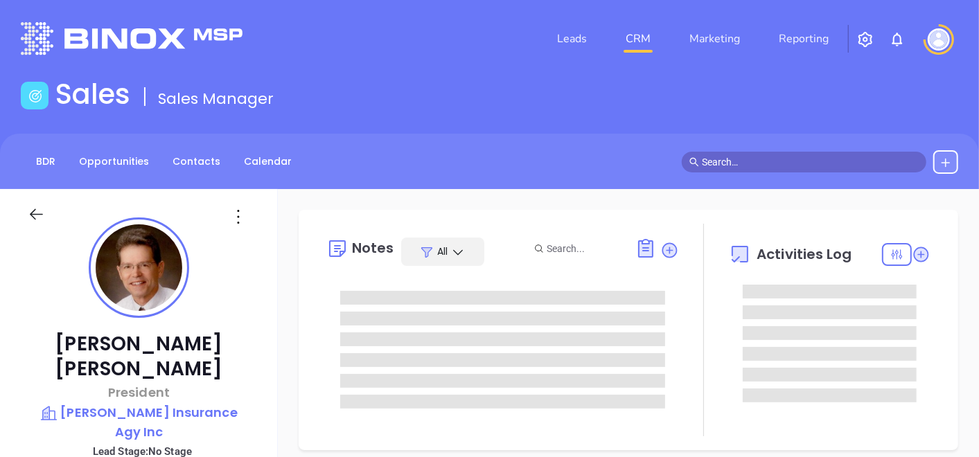
type input "10/03/2025"
type input "Gissela Vargas"
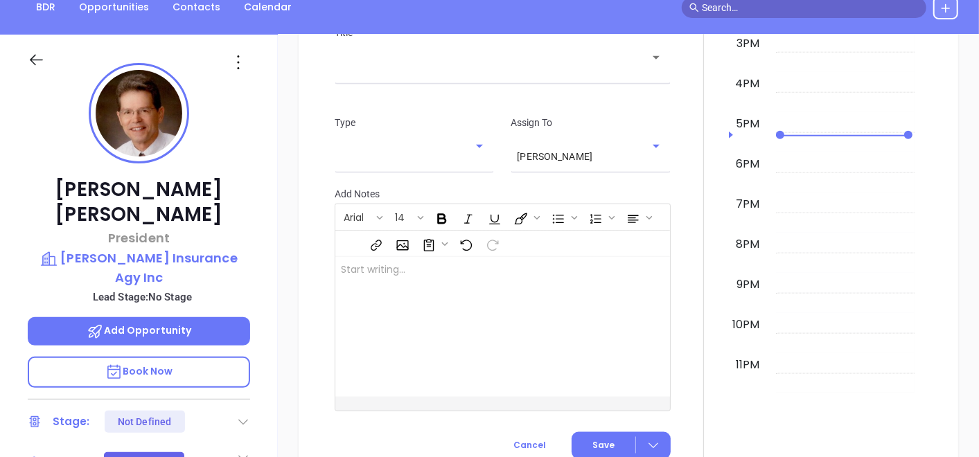
scroll to position [154, 0]
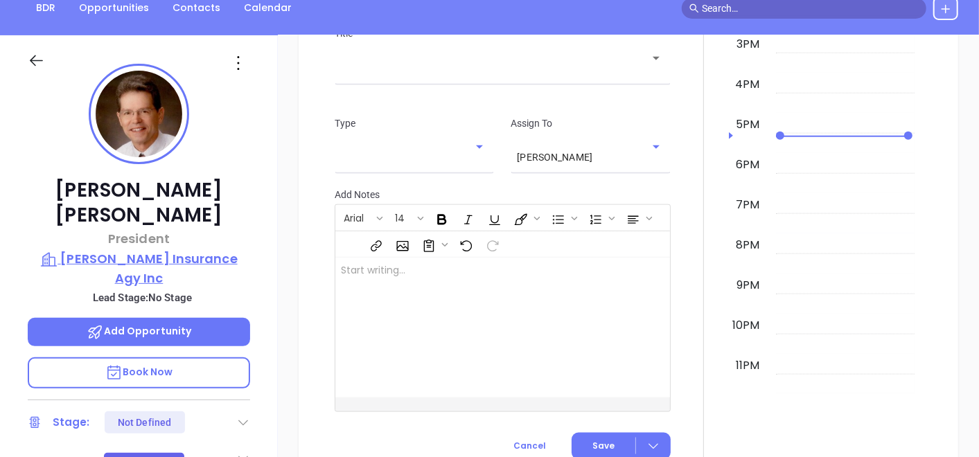
click at [211, 249] on p "Bucher-Wallace Insurance Agy Inc" at bounding box center [139, 268] width 222 height 38
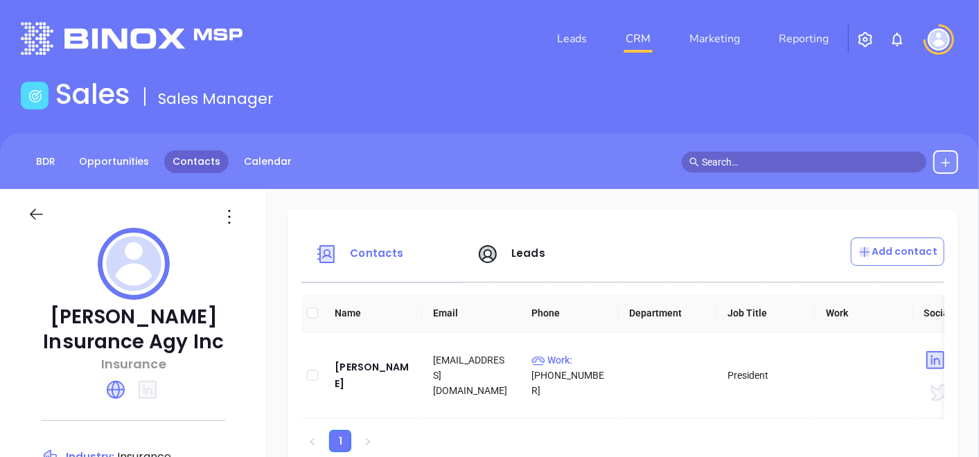
click at [194, 166] on link "Contacts" at bounding box center [196, 161] width 64 height 23
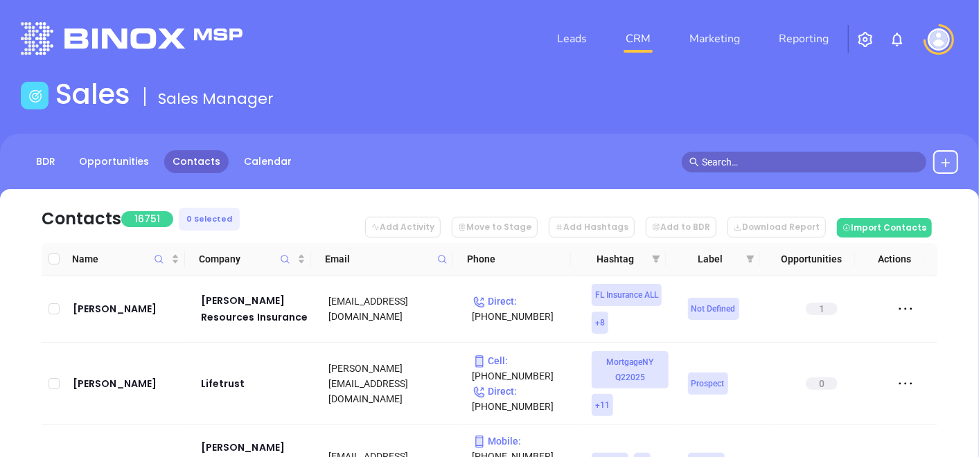
click at [437, 258] on icon at bounding box center [442, 259] width 10 height 10
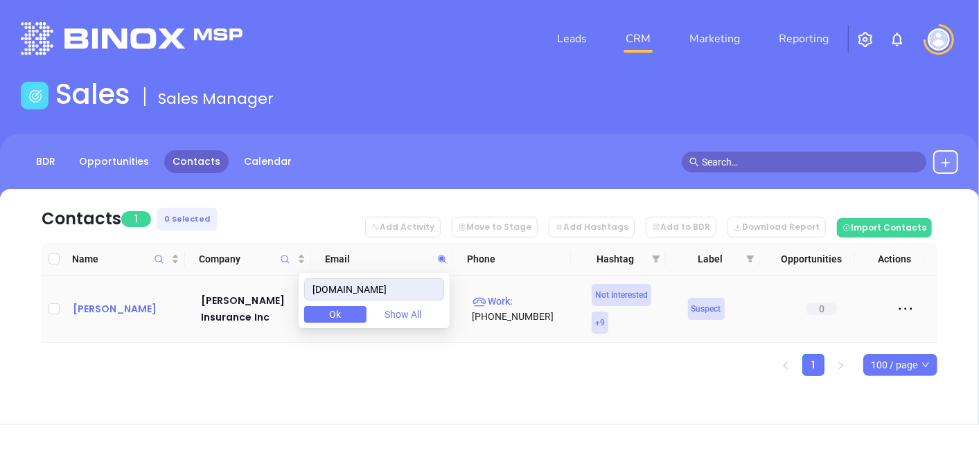
type input "snyderins.net"
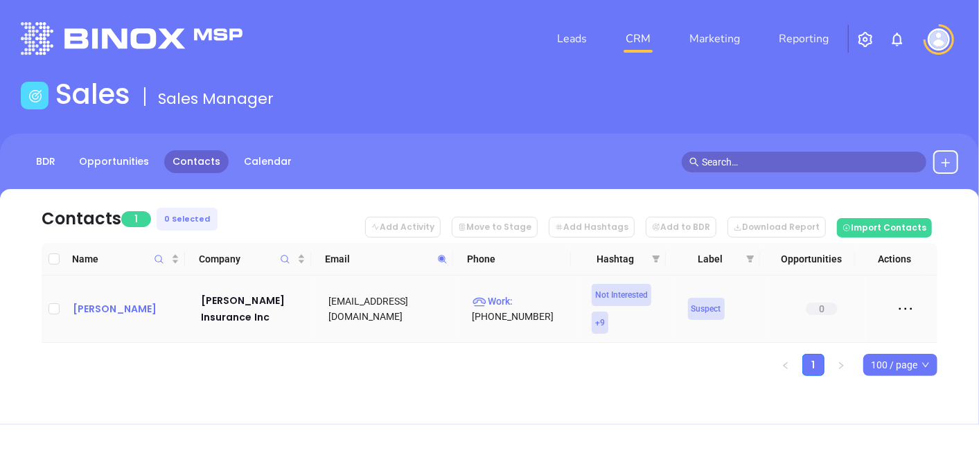
click at [113, 303] on div "Denise Jay" at bounding box center [127, 309] width 109 height 17
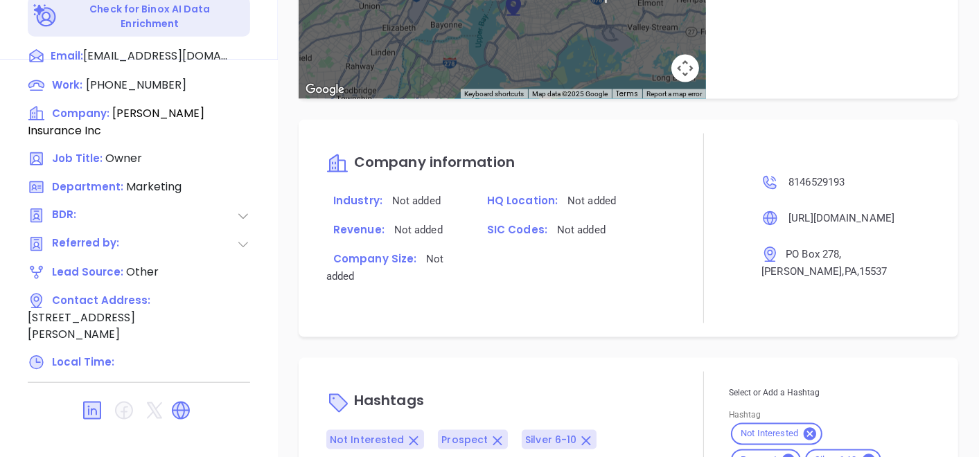
scroll to position [915, 0]
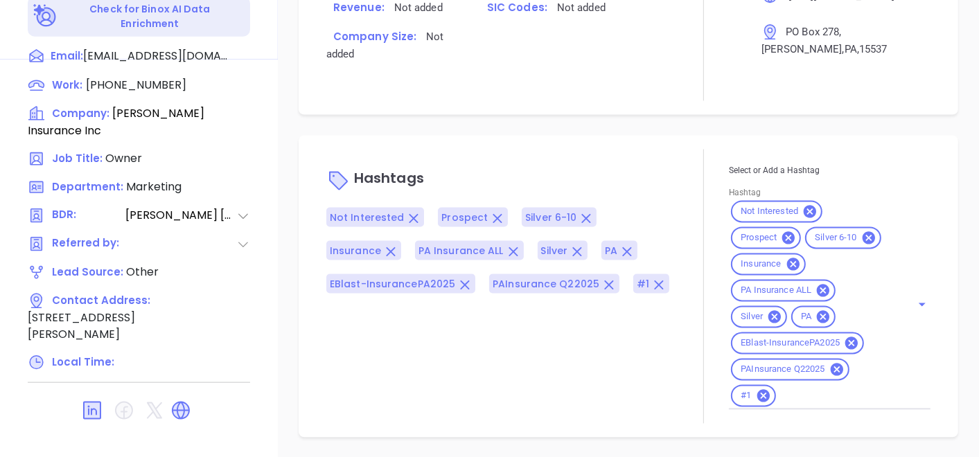
type input "Gissela Vargas"
click at [770, 327] on div "Not Interested Prospect Silver 6-10 Insurance PA Insurance ALL Silver PA EBlast…" at bounding box center [830, 304] width 202 height 211
click at [768, 318] on icon at bounding box center [774, 317] width 12 height 12
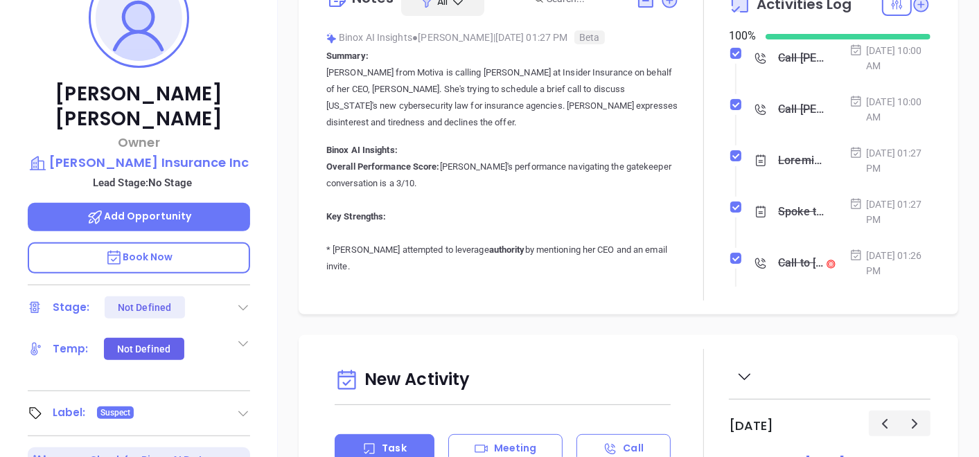
scroll to position [85, 0]
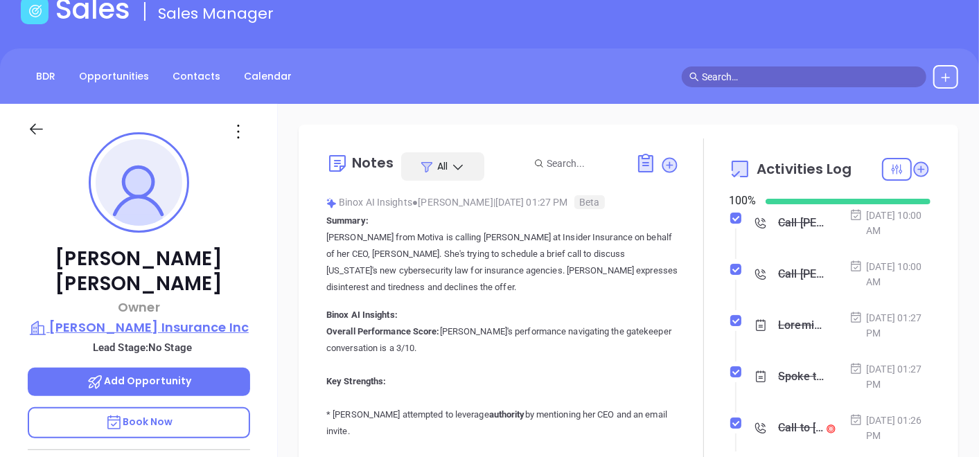
click at [126, 318] on p "Harry A Snyder Insurance Inc" at bounding box center [139, 327] width 222 height 19
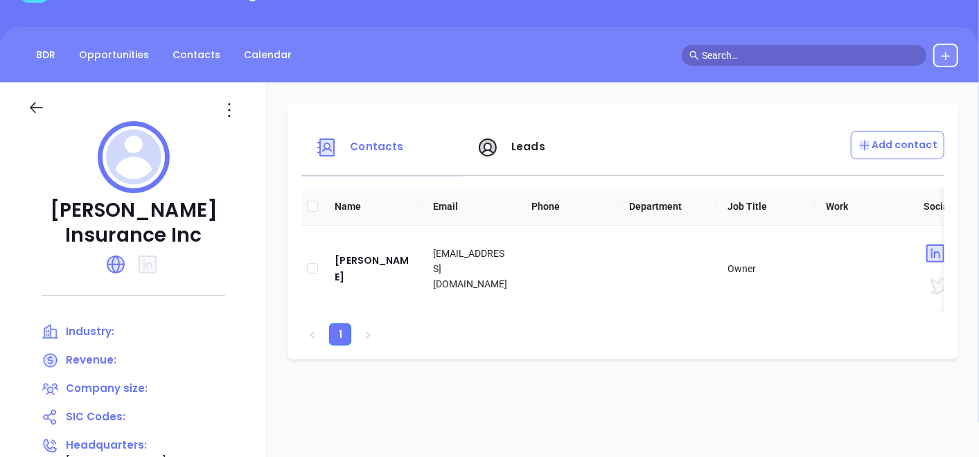
scroll to position [162, 0]
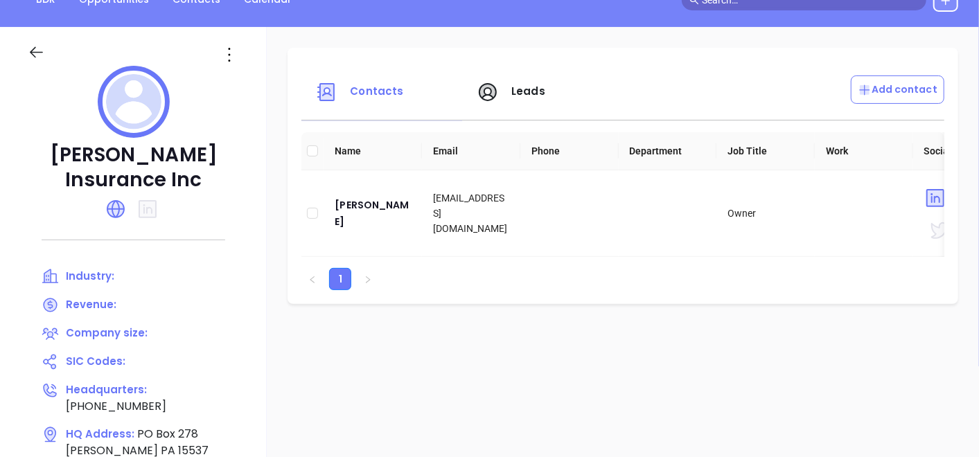
click at [226, 62] on icon at bounding box center [229, 55] width 22 height 22
click at [240, 74] on div "Edit" at bounding box center [291, 81] width 125 height 15
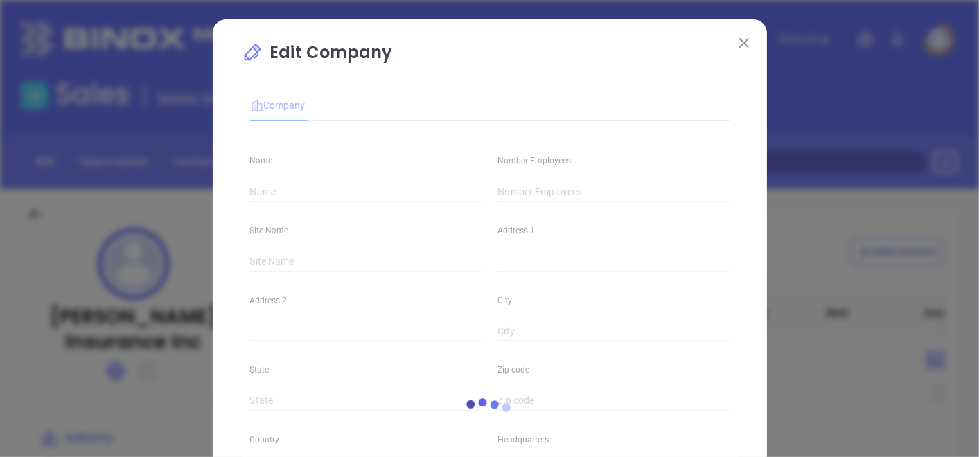
type input "Harry A Snyder Insurance Inc"
type input "(814) 652-9193"
type input "https://snyderins.net/"
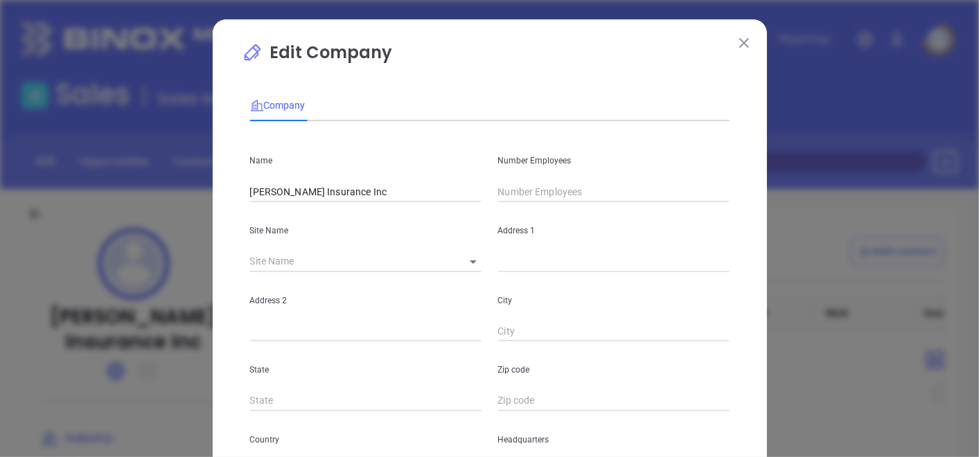
click at [516, 186] on input "text" at bounding box center [613, 191] width 231 height 21
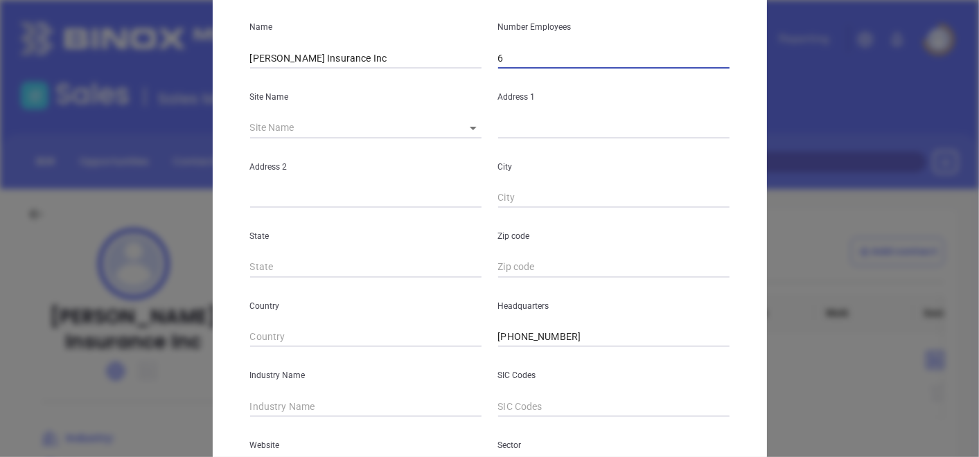
scroll to position [231, 0]
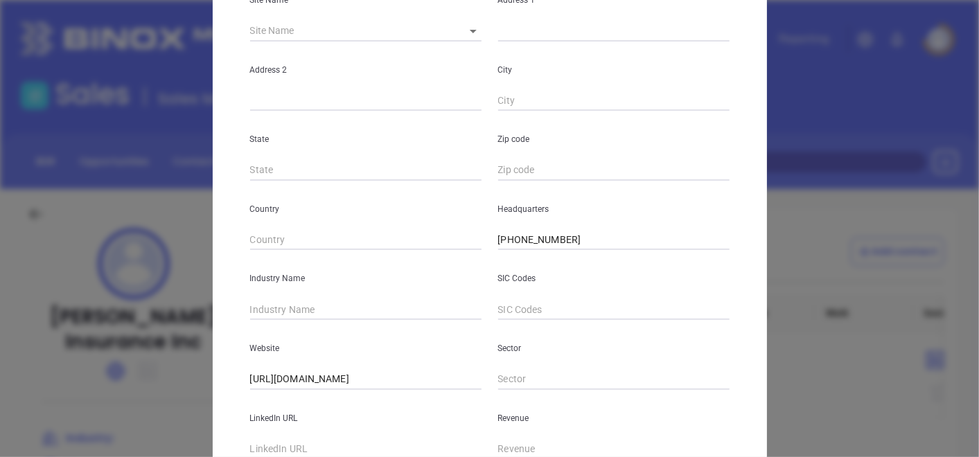
type input "6"
click at [293, 302] on input "text" at bounding box center [365, 309] width 231 height 21
type input "Insurance"
drag, startPoint x: 245, startPoint y: 164, endPoint x: 251, endPoint y: 160, distance: 7.5
click at [250, 164] on input "text" at bounding box center [365, 170] width 231 height 21
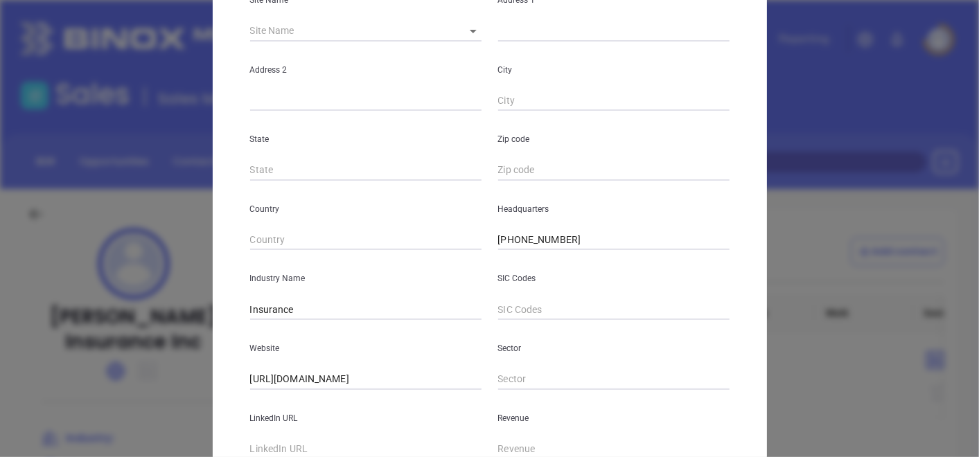
click at [409, 113] on div "State" at bounding box center [366, 146] width 248 height 70
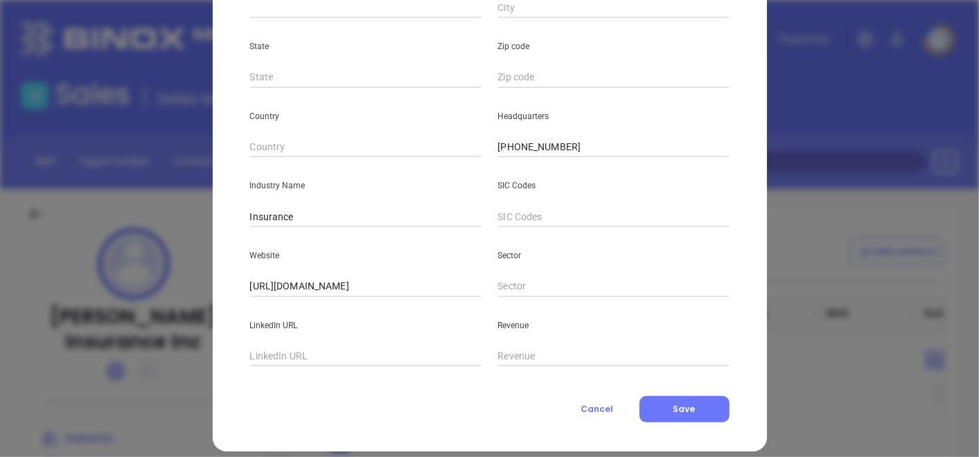
scroll to position [337, 0]
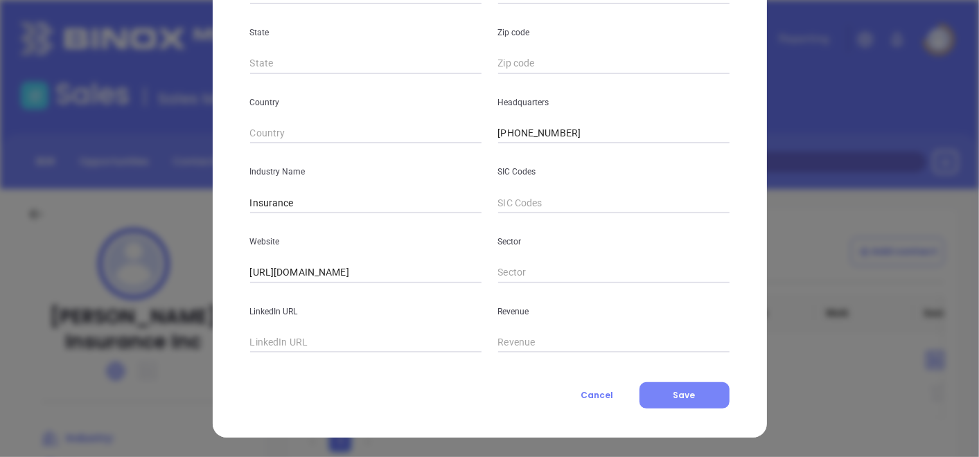
click at [666, 392] on button "Save" at bounding box center [684, 395] width 90 height 26
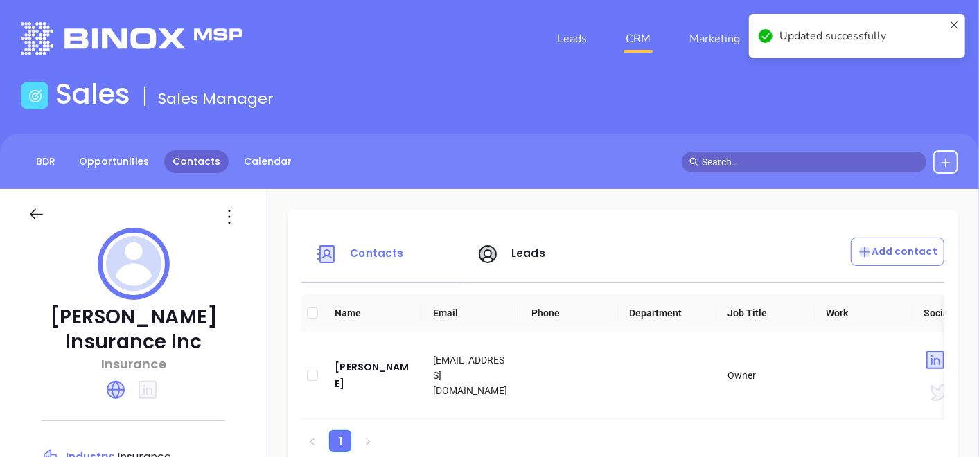
click at [187, 163] on link "Contacts" at bounding box center [196, 161] width 64 height 23
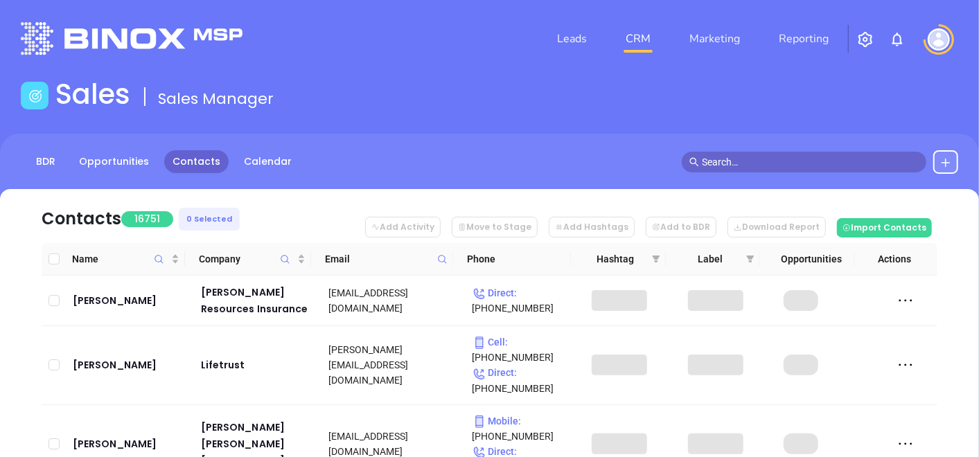
click at [439, 255] on icon at bounding box center [442, 259] width 10 height 10
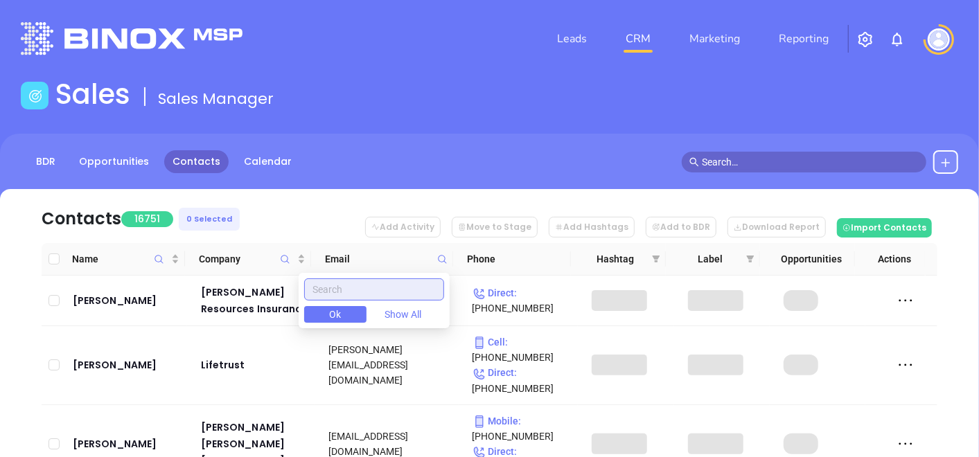
paste input "whitfordinsurance.com"
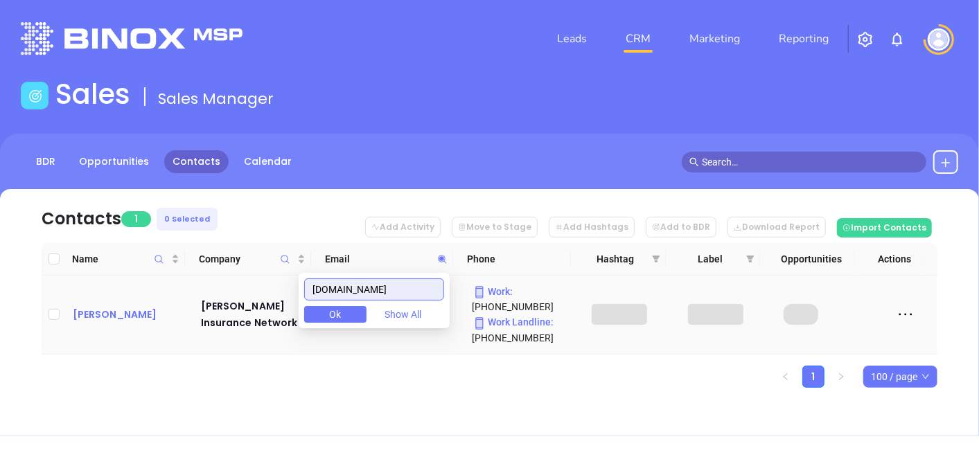
type input "whitfordinsurance.com"
click at [127, 317] on div "Joseph Novielli Jr." at bounding box center [127, 314] width 109 height 17
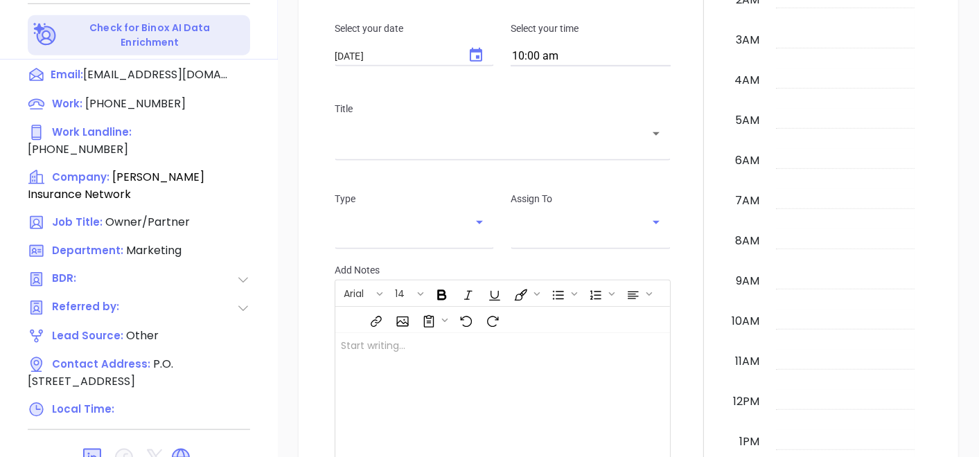
scroll to position [402, 0]
type input "Gissela Vargas"
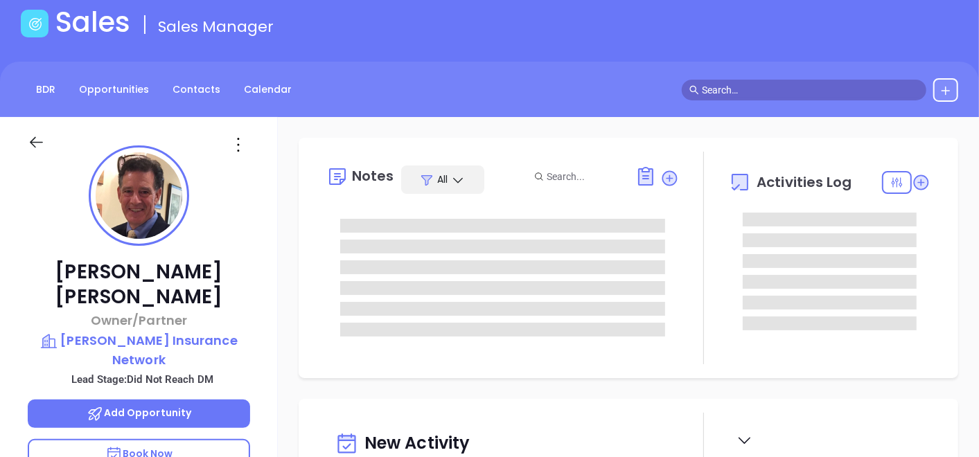
scroll to position [8, 0]
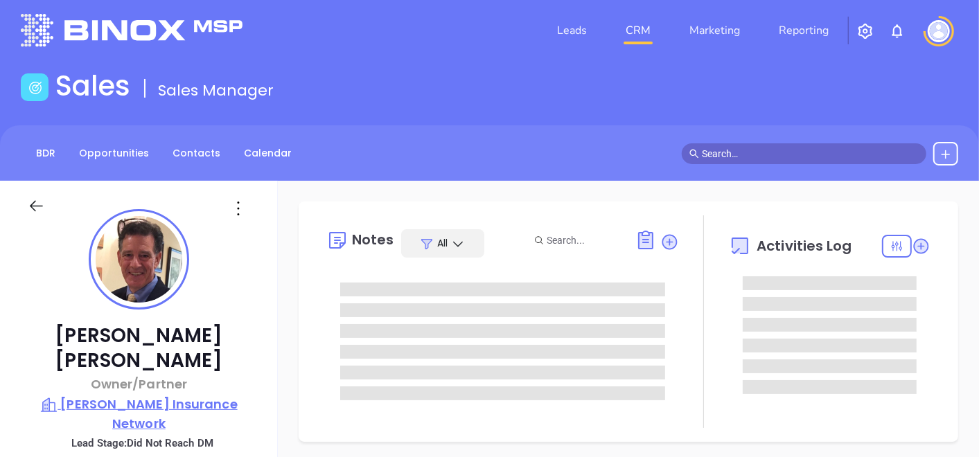
click at [128, 395] on p "Whitford Insurance Network" at bounding box center [139, 414] width 222 height 38
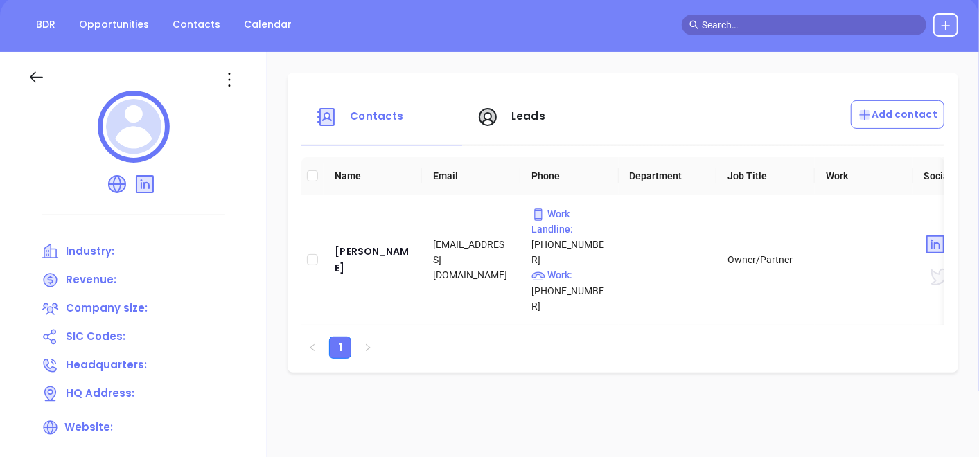
scroll to position [239, 0]
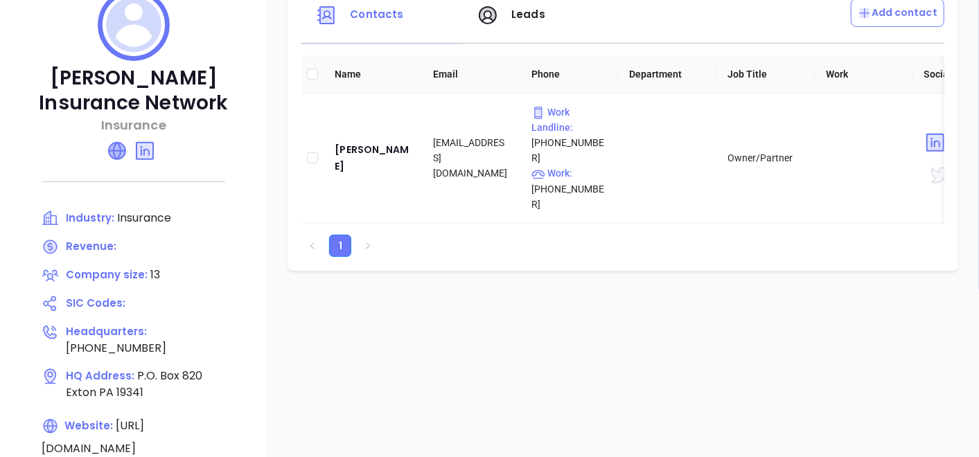
click at [125, 152] on icon at bounding box center [117, 151] width 17 height 17
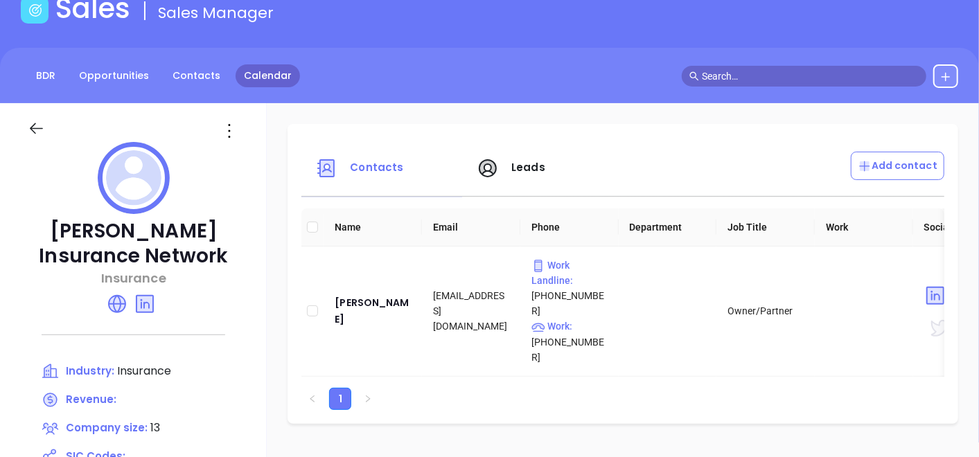
scroll to position [85, 0]
click at [245, 108] on div at bounding box center [133, 123] width 228 height 39
click at [240, 121] on icon at bounding box center [229, 132] width 22 height 22
click at [278, 167] on li "Edit" at bounding box center [309, 158] width 142 height 29
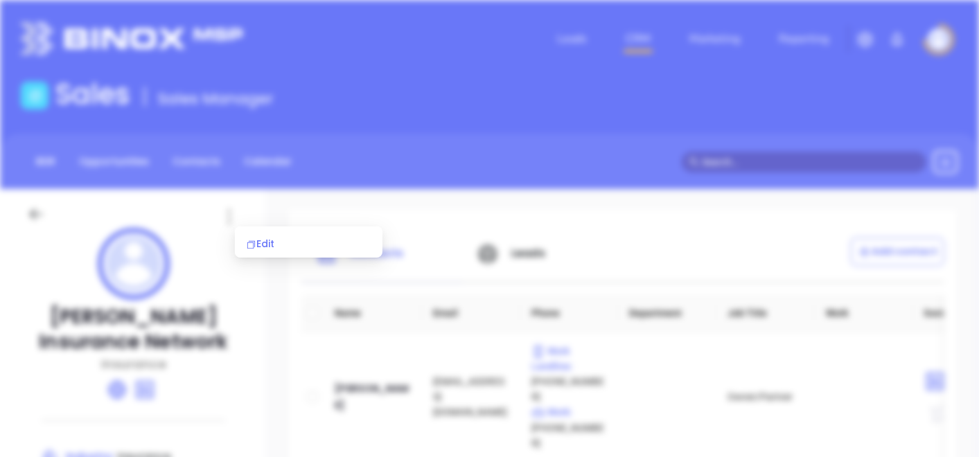
scroll to position [0, 0]
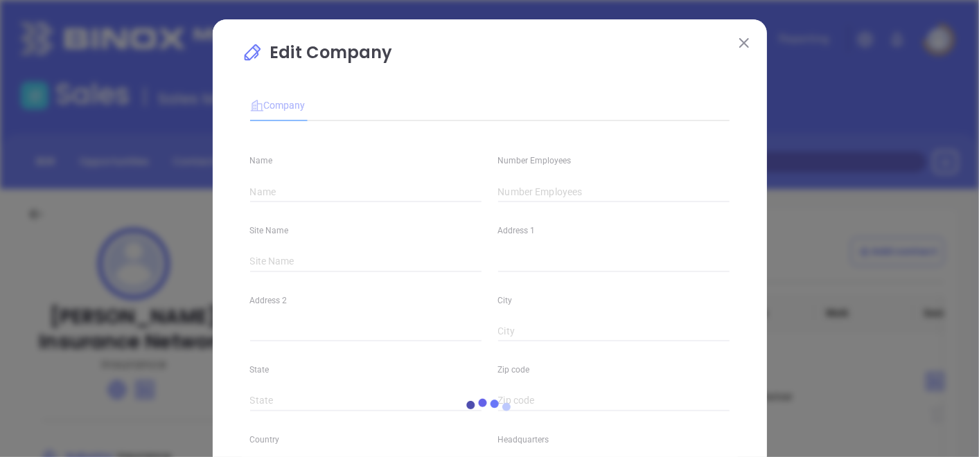
type input "Whitford Insurance Network"
type input "13"
type input "(610) 524-8116"
type input "Insurance"
type input "https://www.whitfordinsurance.com/"
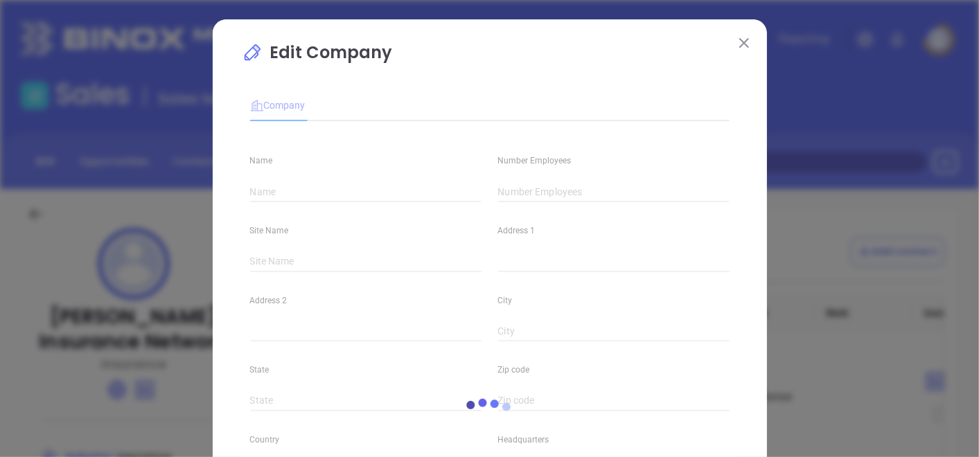
type input "www.linkedin.com/company/whitford-insurance-network-inc-/"
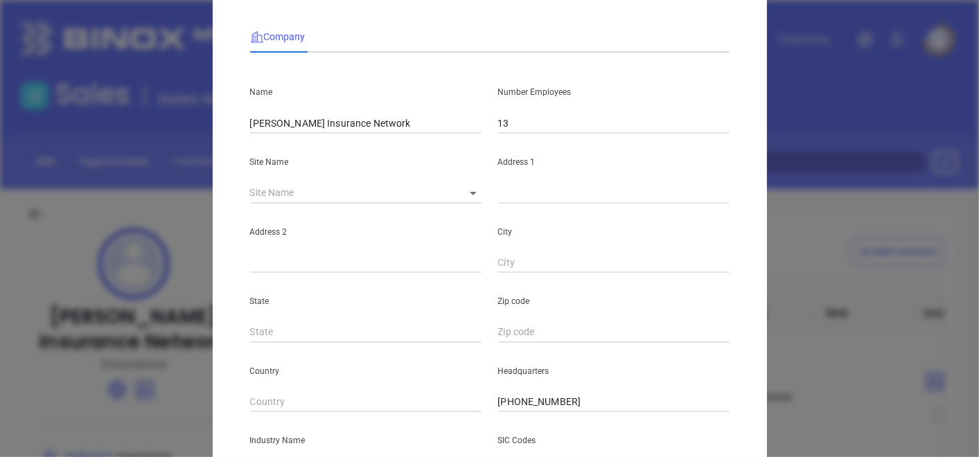
scroll to position [231, 0]
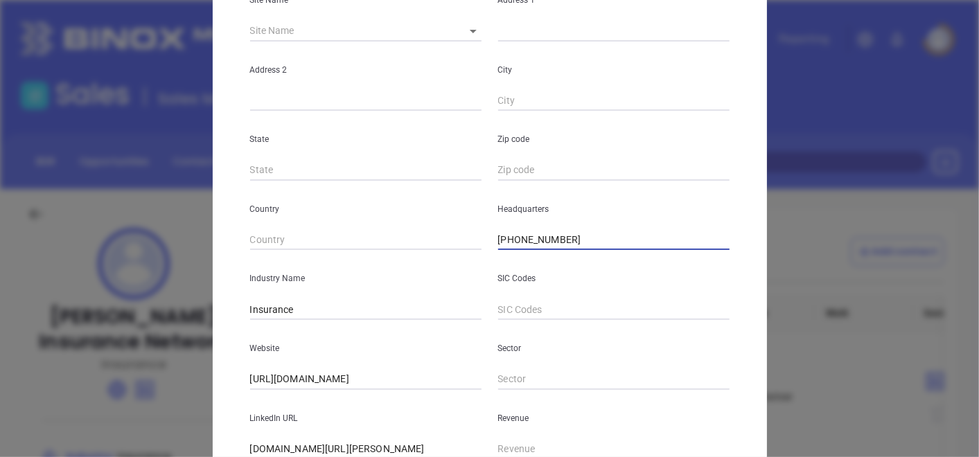
drag, startPoint x: 568, startPoint y: 237, endPoint x: 387, endPoint y: 257, distance: 181.9
click at [387, 257] on div "Name Whitford Insurance Network Number Employees 13 Site Name ​ Address 1 Addre…" at bounding box center [489, 181] width 479 height 558
paste input "610) 524-7860"
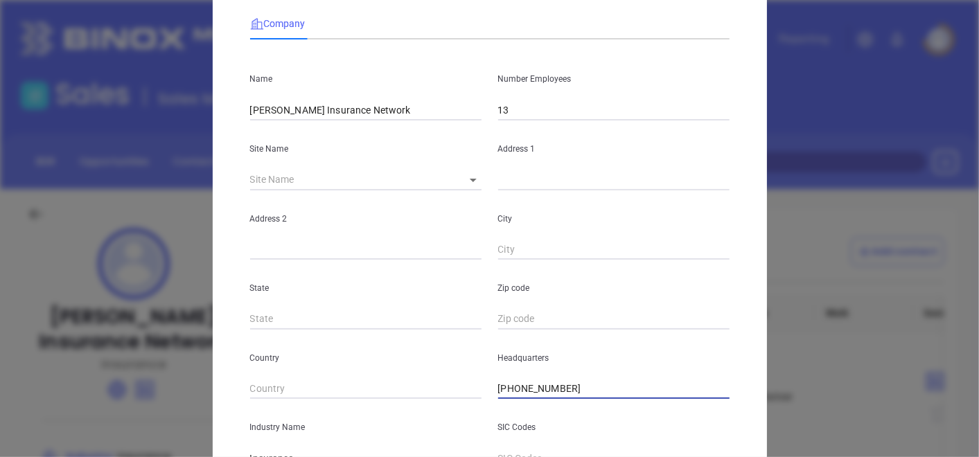
scroll to position [77, 0]
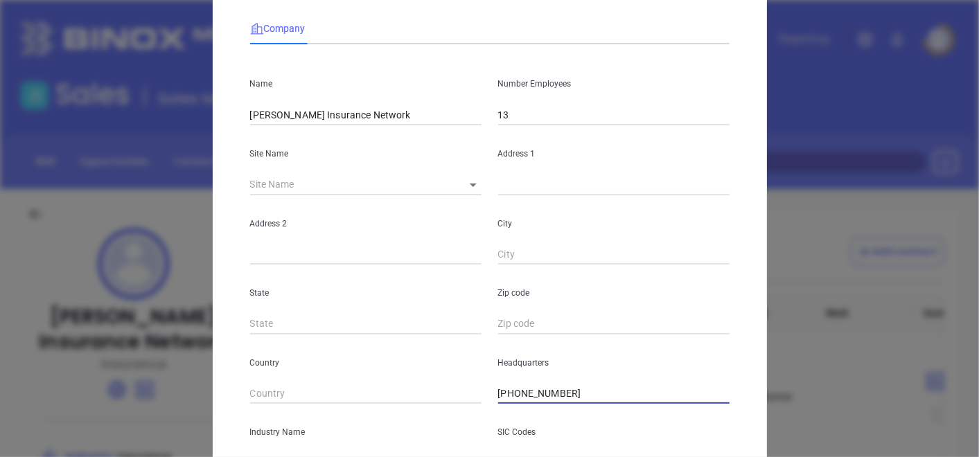
type input "(610) 524-7860"
click at [460, 183] on body "Leads CRM Marketing Reporting Financial Leads Leads Sales Sales Manager BDR Opp…" at bounding box center [489, 228] width 979 height 457
click at [463, 184] on li "Exton" at bounding box center [472, 185] width 51 height 25
type input "Exton"
type input "P.O. Box 820"
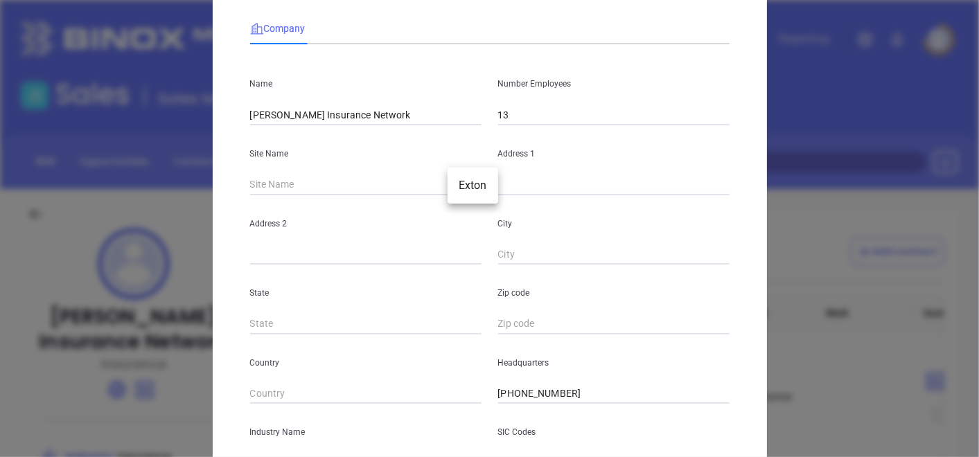
type input "Exton"
type input "PA"
type input "19341"
type input "81374"
drag, startPoint x: 558, startPoint y: 184, endPoint x: 433, endPoint y: 204, distance: 127.1
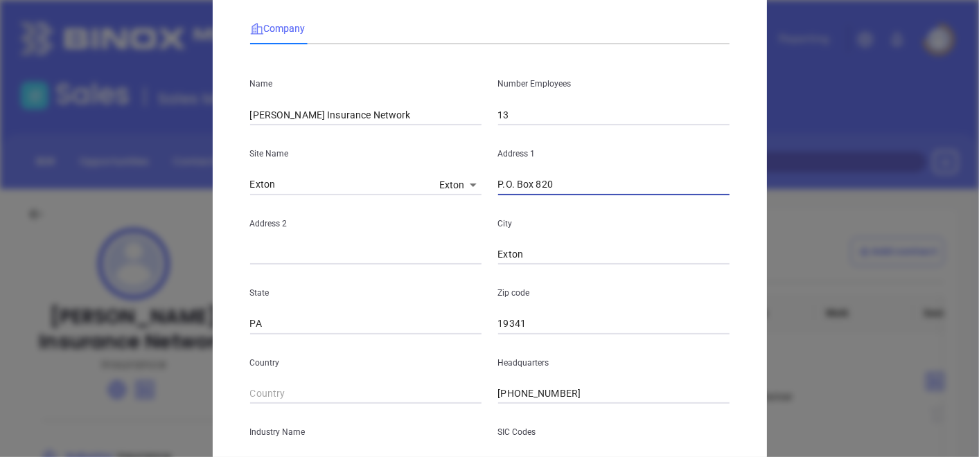
click at [433, 204] on div "Name Whitford Insurance Network Number Employees 13 Site Name Exton Exton 81374…" at bounding box center [489, 334] width 479 height 558
paste input "503 Gordon Drive Exton, PA 19341"
drag, startPoint x: 614, startPoint y: 181, endPoint x: 648, endPoint y: 190, distance: 34.4
click at [648, 190] on input "503 Gordon Drive Exton, PA 19341" at bounding box center [613, 185] width 231 height 21
drag, startPoint x: 569, startPoint y: 186, endPoint x: 668, endPoint y: 195, distance: 99.5
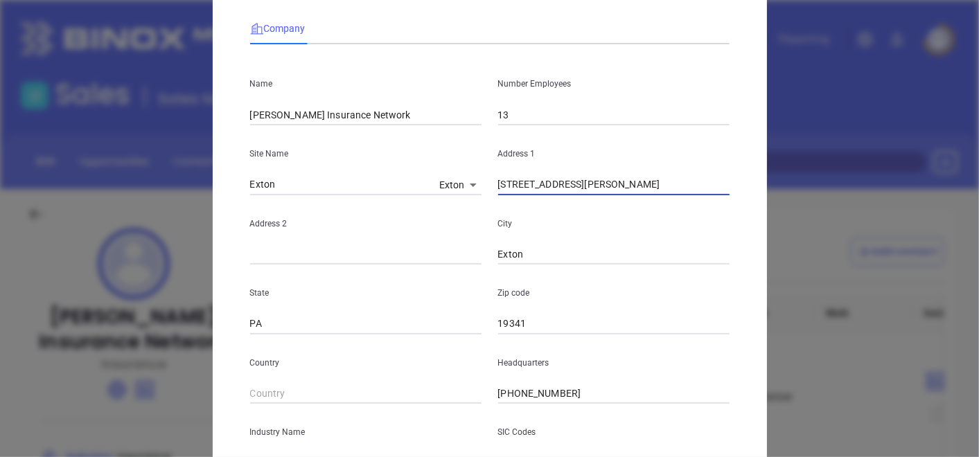
click at [668, 195] on div "Name Whitford Insurance Network Number Employees 13 Site Name Exton Exton 81374…" at bounding box center [489, 334] width 479 height 558
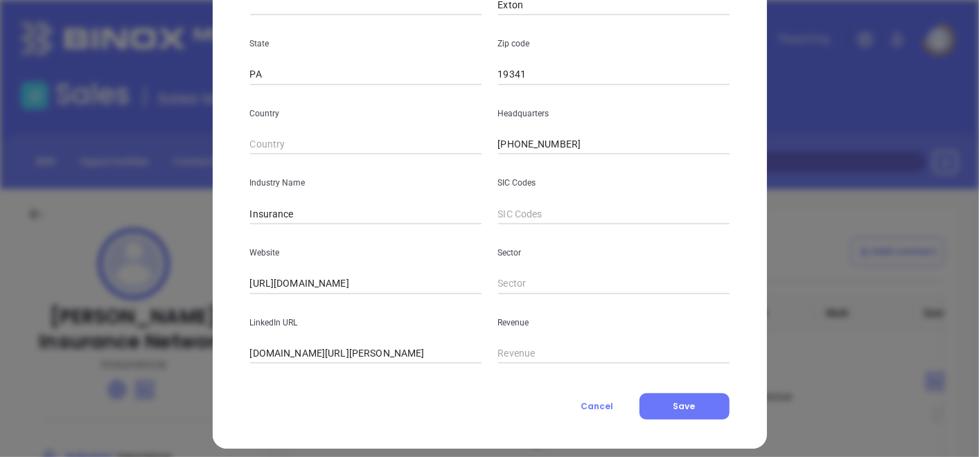
scroll to position [337, 0]
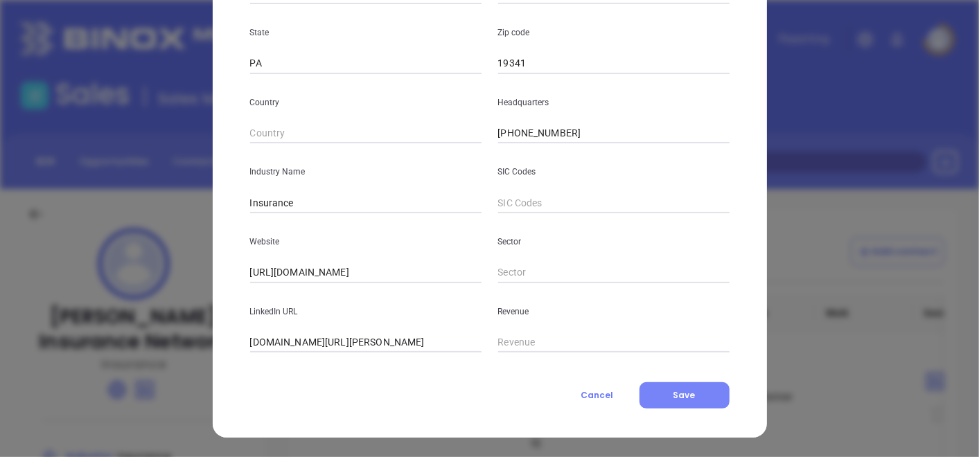
type input "503 Gordon Drive"
click at [653, 389] on button "Save" at bounding box center [684, 395] width 90 height 26
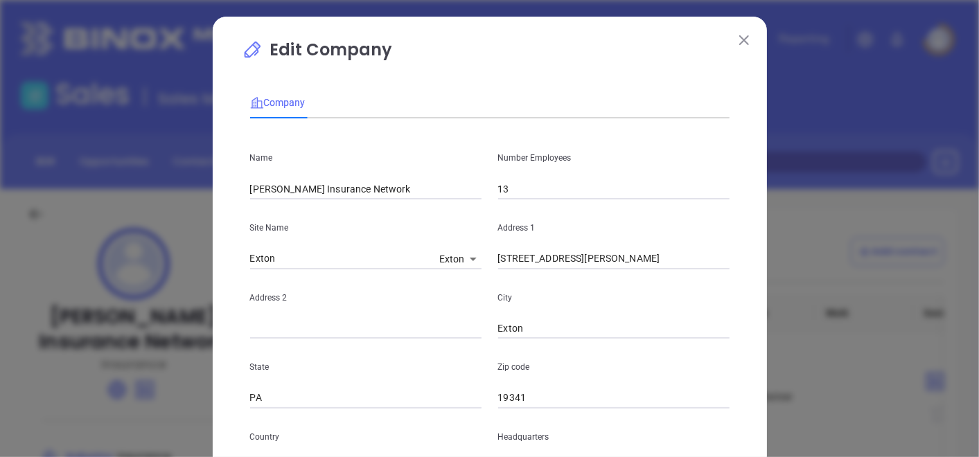
scroll to position [0, 0]
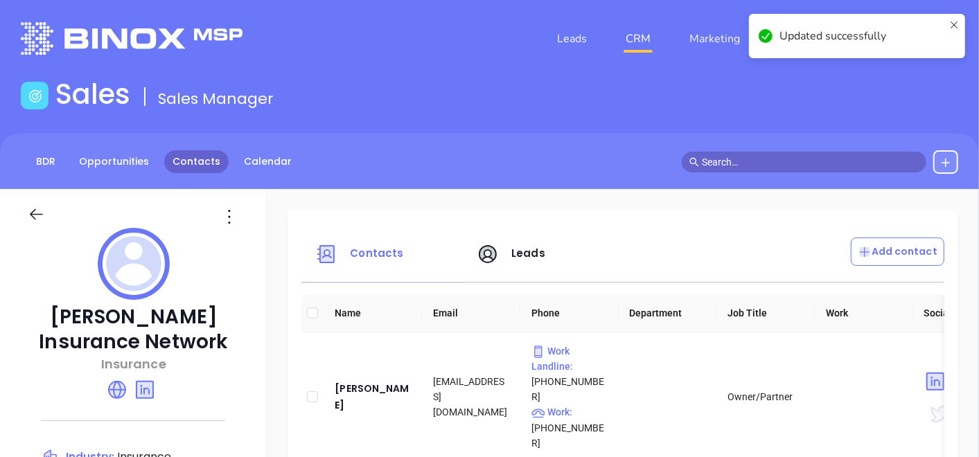
click at [197, 166] on link "Contacts" at bounding box center [196, 161] width 64 height 23
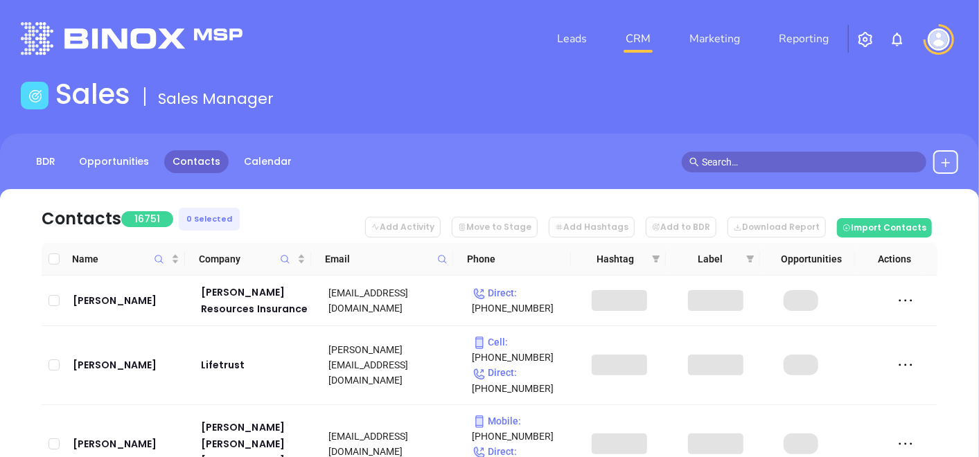
click at [441, 255] on icon at bounding box center [442, 259] width 8 height 8
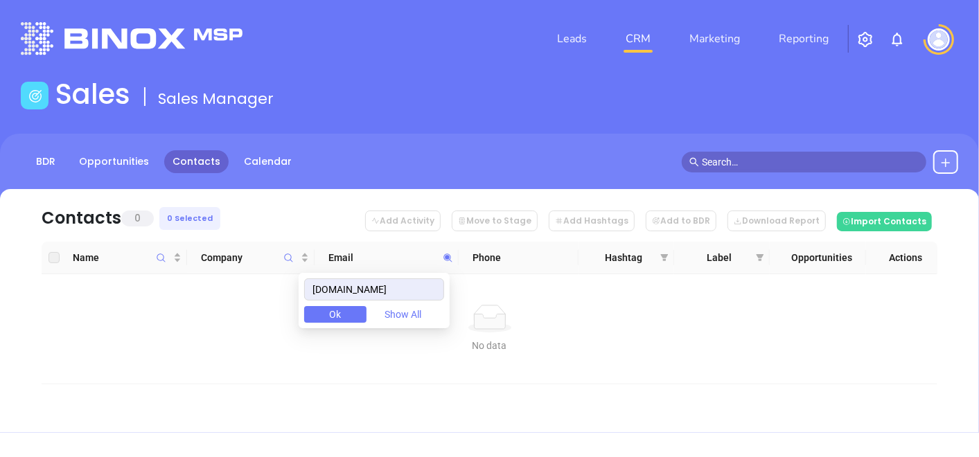
drag, startPoint x: 438, startPoint y: 290, endPoint x: 170, endPoint y: 301, distance: 269.0
click at [170, 301] on body "Leads CRM Marketing Reporting Financial Leads Leads Sales Sales Manager BDR Opp…" at bounding box center [489, 228] width 979 height 457
type input "[DOMAIN_NAME]"
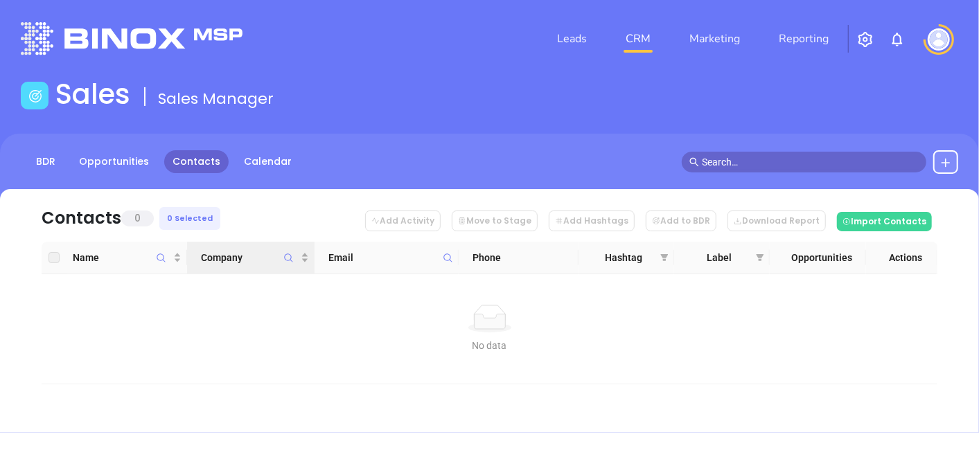
click at [292, 253] on icon "Company" at bounding box center [288, 258] width 10 height 10
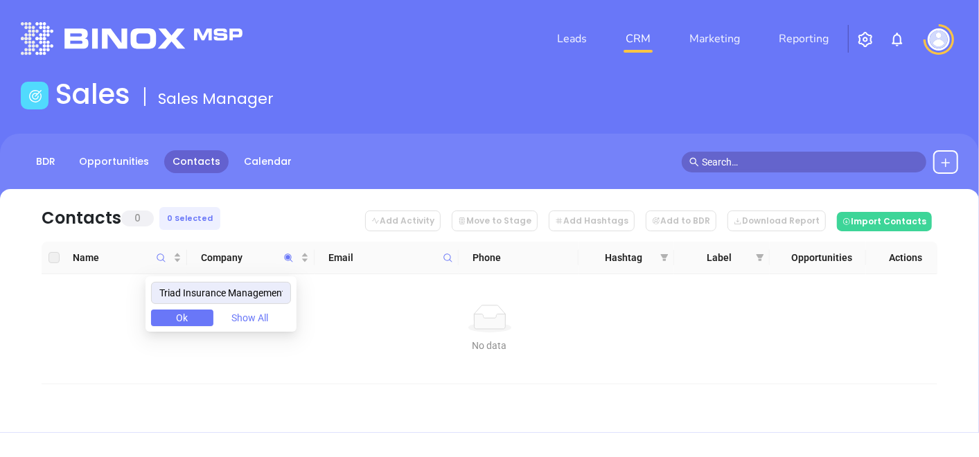
drag, startPoint x: 285, startPoint y: 294, endPoint x: 231, endPoint y: 308, distance: 55.1
click at [231, 308] on div "Triad Insurance Management & Service Agency Ok Show All" at bounding box center [220, 303] width 151 height 55
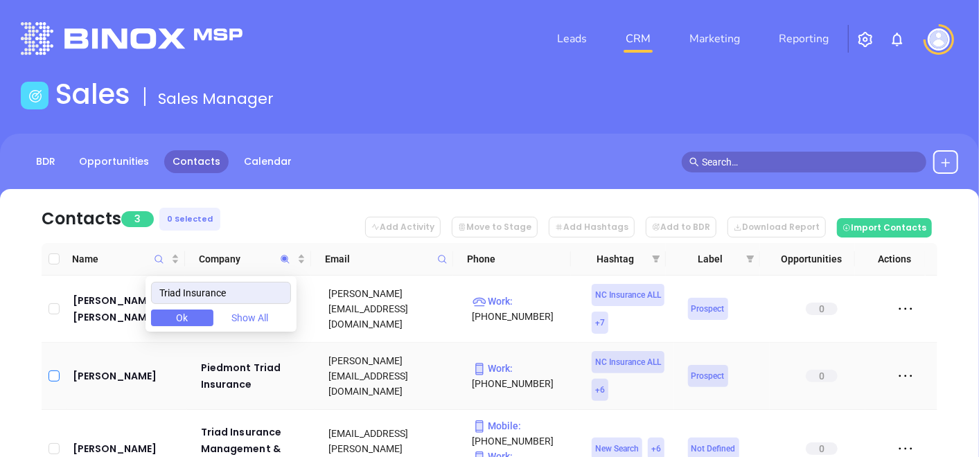
type input "Triad Insurance"
click at [51, 368] on label at bounding box center [53, 375] width 11 height 15
click at [51, 371] on input "checkbox" at bounding box center [53, 376] width 11 height 11
checkbox input "true"
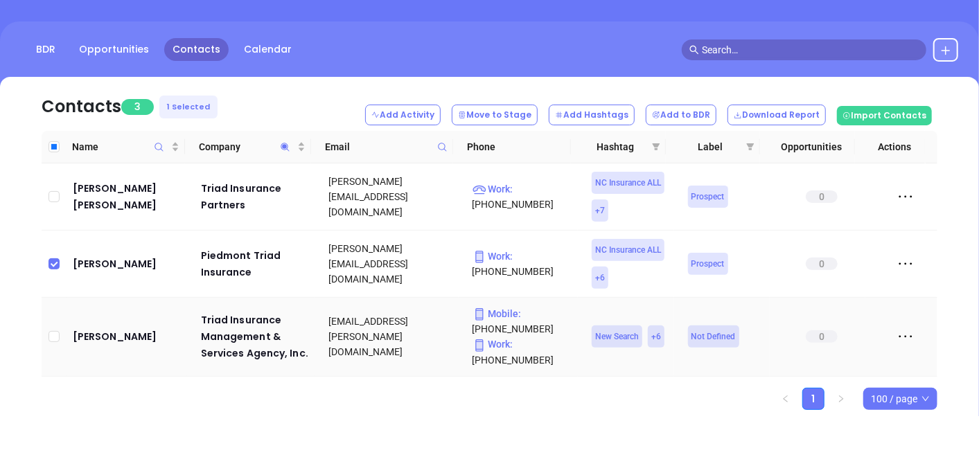
scroll to position [112, 0]
click at [222, 338] on div "Triad Insurance Management & Services Agency, Inc." at bounding box center [255, 337] width 108 height 50
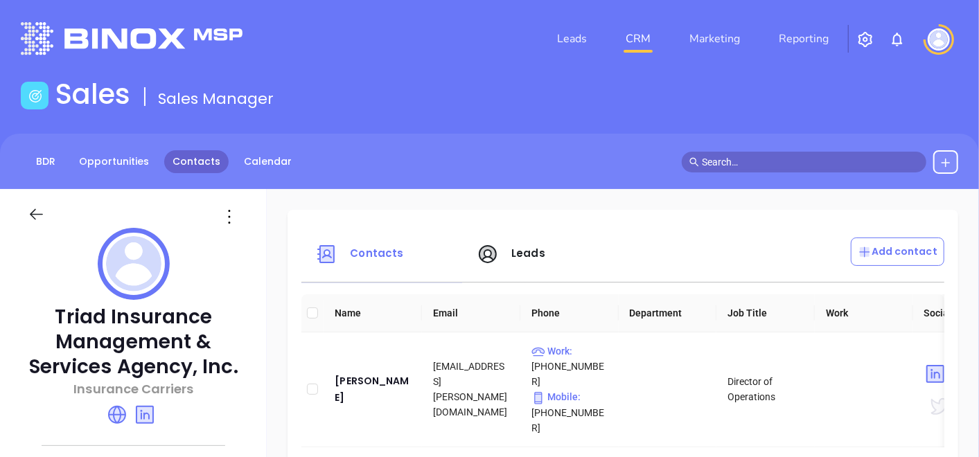
click at [206, 159] on link "Contacts" at bounding box center [196, 161] width 64 height 23
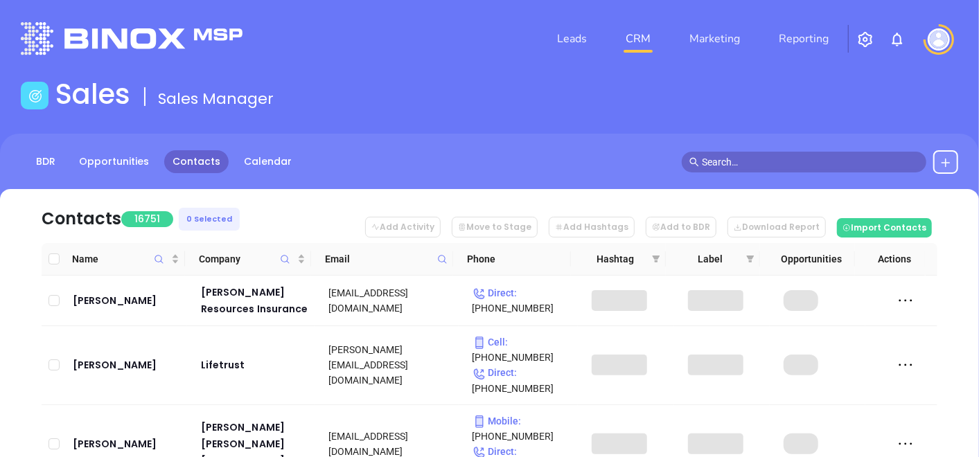
click at [447, 257] on span at bounding box center [442, 259] width 16 height 21
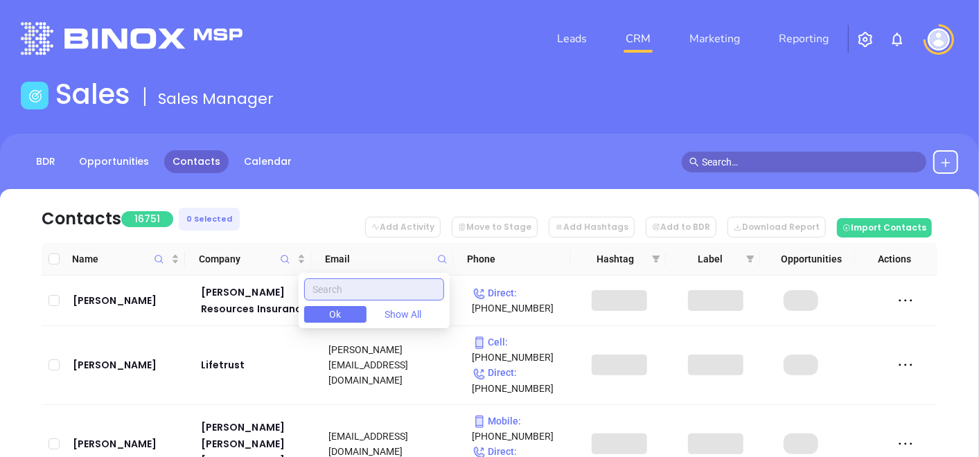
paste input "[DOMAIN_NAME]"
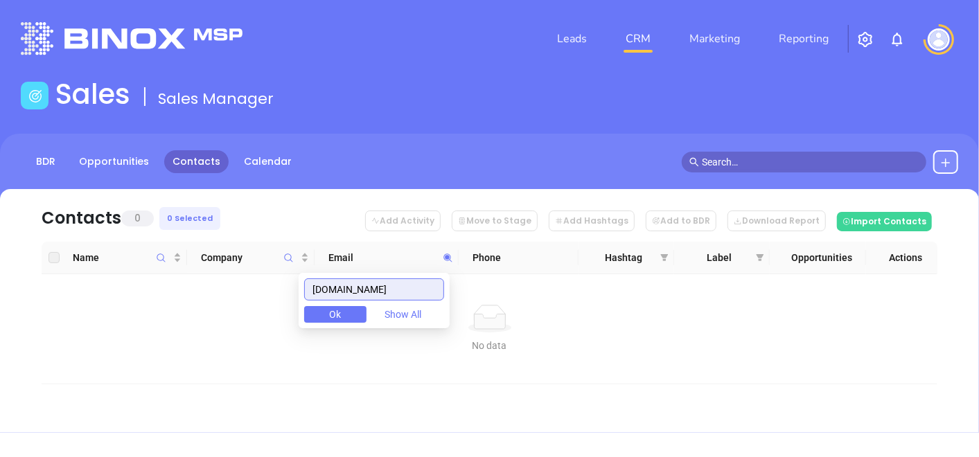
drag, startPoint x: 419, startPoint y: 292, endPoint x: 205, endPoint y: 327, distance: 216.8
click at [208, 326] on body "Leads CRM Marketing Reporting Financial Leads Leads Sales Sales Manager BDR Opp…" at bounding box center [489, 228] width 979 height 457
type input "[DOMAIN_NAME]"
